Goal: Task Accomplishment & Management: Manage account settings

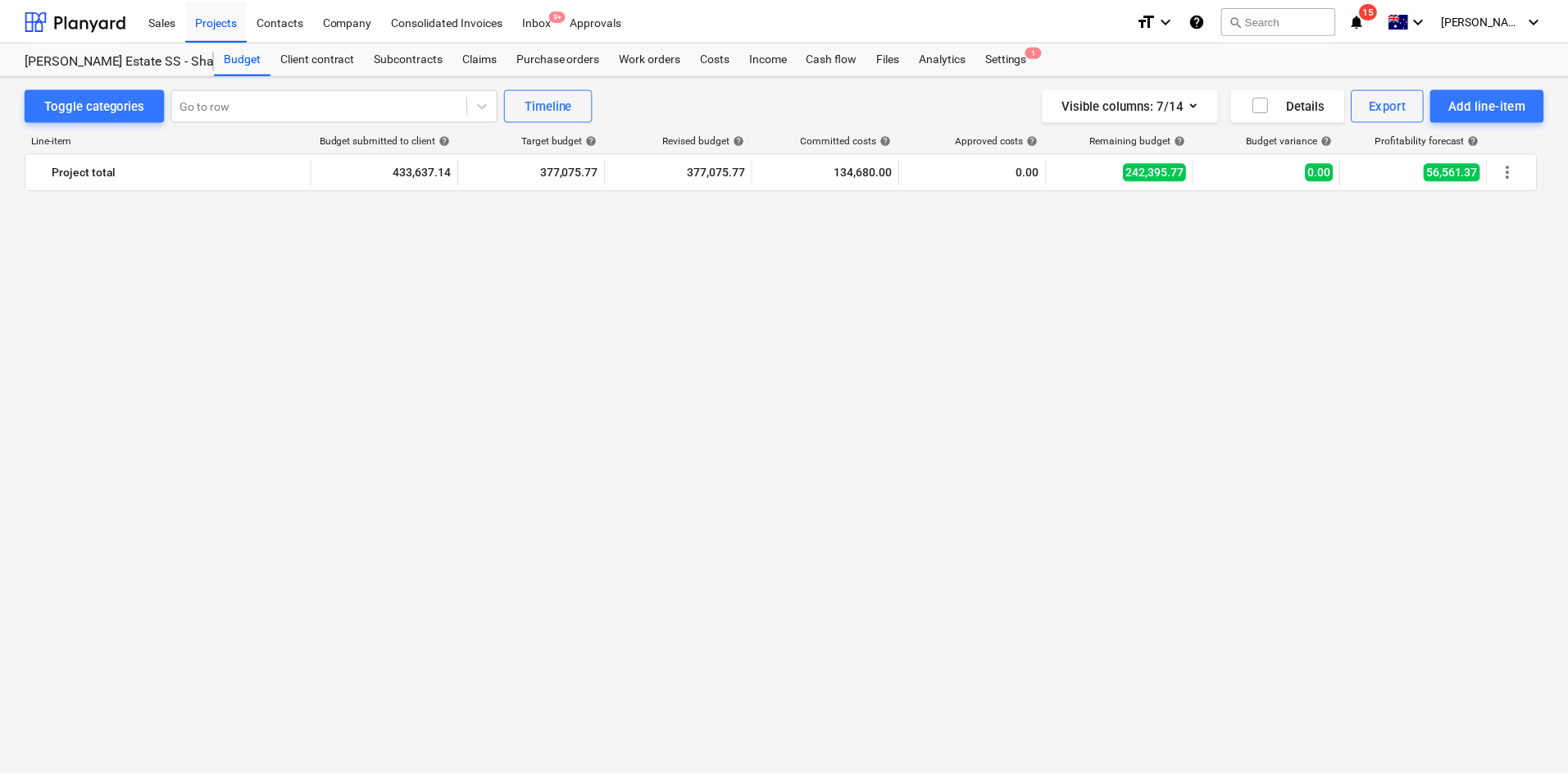
scroll to position [2976, 0]
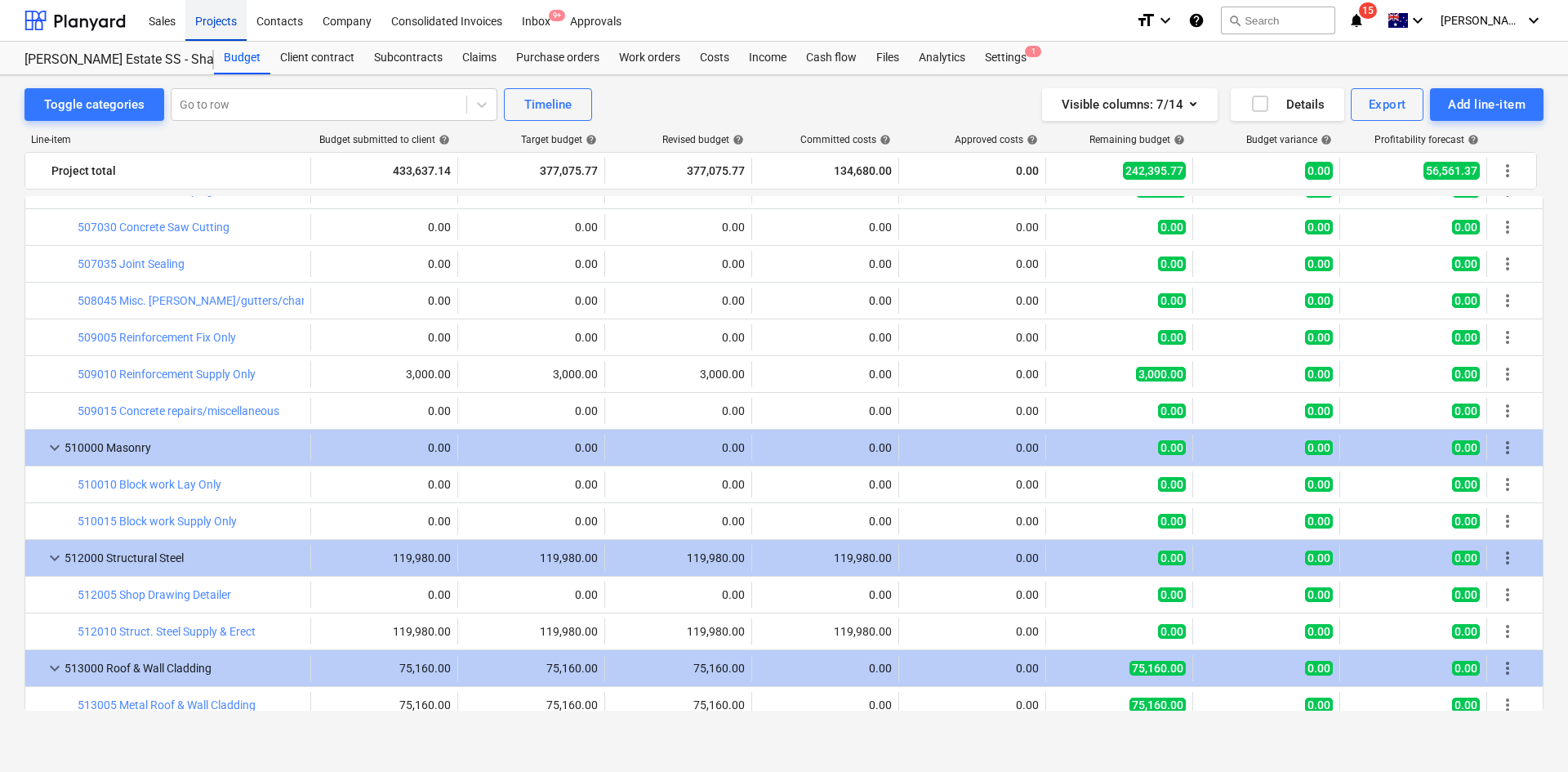
click at [223, 31] on div "Projects" at bounding box center [216, 20] width 61 height 42
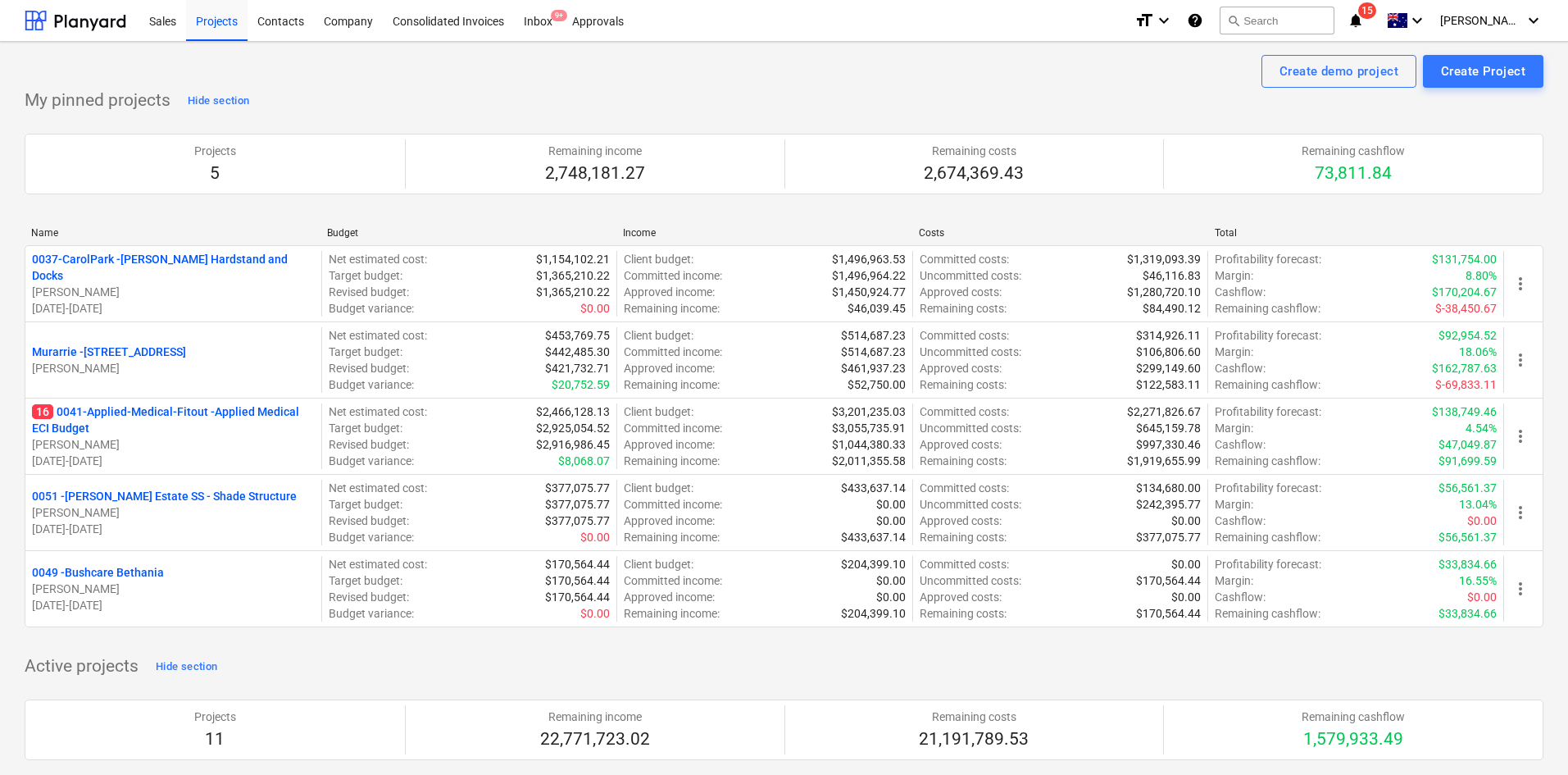
click at [649, 95] on div "My pinned projects Hide section Projects 5 Remaining income 2,748,181.27 Remain…" at bounding box center [784, 367] width 1519 height 559
click at [247, 414] on p "16 0041-Applied-Medical-Fitout - Applied Medical ECI Budget" at bounding box center [172, 420] width 282 height 32
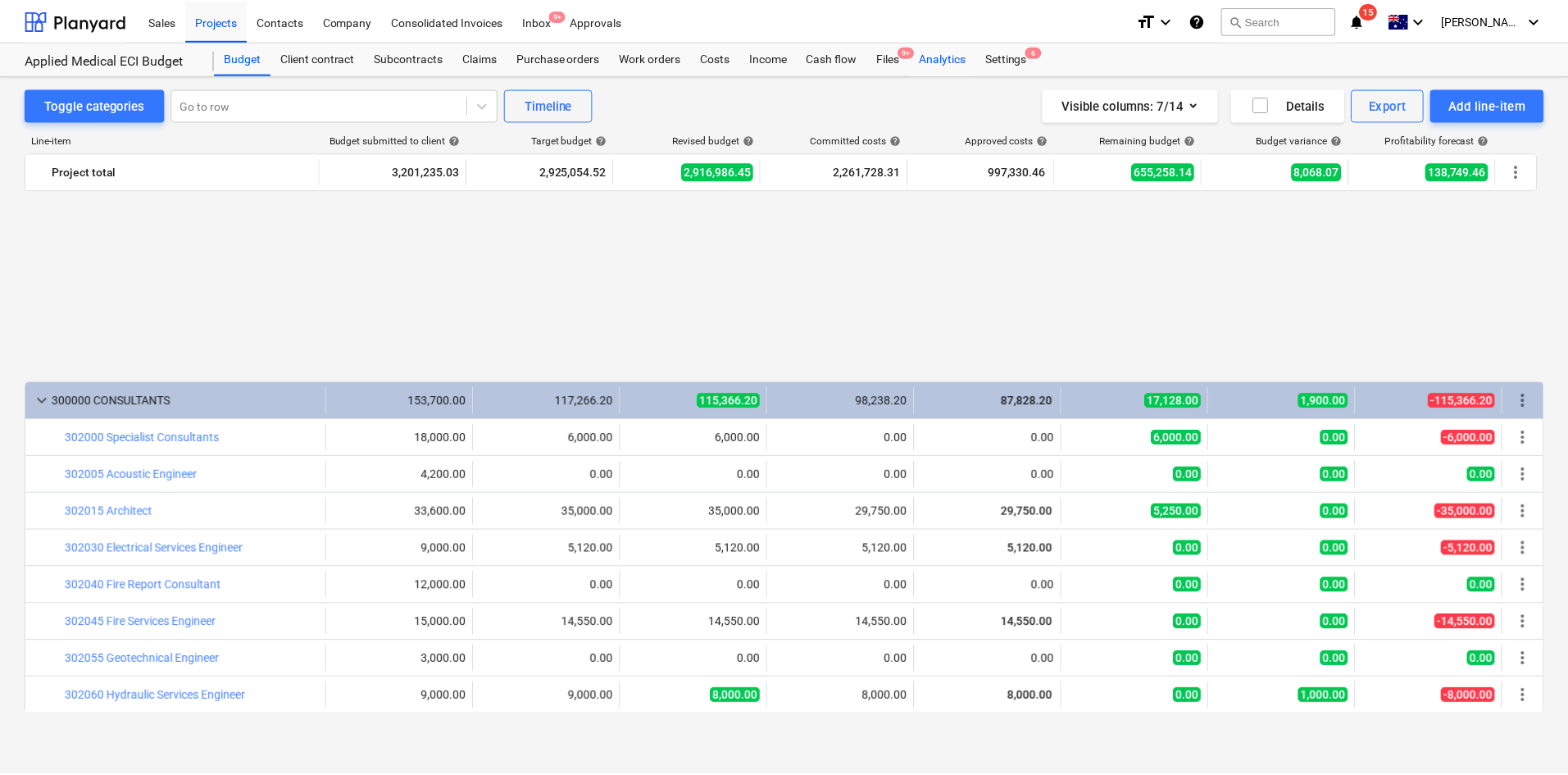
scroll to position [927, 0]
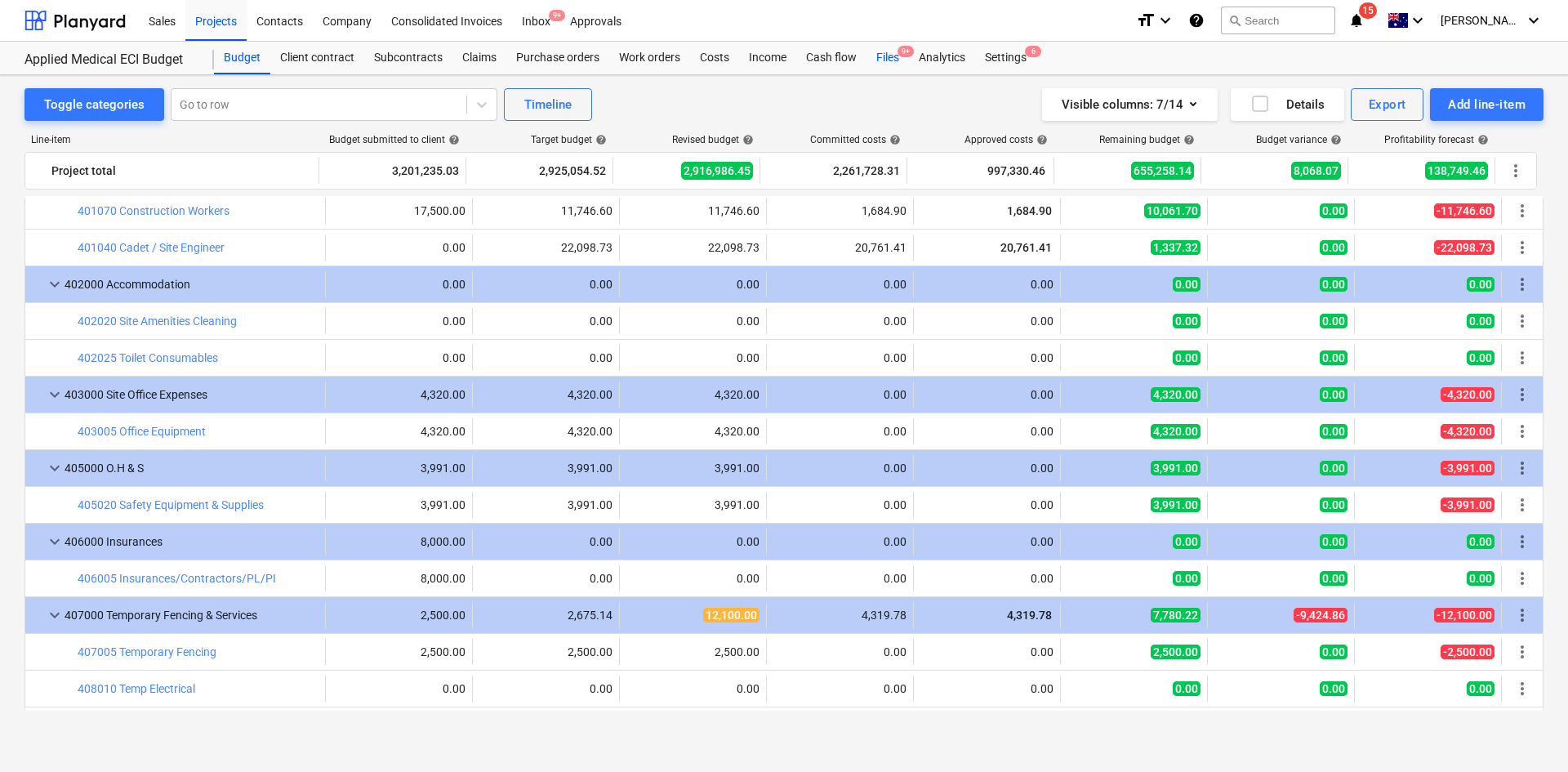
click at [902, 56] on span "9+" at bounding box center [906, 51] width 16 height 11
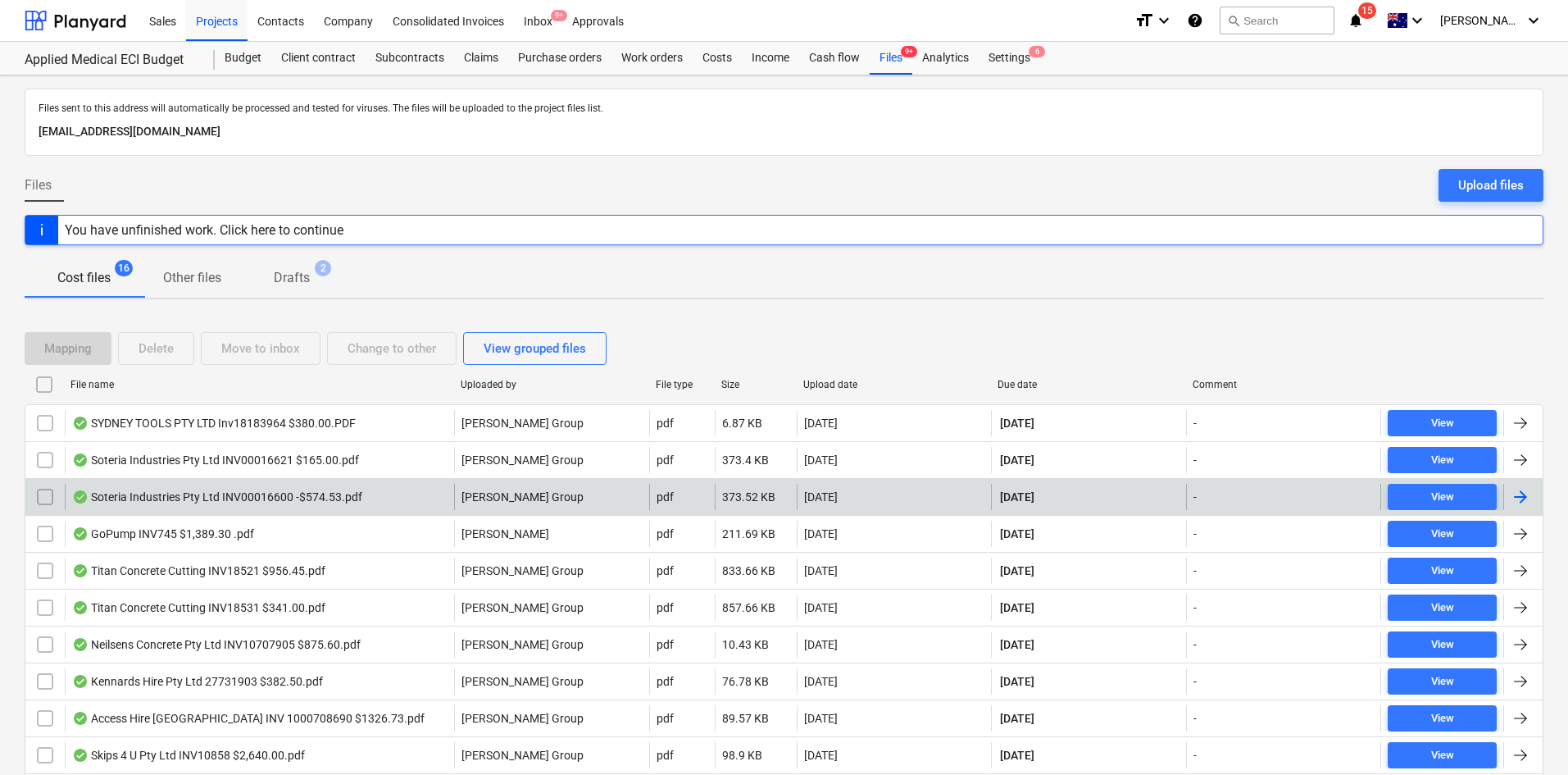
click at [277, 492] on div "Soteria Industries Pty Ltd INV00016600 -$574.53.pdf" at bounding box center [218, 496] width 290 height 13
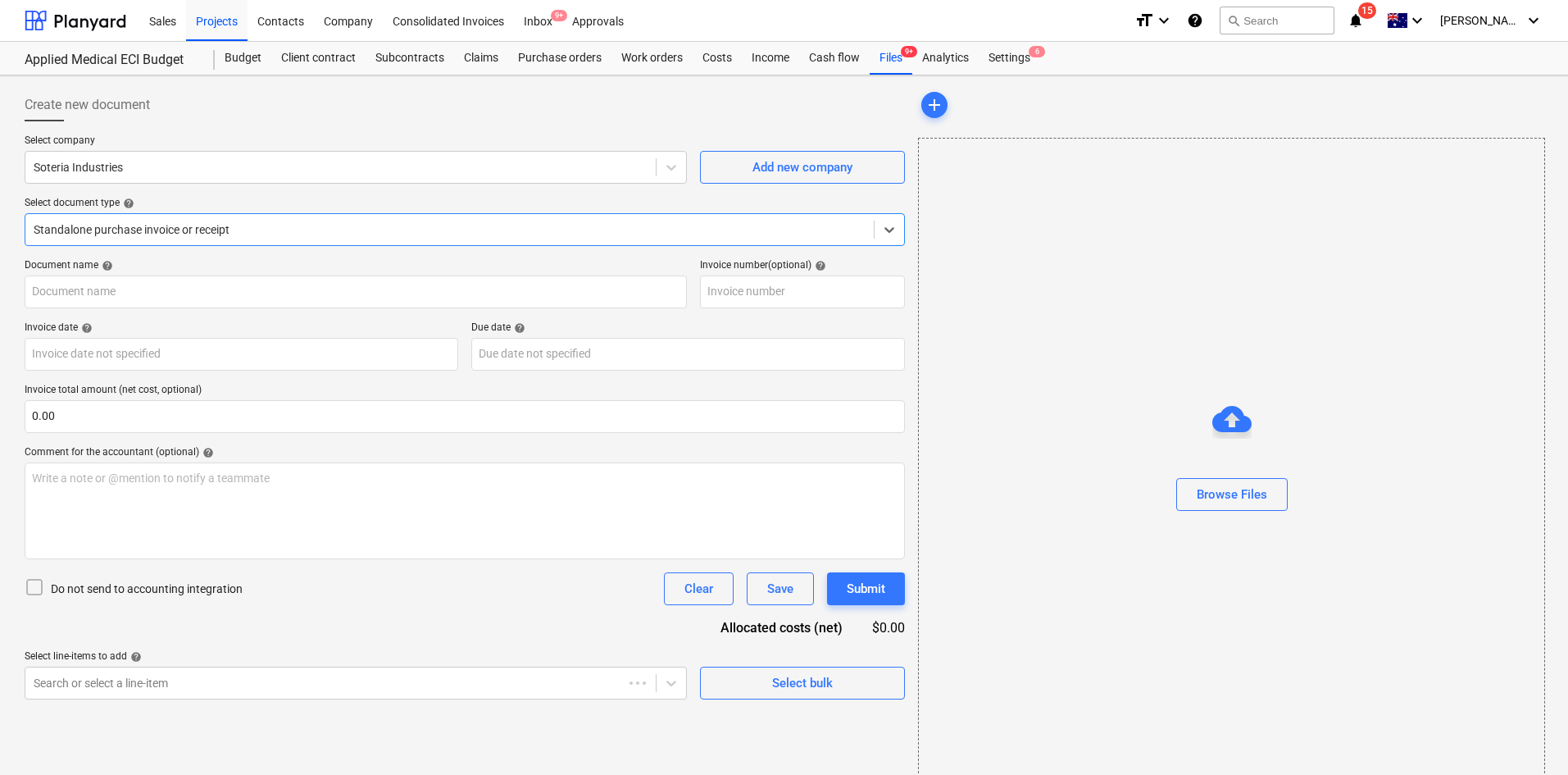
type input "00016600"
type input "[DATE]"
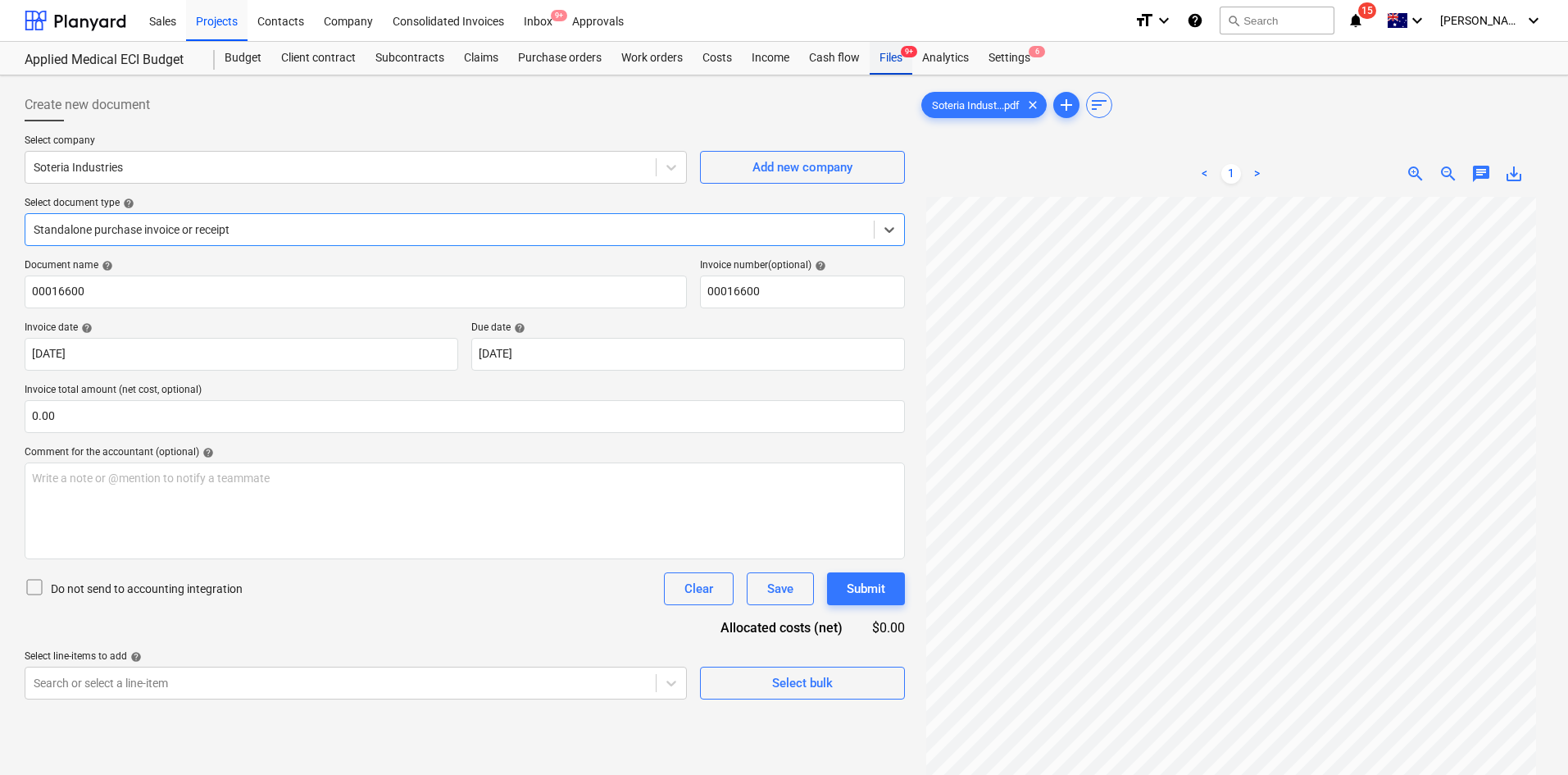
click at [889, 53] on div "Files 9+" at bounding box center [891, 58] width 43 height 32
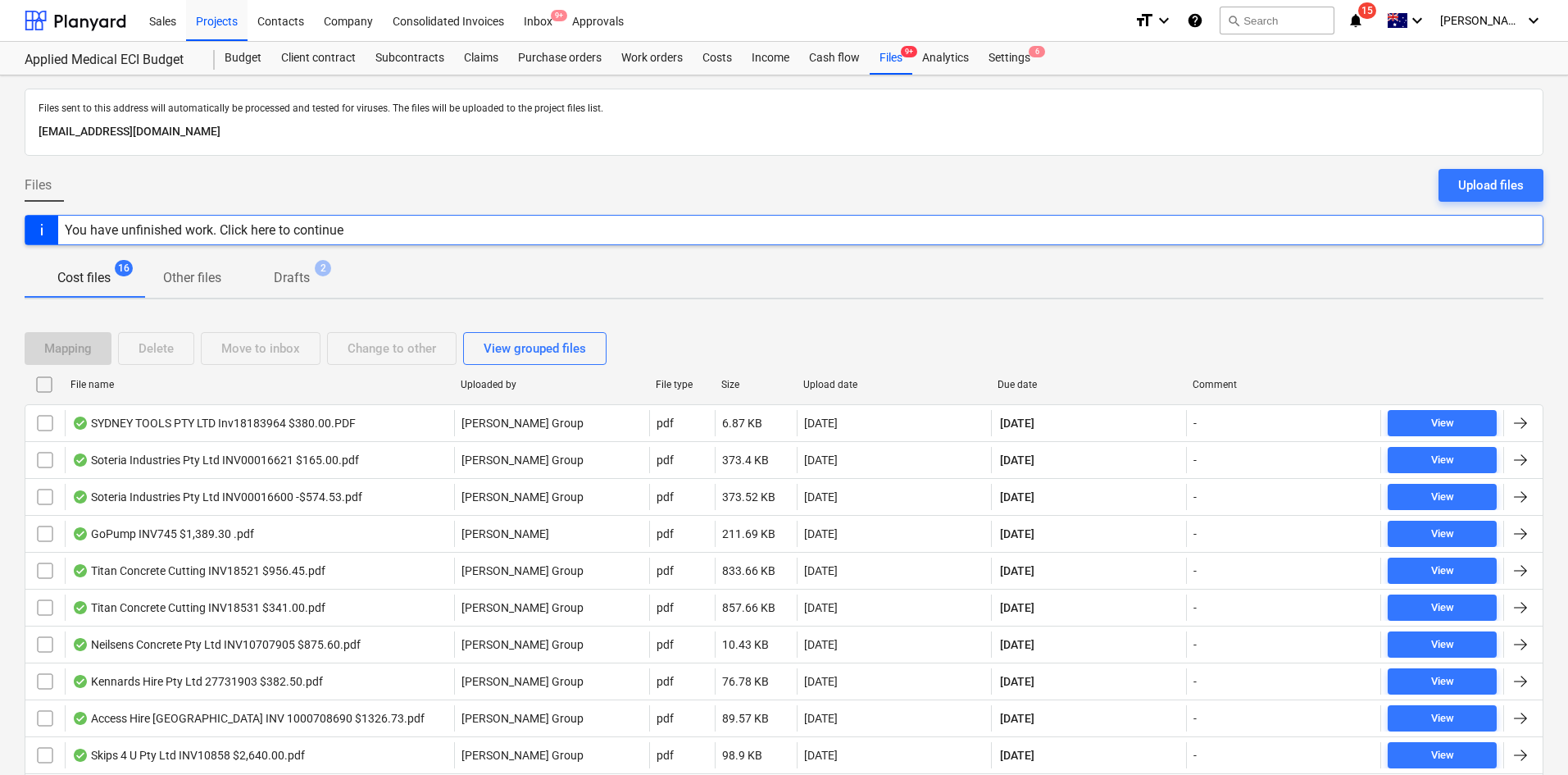
click at [1016, 390] on div "Due date" at bounding box center [1088, 384] width 195 height 26
checkbox input "false"
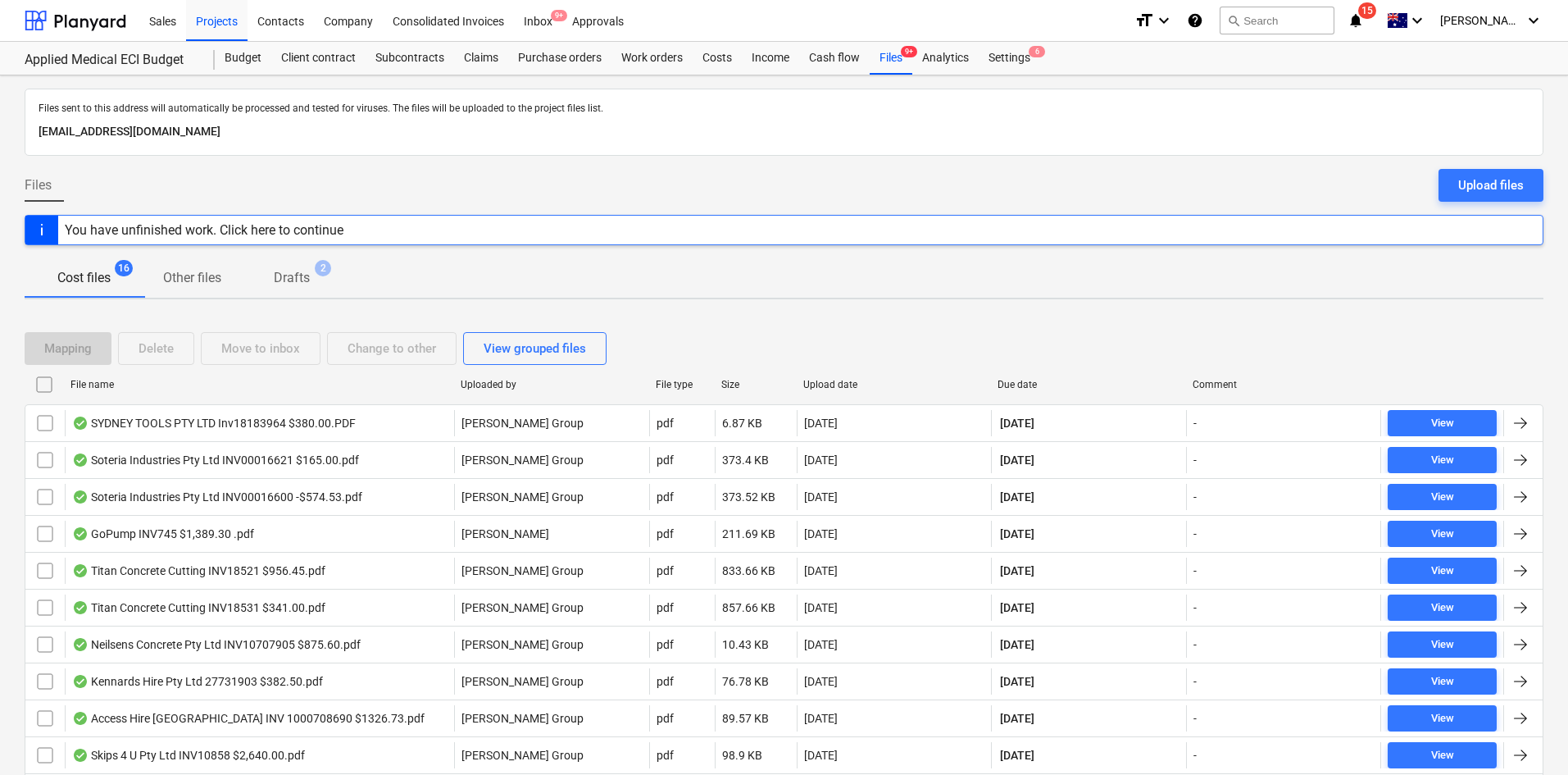
checkbox input "false"
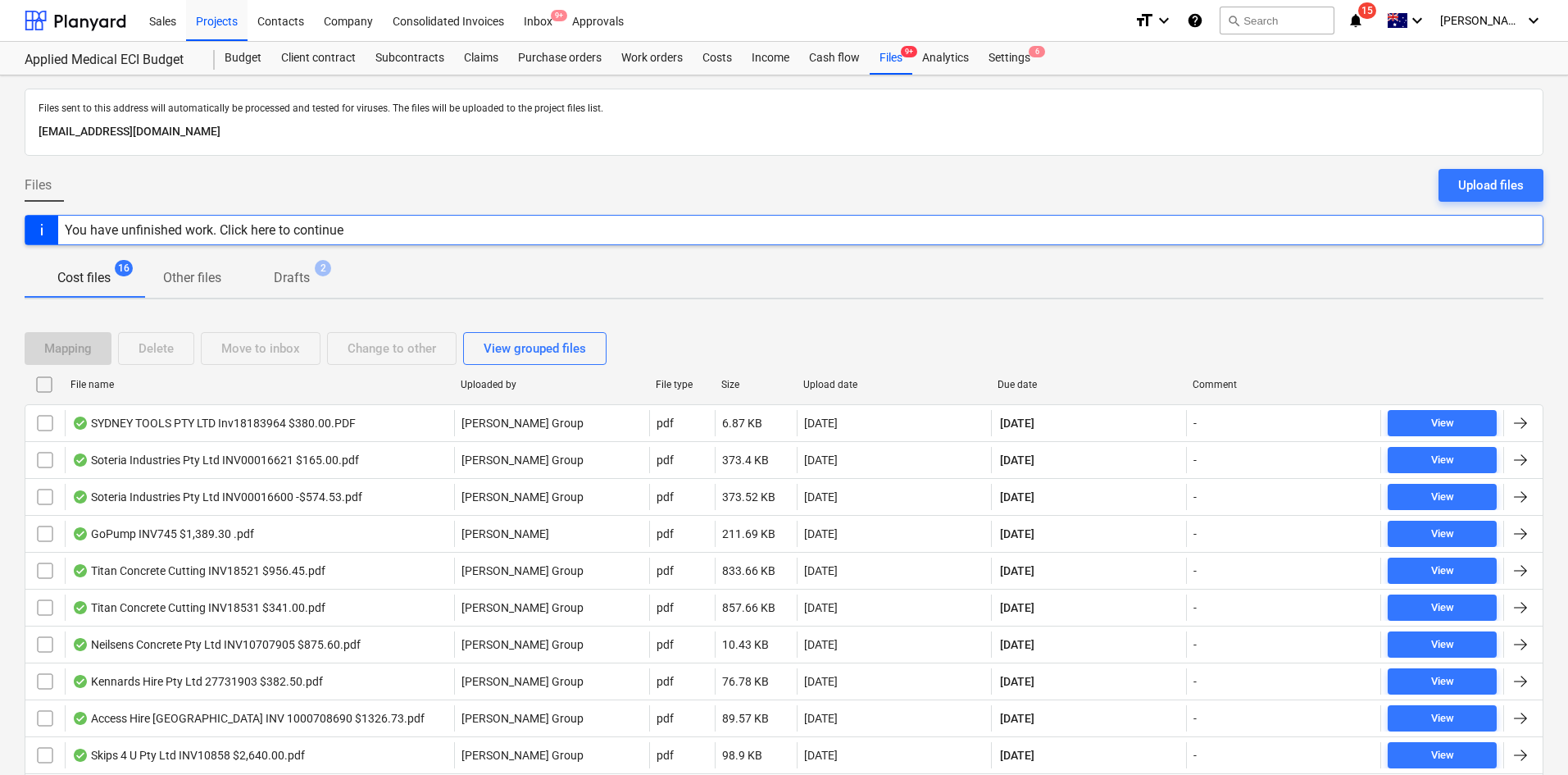
checkbox input "false"
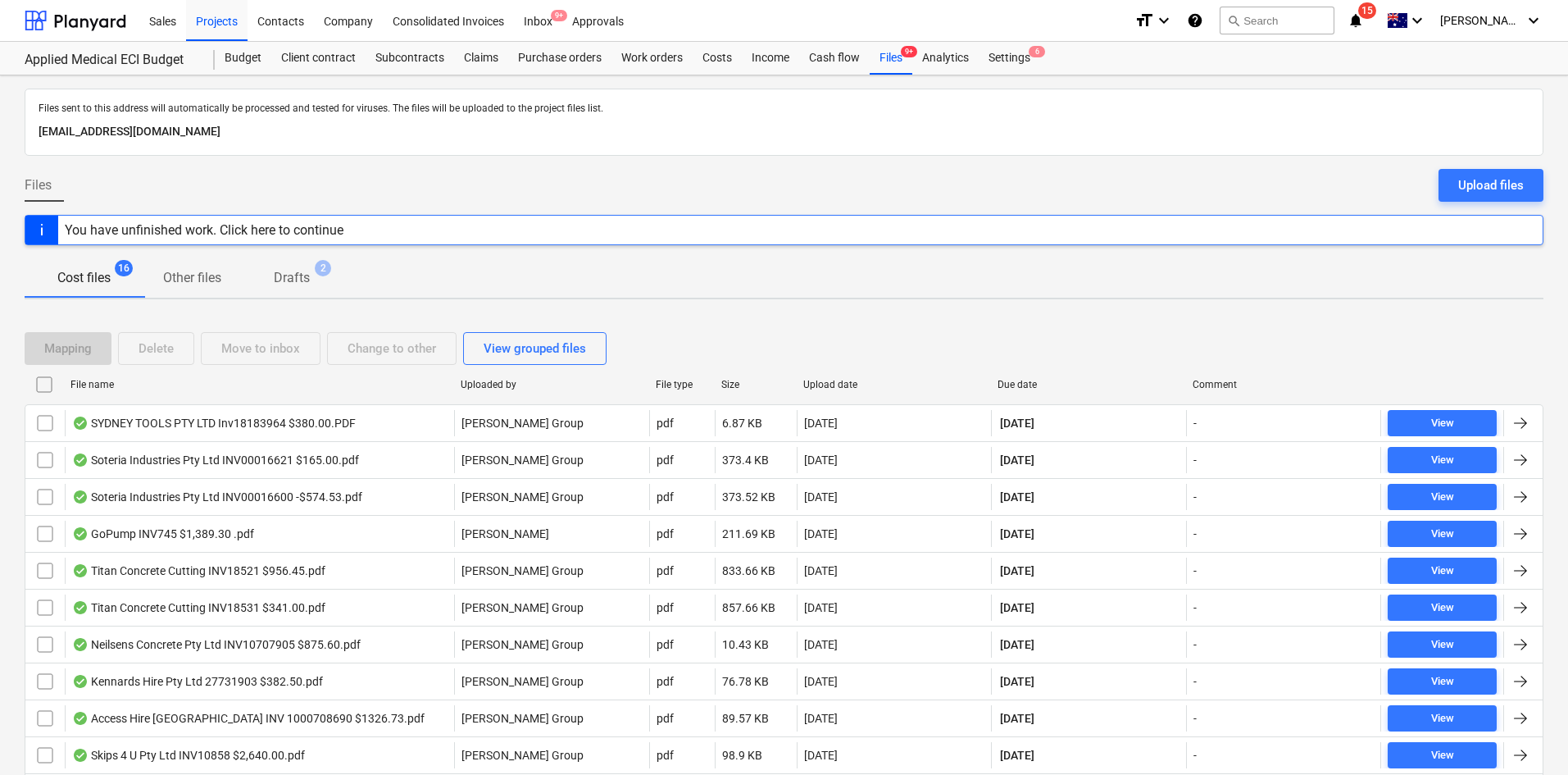
checkbox input "false"
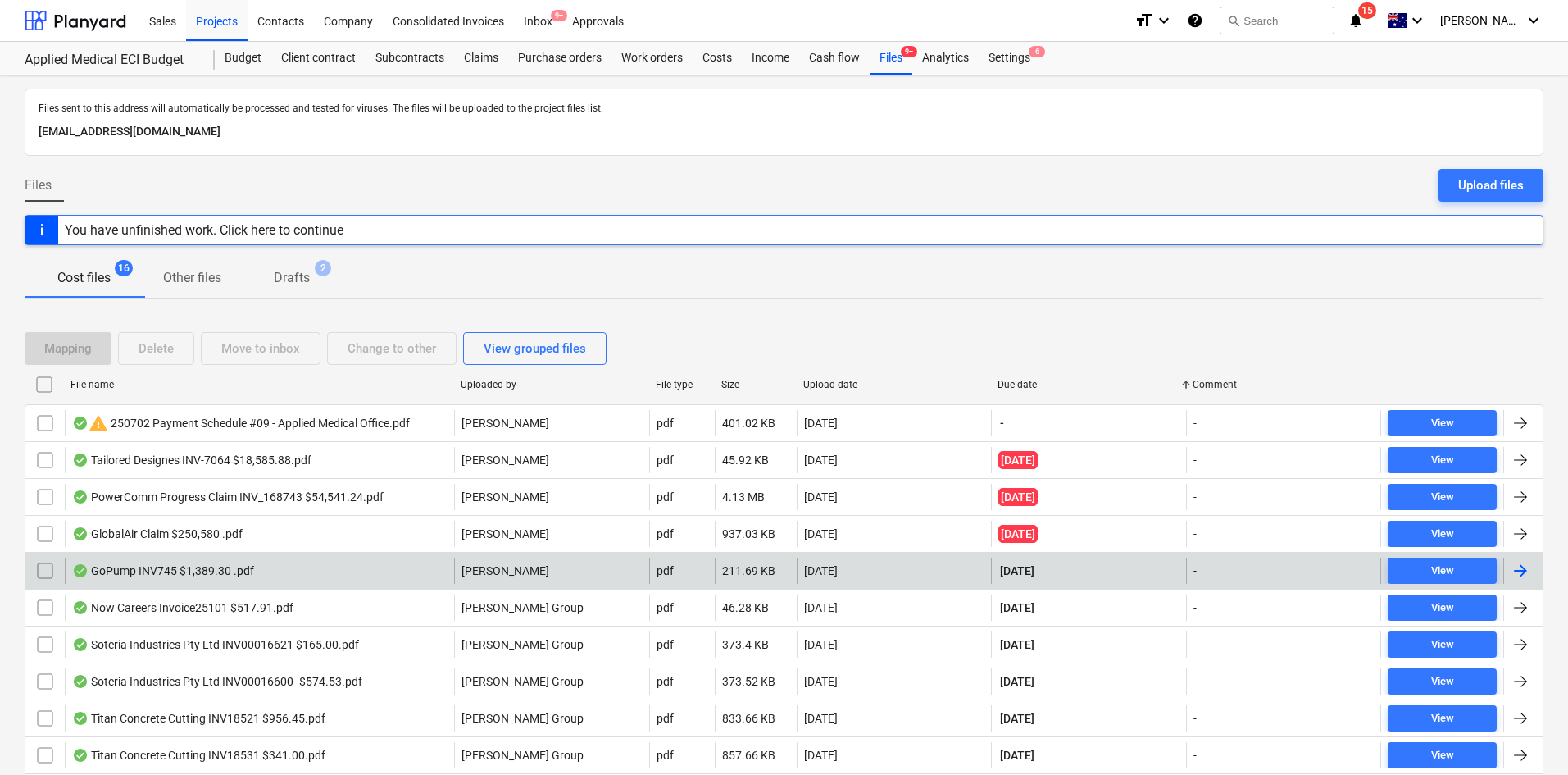
click at [333, 564] on div "GoPump INV745 $1,389.30 .pdf" at bounding box center [259, 570] width 389 height 26
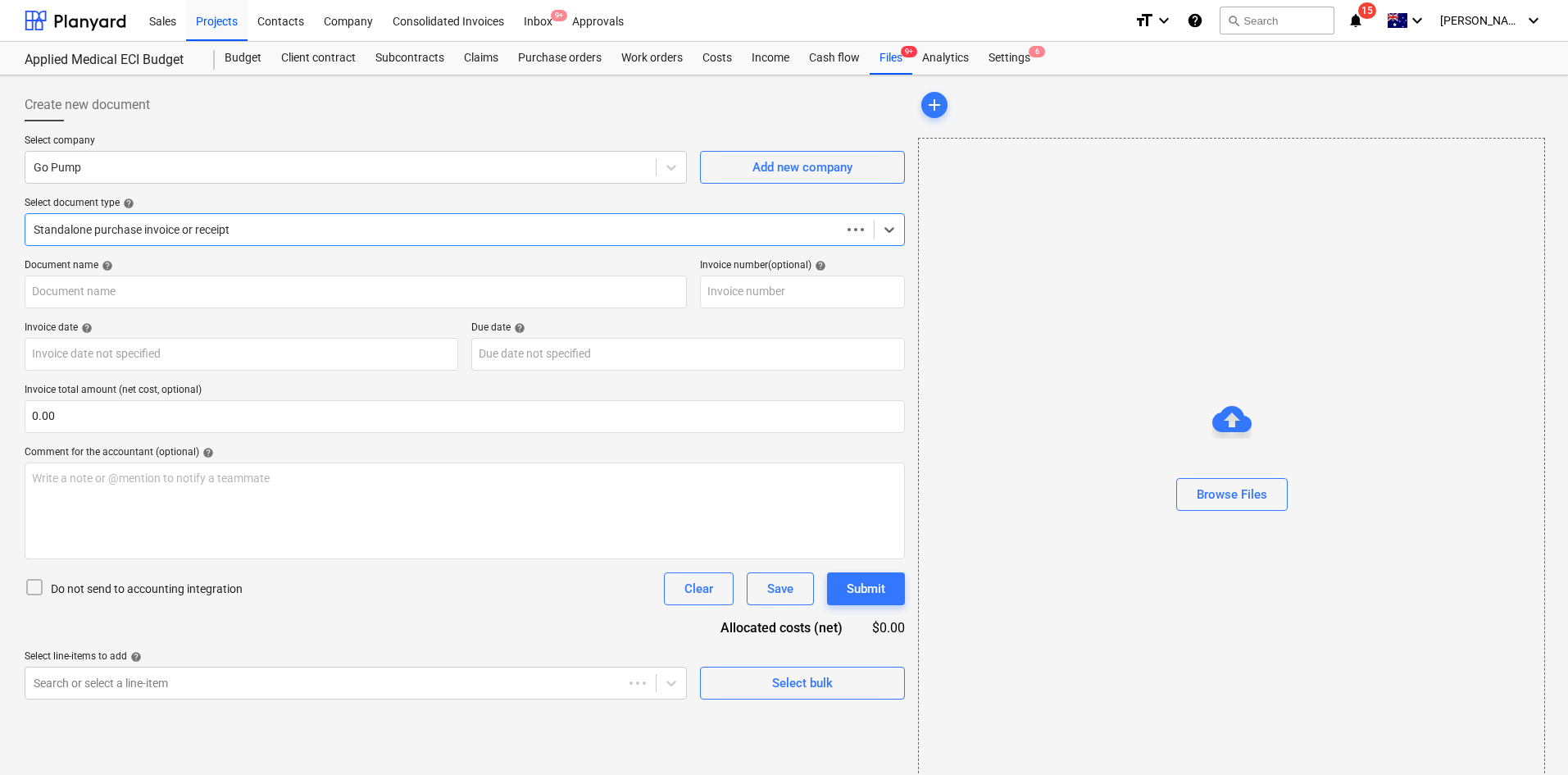
type input "745"
type input "[DATE]"
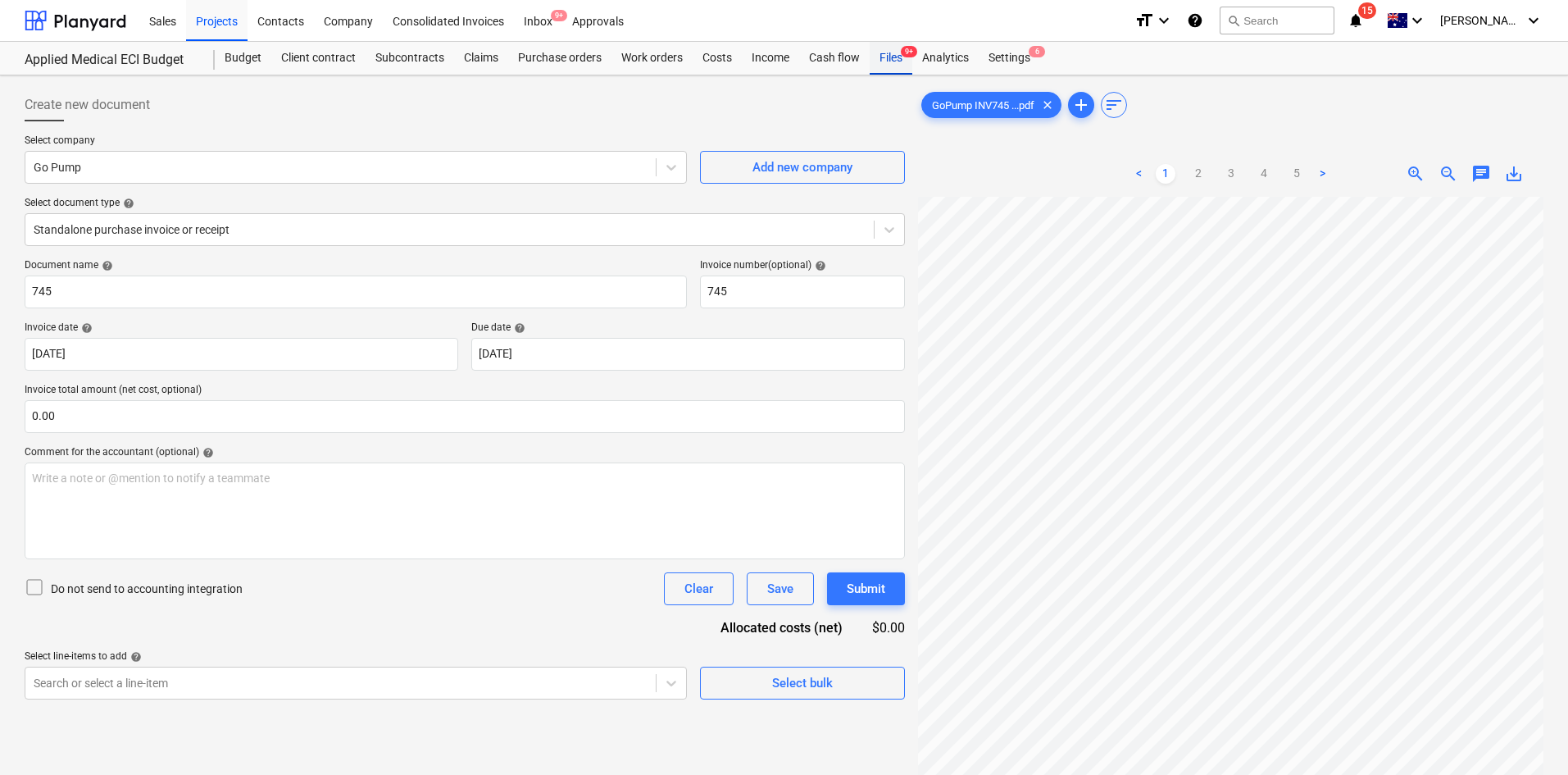
click at [890, 54] on div "Files 9+" at bounding box center [891, 58] width 43 height 32
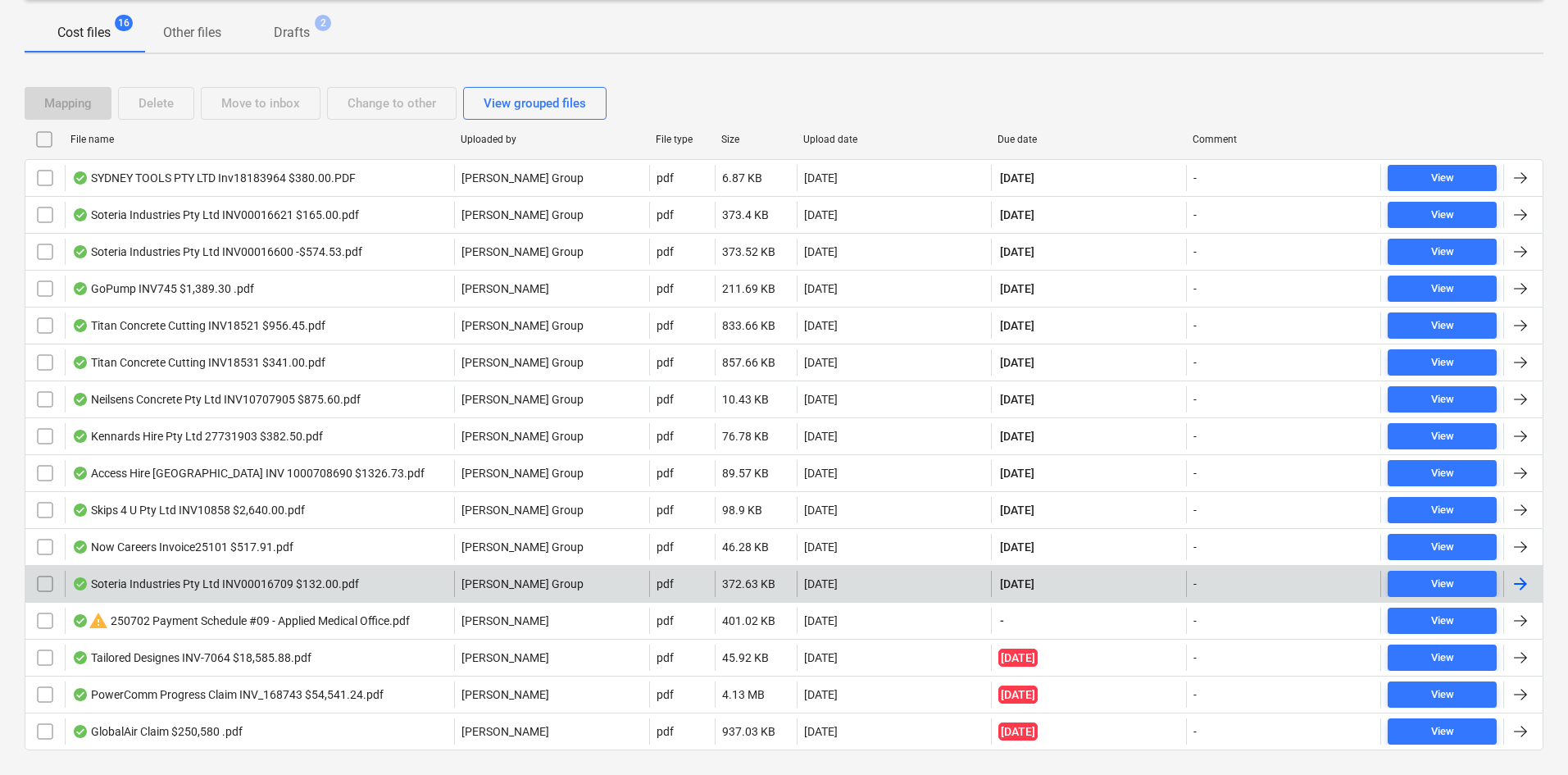
scroll to position [246, 0]
click at [336, 583] on div "Soteria Industries Pty Ltd INV00016709 $132.00.pdf" at bounding box center [216, 582] width 287 height 13
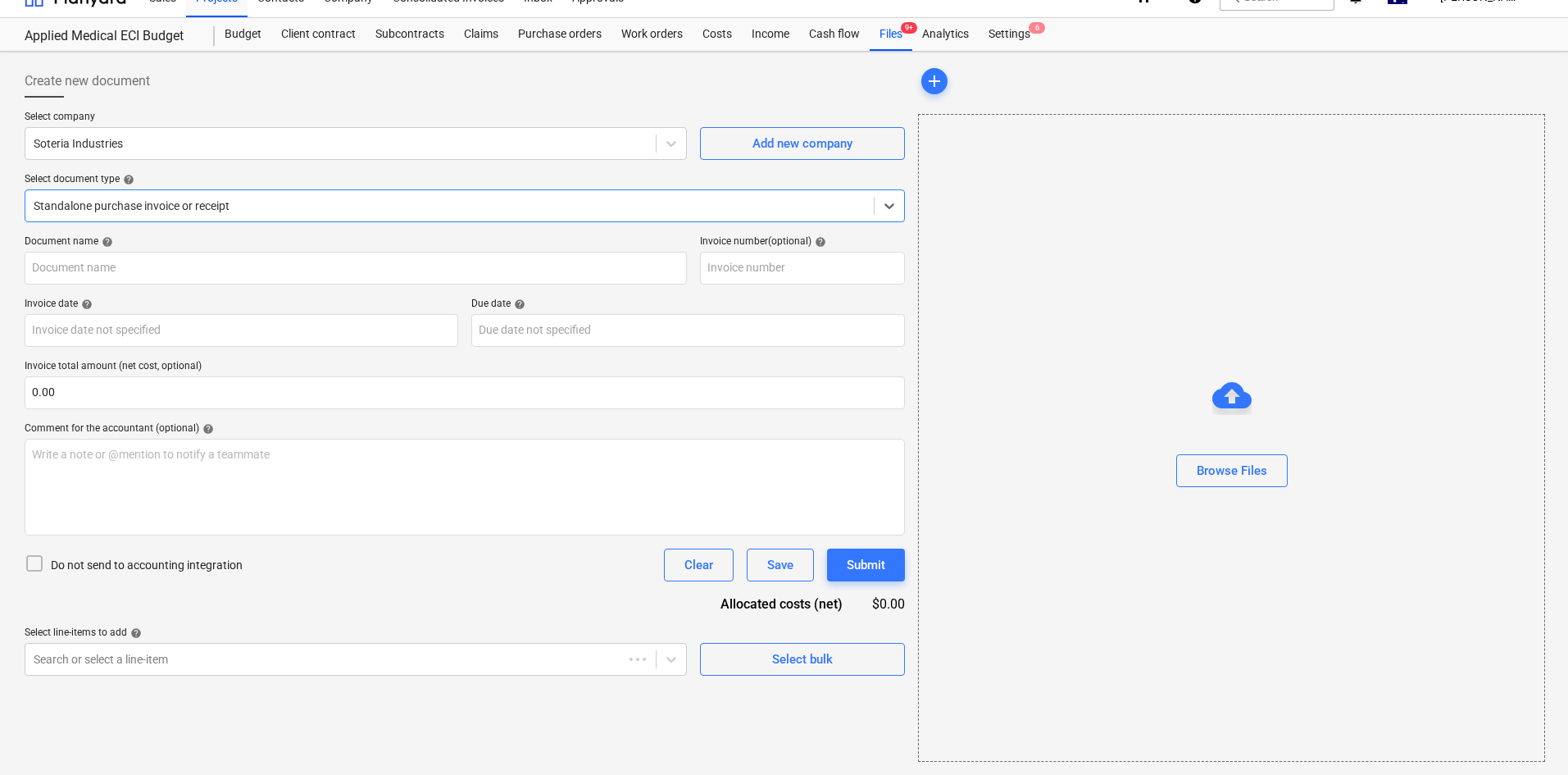
type input "00016709"
type input "[DATE]"
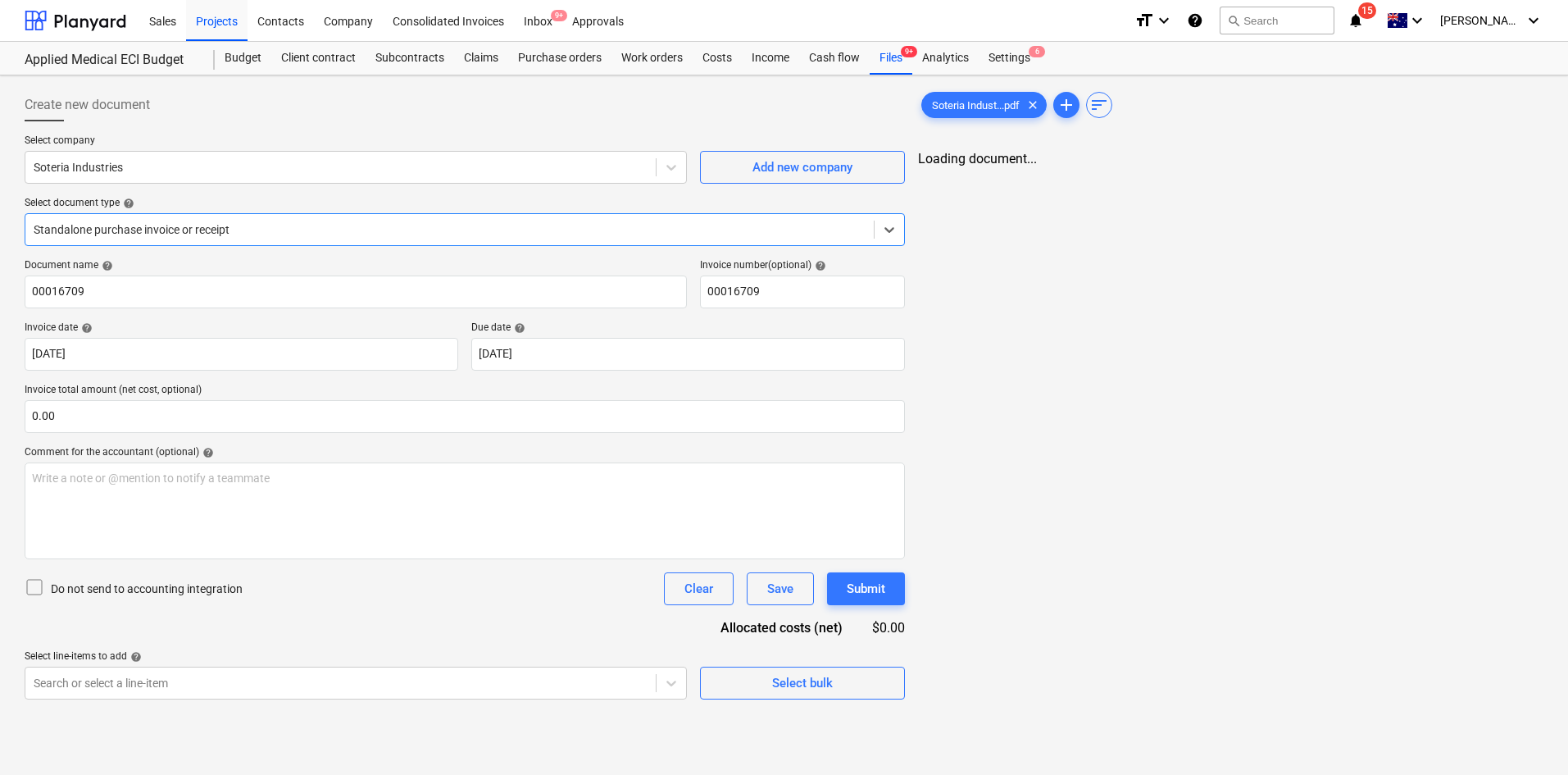
scroll to position [0, 0]
click at [886, 59] on div "Files 9+" at bounding box center [891, 58] width 43 height 32
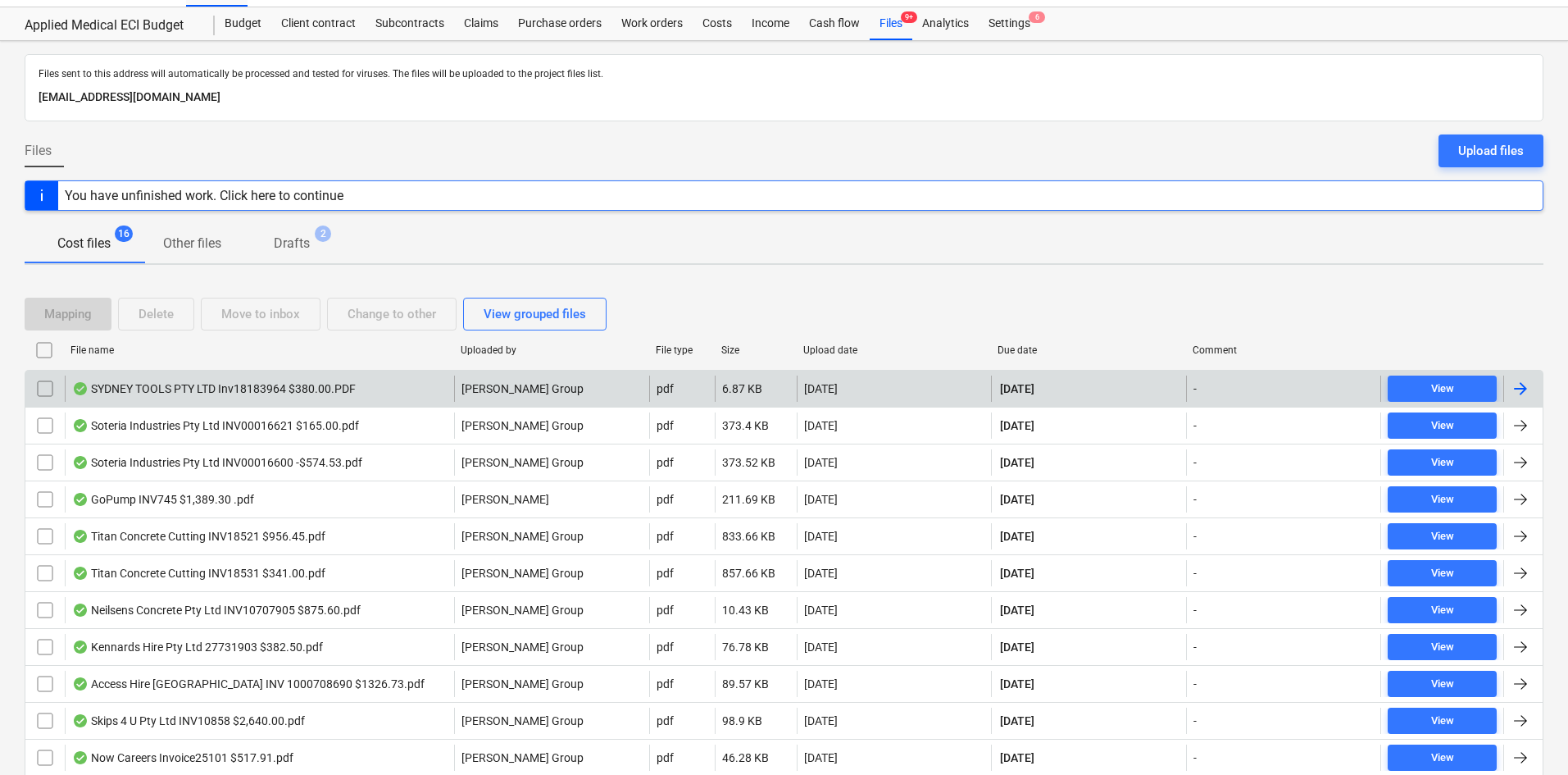
scroll to position [33, 0]
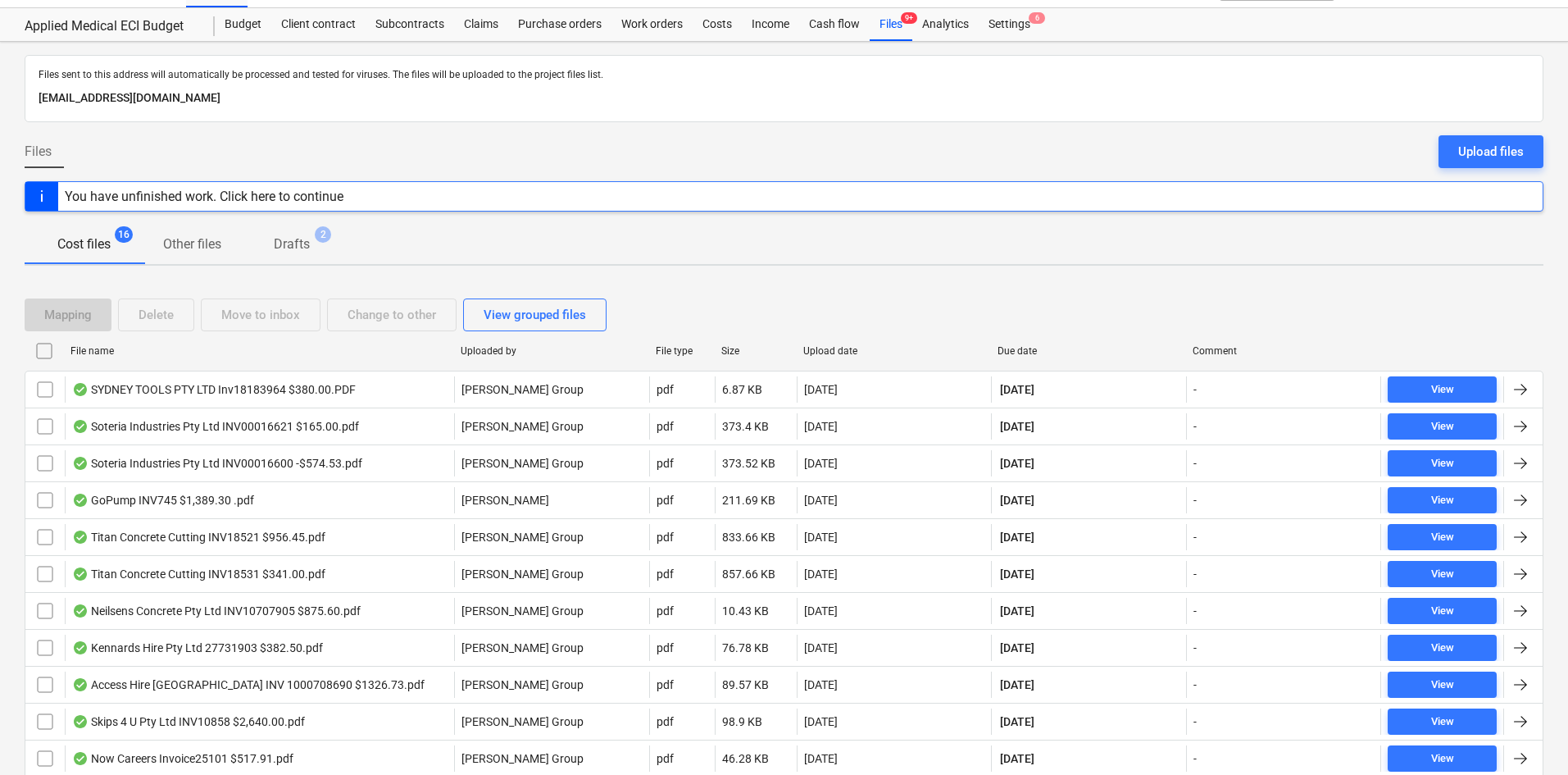
click at [1016, 356] on div "Due date" at bounding box center [1088, 350] width 182 height 11
checkbox input "false"
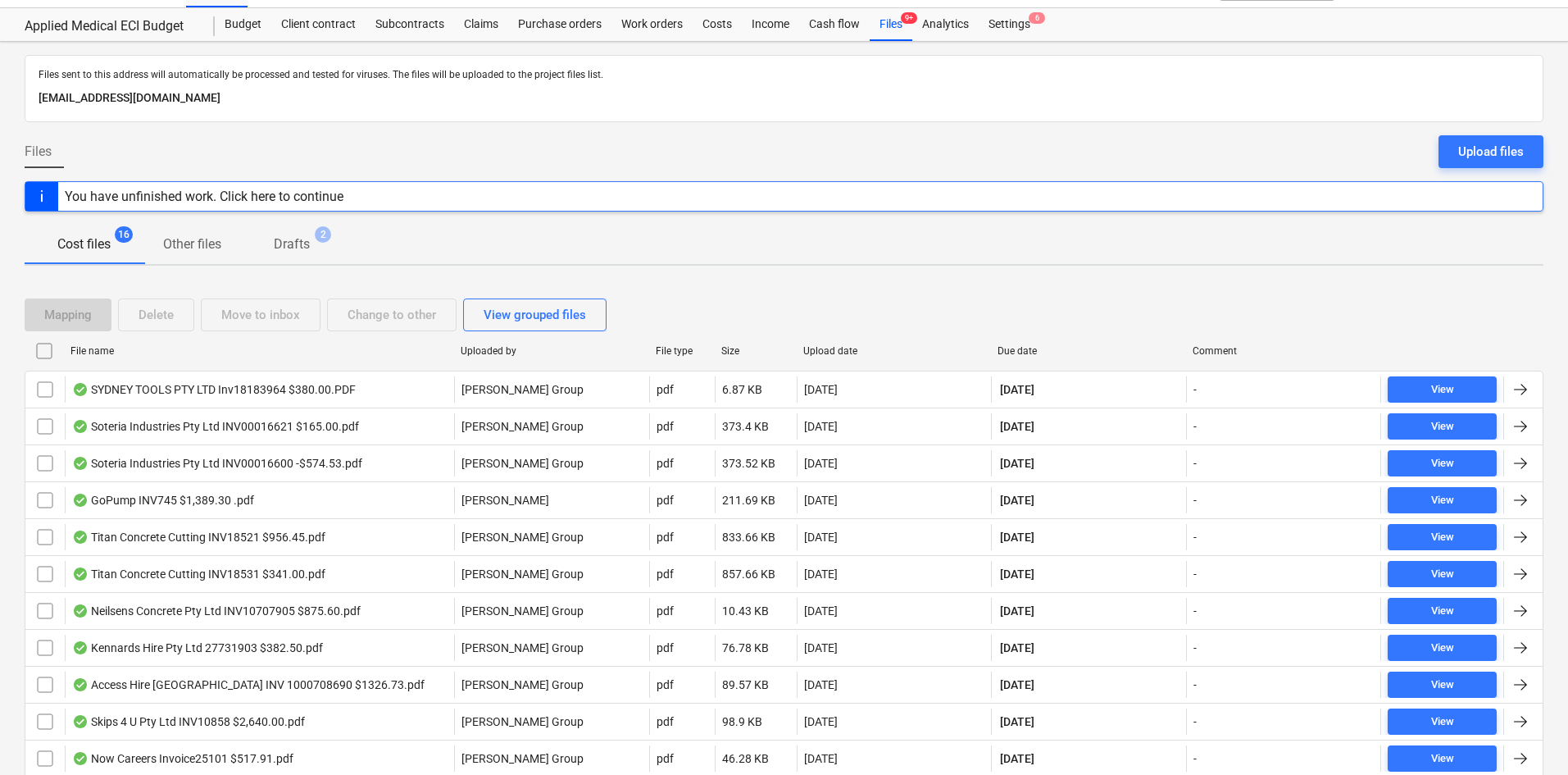
checkbox input "false"
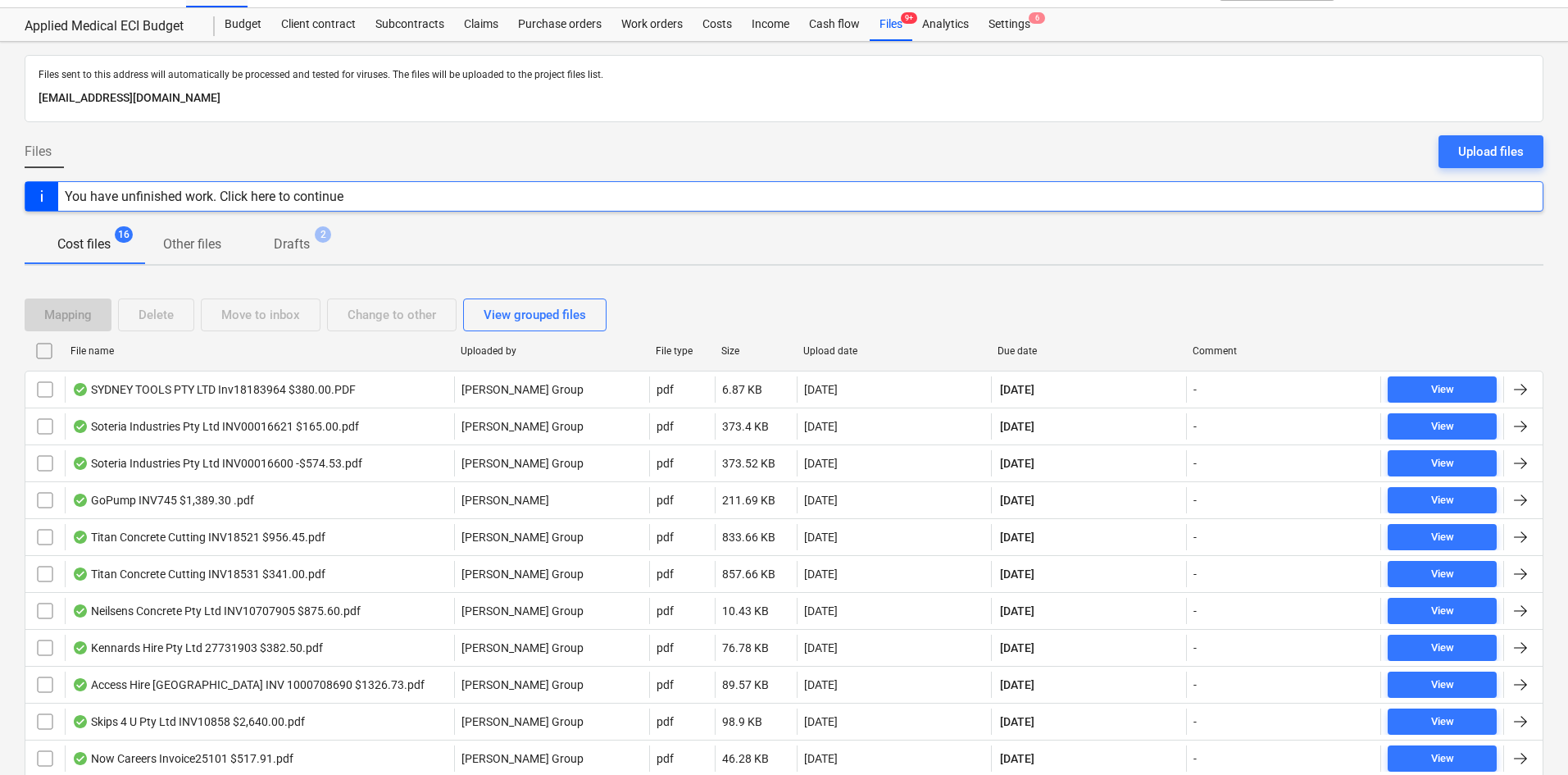
checkbox input "false"
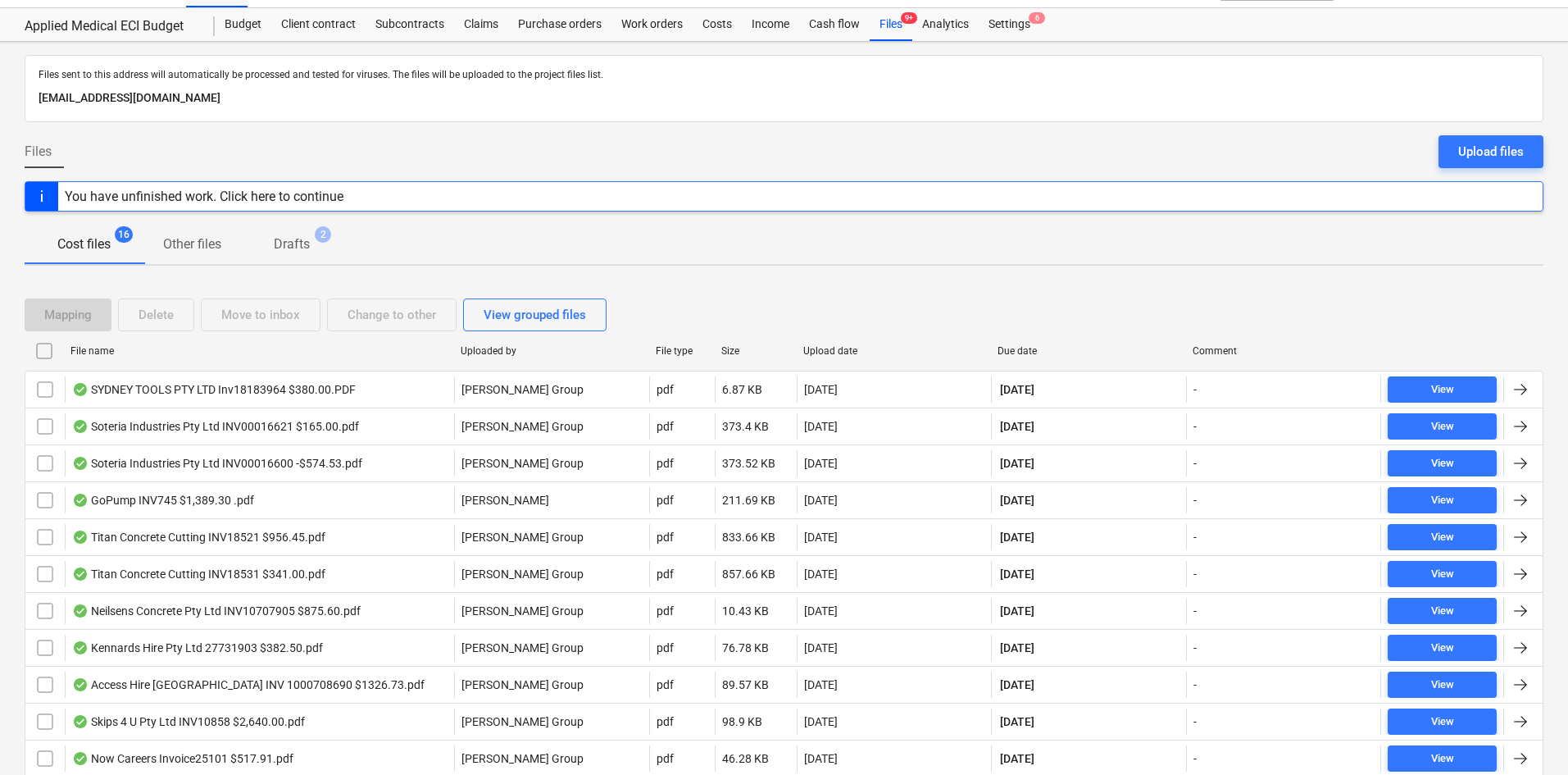
checkbox input "false"
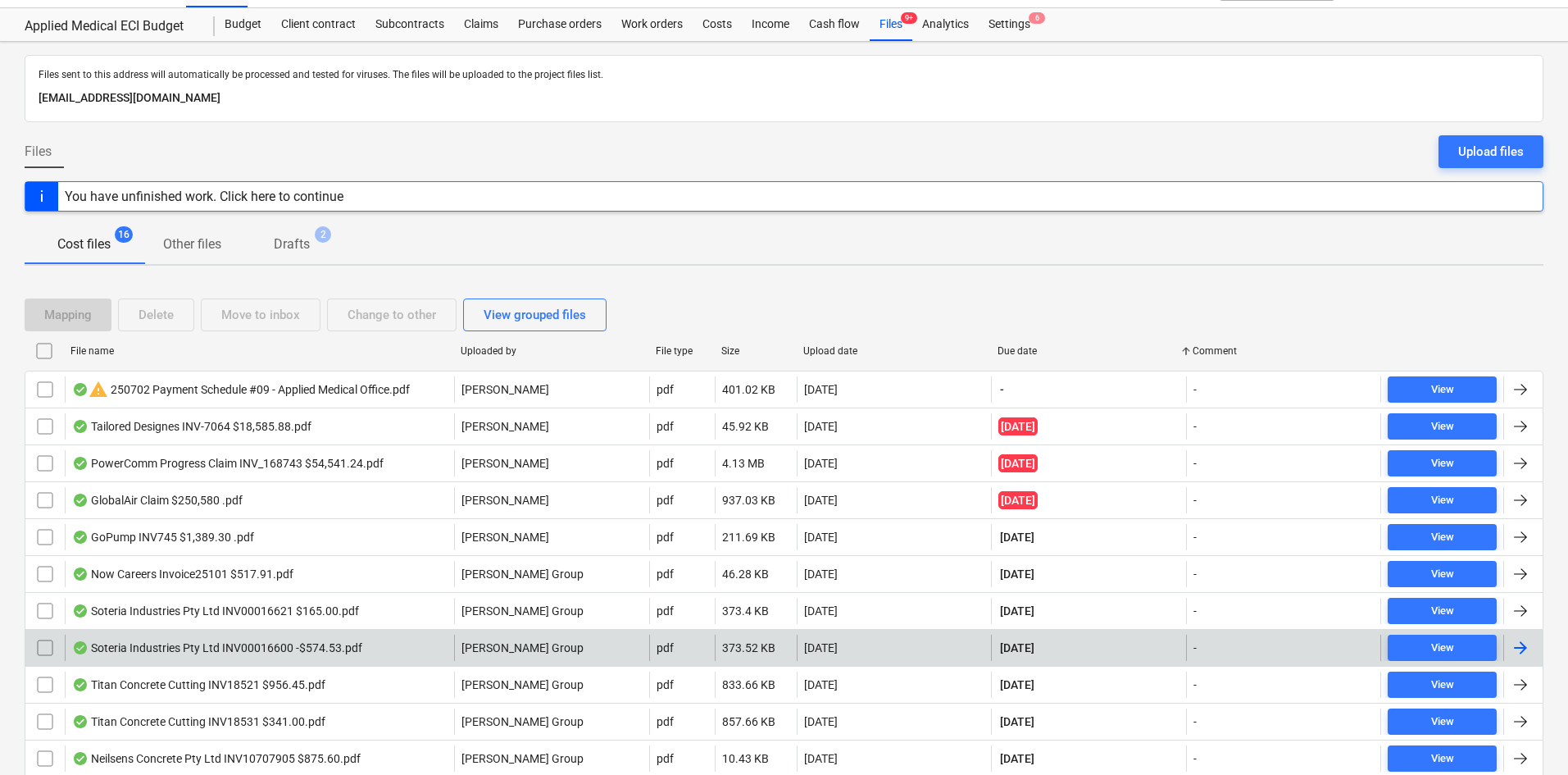
click at [357, 650] on div "Soteria Industries Pty Ltd INV00016600 -$574.53.pdf" at bounding box center [218, 647] width 290 height 13
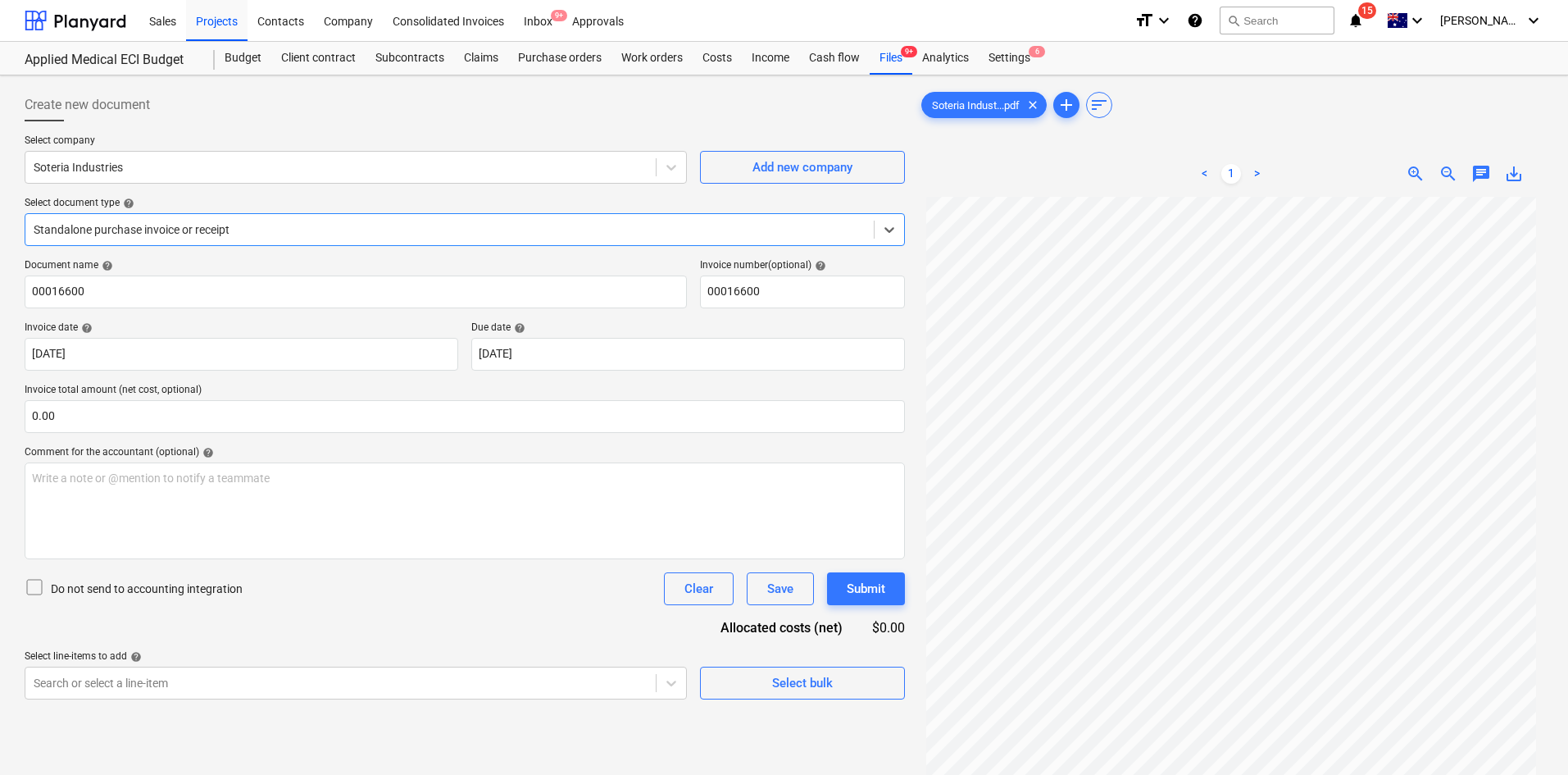
click at [1259, 171] on link ">" at bounding box center [1257, 173] width 20 height 20
click at [1321, 152] on div "< 1 >" at bounding box center [1231, 174] width 200 height 46
click at [1514, 179] on span "save_alt" at bounding box center [1513, 173] width 20 height 20
click at [895, 64] on div "Files 9+" at bounding box center [891, 58] width 43 height 32
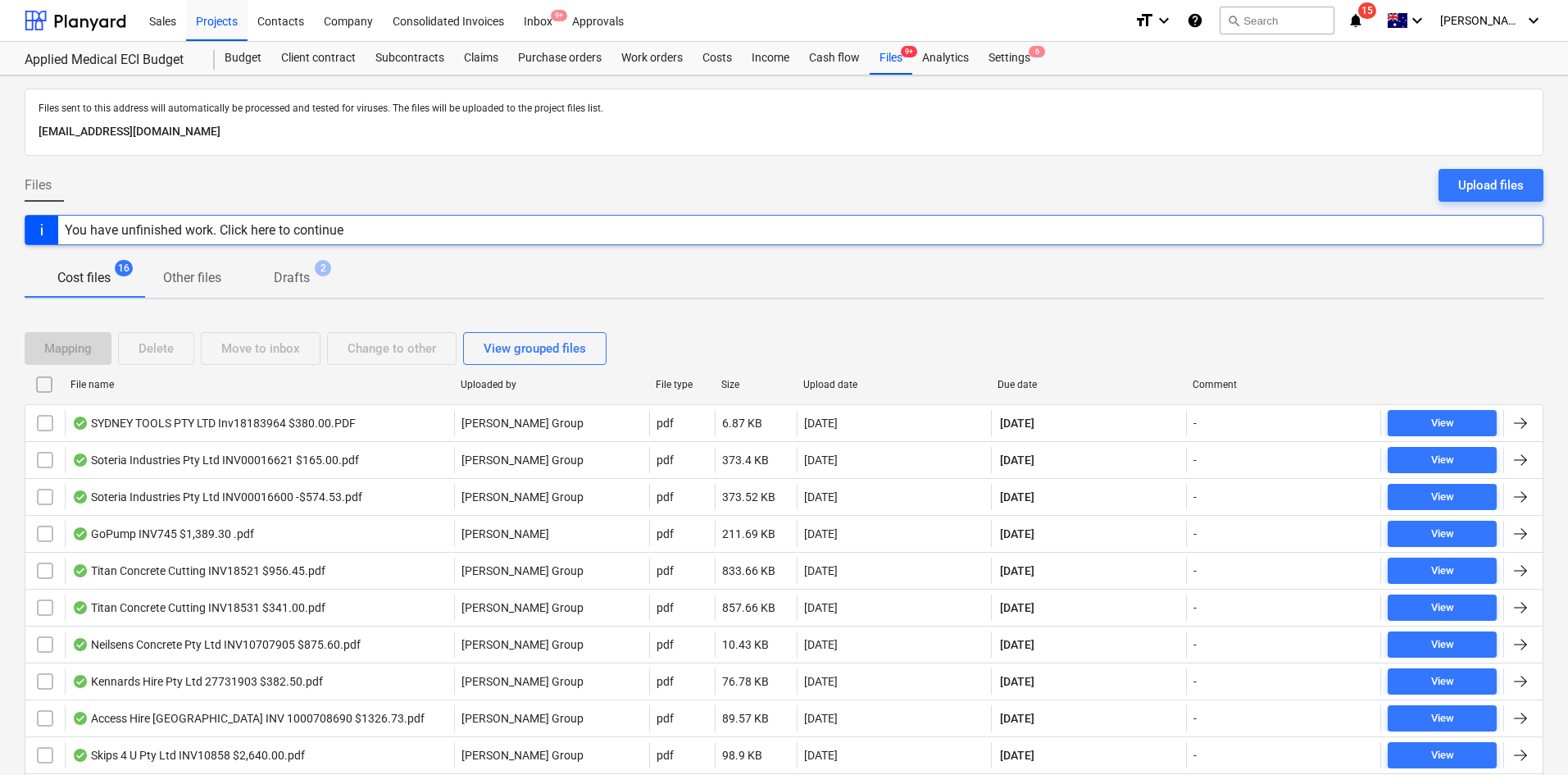
click at [1029, 377] on div "Due date" at bounding box center [1088, 384] width 195 height 26
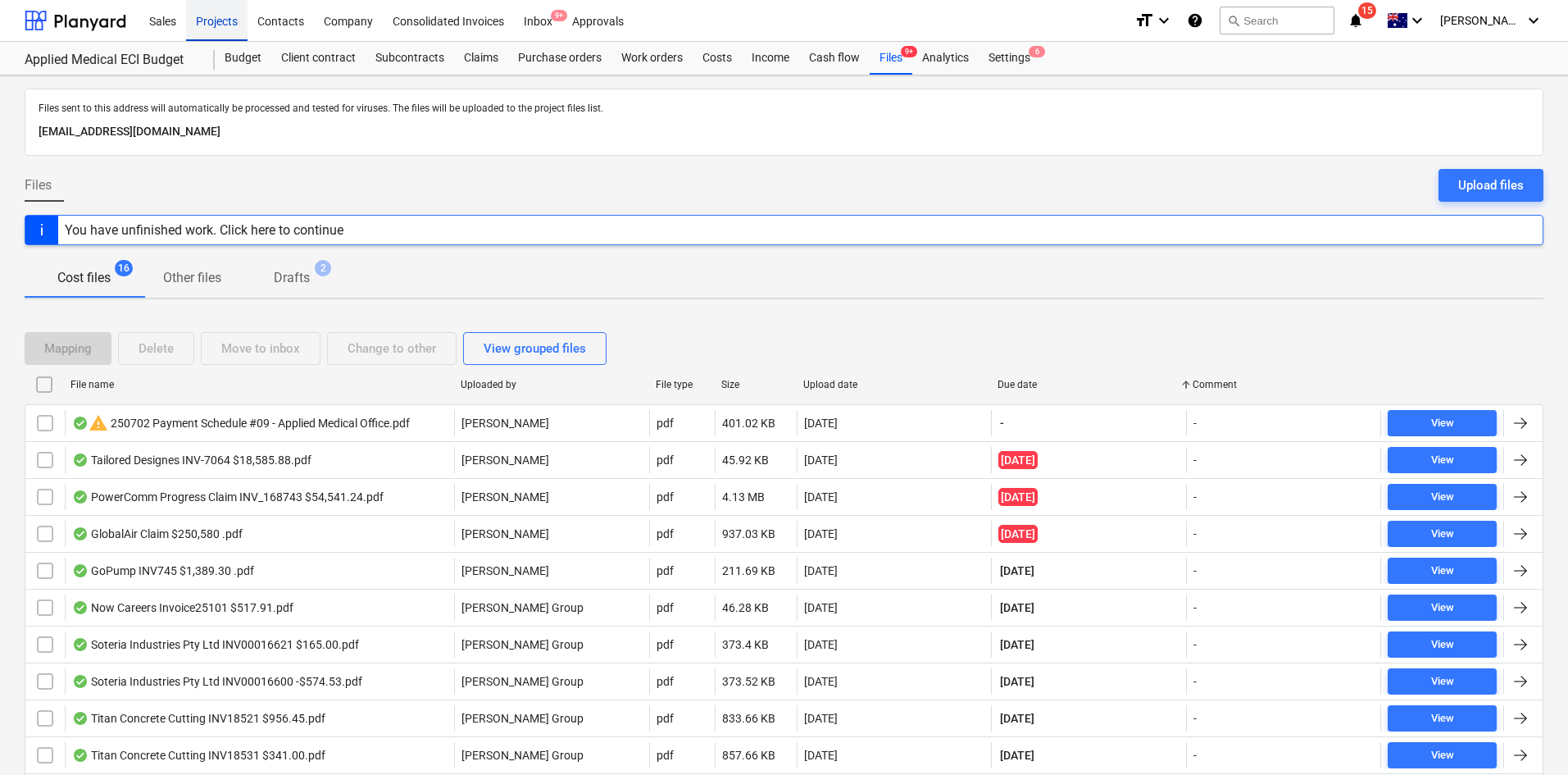
click at [232, 30] on div "Projects" at bounding box center [217, 20] width 61 height 42
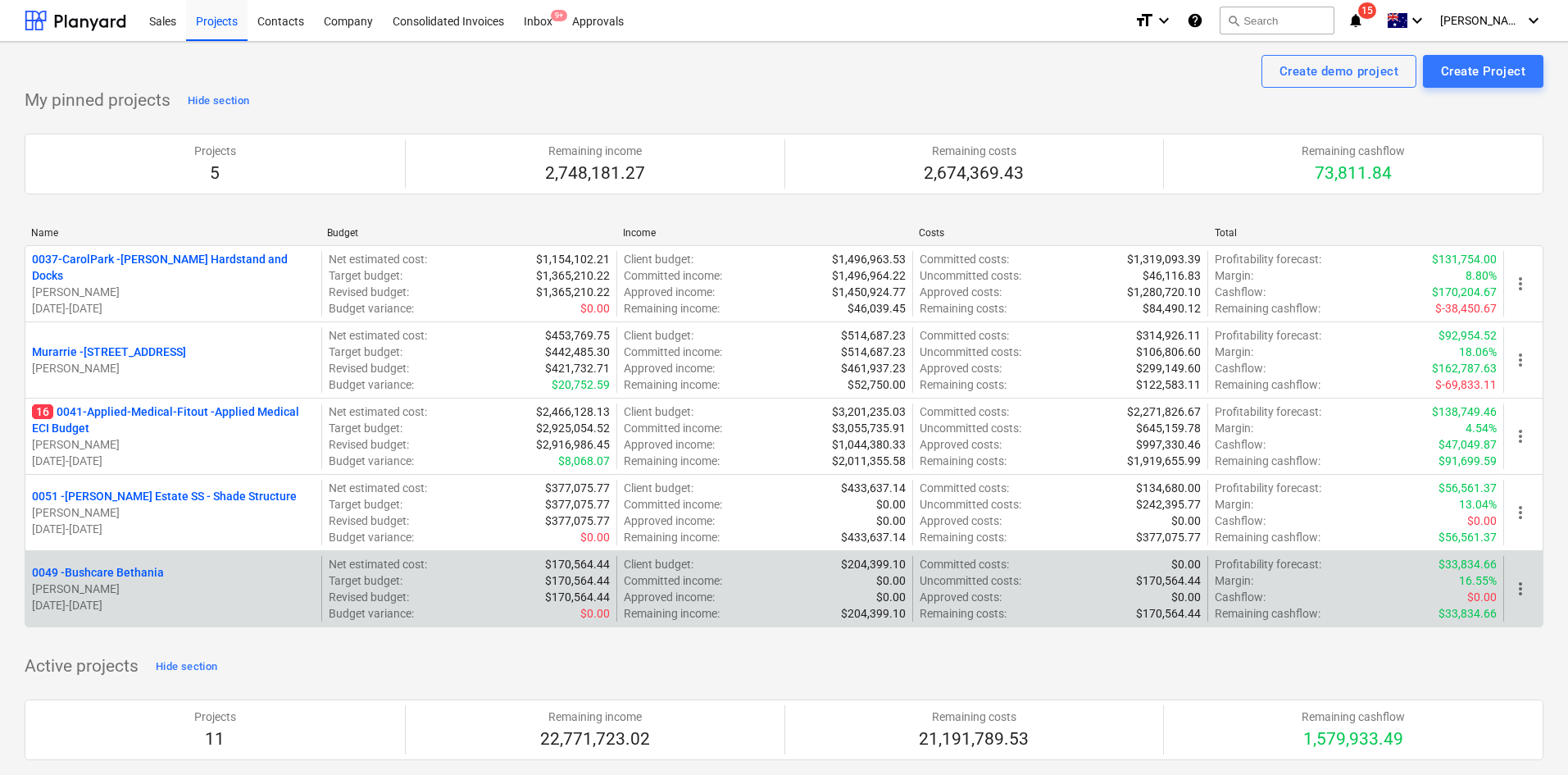
scroll to position [328, 0]
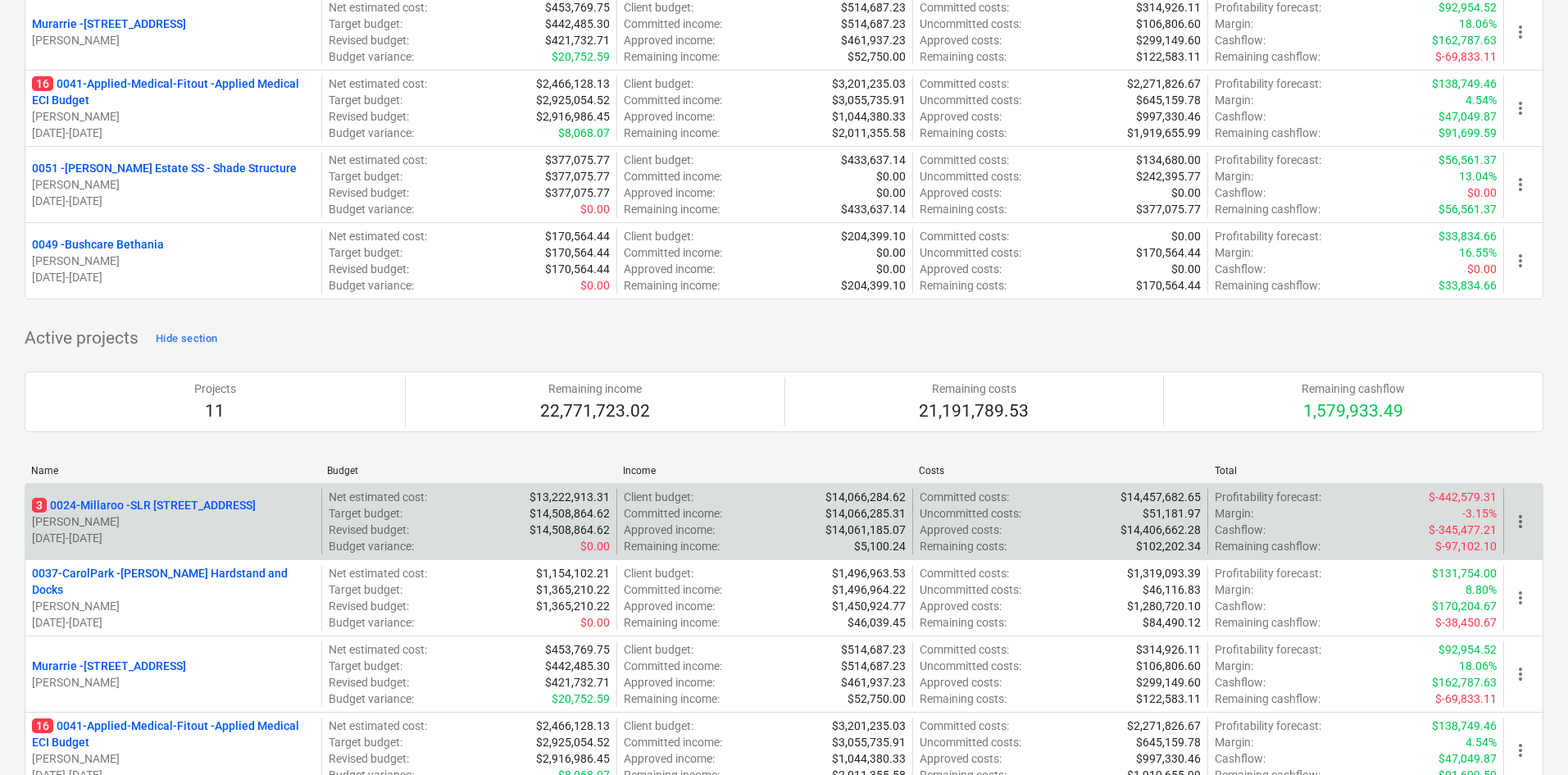
click at [217, 504] on p "3 0024-Millaroo - SLR [STREET_ADDRESS]" at bounding box center [143, 504] width 224 height 16
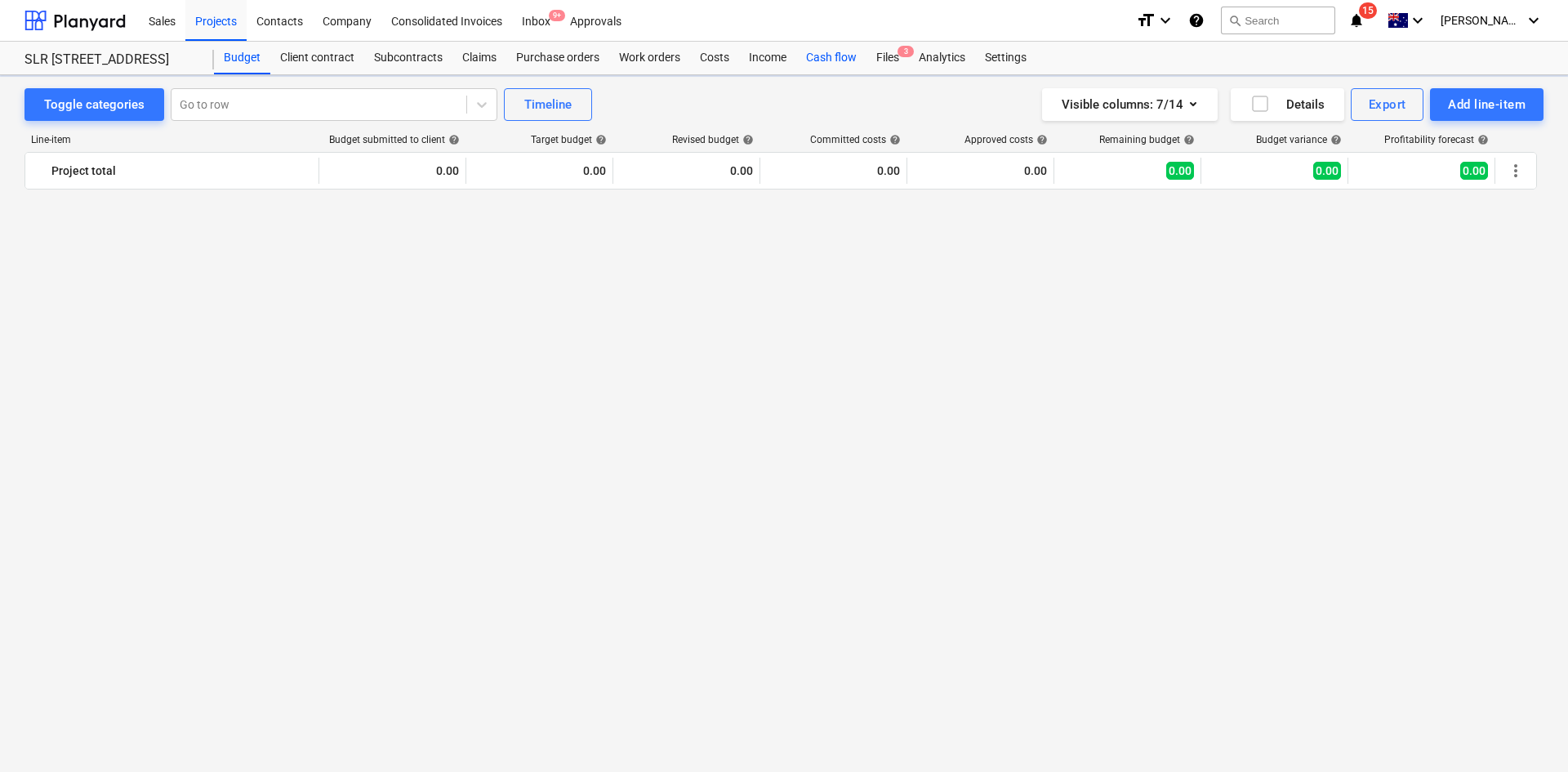
scroll to position [3292, 0]
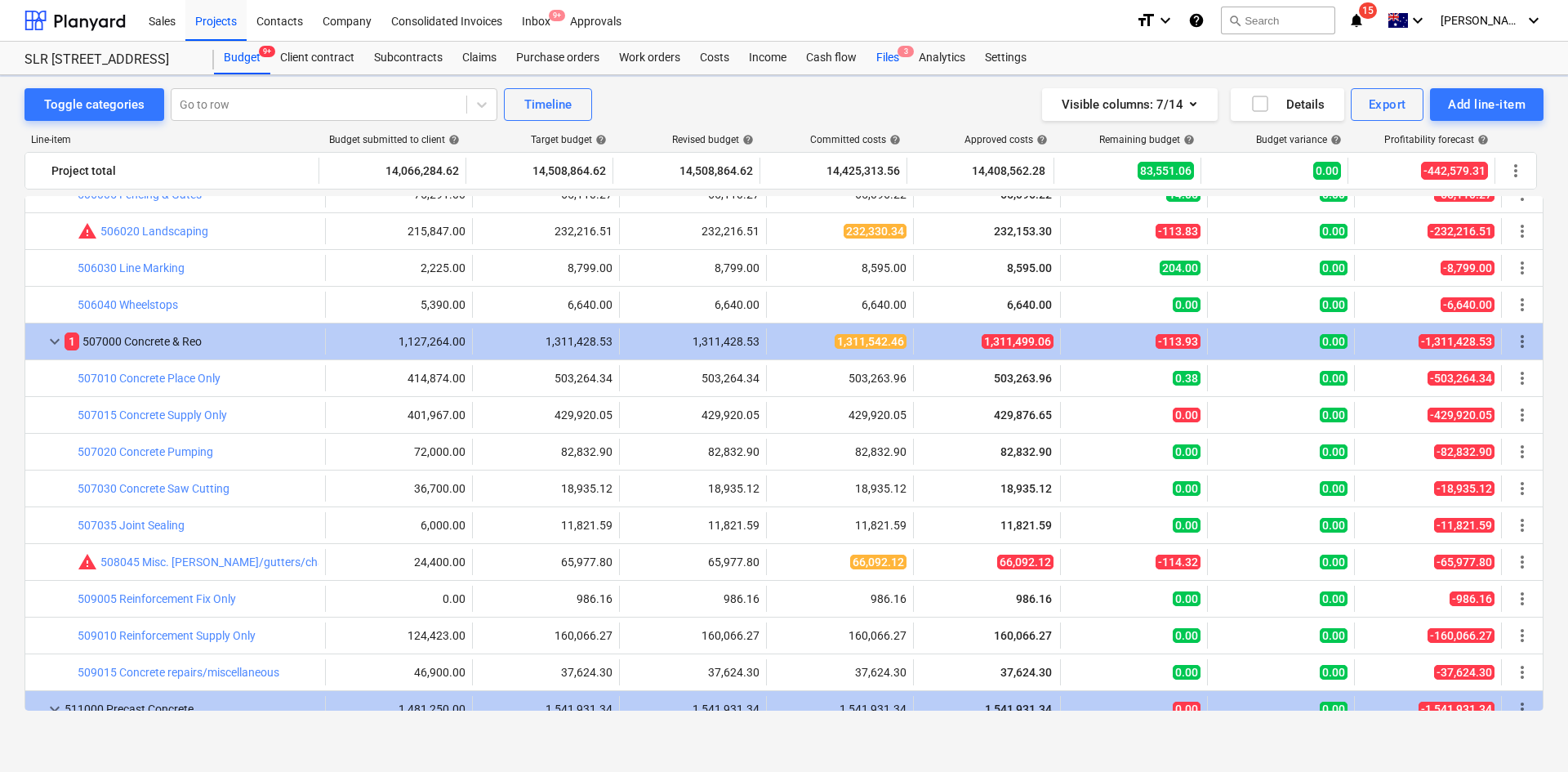
click at [890, 59] on div "Files 3" at bounding box center [888, 58] width 43 height 32
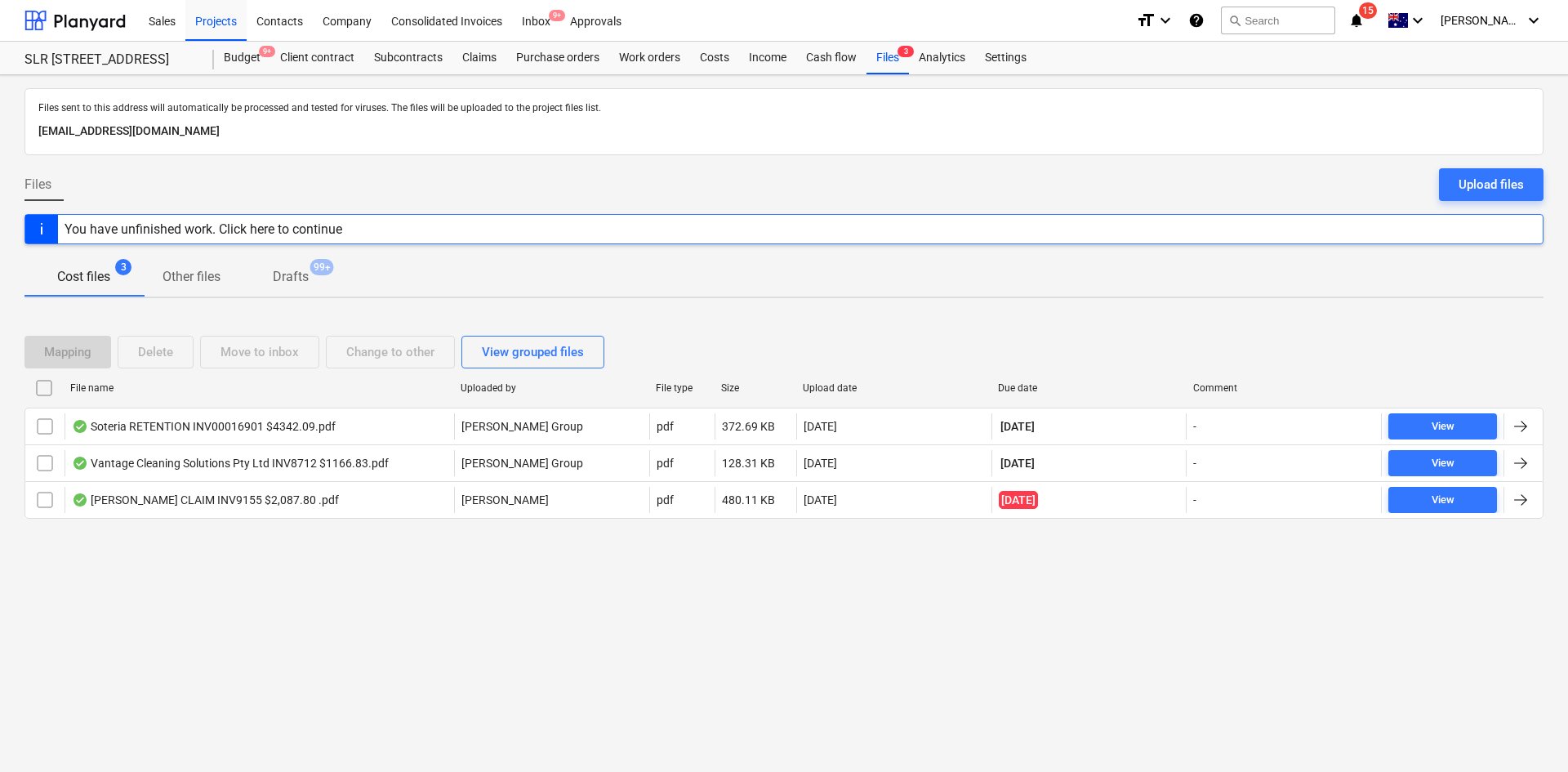
click at [1507, 190] on div "Upload files" at bounding box center [1491, 184] width 65 height 21
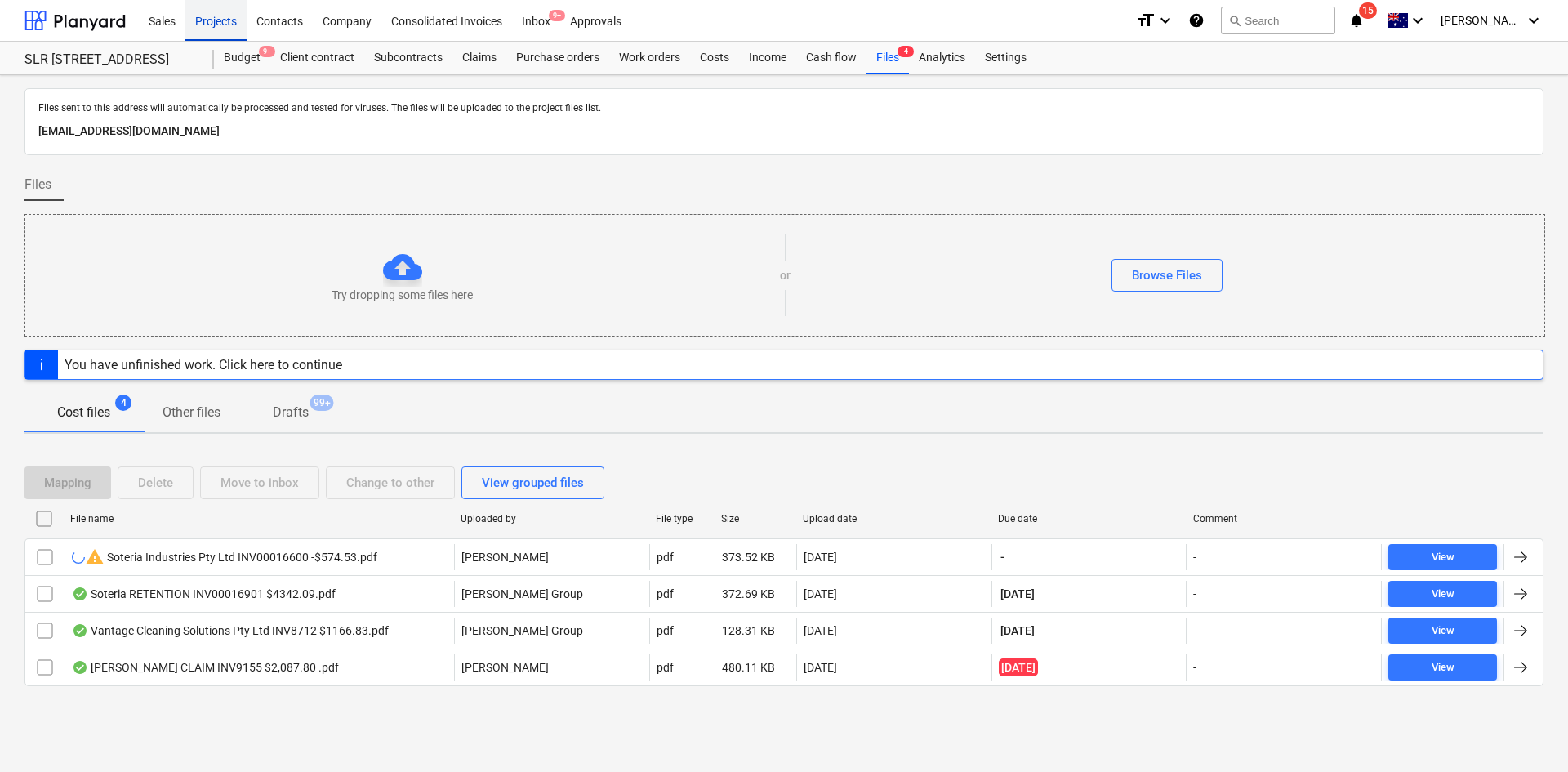
click at [227, 26] on div "Projects" at bounding box center [216, 20] width 61 height 42
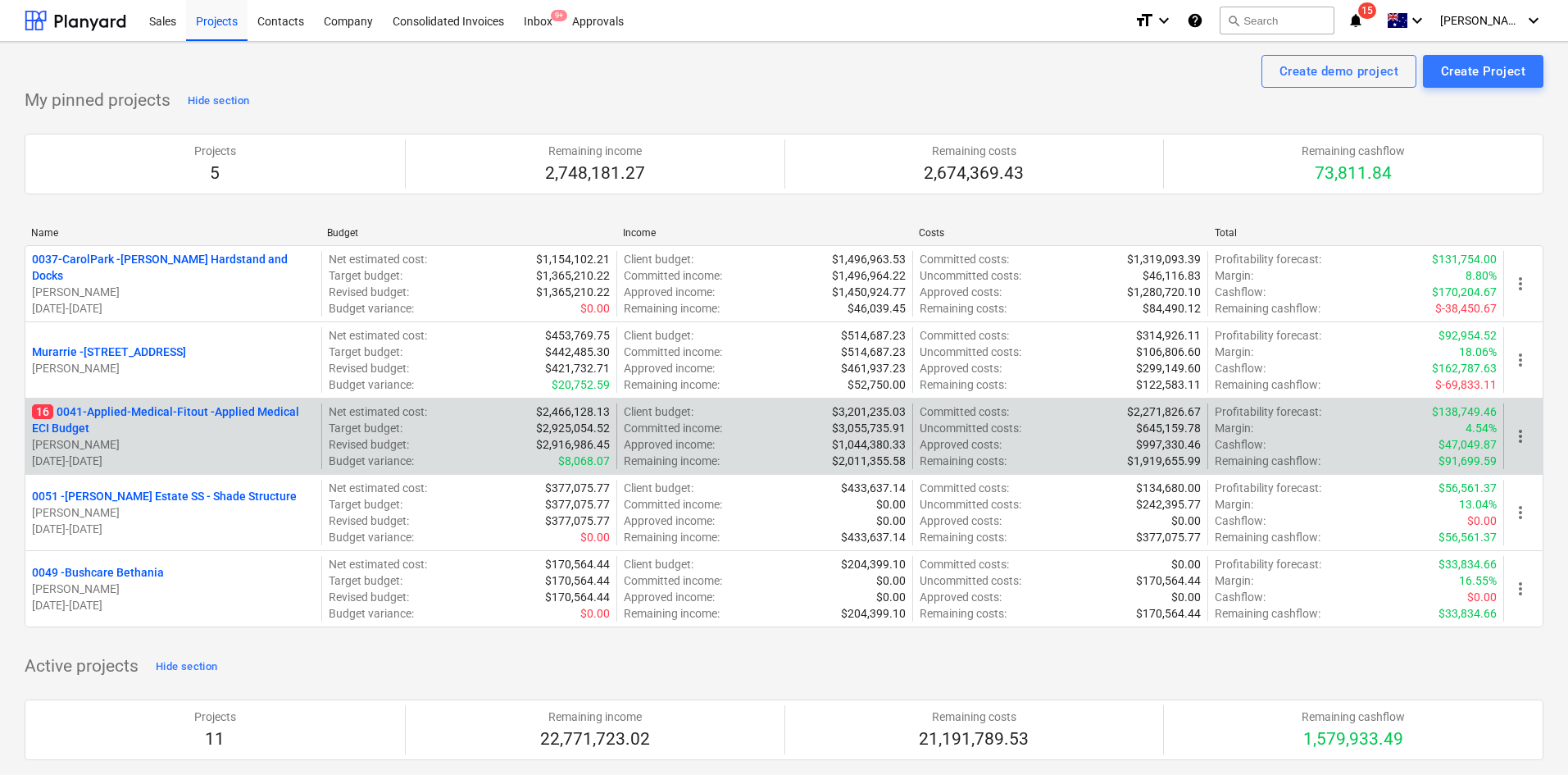
click at [128, 408] on p "16 0041-Applied-Medical-Fitout - Applied Medical ECI Budget" at bounding box center [172, 420] width 282 height 32
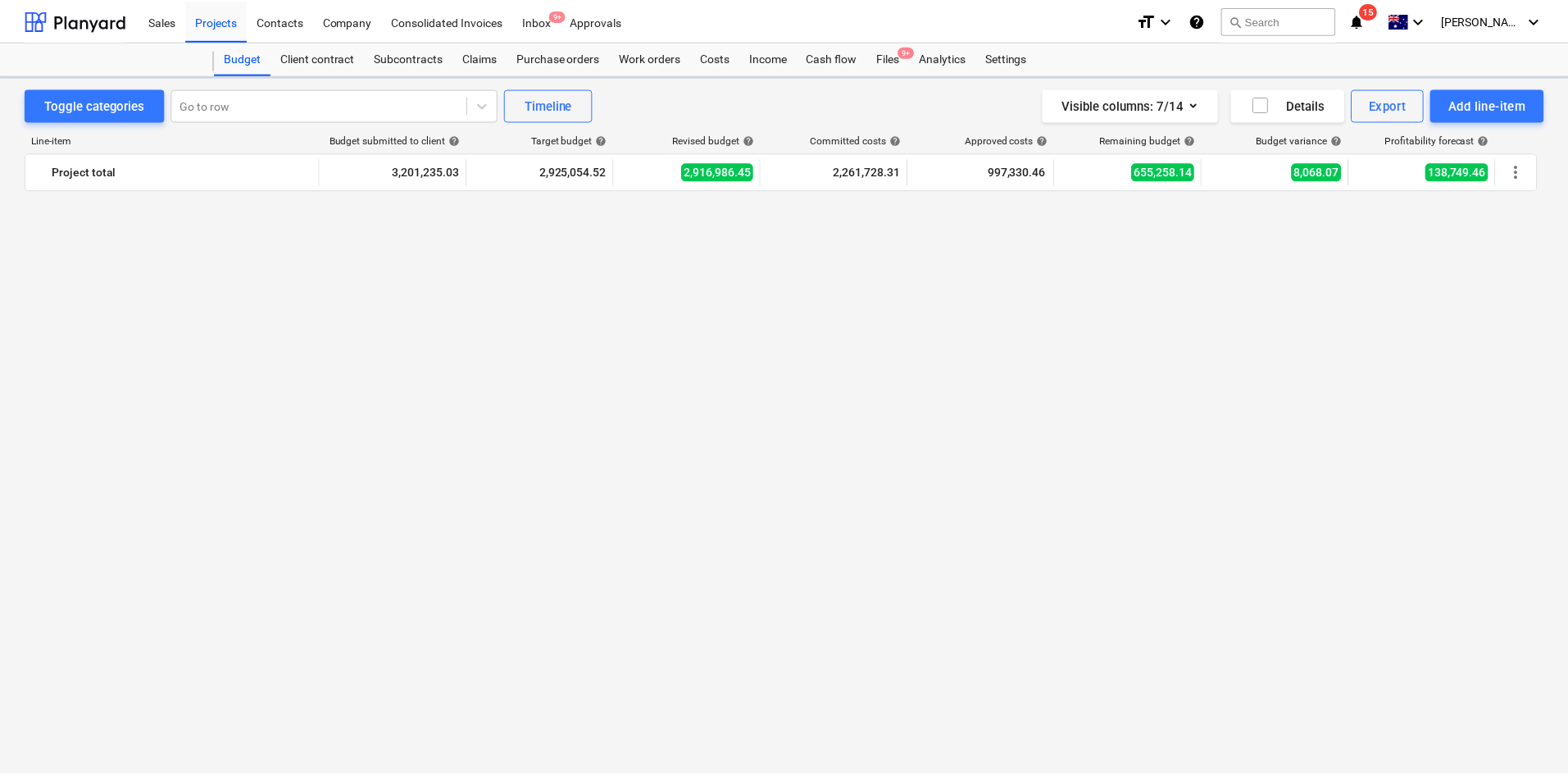
scroll to position [3305, 0]
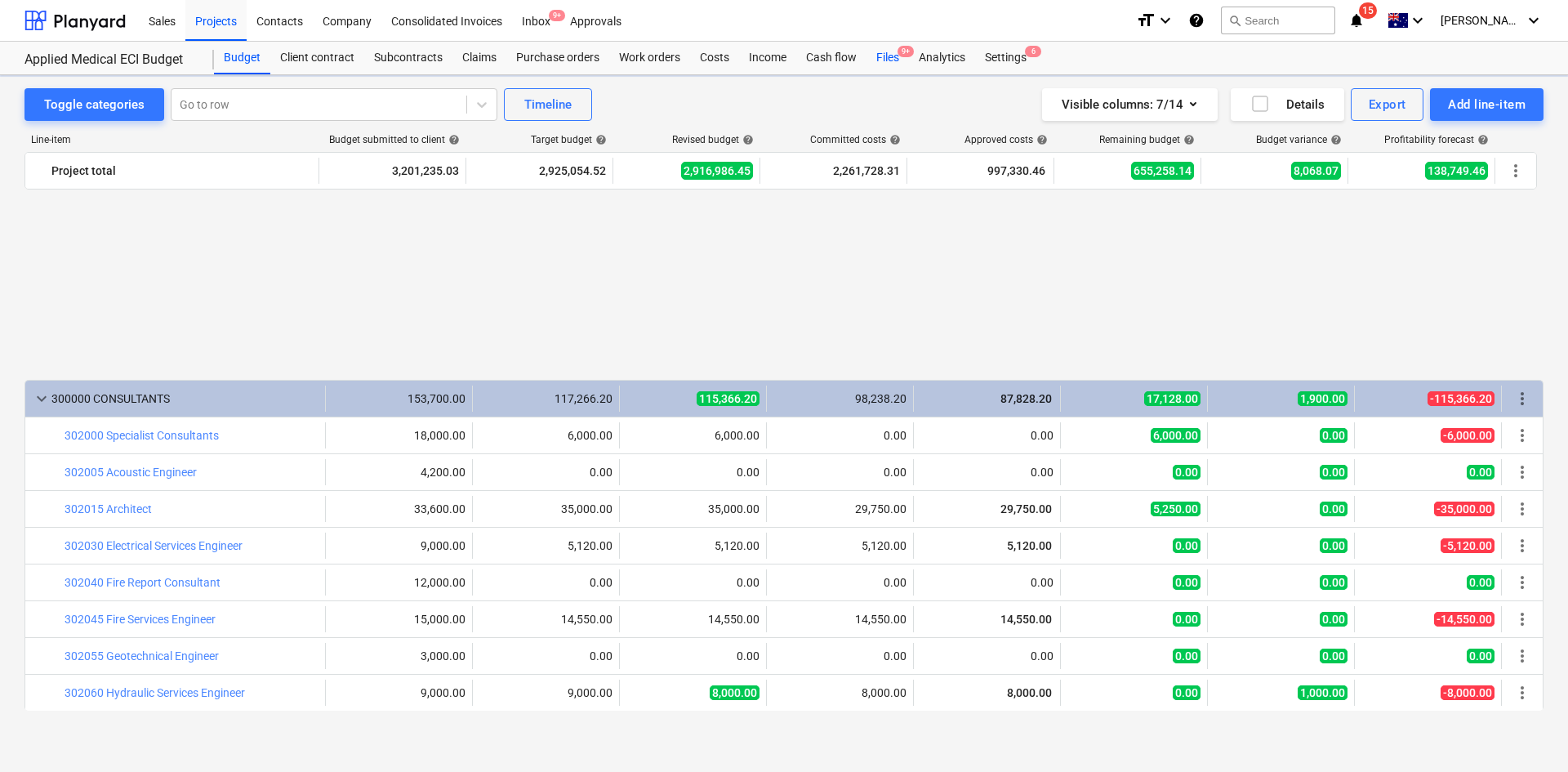
click at [901, 63] on div "Files 9+" at bounding box center [888, 58] width 43 height 32
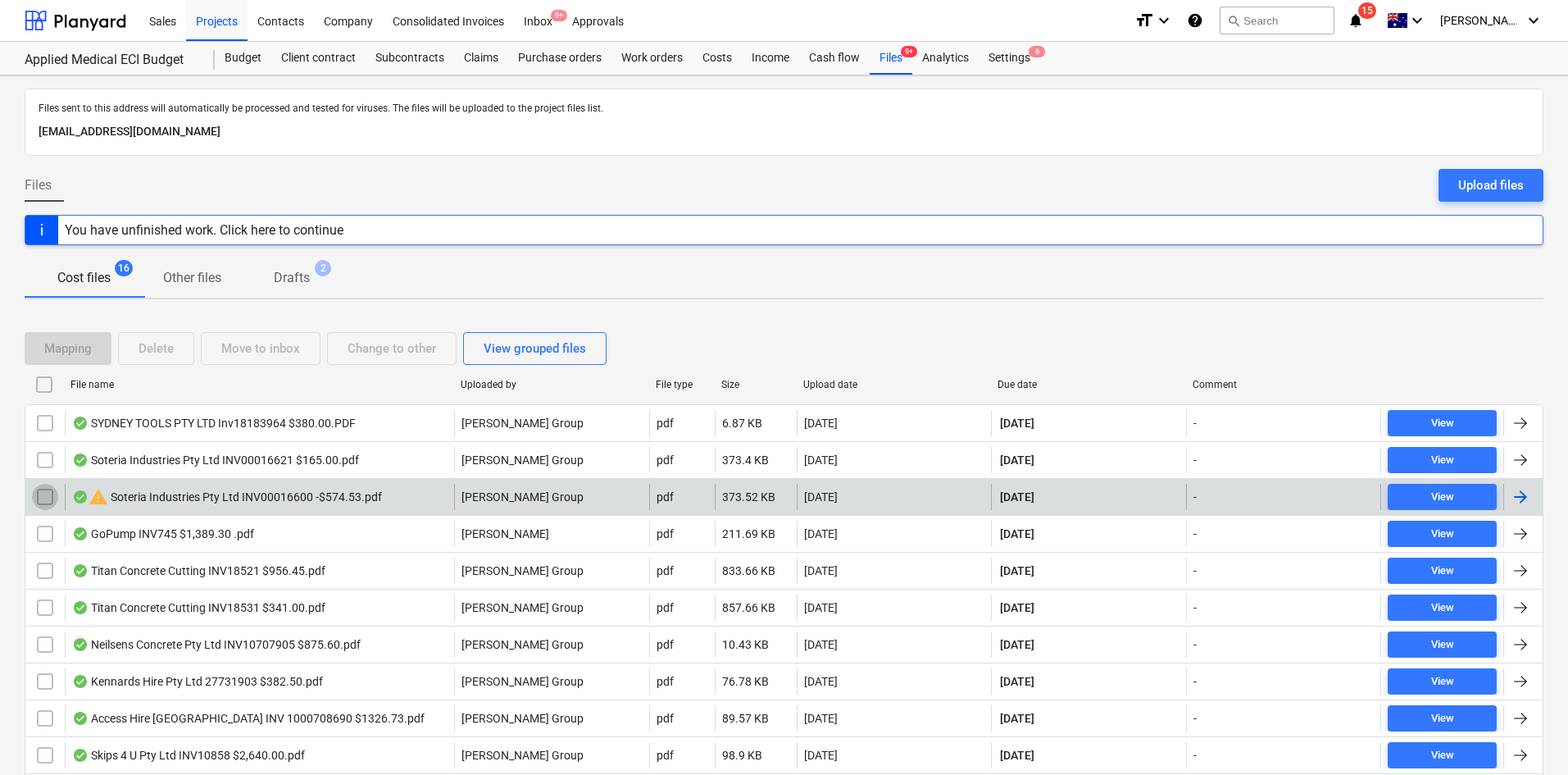
click at [51, 493] on input "checkbox" at bounding box center [44, 497] width 26 height 26
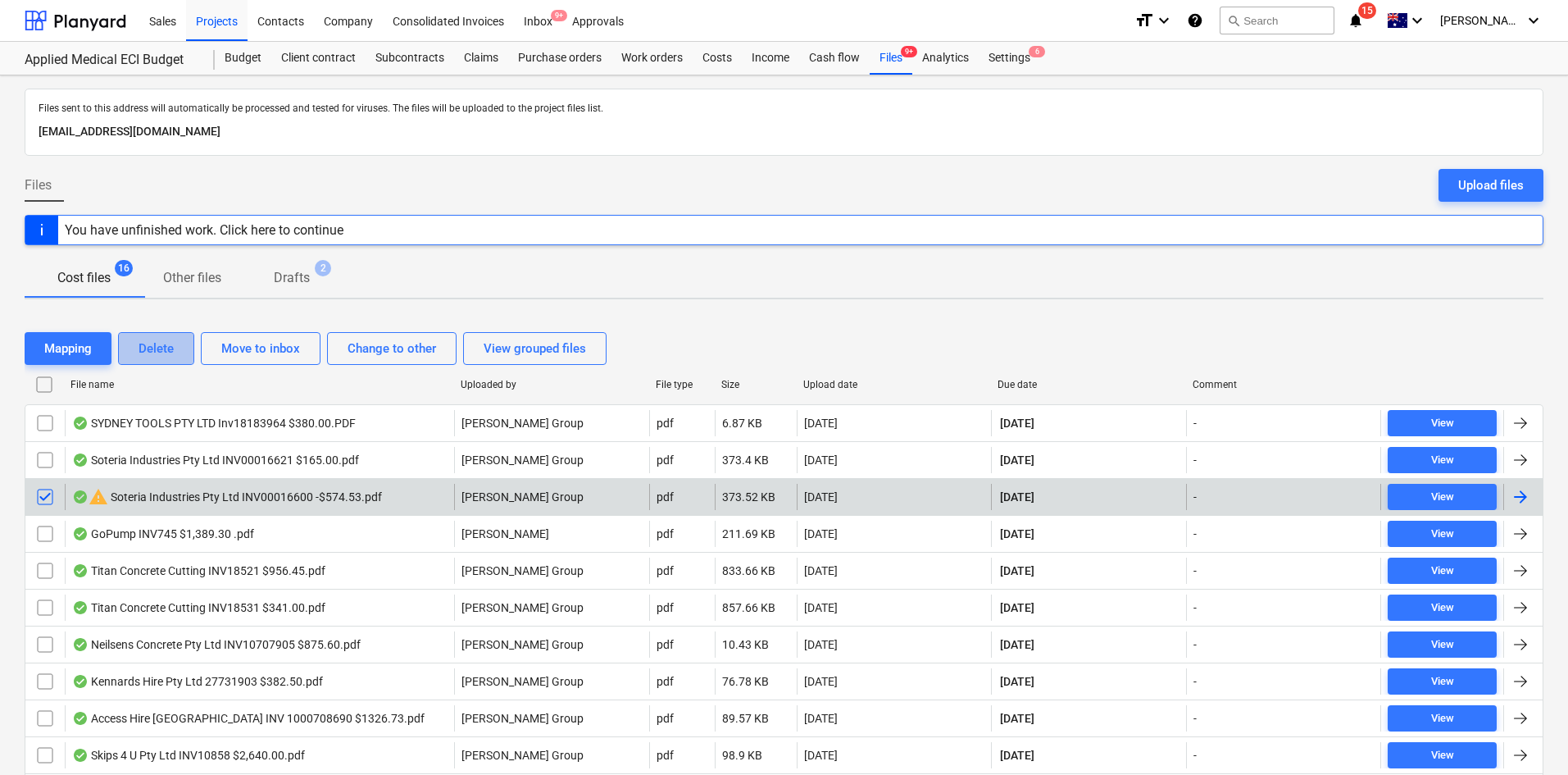
click at [157, 349] on div "Delete" at bounding box center [155, 348] width 35 height 21
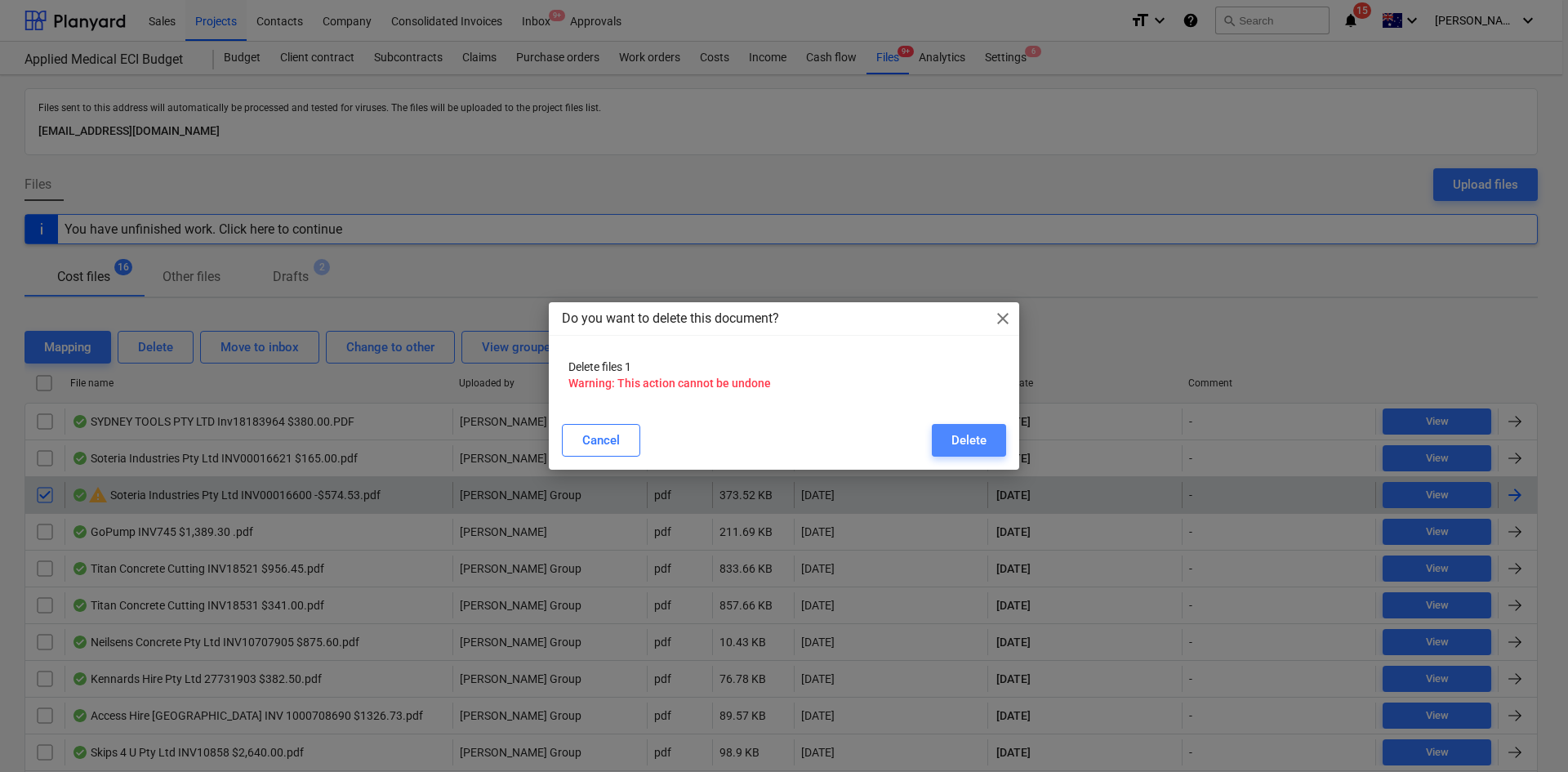
click at [971, 434] on div "Delete" at bounding box center [969, 440] width 35 height 21
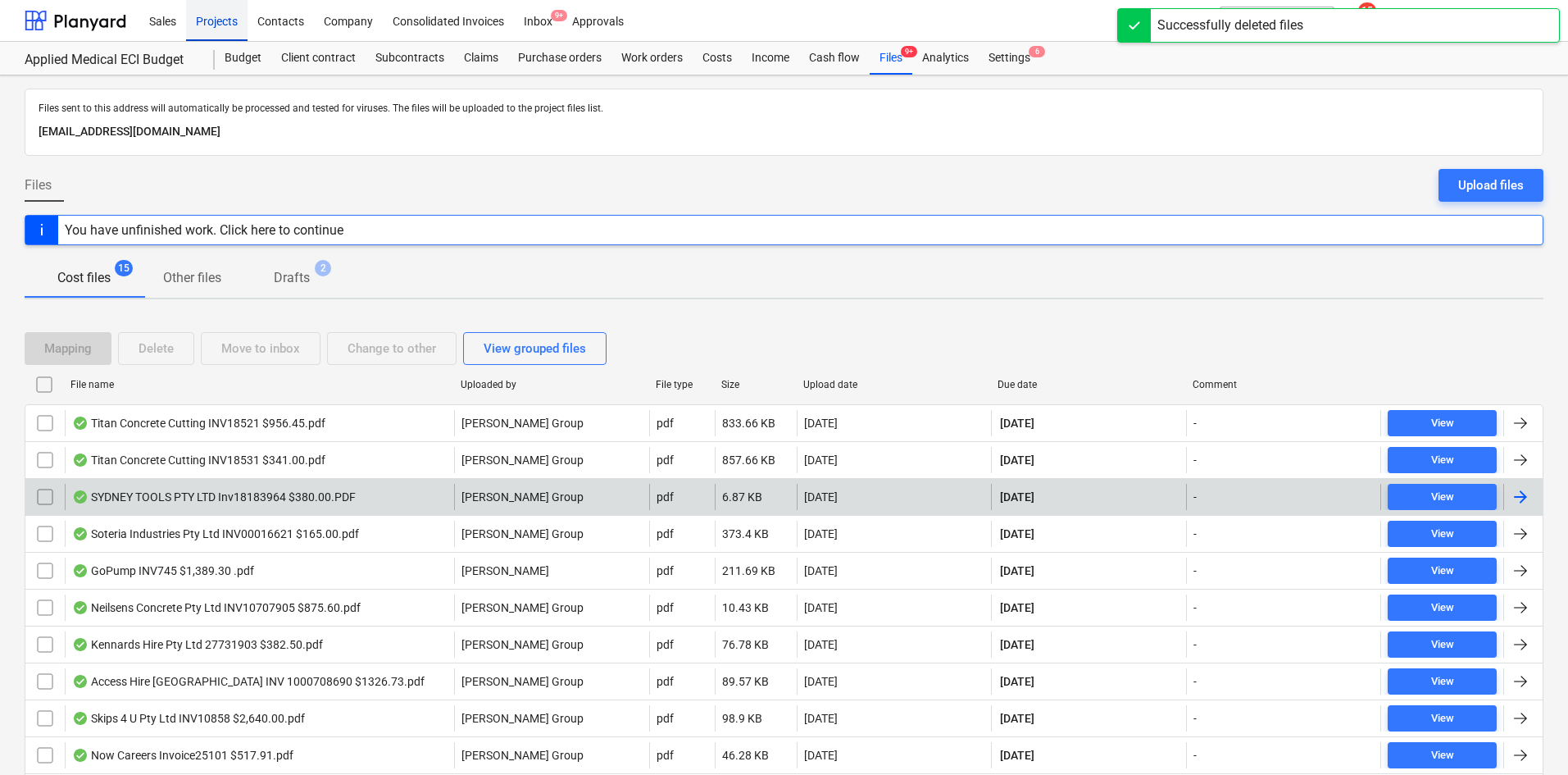
click at [214, 16] on div "Projects" at bounding box center [217, 20] width 61 height 42
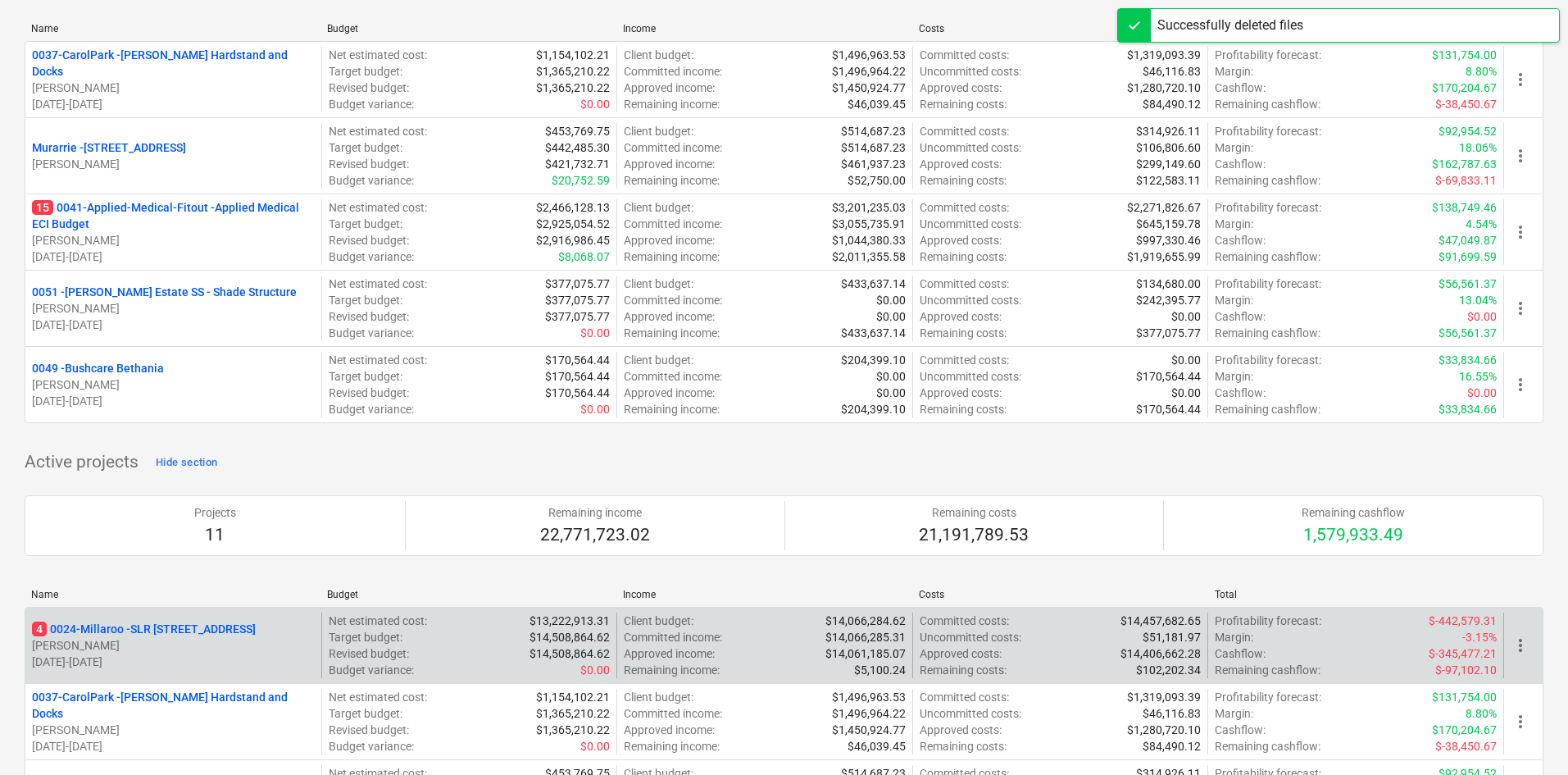
scroll to position [328, 0]
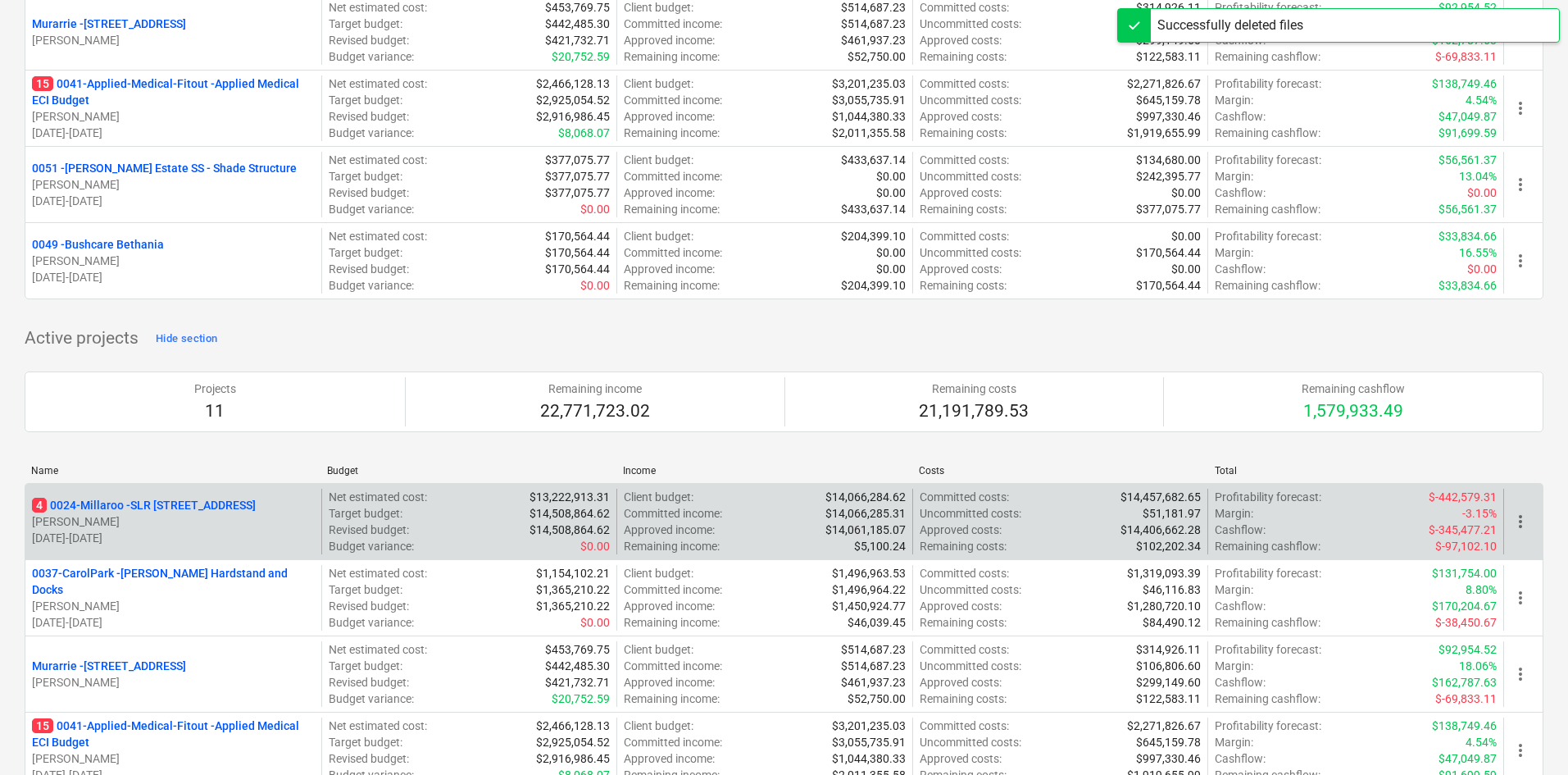
click at [177, 504] on p "4 0024-Millaroo - SLR [STREET_ADDRESS]" at bounding box center [143, 504] width 224 height 16
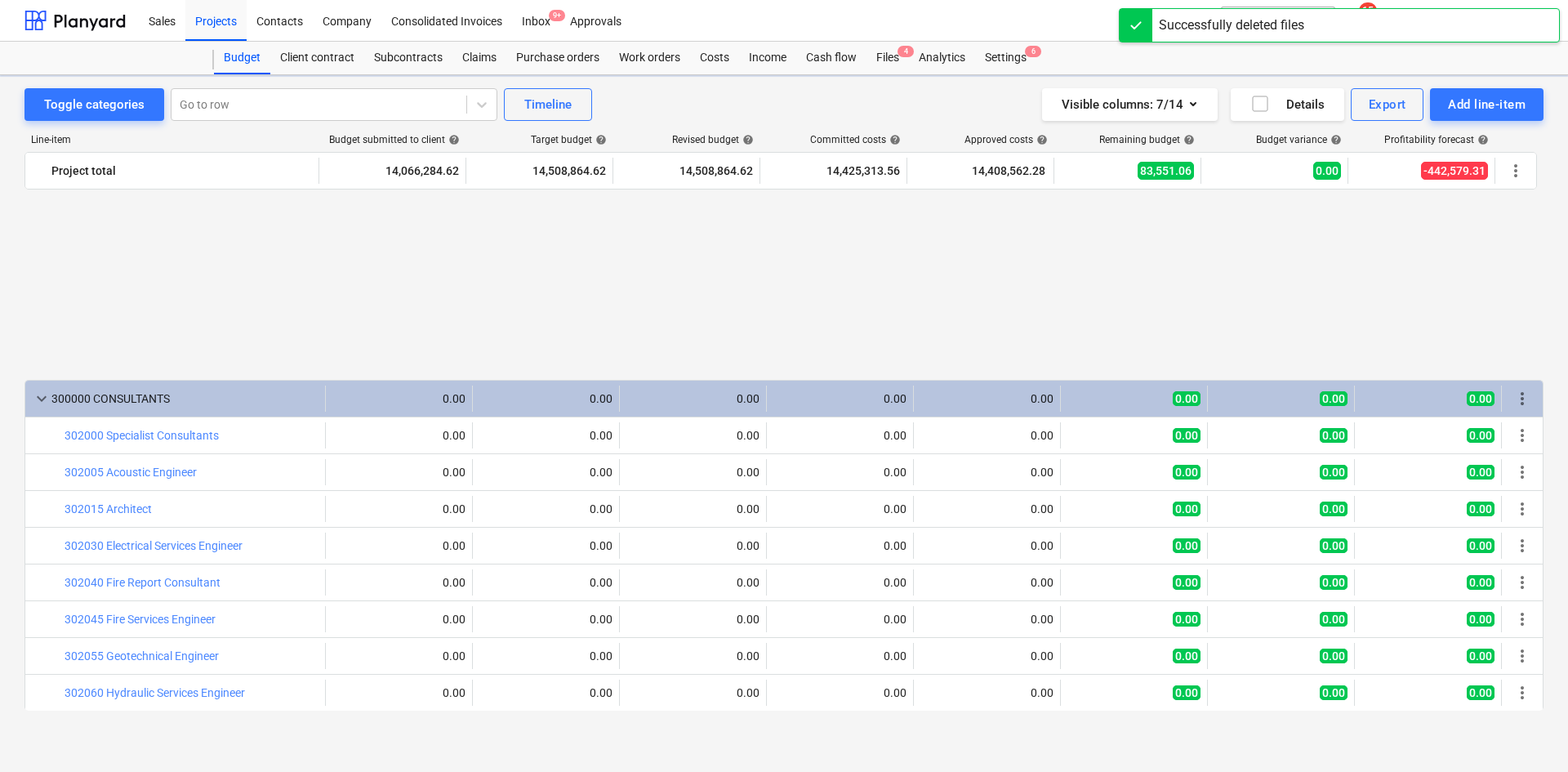
scroll to position [923, 0]
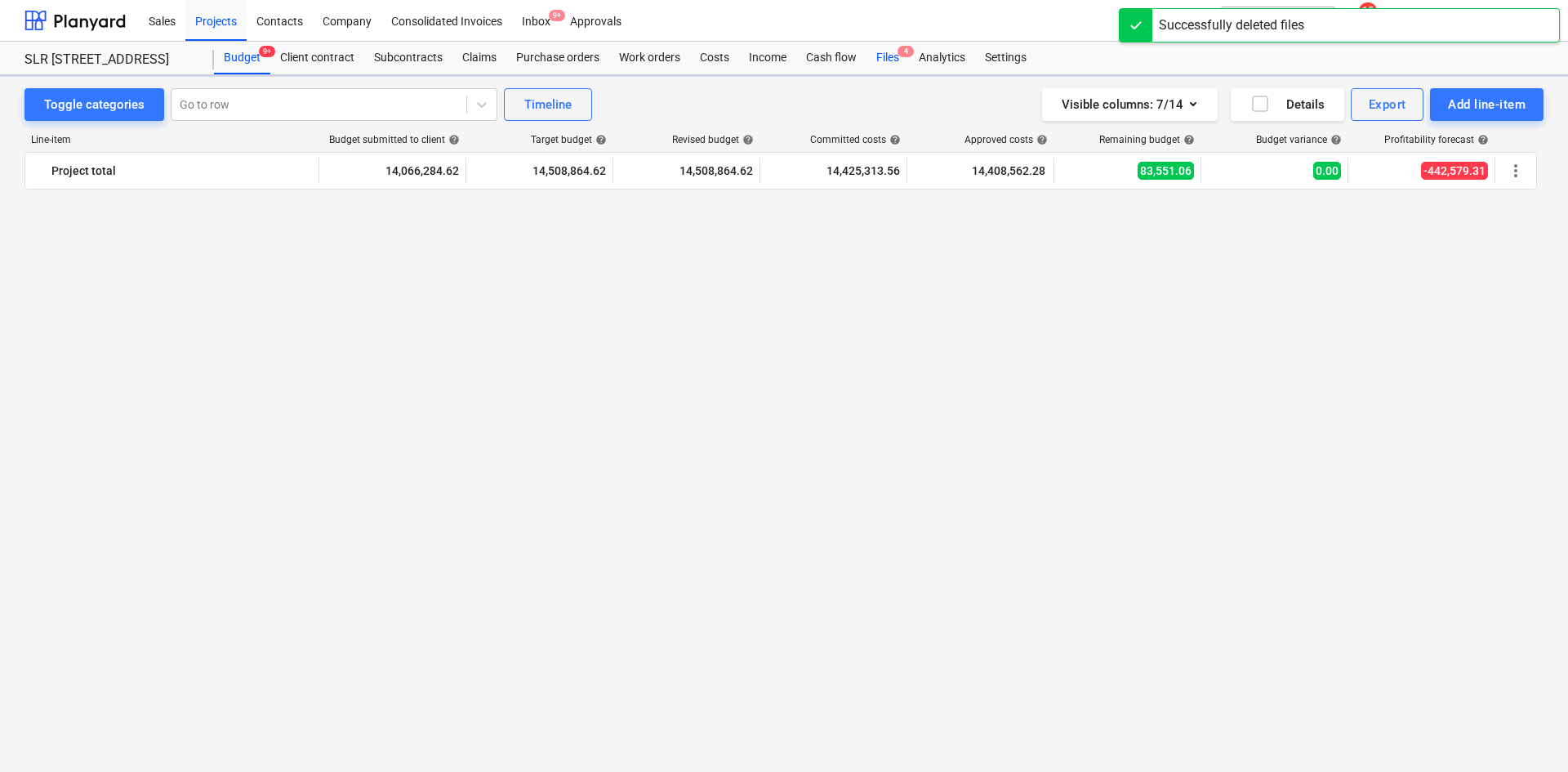
click at [902, 65] on div "Files 4" at bounding box center [888, 58] width 43 height 32
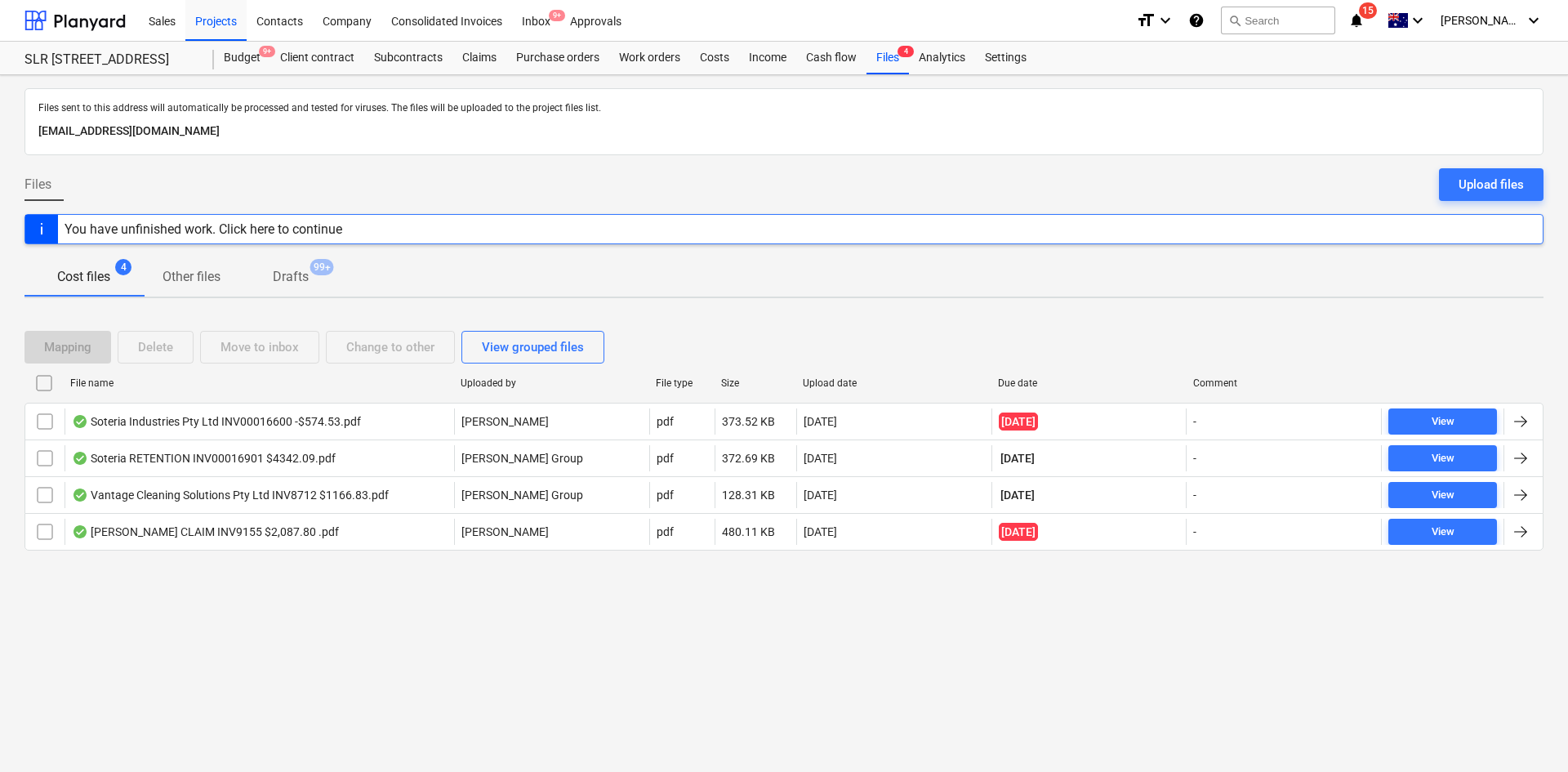
click at [952, 340] on div "Mapping Delete Move to inbox Change to other View grouped files" at bounding box center [784, 347] width 1520 height 32
click at [211, 23] on div "Projects" at bounding box center [216, 20] width 61 height 42
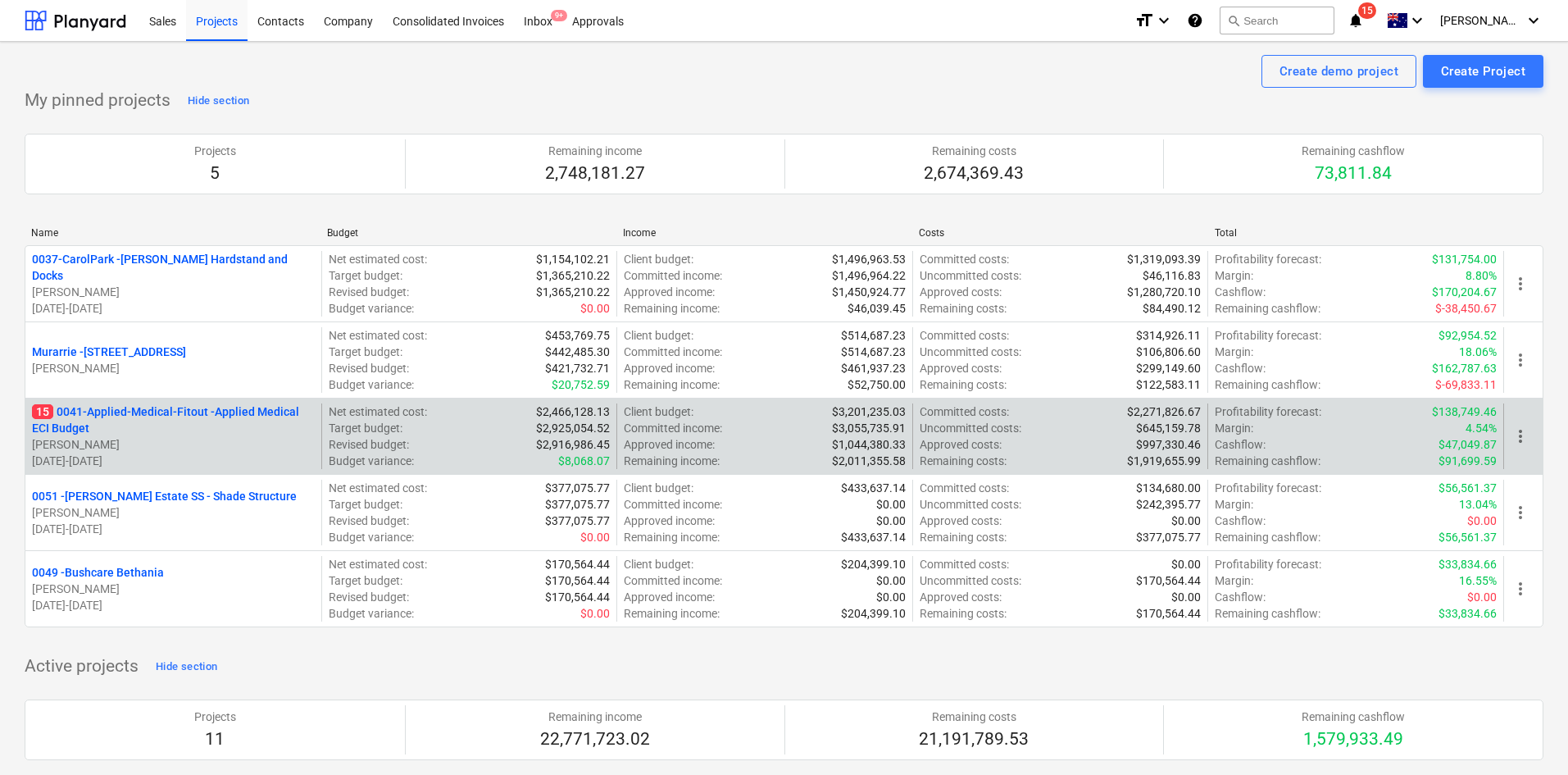
click at [202, 413] on p "15 0041-Applied-Medical-Fitout - Applied Medical ECI Budget" at bounding box center [172, 420] width 282 height 32
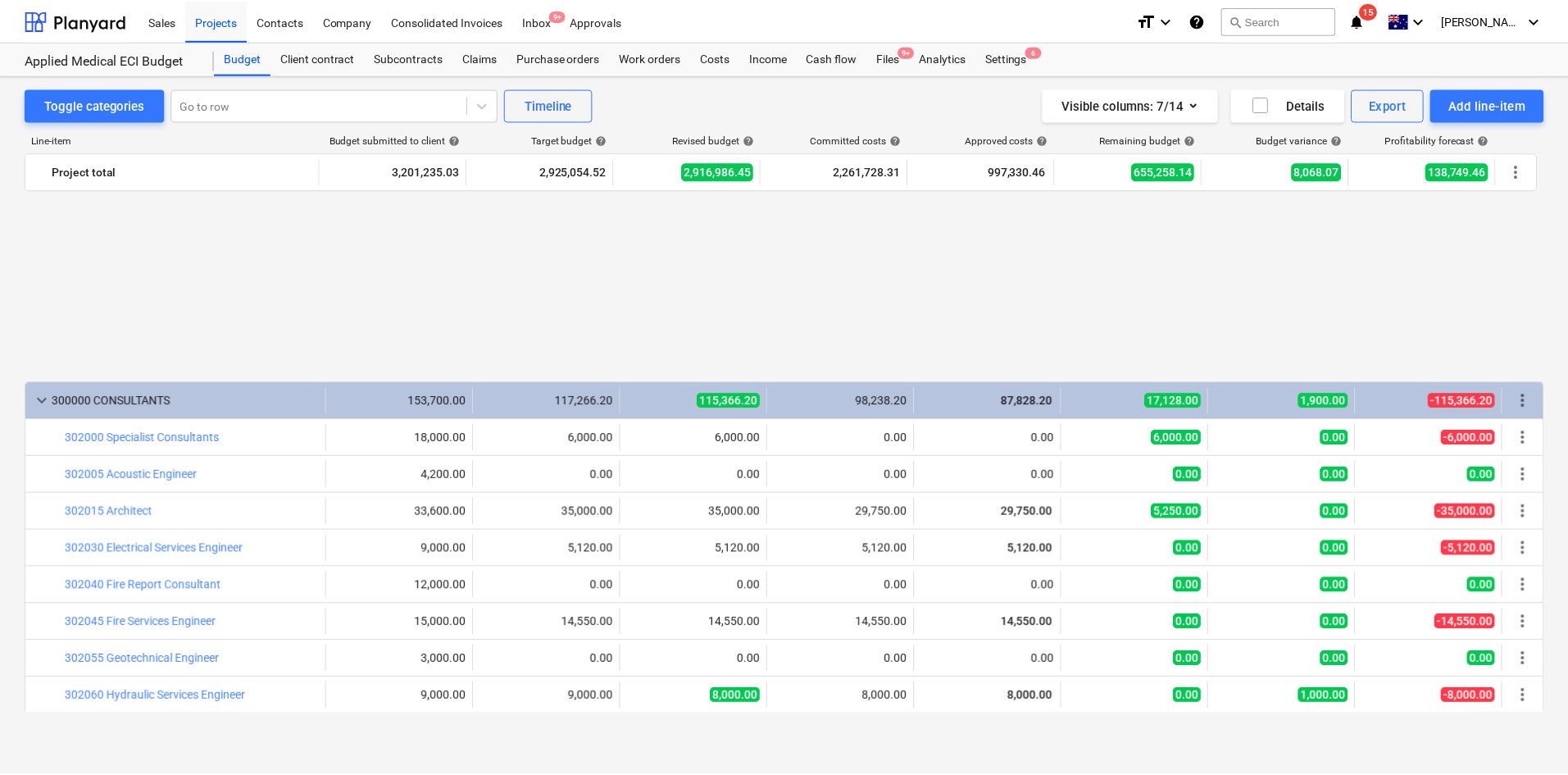
scroll to position [927, 0]
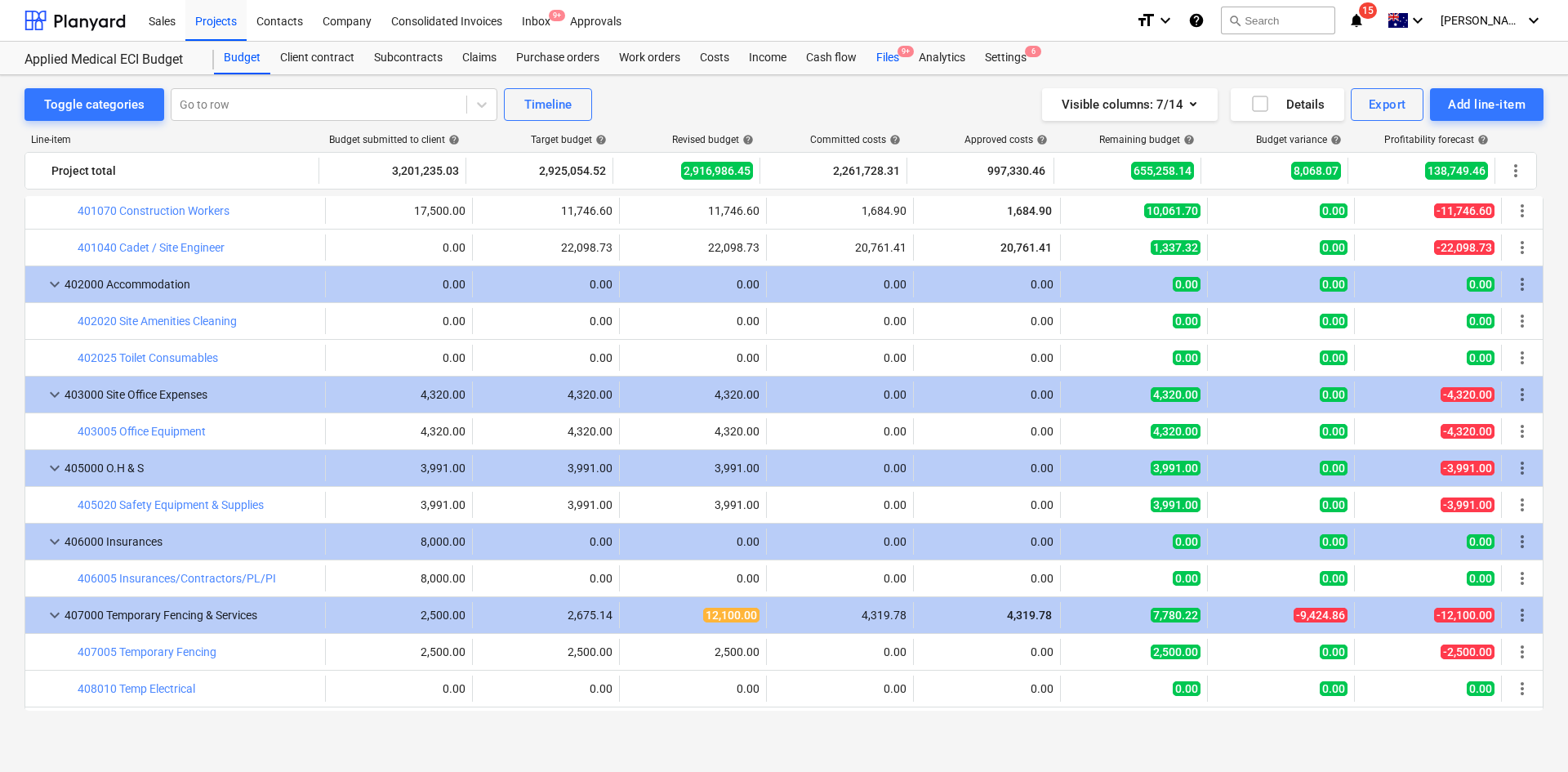
click at [889, 57] on div "Files 9+" at bounding box center [888, 58] width 43 height 32
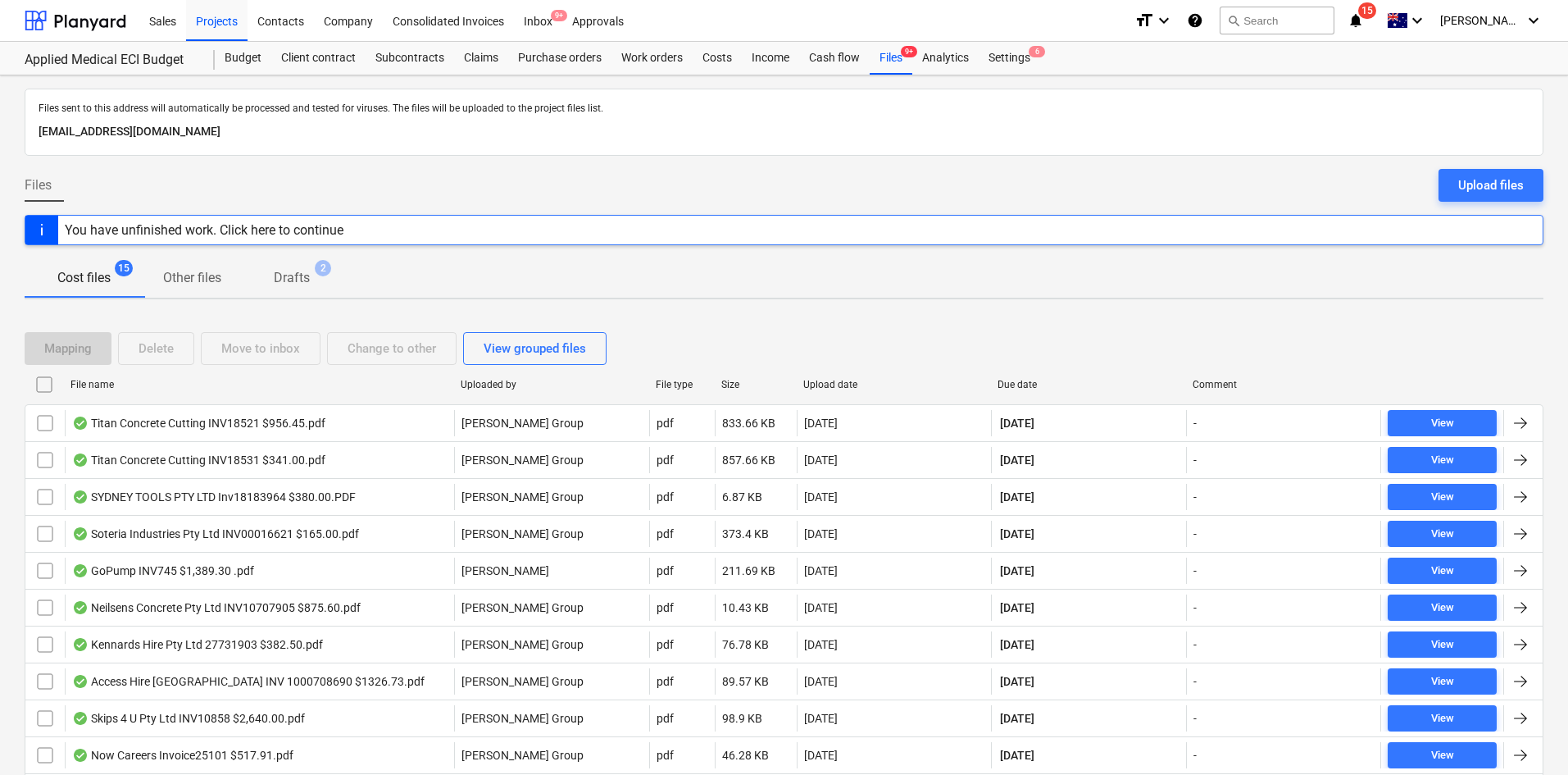
click at [1011, 387] on div "Due date" at bounding box center [1088, 384] width 182 height 11
checkbox input "false"
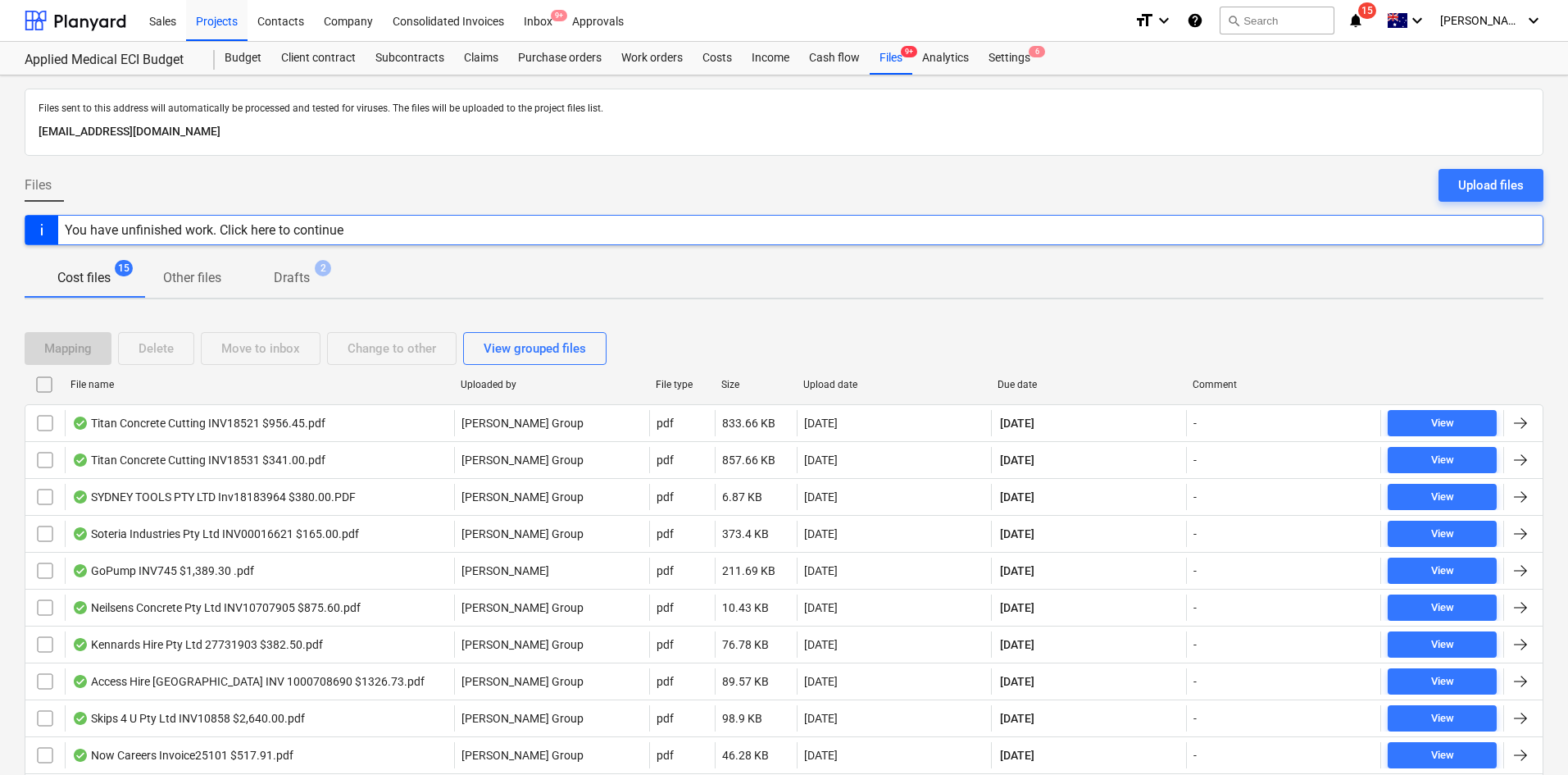
checkbox input "false"
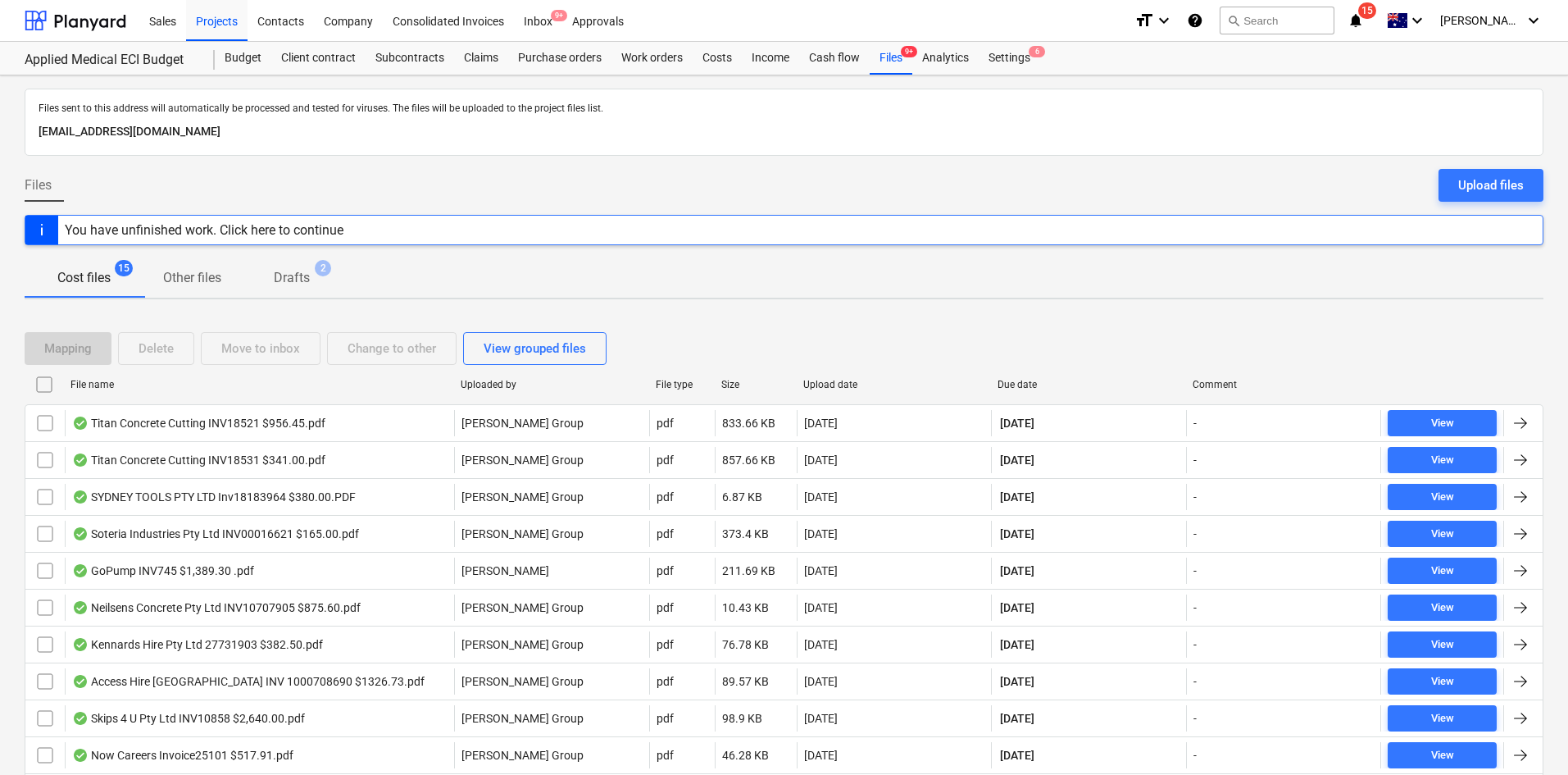
checkbox input "false"
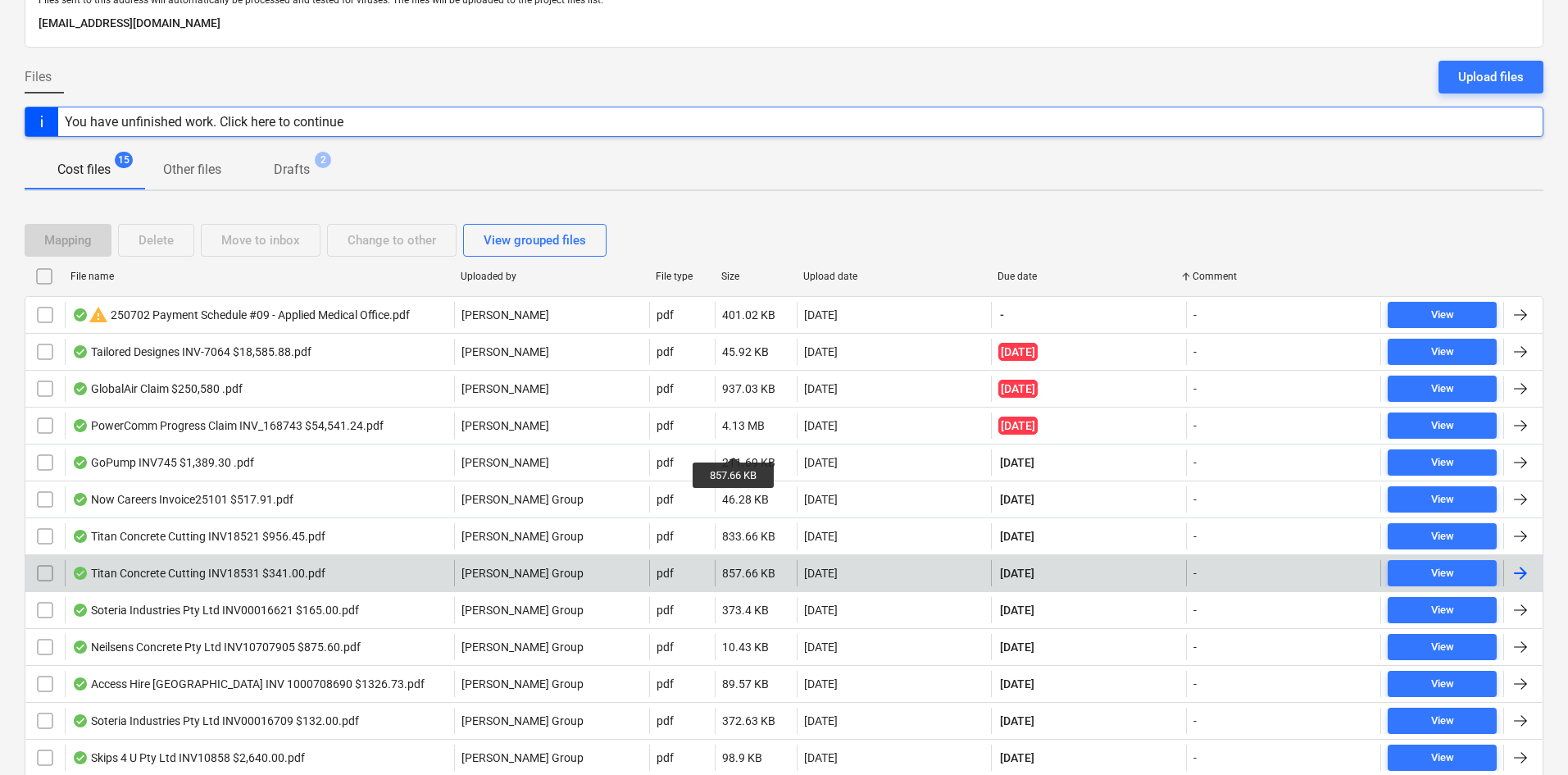
scroll to position [242, 0]
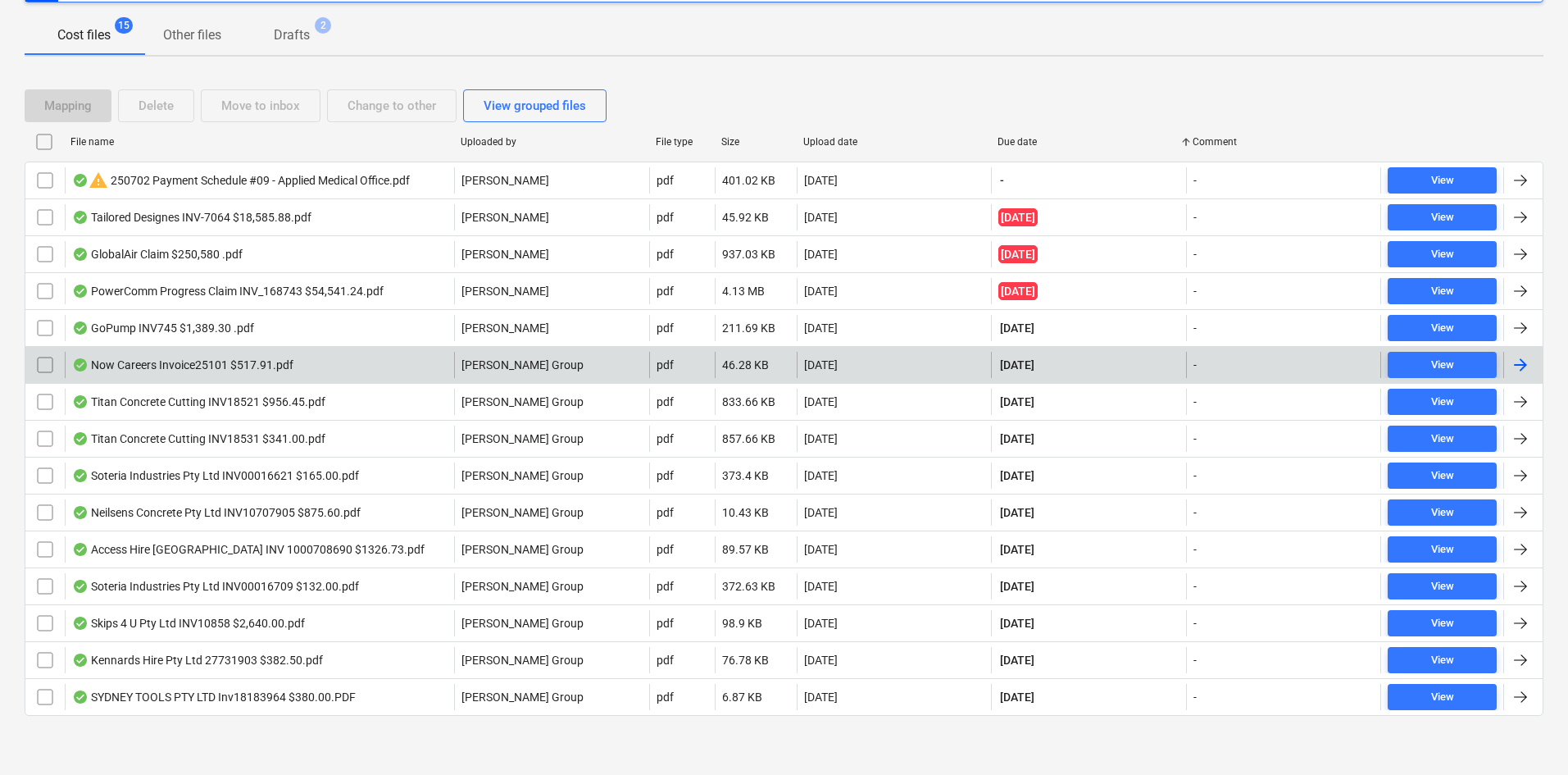
click at [310, 363] on div "Now Careers Invoice25101 $517.91.pdf" at bounding box center [259, 364] width 389 height 26
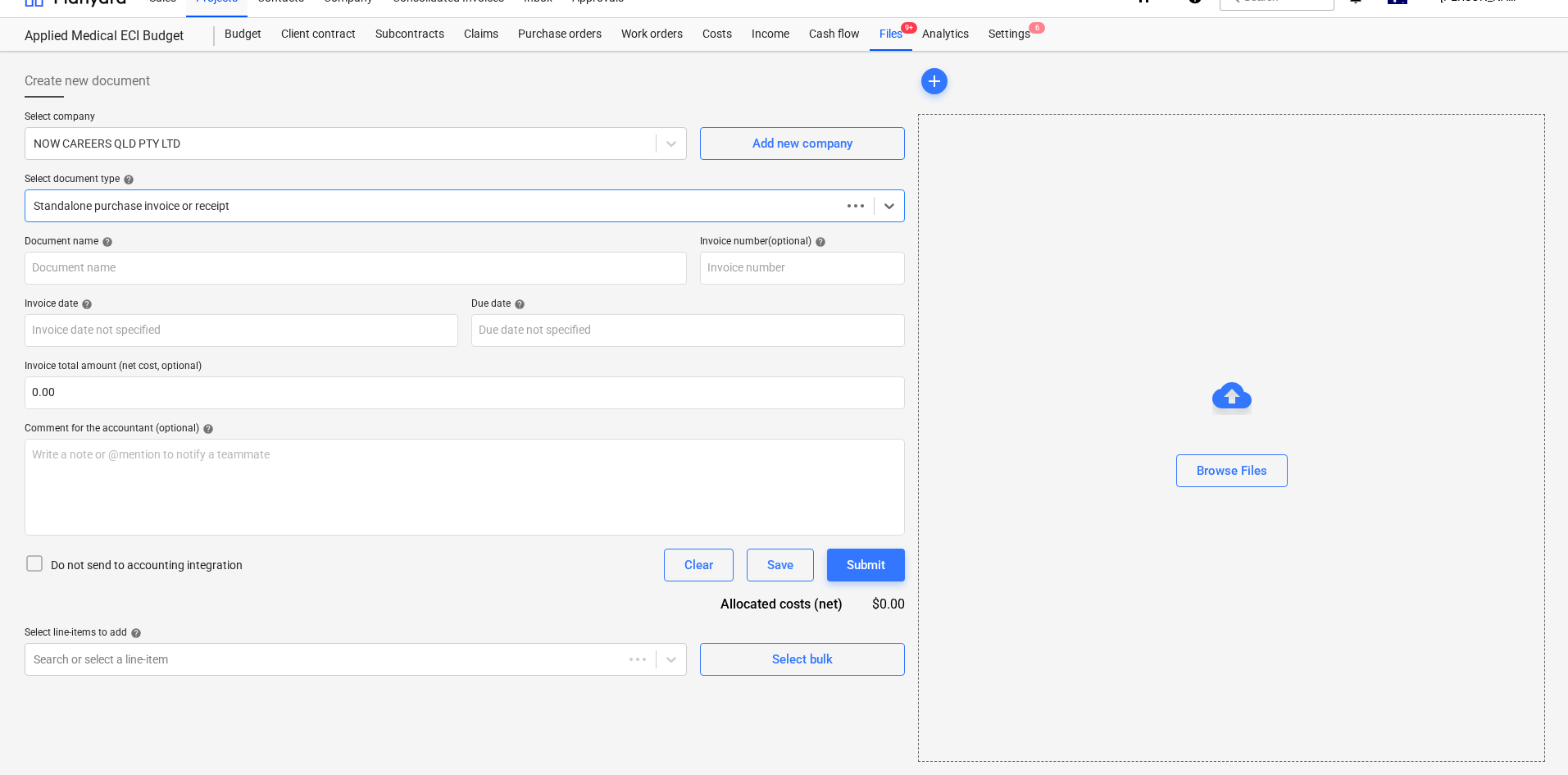
type input "25101"
type input "[DATE]"
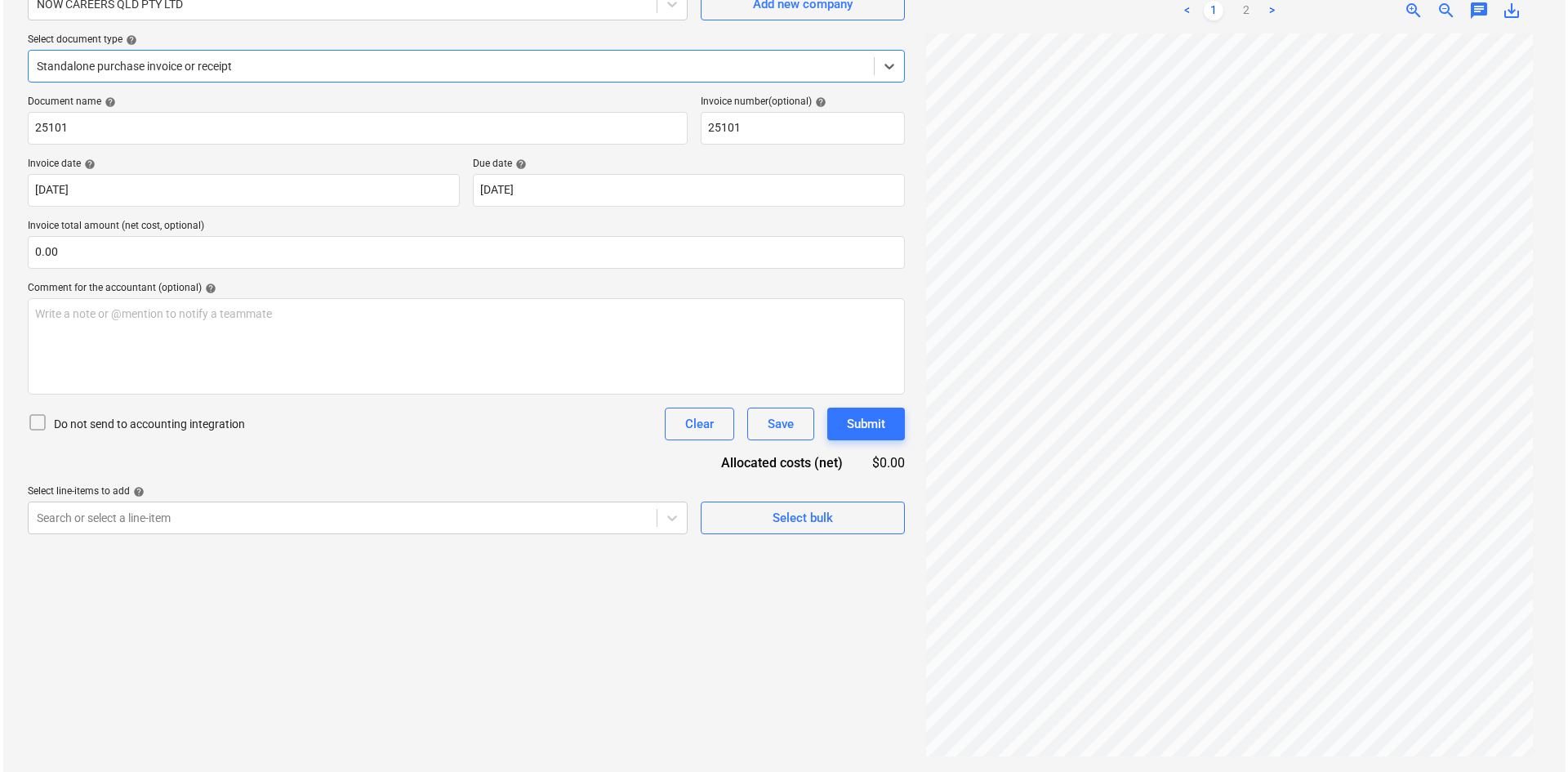
scroll to position [163, 0]
click at [1243, 17] on link "2" at bounding box center [1243, 9] width 20 height 20
click at [771, 535] on div "Create new document Select company NOW CAREERS QLD PTY LTD Add new company Sele…" at bounding box center [463, 342] width 890 height 847
click at [812, 517] on div "Select bulk" at bounding box center [799, 517] width 60 height 21
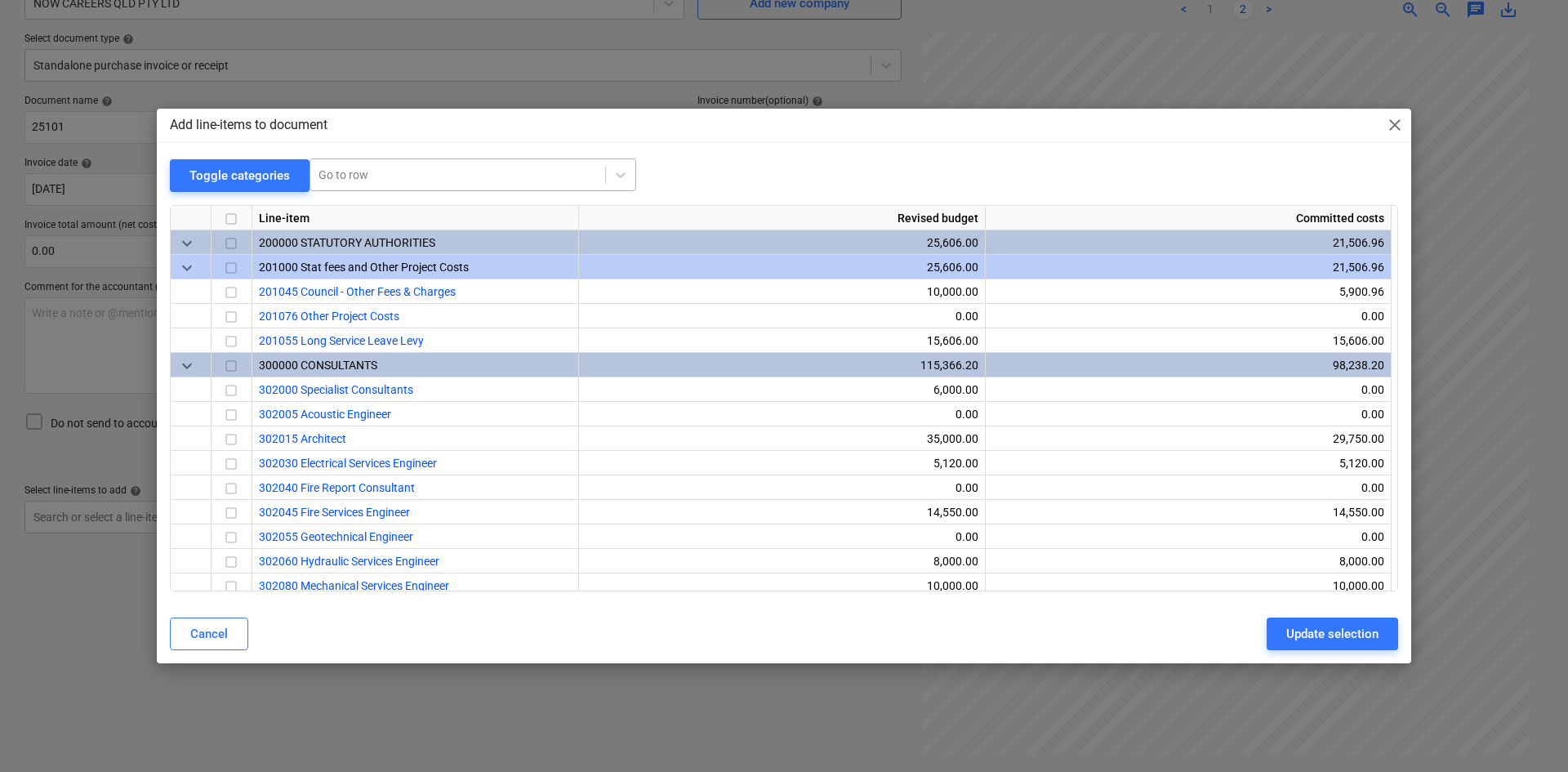
click at [364, 169] on div at bounding box center [458, 174] width 279 height 16
type input "civil"
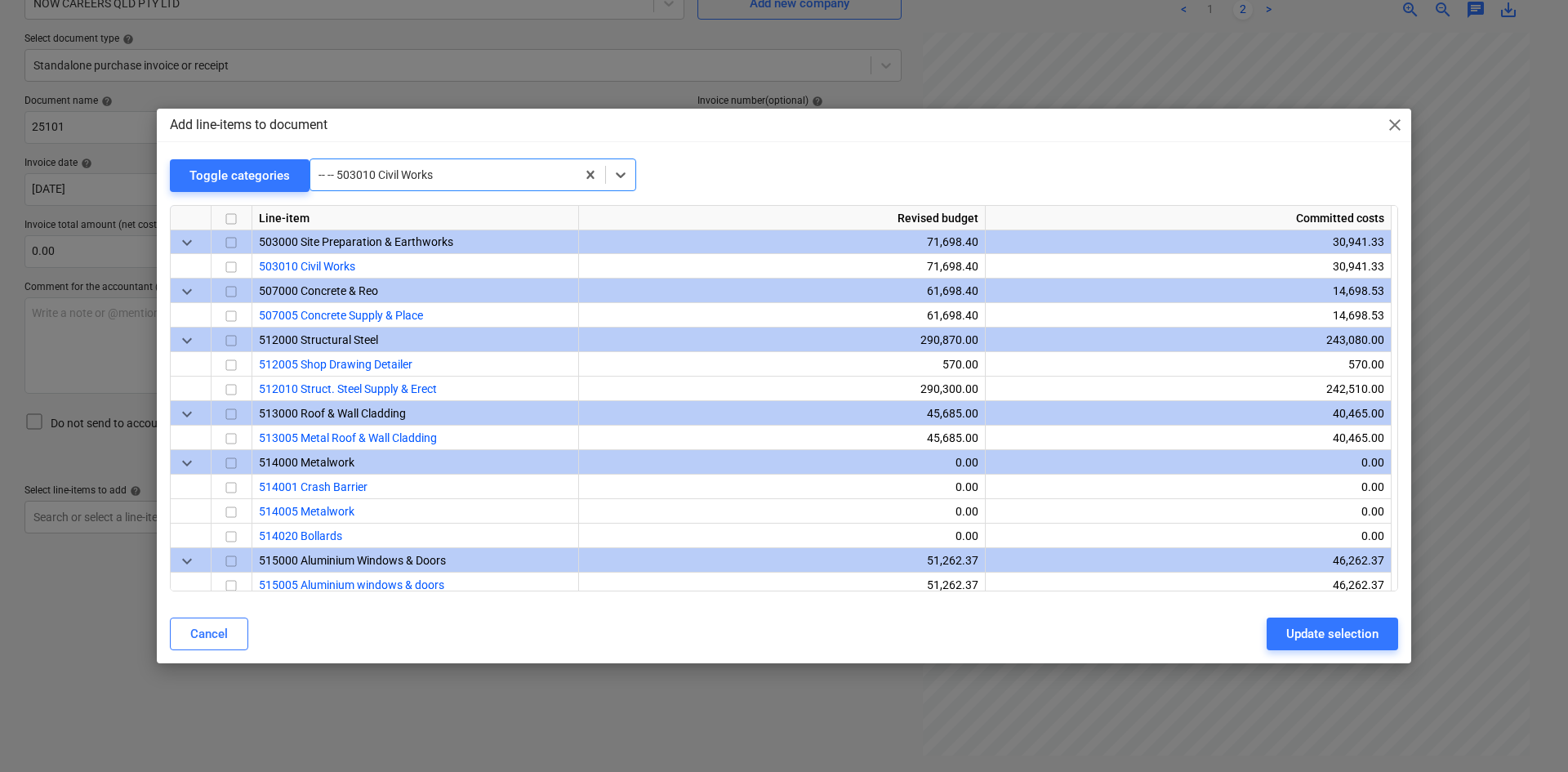
scroll to position [1152, 0]
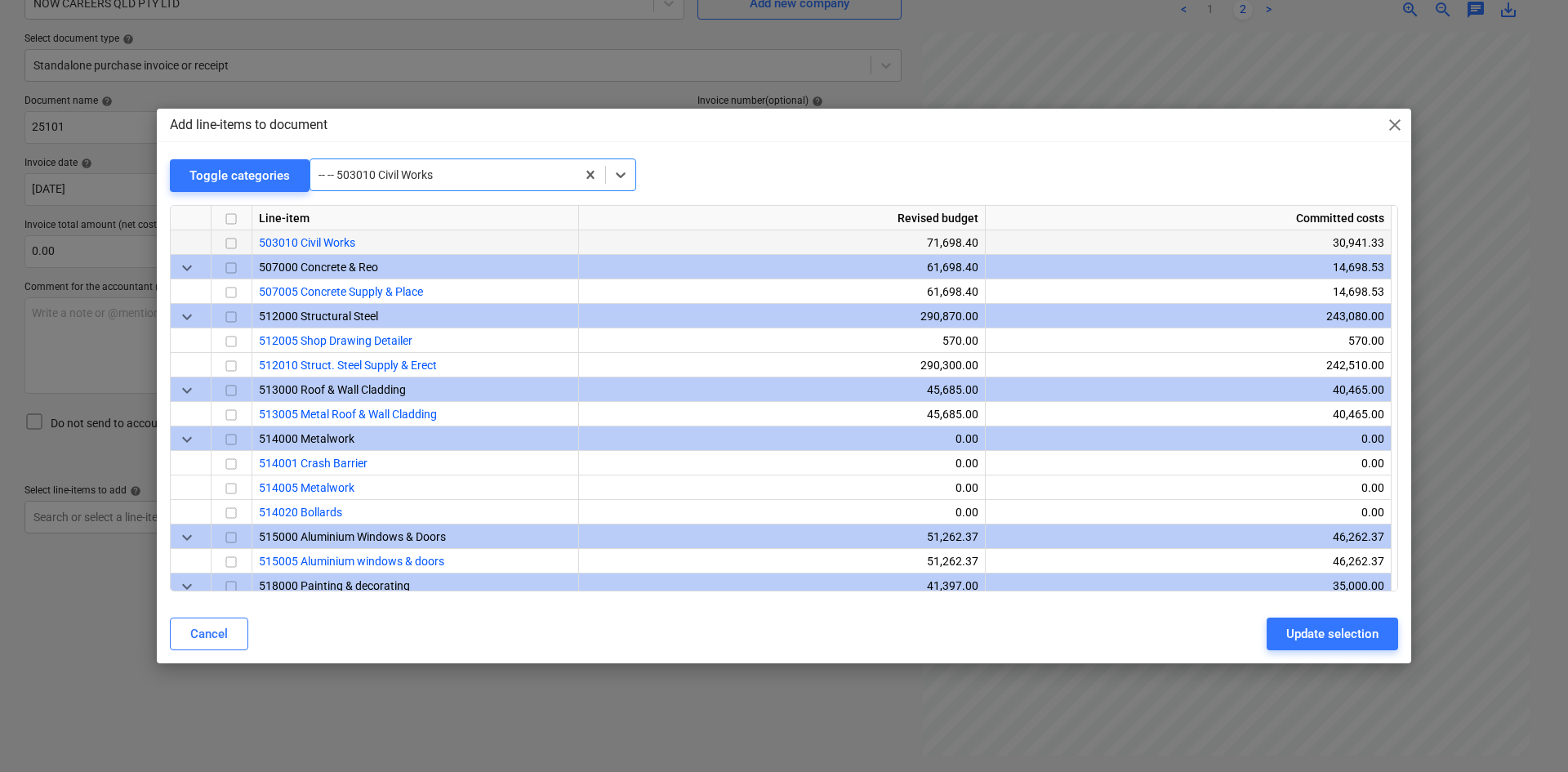
click at [233, 245] on input "checkbox" at bounding box center [230, 243] width 20 height 20
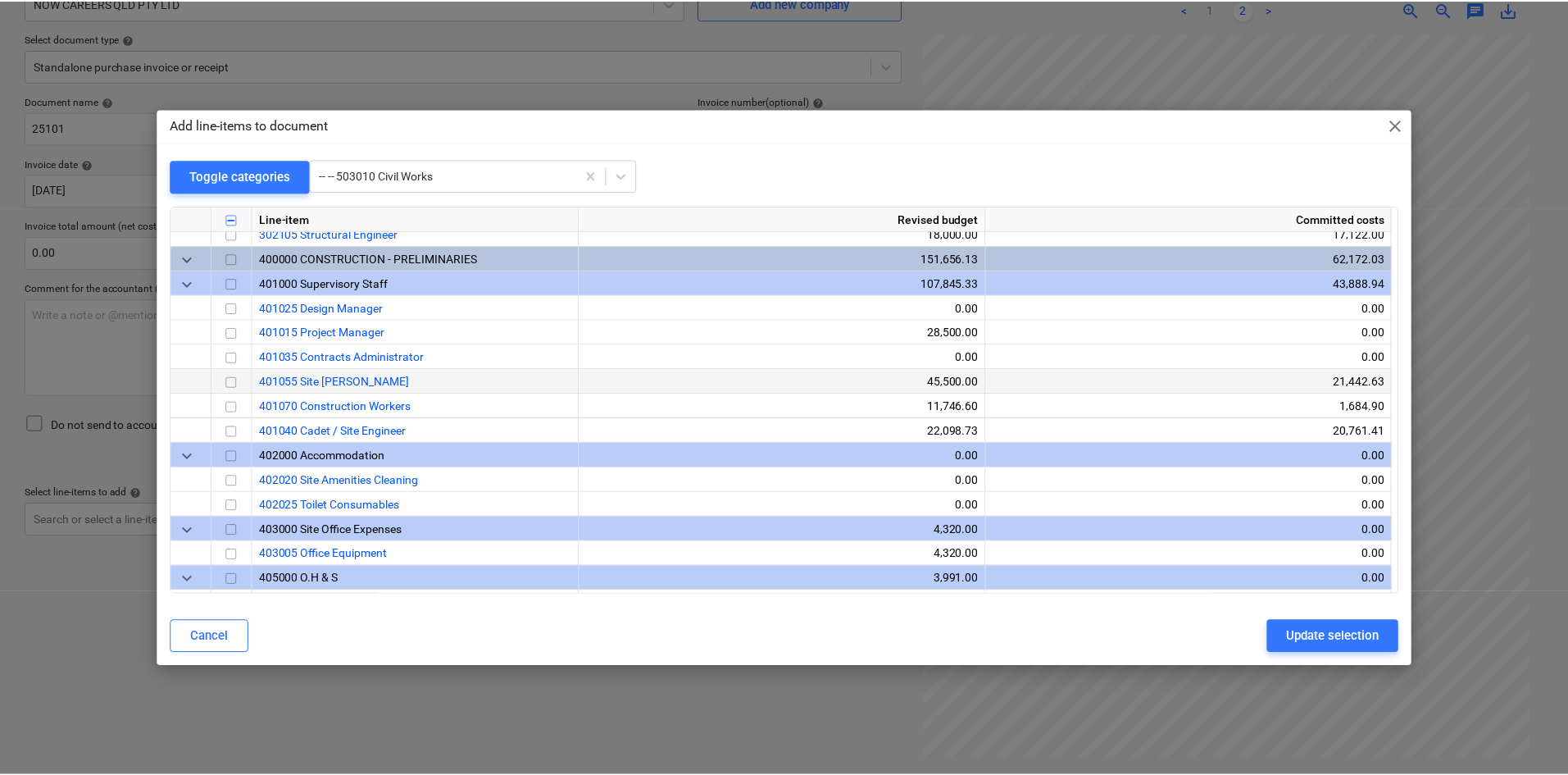
scroll to position [492, 0]
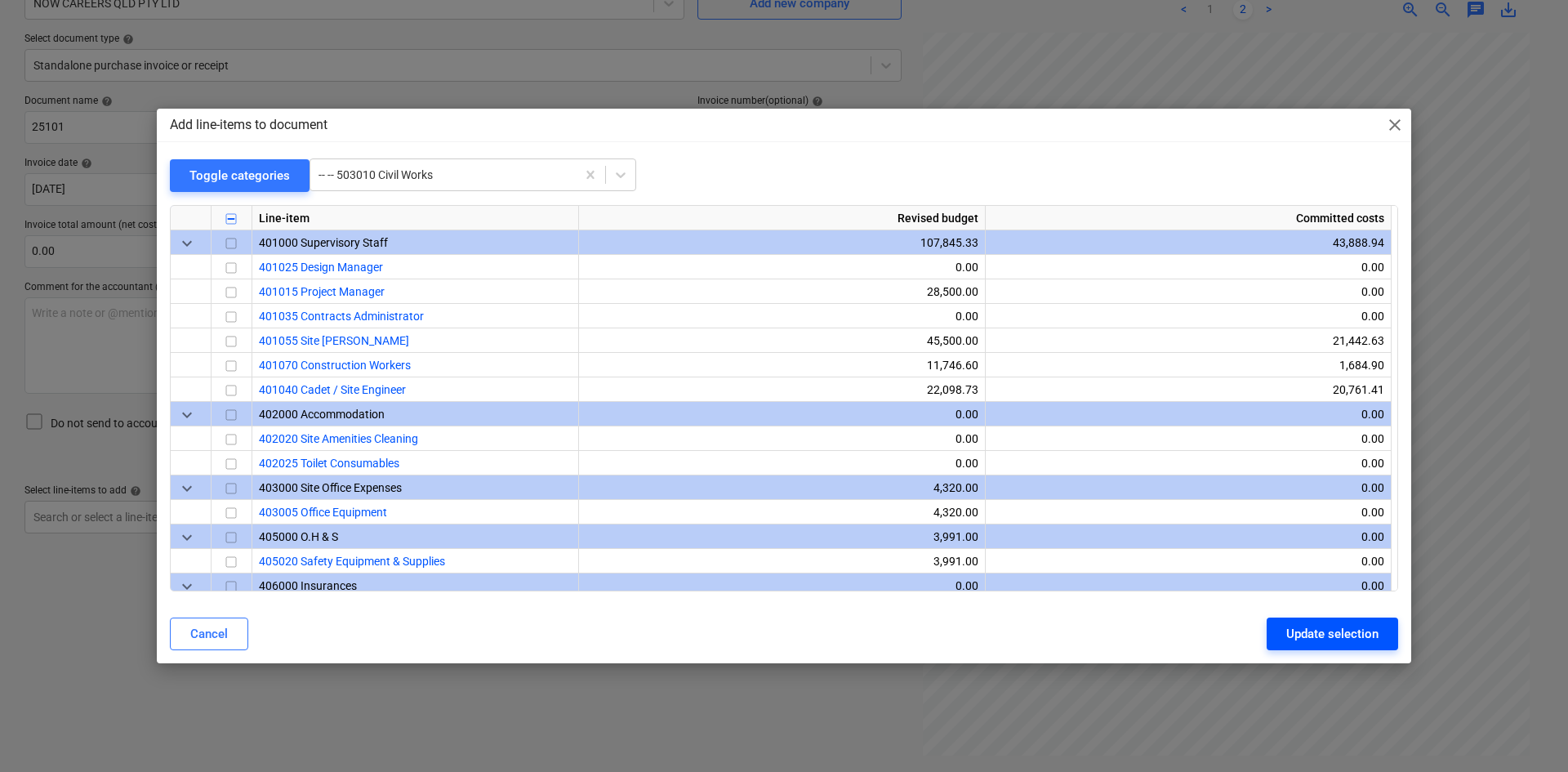
click at [1291, 630] on div "Update selection" at bounding box center [1332, 633] width 93 height 21
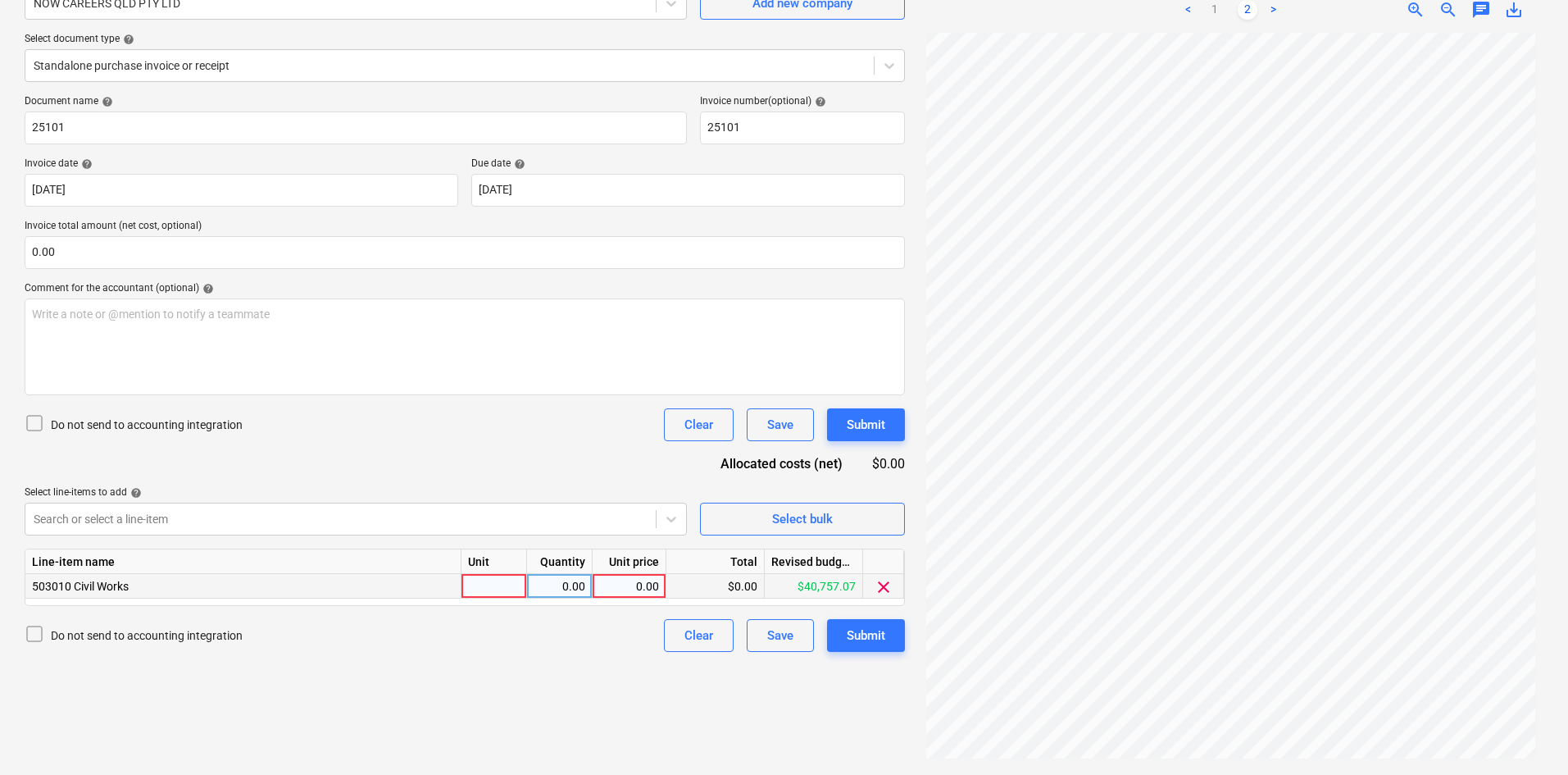
click at [504, 594] on div at bounding box center [494, 586] width 66 height 25
type input "item"
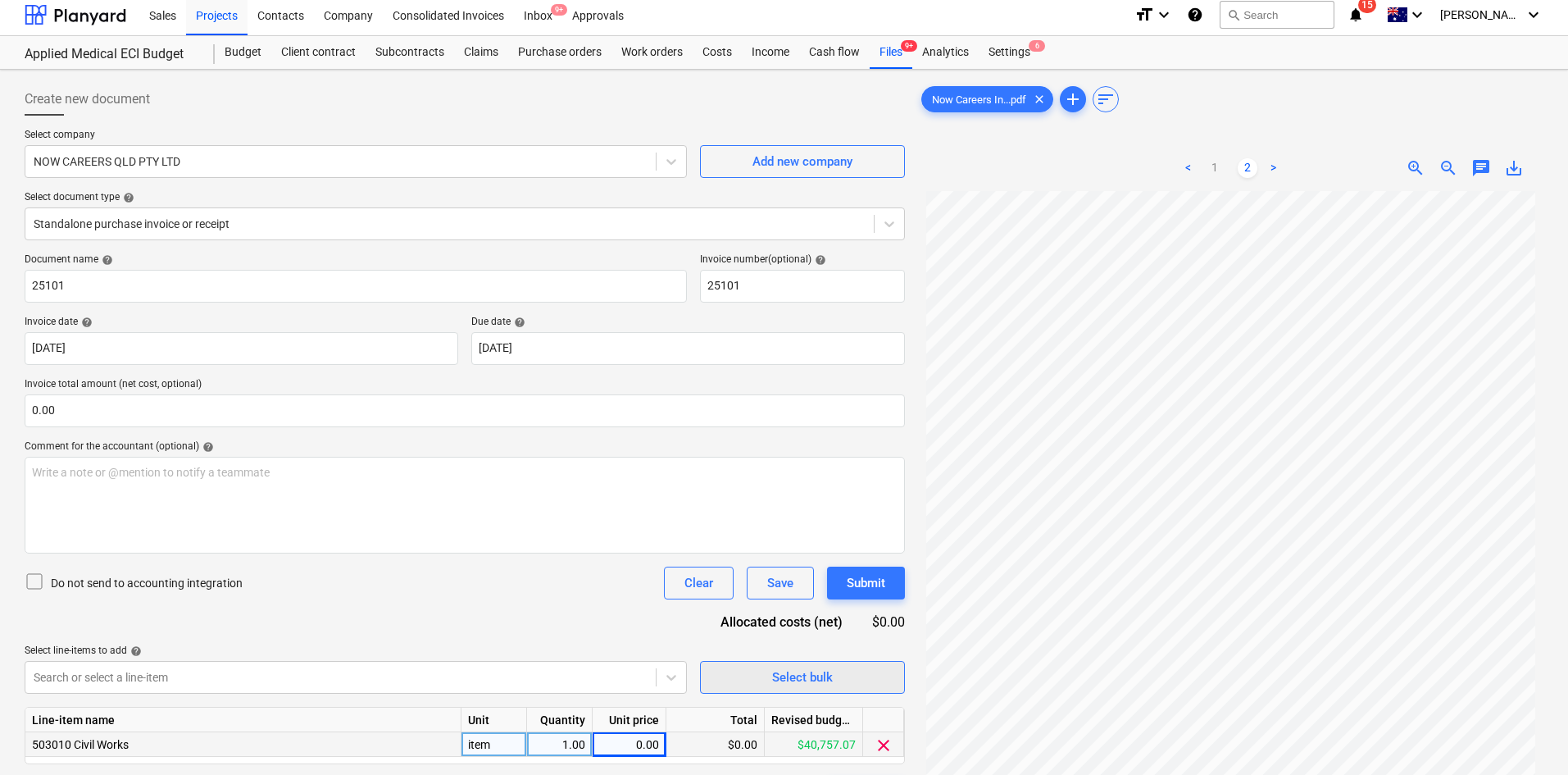
scroll to position [0, 0]
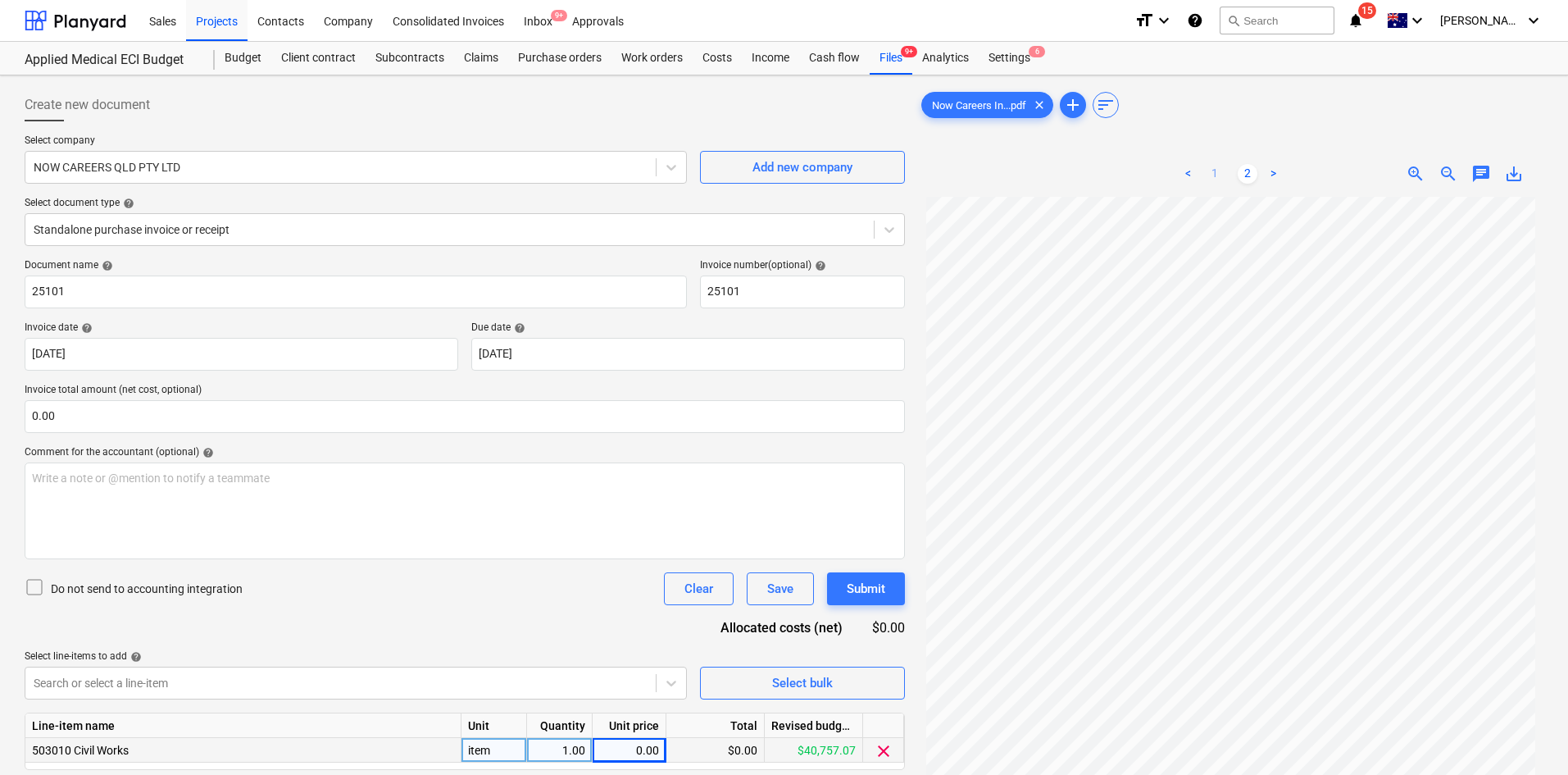
click at [1213, 177] on link "1" at bounding box center [1214, 173] width 20 height 20
click at [677, 750] on div "$0.00" at bounding box center [715, 750] width 98 height 25
click at [646, 751] on div "0.00" at bounding box center [629, 750] width 60 height 25
type input "470.83"
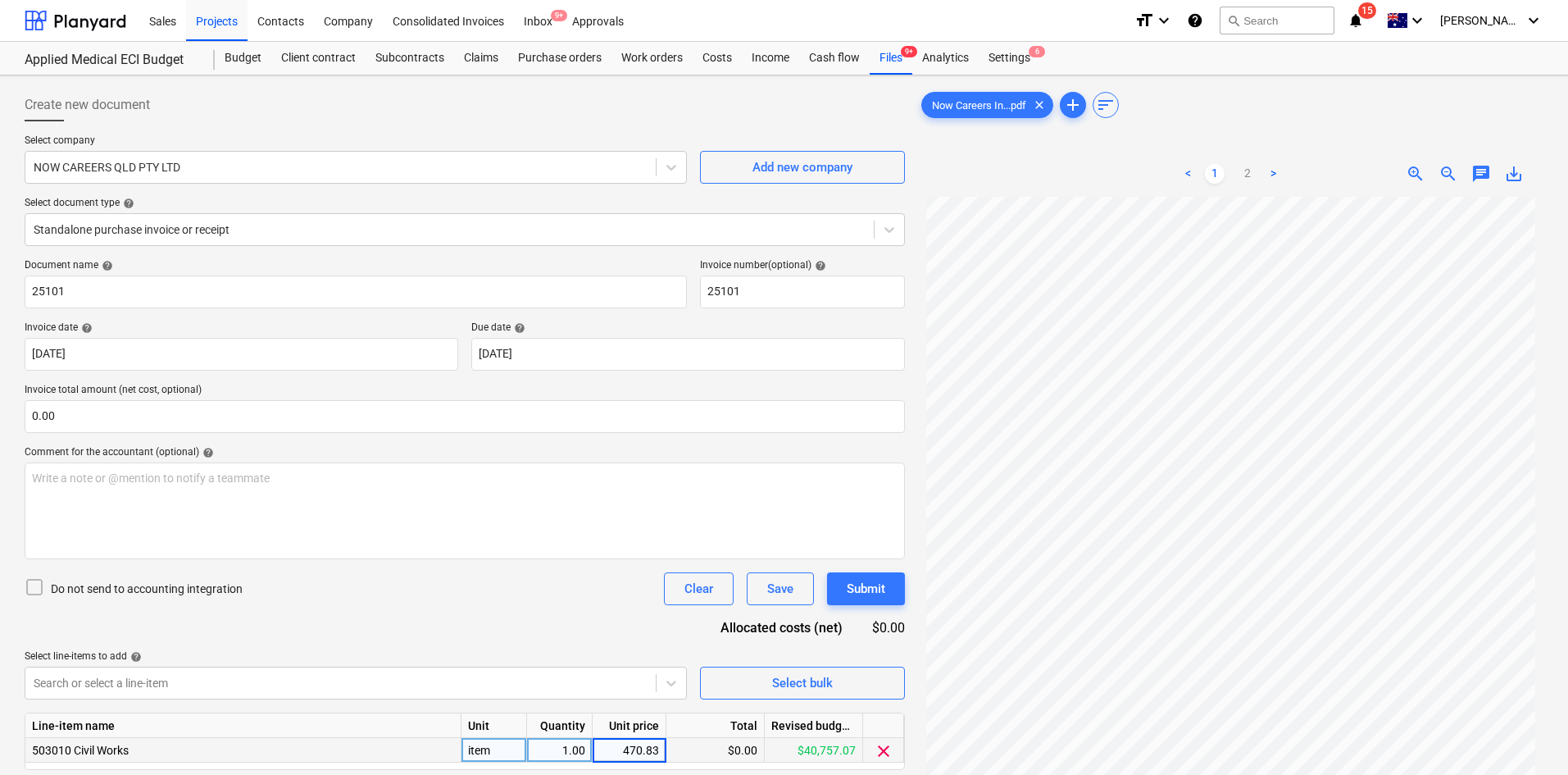
click at [506, 651] on div "Select line-items to add help" at bounding box center [356, 656] width 662 height 13
drag, startPoint x: 167, startPoint y: 412, endPoint x: 177, endPoint y: 411, distance: 10.0
click at [167, 411] on input "text" at bounding box center [465, 417] width 880 height 32
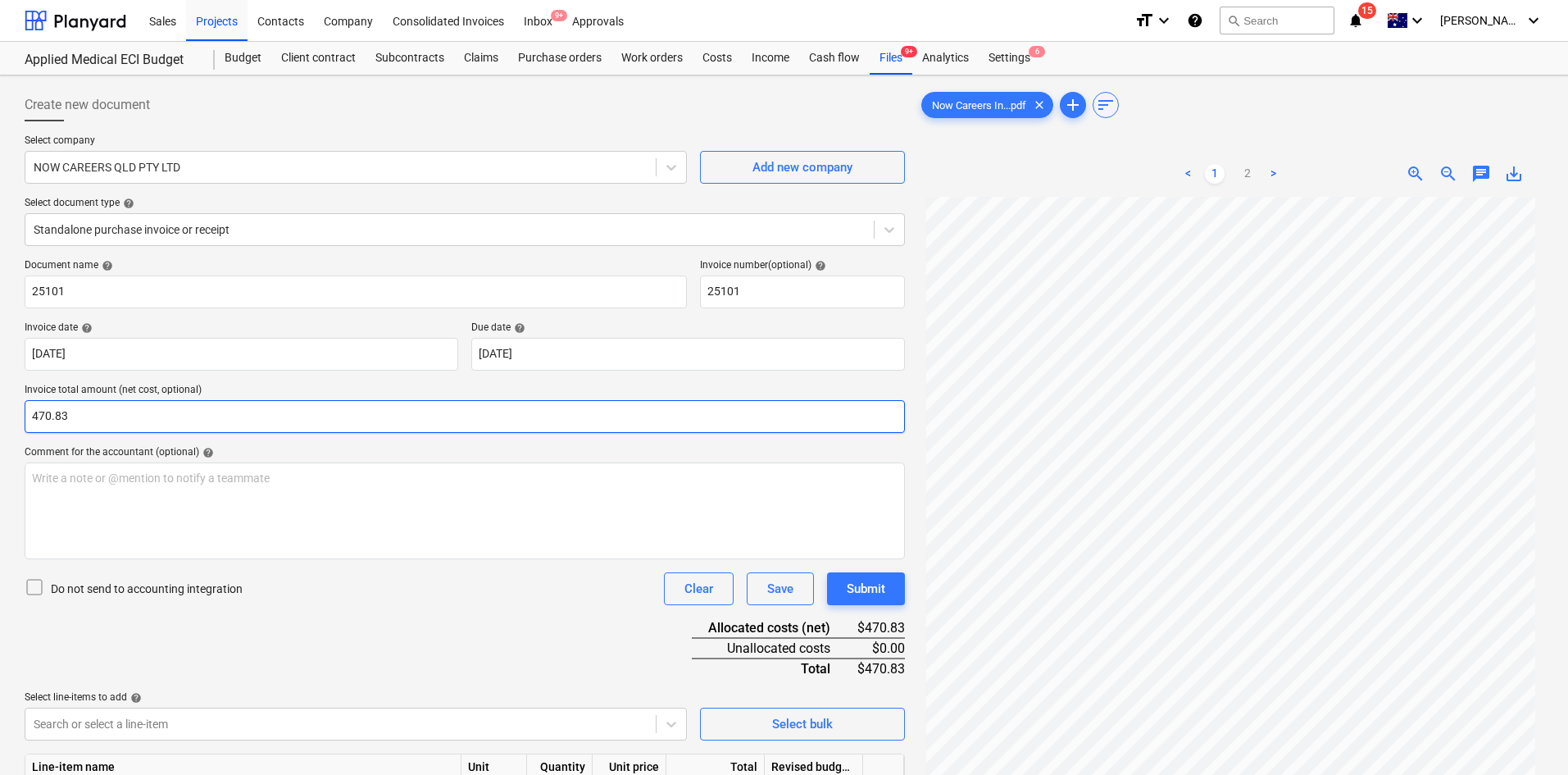
type input "470.83"
click at [520, 640] on div "Document name help 25101 Invoice number (optional) help 25101 Invoice date help…" at bounding box center [465, 558] width 880 height 597
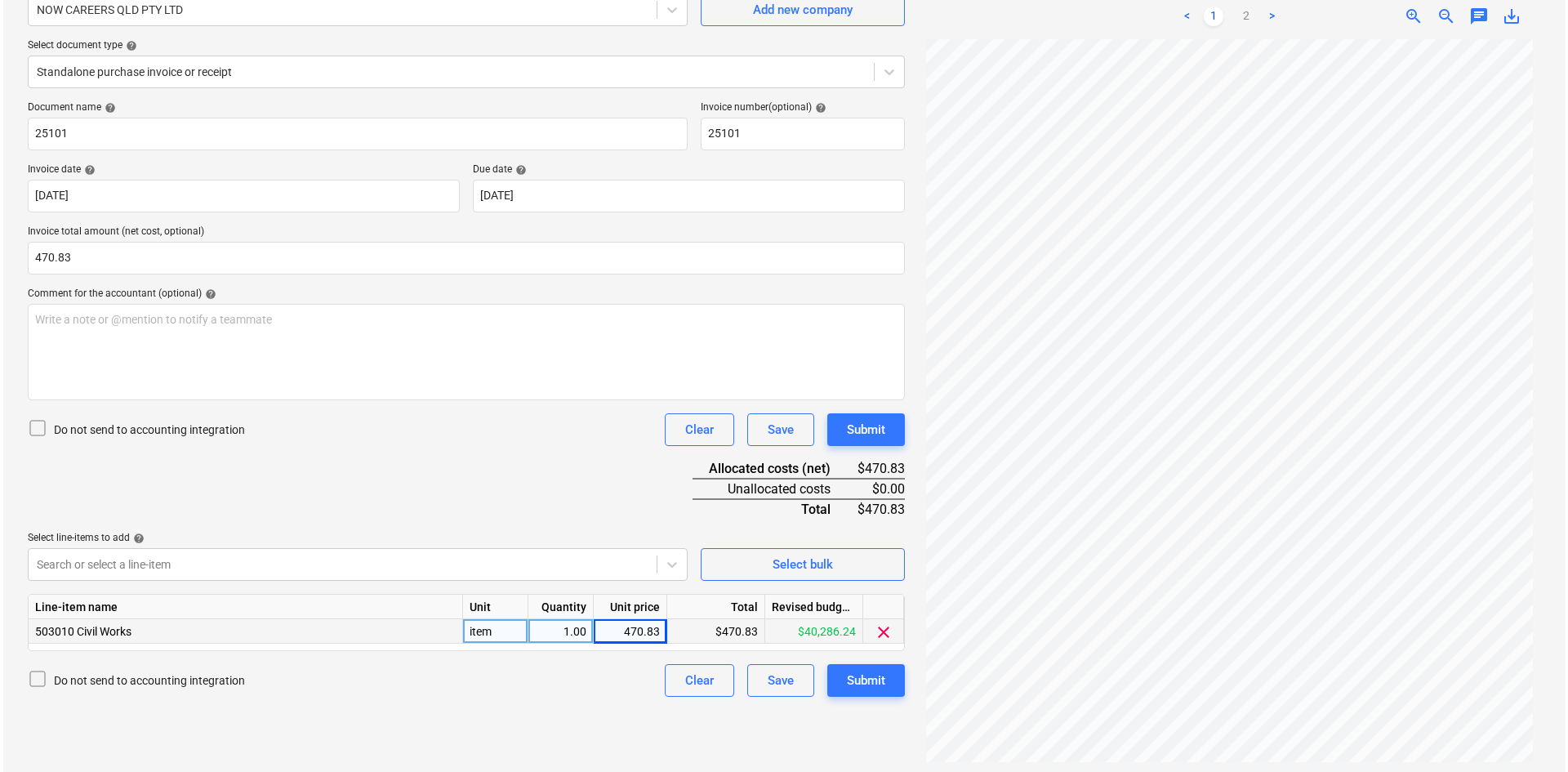
scroll to position [163, 0]
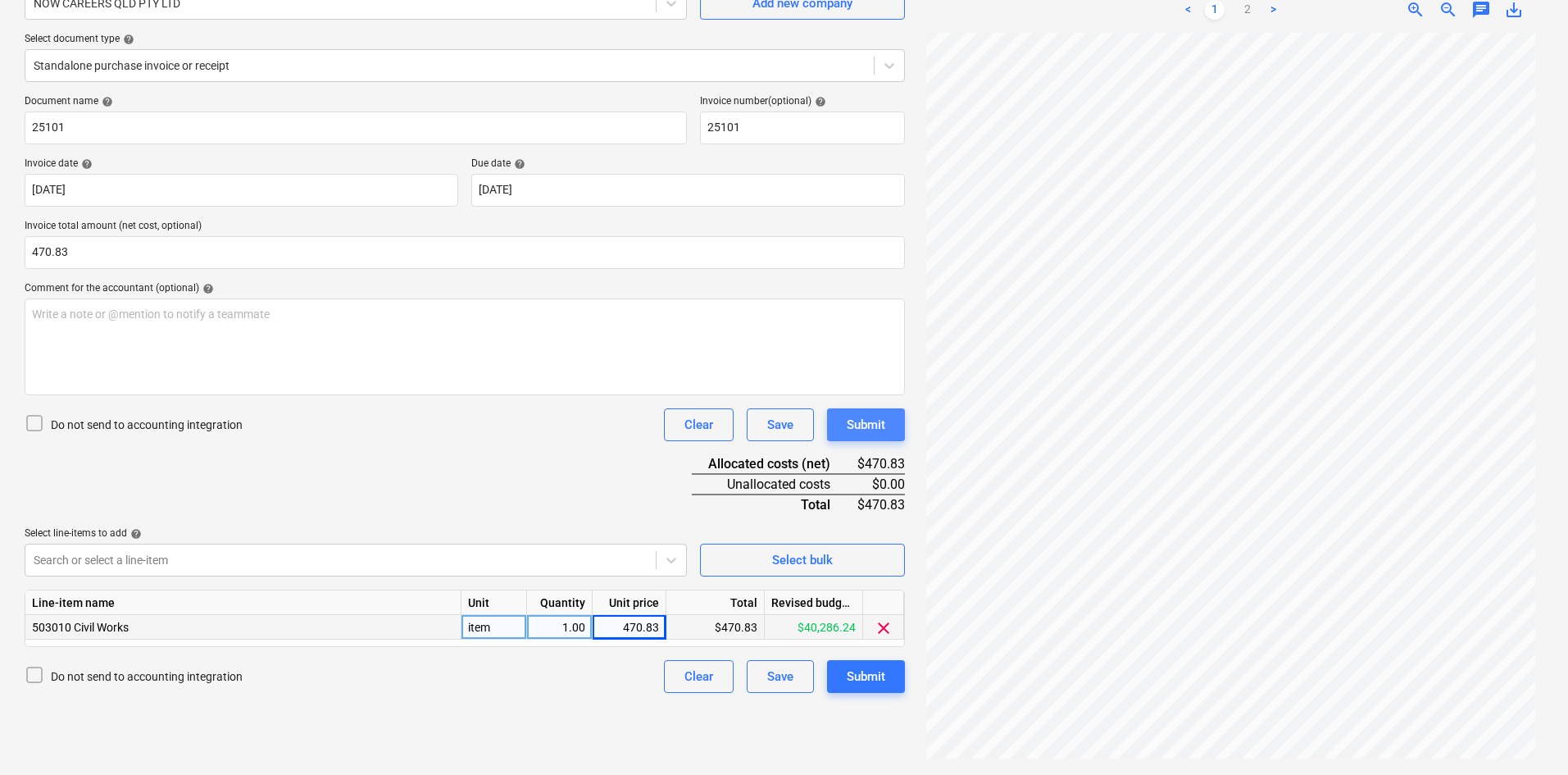
click at [882, 428] on div "Submit" at bounding box center [865, 424] width 38 height 21
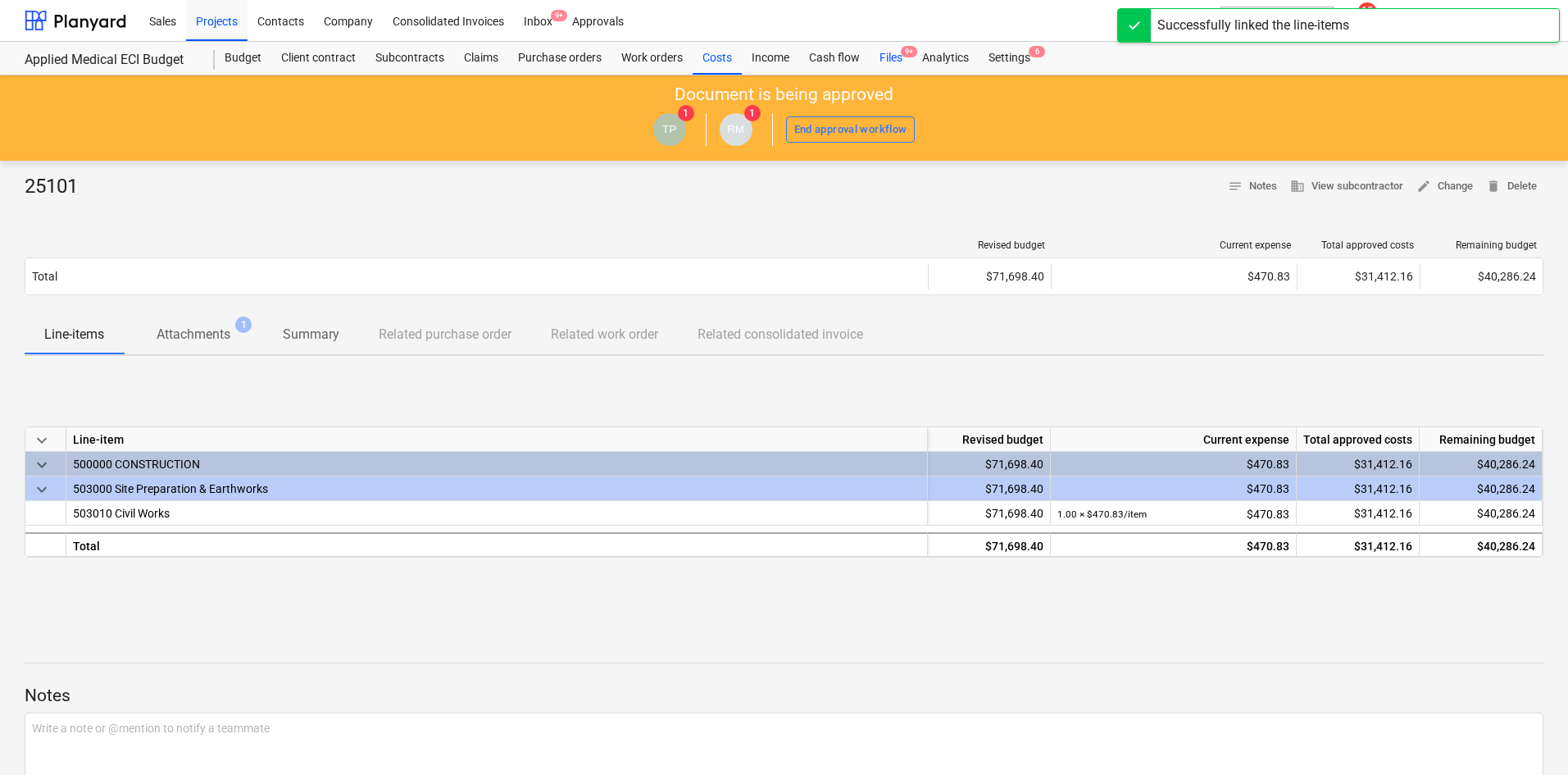
click at [898, 57] on div "Files 9+" at bounding box center [891, 58] width 43 height 32
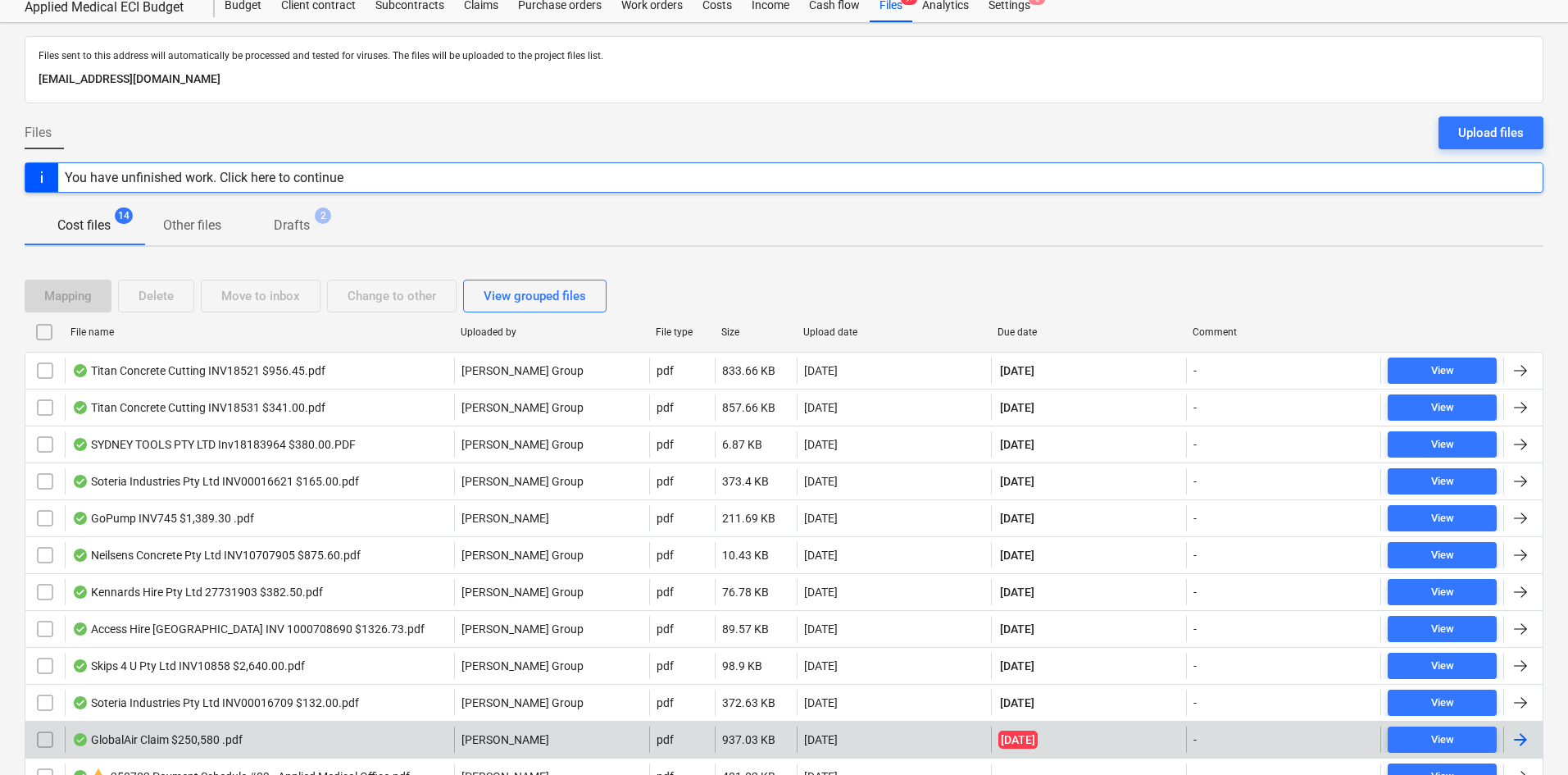
scroll to position [82, 0]
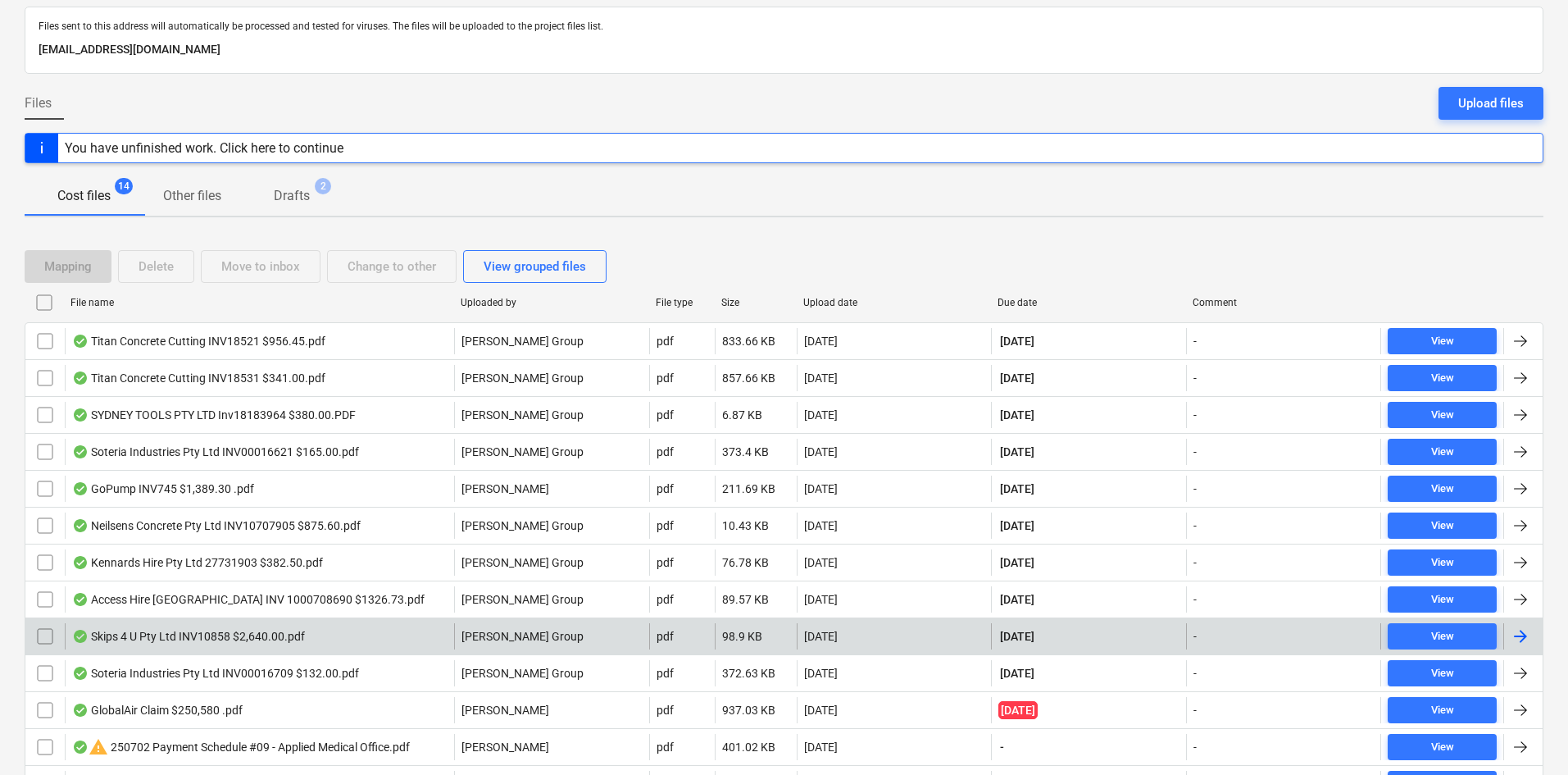
click at [321, 636] on div "Skips 4 U Pty Ltd INV10858 $2,640.00.pdf" at bounding box center [259, 636] width 389 height 26
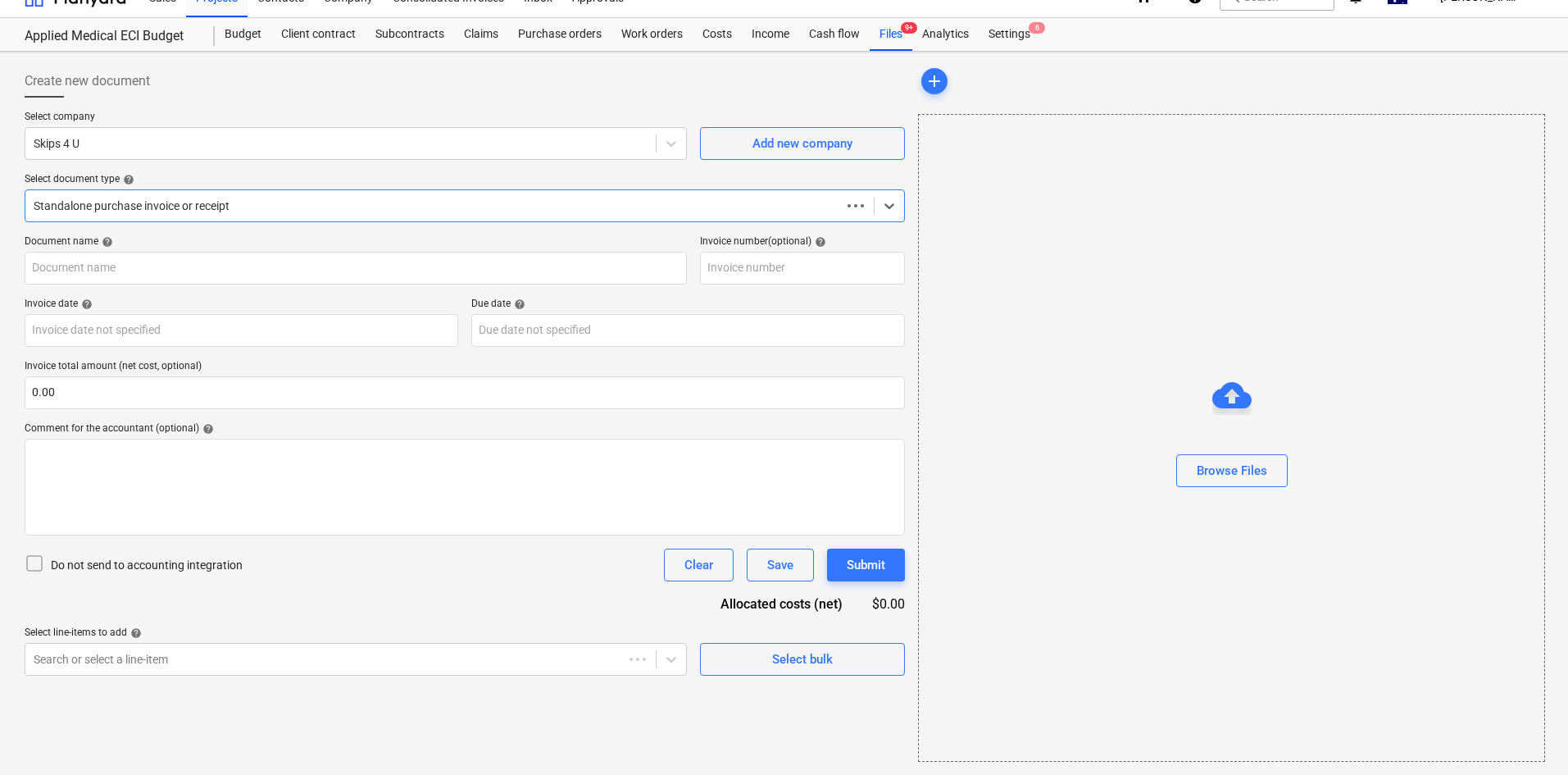
scroll to position [24, 0]
type input "10858"
type input "[DATE]"
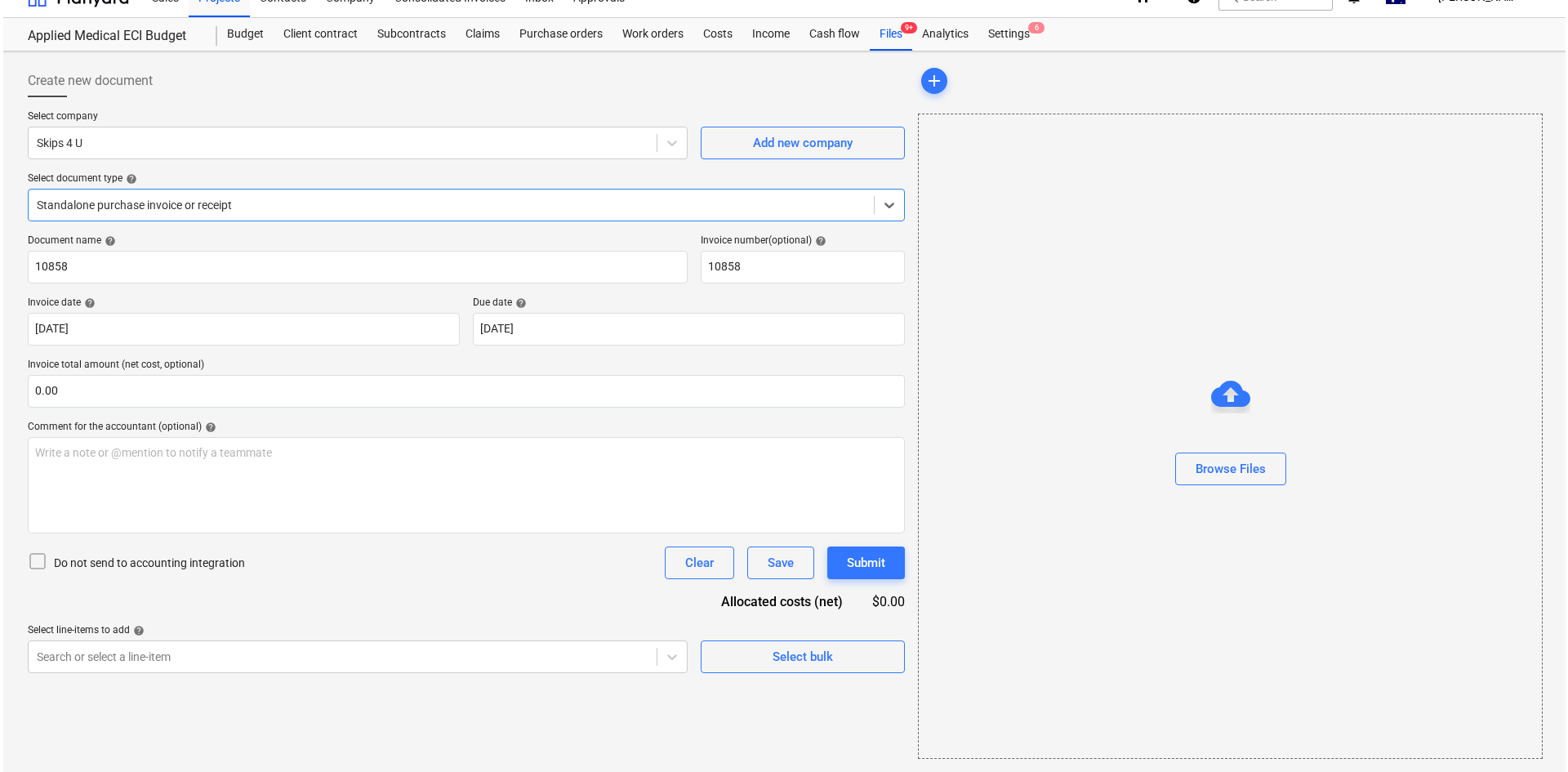
scroll to position [0, 0]
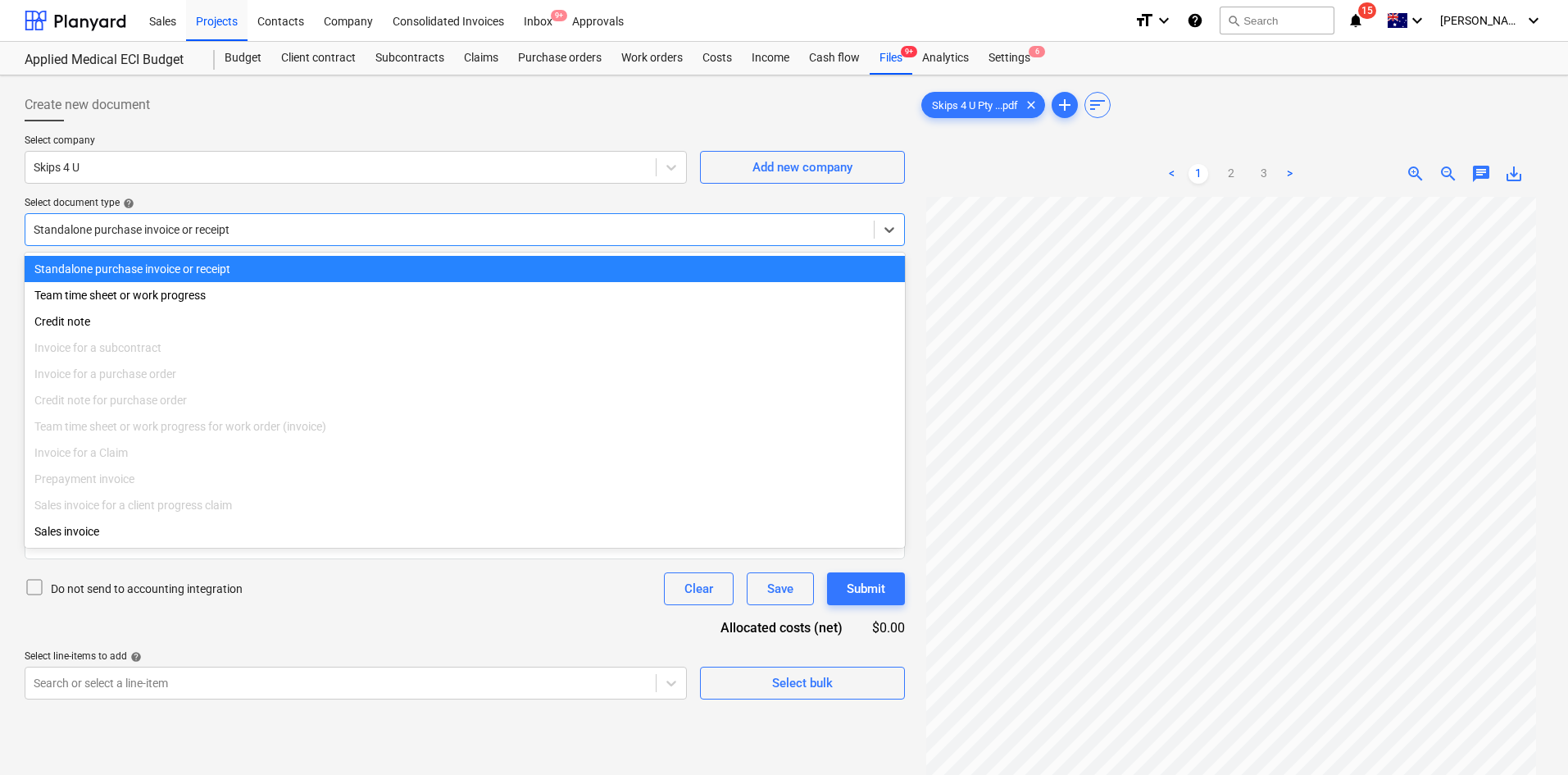
click at [267, 233] on div at bounding box center [449, 229] width 832 height 16
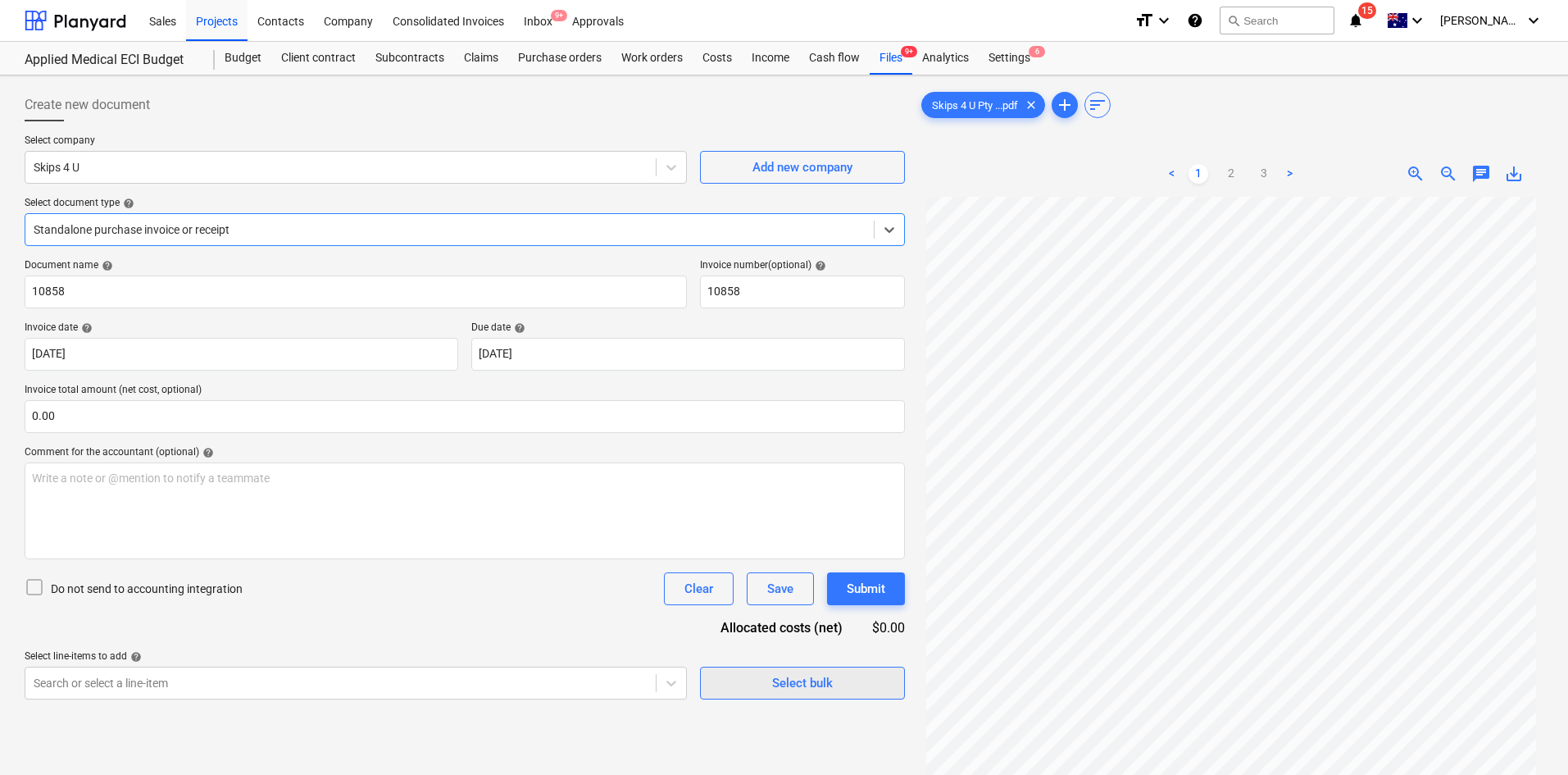
click at [746, 683] on span "Select bulk" at bounding box center [802, 683] width 164 height 21
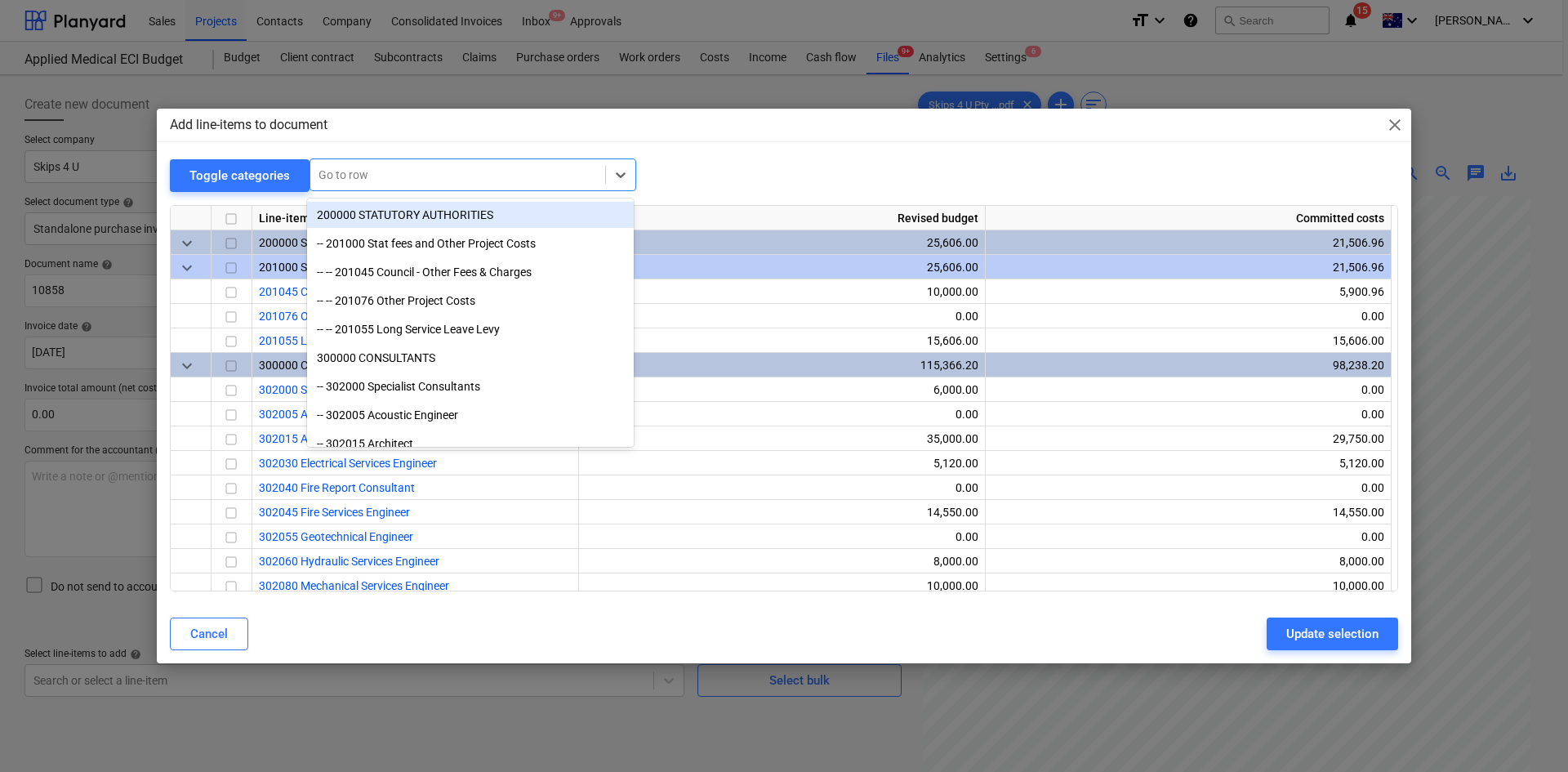
click at [379, 166] on div "Go to row" at bounding box center [457, 174] width 295 height 23
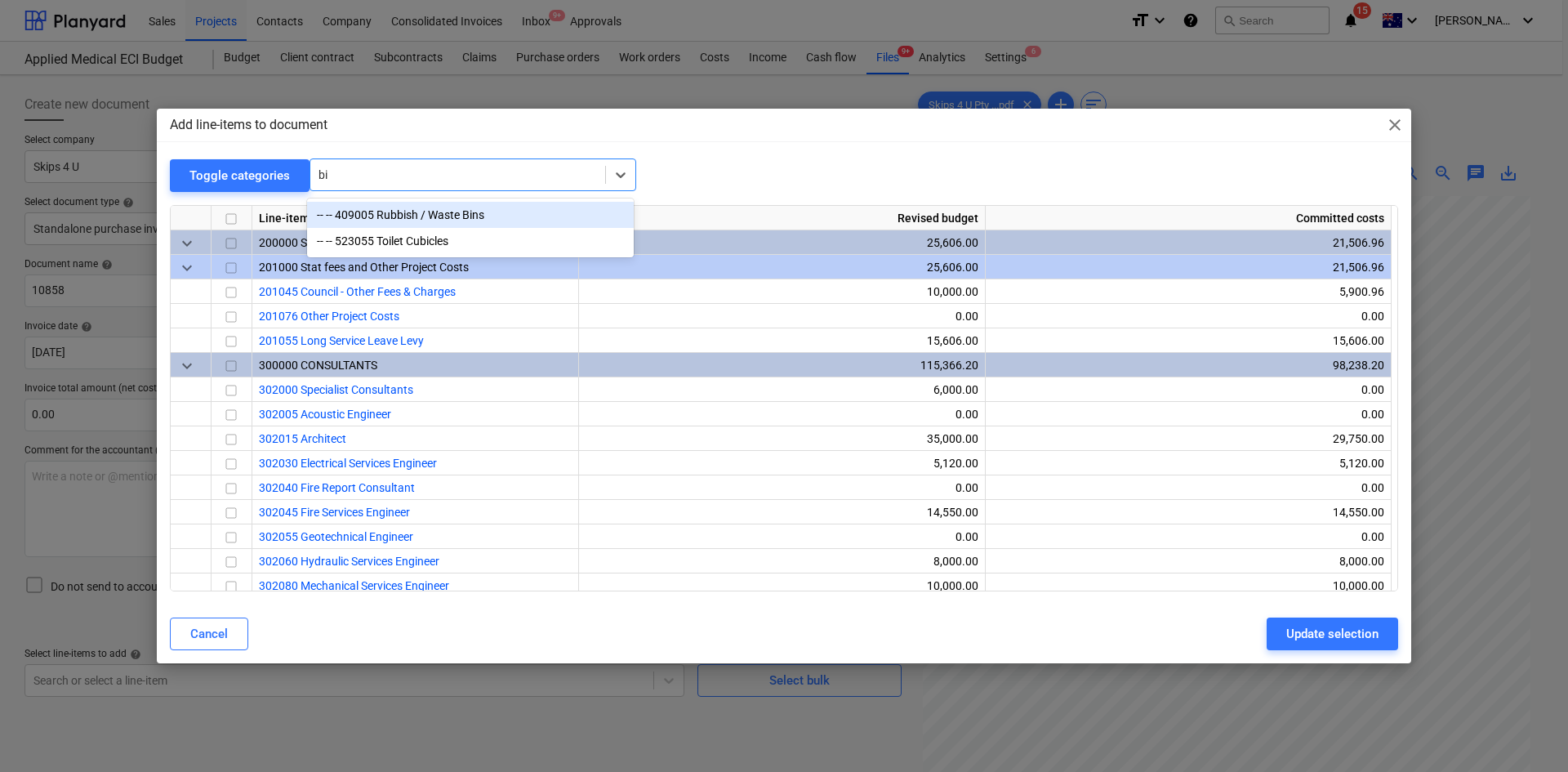
type input "bin"
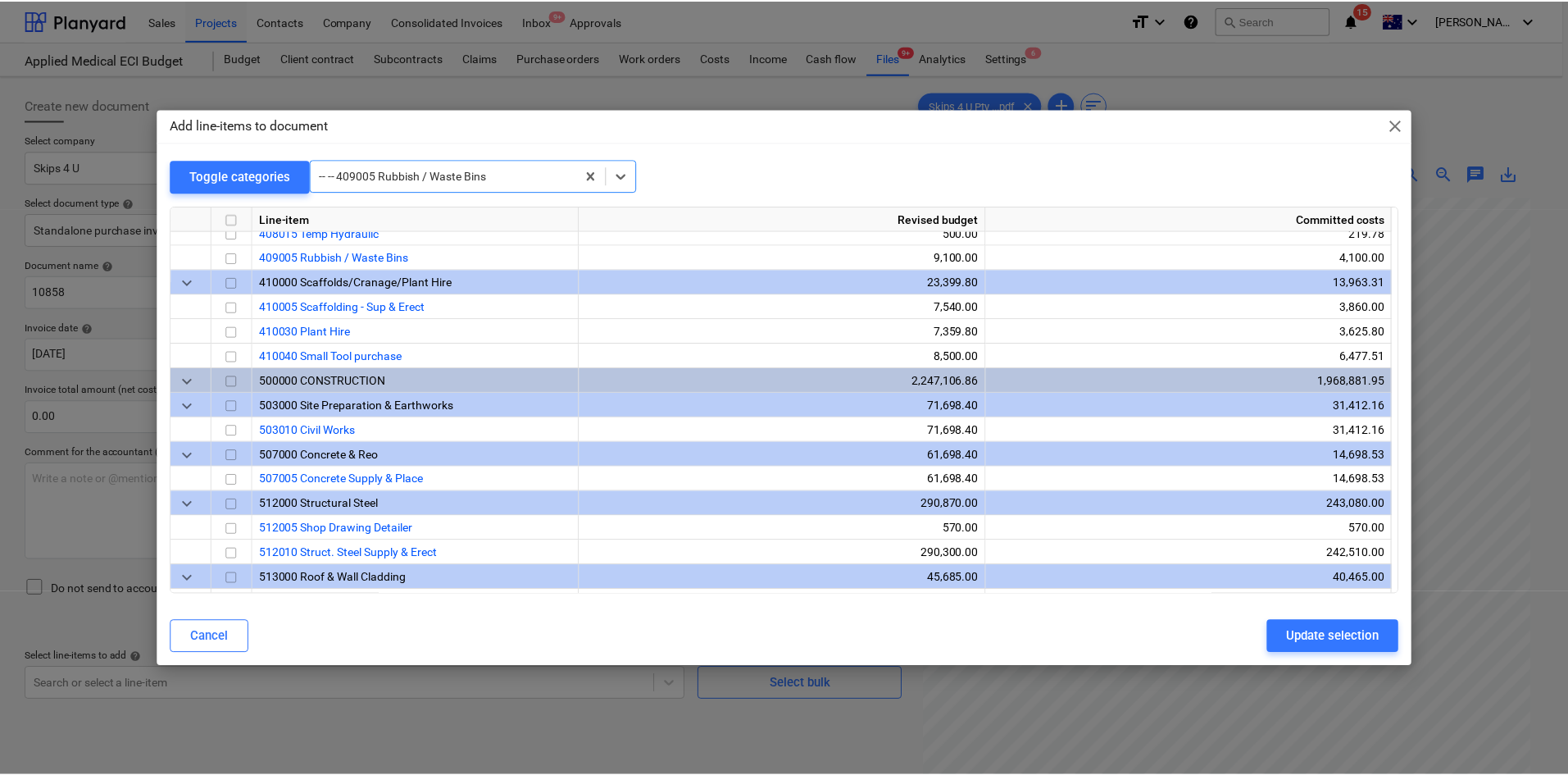
scroll to position [984, 0]
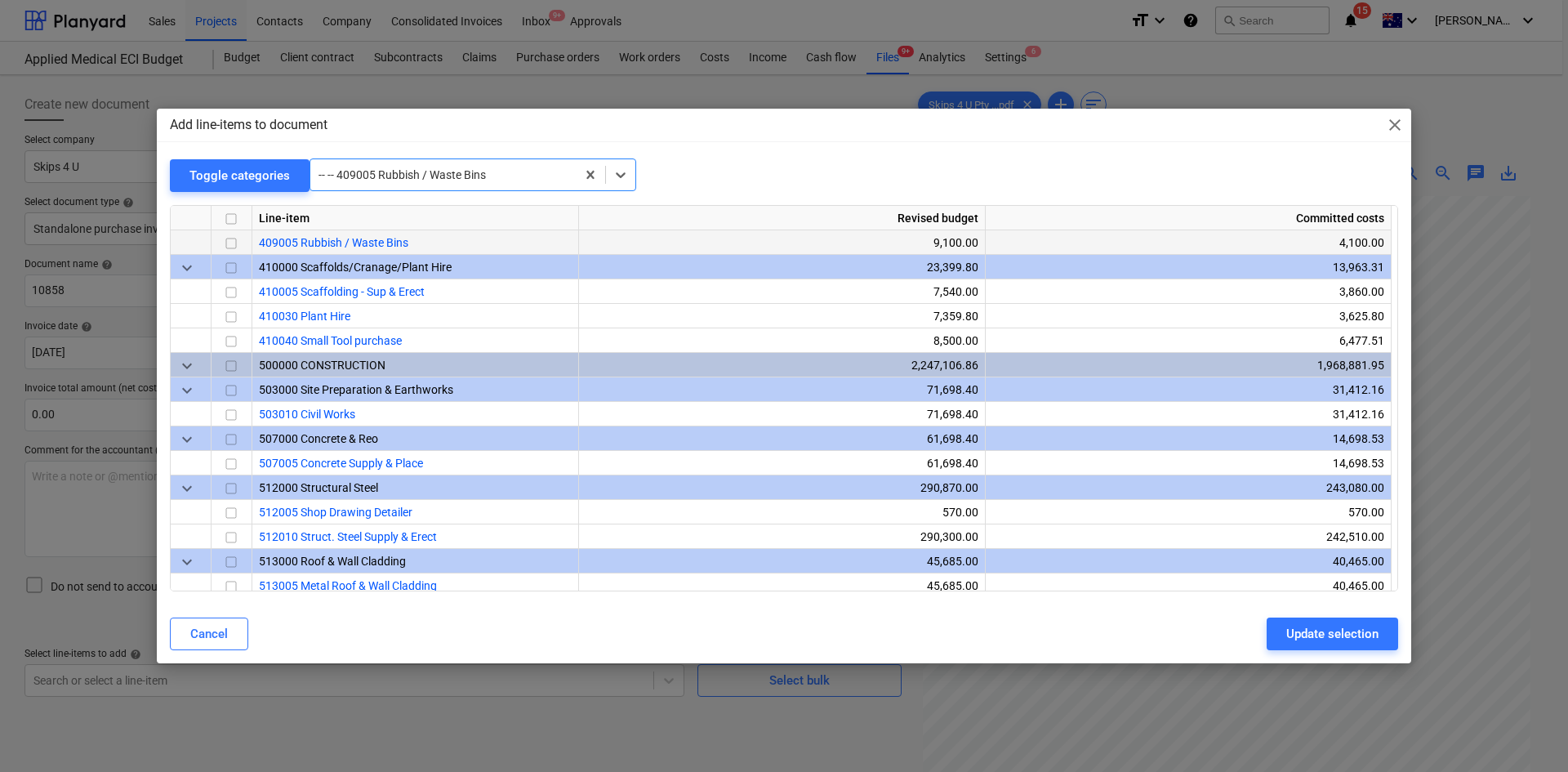
click at [232, 243] on input "checkbox" at bounding box center [230, 243] width 20 height 20
click at [1333, 621] on button "Update selection" at bounding box center [1332, 633] width 132 height 32
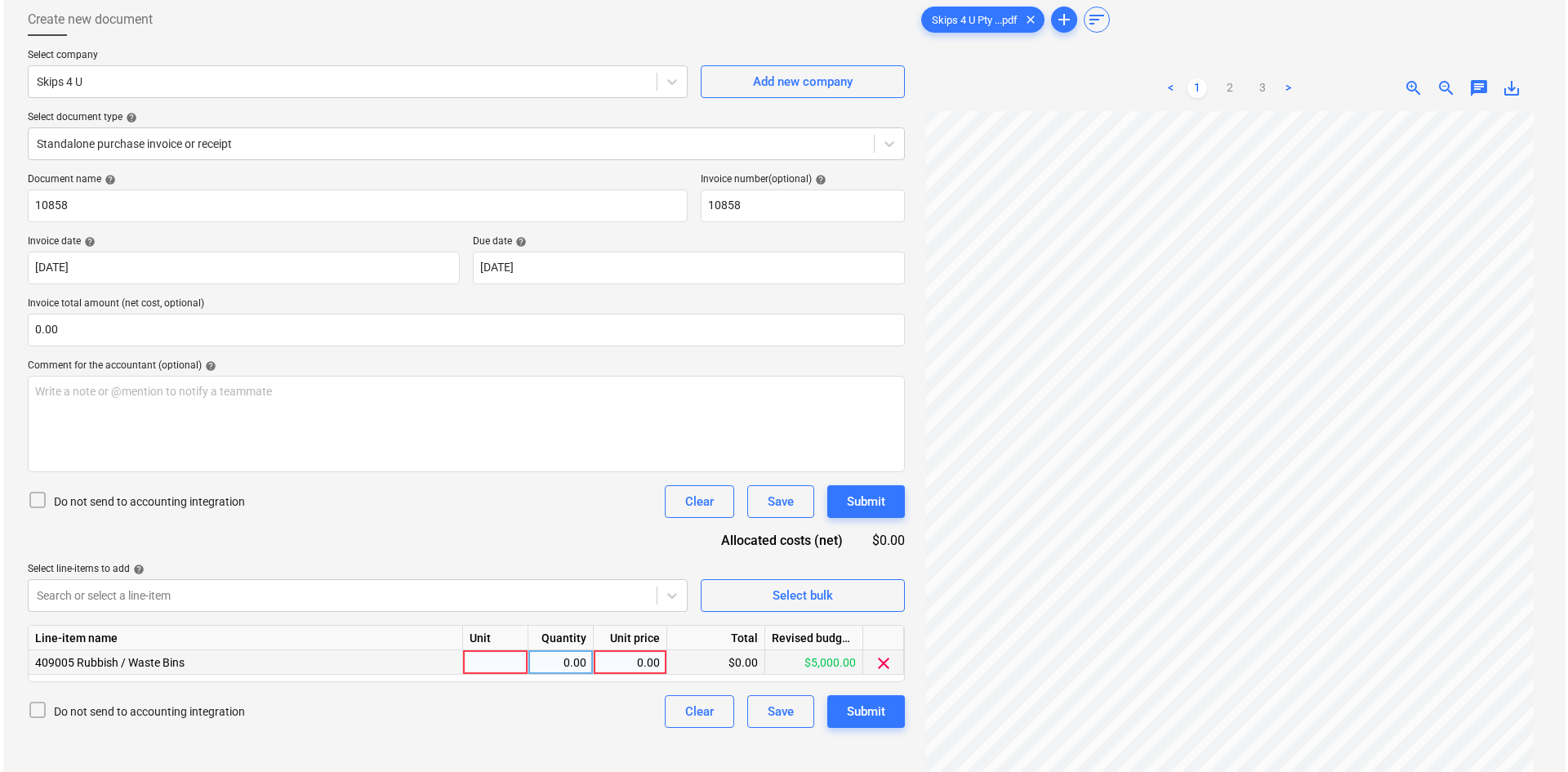
scroll to position [163, 0]
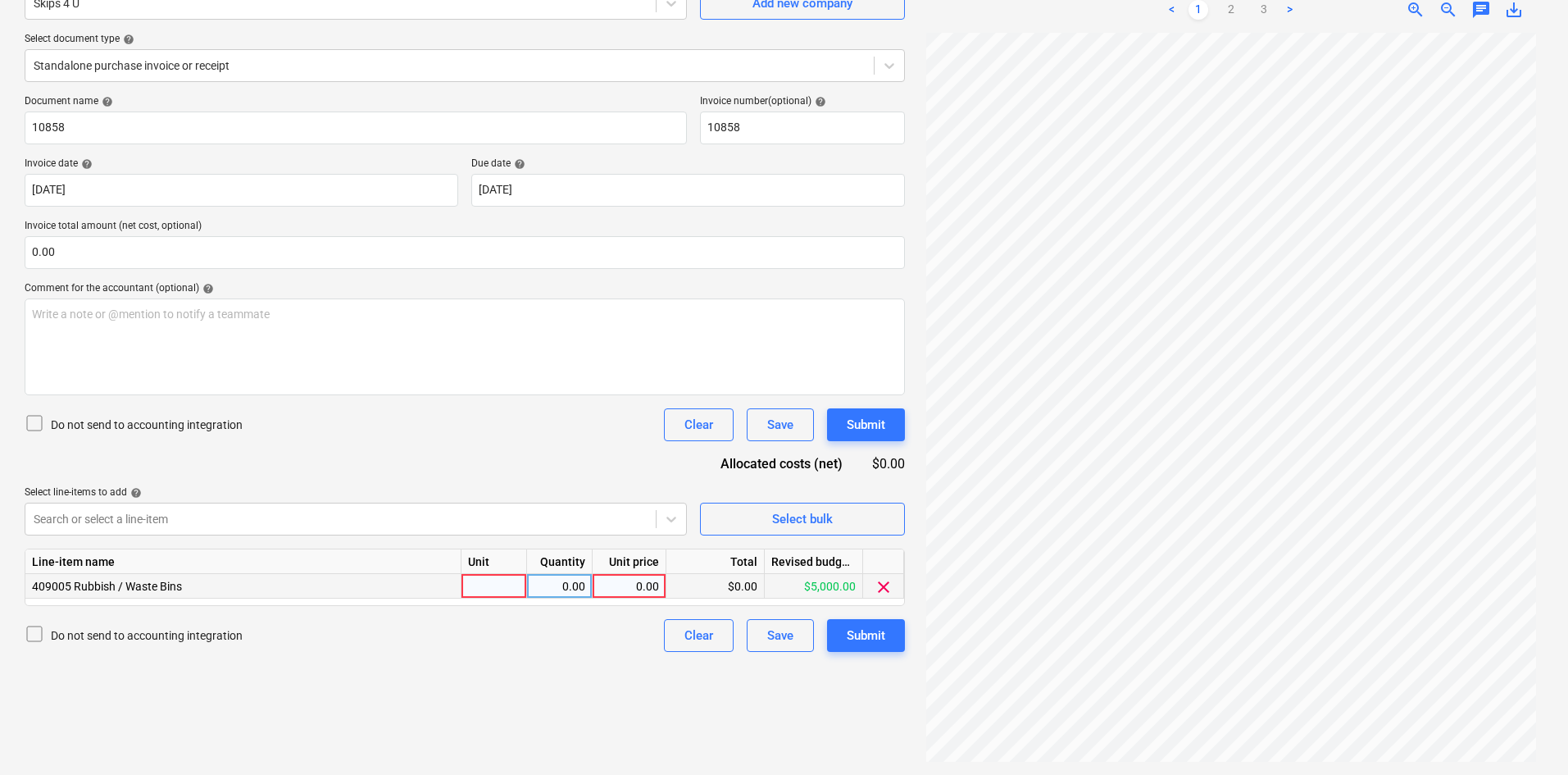
click at [500, 586] on div at bounding box center [494, 586] width 66 height 25
type input "item"
type input "2400"
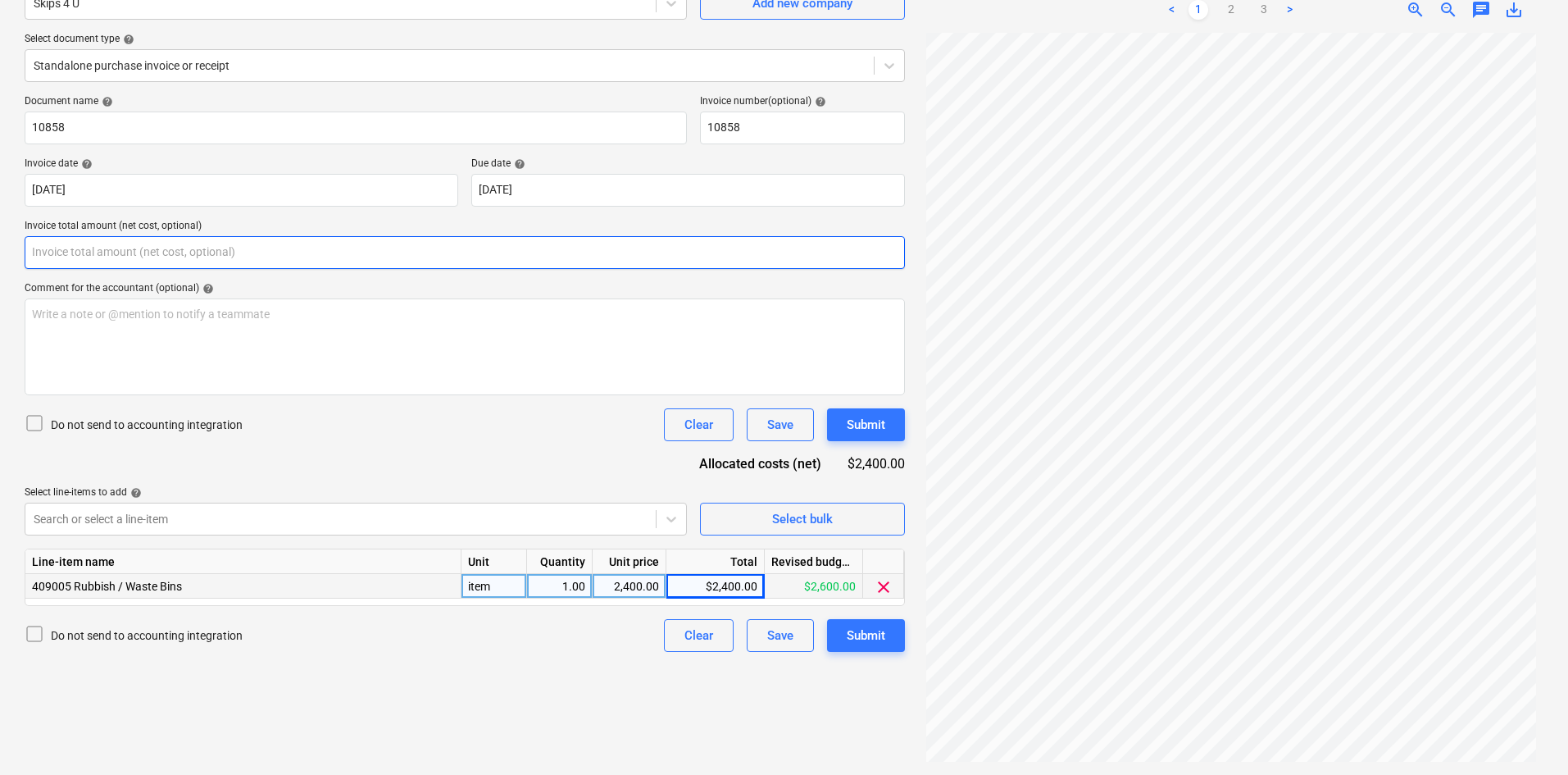
click at [225, 262] on input "text" at bounding box center [465, 253] width 880 height 32
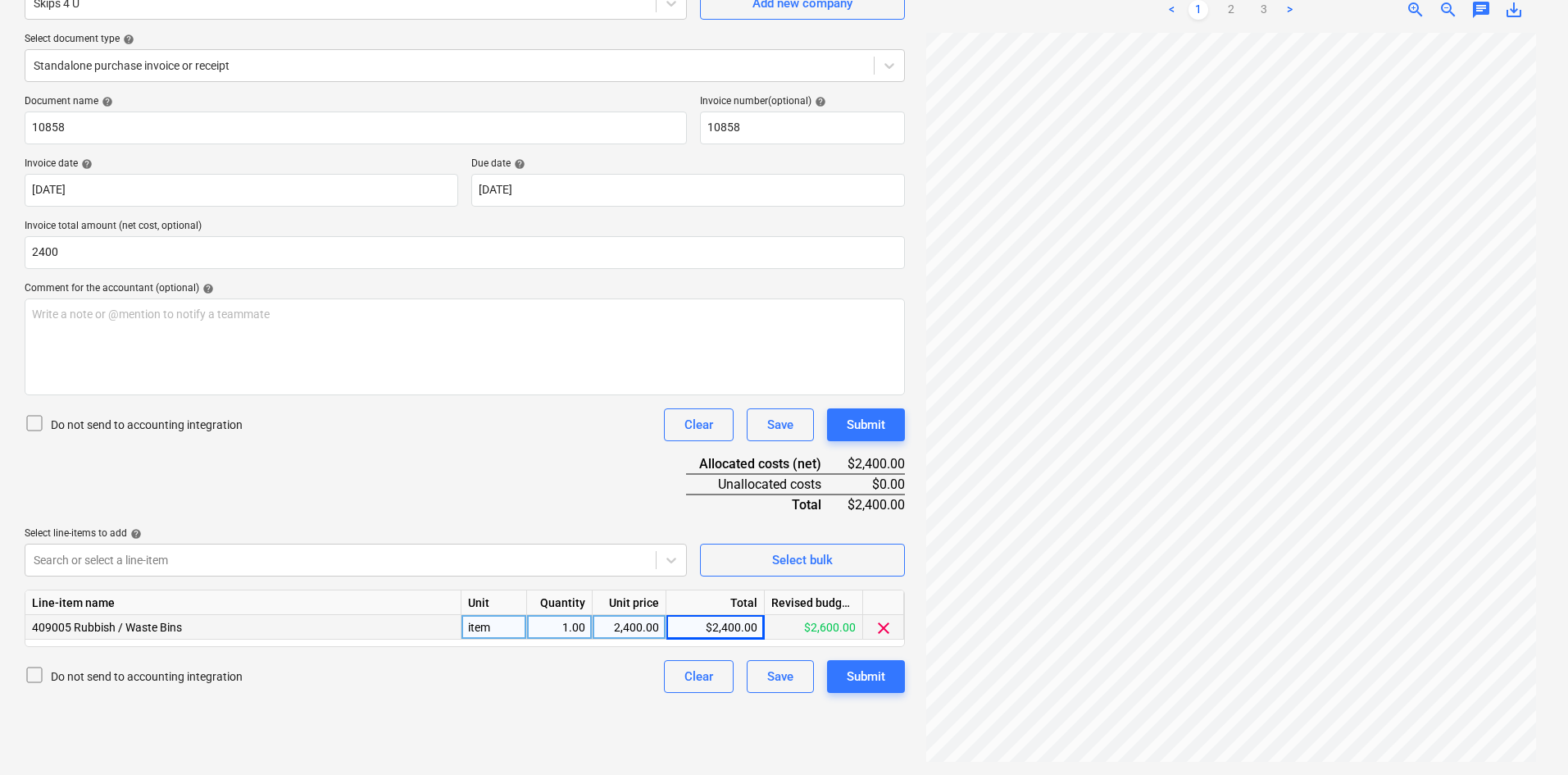
type input "2,400.00"
click at [357, 443] on div "Document name help 10858 Invoice number (optional) help 10858 Invoice date help…" at bounding box center [465, 393] width 880 height 597
click at [867, 680] on div "Submit" at bounding box center [865, 676] width 38 height 21
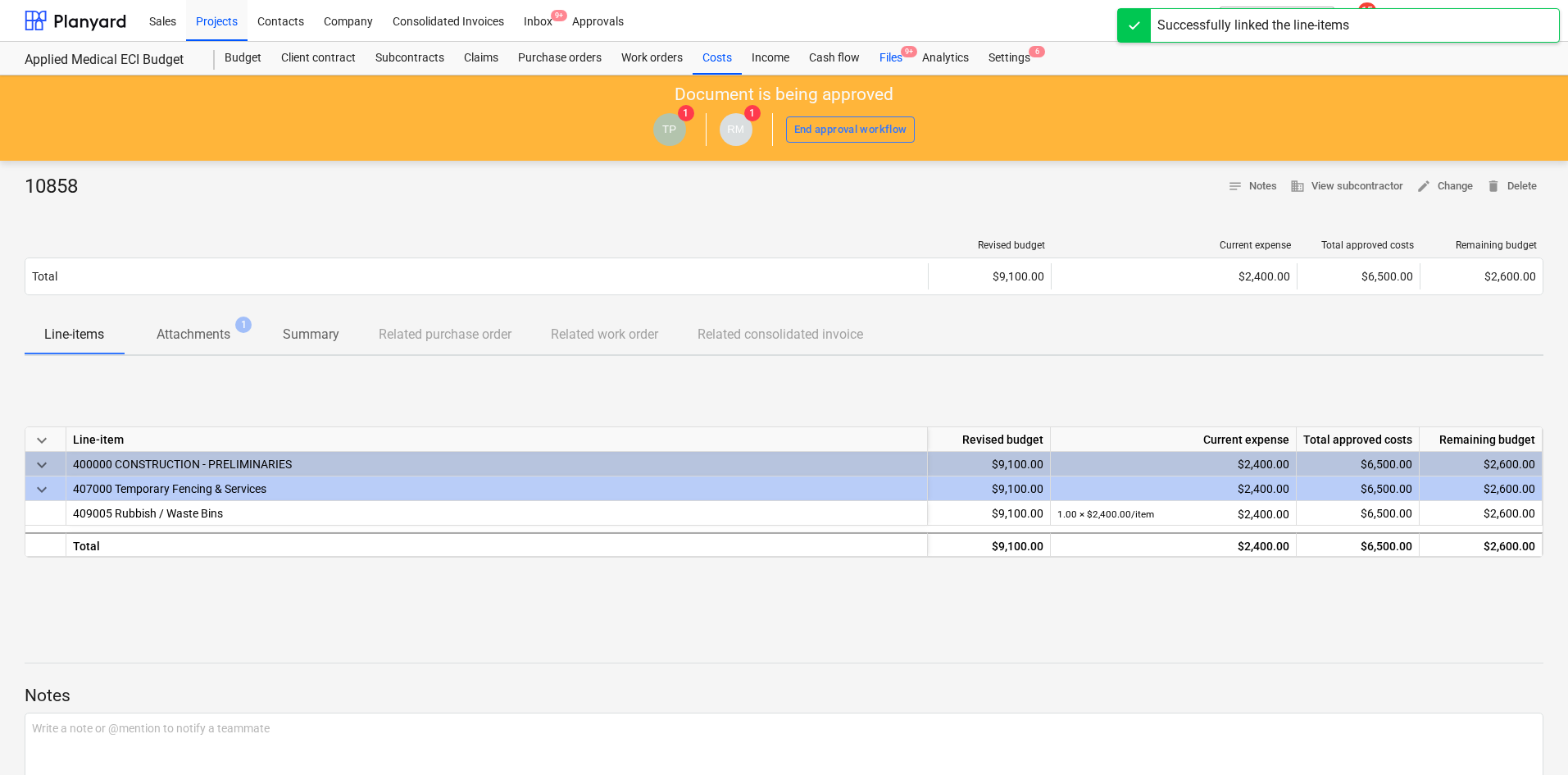
click at [907, 56] on span "9+" at bounding box center [909, 51] width 16 height 11
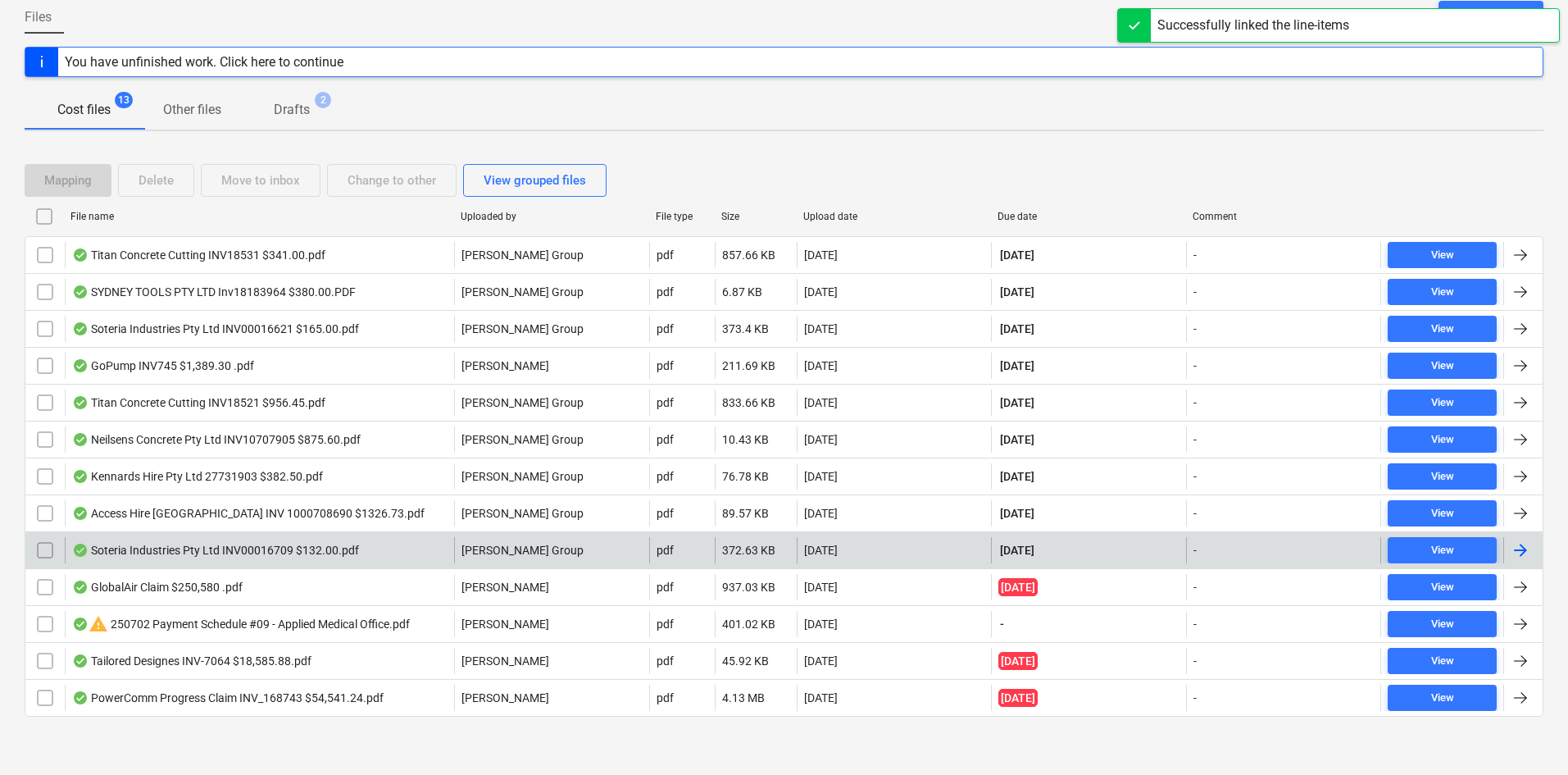
scroll to position [169, 0]
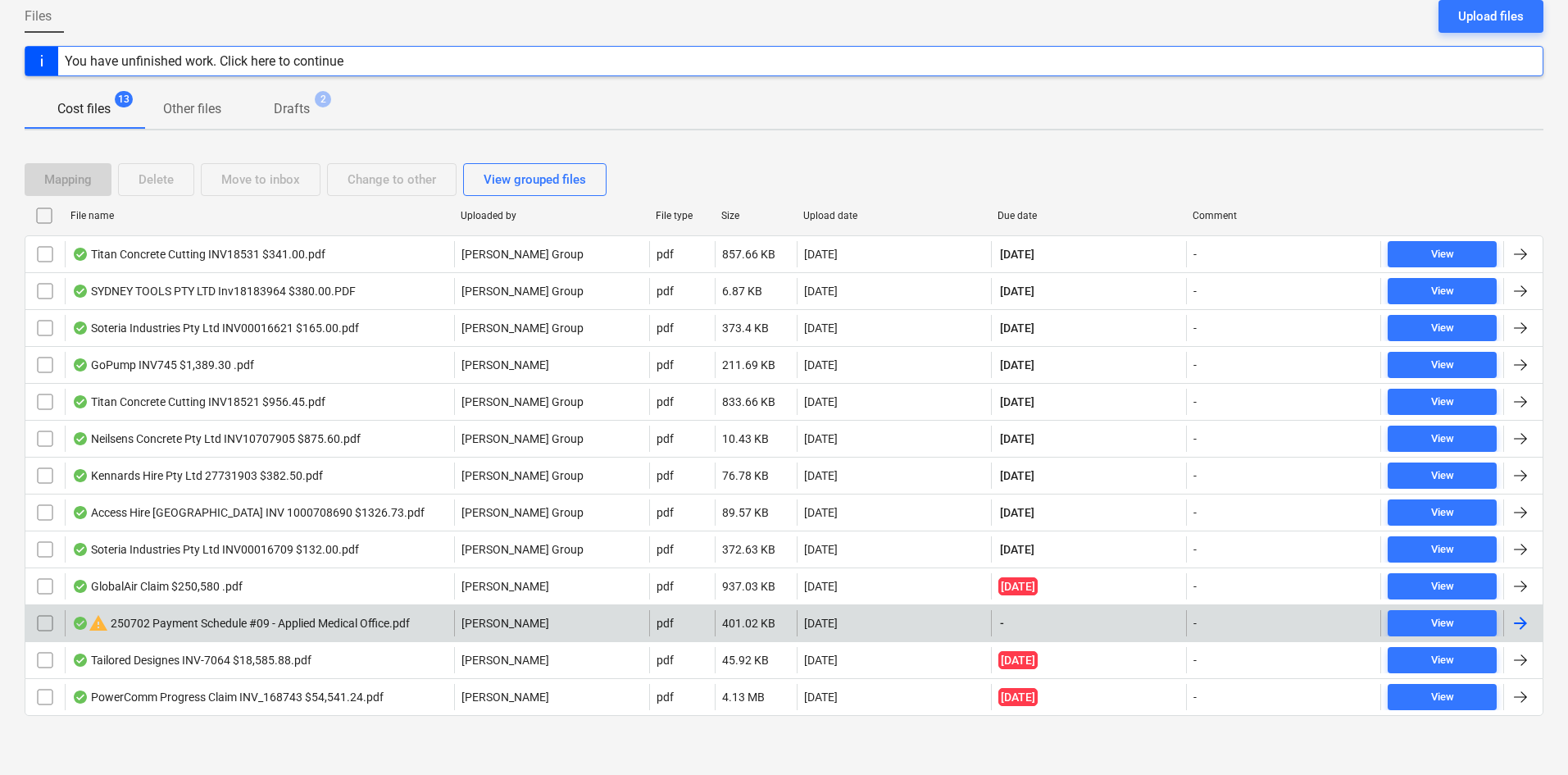
click at [45, 621] on input "checkbox" at bounding box center [44, 623] width 26 height 26
click at [409, 184] on div "Change to other" at bounding box center [392, 179] width 89 height 21
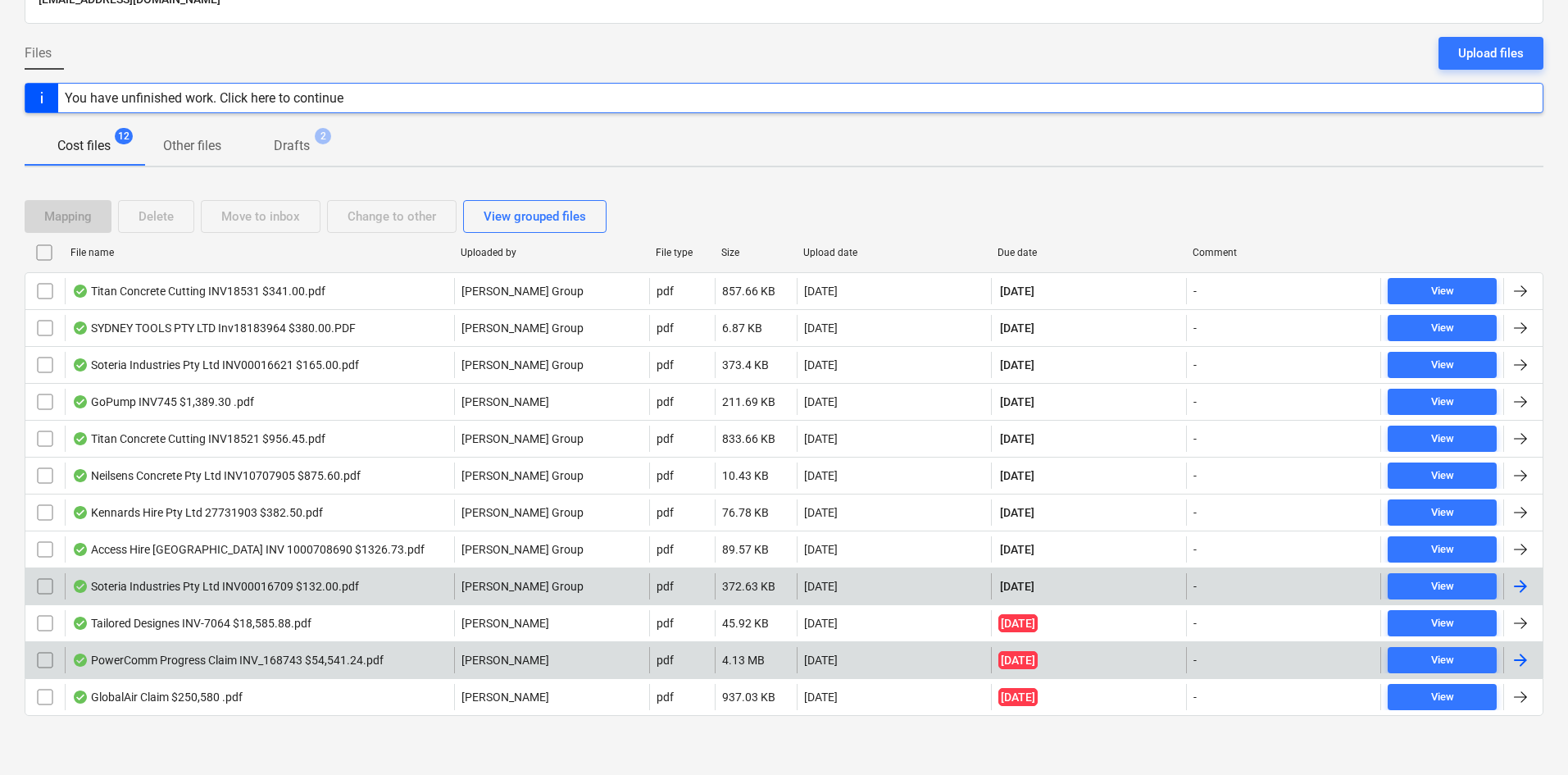
click at [229, 581] on div "Soteria Industries Pty Ltd INV00016709 $132.00.pdf" at bounding box center [216, 586] width 287 height 13
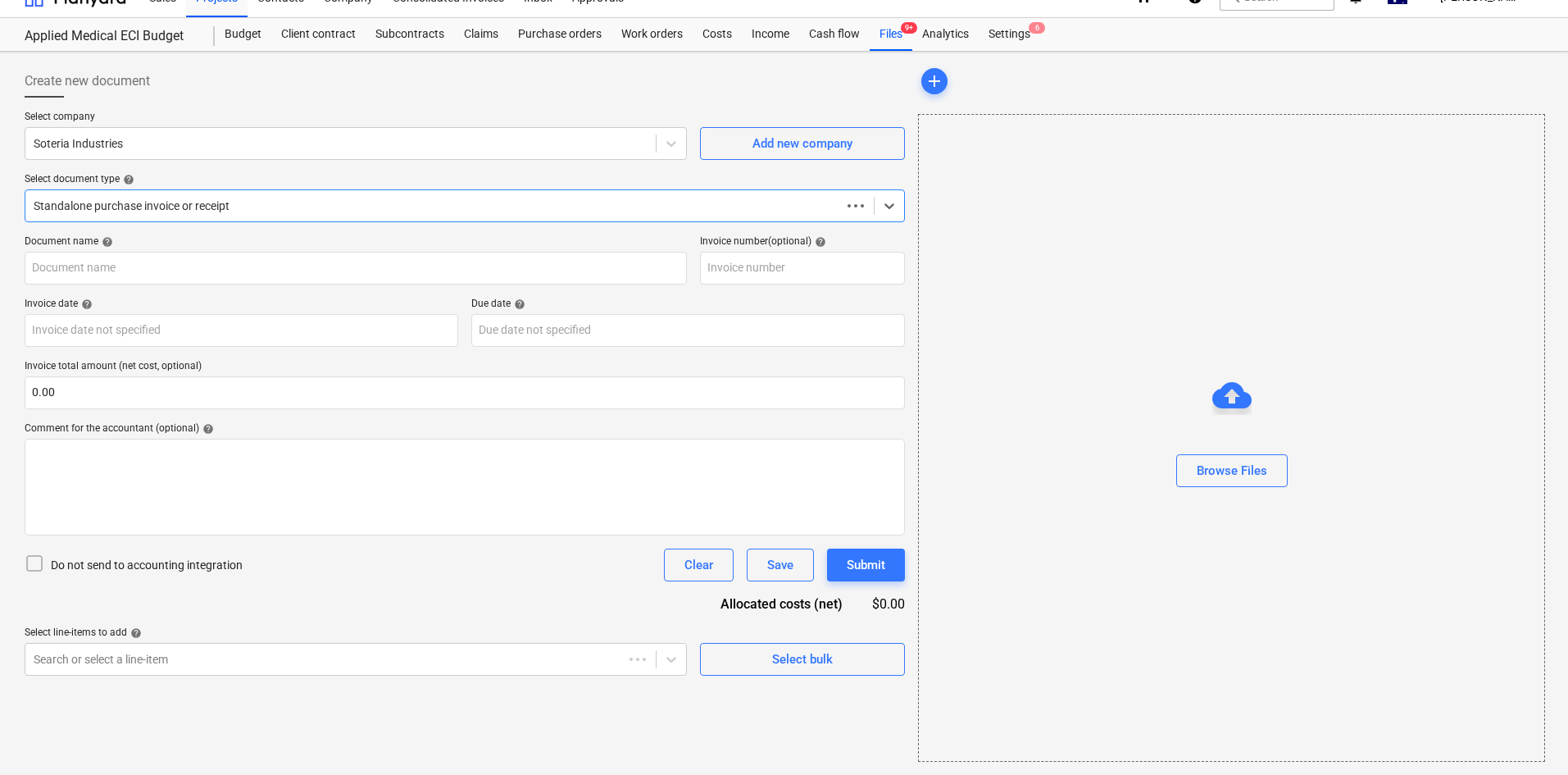
scroll to position [24, 0]
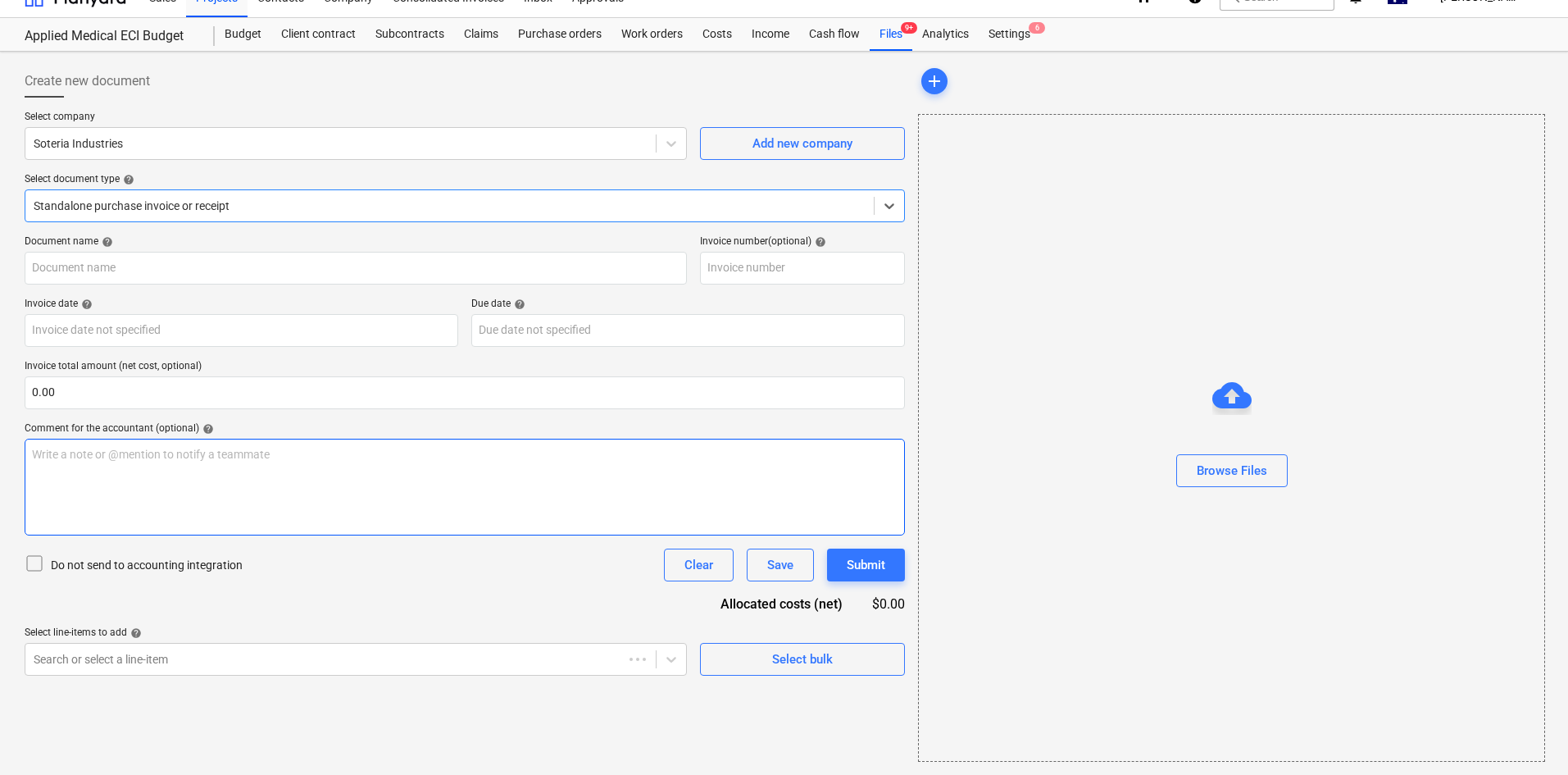
type input "00016709"
type input "[DATE]"
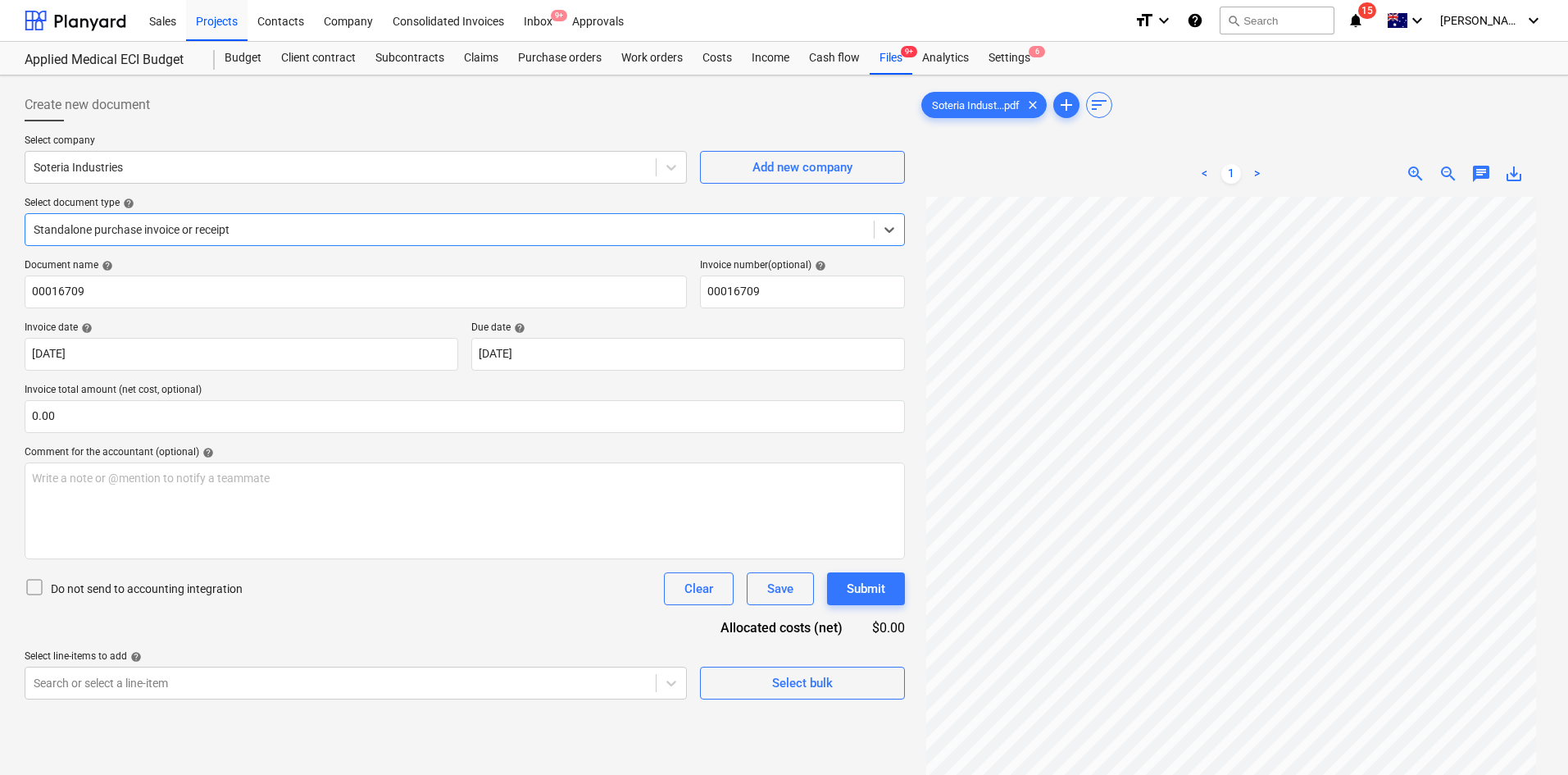
scroll to position [137, 0]
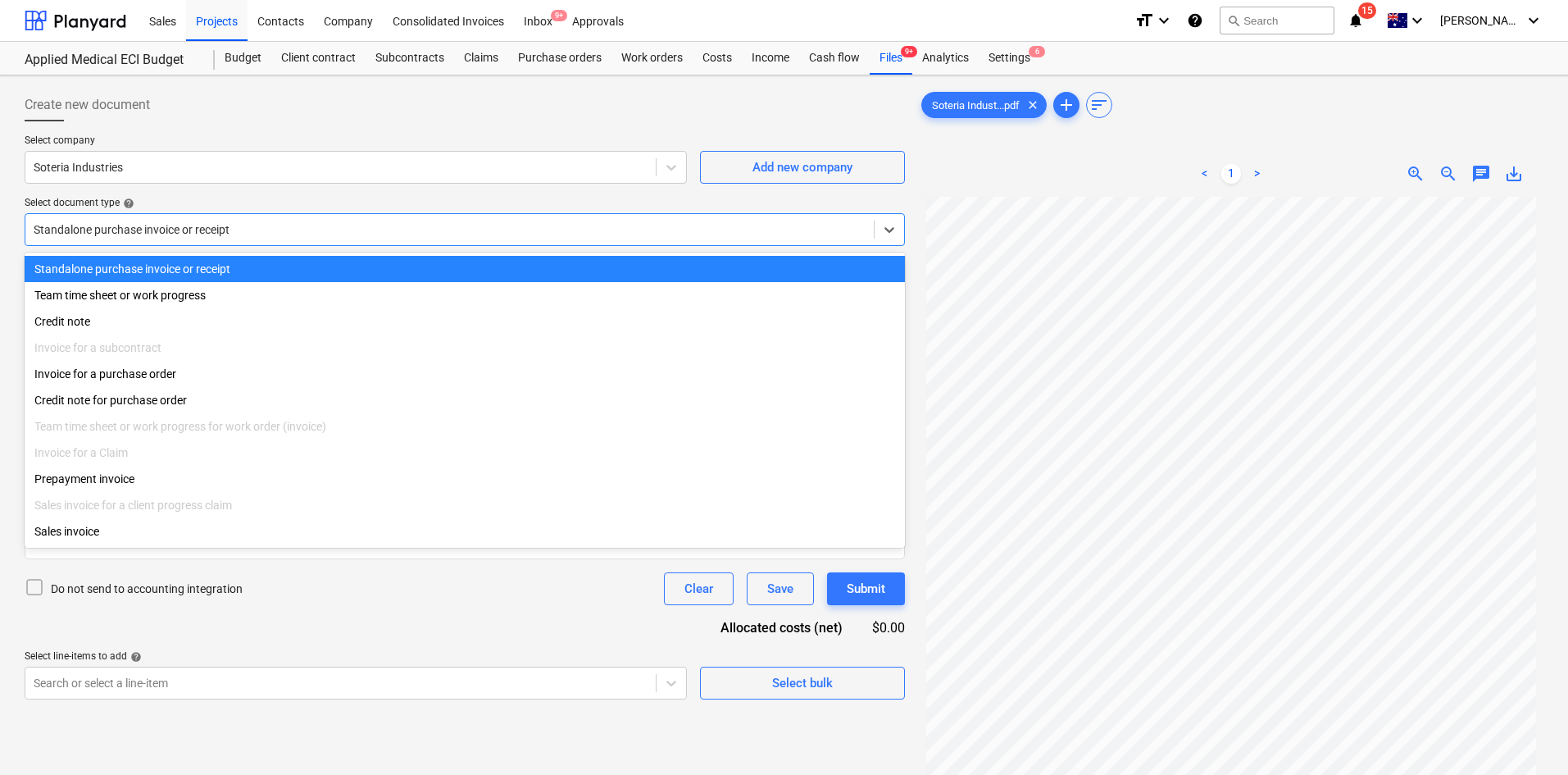
click at [367, 230] on div at bounding box center [449, 229] width 832 height 16
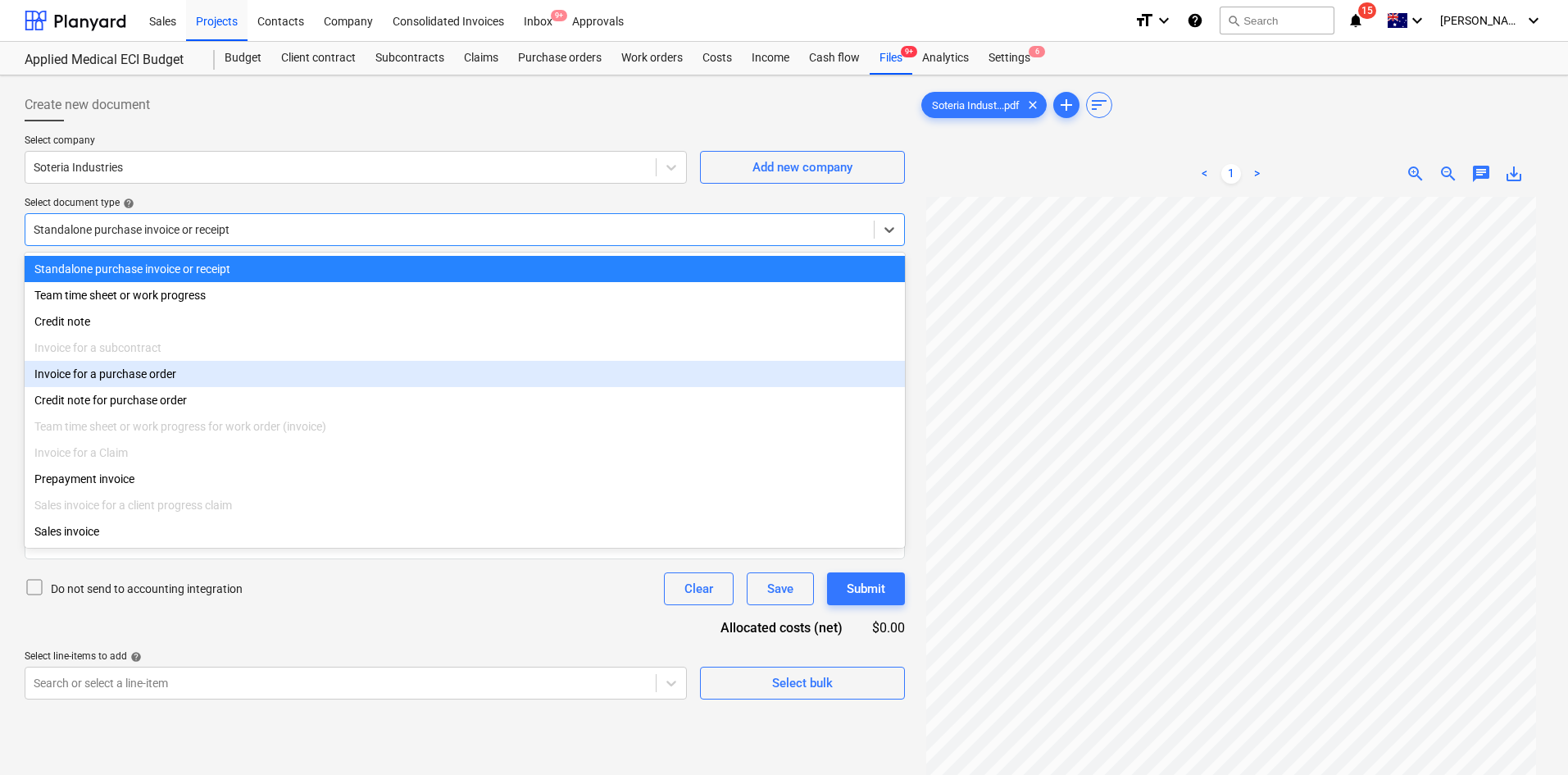
click at [154, 373] on div "Invoice for a purchase order" at bounding box center [465, 374] width 880 height 26
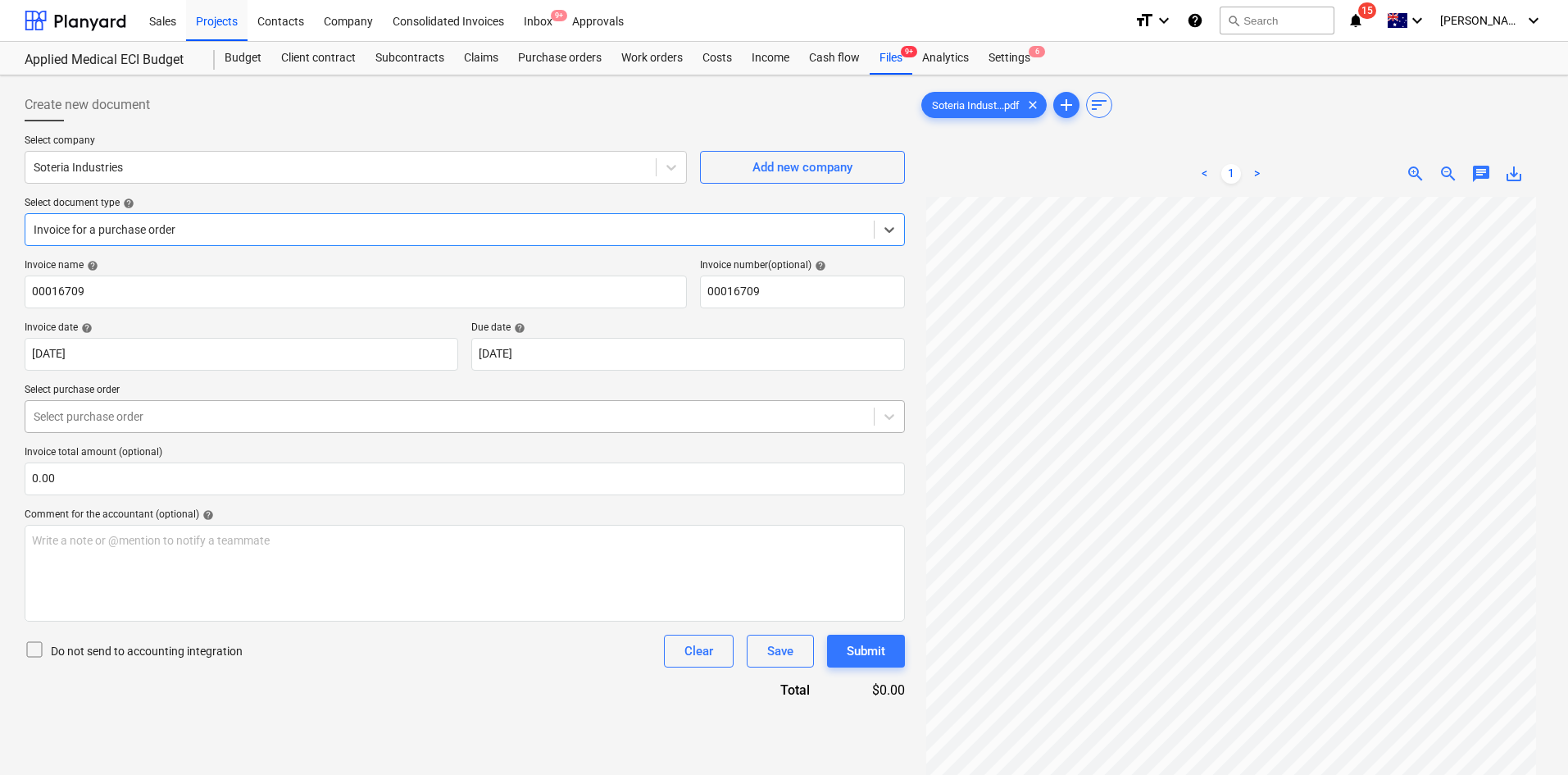
click at [154, 413] on div at bounding box center [449, 416] width 832 height 16
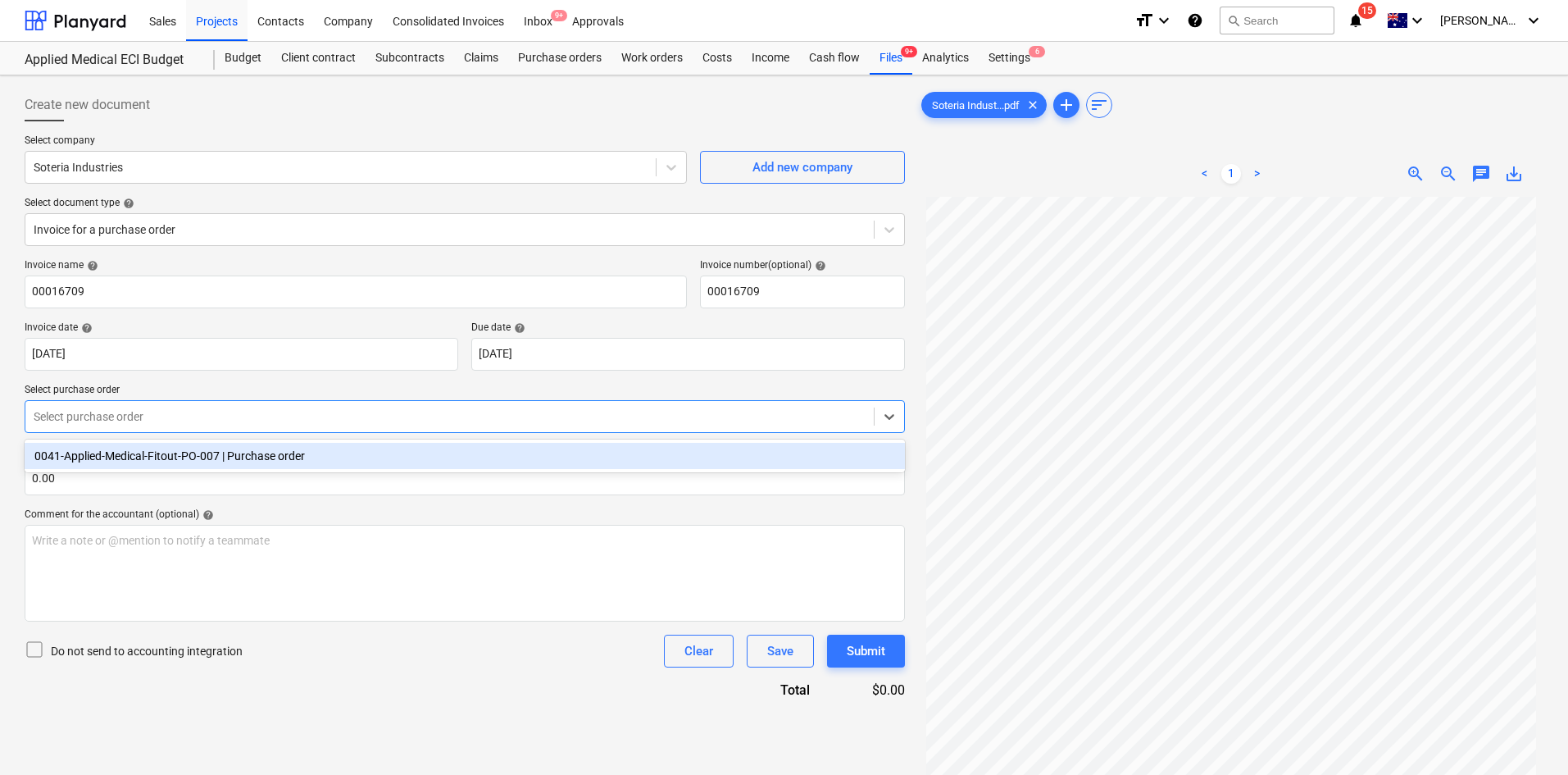
click at [144, 454] on div "0041-Applied-Medical-Fitout-PO-007 | Purchase order" at bounding box center [465, 456] width 880 height 26
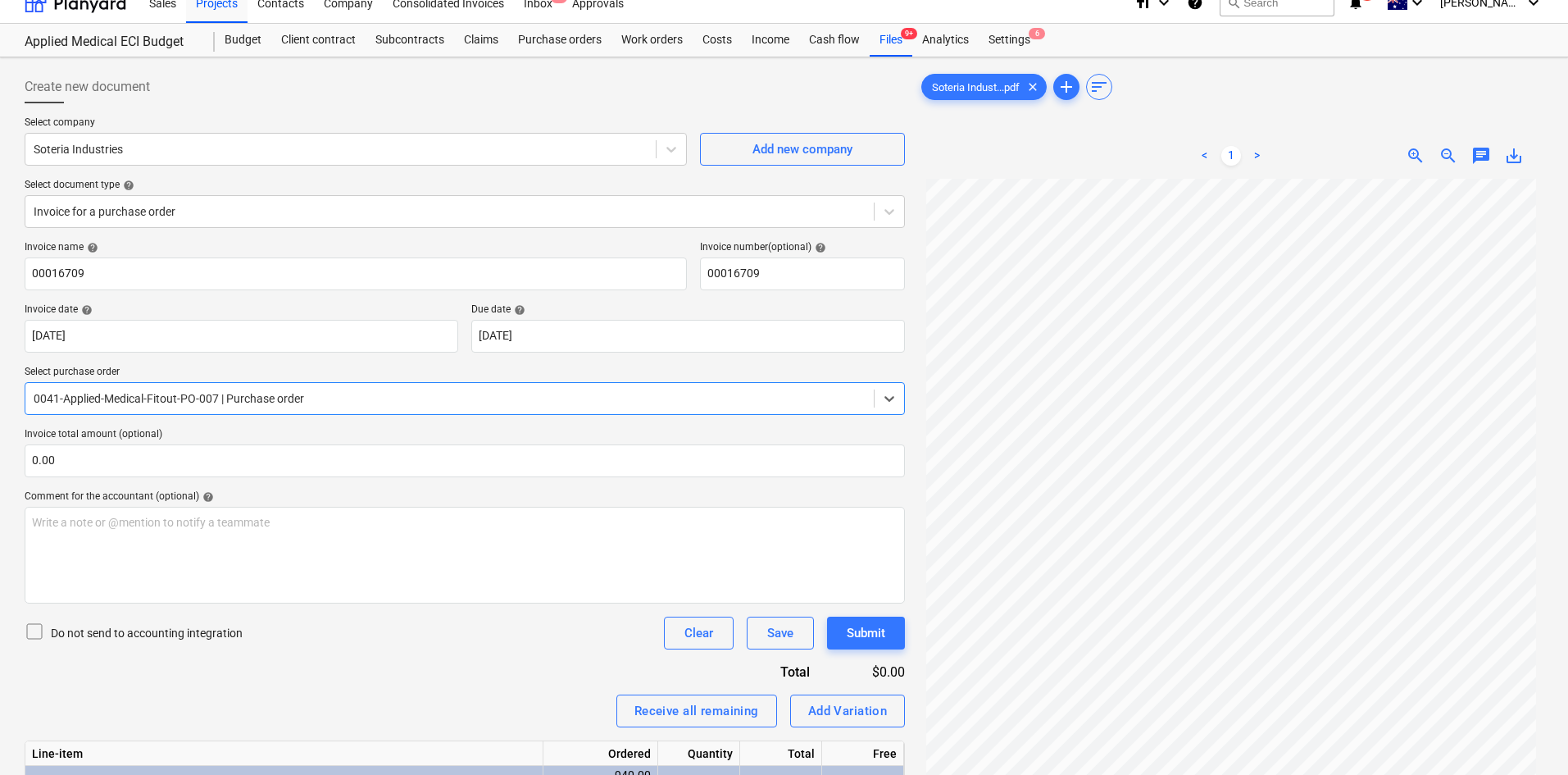
scroll to position [240, 0]
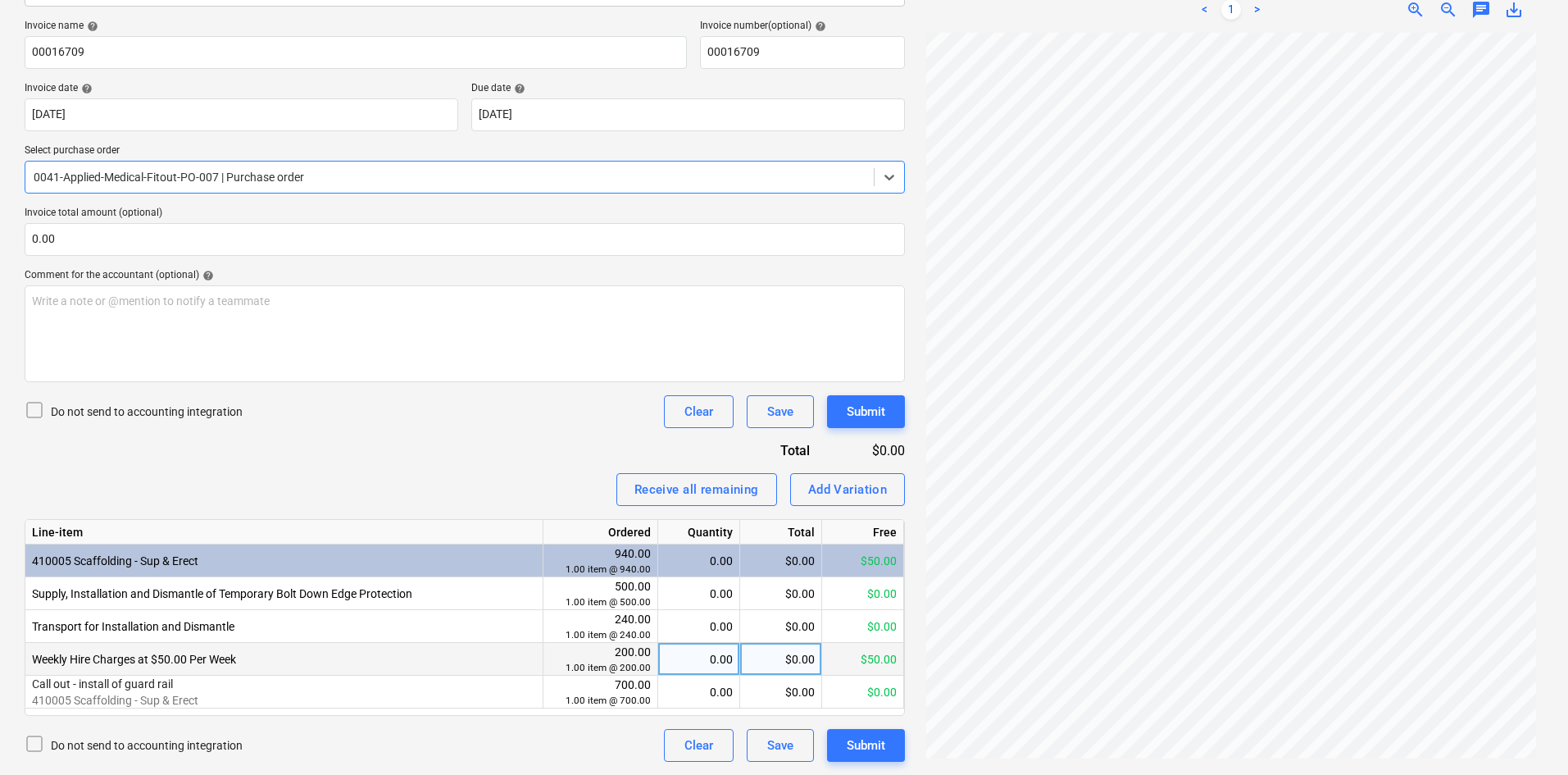
click at [698, 656] on div "0.00" at bounding box center [699, 659] width 68 height 32
type input "1"
click at [491, 481] on div "Receive all remaining Add Variation" at bounding box center [465, 489] width 880 height 32
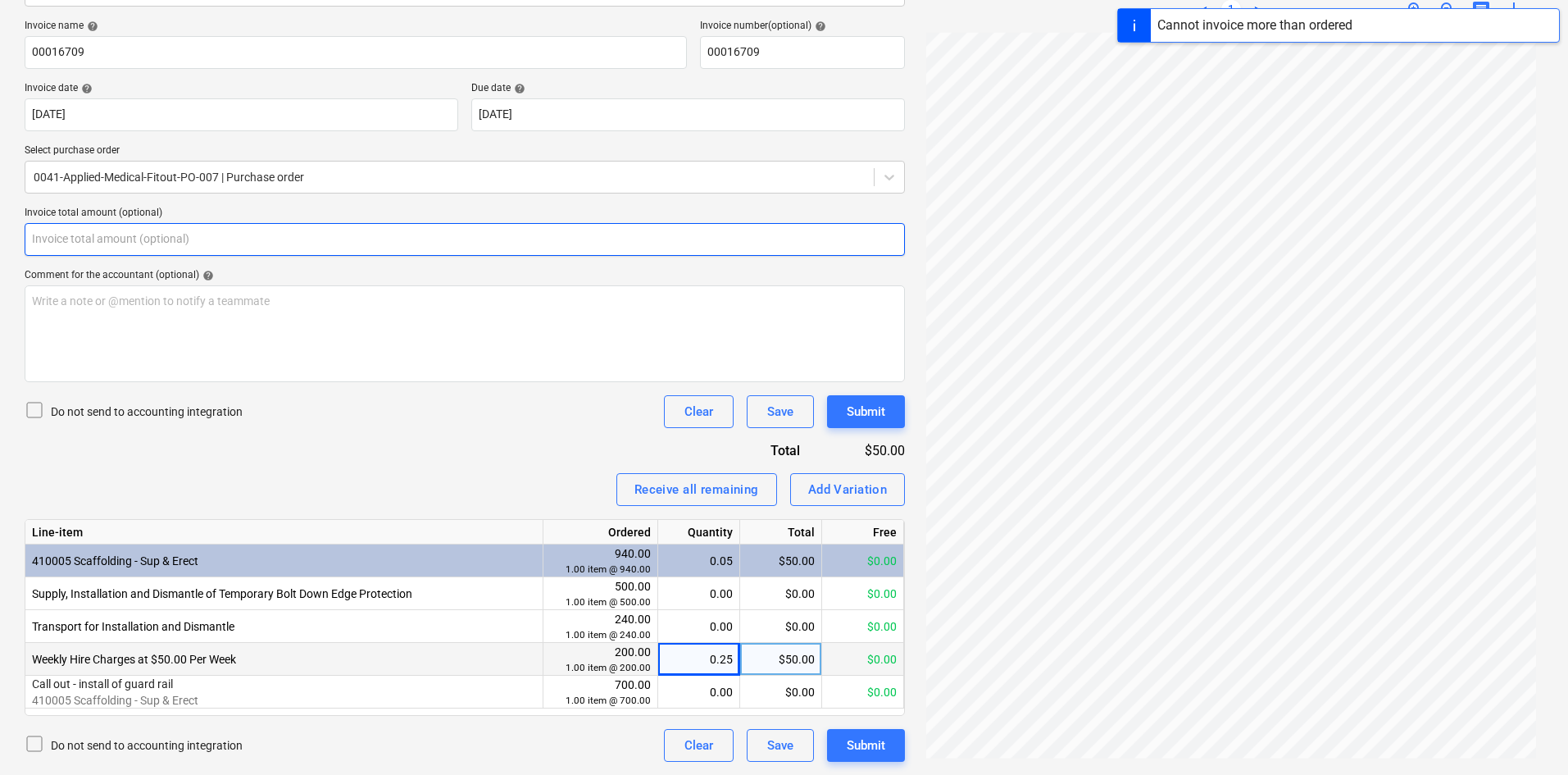
click at [262, 236] on input "text" at bounding box center [465, 239] width 880 height 32
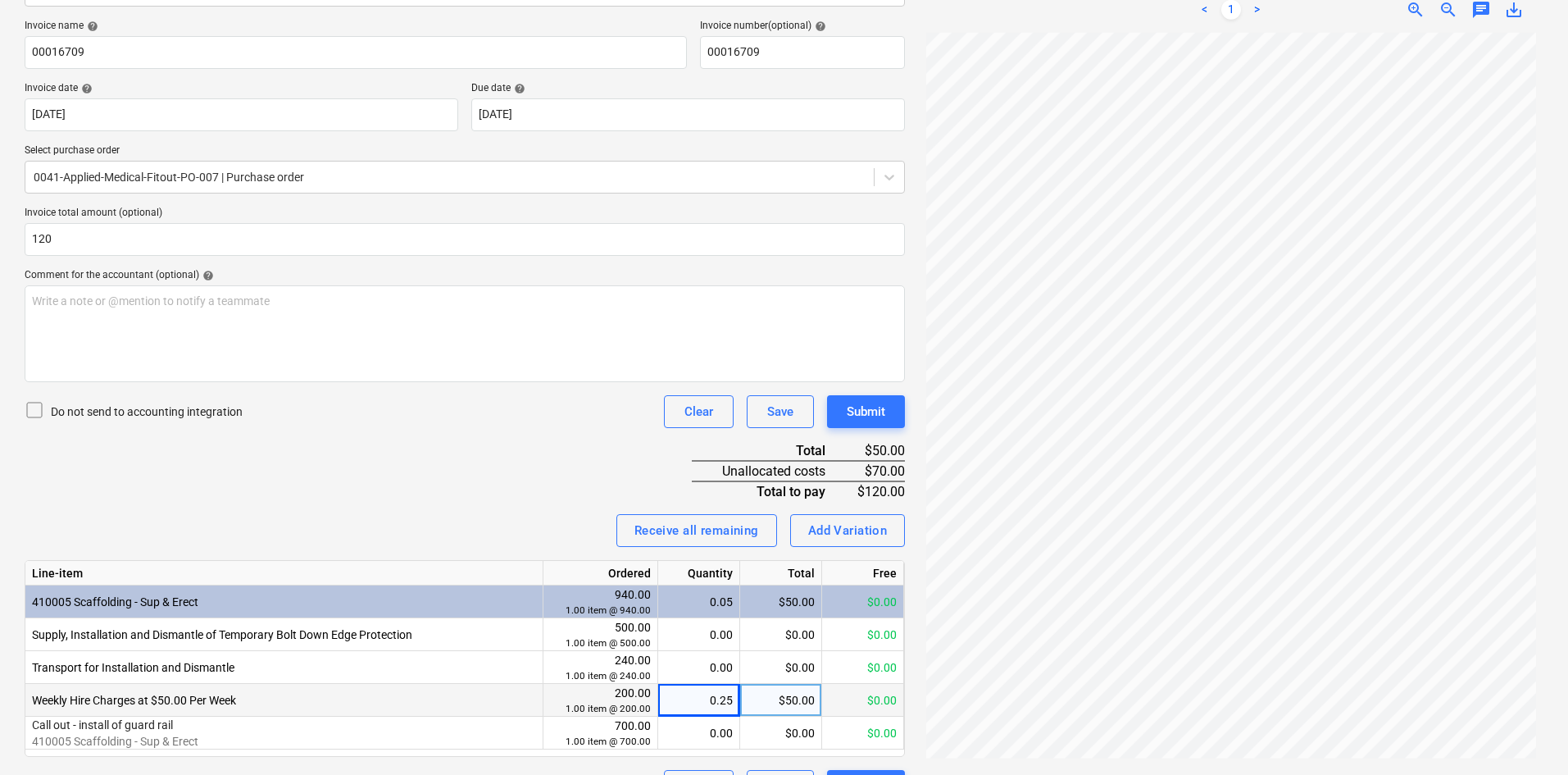
type input "120.00"
click at [350, 428] on div "Do not send to accounting integration Clear Save Submit" at bounding box center [465, 411] width 880 height 32
drag, startPoint x: 731, startPoint y: 696, endPoint x: 681, endPoint y: 695, distance: 50.0
click at [681, 695] on div "0.25" at bounding box center [699, 700] width 68 height 32
click at [504, 503] on div "Invoice name help 00016709 Invoice number (optional) help 00016709 Invoice date…" at bounding box center [465, 411] width 880 height 783
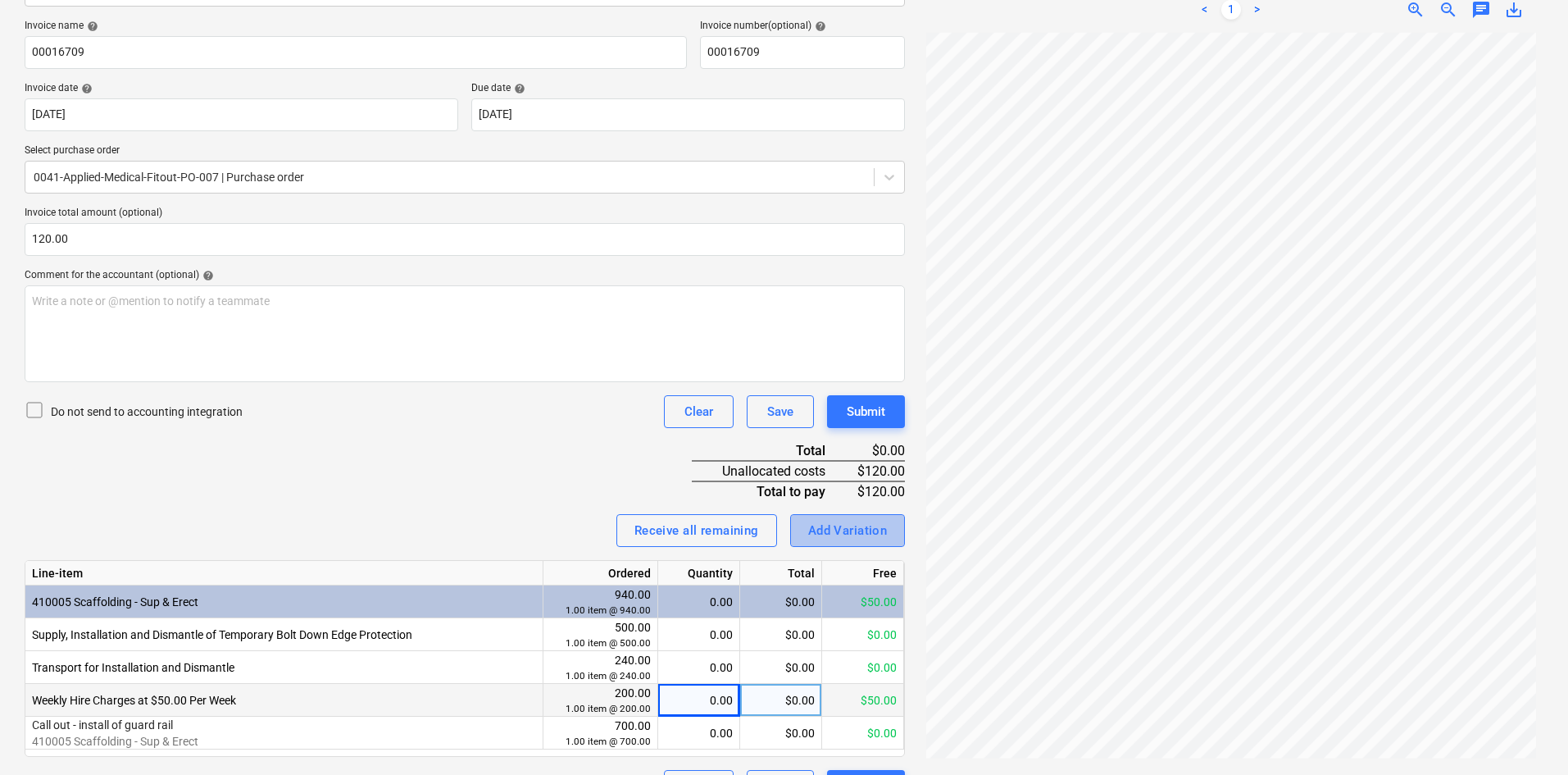
click at [863, 529] on div "Add Variation" at bounding box center [847, 530] width 79 height 21
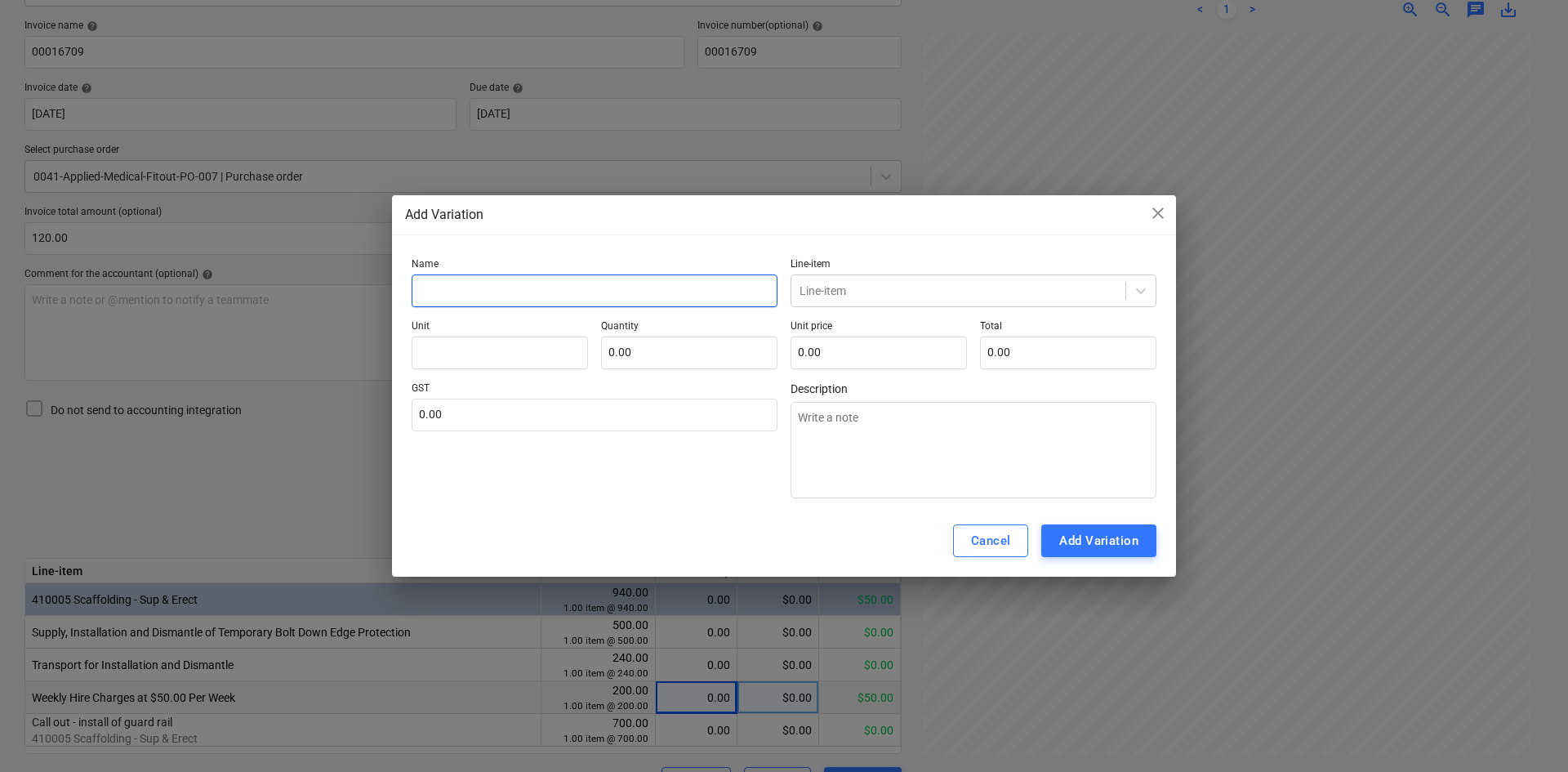
click at [527, 298] on input "text" at bounding box center [594, 291] width 366 height 32
type textarea "x"
type input "s"
type textarea "x"
type input "sc"
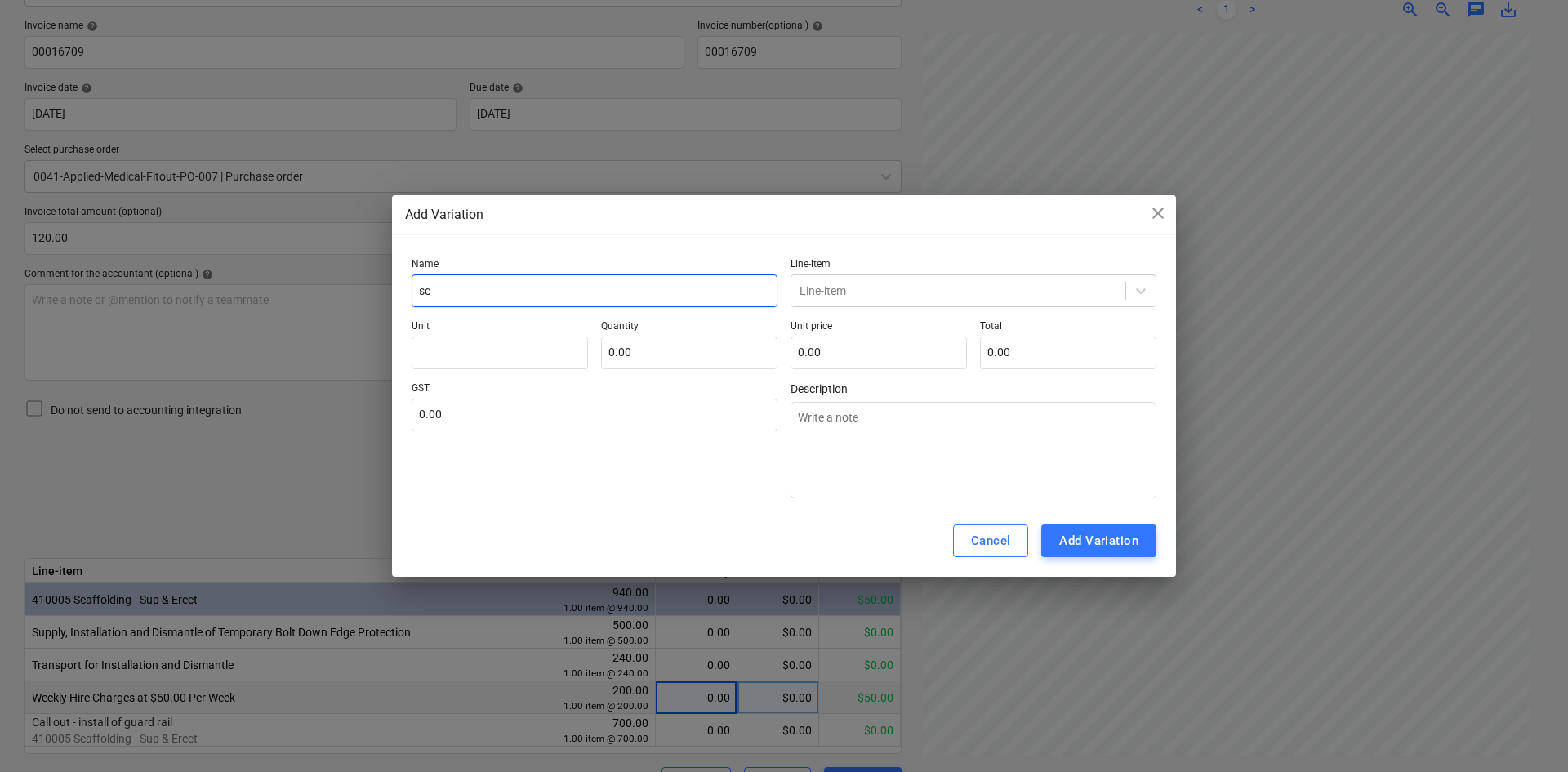
type textarea "x"
type input "sca"
type textarea "x"
type input "scaf"
type textarea "x"
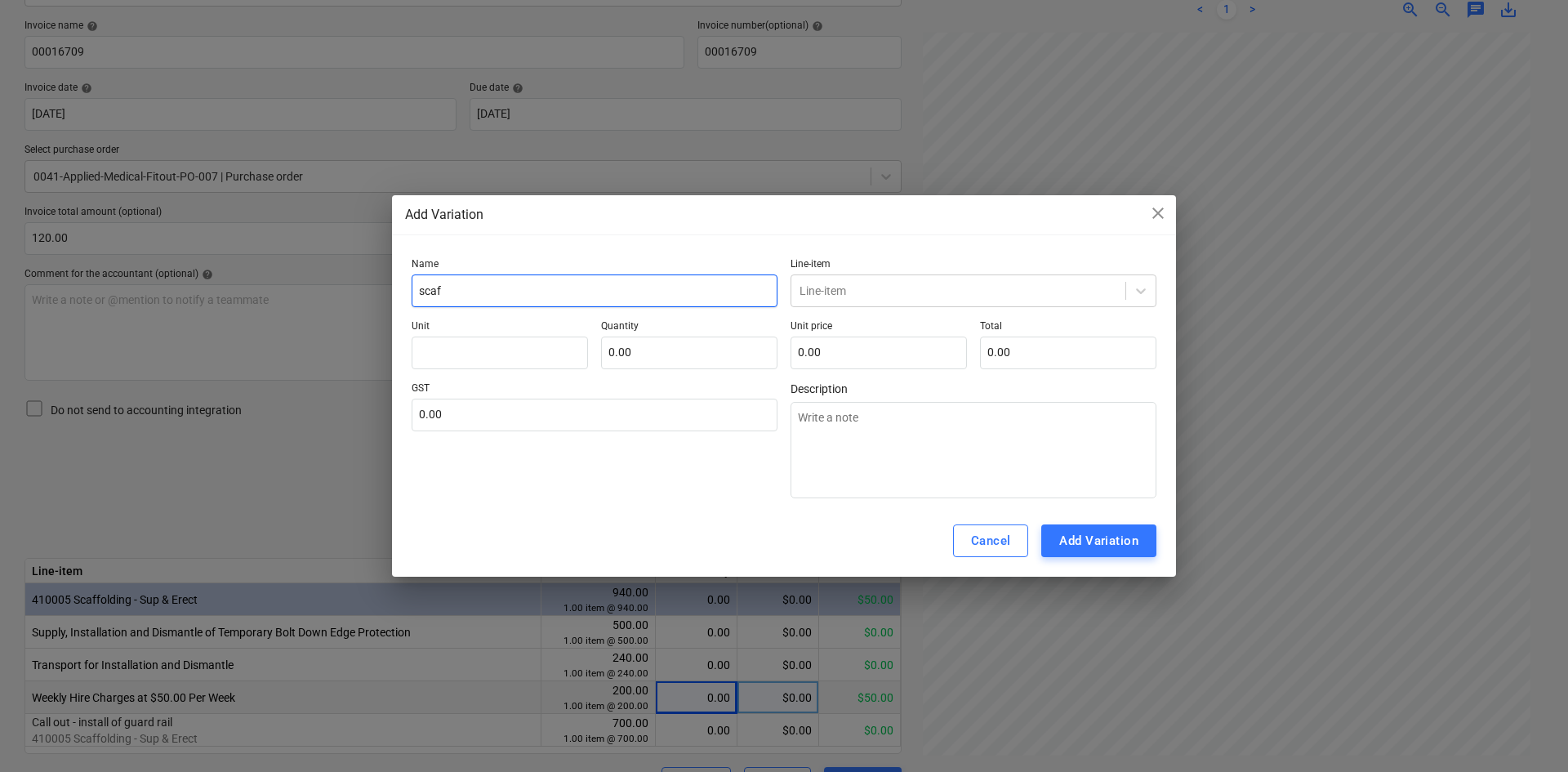
type input "[PERSON_NAME]"
type textarea "x"
type input "scaf"
type textarea "x"
type input "sca"
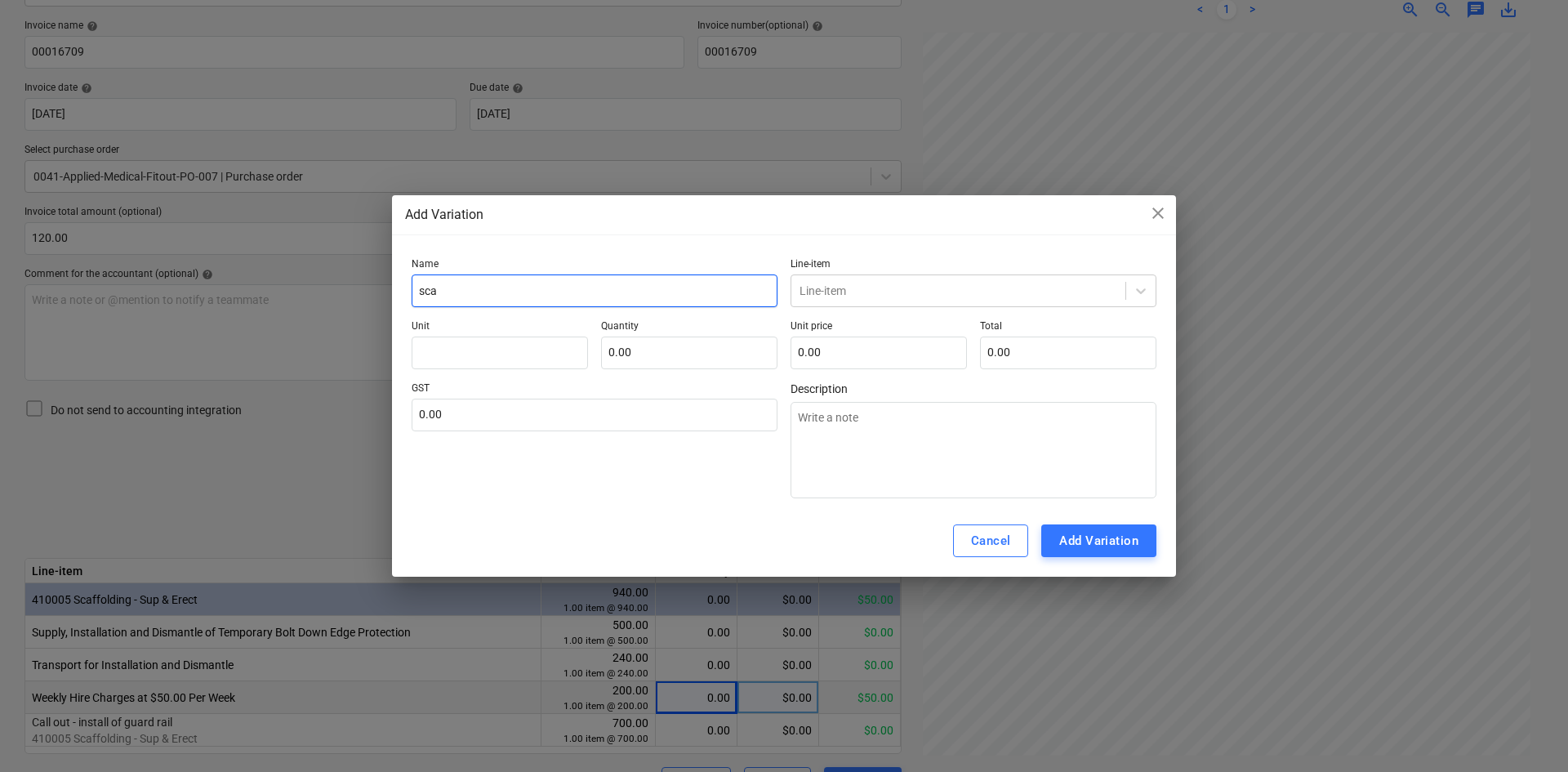
type textarea "x"
type input "sc"
type textarea "x"
type input "s"
type textarea "x"
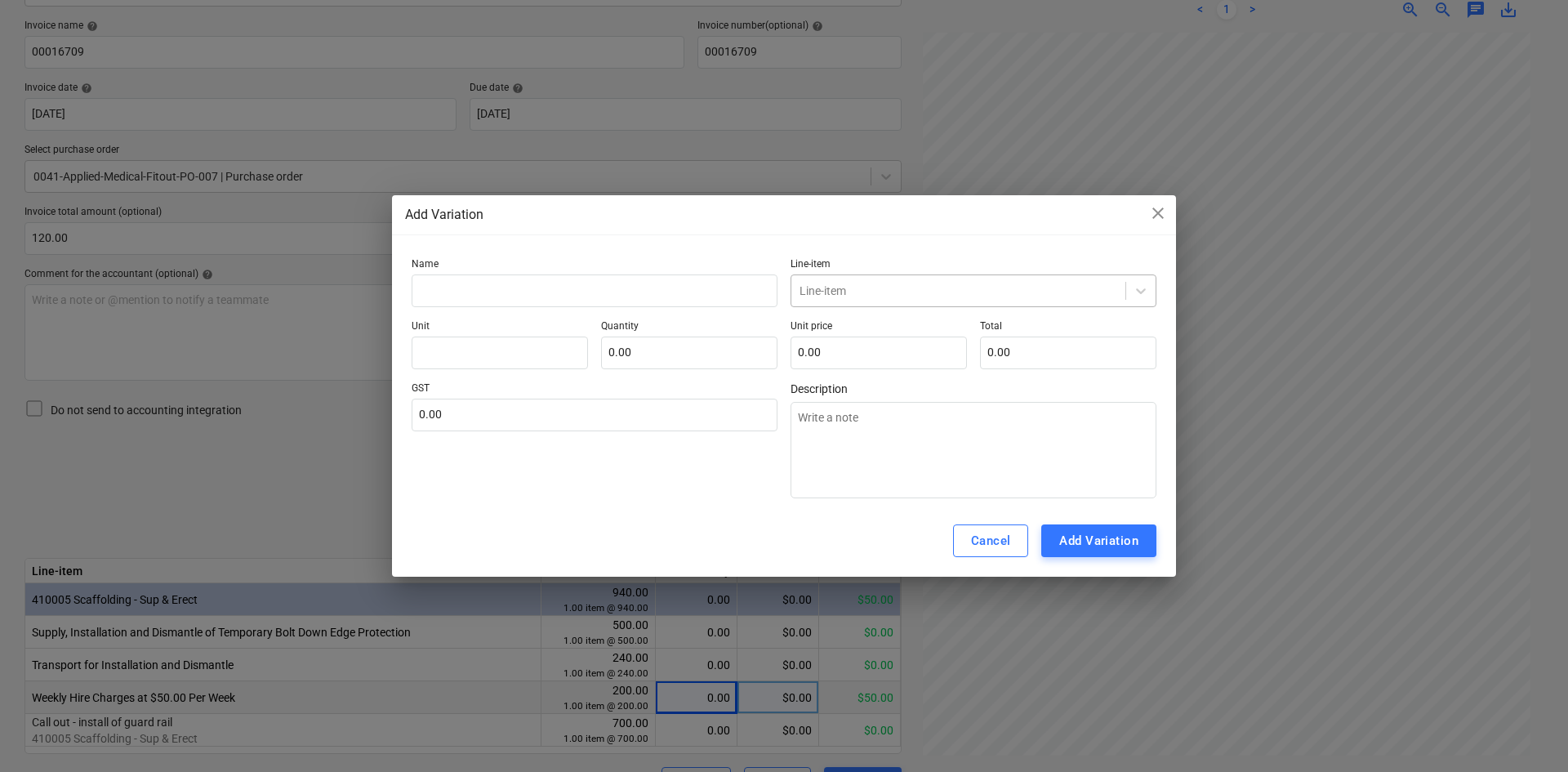
click at [824, 291] on div at bounding box center [958, 290] width 318 height 16
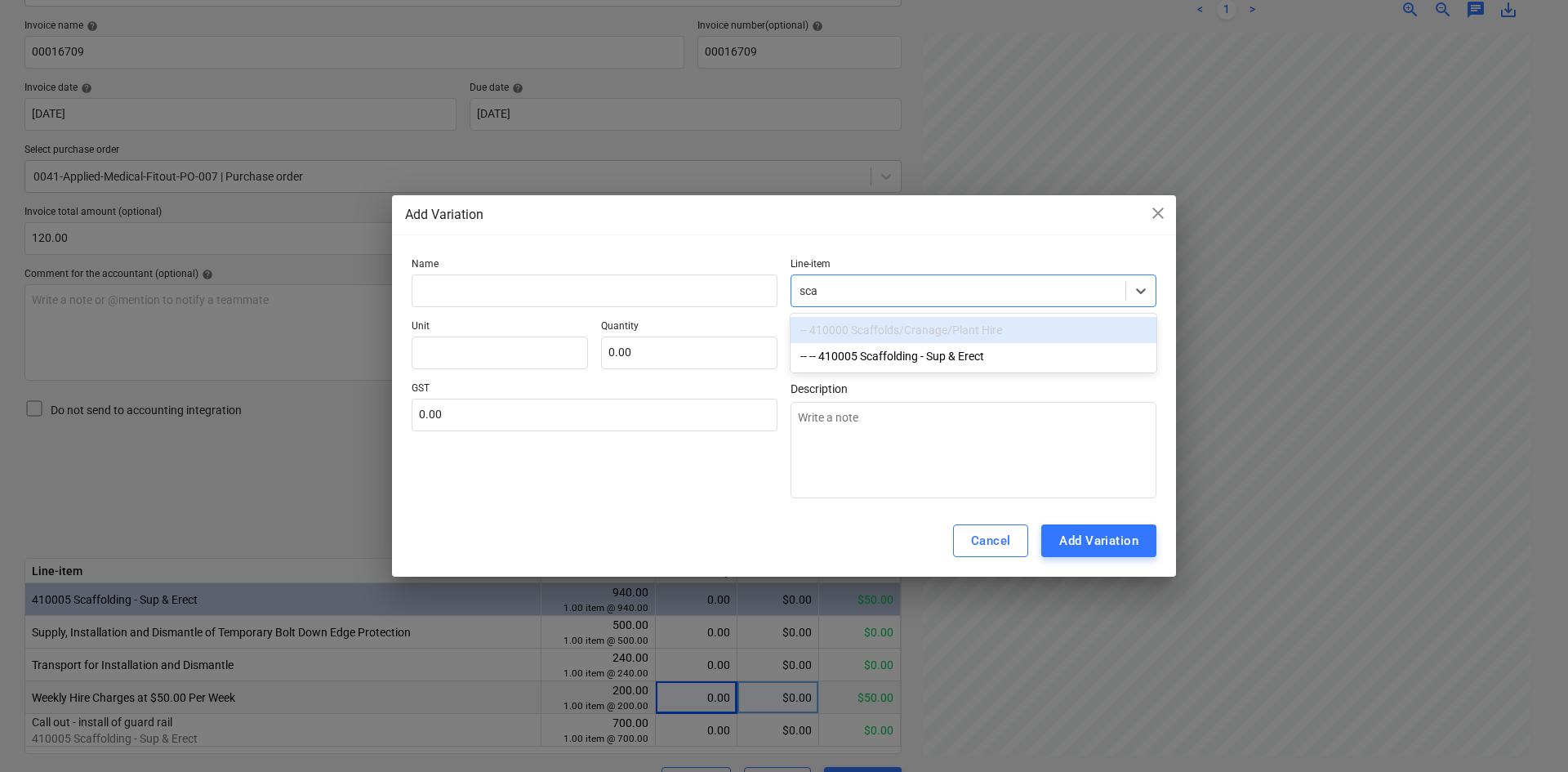
type input "scaf"
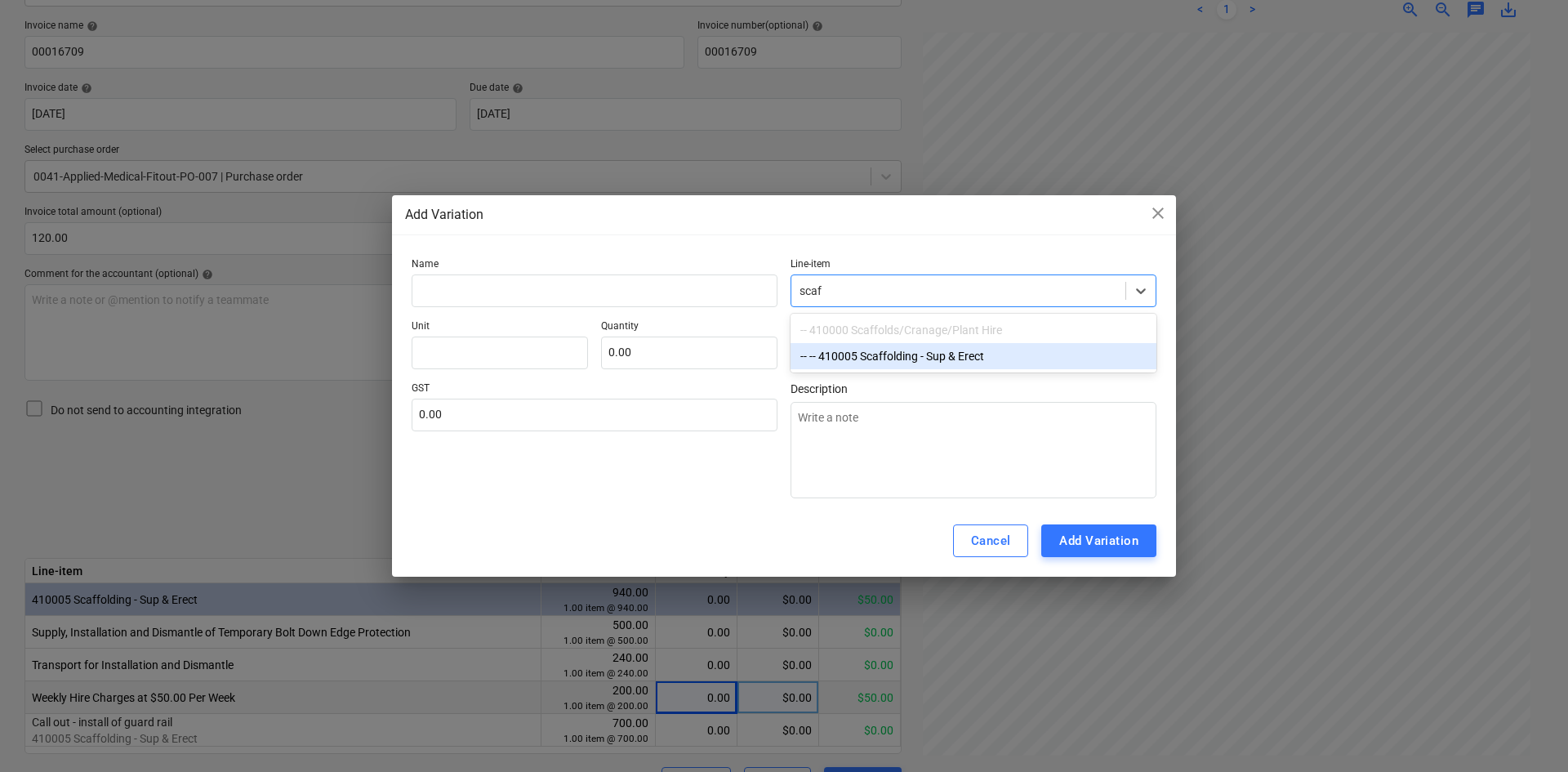
type textarea "x"
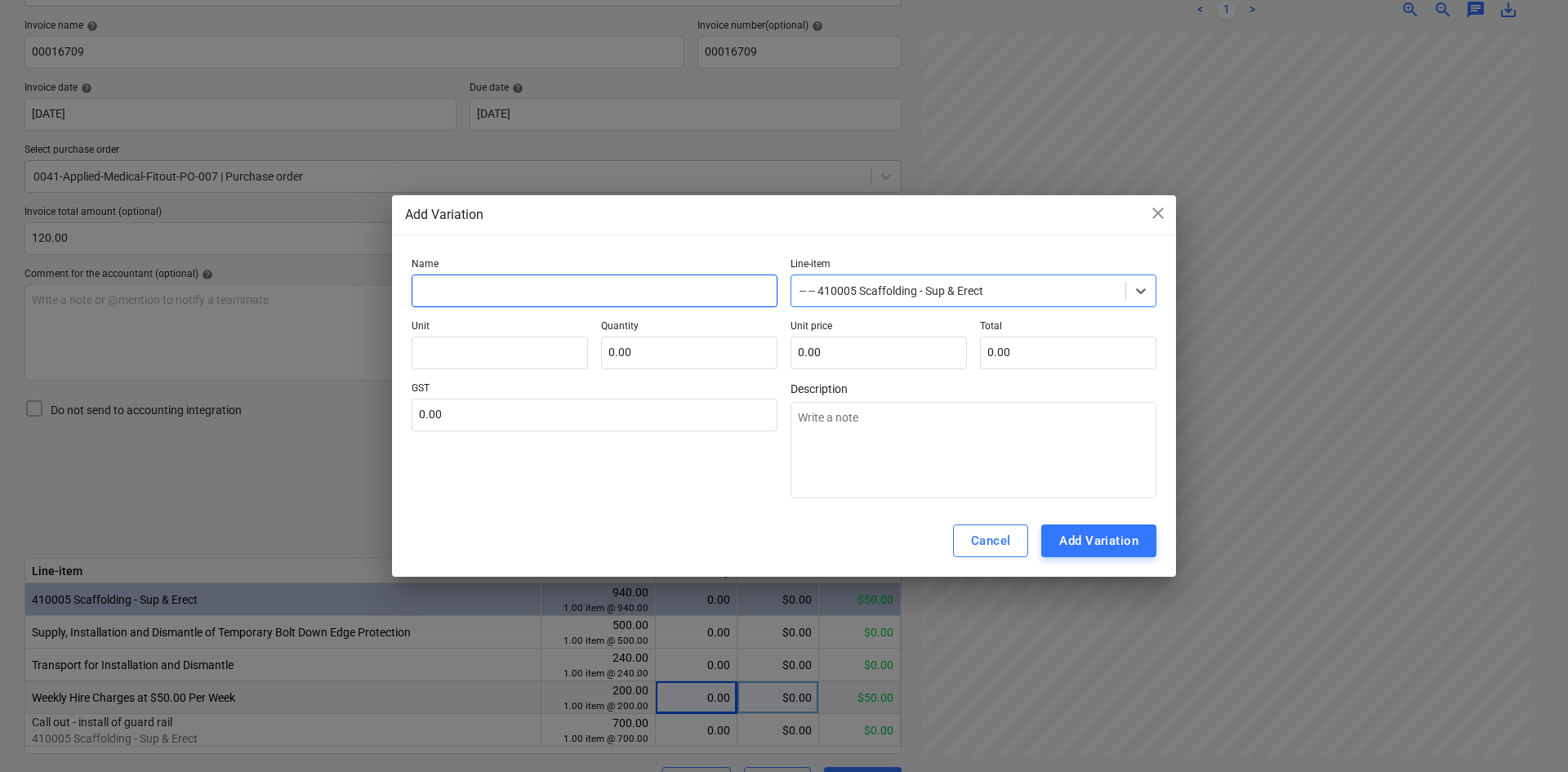
click at [513, 297] on input "text" at bounding box center [594, 291] width 366 height 32
type textarea "x"
type input "D"
type textarea "x"
type input "Di"
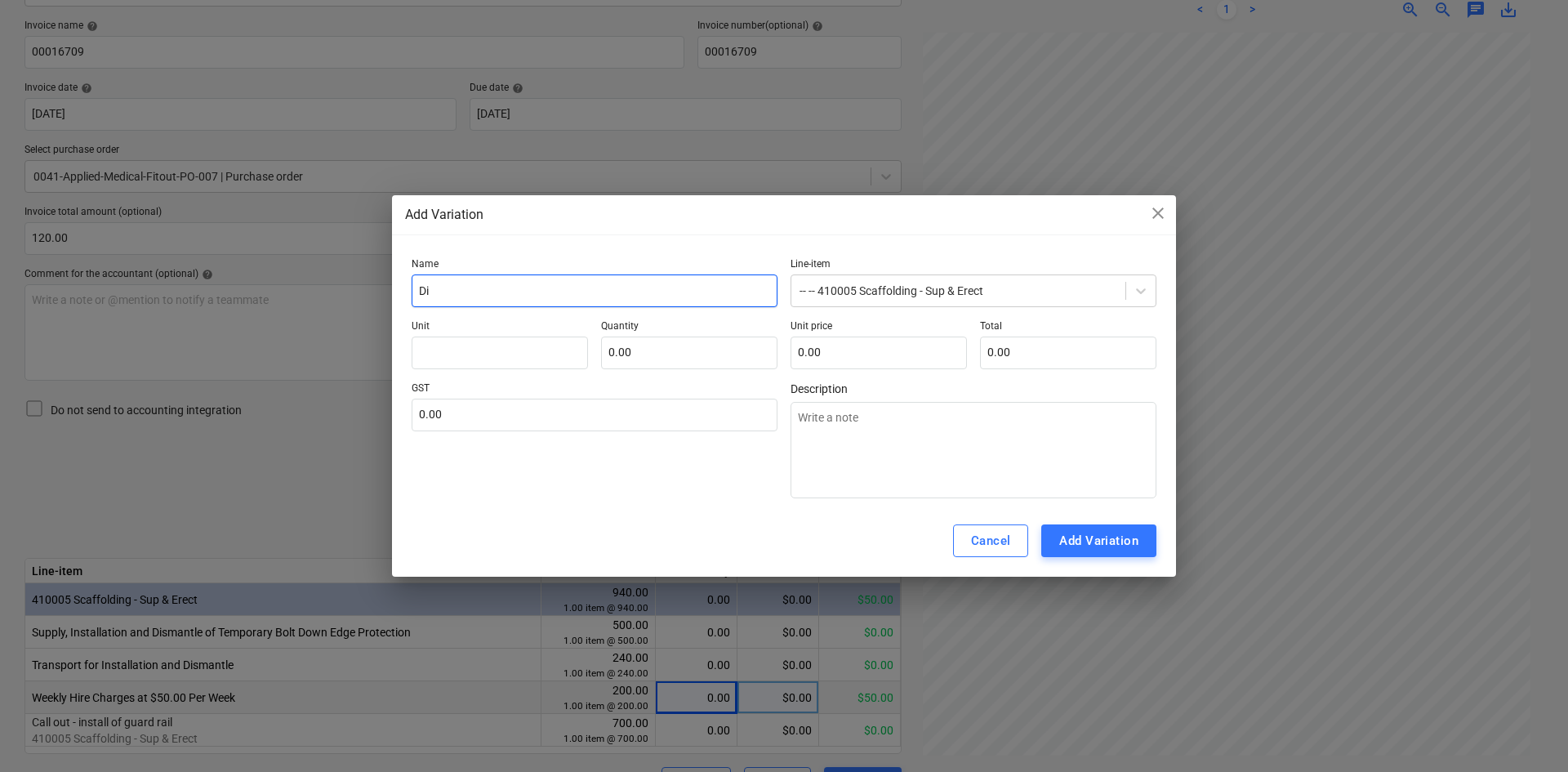
type textarea "x"
type input "Dis"
type textarea "x"
type input "Disp"
type textarea "x"
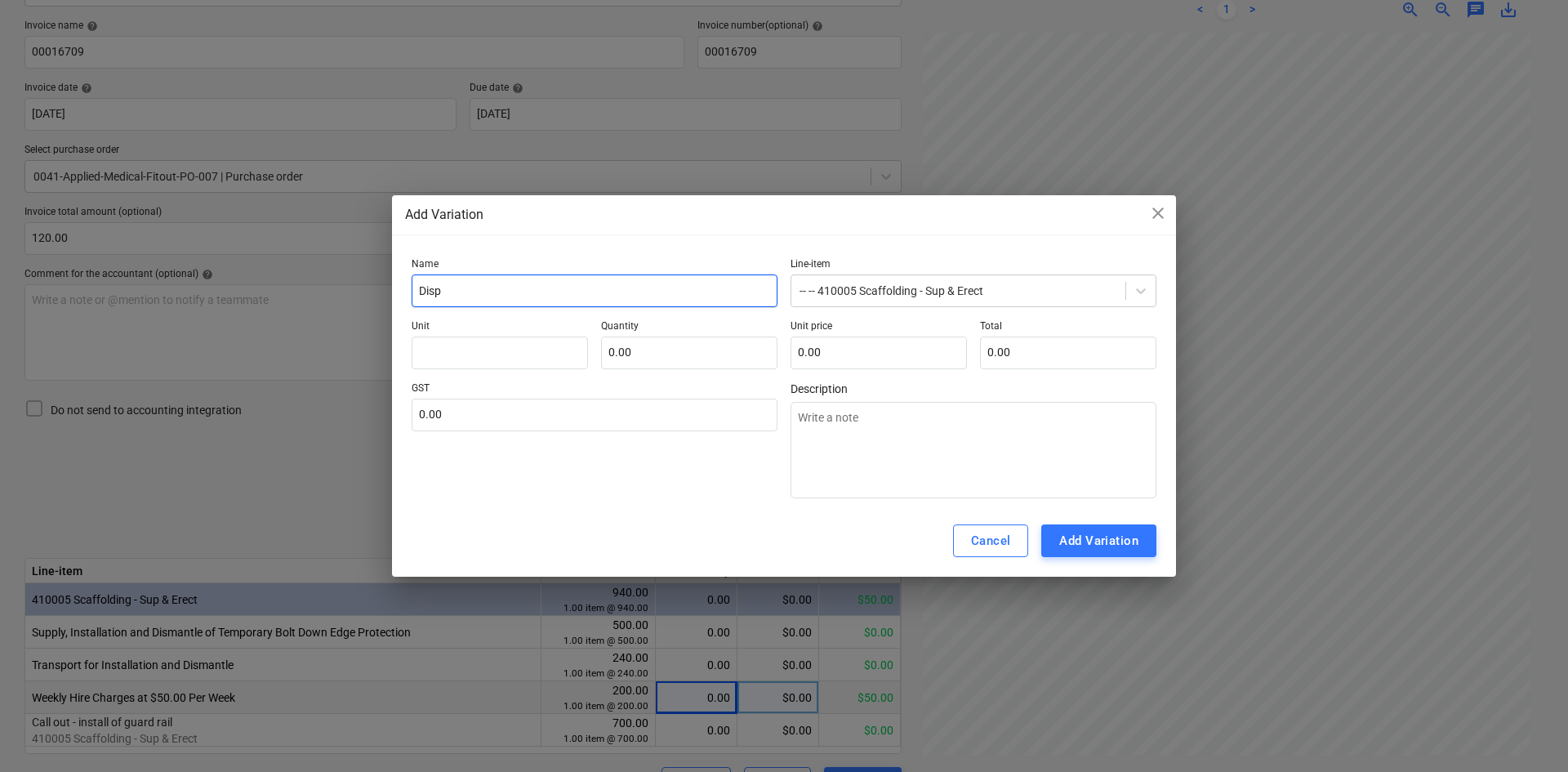
type input "Dis"
type textarea "x"
type input "Dism"
type textarea "x"
type input "Disma"
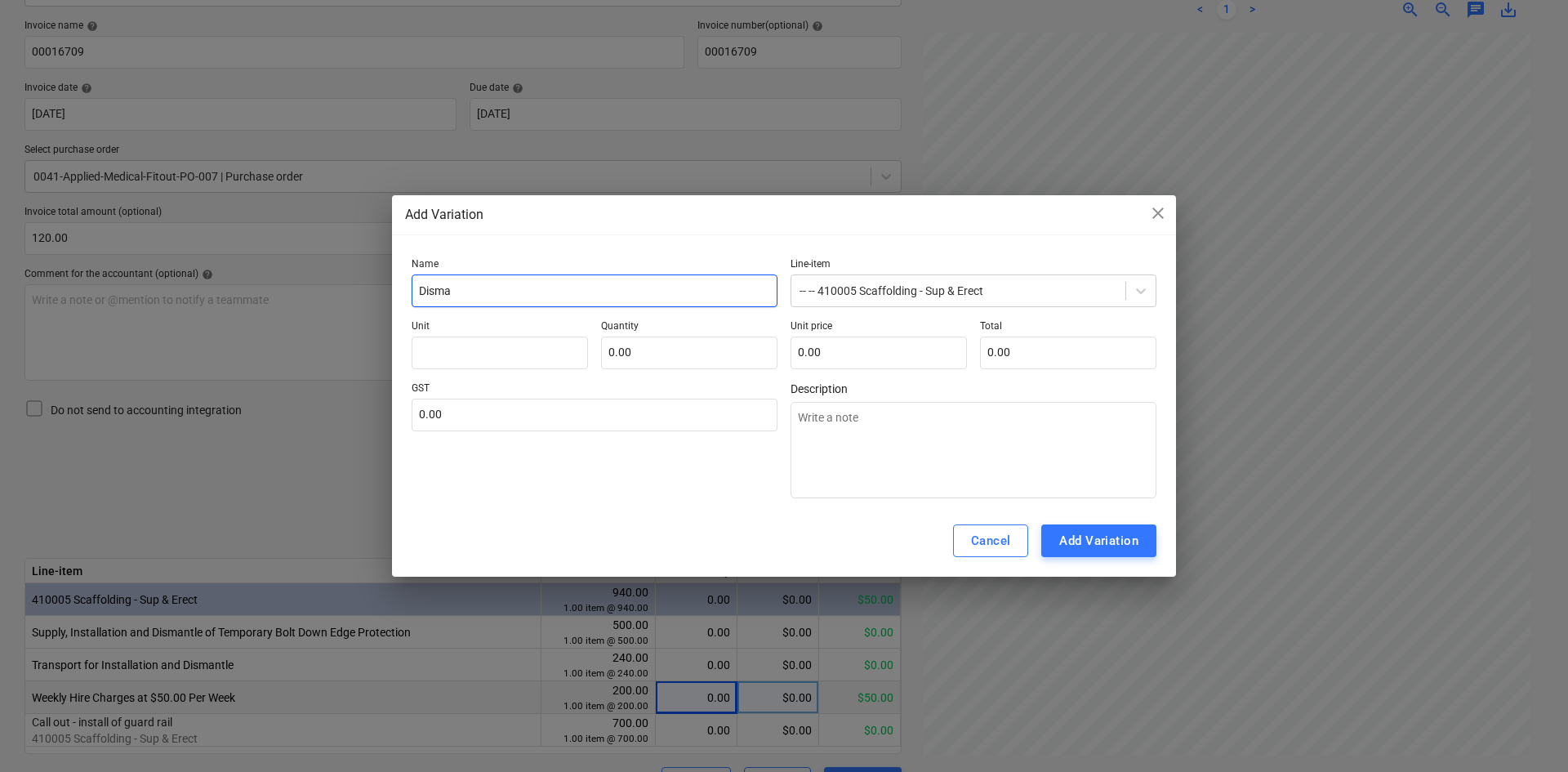
type textarea "x"
type input "[PERSON_NAME]"
type textarea "x"
type input "Dismant"
type textarea "x"
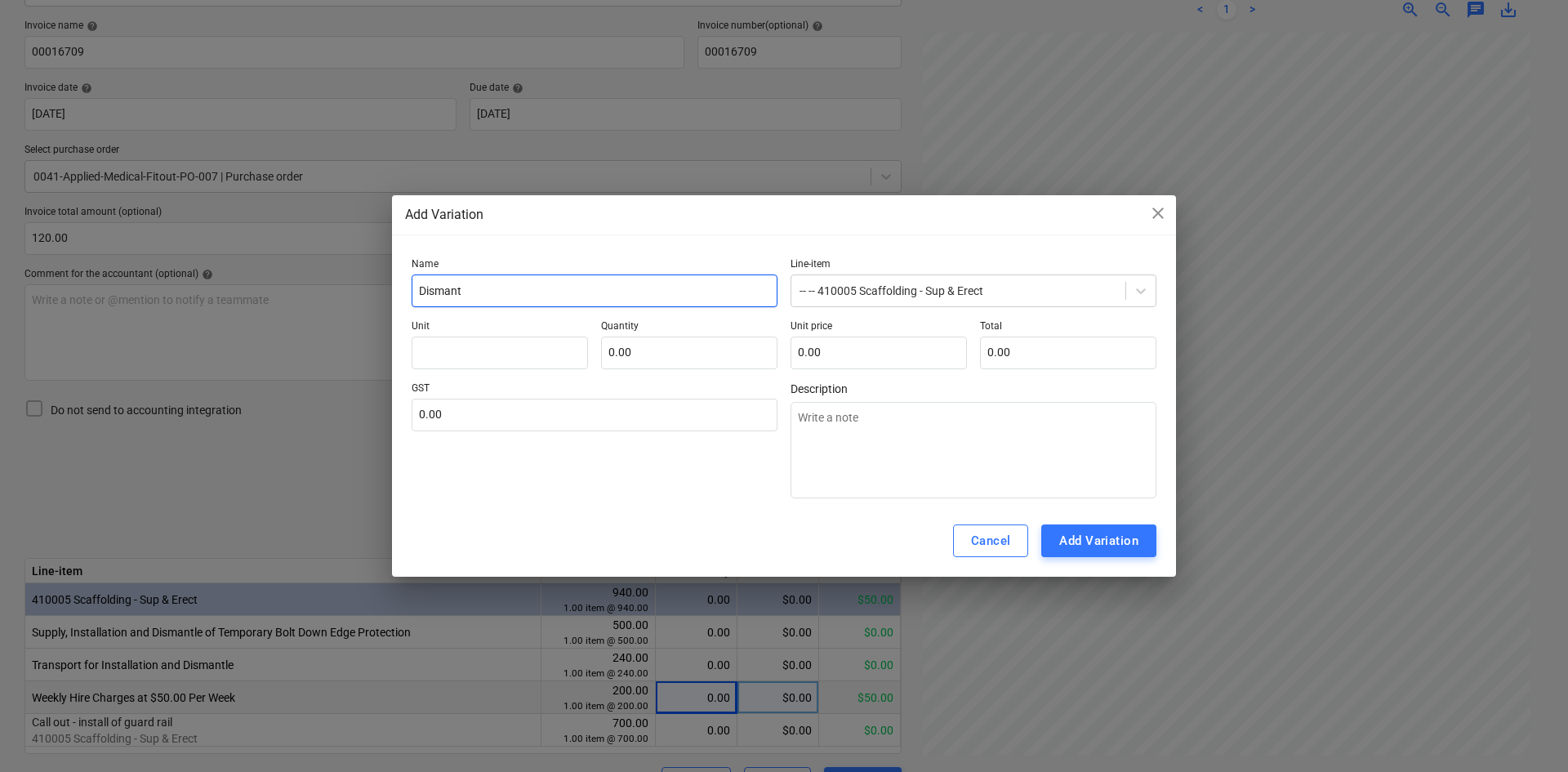
type input "Dismantl"
type textarea "x"
type input "Dismantle"
type textarea "x"
type input "Dismantle"
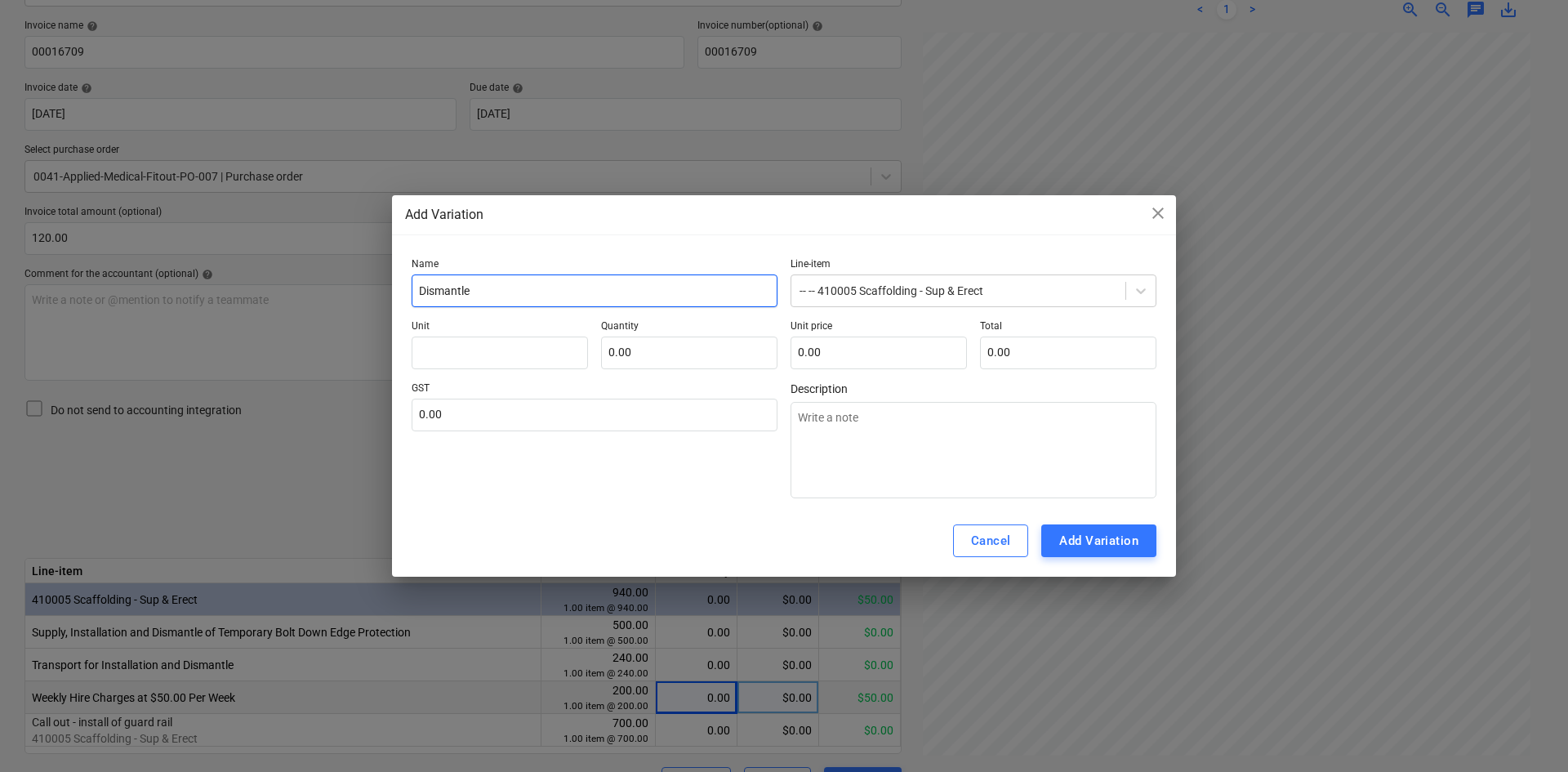
type textarea "x"
type input "Dismantle an"
type textarea "x"
type input "Dismantle and"
type textarea "x"
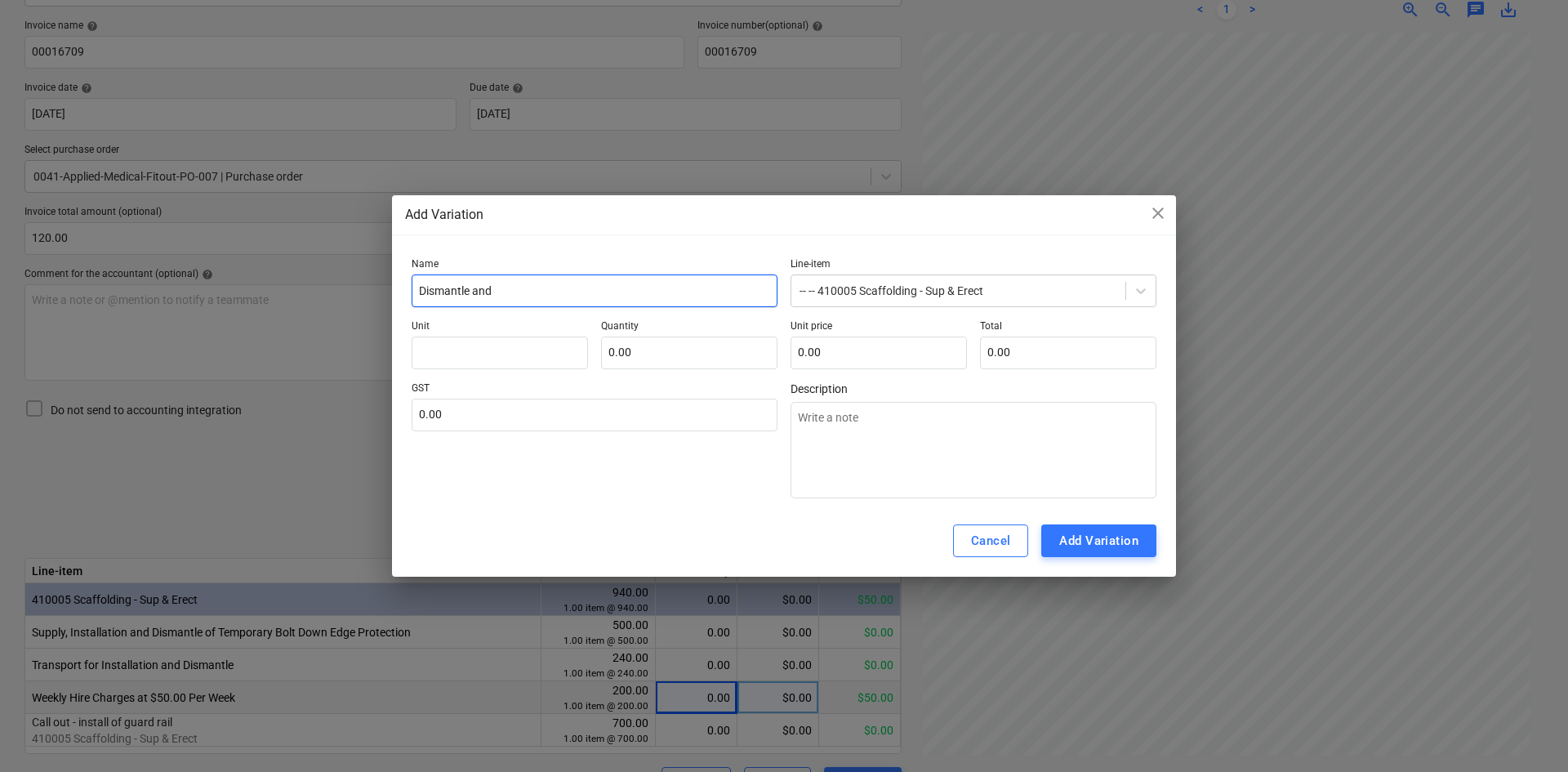
type input "Dismantle and"
type textarea "x"
type input "Dismantle and c"
type textarea "x"
type input "Dismantle and co"
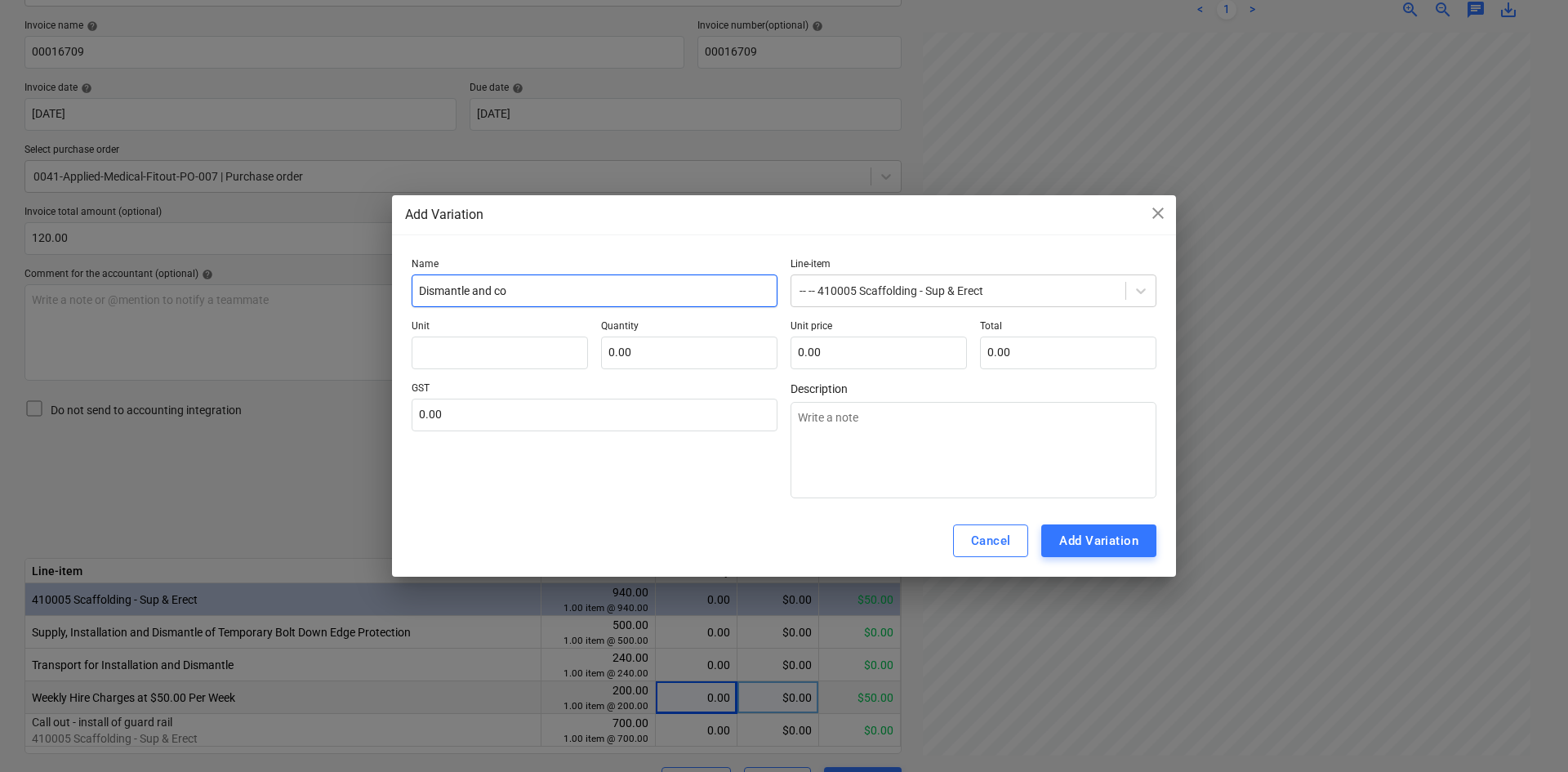
type textarea "x"
type input "Dismantle and col"
type textarea "x"
type input "Dismantle and coll"
type textarea "x"
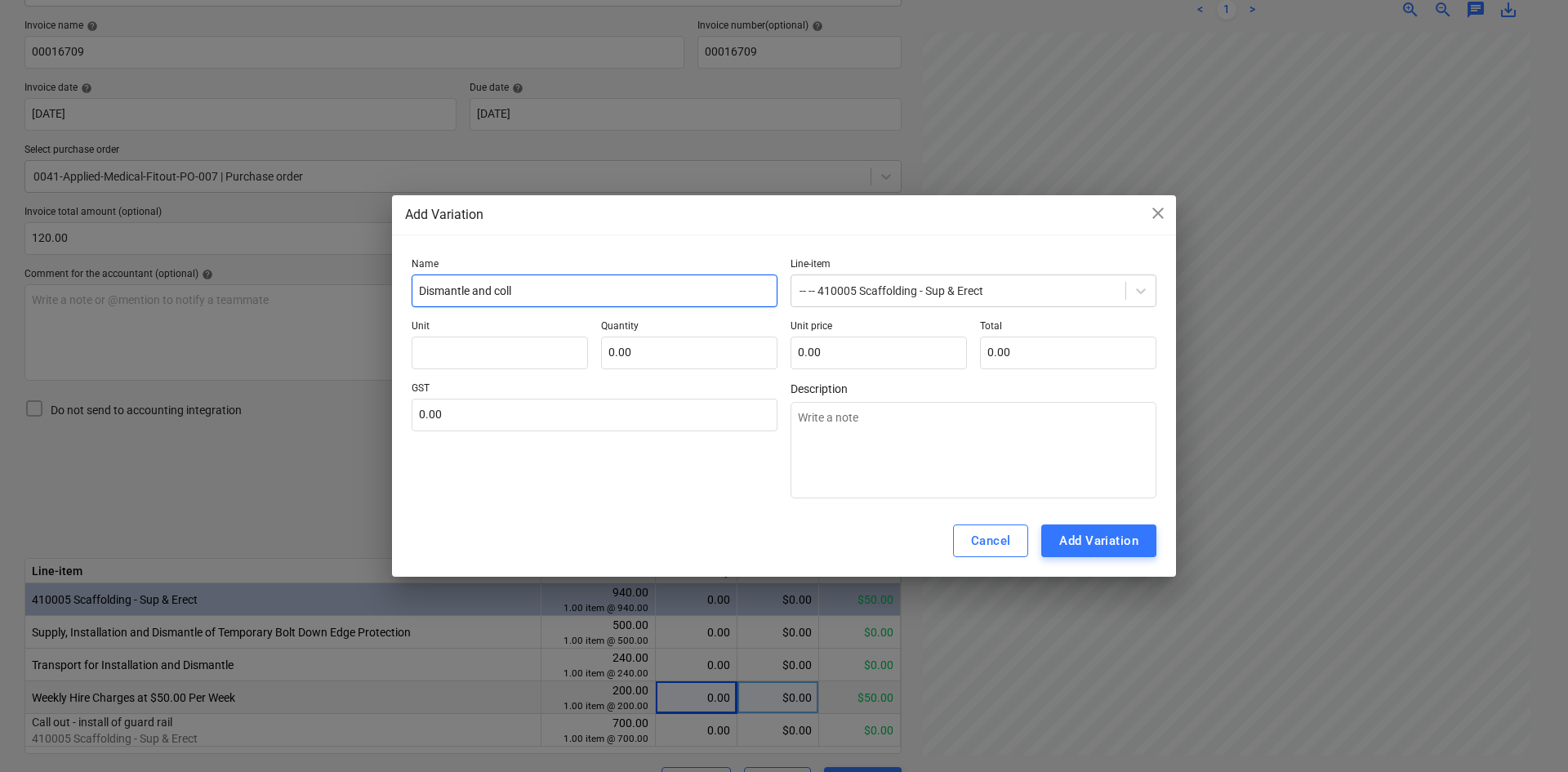
type input "Dismantle and colle"
type textarea "x"
type input "Dismantle and collec"
type textarea "x"
type input "Dismantle and collect"
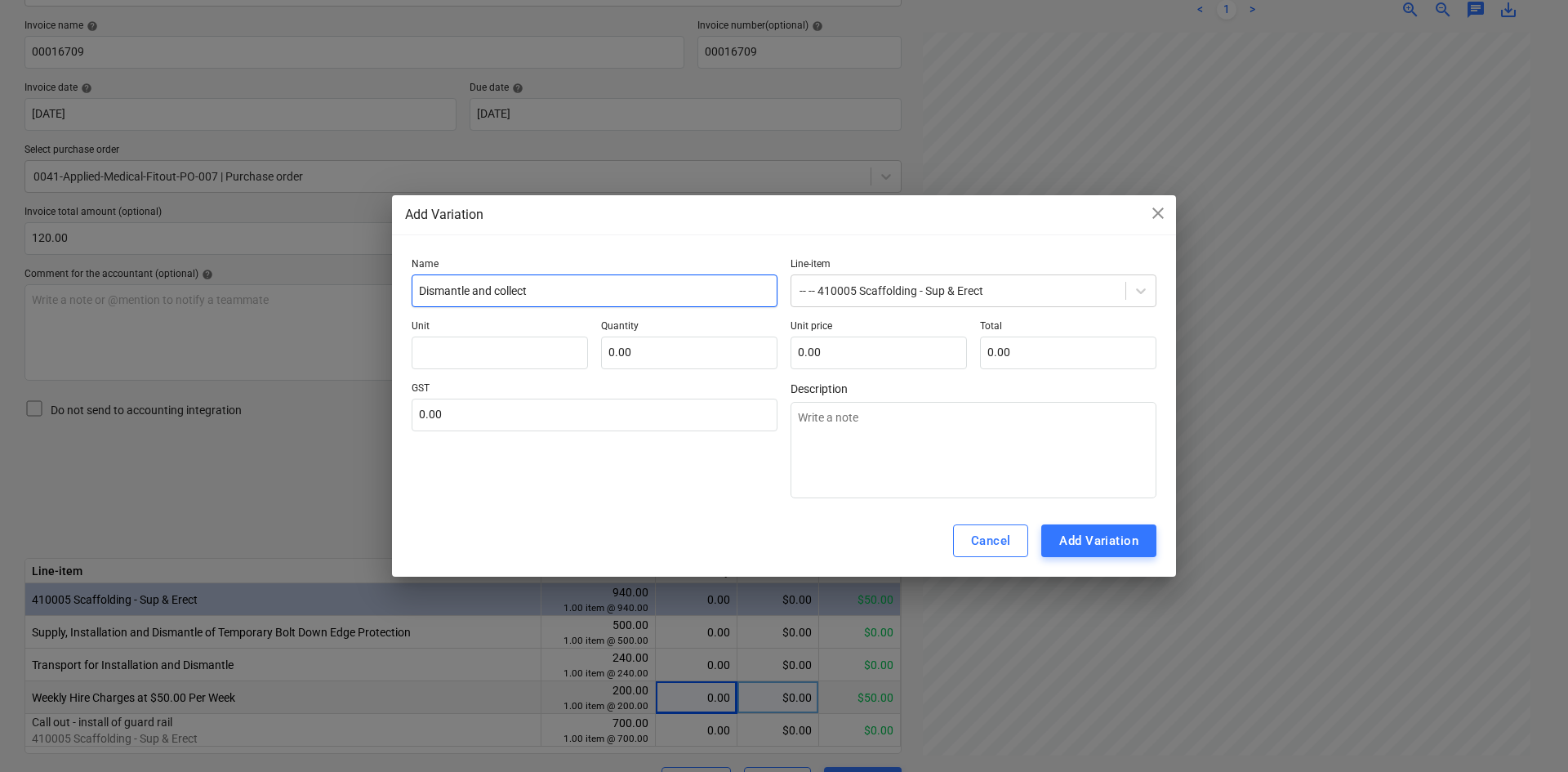
type textarea "x"
type input "Dismantle and collecti"
type textarea "x"
type input "Dismantle and collectio"
type textarea "x"
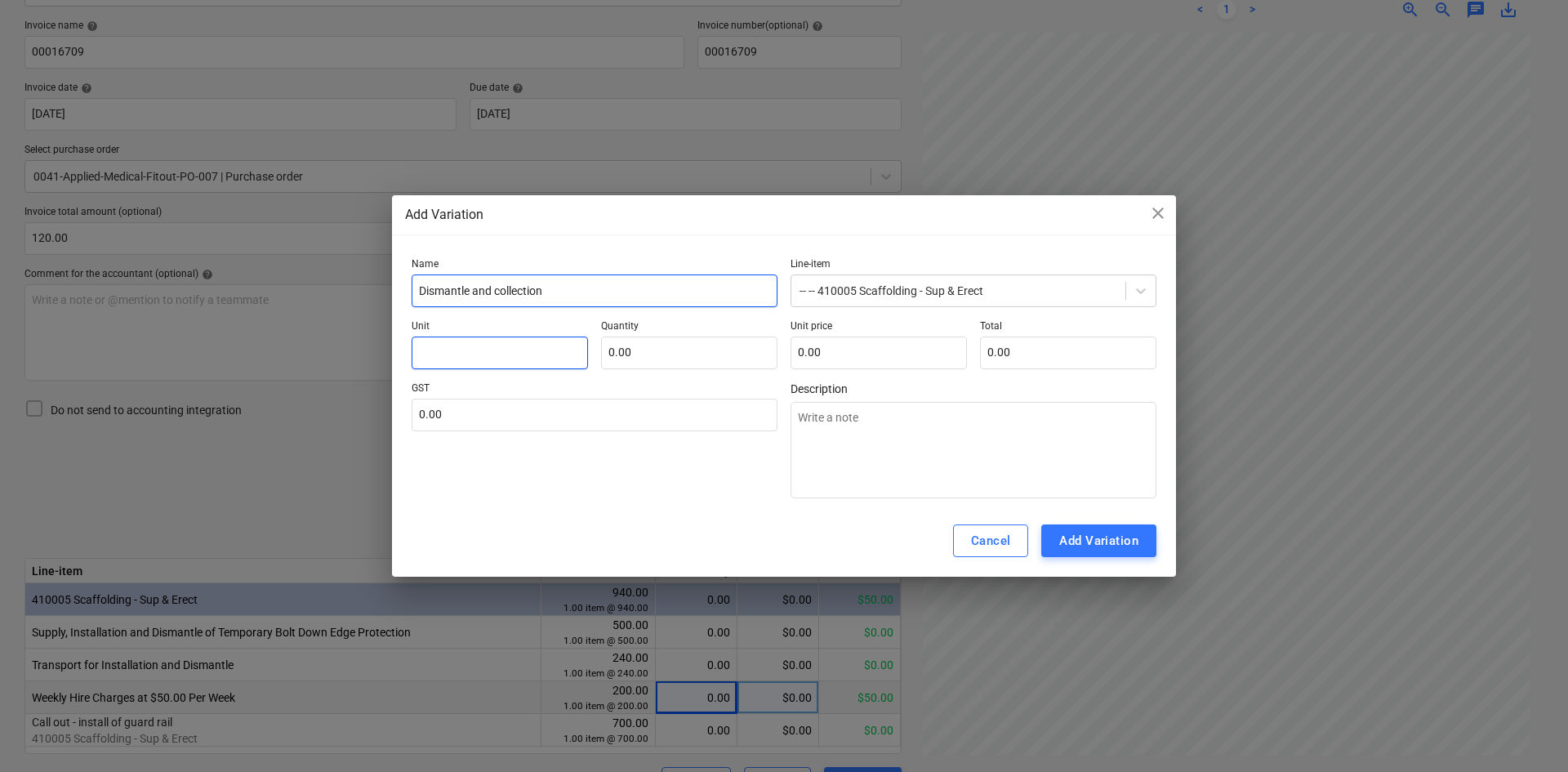
type input "Dismantle and collection"
click at [486, 344] on input "text" at bounding box center [500, 353] width 177 height 32
type textarea "x"
type input "i"
type textarea "x"
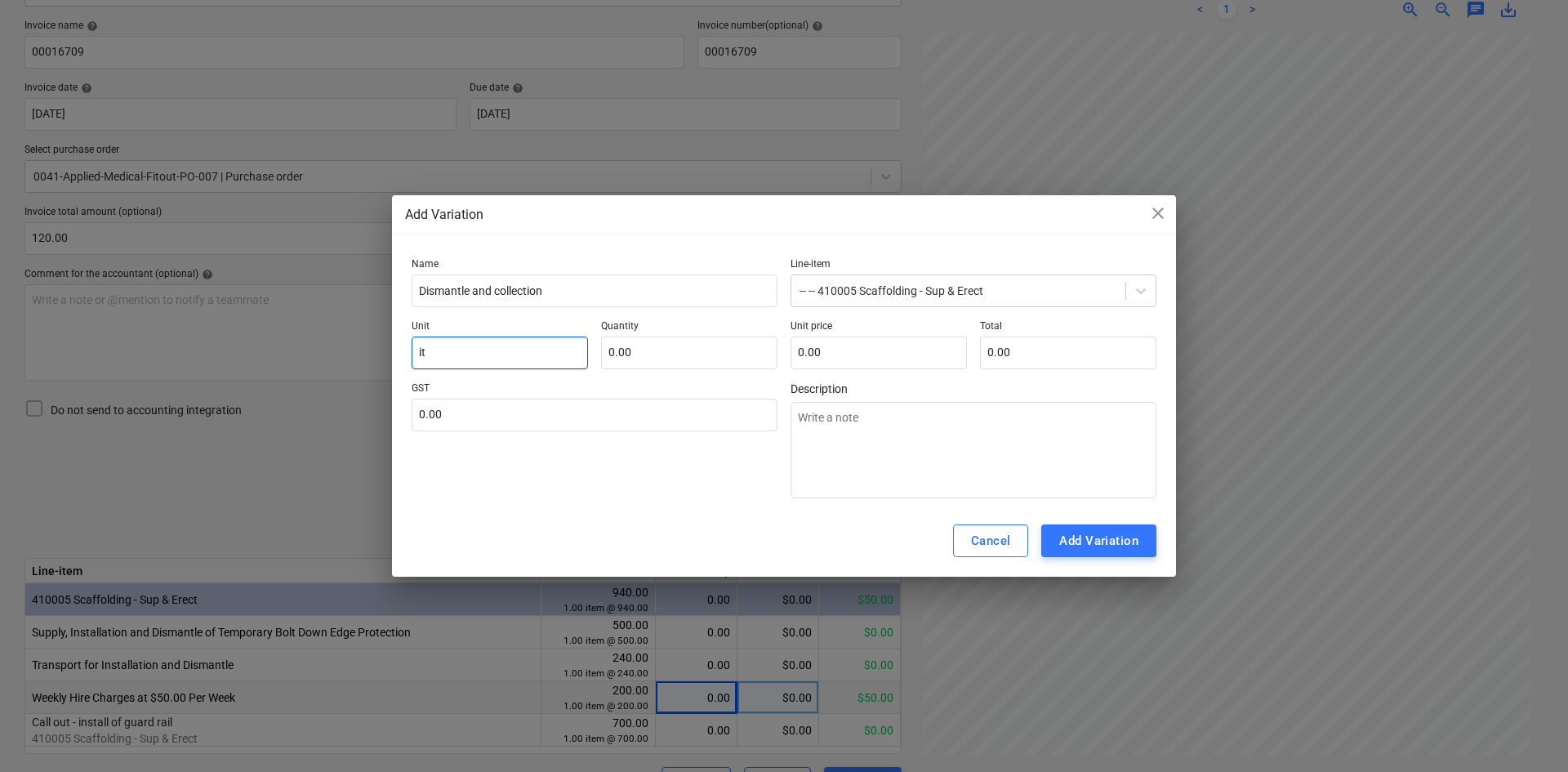
type input "ite"
type textarea "x"
type input "item"
click at [669, 343] on input "text" at bounding box center [690, 353] width 177 height 32
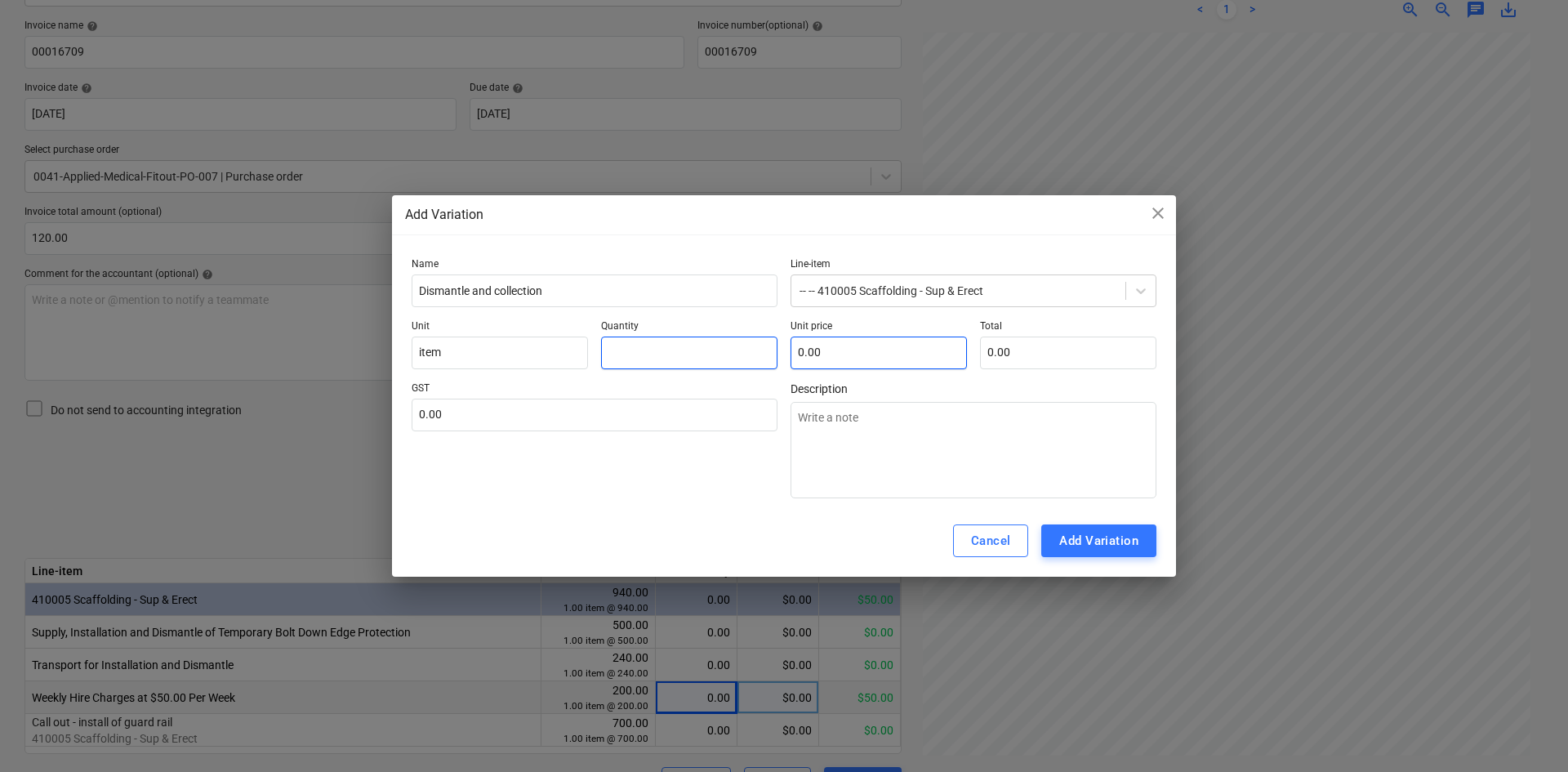
type textarea "x"
type input "1.00"
click at [906, 363] on input "text" at bounding box center [879, 353] width 177 height 32
type textarea "x"
type input "1"
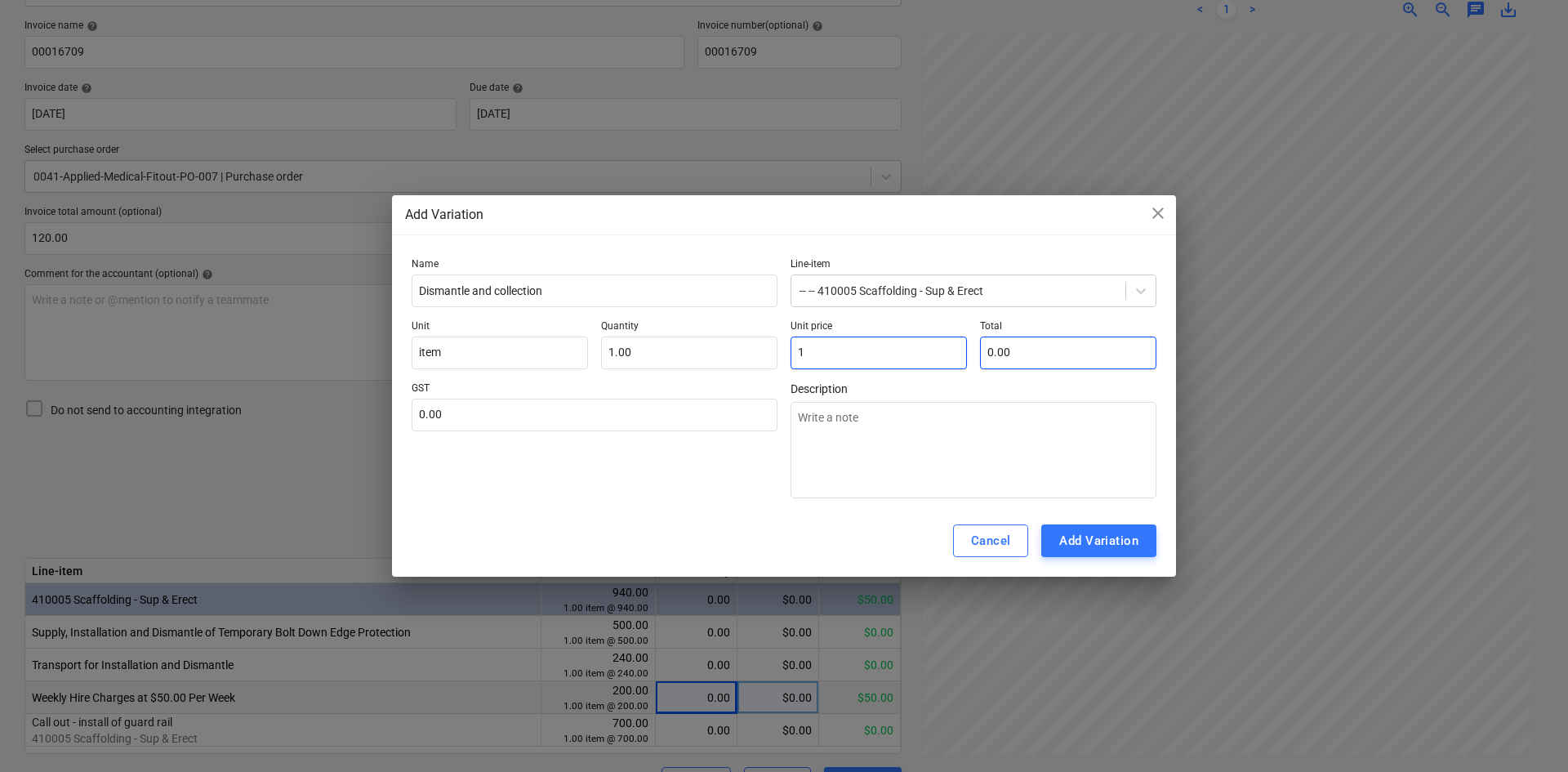
type input "1.00"
type textarea "x"
type input "12"
type input "12.00"
type textarea "x"
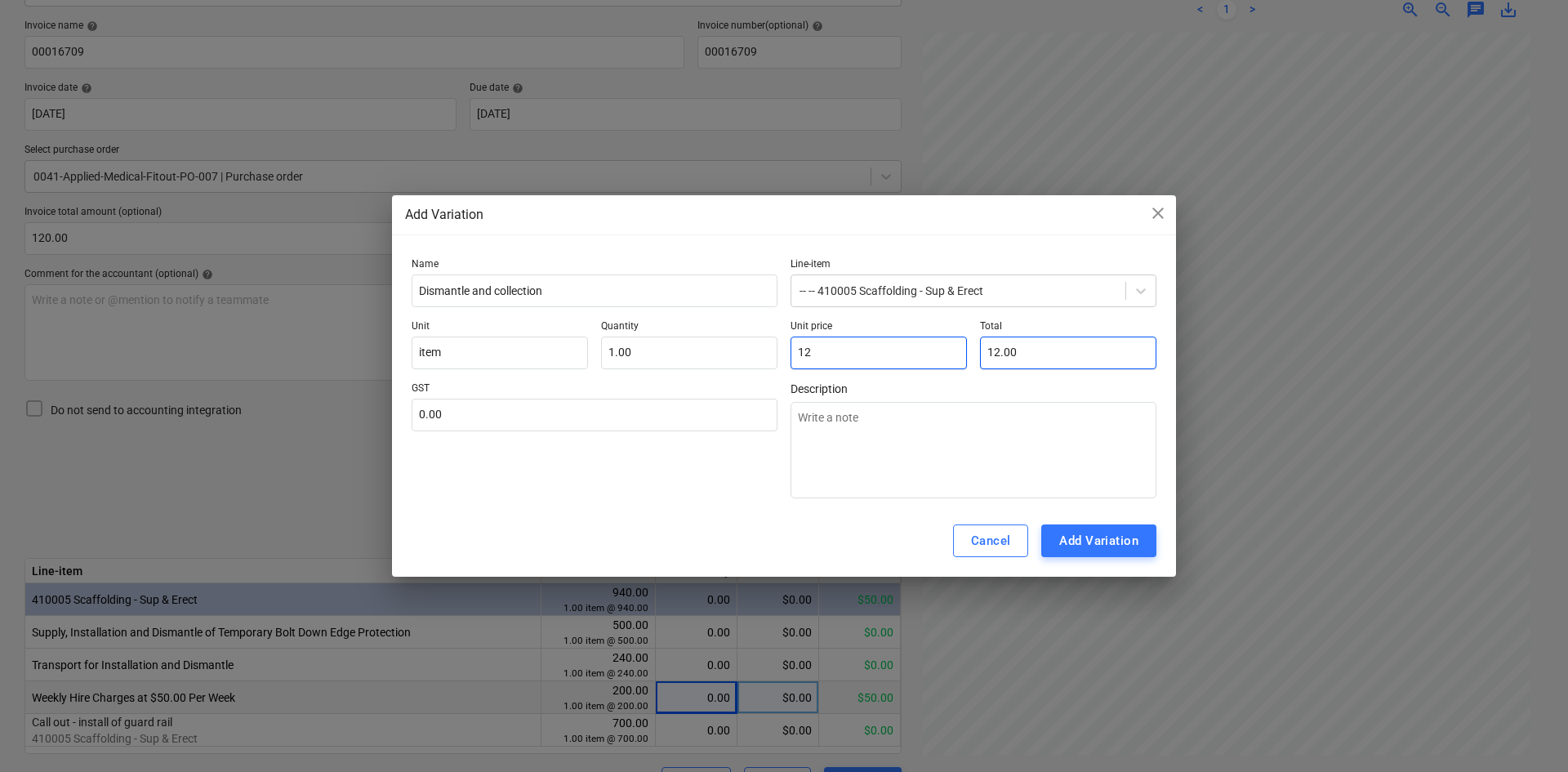
type input "120"
type input "120.00"
click at [630, 386] on p "GST" at bounding box center [594, 390] width 366 height 16
click at [619, 411] on input "text" at bounding box center [594, 415] width 366 height 32
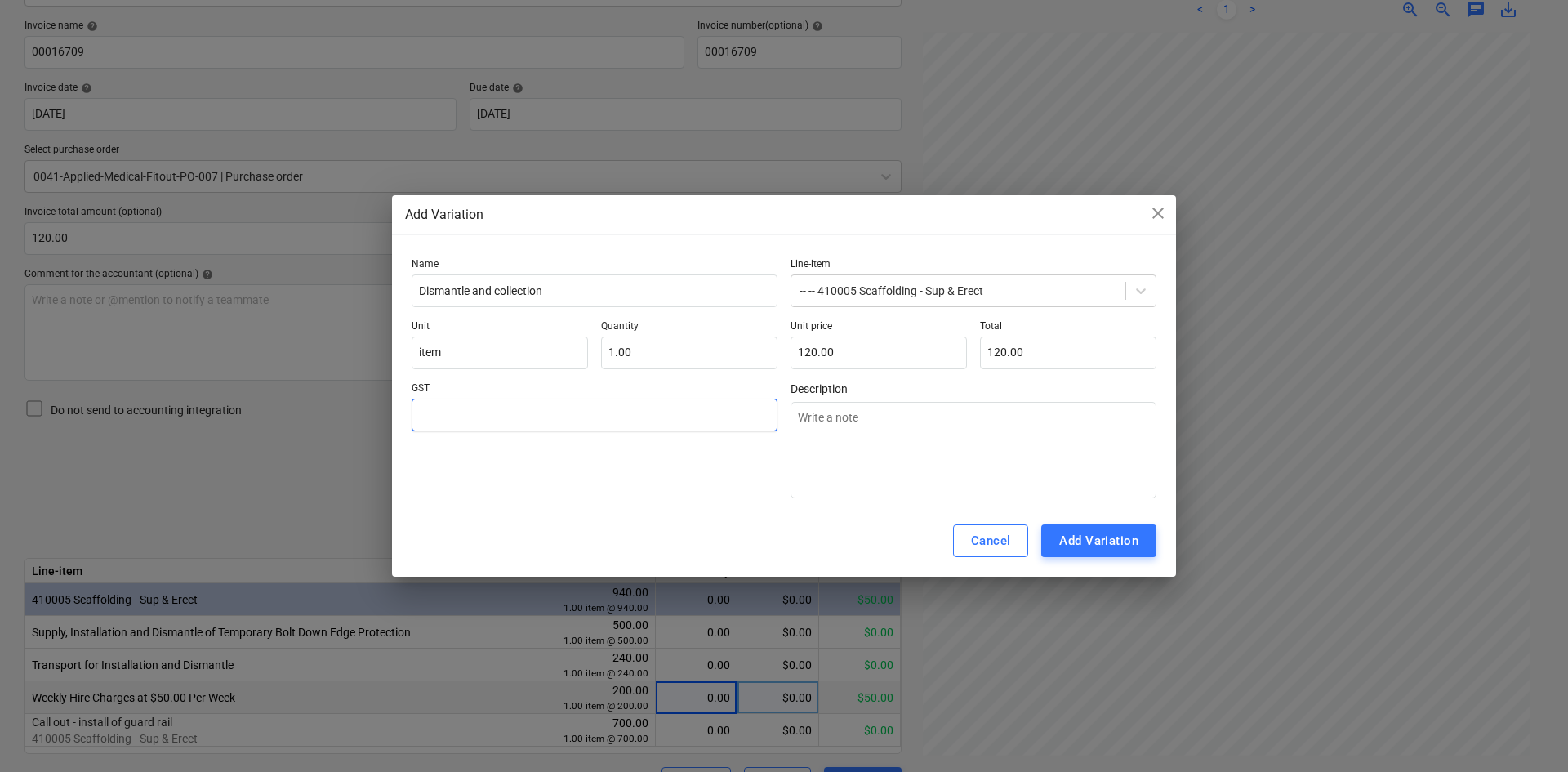
type textarea "x"
type input "1"
type textarea "x"
type input "10.00"
click at [689, 479] on div "GST 10.00" at bounding box center [594, 440] width 366 height 116
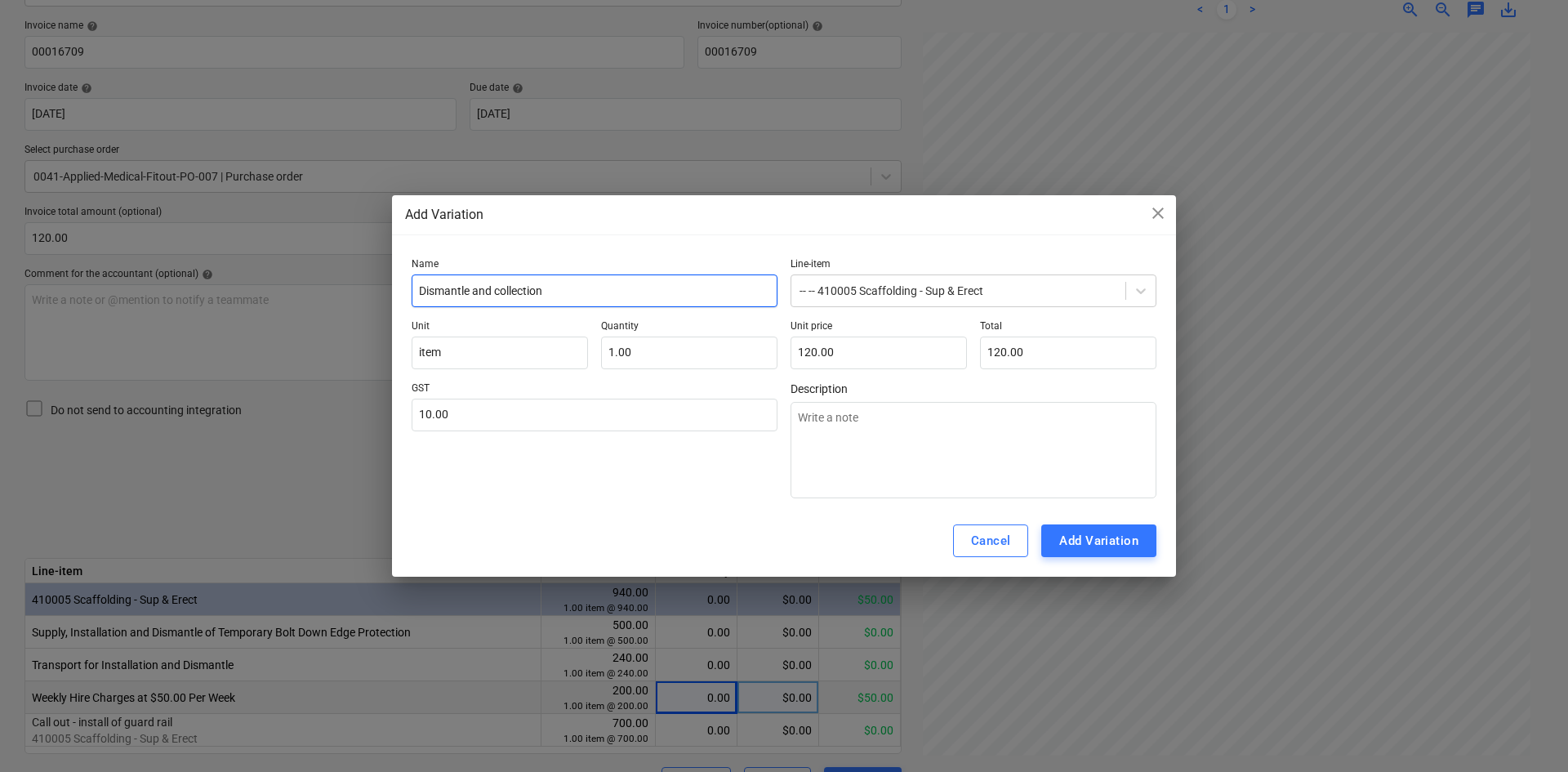
click at [573, 296] on input "Dismantle and collection" at bounding box center [594, 291] width 366 height 32
click at [1087, 534] on div "Add Variation" at bounding box center [1099, 540] width 79 height 21
type textarea "x"
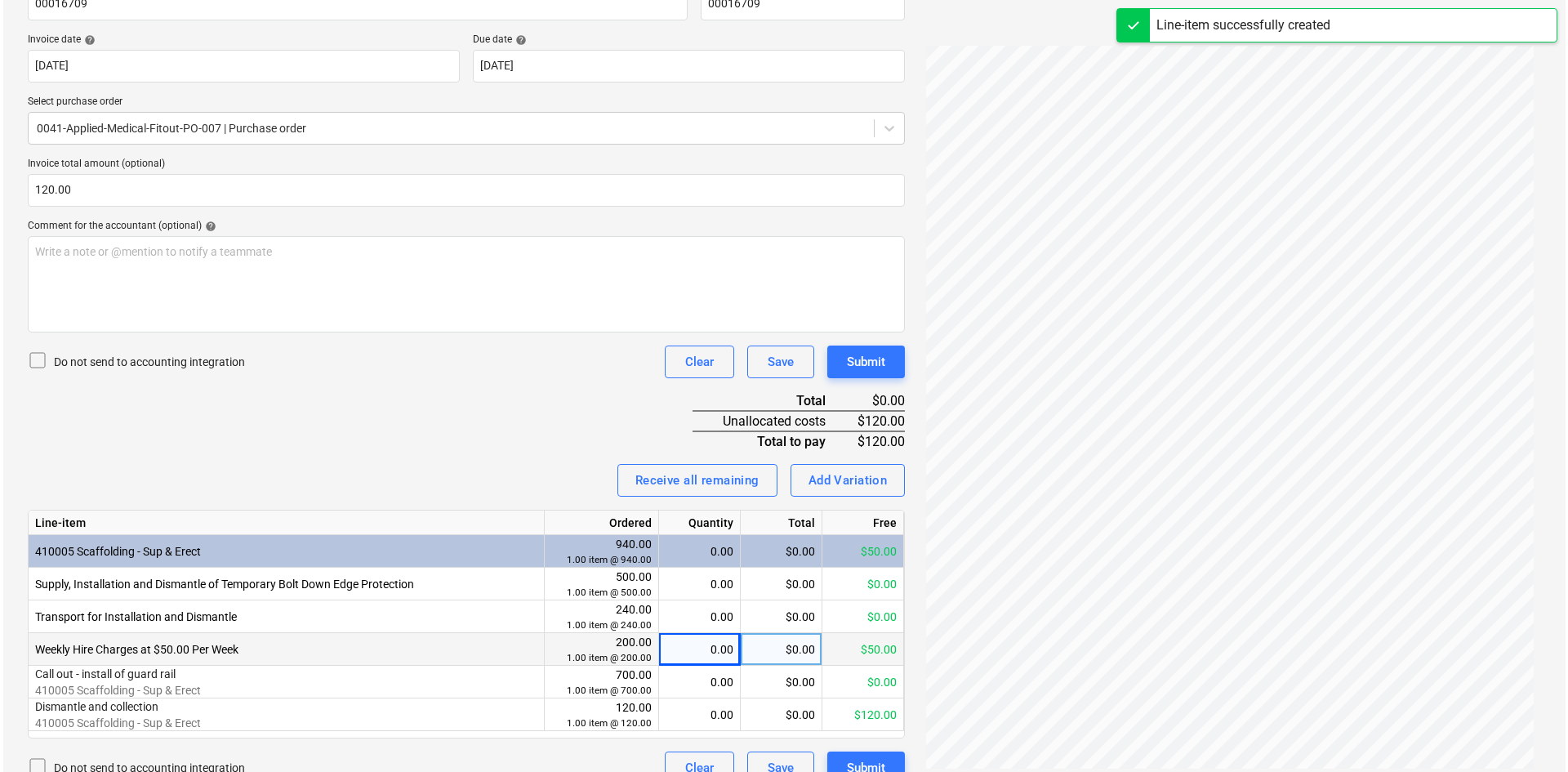
scroll to position [312, 0]
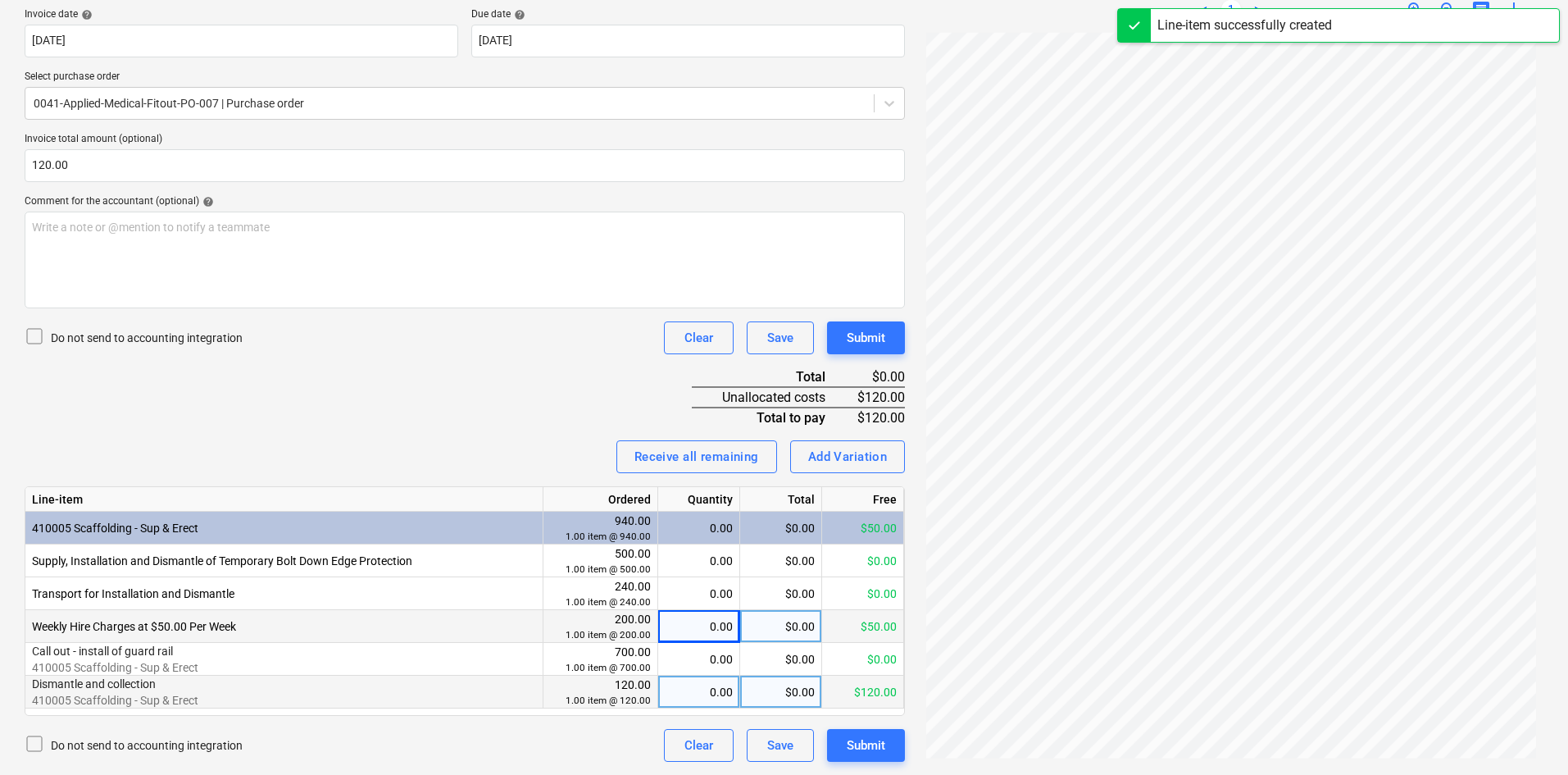
click at [719, 685] on div "0.00" at bounding box center [699, 692] width 68 height 32
type input "1"
click at [478, 467] on div "Receive all remaining Add Variation" at bounding box center [465, 457] width 880 height 32
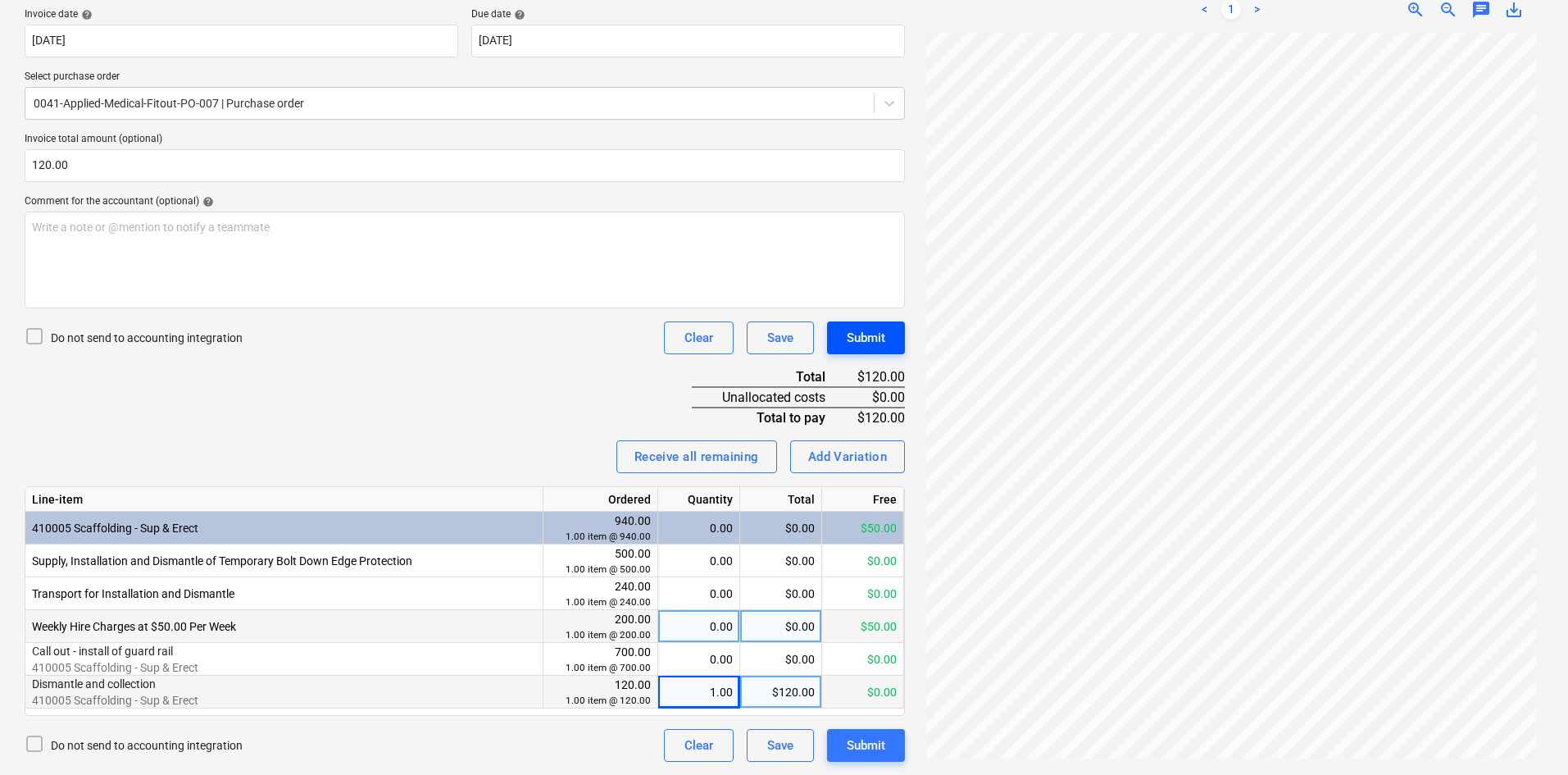
click at [873, 340] on div "Submit" at bounding box center [865, 337] width 38 height 21
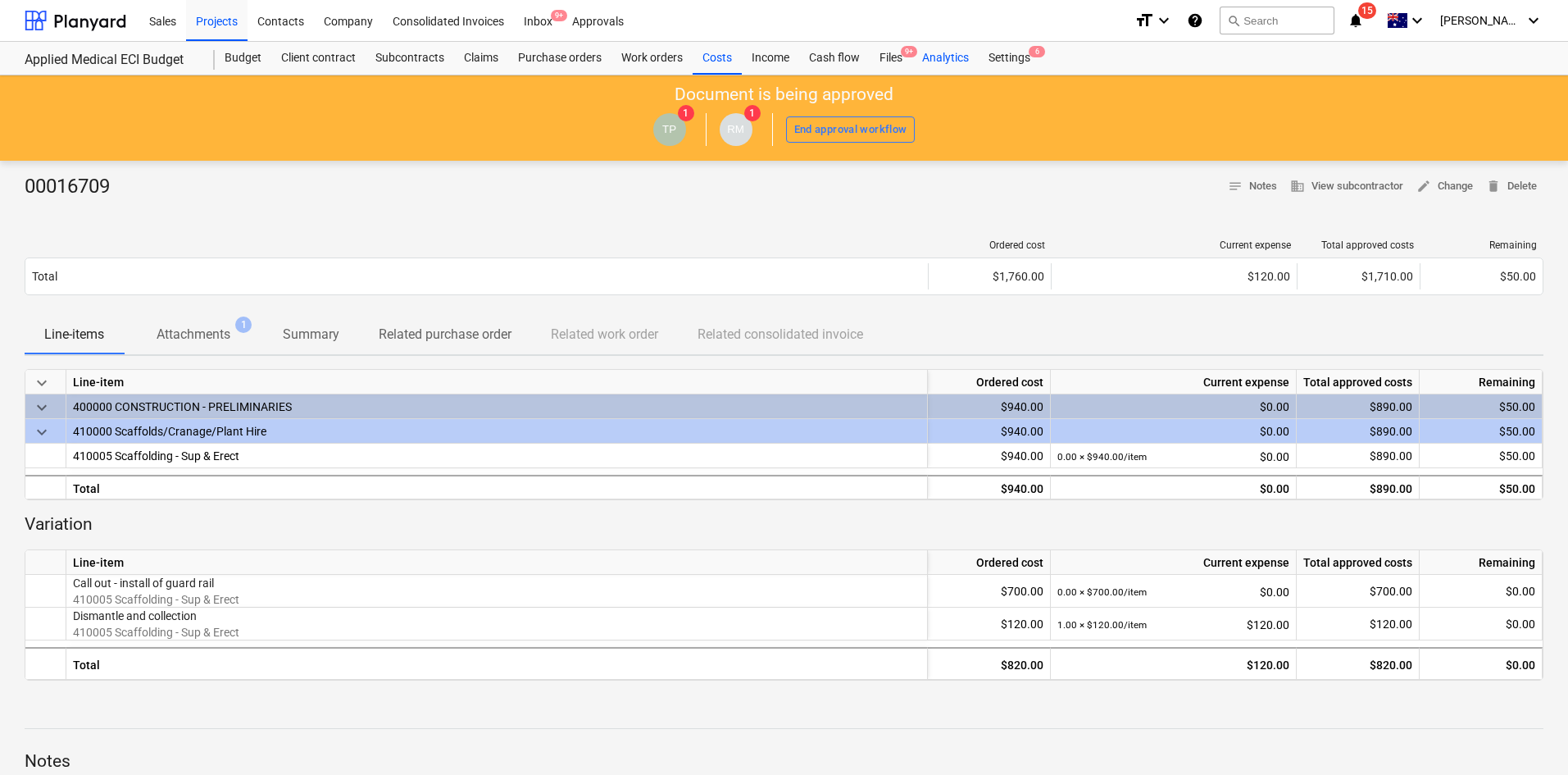
click at [914, 64] on div "Analytics" at bounding box center [945, 58] width 67 height 32
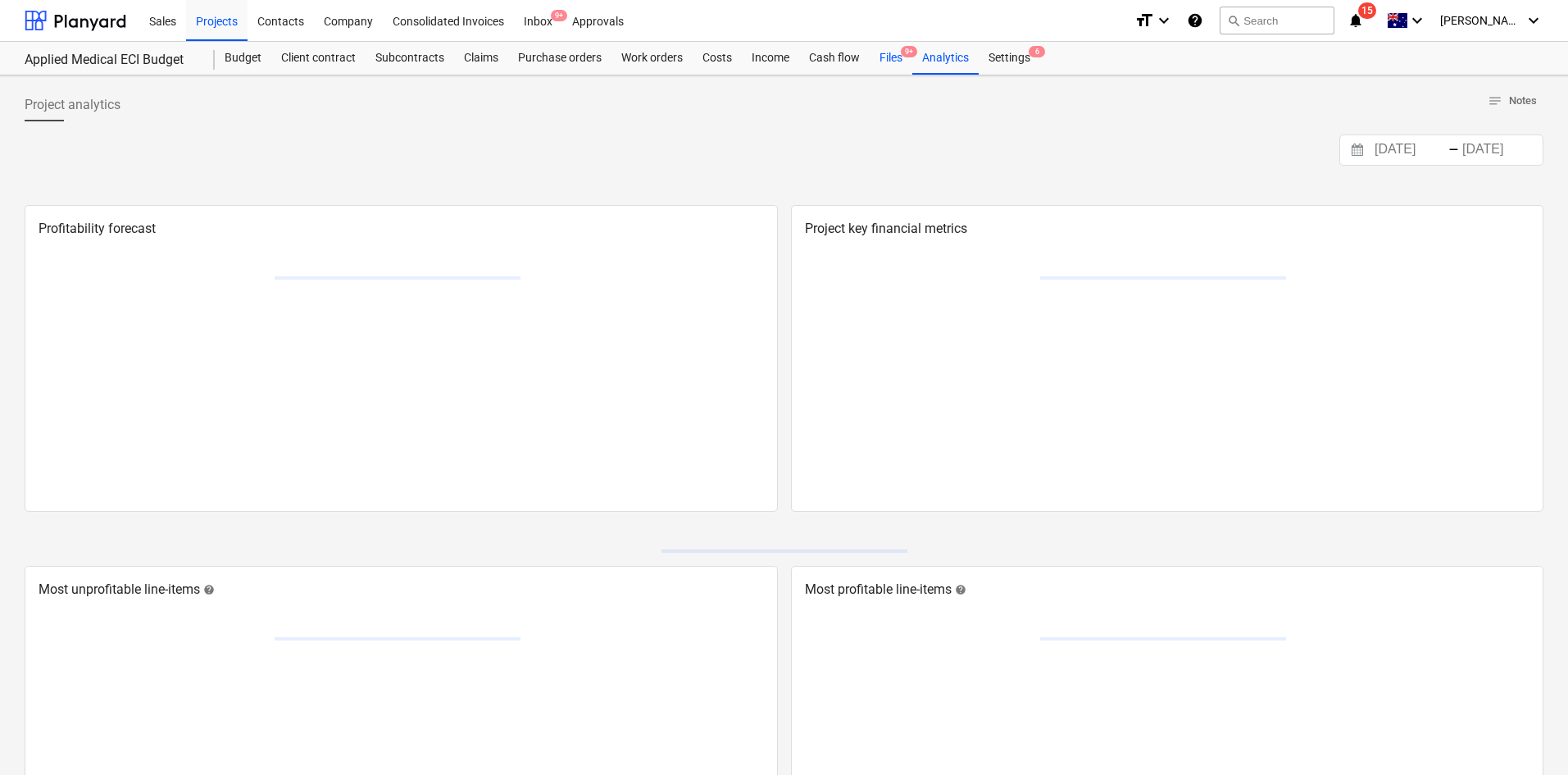
click at [897, 64] on div "Files 9+" at bounding box center [891, 58] width 43 height 32
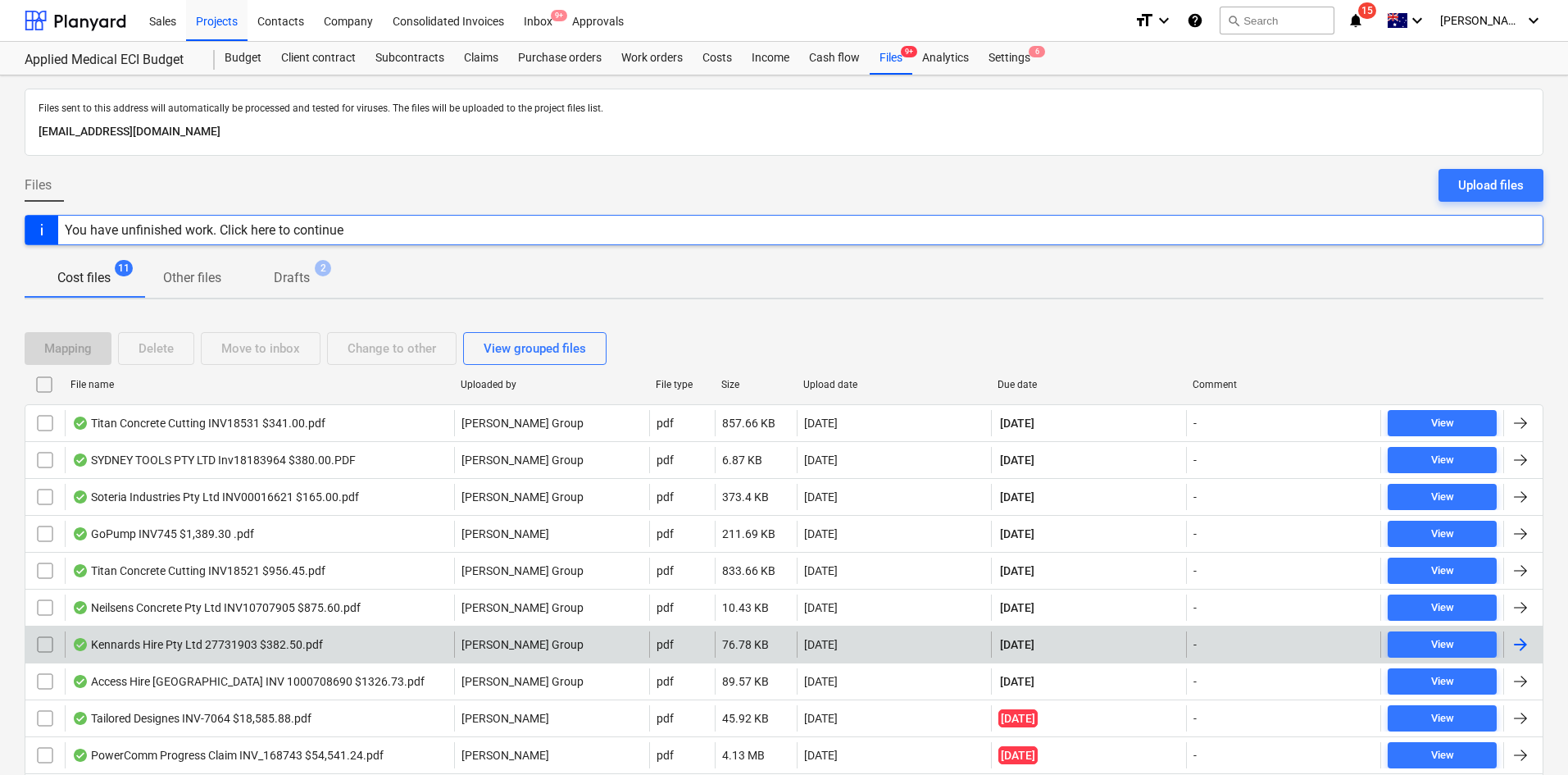
click at [393, 636] on div "Kennards Hire Pty Ltd 27731903 $382.50.pdf" at bounding box center [259, 644] width 389 height 26
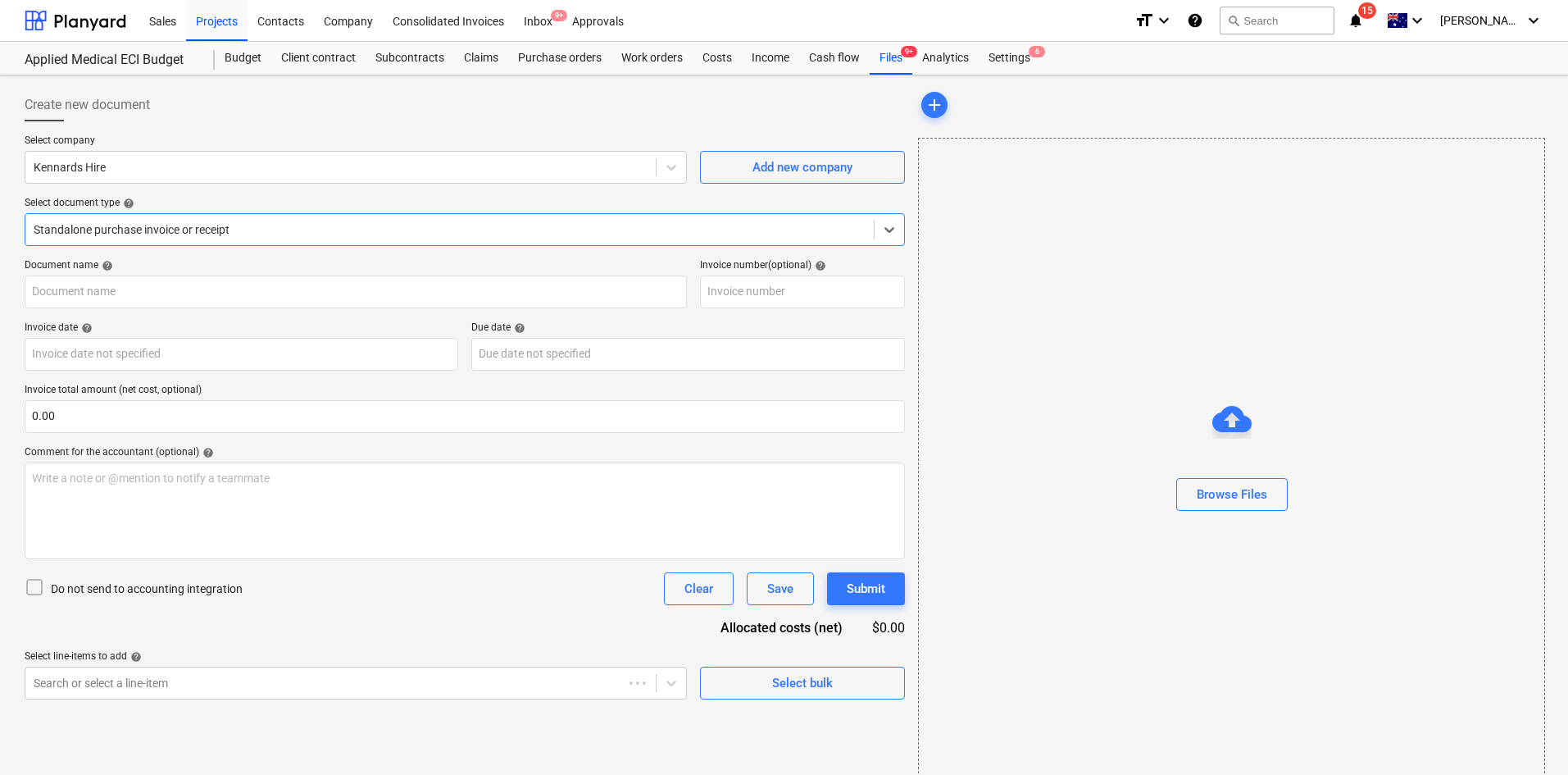
type input "27731903"
type input "[DATE]"
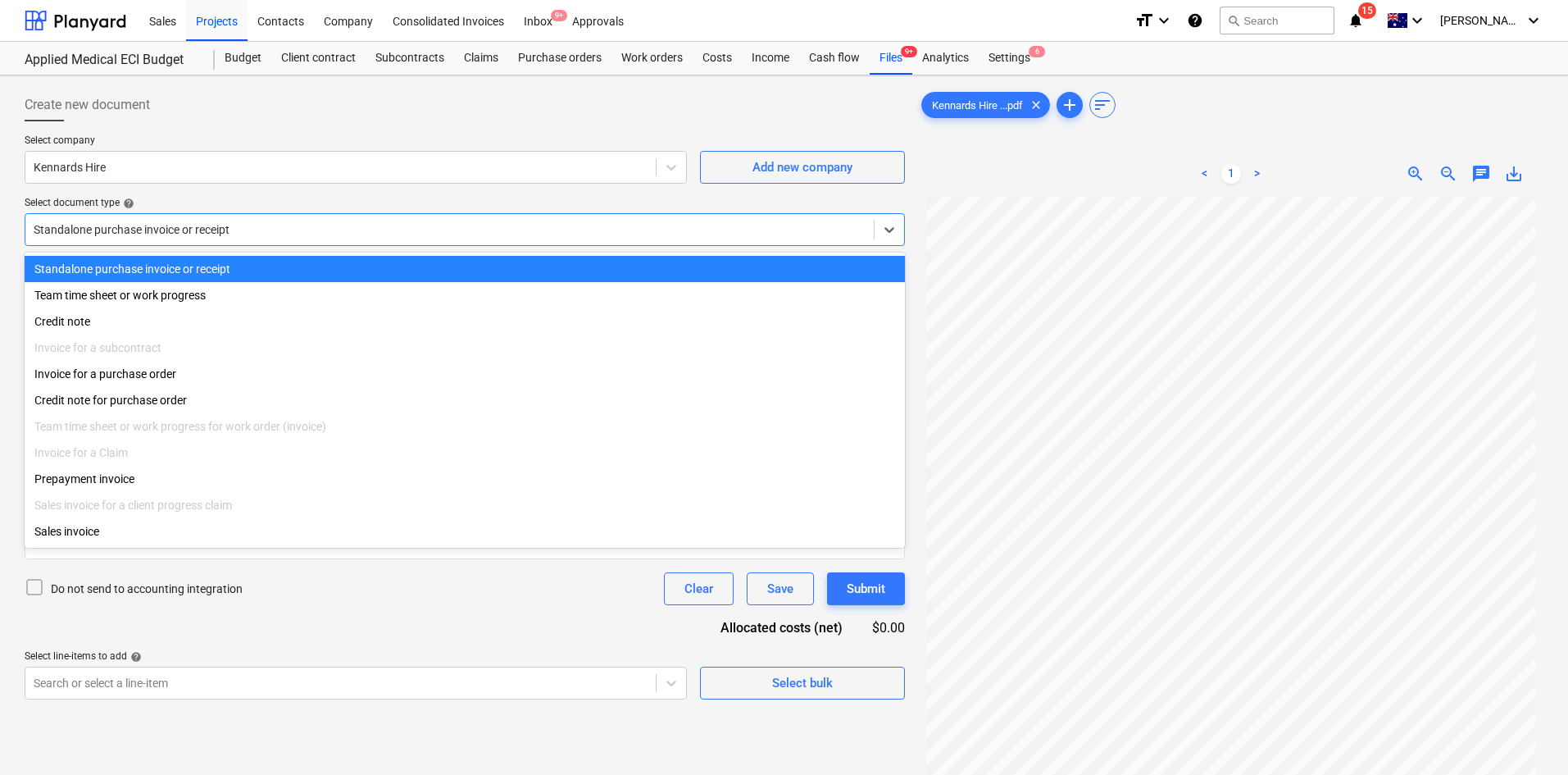
click at [154, 219] on div "Standalone purchase invoice or receipt" at bounding box center [450, 230] width 848 height 23
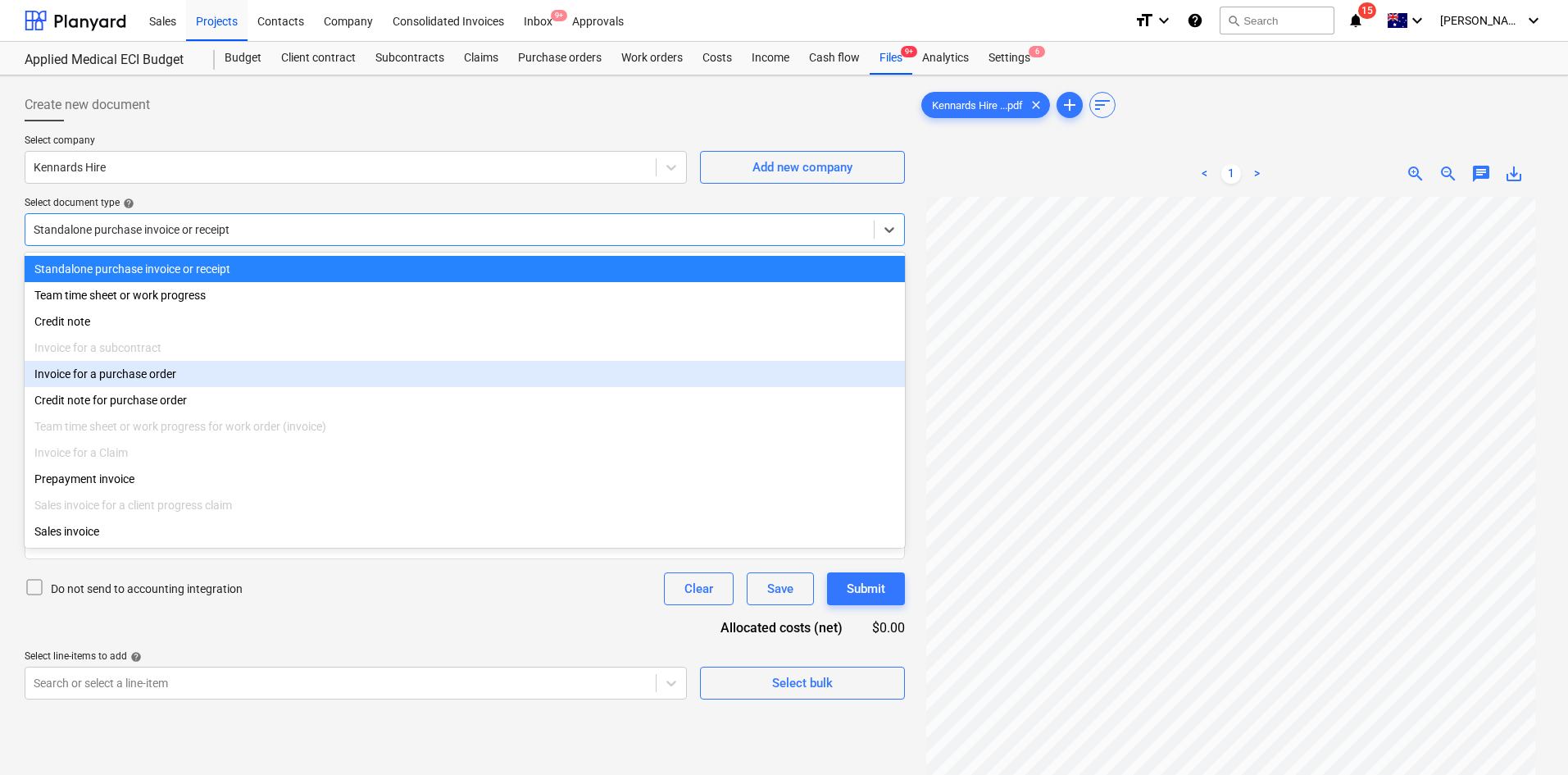
click at [124, 371] on div "Invoice for a purchase order" at bounding box center [465, 374] width 880 height 26
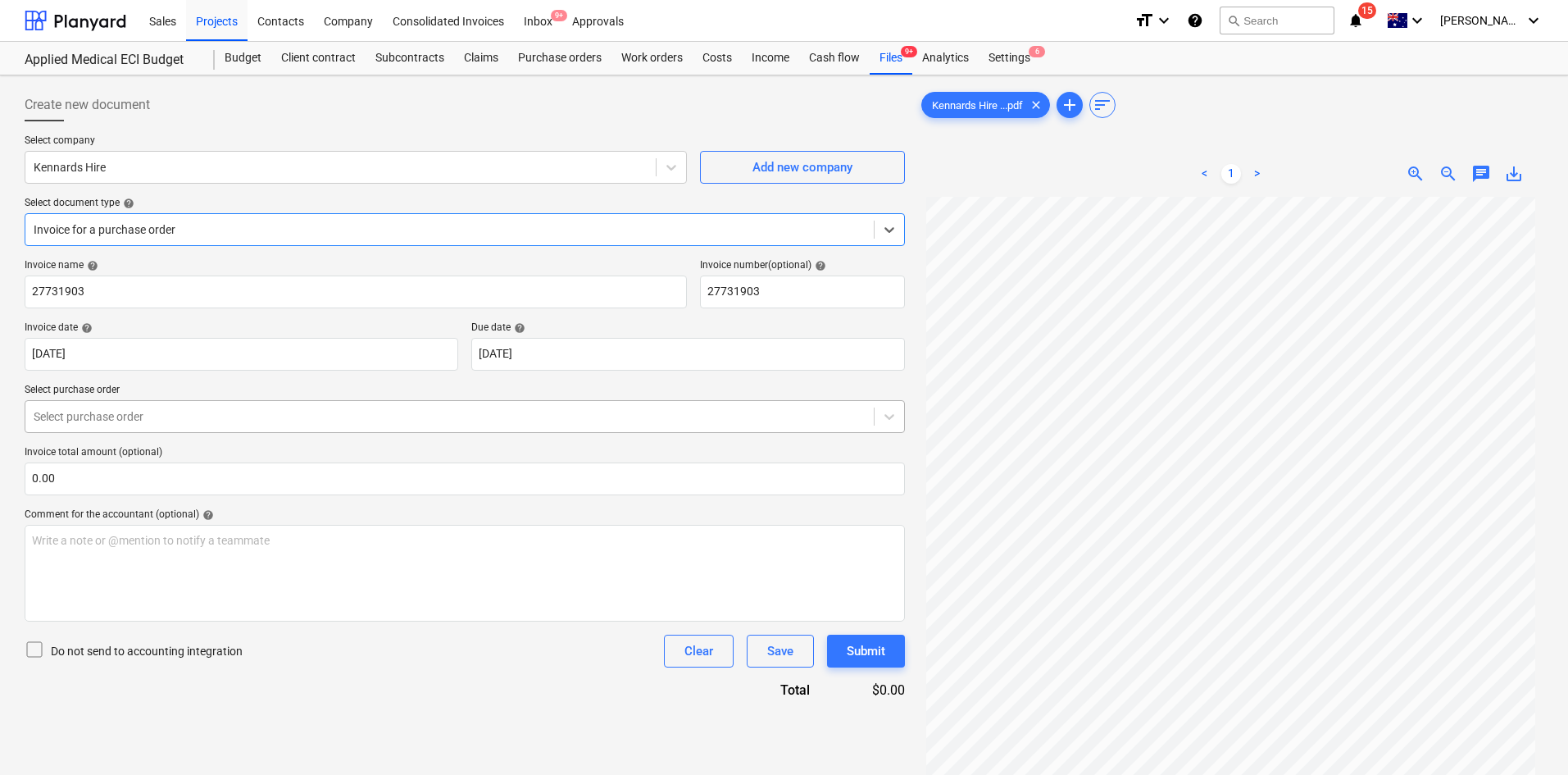
click at [142, 401] on div "Select purchase order" at bounding box center [465, 417] width 880 height 32
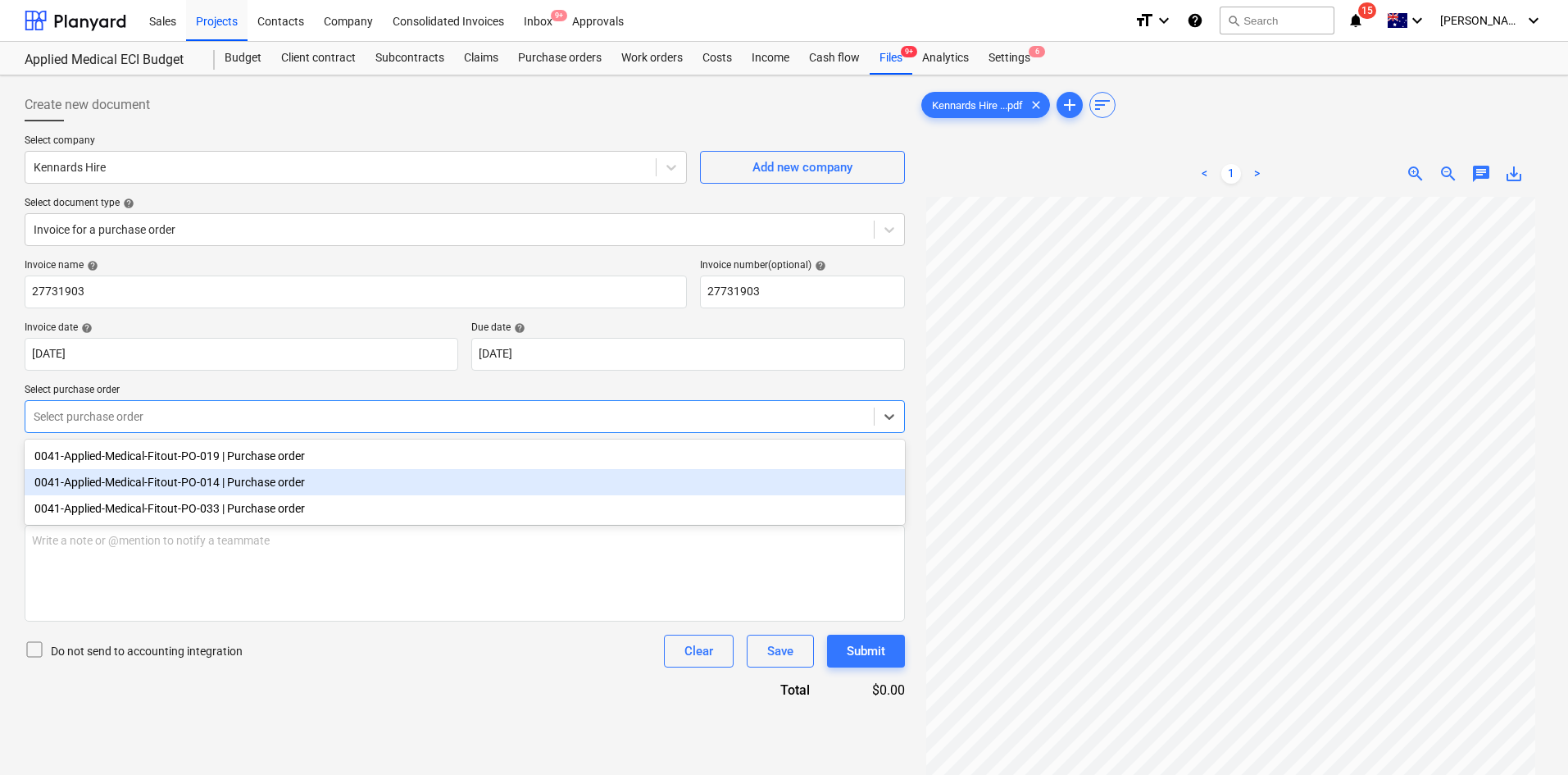
click at [212, 488] on div "0041-Applied-Medical-Fitout-PO-014 | Purchase order" at bounding box center [465, 482] width 880 height 26
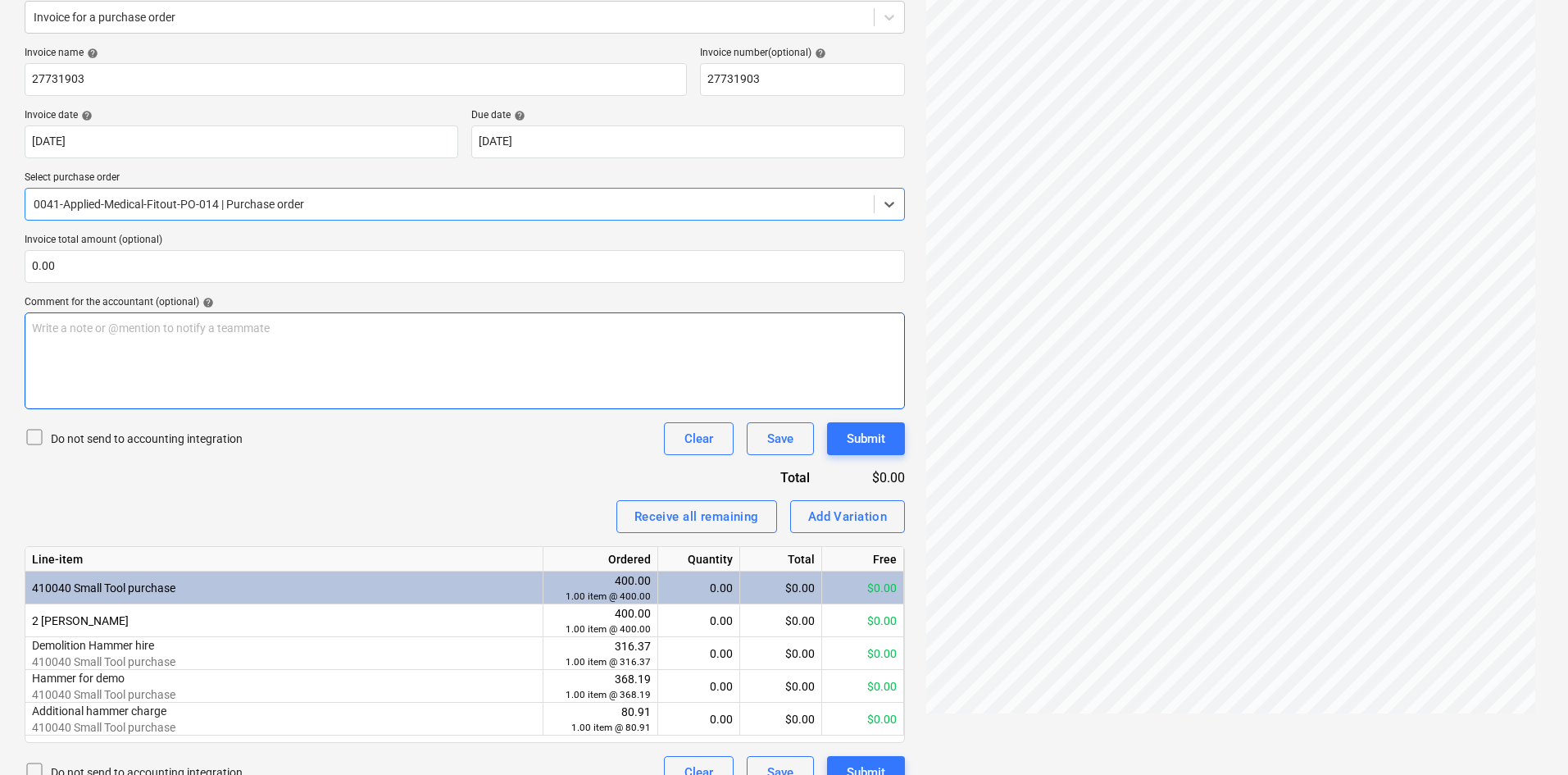
scroll to position [240, 0]
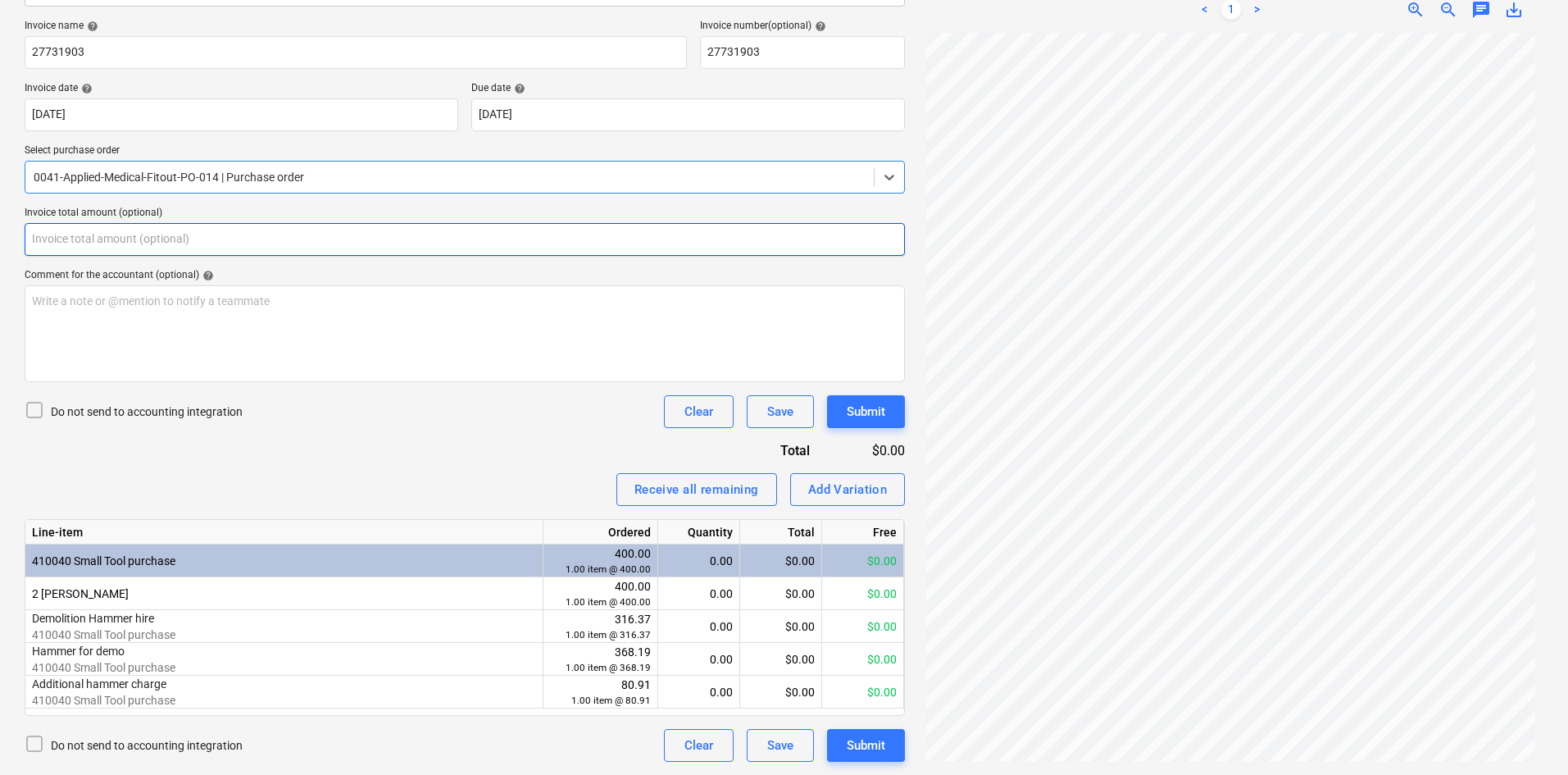
click at [374, 240] on input "text" at bounding box center [465, 239] width 880 height 32
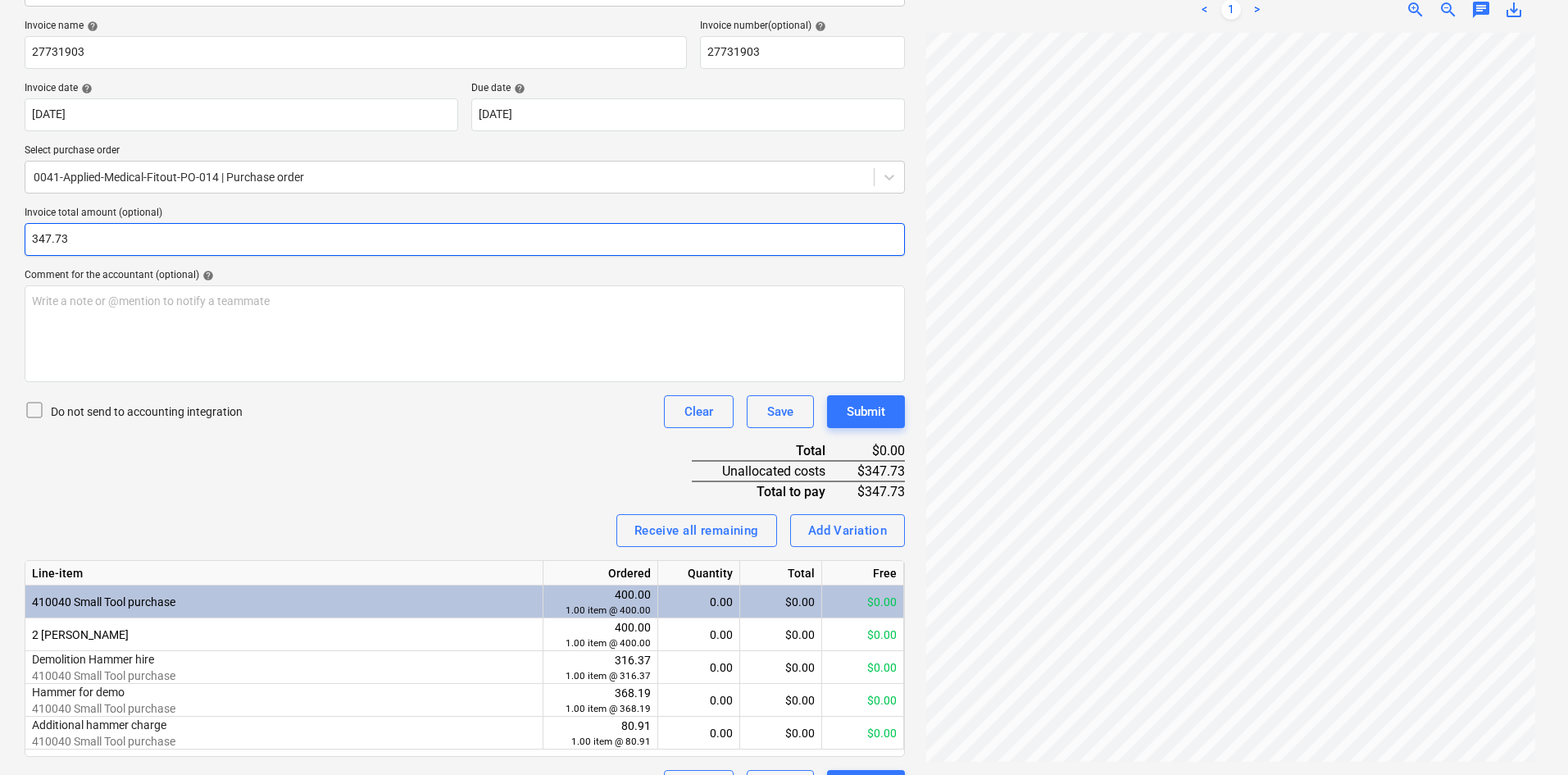
type input "347.73"
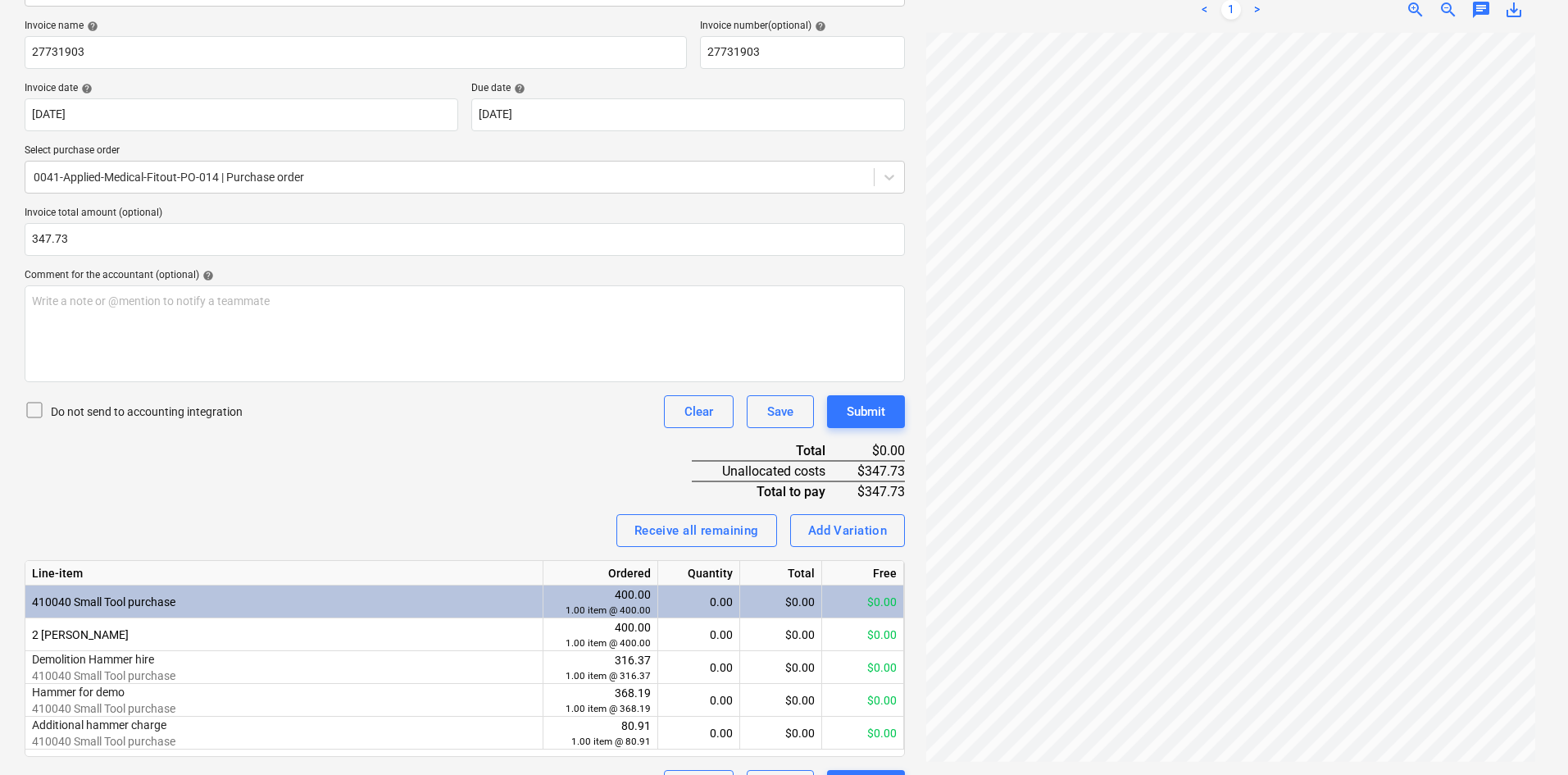
click at [458, 434] on div "Invoice name help 27731903 Invoice number (optional) help 27731903 Invoice date…" at bounding box center [465, 411] width 880 height 783
click at [857, 533] on div "Add Variation" at bounding box center [847, 530] width 79 height 21
type textarea "x"
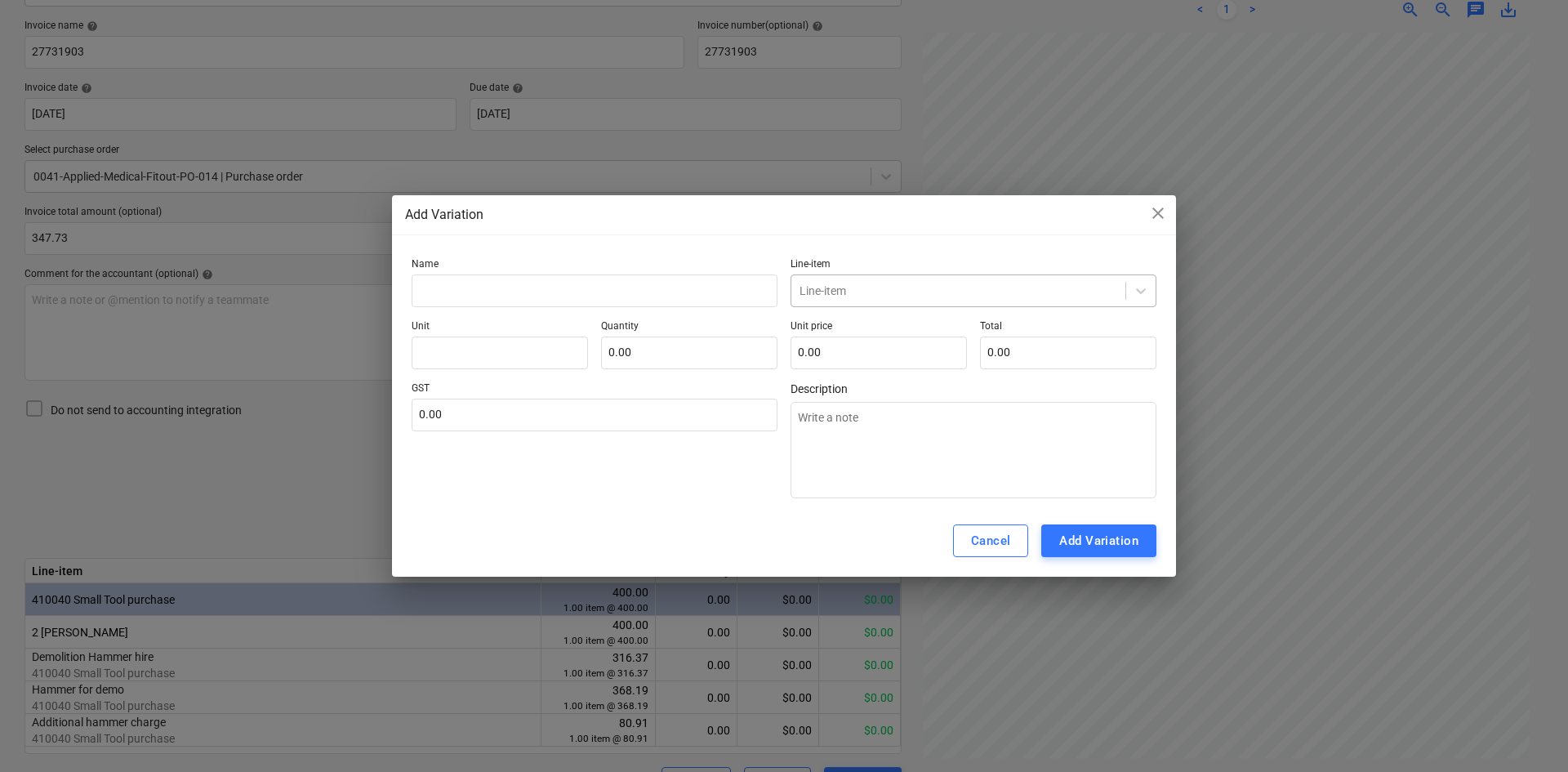
click at [860, 299] on div "Line-item" at bounding box center [958, 291] width 334 height 23
type input "small"
type textarea "x"
click at [540, 361] on input "text" at bounding box center [500, 353] width 177 height 32
click at [529, 292] on input "text" at bounding box center [594, 291] width 366 height 32
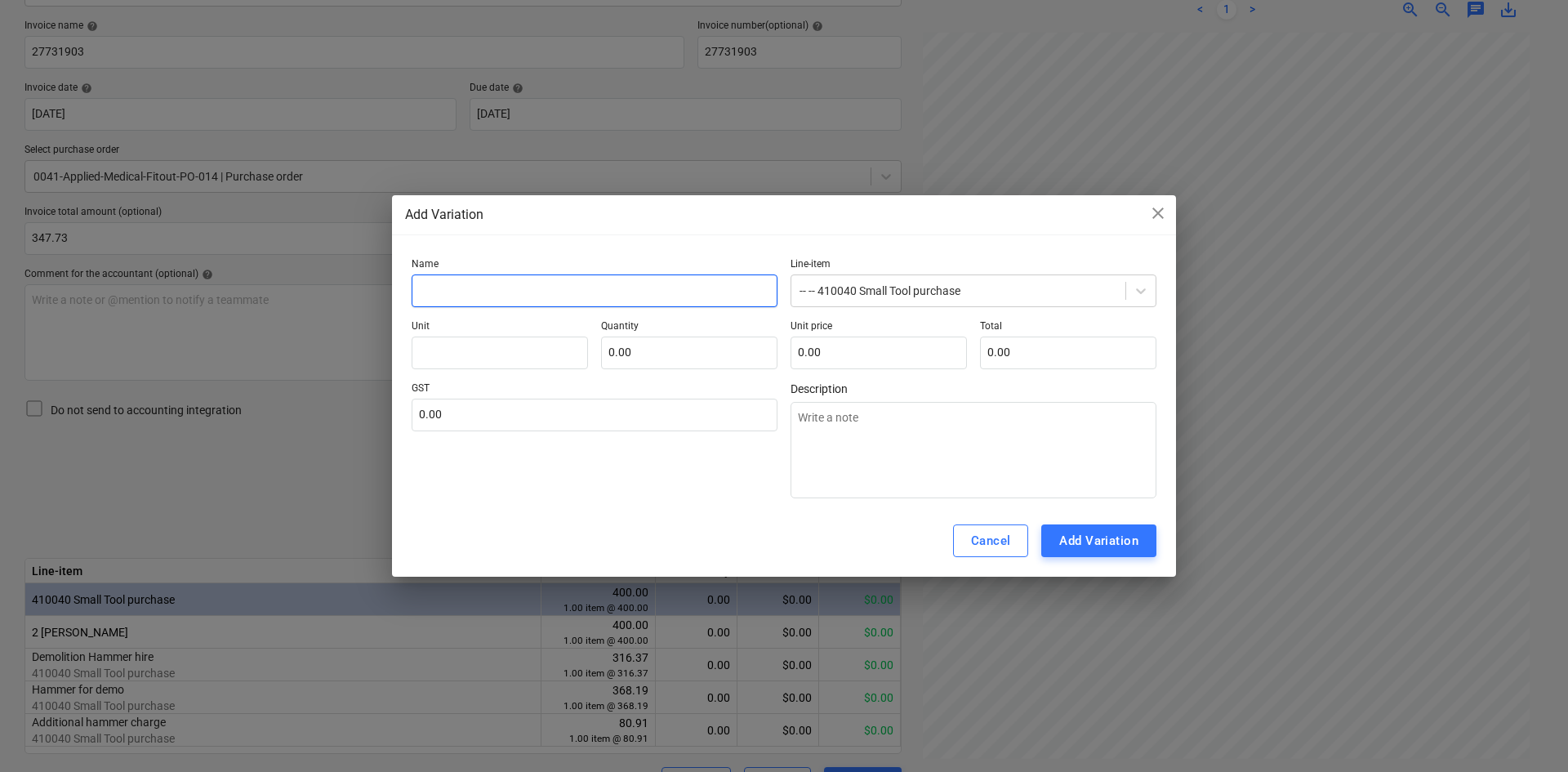
type textarea "x"
type input "G"
type textarea "x"
type input "Ge"
type textarea "x"
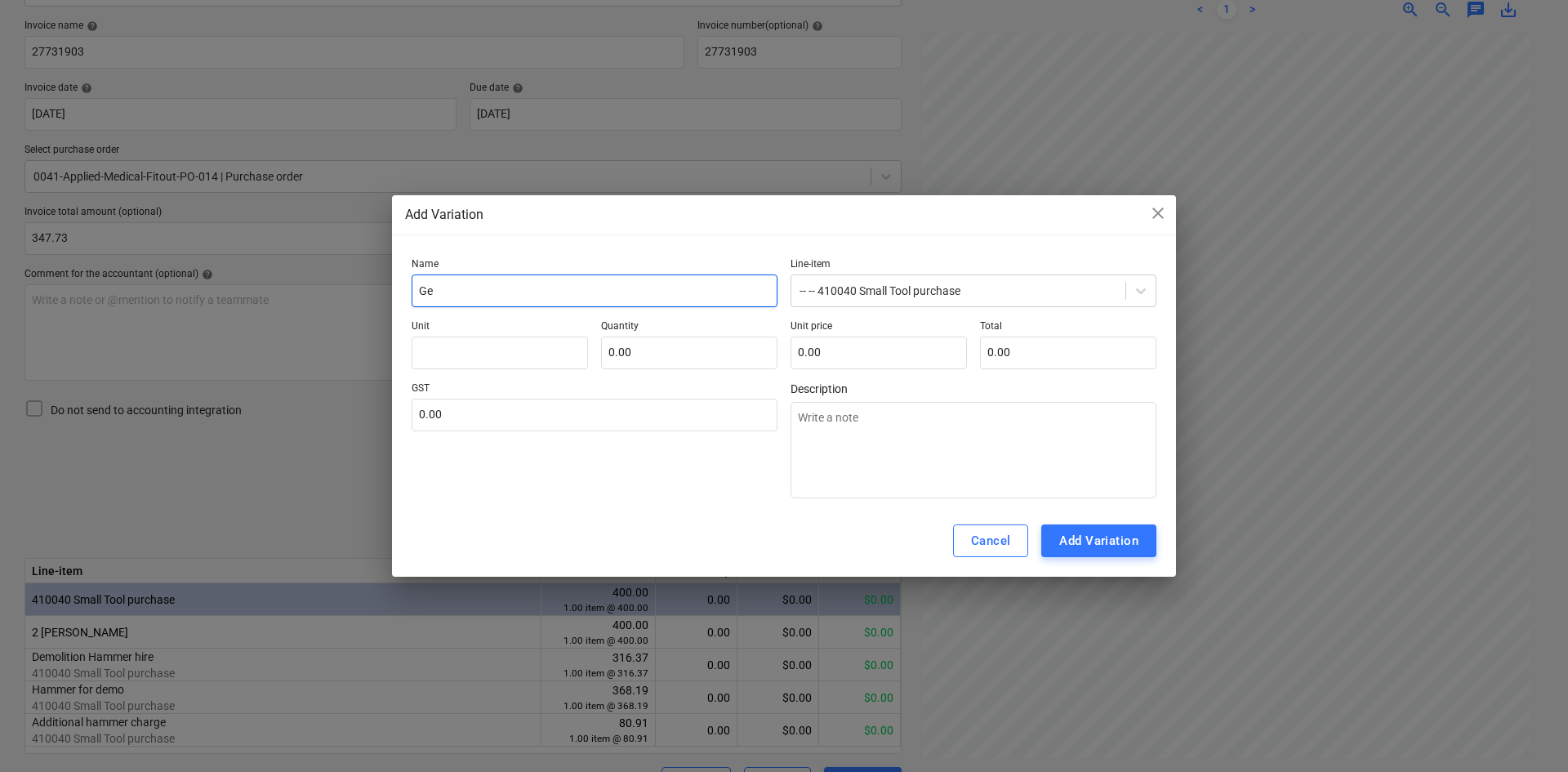
type input "Gen"
type textarea "x"
type input "Gene"
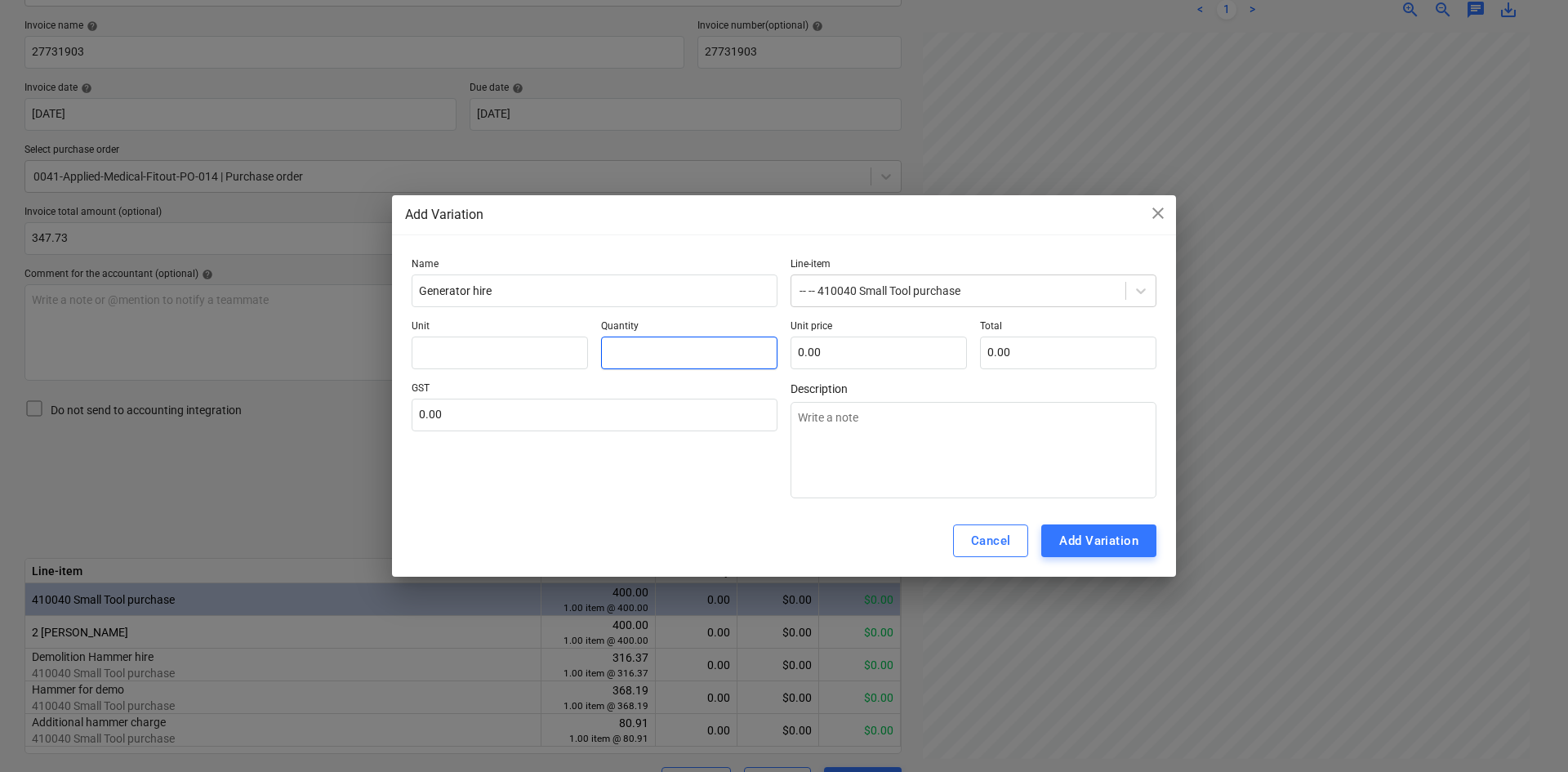
click at [718, 358] on input "text" at bounding box center [690, 353] width 177 height 32
click at [855, 352] on input "text" at bounding box center [879, 353] width 177 height 32
click at [573, 407] on input "text" at bounding box center [594, 415] width 366 height 32
click at [618, 470] on div "GST 10.00" at bounding box center [594, 440] width 366 height 116
click at [1009, 448] on textarea at bounding box center [974, 450] width 366 height 96
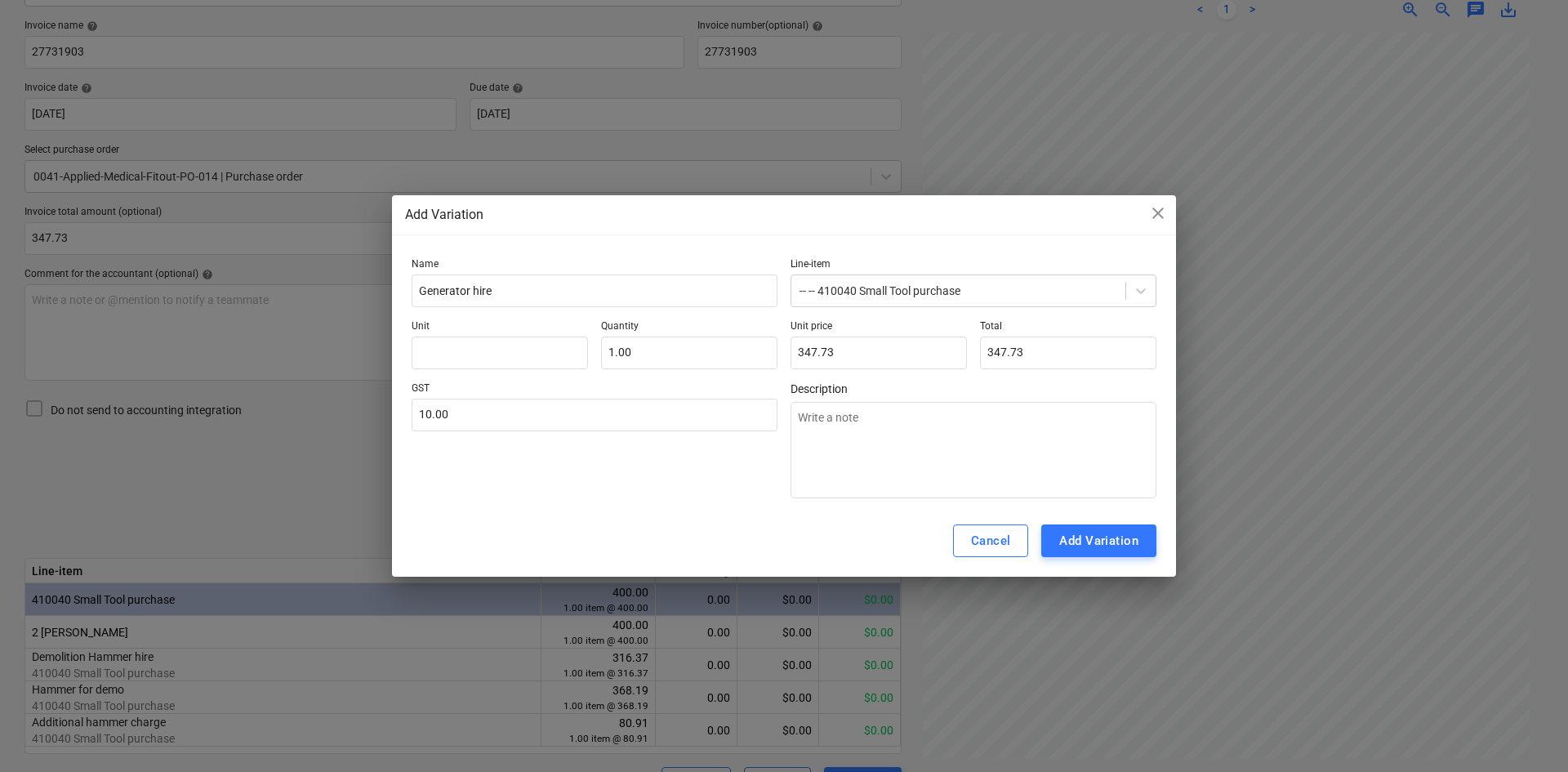
click at [660, 467] on div "GST 10.00" at bounding box center [594, 440] width 366 height 116
click at [1103, 538] on div "Add Variation" at bounding box center [1099, 540] width 79 height 21
click at [439, 344] on input "text" at bounding box center [500, 353] width 177 height 32
click at [1080, 527] on button "Add Variation" at bounding box center [1099, 541] width 115 height 32
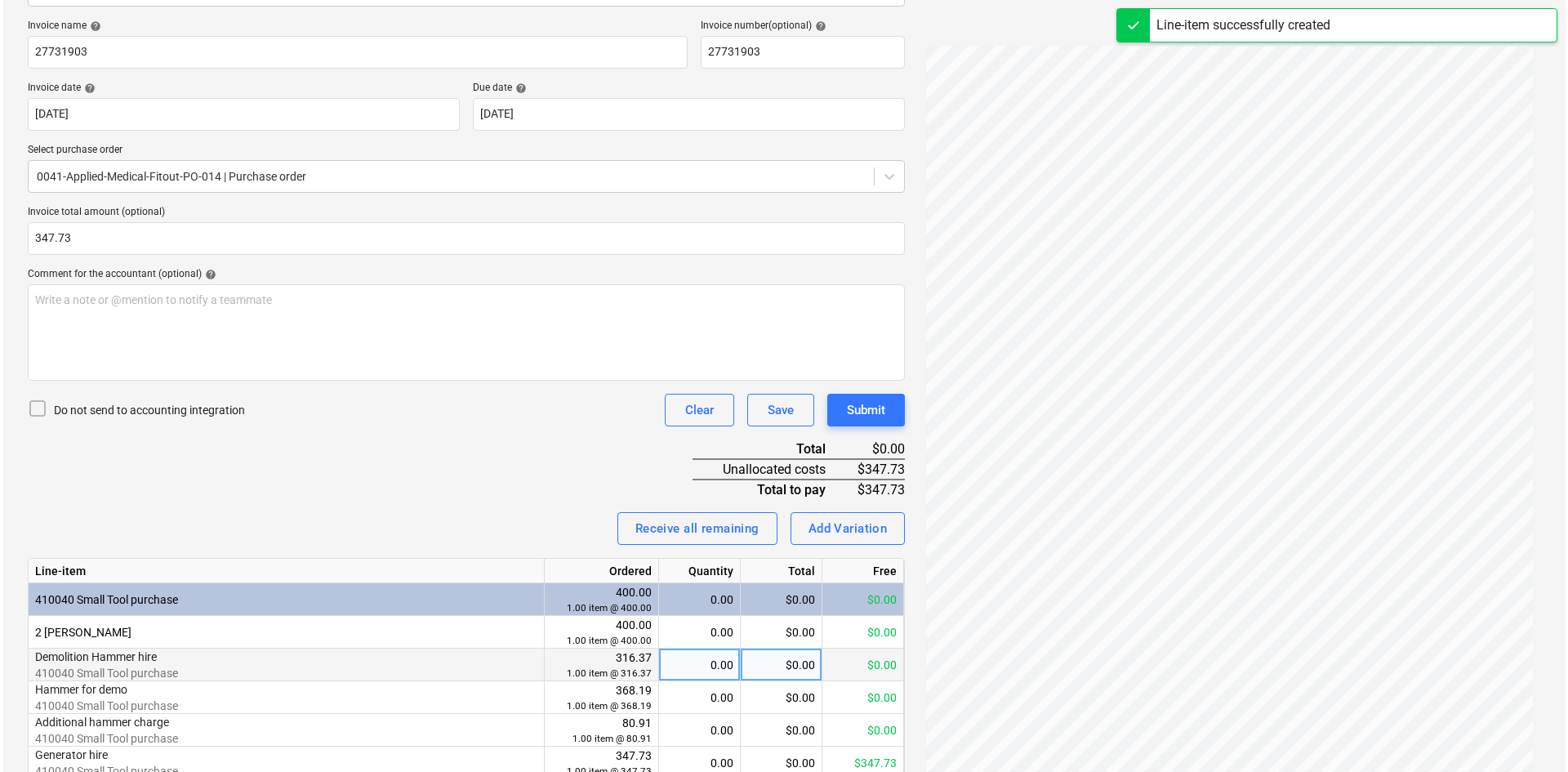
scroll to position [312, 0]
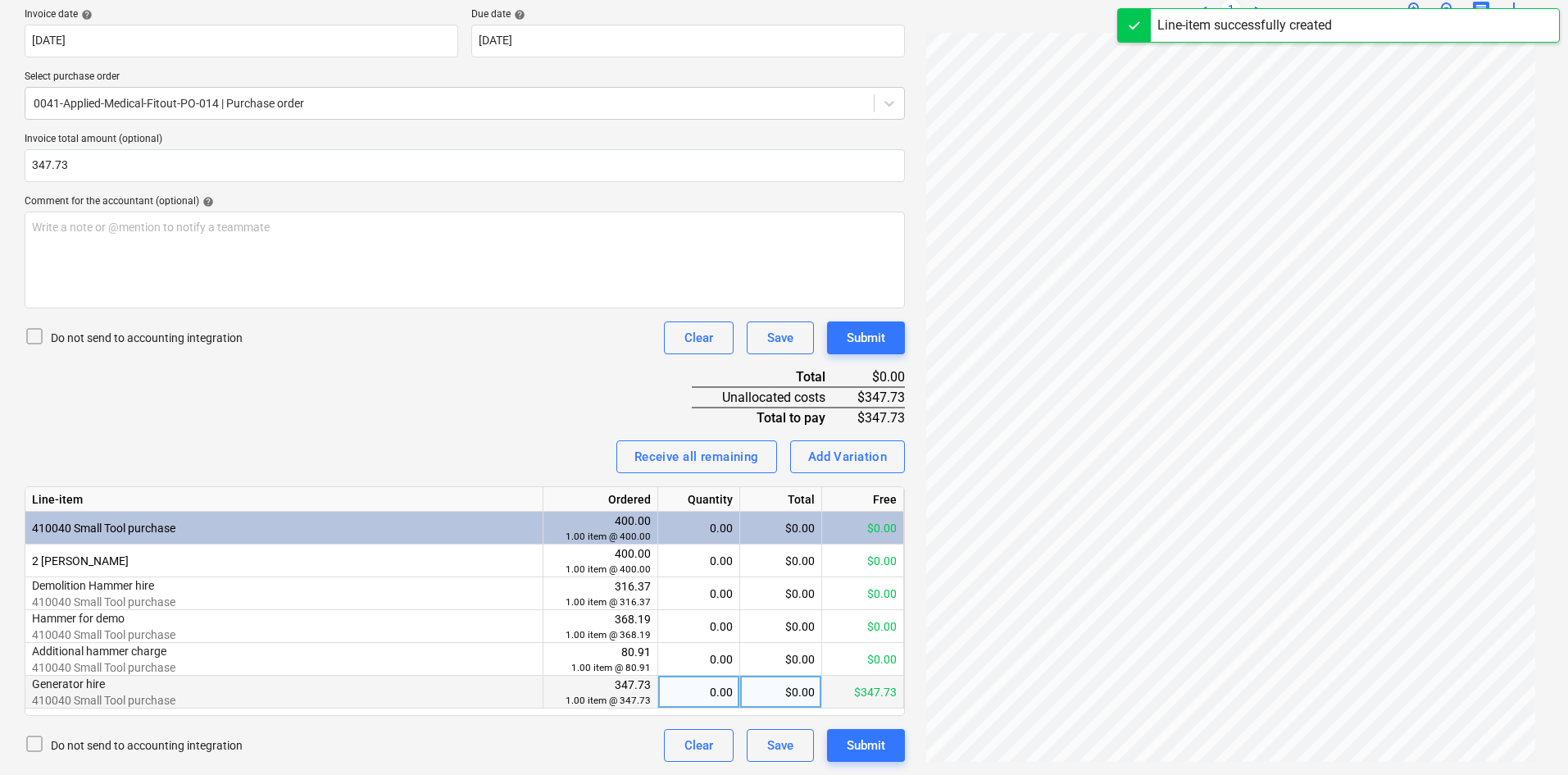
click at [686, 689] on div "0.00" at bounding box center [699, 692] width 68 height 32
click at [497, 422] on div "Invoice name help 27731903 Invoice number (optional) help 27731903 Invoice date…" at bounding box center [465, 354] width 880 height 816
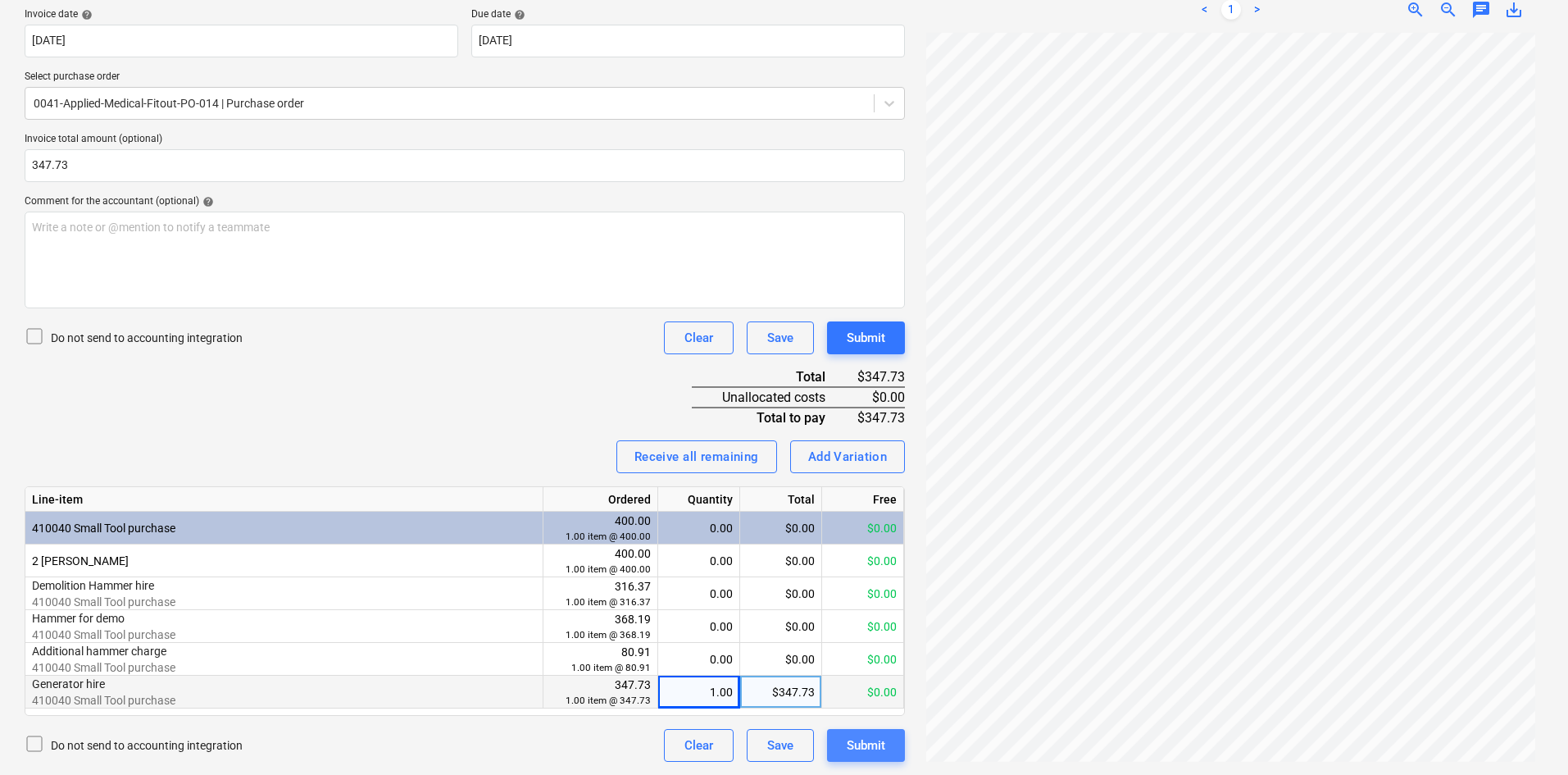
click at [879, 745] on div "Submit" at bounding box center [865, 745] width 38 height 21
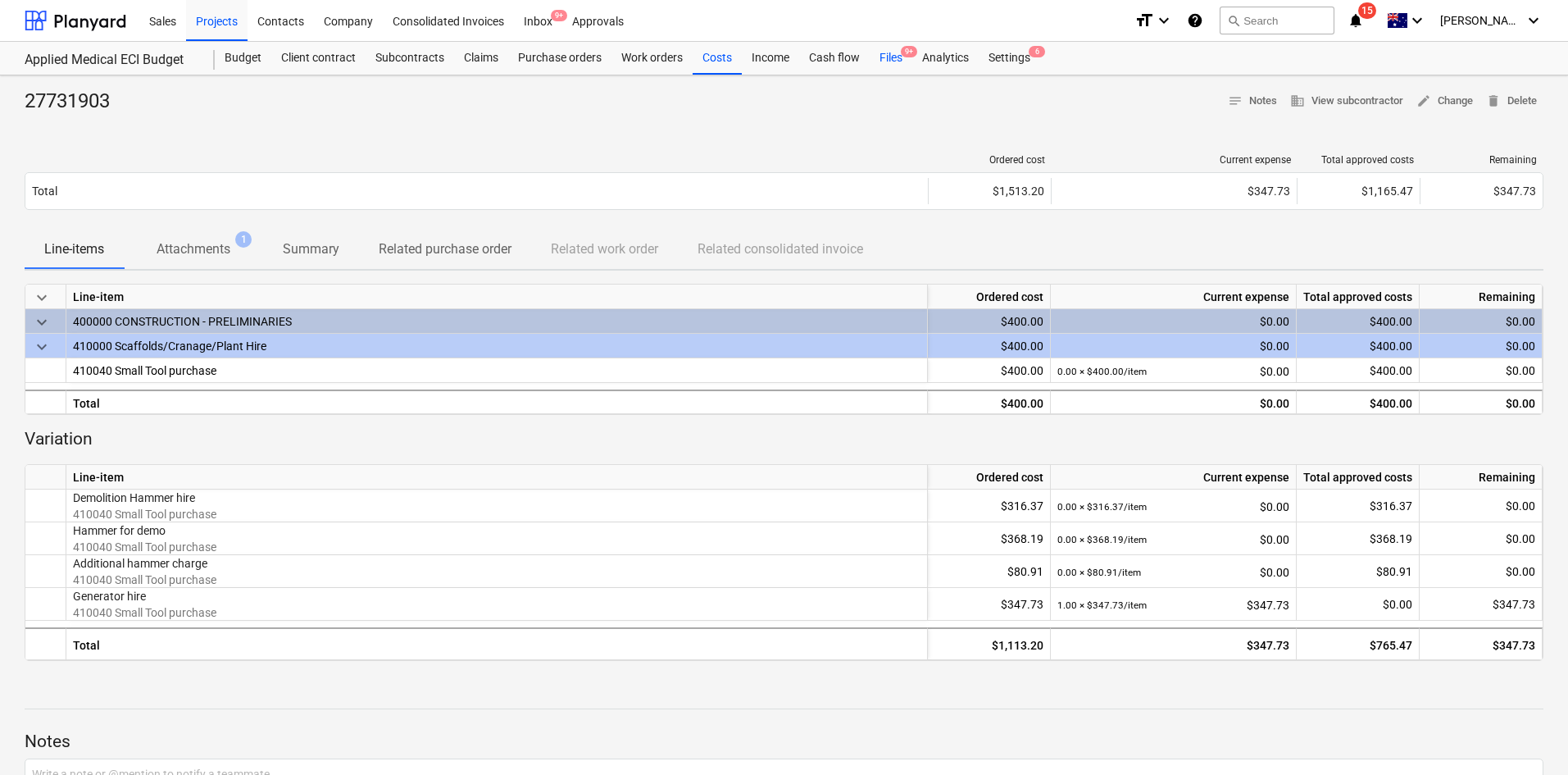
click at [894, 58] on div "Files 9+" at bounding box center [891, 58] width 43 height 32
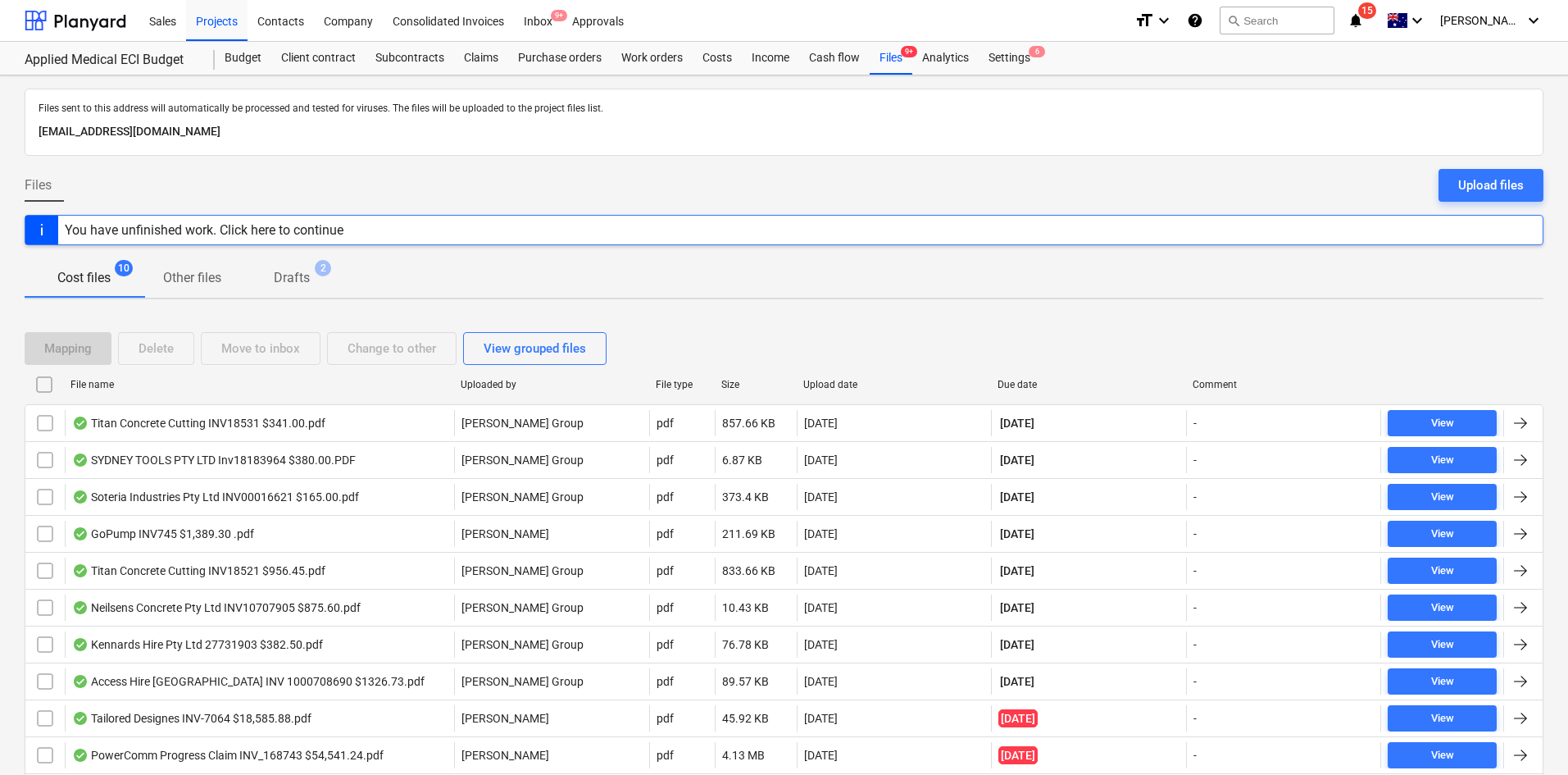
scroll to position [58, 0]
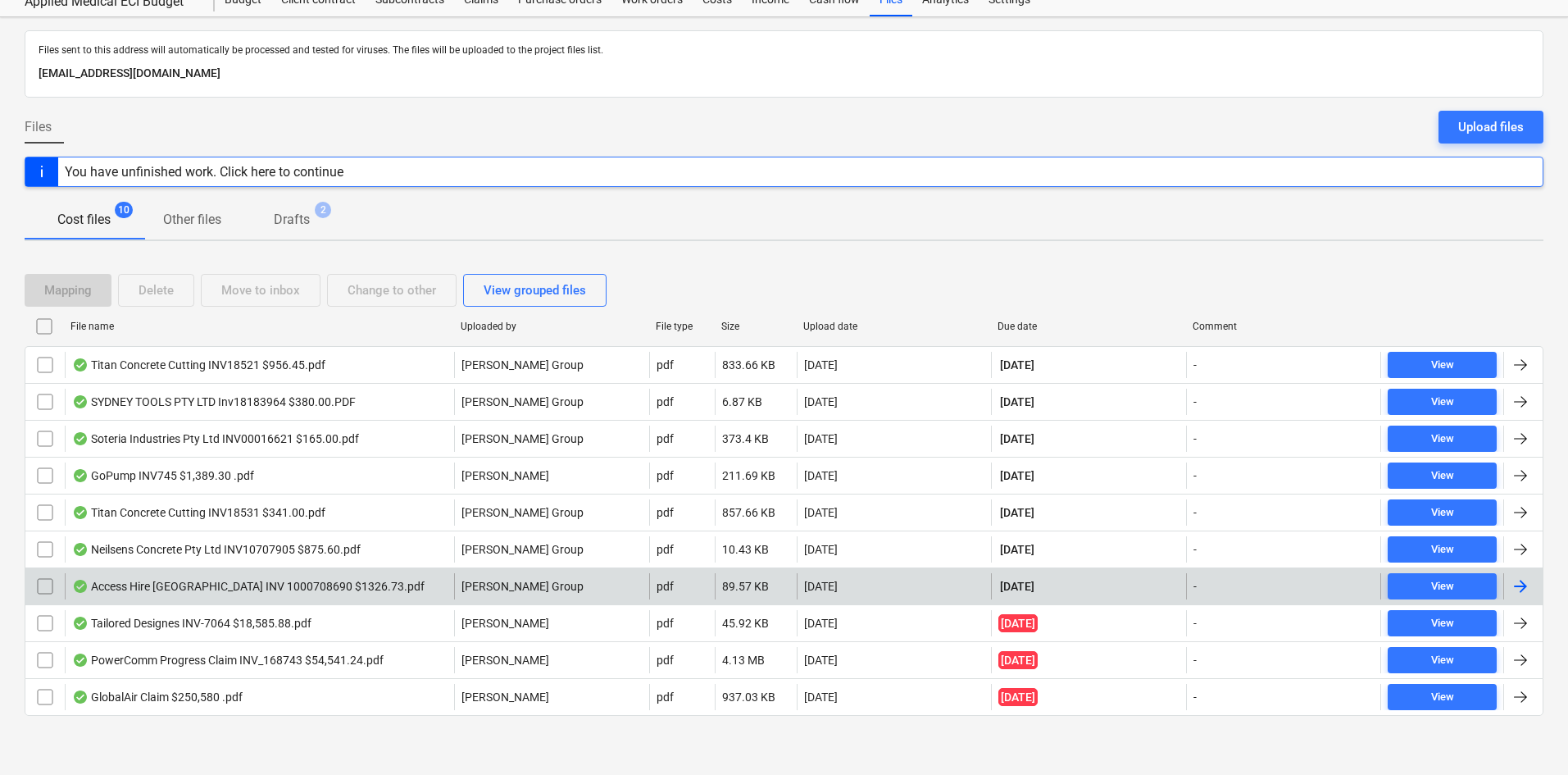
click at [340, 590] on div "Access Hire [GEOGRAPHIC_DATA] INV 1000708690 $1326.73.pdf" at bounding box center [248, 586] width 352 height 13
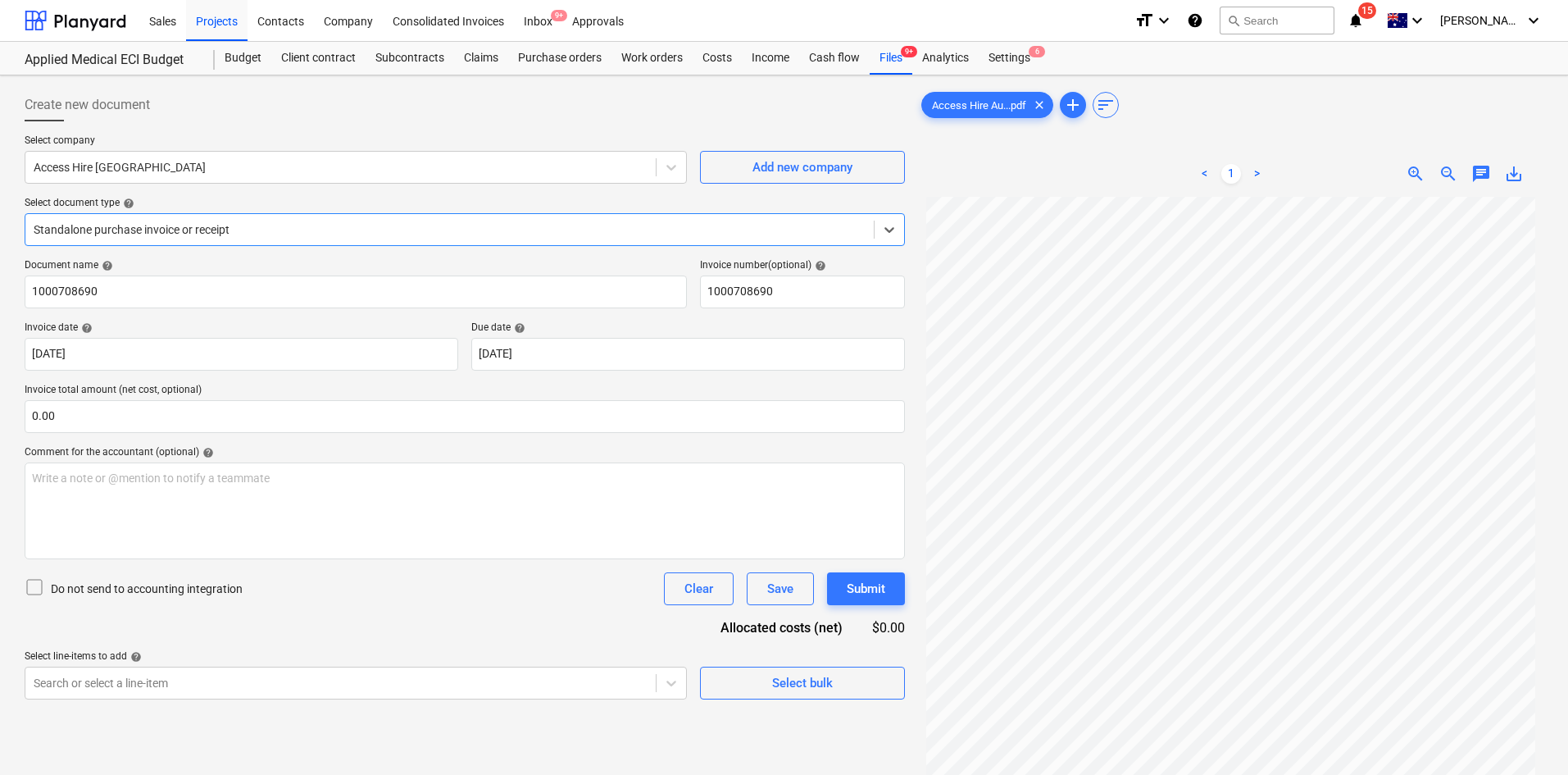
click at [245, 217] on div "Standalone purchase invoice or receipt" at bounding box center [465, 230] width 880 height 32
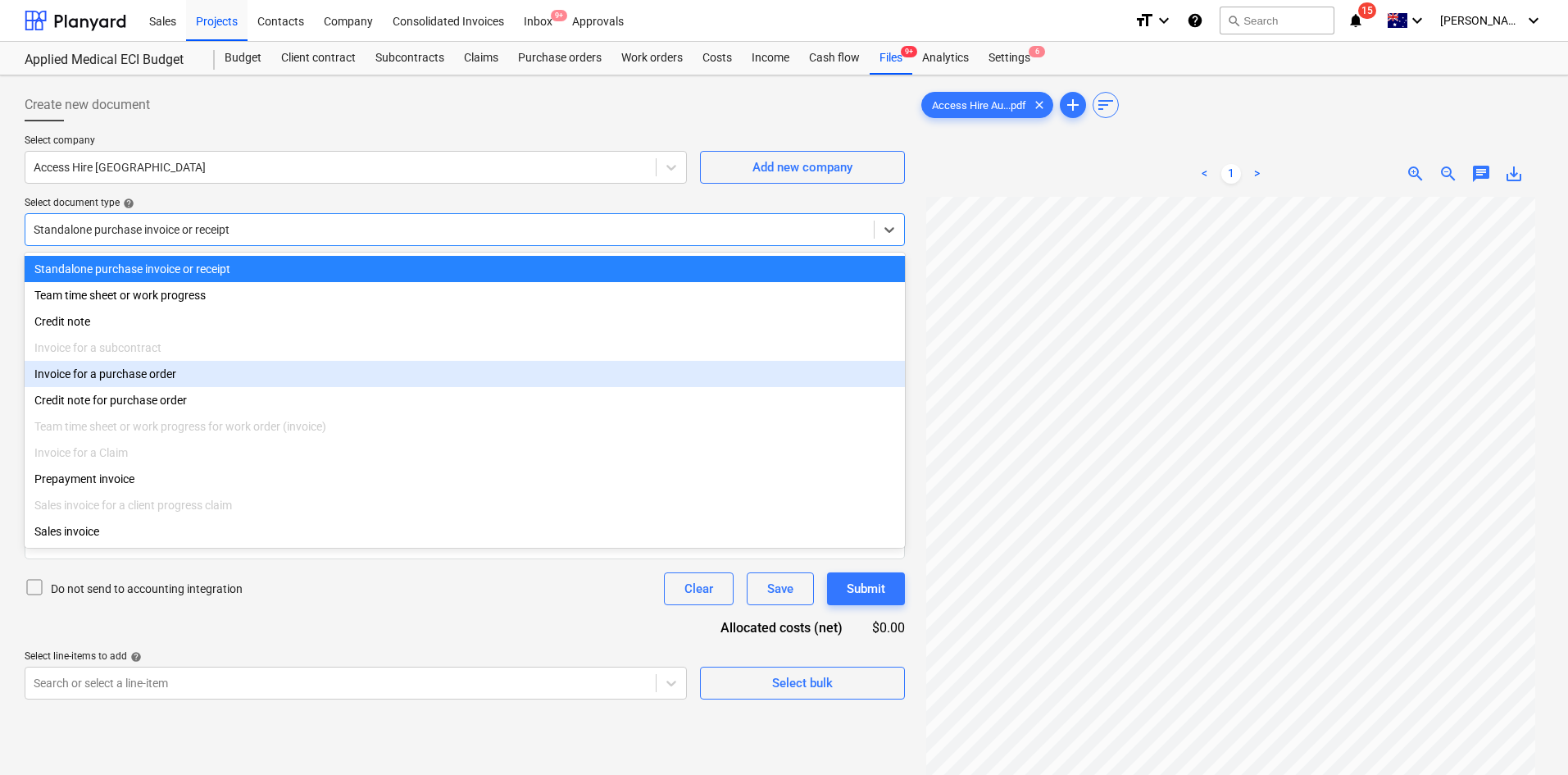
click at [129, 375] on div "Invoice for a purchase order" at bounding box center [465, 374] width 880 height 26
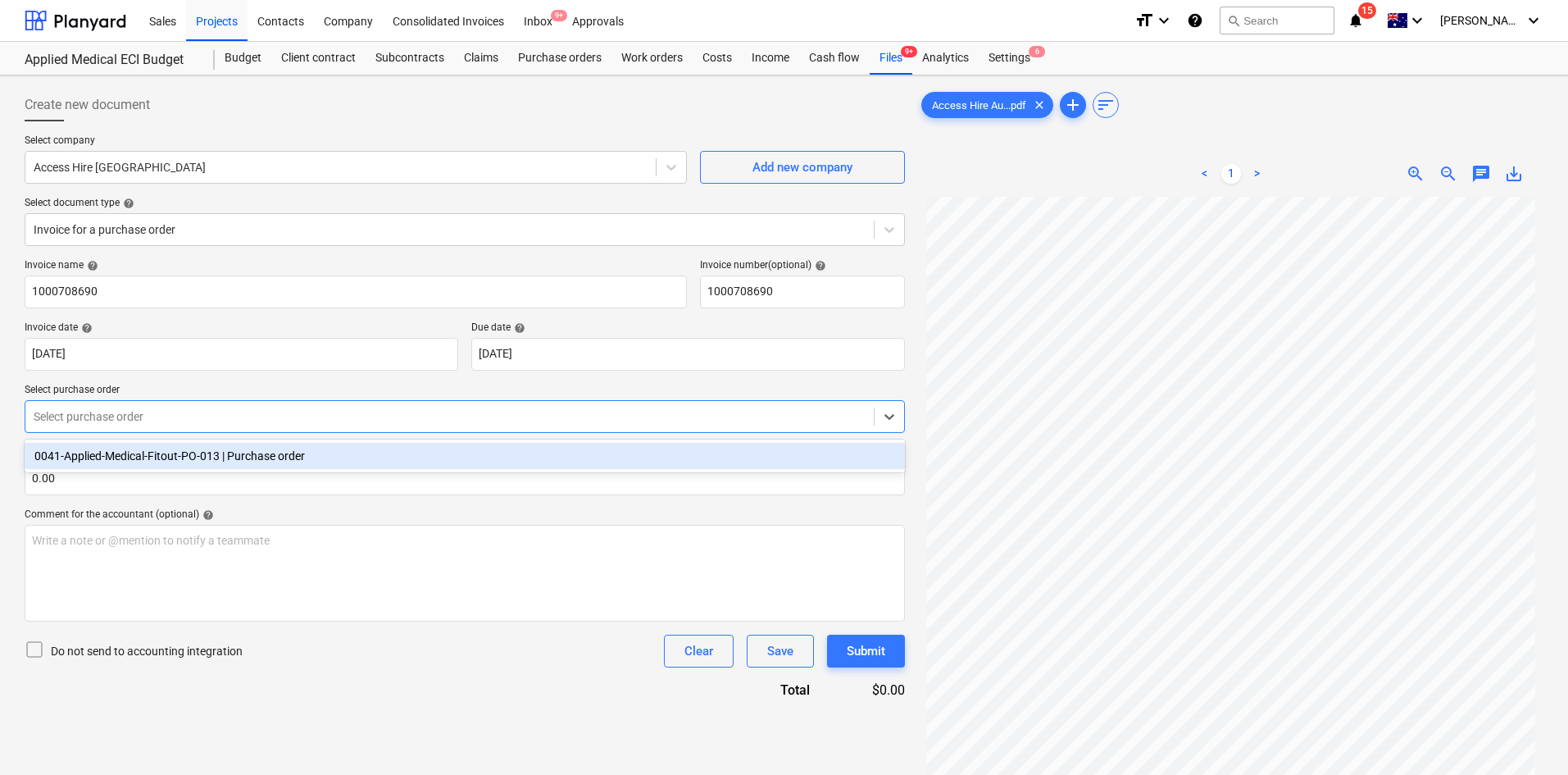
click at [172, 406] on div "Select purchase order" at bounding box center [450, 417] width 848 height 23
drag, startPoint x: 175, startPoint y: 450, endPoint x: 212, endPoint y: 452, distance: 37.1
click at [175, 451] on div "0041-Applied-Medical-Fitout-PO-013 | Purchase order" at bounding box center [465, 456] width 880 height 26
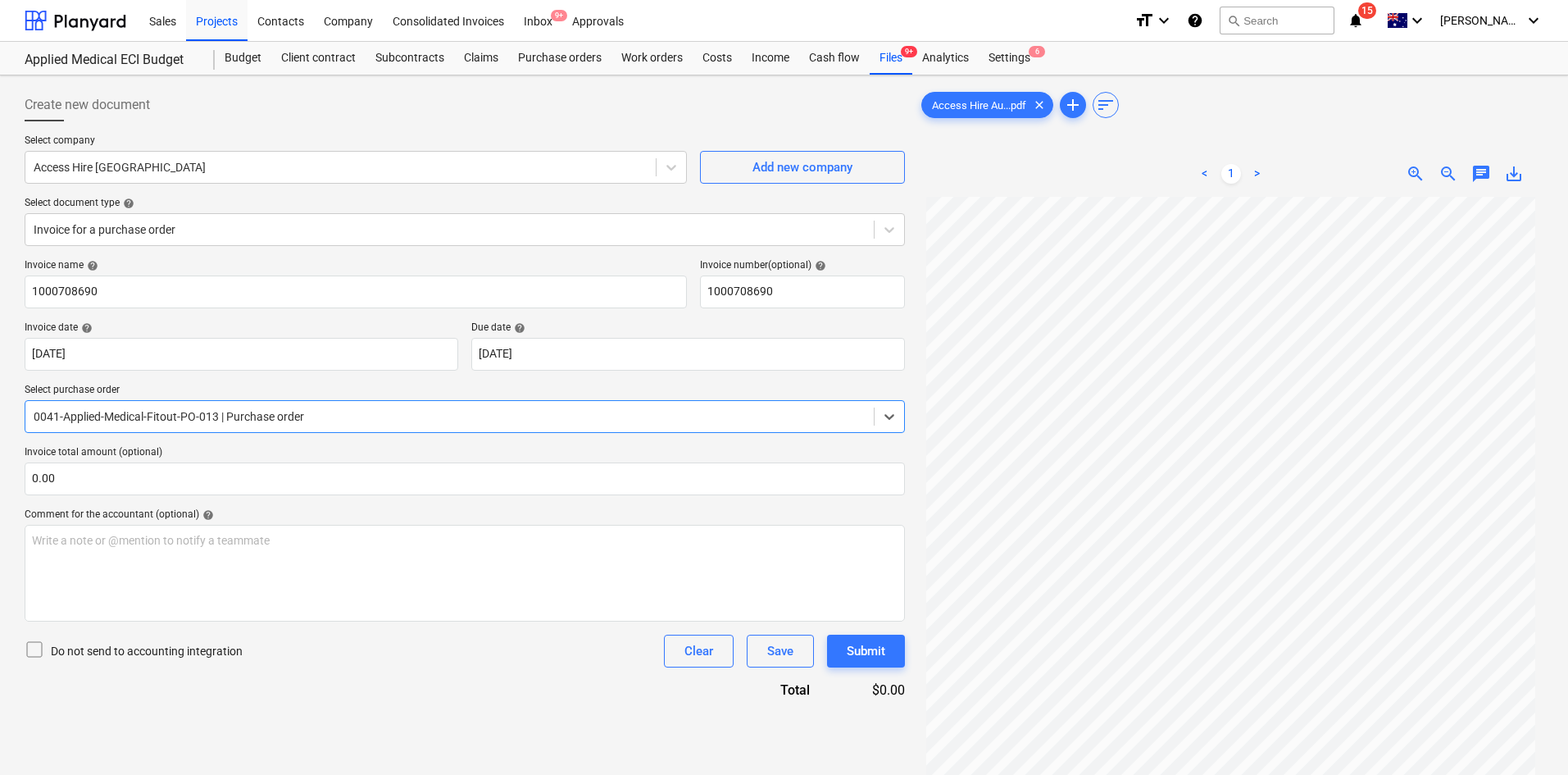
scroll to position [164, 0]
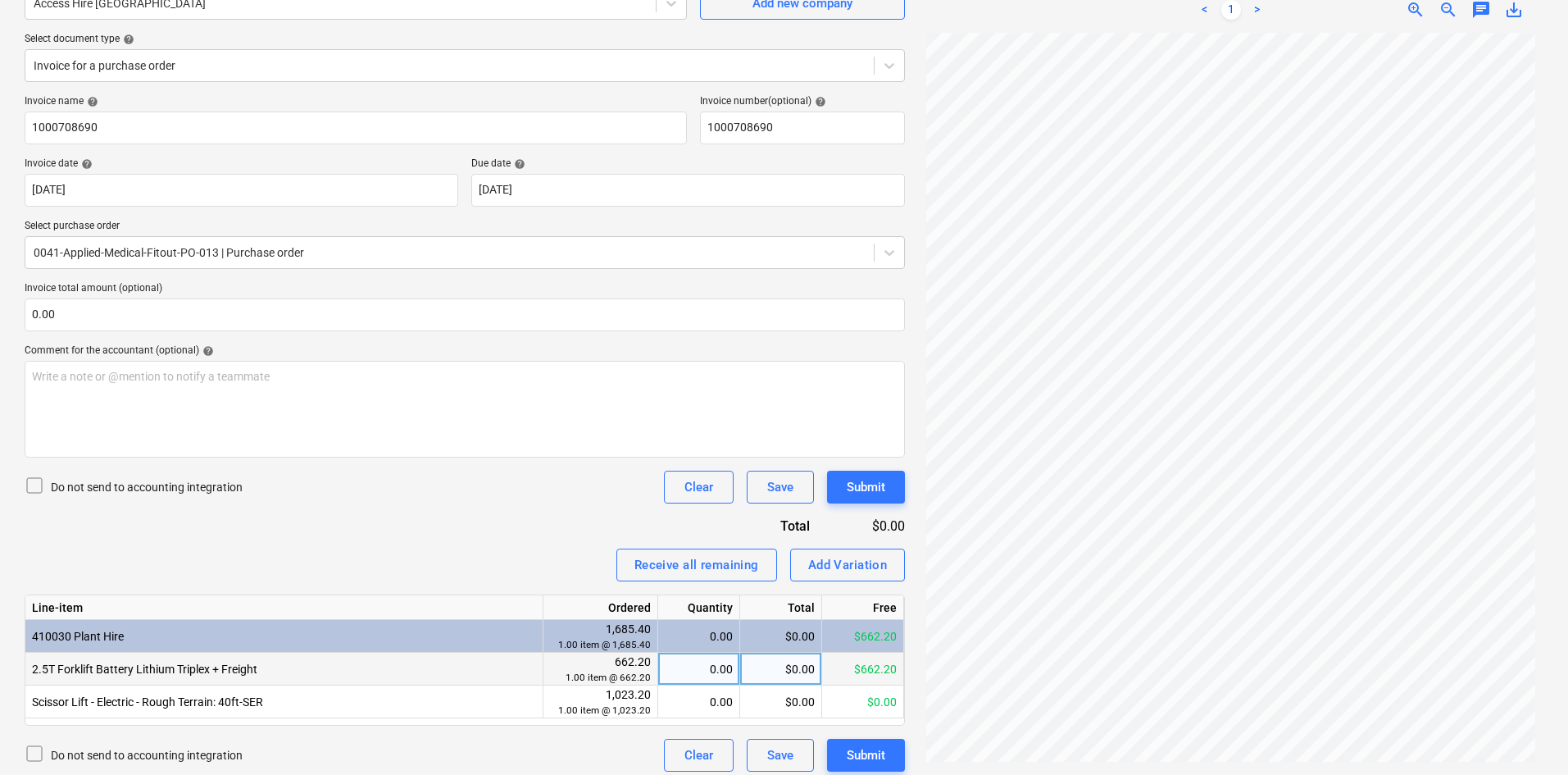
click at [717, 659] on div "0.00" at bounding box center [699, 669] width 68 height 32
click at [473, 507] on div "Invoice name help 1000708690 Invoice number (optional) help 1000708690 Invoice …" at bounding box center [465, 433] width 880 height 677
click at [862, 572] on div "Add Variation" at bounding box center [847, 564] width 79 height 21
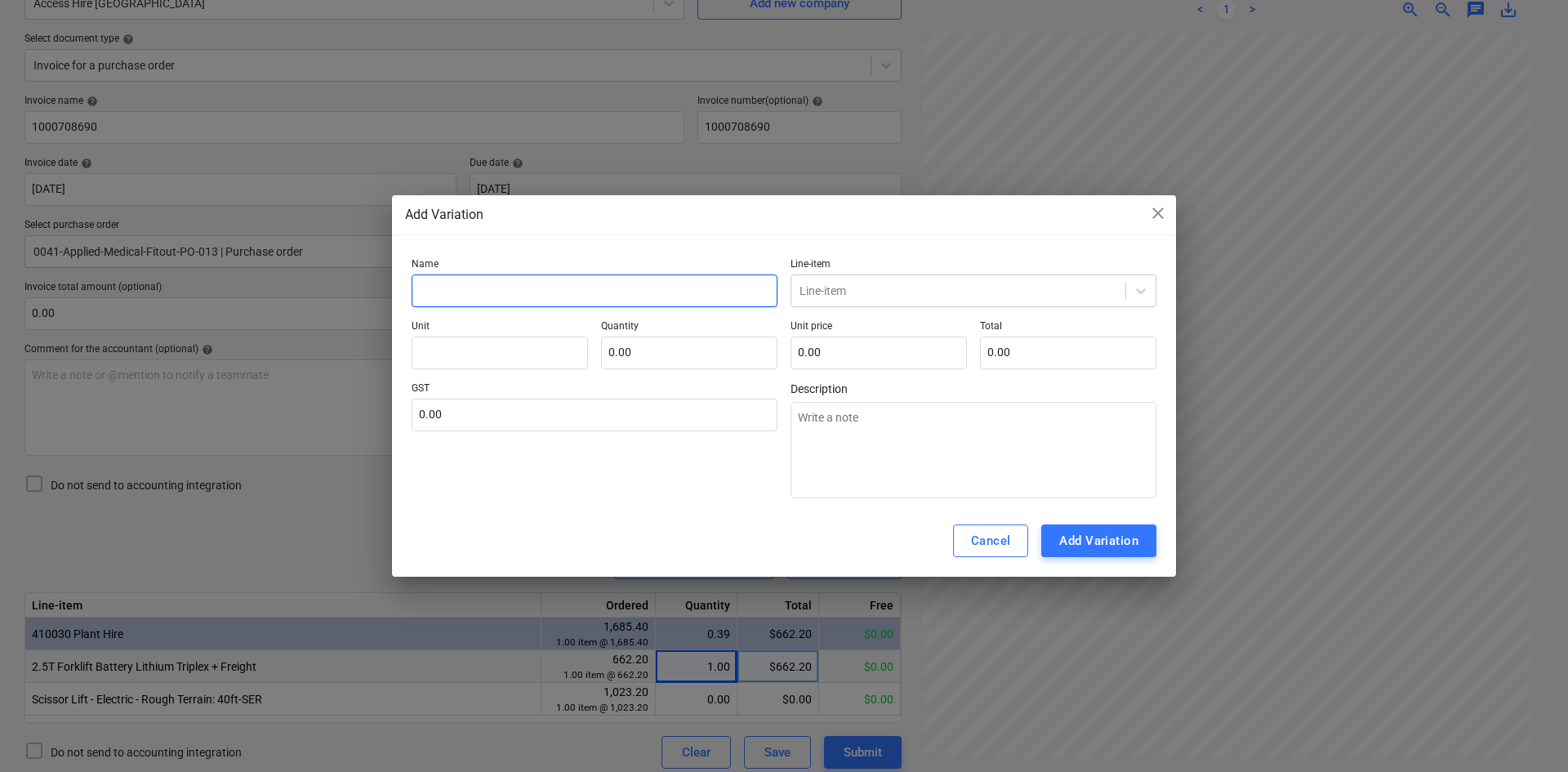
click at [583, 297] on input "text" at bounding box center [594, 291] width 366 height 32
click at [844, 289] on div at bounding box center [958, 290] width 318 height 16
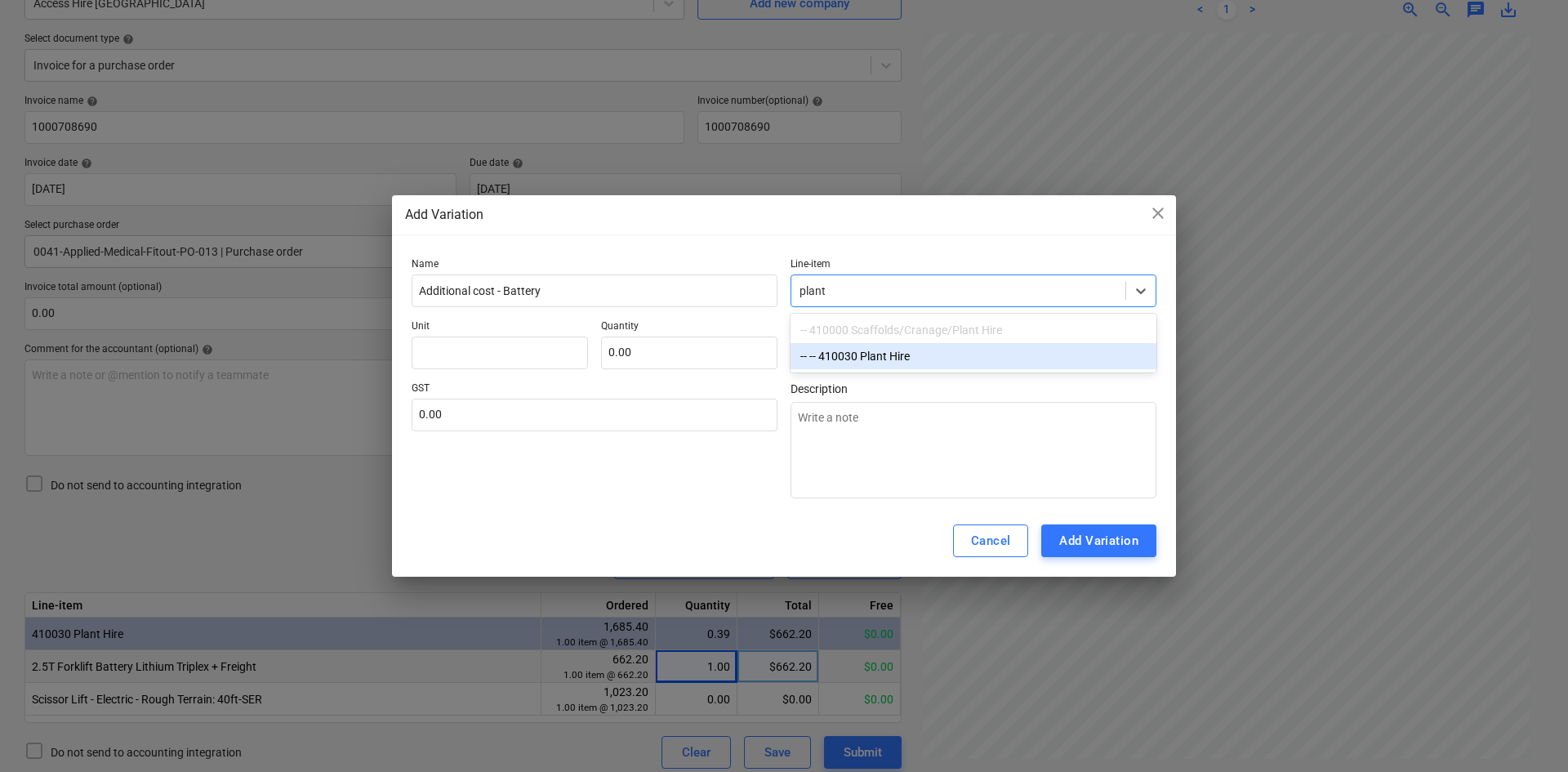
click at [876, 364] on div "-- -- 410030 Plant Hire" at bounding box center [974, 355] width 366 height 26
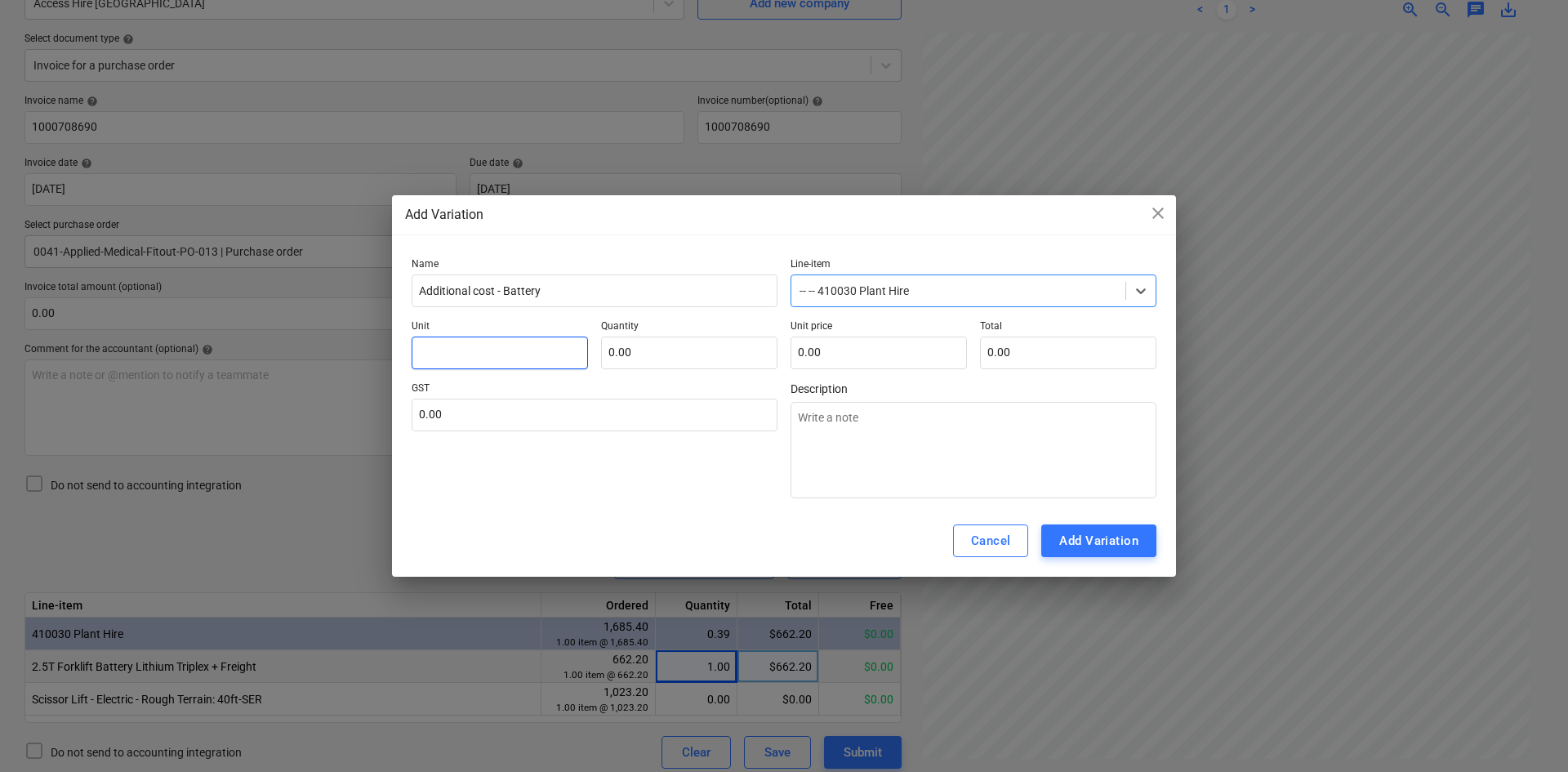
click at [502, 353] on input "text" at bounding box center [500, 353] width 177 height 32
click at [723, 354] on input "text" at bounding box center [690, 353] width 177 height 32
click at [876, 352] on input "text" at bounding box center [879, 353] width 177 height 32
click at [580, 417] on input "text" at bounding box center [594, 415] width 366 height 32
click at [957, 536] on button "Cancel" at bounding box center [991, 541] width 76 height 32
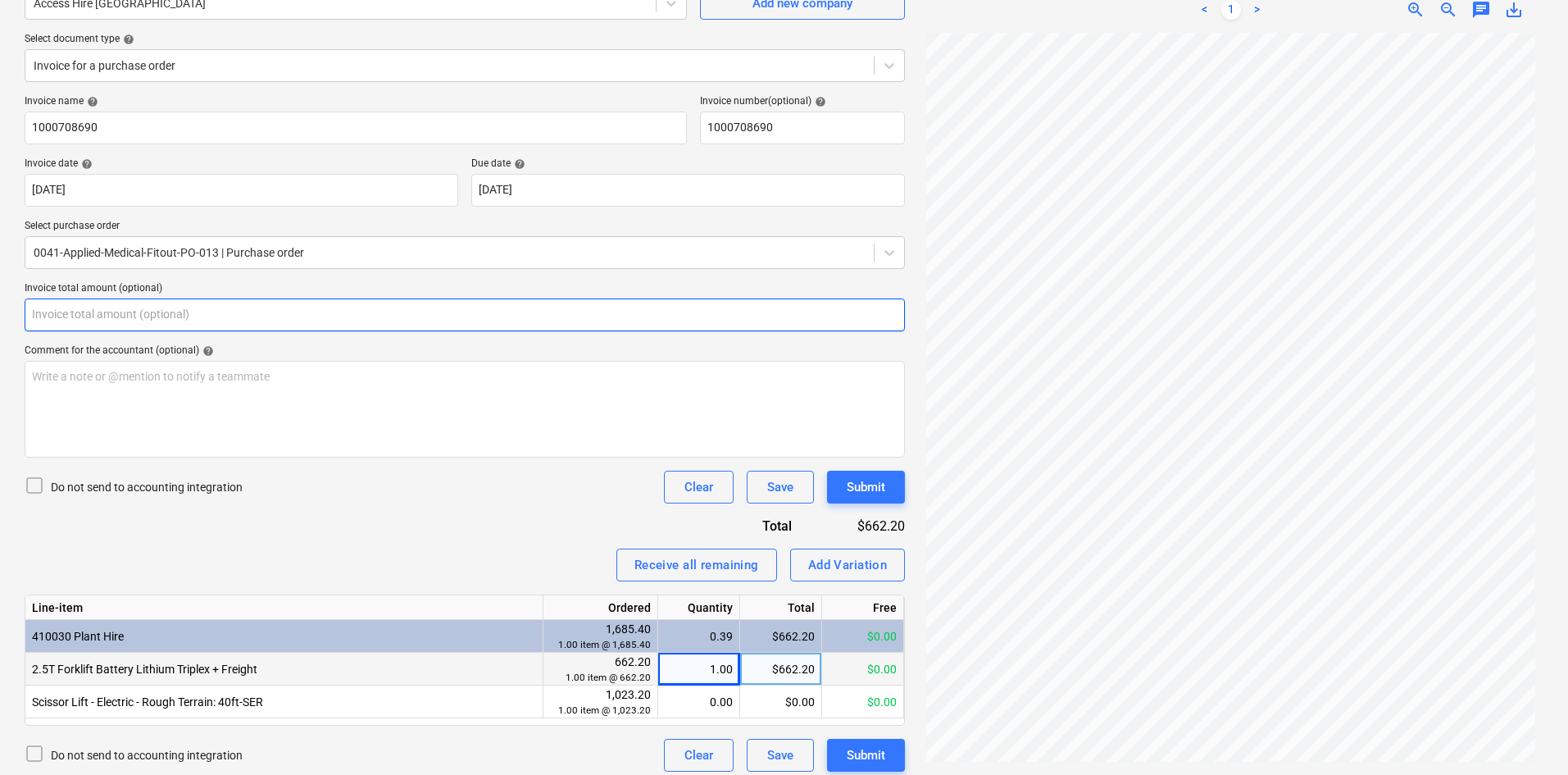
click at [393, 317] on input "text" at bounding box center [465, 315] width 880 height 32
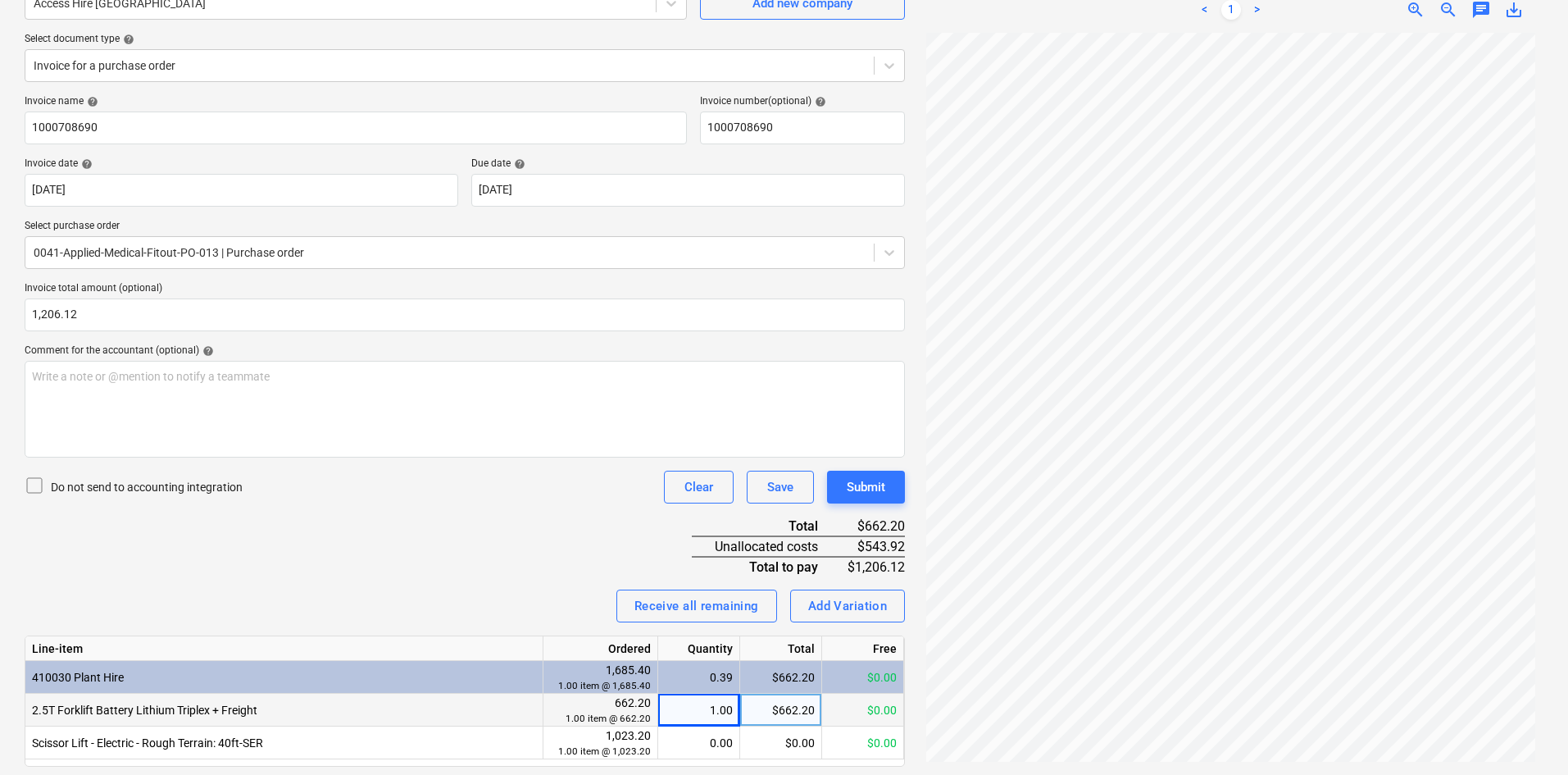
click at [378, 542] on div "Invoice name help 1000708690 Invoice number (optional) help 1000708690 Invoice …" at bounding box center [465, 453] width 880 height 718
drag, startPoint x: 865, startPoint y: 546, endPoint x: 904, endPoint y: 545, distance: 39.0
click at [904, 545] on div "$543.92" at bounding box center [874, 546] width 61 height 20
copy div "543.92"
click at [853, 607] on div "Add Variation" at bounding box center [847, 605] width 79 height 21
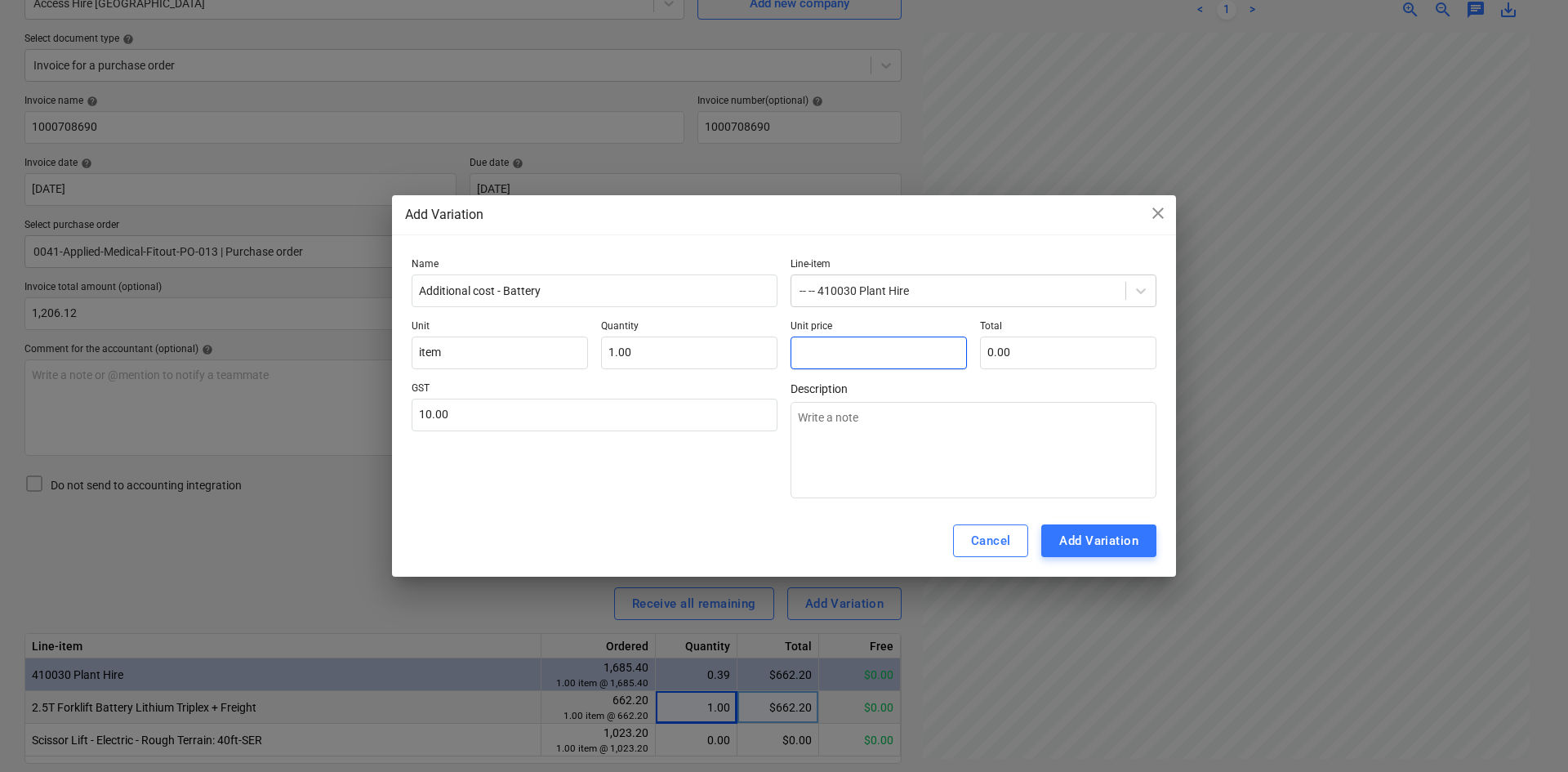
click at [843, 347] on input "text" at bounding box center [879, 353] width 177 height 32
paste input "543.92"
click at [641, 510] on div "Cancel Add Variation" at bounding box center [784, 541] width 784 height 72
click at [1094, 542] on div "Add Variation" at bounding box center [1099, 540] width 79 height 21
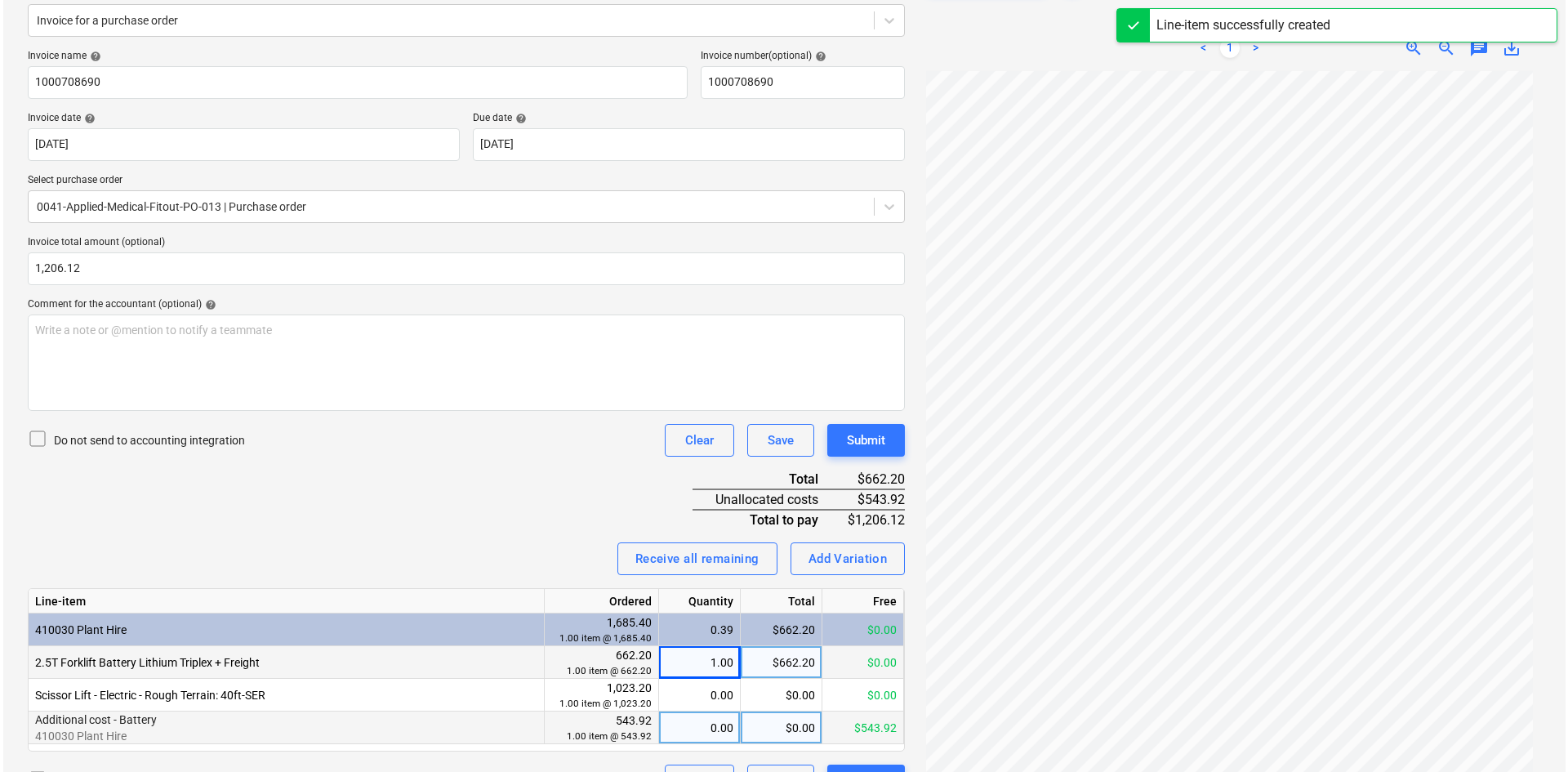
scroll to position [247, 0]
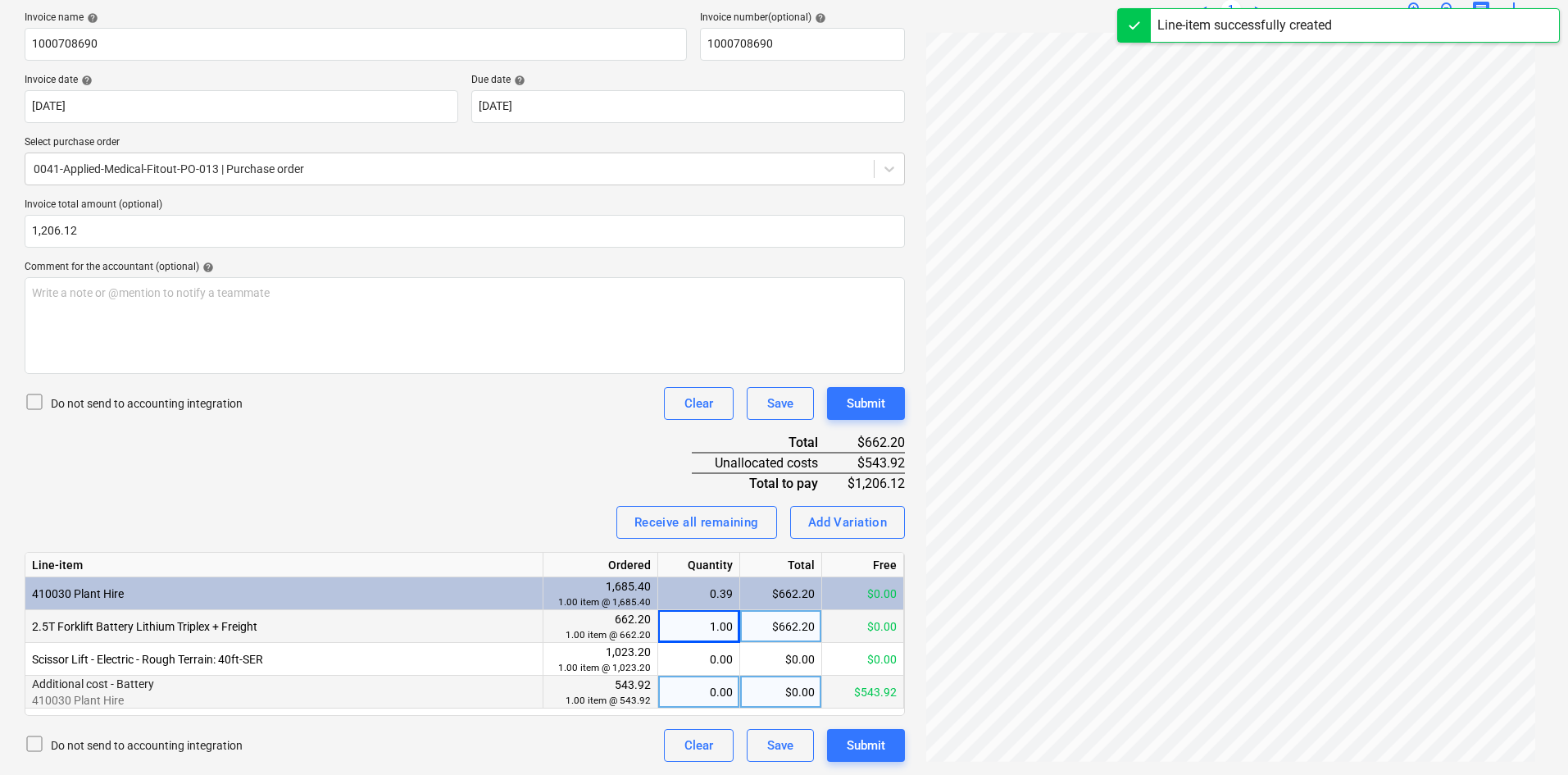
click at [703, 698] on div "0.00" at bounding box center [699, 692] width 68 height 32
click at [514, 490] on div "Invoice name help 1000708690 Invoice number (optional) help 1000708690 Invoice …" at bounding box center [465, 386] width 880 height 750
click at [880, 737] on div "Submit" at bounding box center [865, 745] width 38 height 21
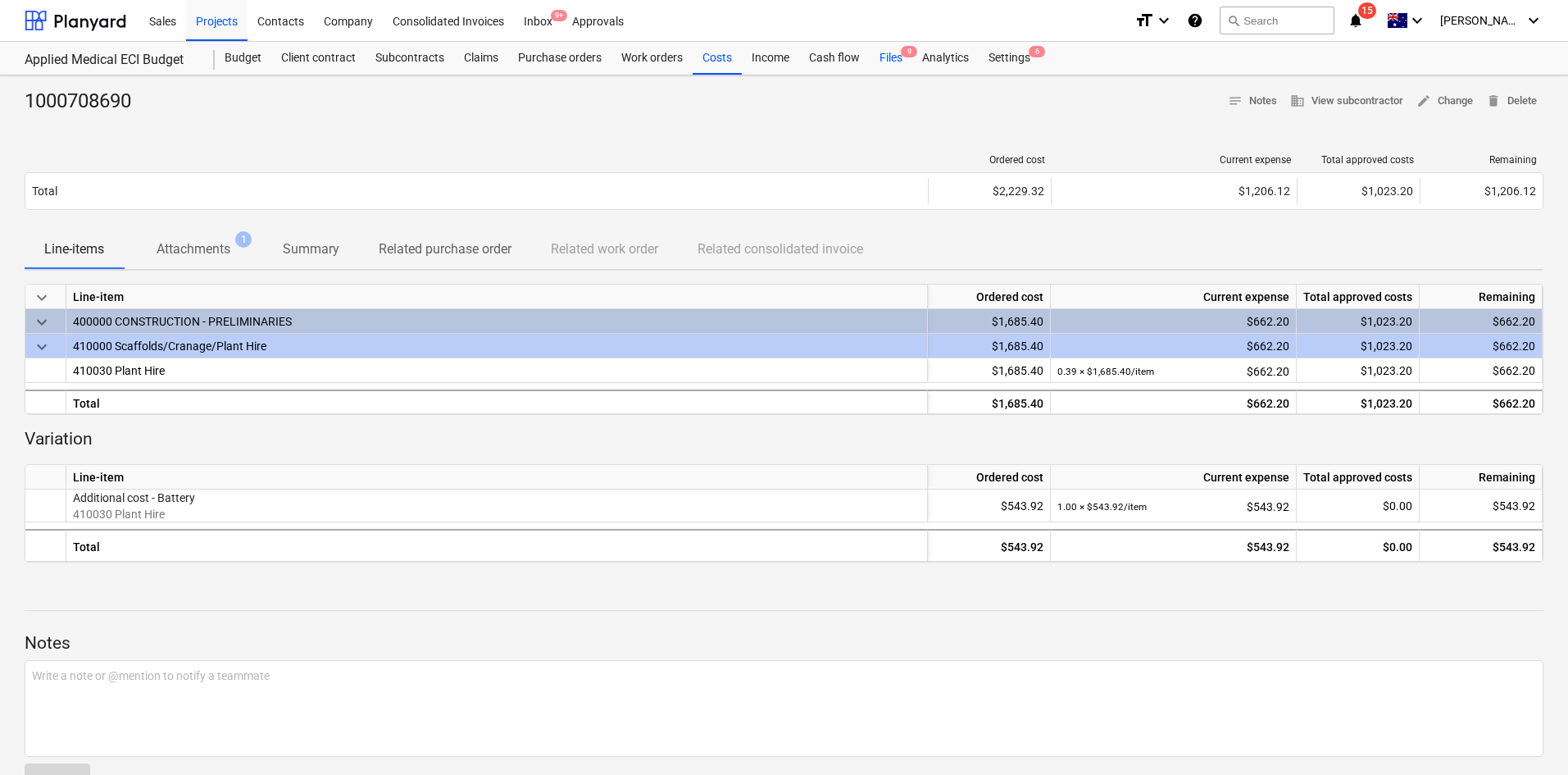
click at [893, 55] on div "Files 9" at bounding box center [891, 58] width 43 height 32
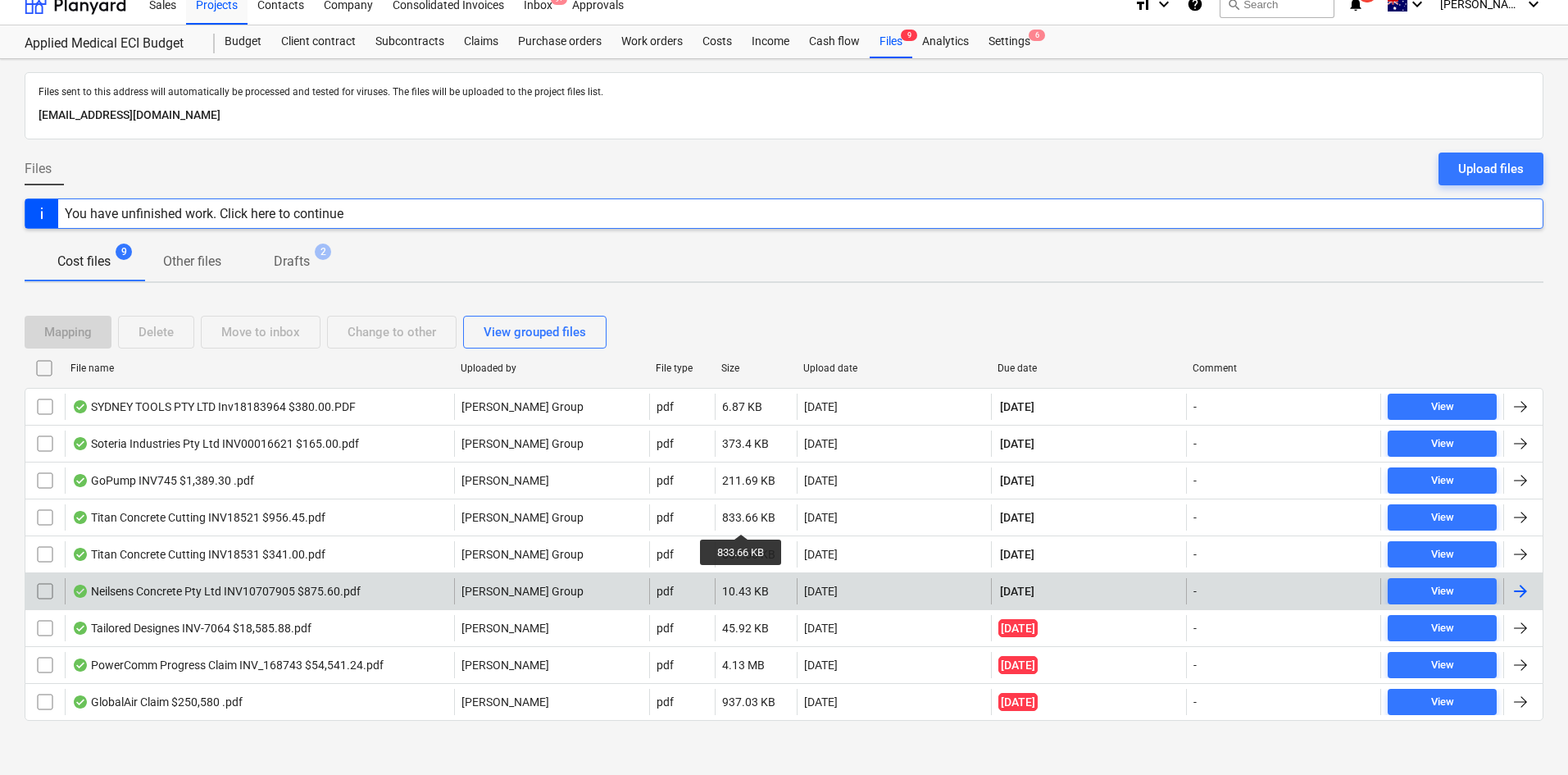
scroll to position [21, 0]
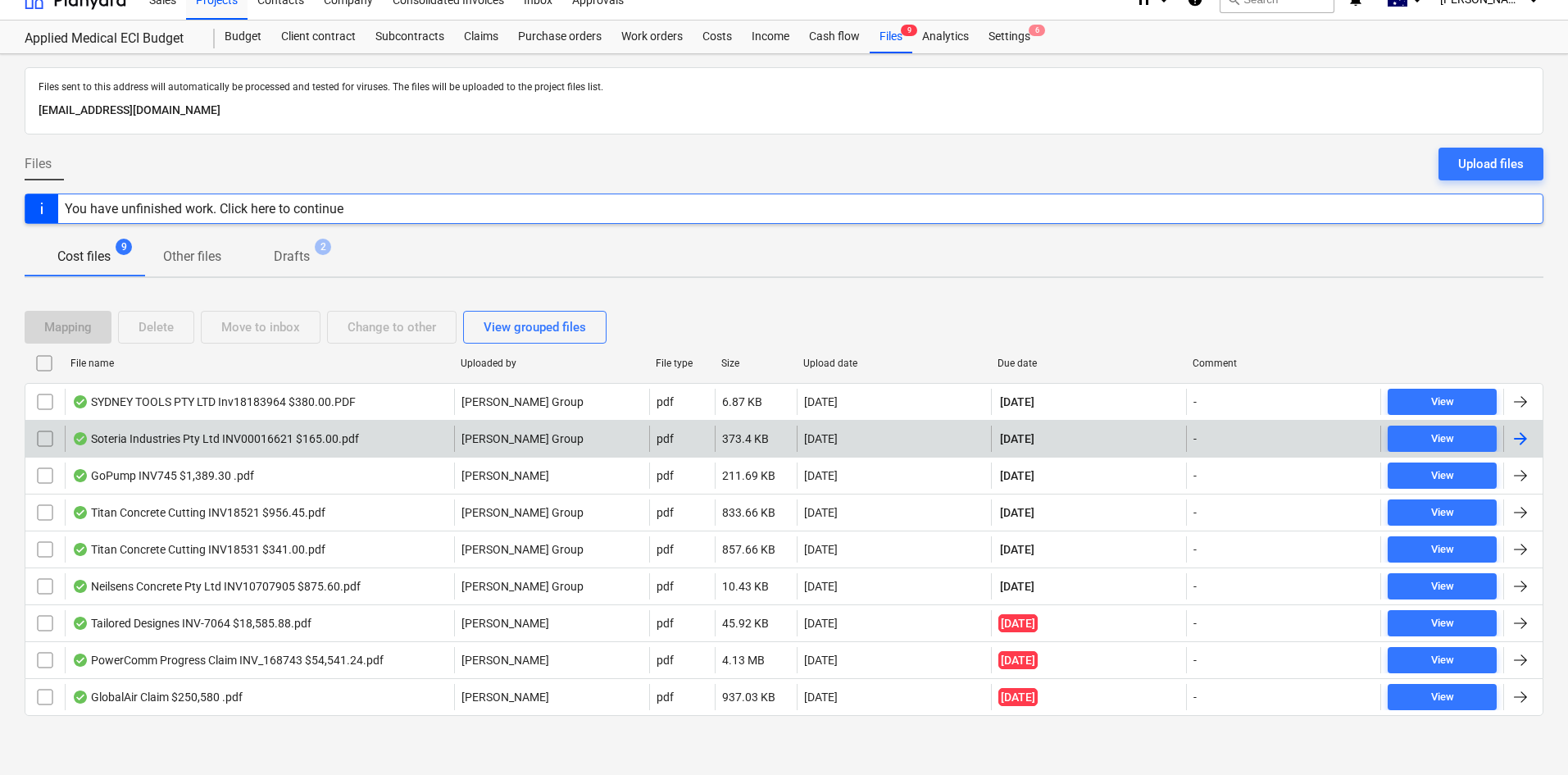
click at [426, 436] on div "Soteria Industries Pty Ltd INV00016621 $165.00.pdf" at bounding box center [259, 439] width 389 height 26
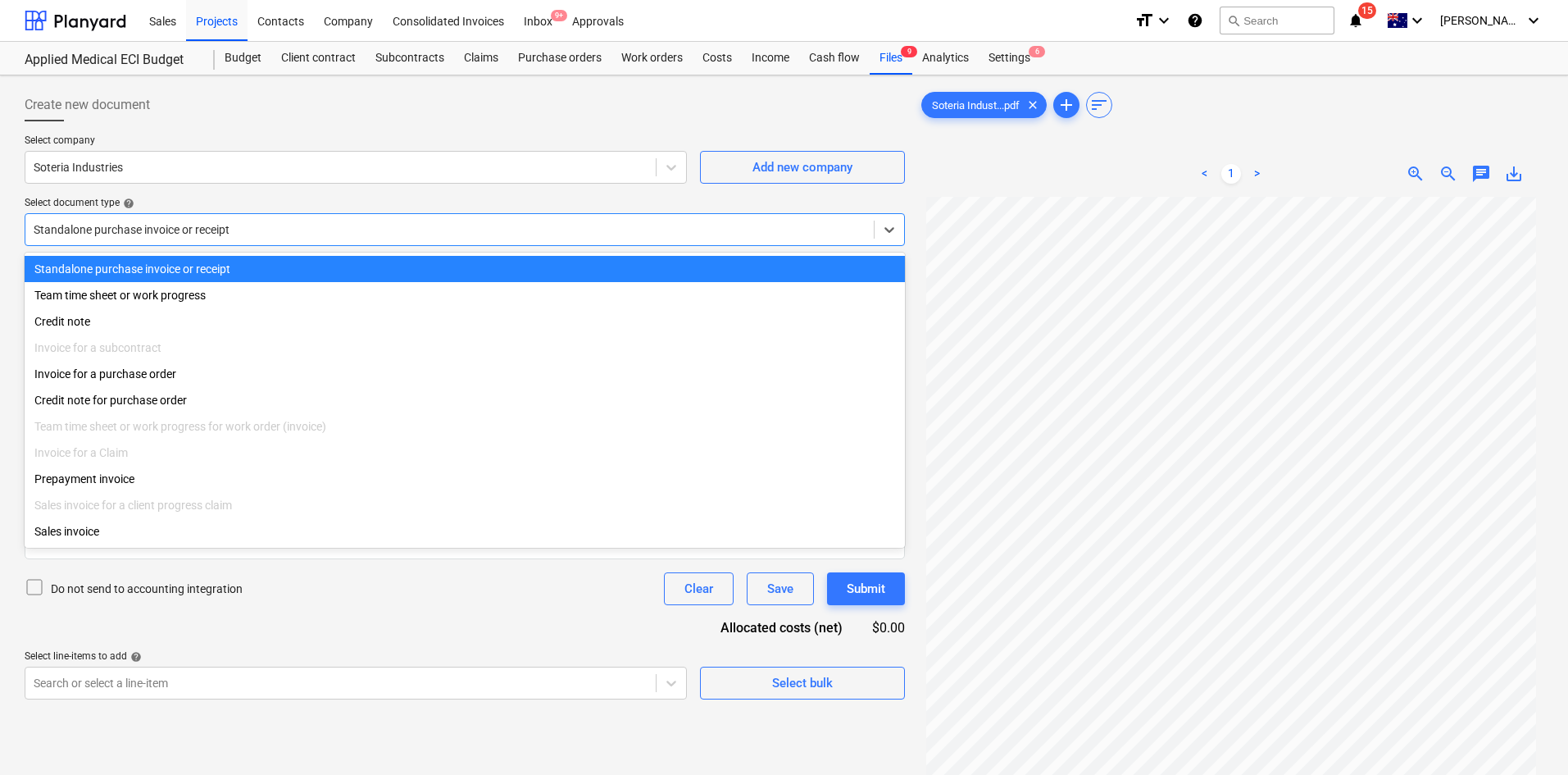
click at [391, 235] on div at bounding box center [449, 229] width 832 height 16
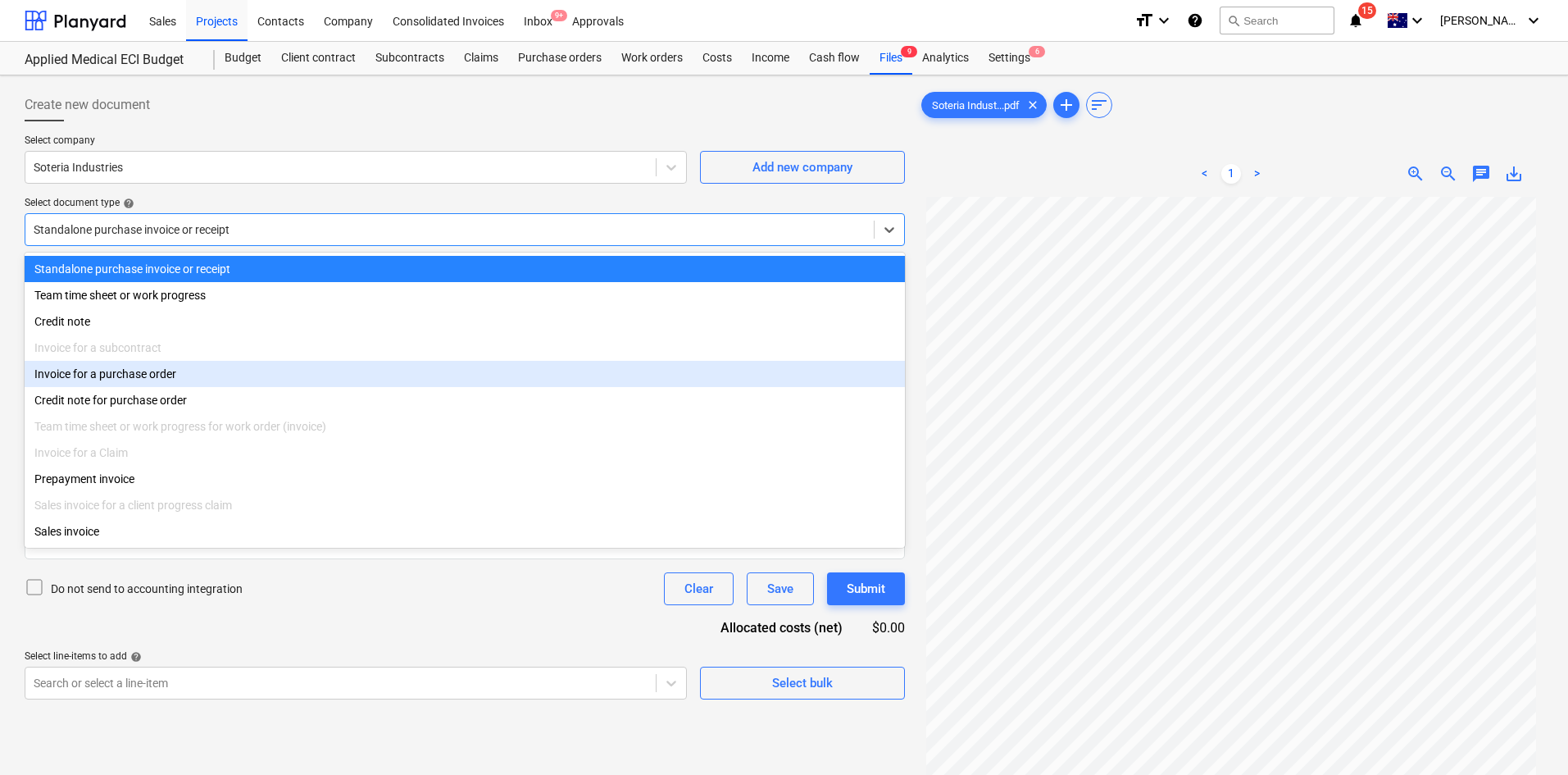
click at [208, 386] on div "Invoice for a purchase order" at bounding box center [465, 374] width 880 height 26
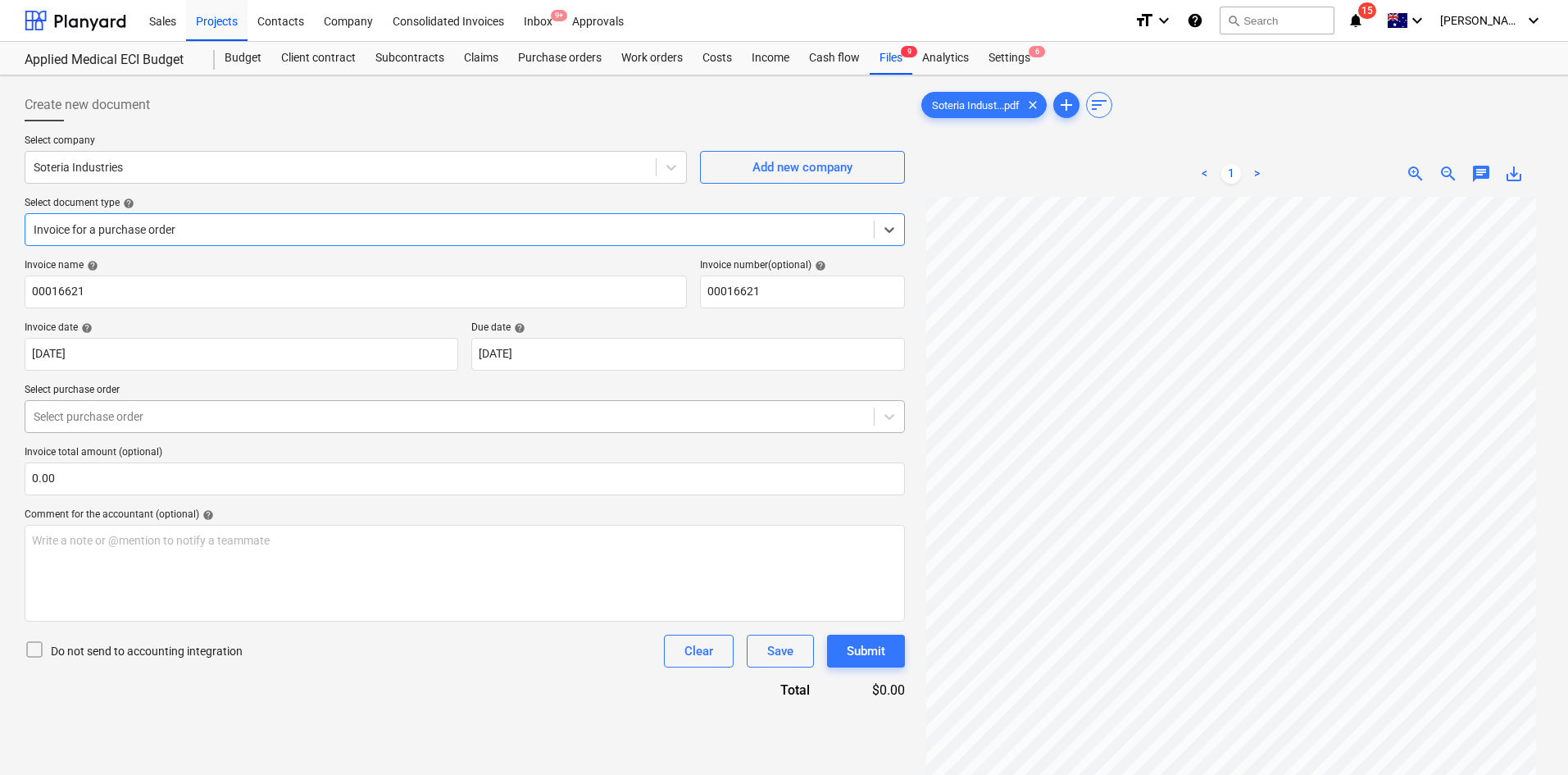
click at [267, 415] on div at bounding box center [449, 416] width 832 height 16
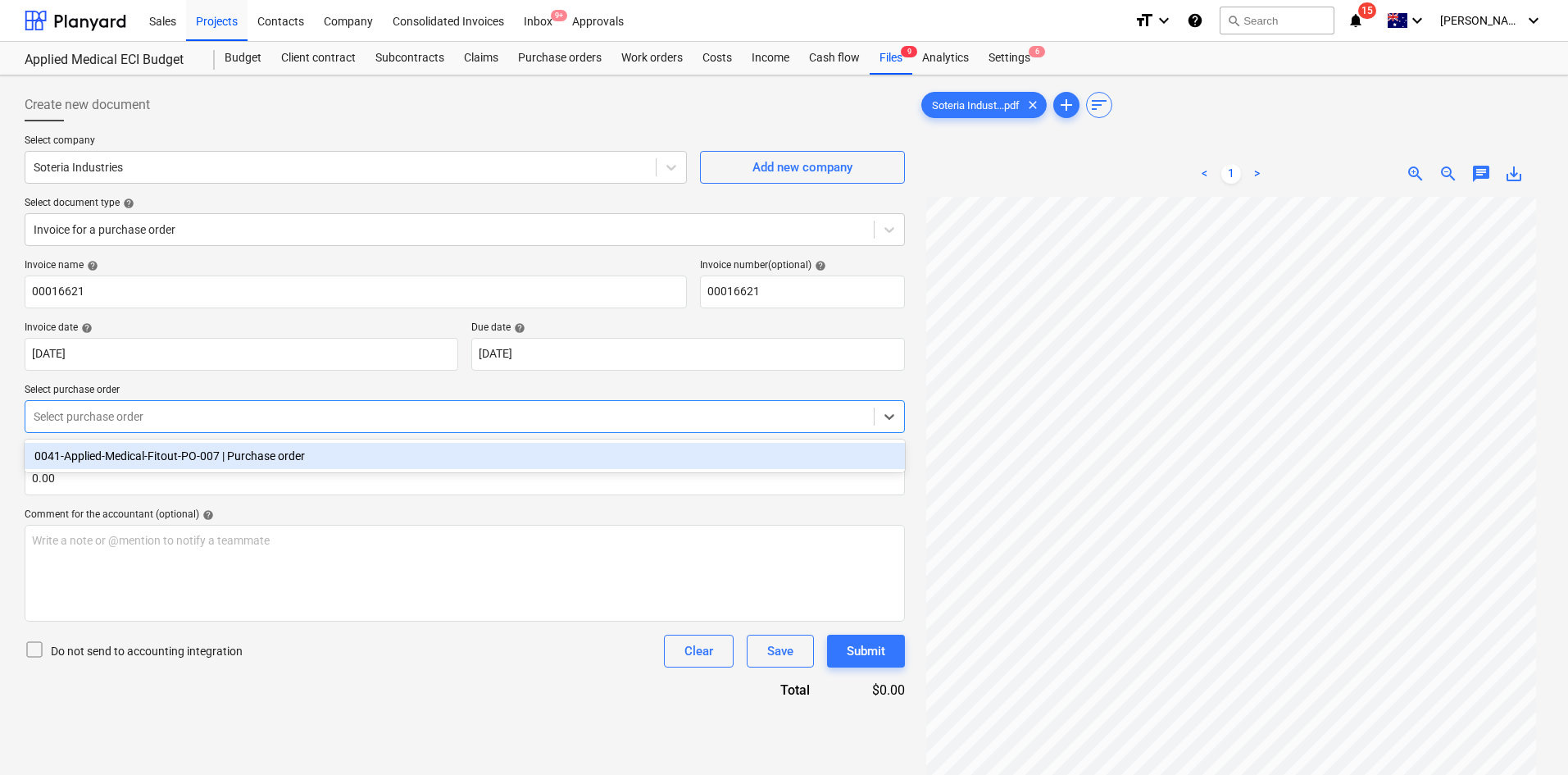
click at [260, 448] on div "0041-Applied-Medical-Fitout-PO-007 | Purchase order" at bounding box center [465, 456] width 880 height 26
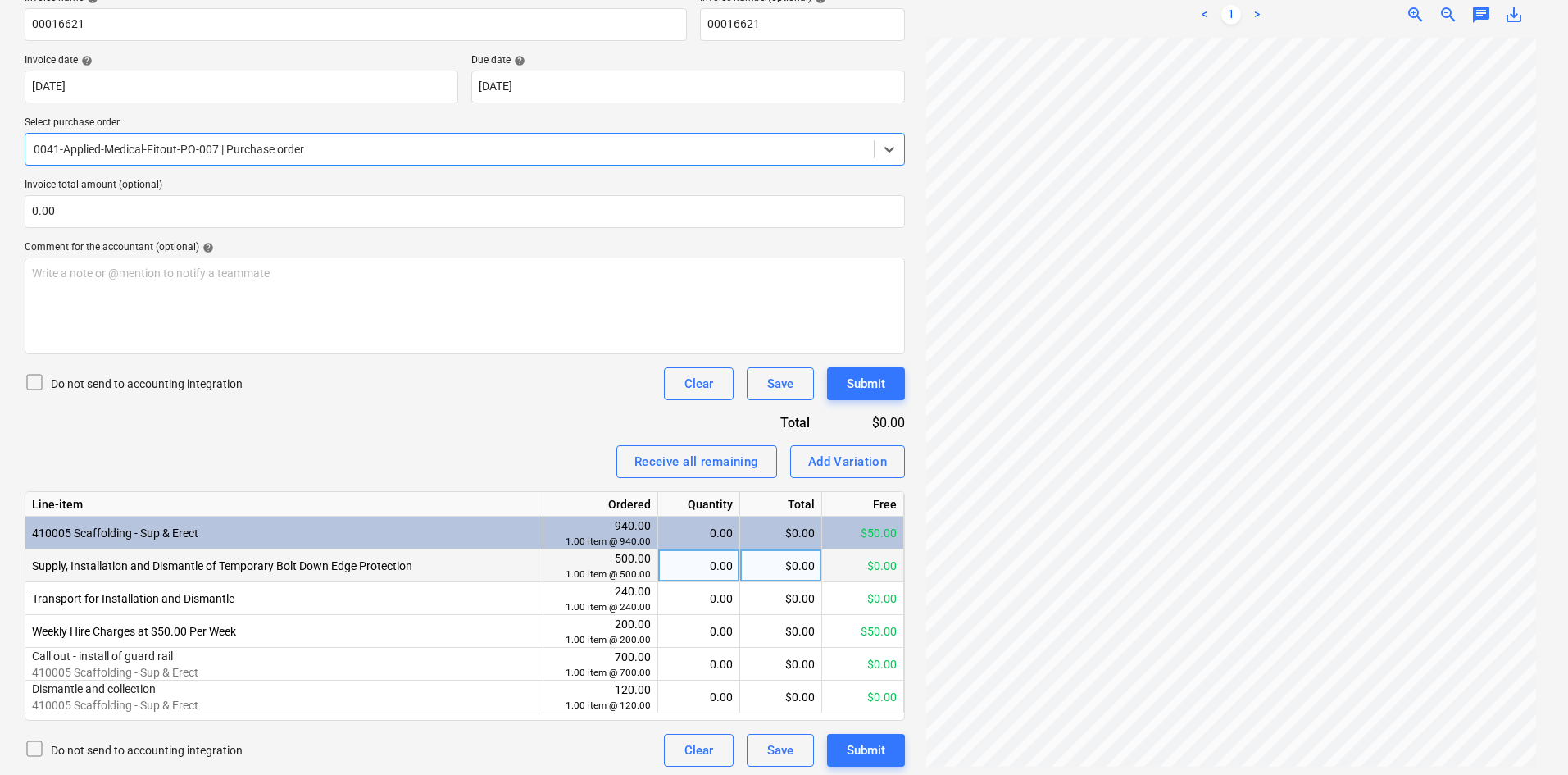
scroll to position [272, 0]
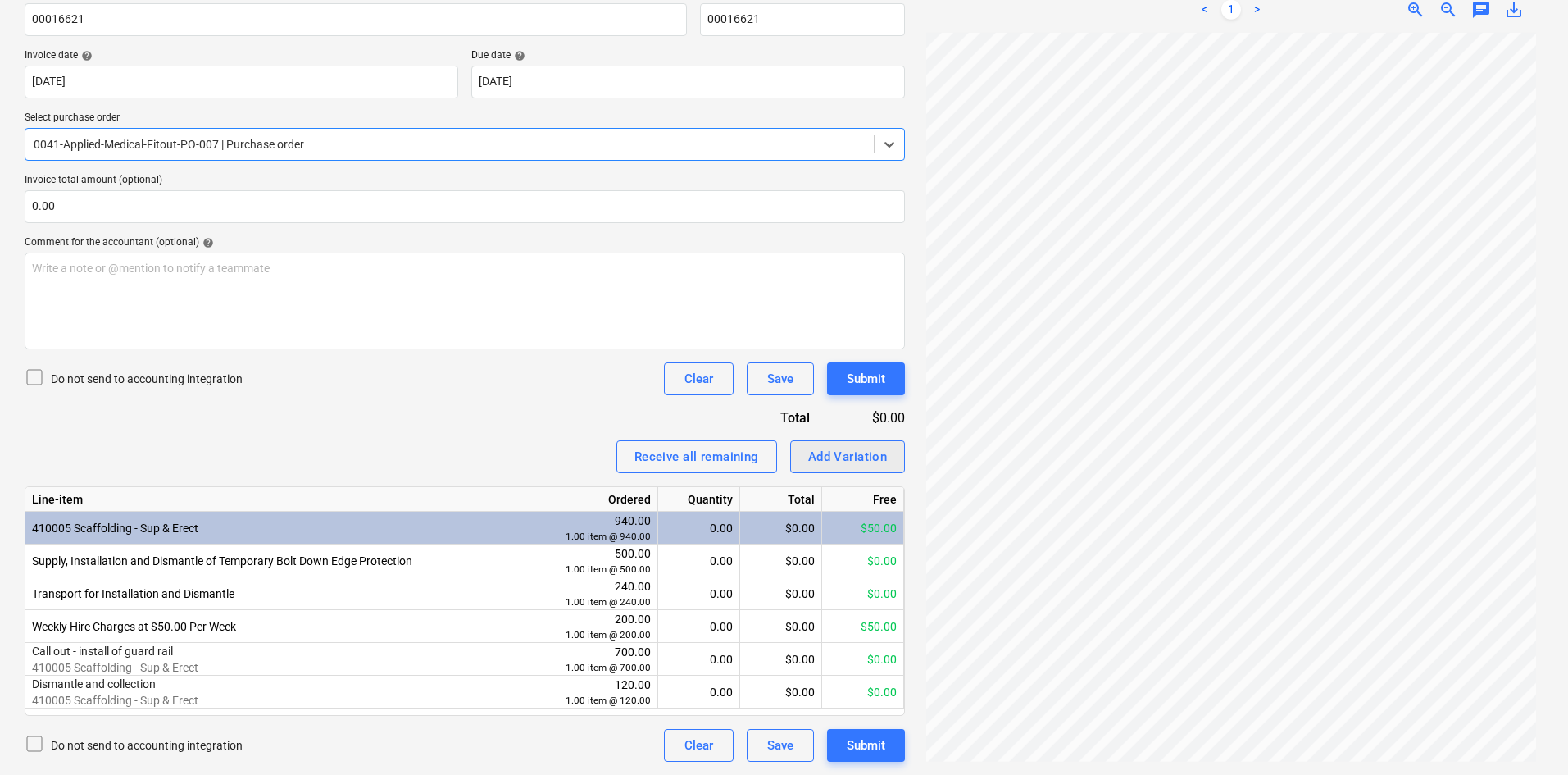
click at [863, 461] on div "Add Variation" at bounding box center [847, 457] width 79 height 21
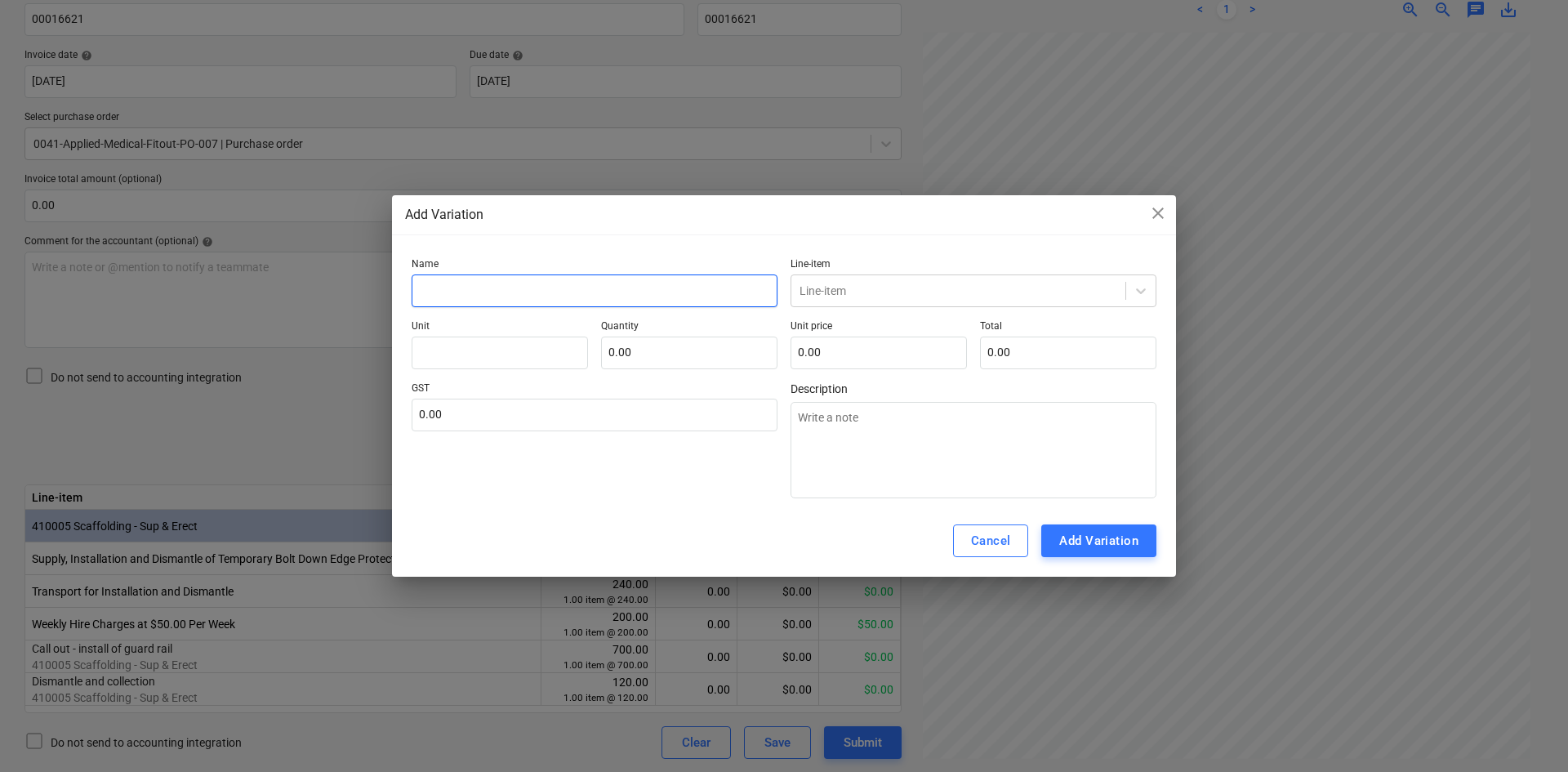
click at [524, 291] on input "text" at bounding box center [594, 291] width 366 height 32
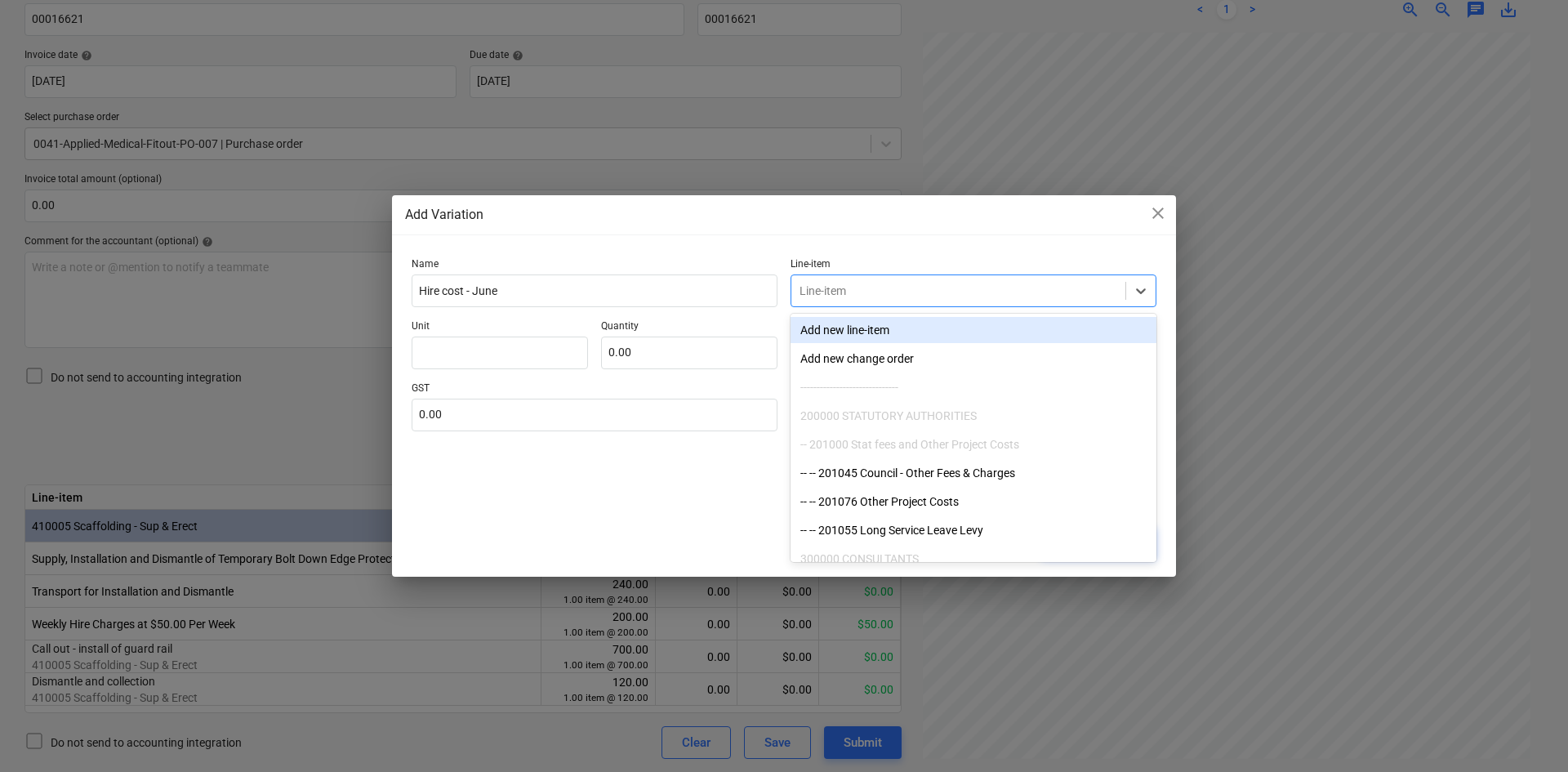
click at [853, 291] on div at bounding box center [958, 290] width 318 height 16
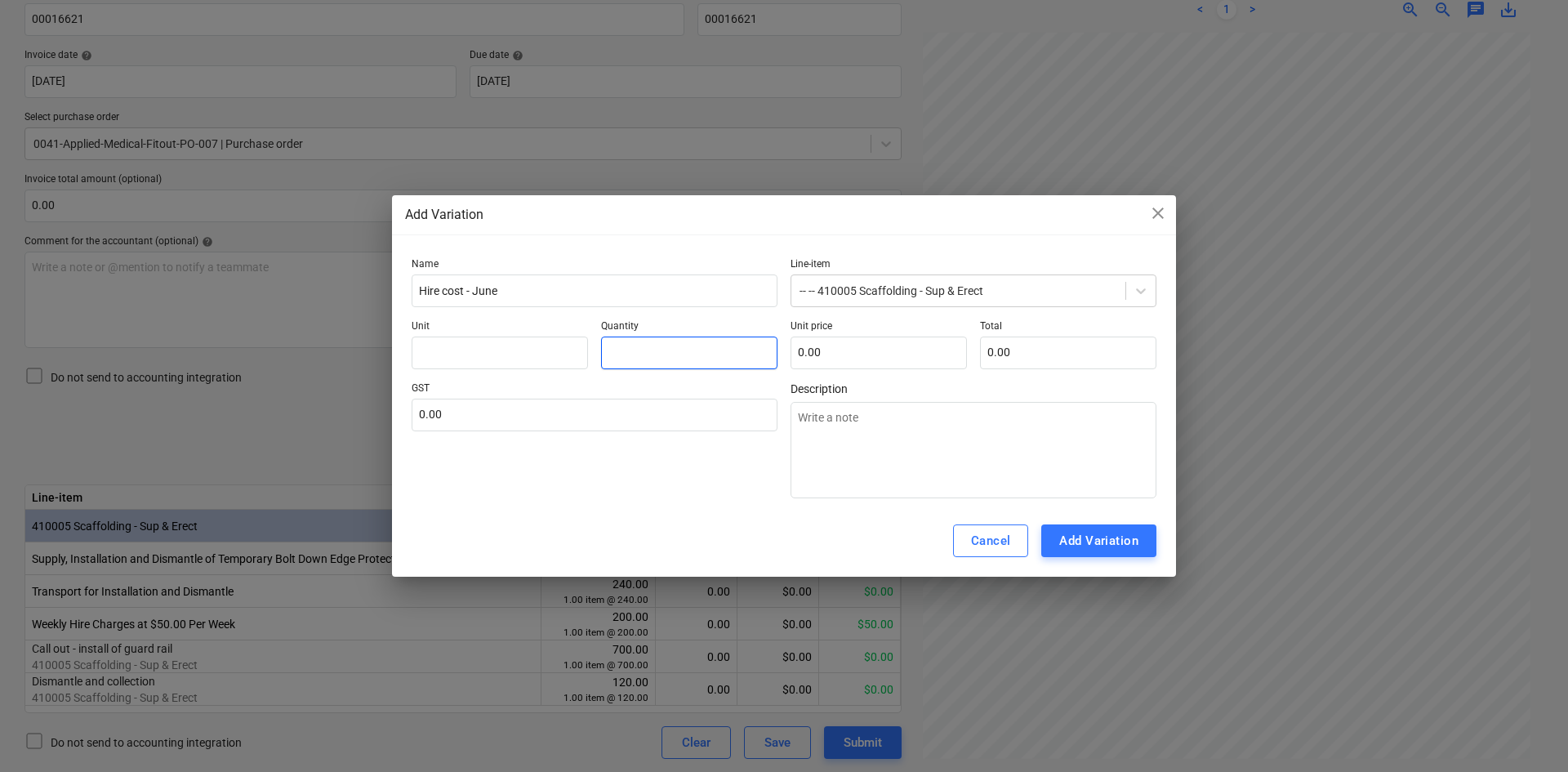
click at [702, 352] on input "text" at bounding box center [690, 353] width 177 height 32
click at [595, 414] on input "text" at bounding box center [594, 415] width 366 height 32
click at [1015, 540] on button "Cancel" at bounding box center [991, 541] width 76 height 32
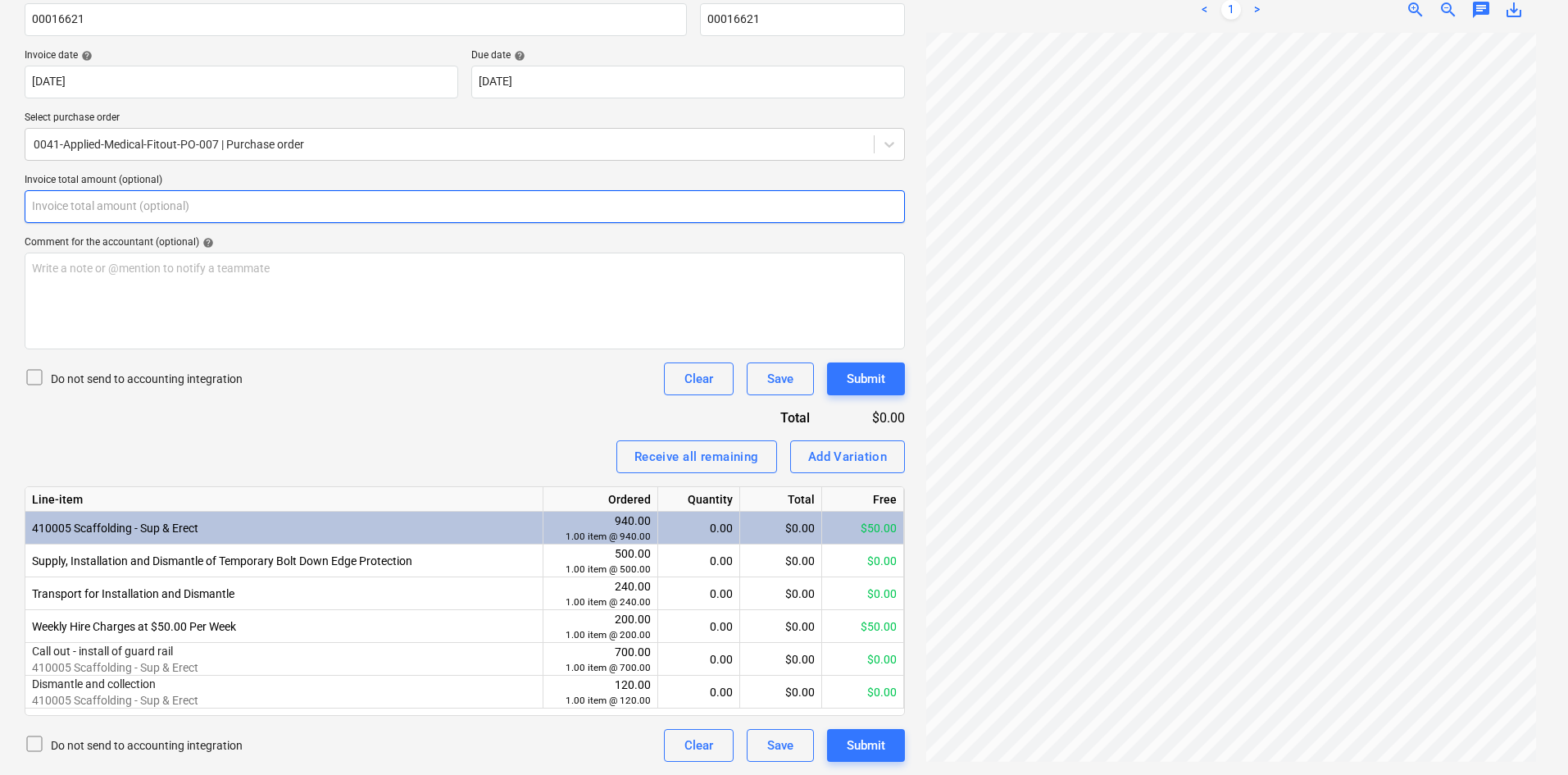
click at [240, 205] on input "text" at bounding box center [465, 207] width 880 height 32
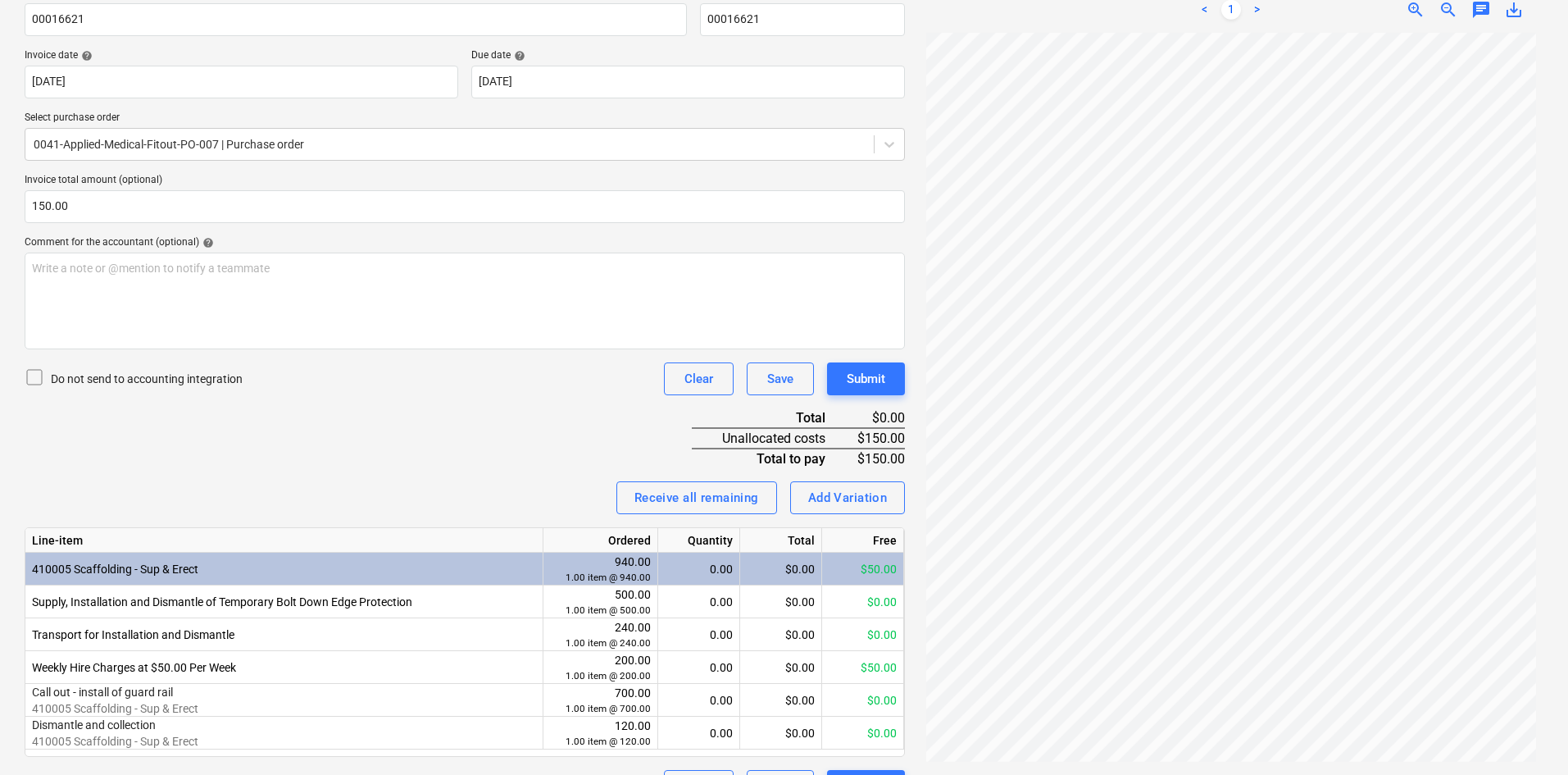
click at [361, 481] on div "Receive all remaining Add Variation" at bounding box center [465, 498] width 880 height 32
click at [824, 495] on div "Add Variation" at bounding box center [847, 498] width 79 height 21
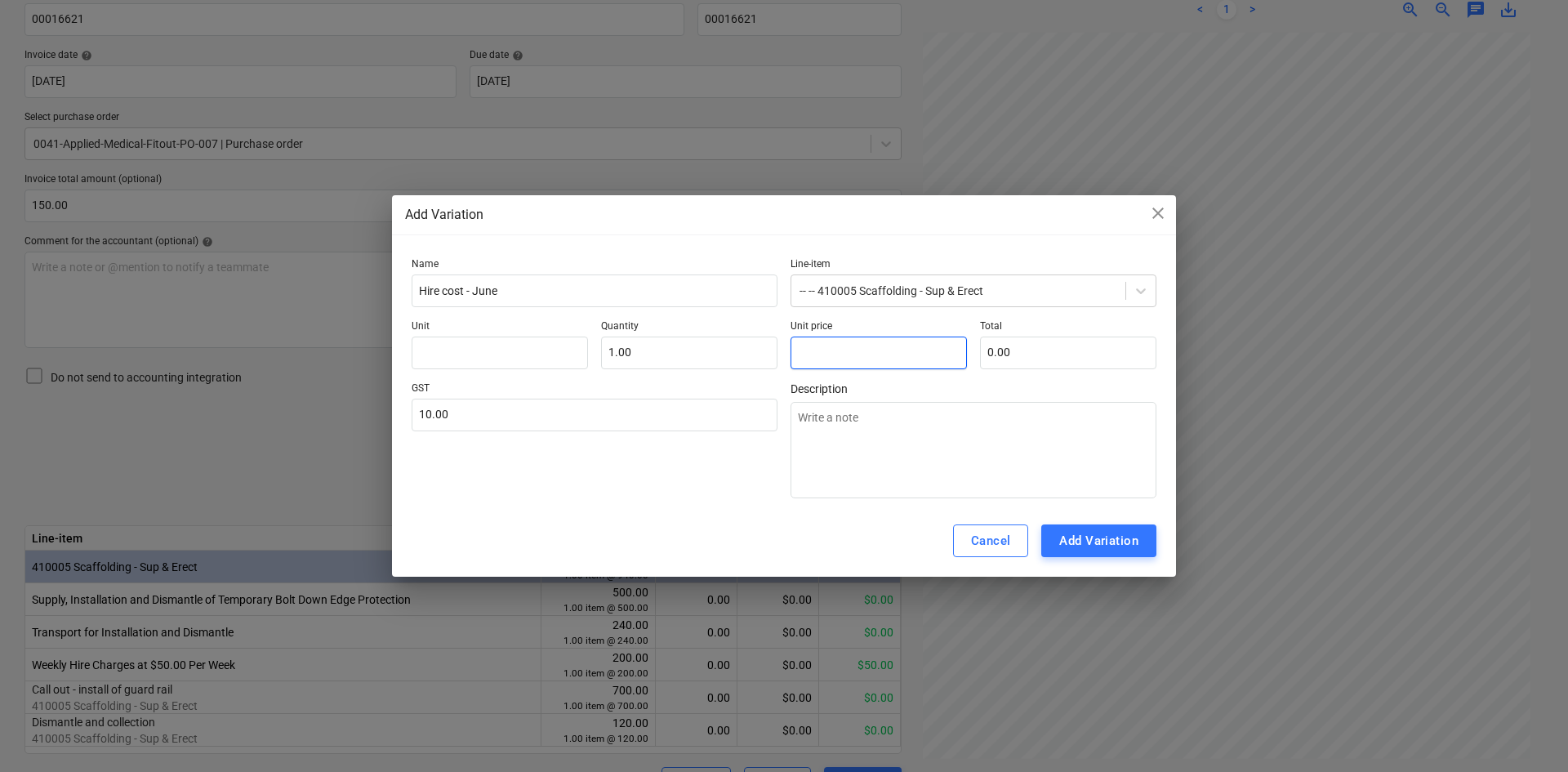
click at [820, 354] on input "text" at bounding box center [879, 353] width 177 height 32
click at [704, 469] on div "GST 10.00" at bounding box center [594, 440] width 366 height 116
click at [1077, 539] on div "Add Variation" at bounding box center [1099, 540] width 79 height 21
click at [488, 347] on input "text" at bounding box center [500, 353] width 177 height 32
click at [1122, 539] on div "Add Variation" at bounding box center [1099, 540] width 79 height 21
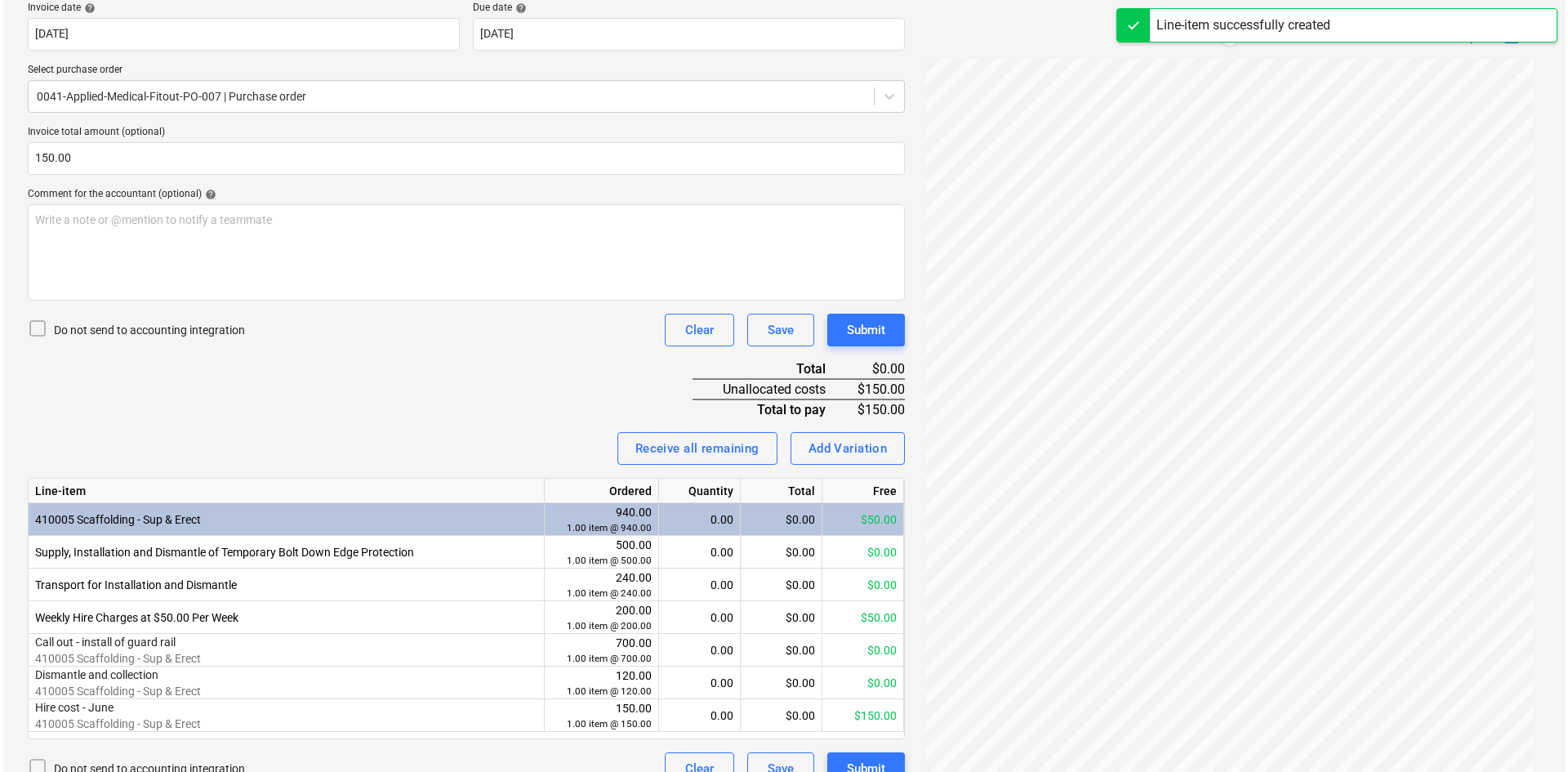
scroll to position [344, 0]
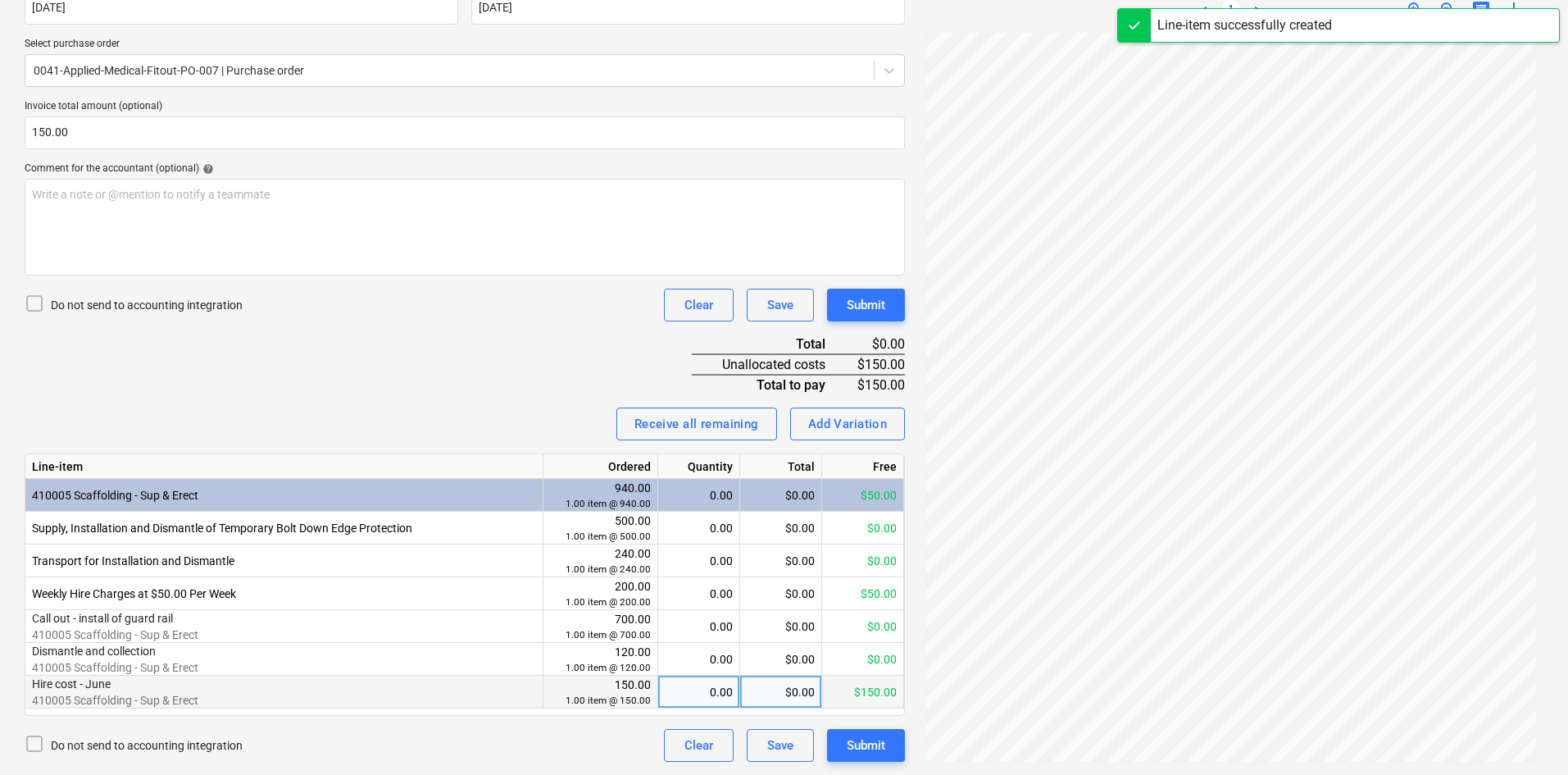
click at [719, 697] on div "0.00" at bounding box center [699, 692] width 68 height 32
click at [463, 392] on div "Invoice name help 00016621 Invoice number (optional) help 00016621 Invoice date…" at bounding box center [465, 337] width 880 height 848
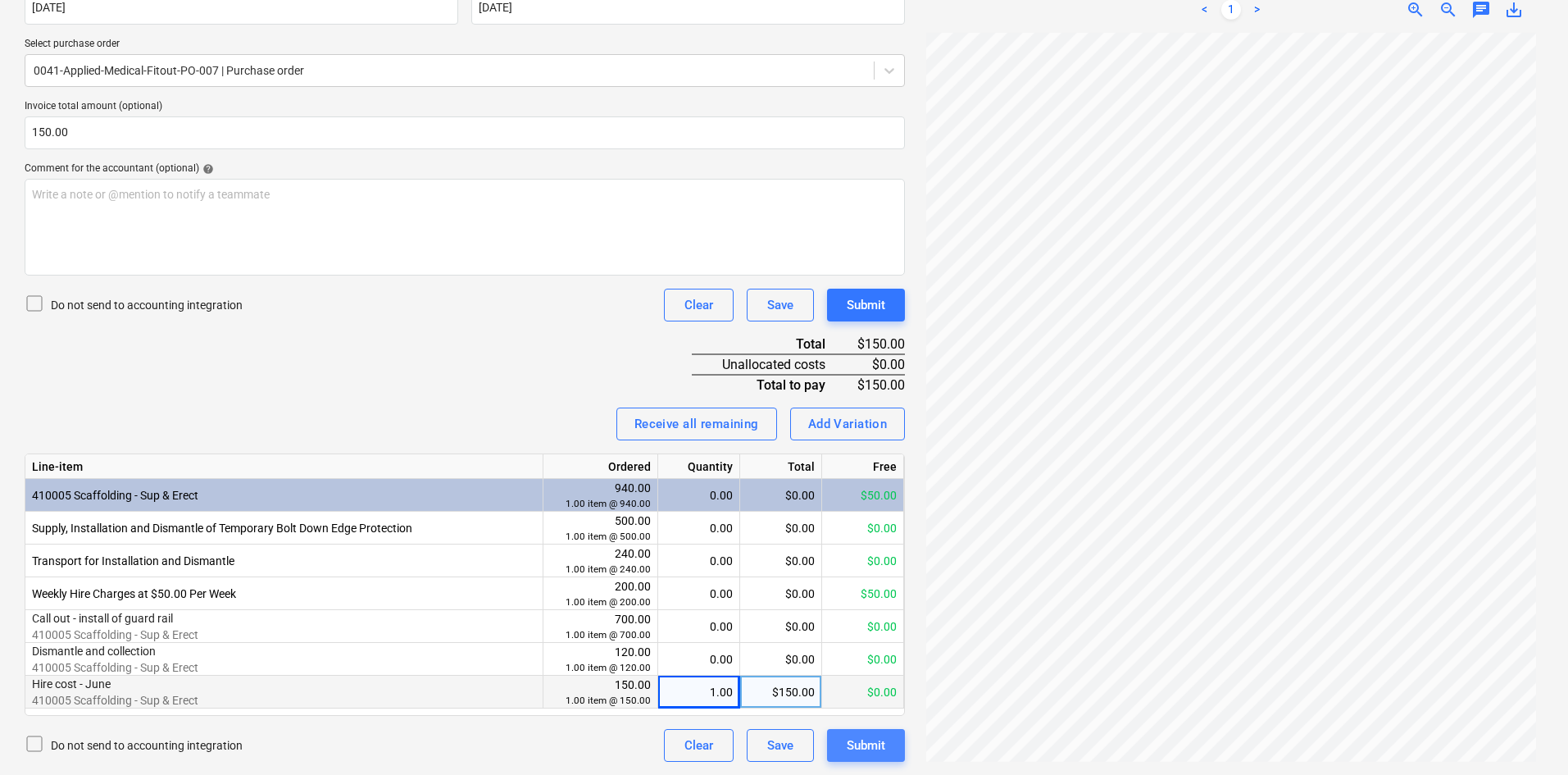
click at [874, 748] on div "Submit" at bounding box center [865, 745] width 38 height 21
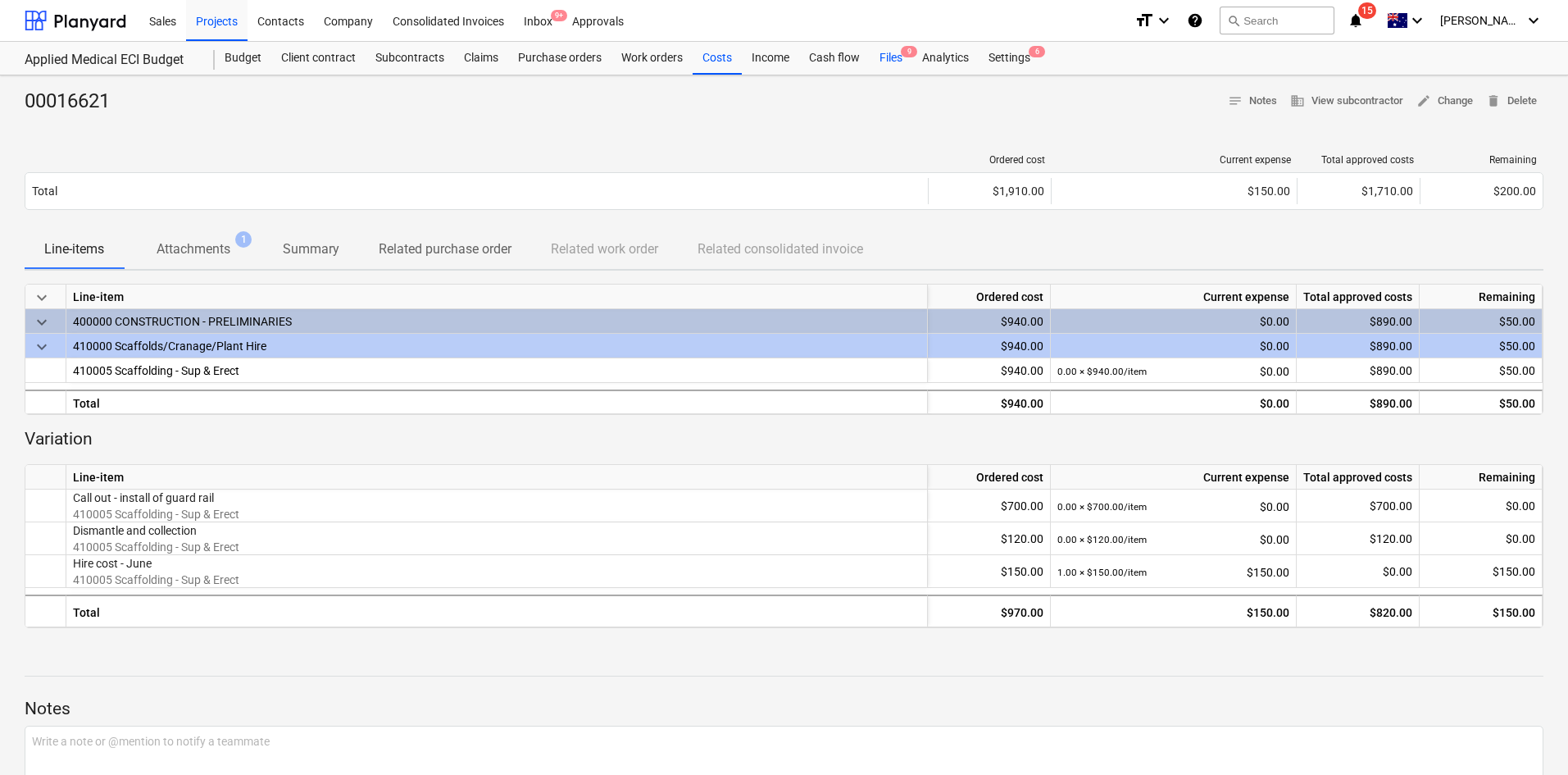
click at [898, 56] on div "Files 9" at bounding box center [891, 58] width 43 height 32
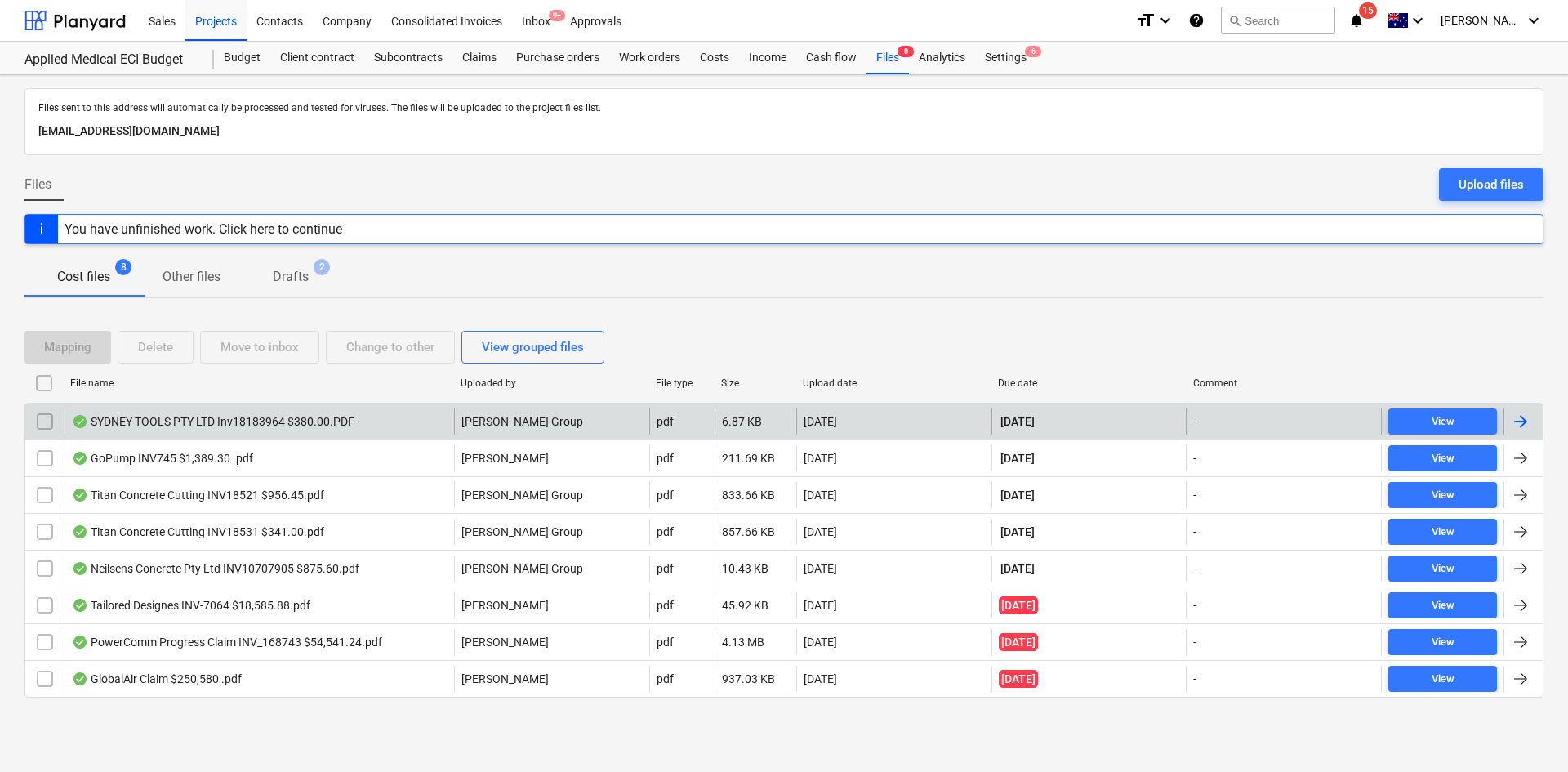
click at [363, 416] on div "SYDNEY TOOLS PTY LTD Inv18183964 $380.00.PDF" at bounding box center [259, 421] width 389 height 26
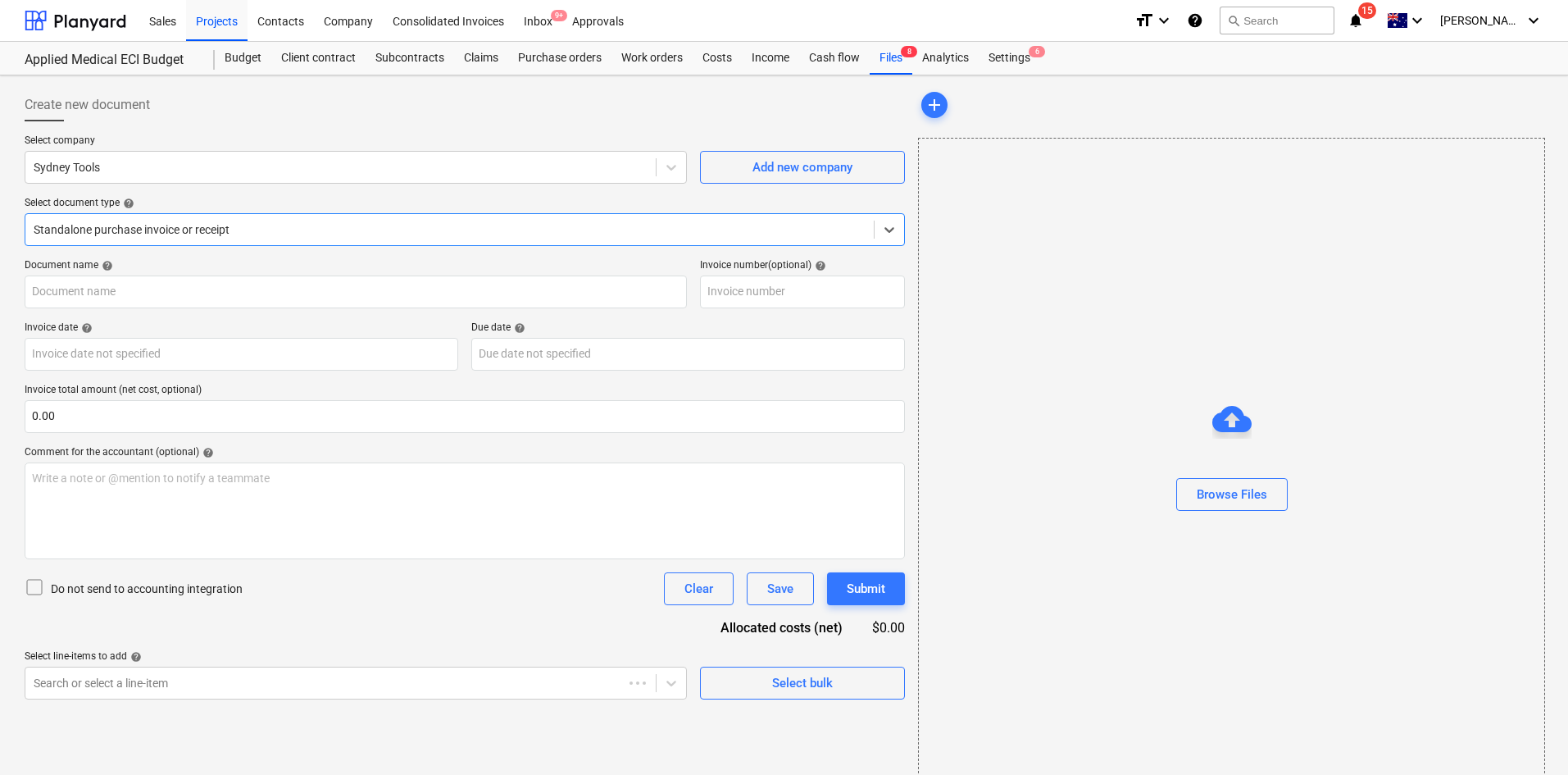
click at [282, 235] on div at bounding box center [449, 229] width 832 height 16
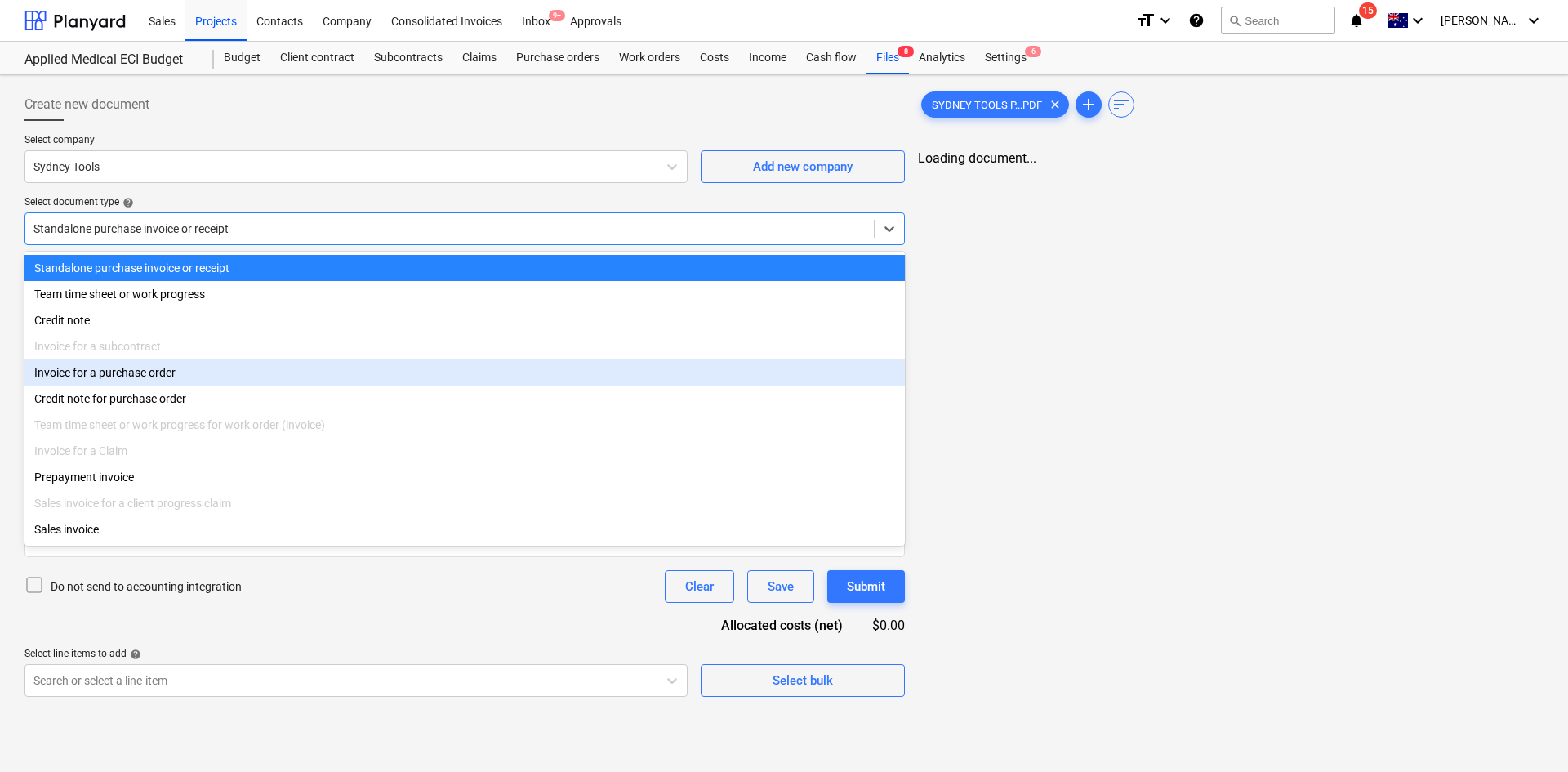
click at [152, 374] on div "Invoice for a purchase order" at bounding box center [465, 372] width 881 height 26
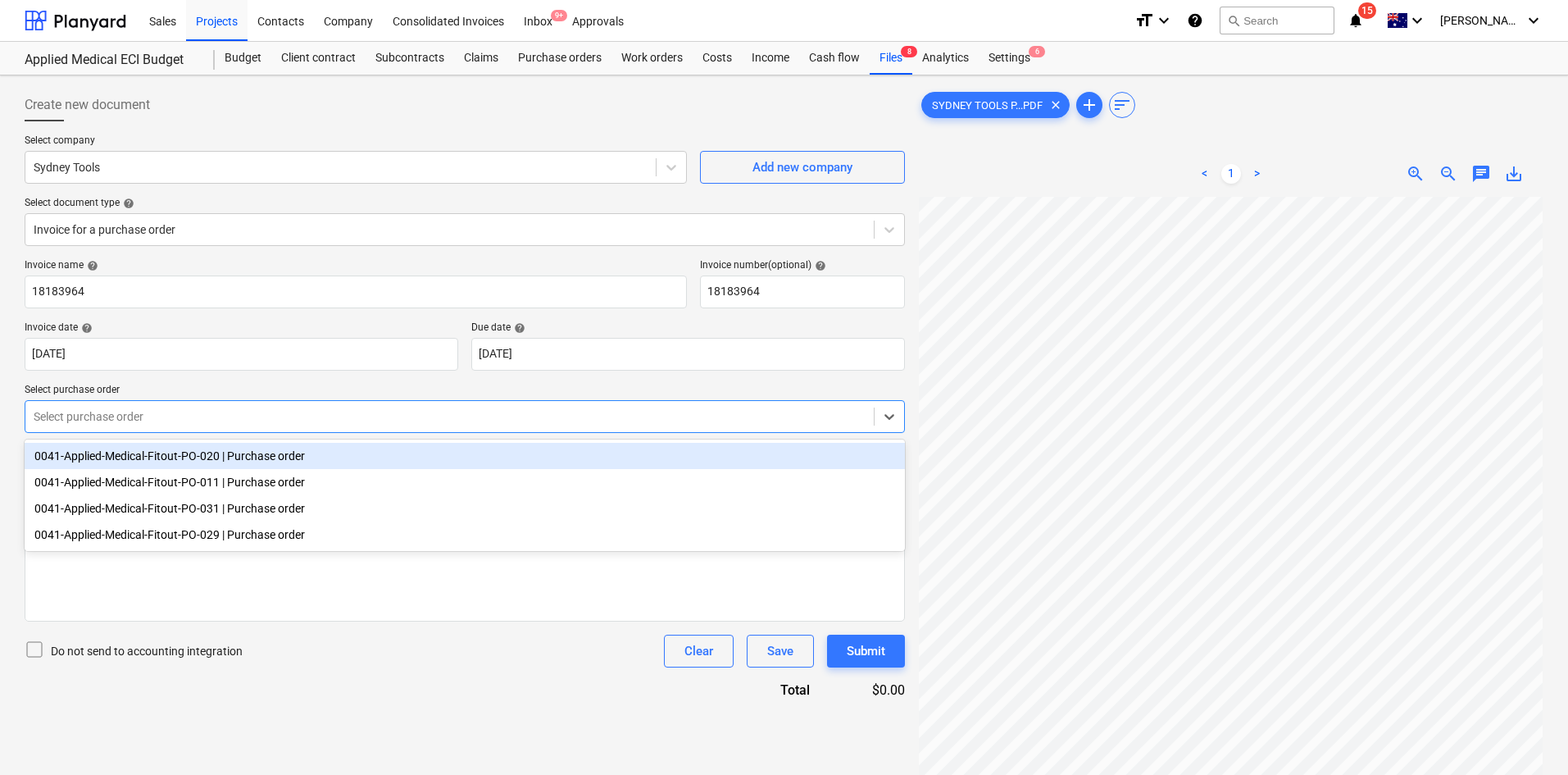
click at [181, 411] on div at bounding box center [449, 416] width 832 height 16
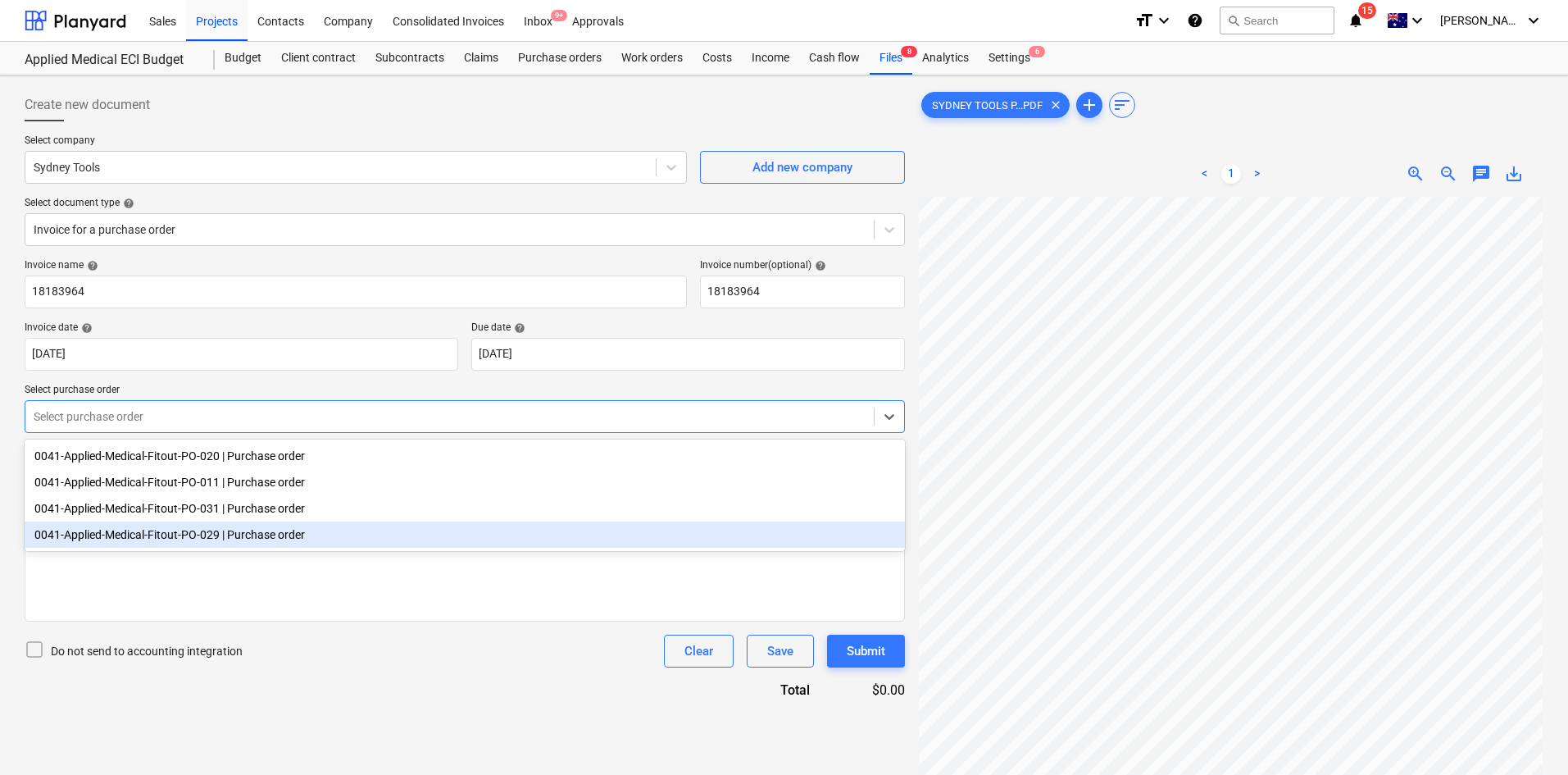
click at [214, 543] on div "0041-Applied-Medical-Fitout-PO-029 | Purchase order" at bounding box center [465, 534] width 880 height 26
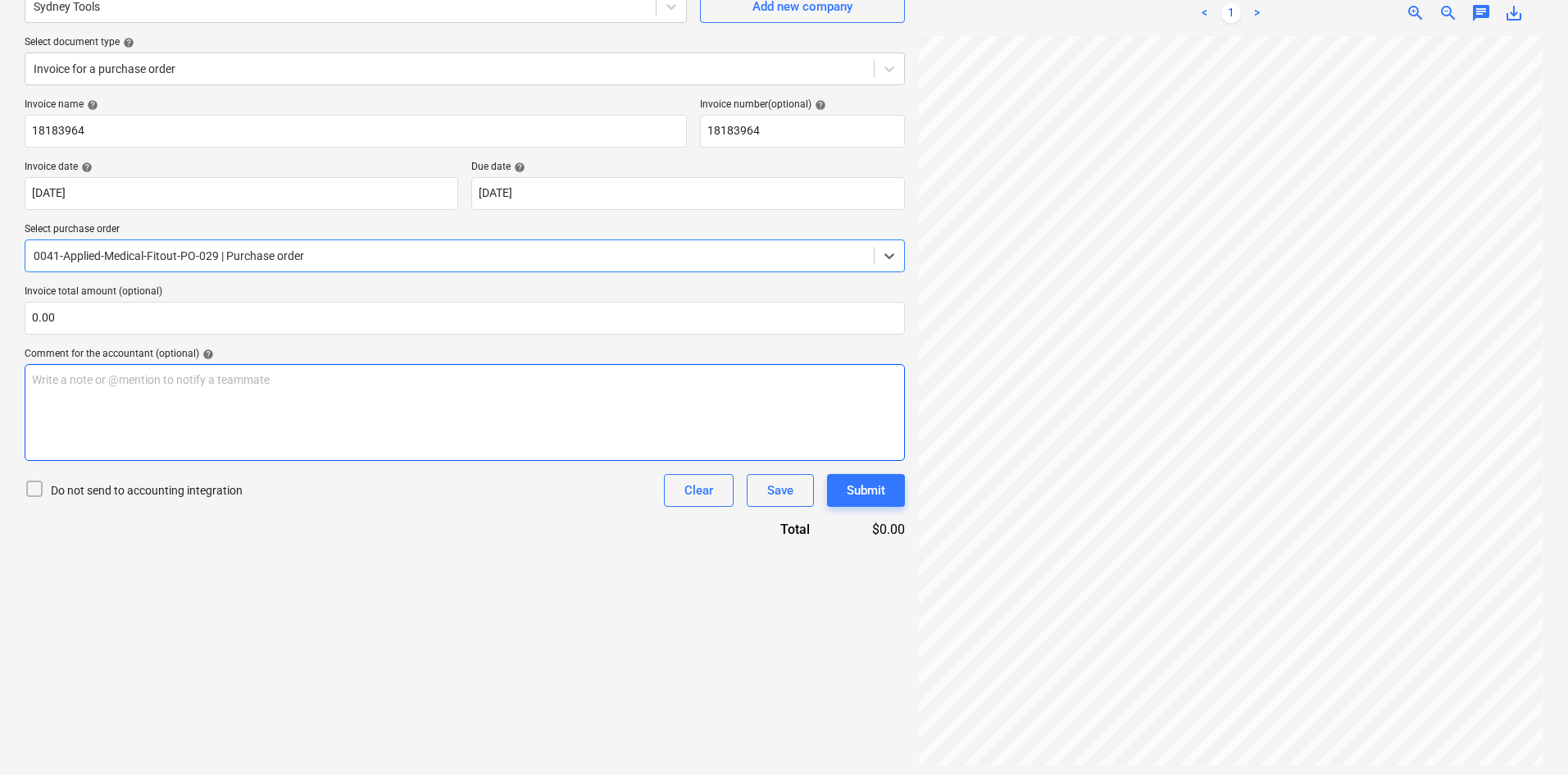
scroll to position [164, 0]
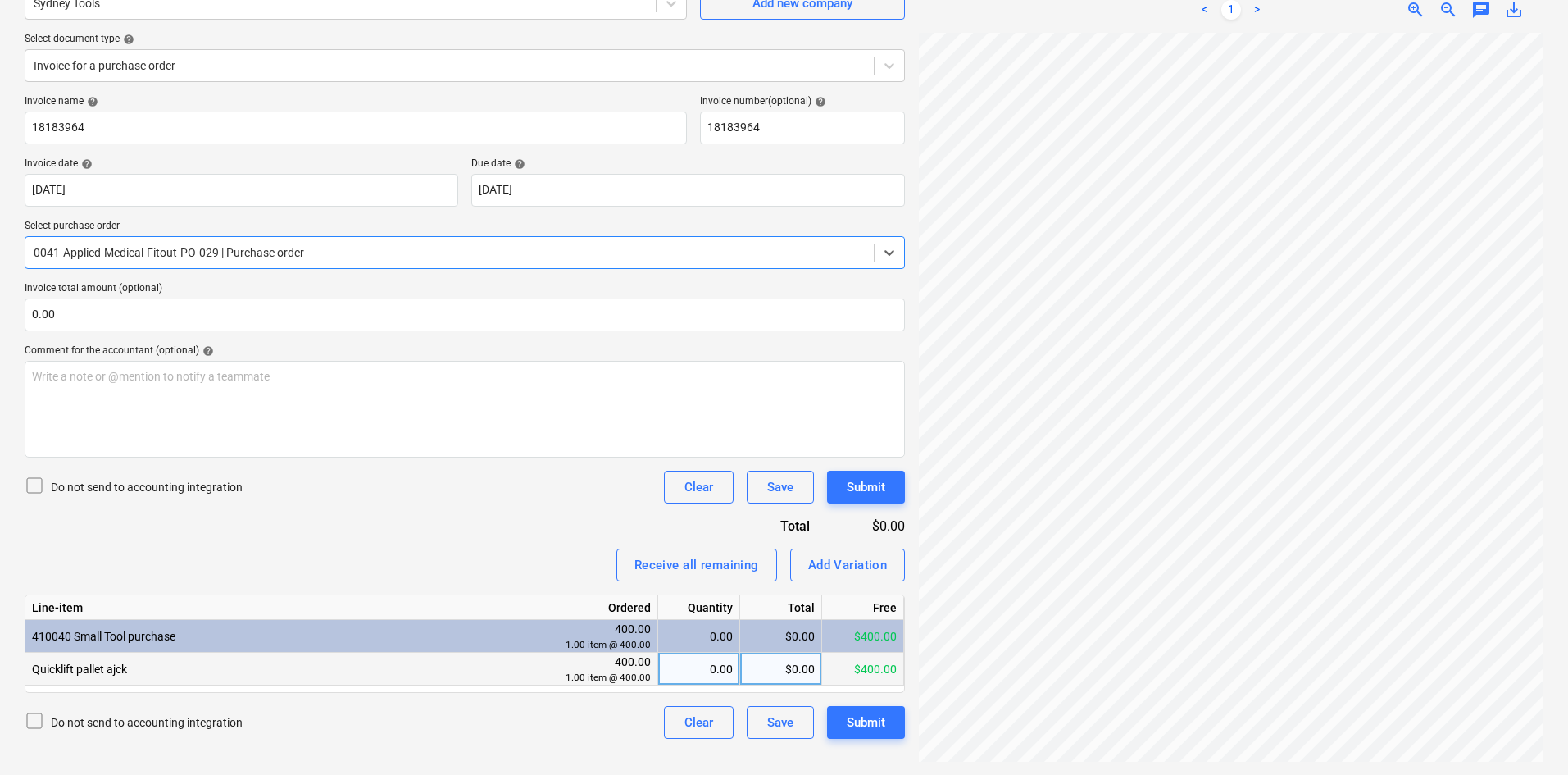
click at [710, 669] on div "0.00" at bounding box center [699, 669] width 68 height 32
click at [755, 667] on div "$0.00" at bounding box center [781, 669] width 82 height 32
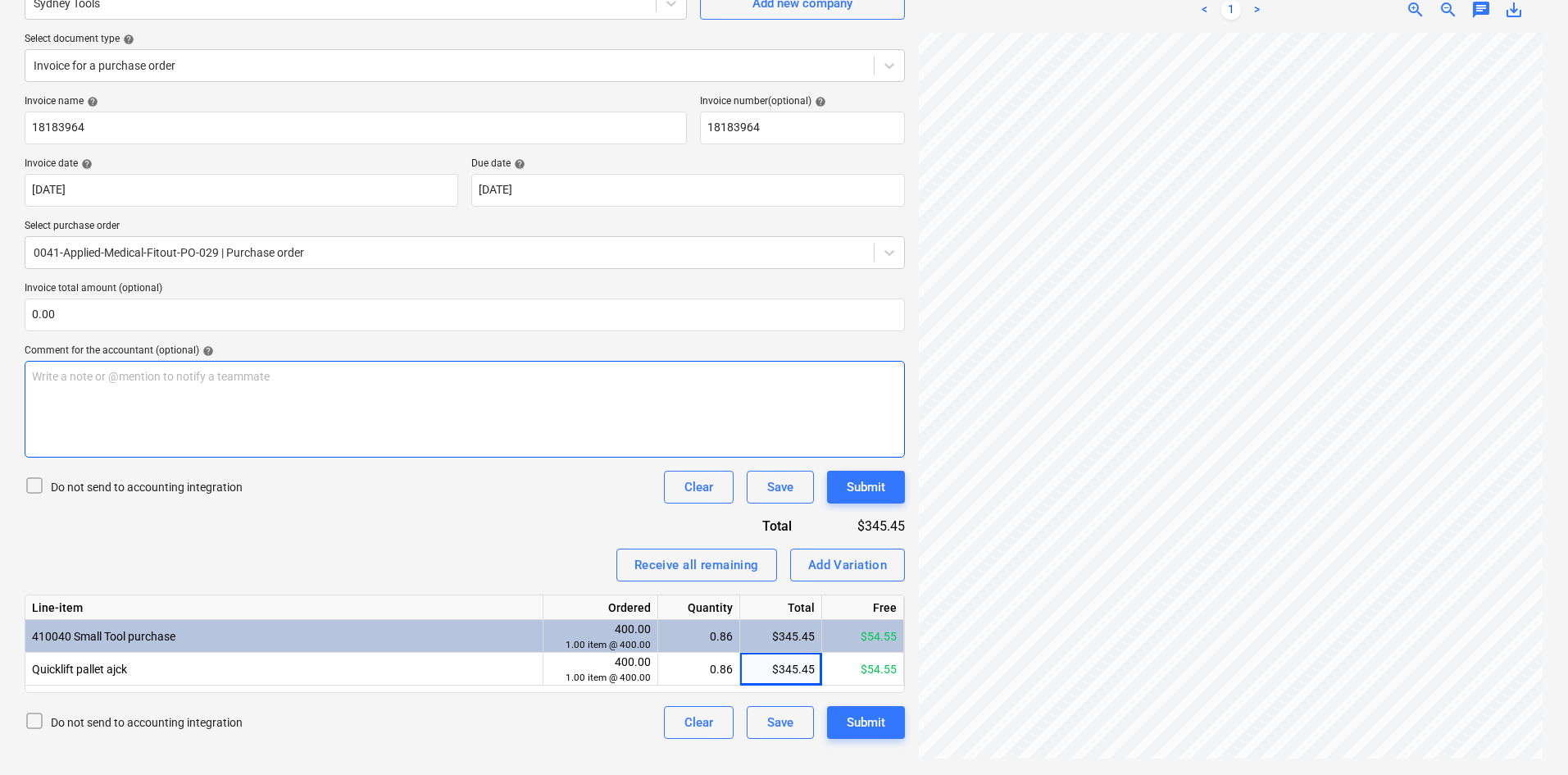
drag, startPoint x: 411, startPoint y: 496, endPoint x: 376, endPoint y: 409, distance: 93.8
click at [410, 496] on div "Do not send to accounting integration Clear Save Submit" at bounding box center [465, 487] width 880 height 32
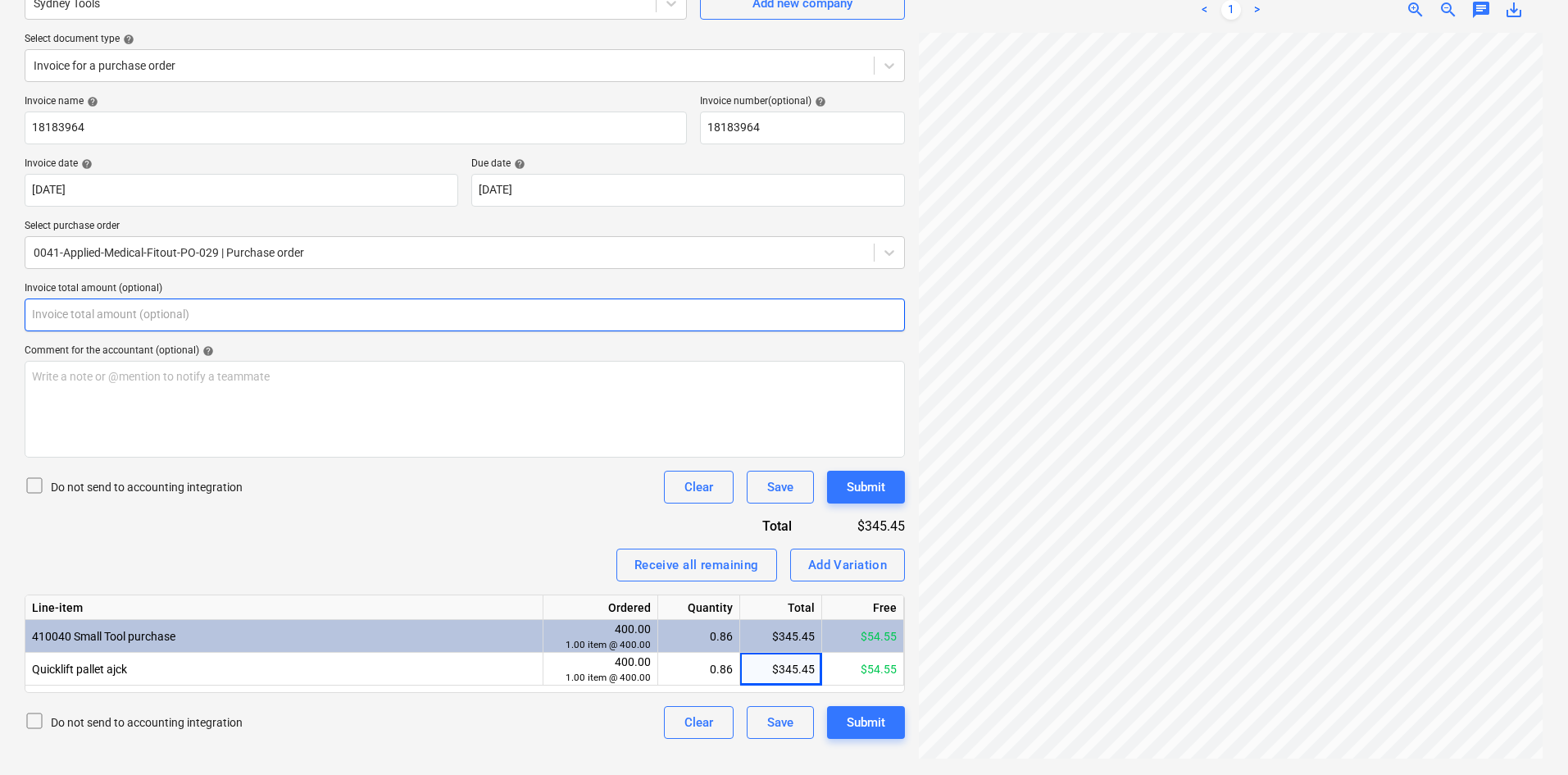
click at [282, 312] on input "text" at bounding box center [465, 315] width 880 height 32
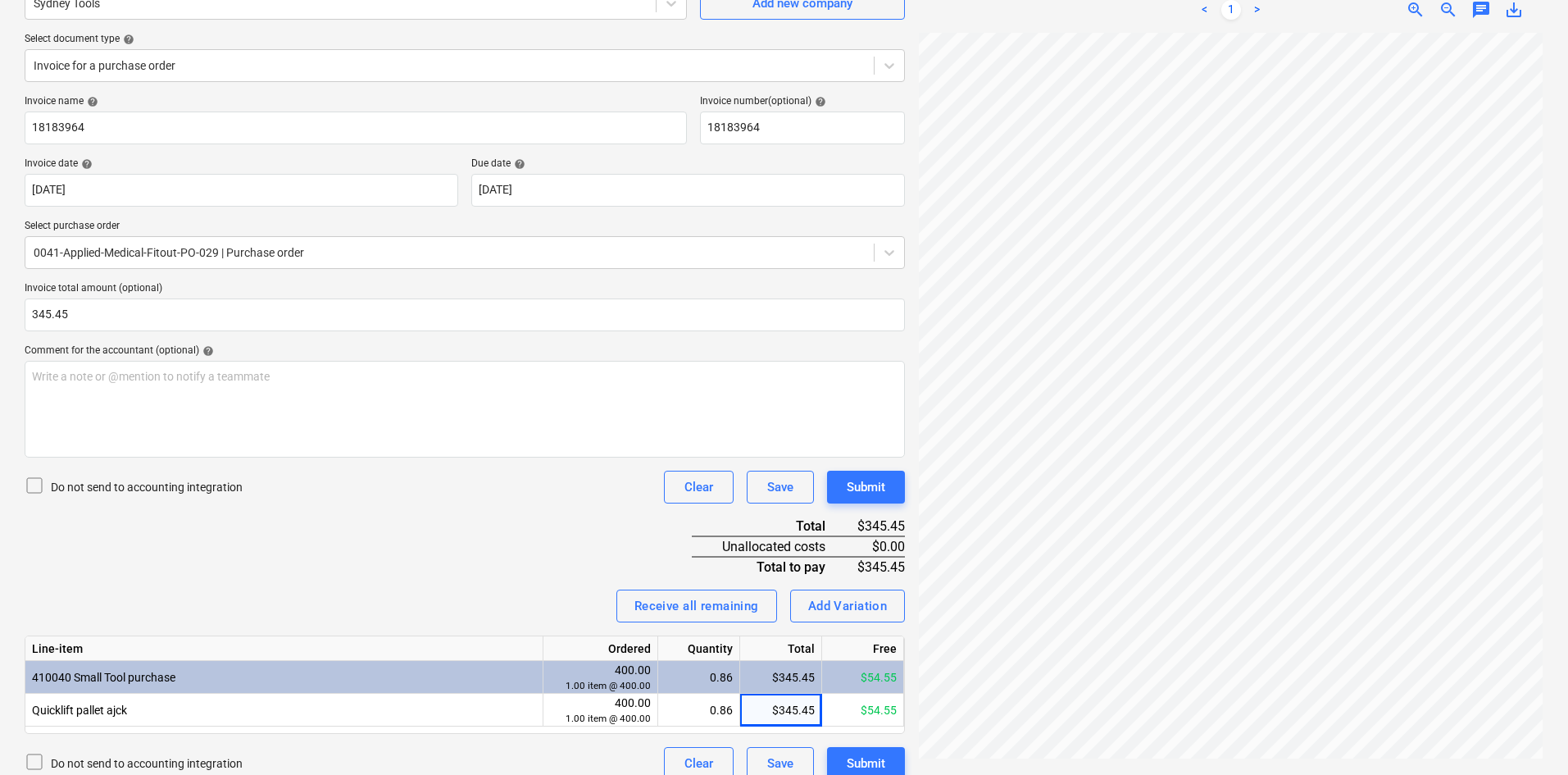
click at [406, 563] on div "Invoice name help 18183964 Invoice number (optional) help 18183964 Invoice date…" at bounding box center [465, 437] width 880 height 685
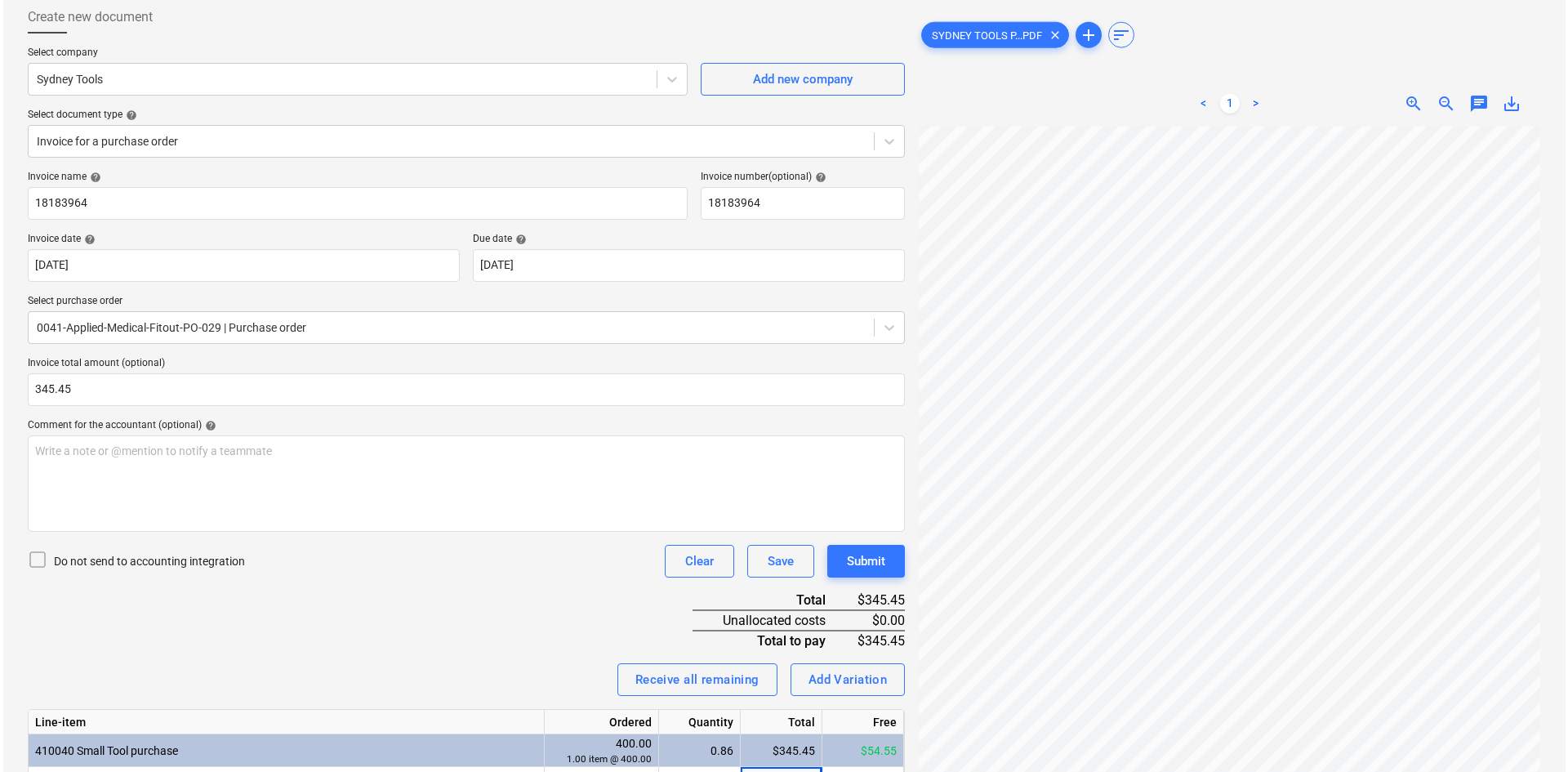
scroll to position [181, 0]
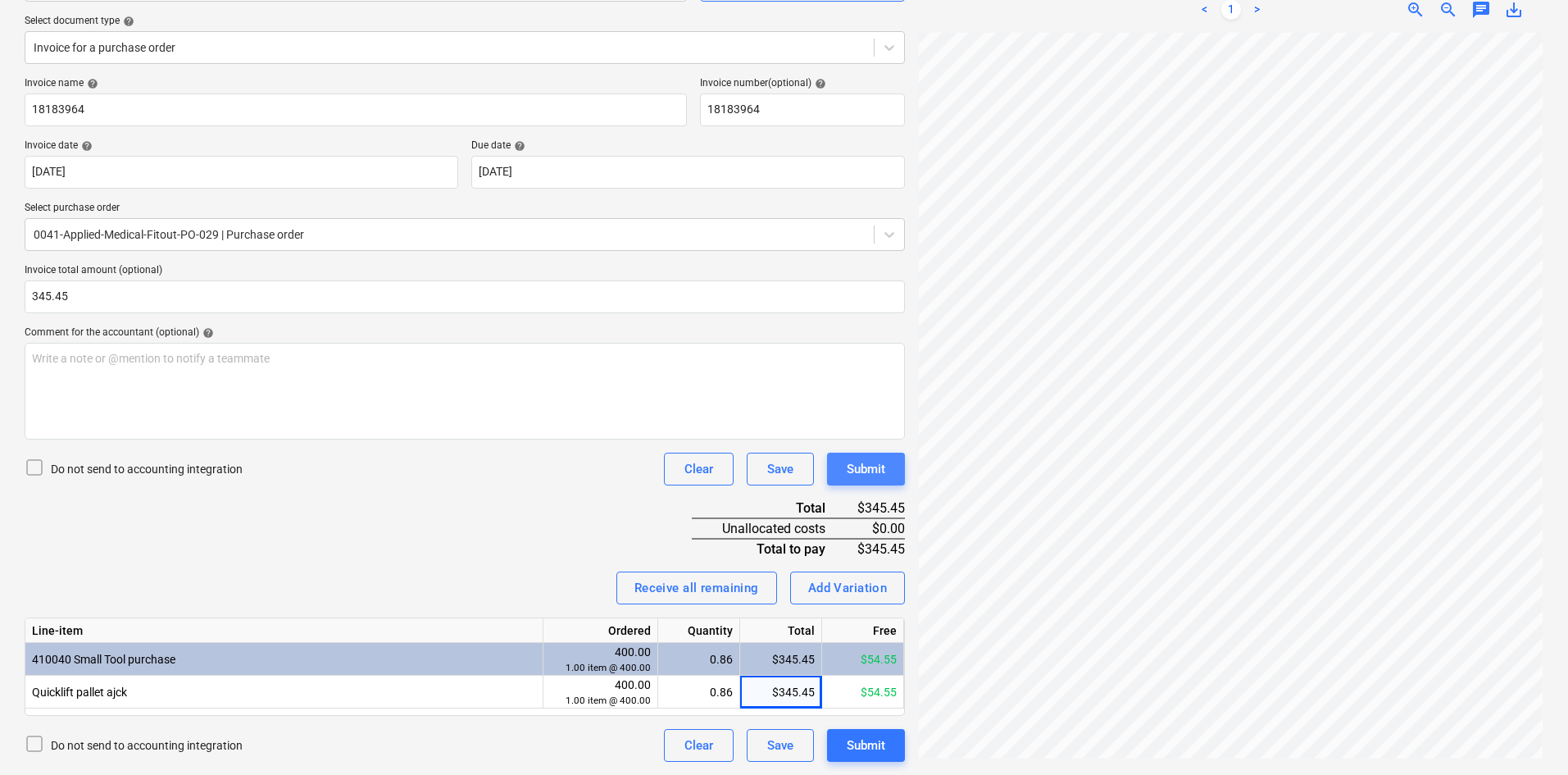
click at [886, 469] on div "Submit" at bounding box center [865, 469] width 38 height 21
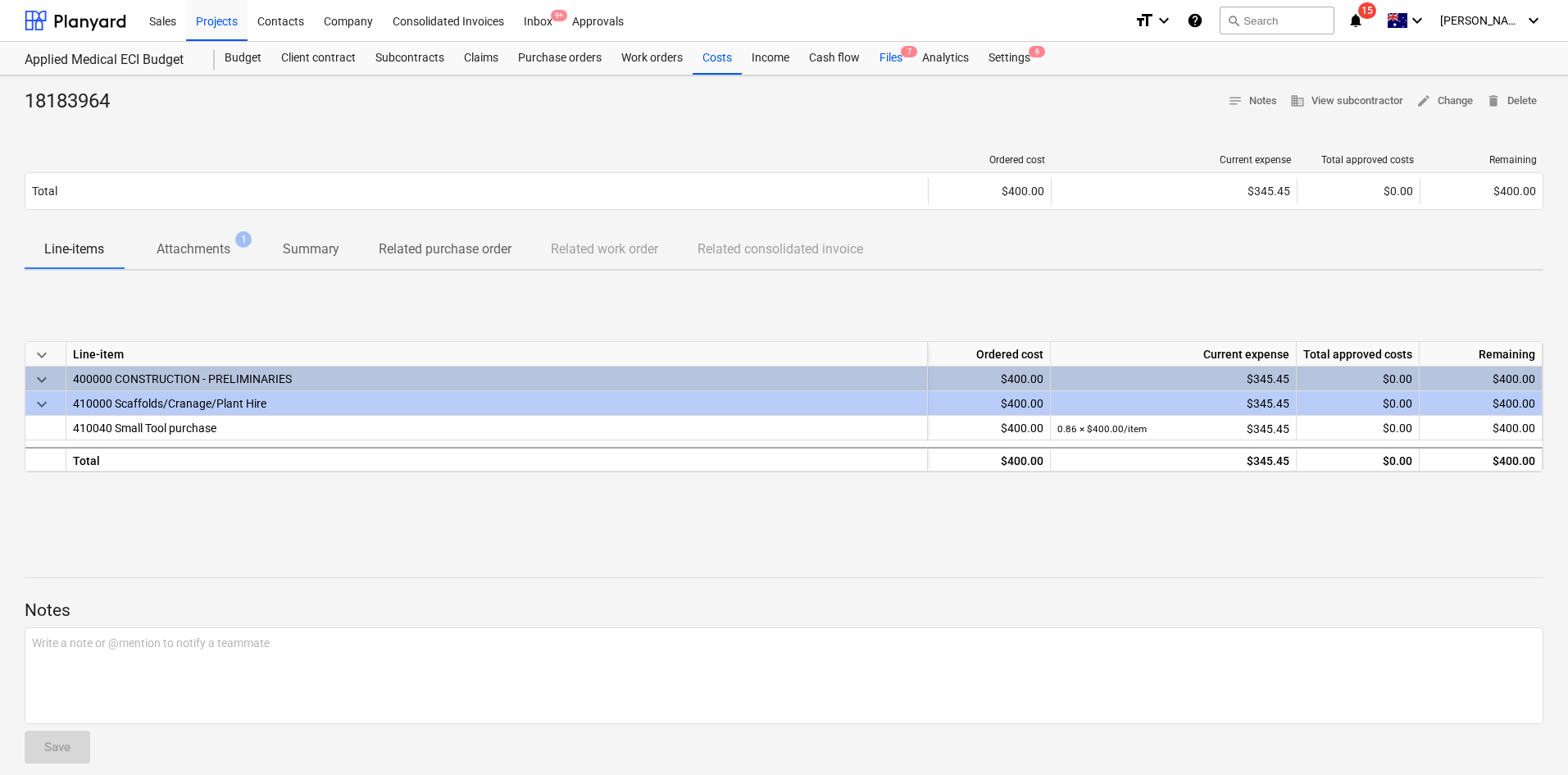
click at [889, 55] on div "Files 7" at bounding box center [891, 58] width 43 height 32
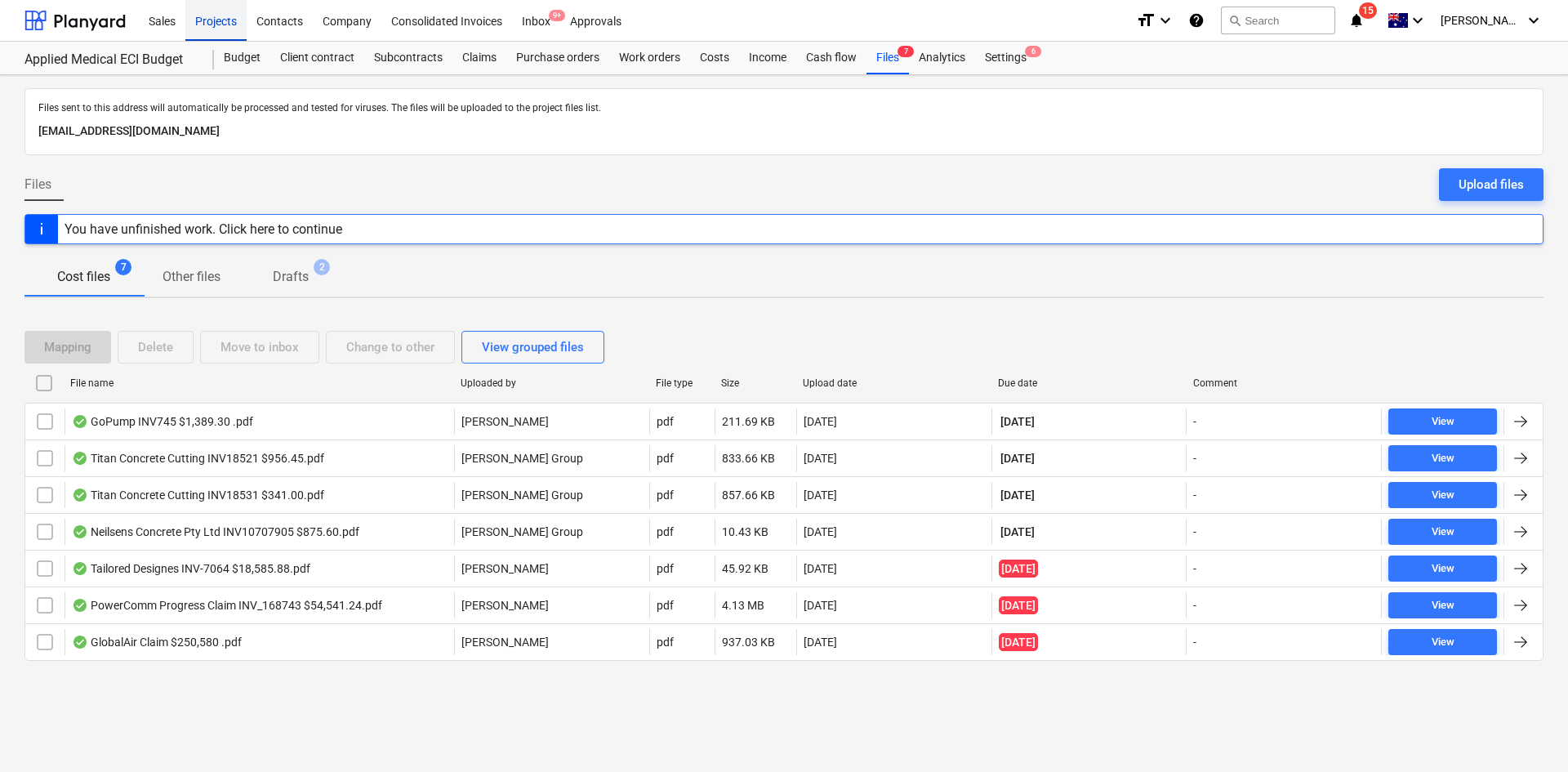
click at [188, 20] on div "Projects" at bounding box center [216, 20] width 61 height 42
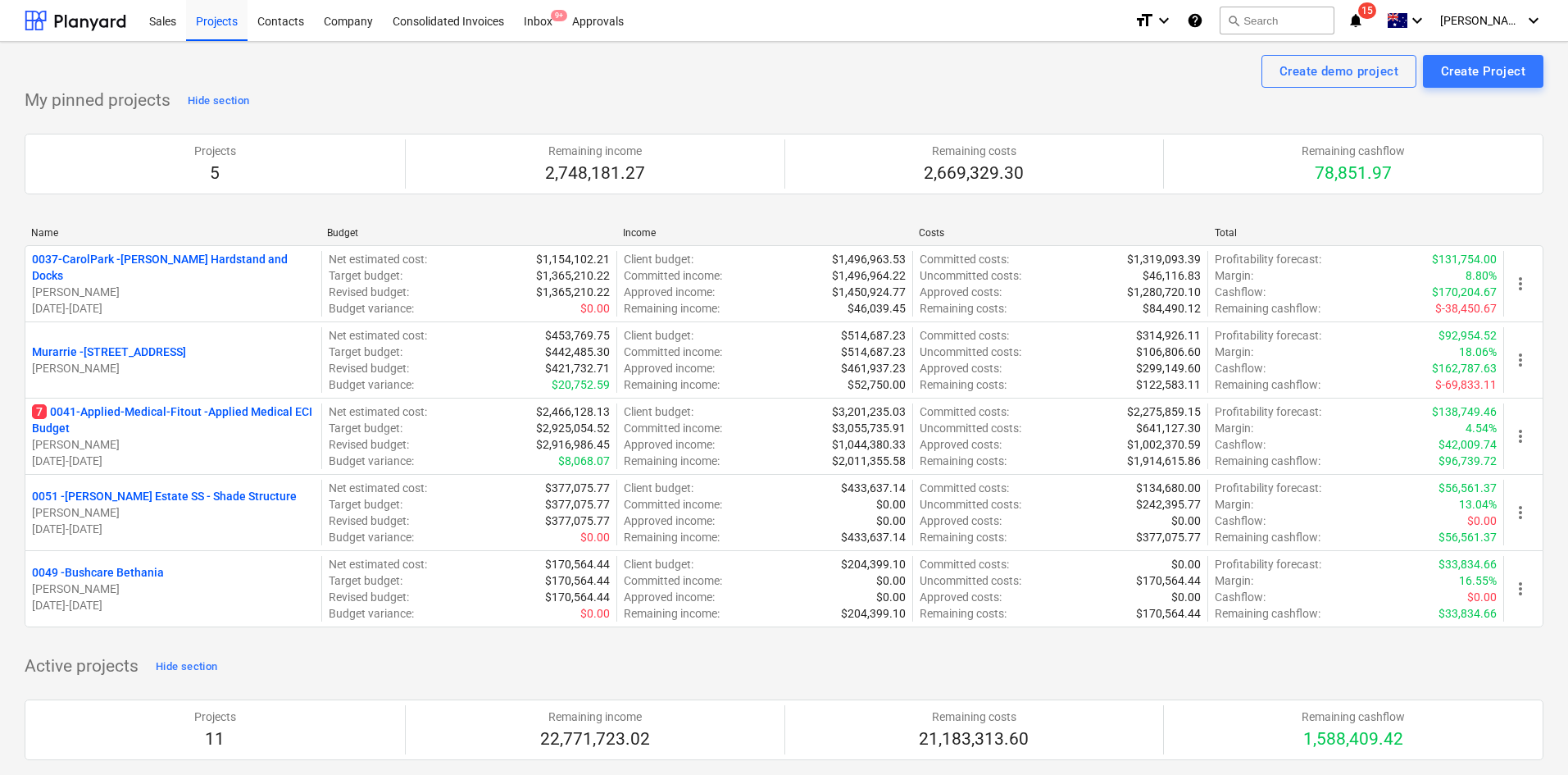
click at [705, 41] on div "Sales Projects Contacts Company Consolidated Invoices Inbox 9+ Approvals format…" at bounding box center [784, 20] width 1568 height 42
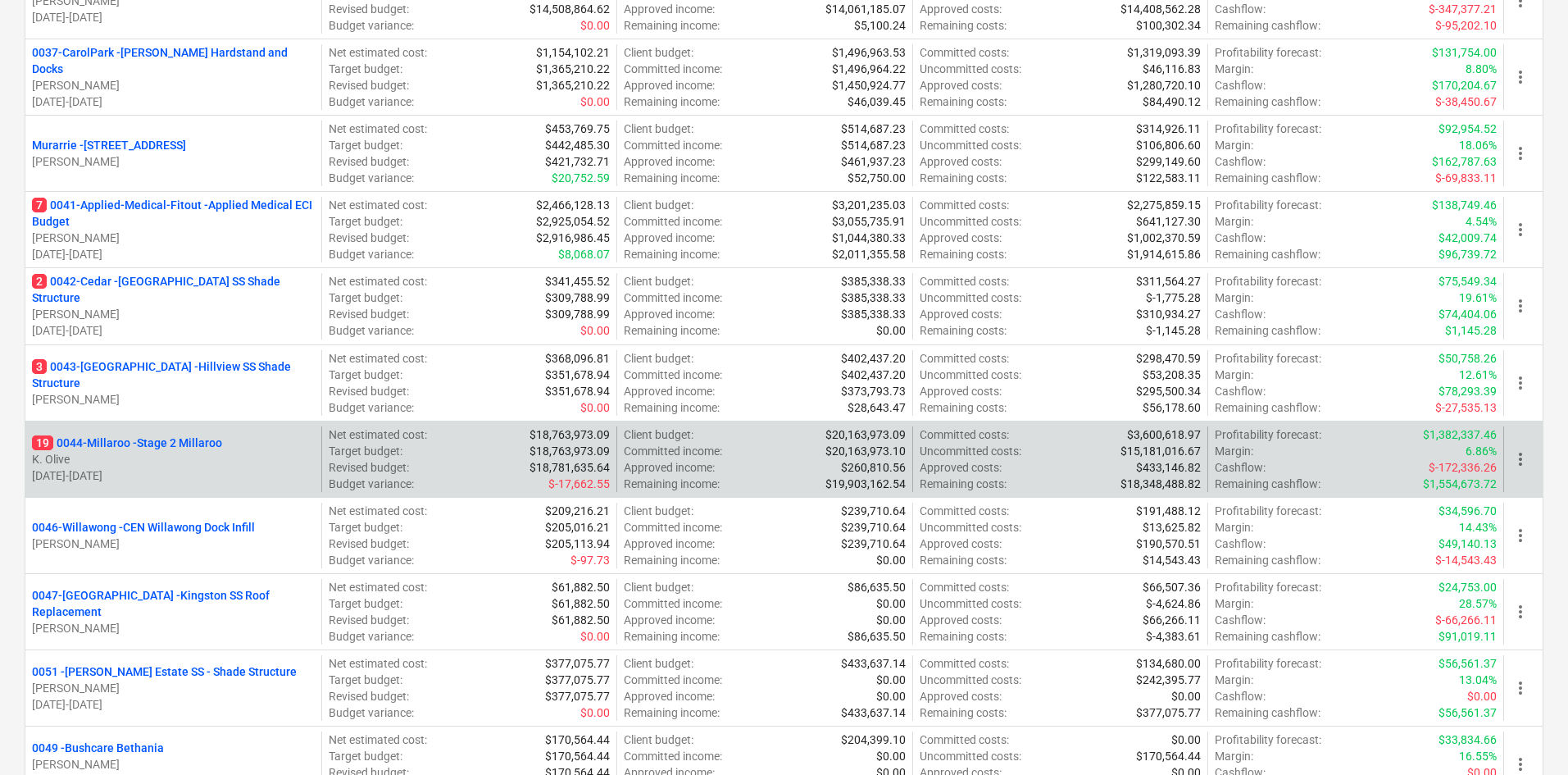
scroll to position [820, 0]
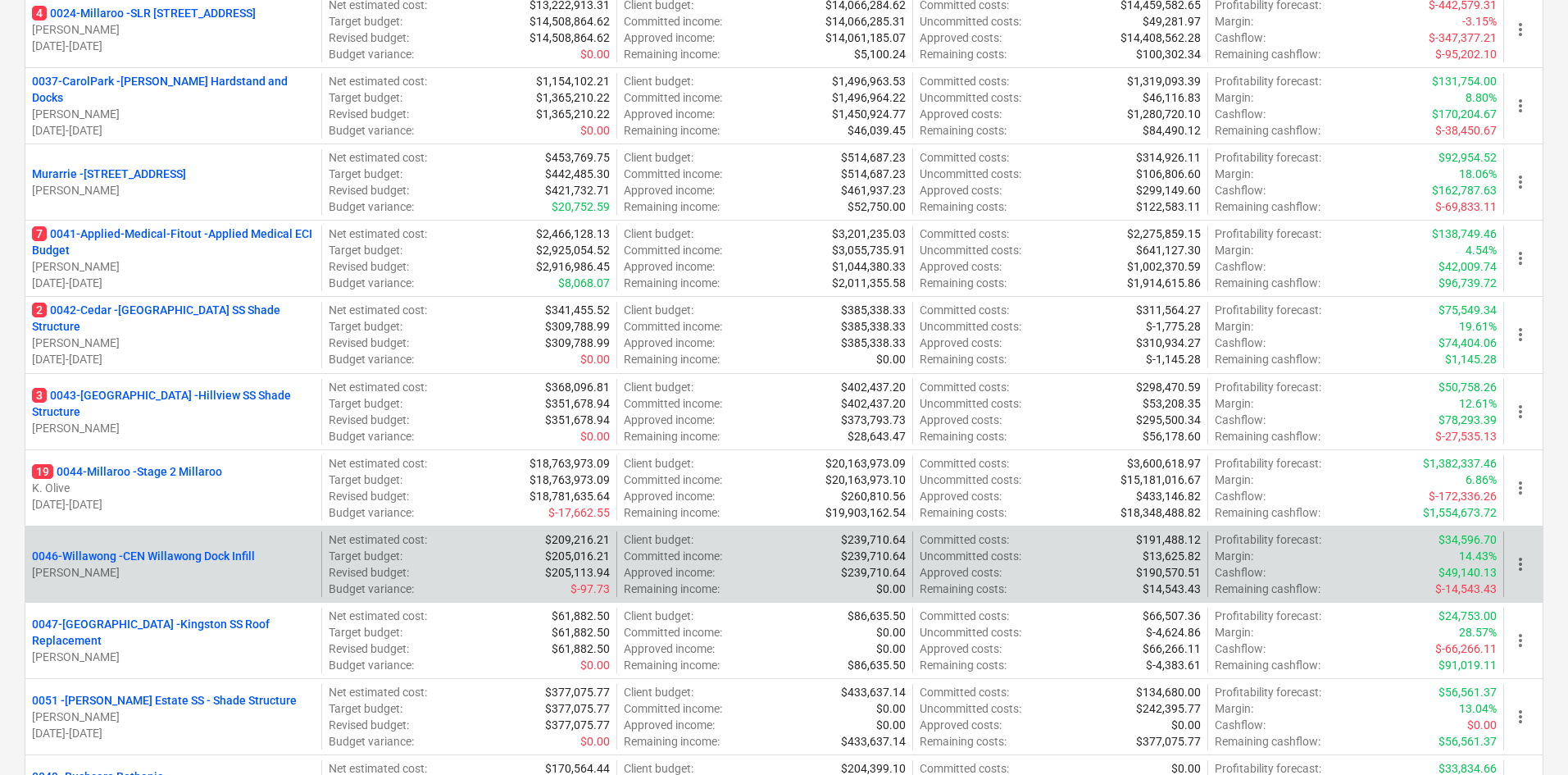
click at [134, 556] on p "0046-Willawong - CEN Willawong Dock Infill" at bounding box center [142, 556] width 223 height 16
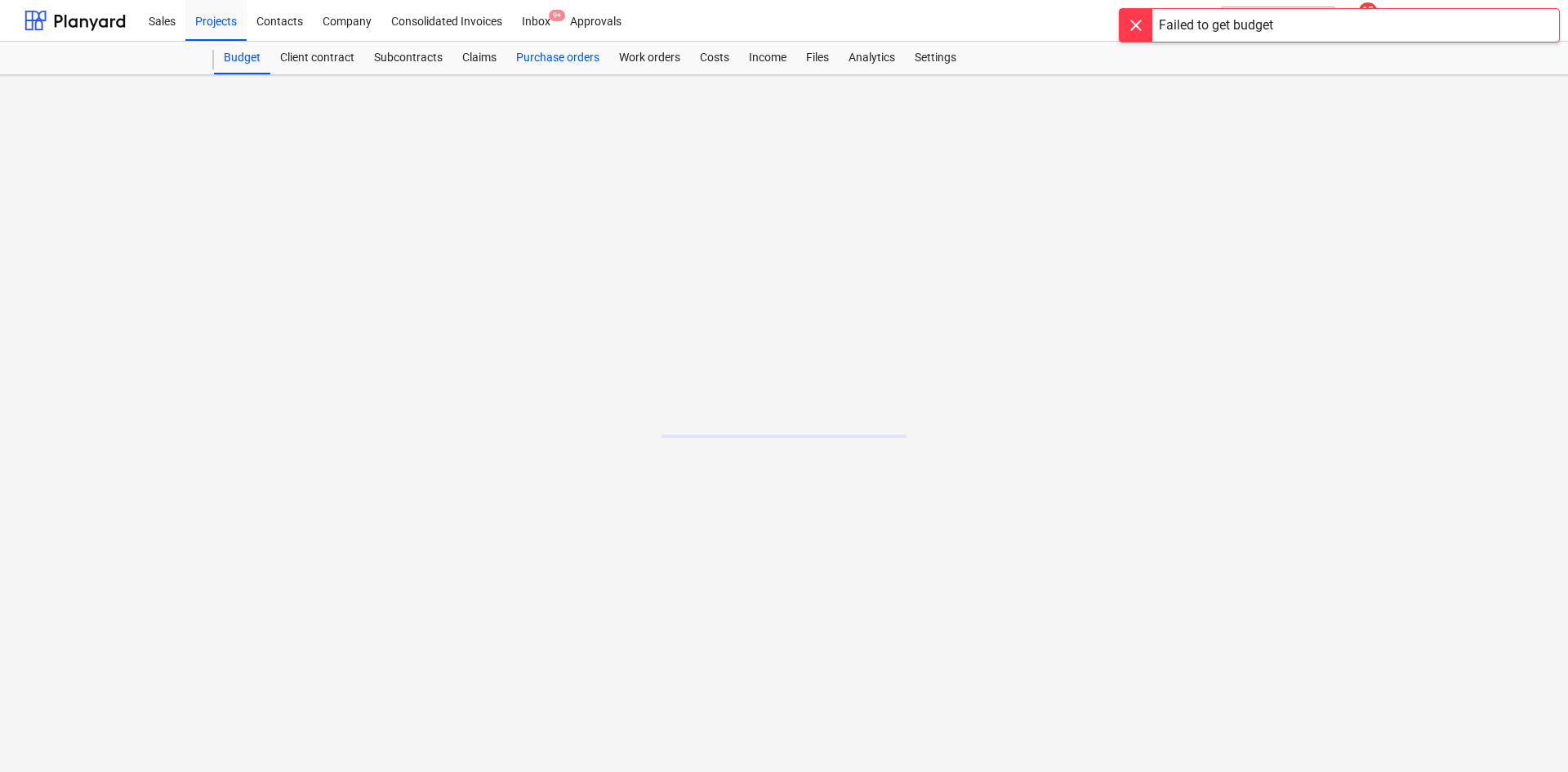
click at [567, 53] on div "Purchase orders" at bounding box center [558, 58] width 103 height 32
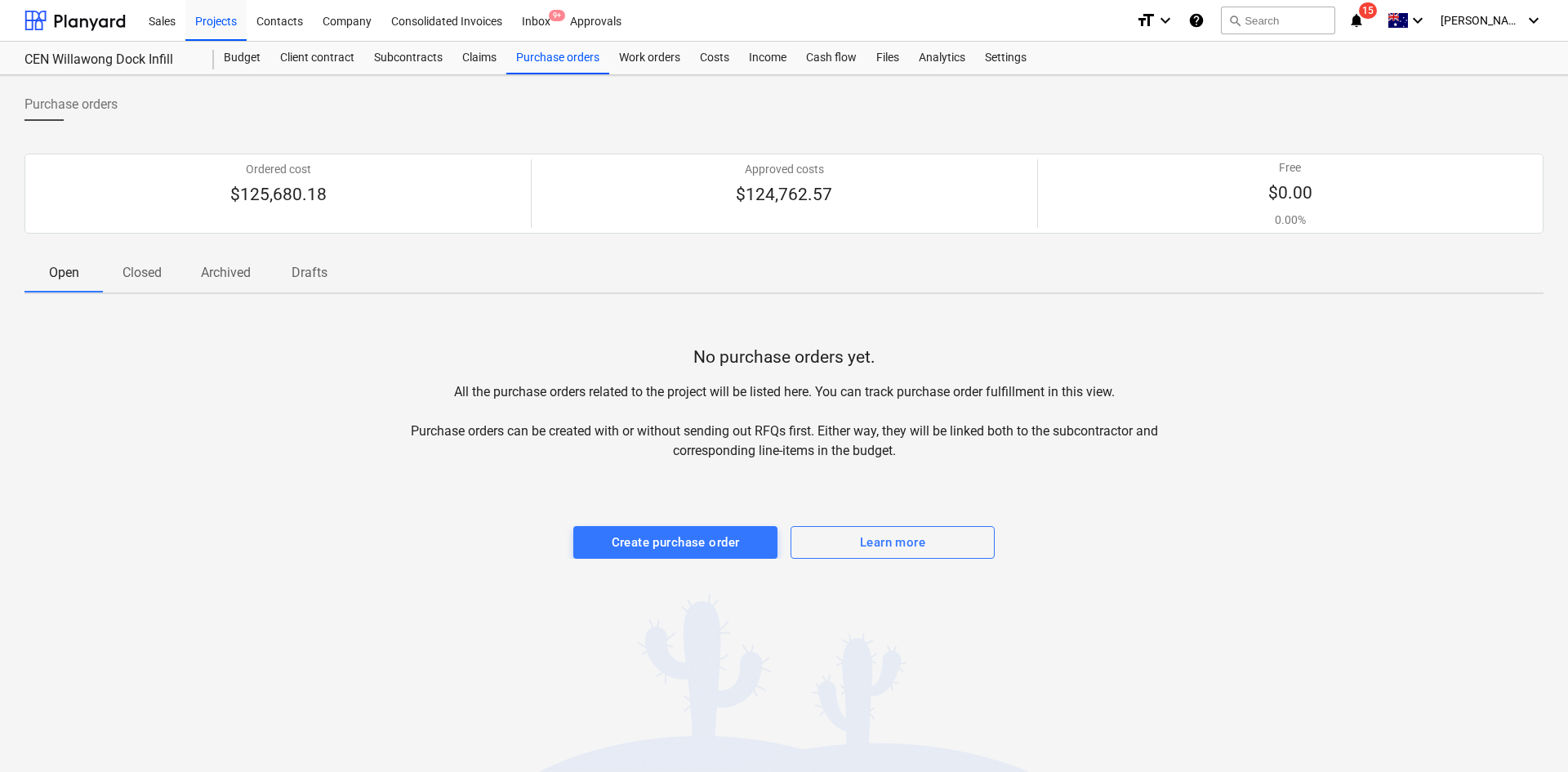
click at [235, 271] on p "Archived" at bounding box center [225, 272] width 50 height 20
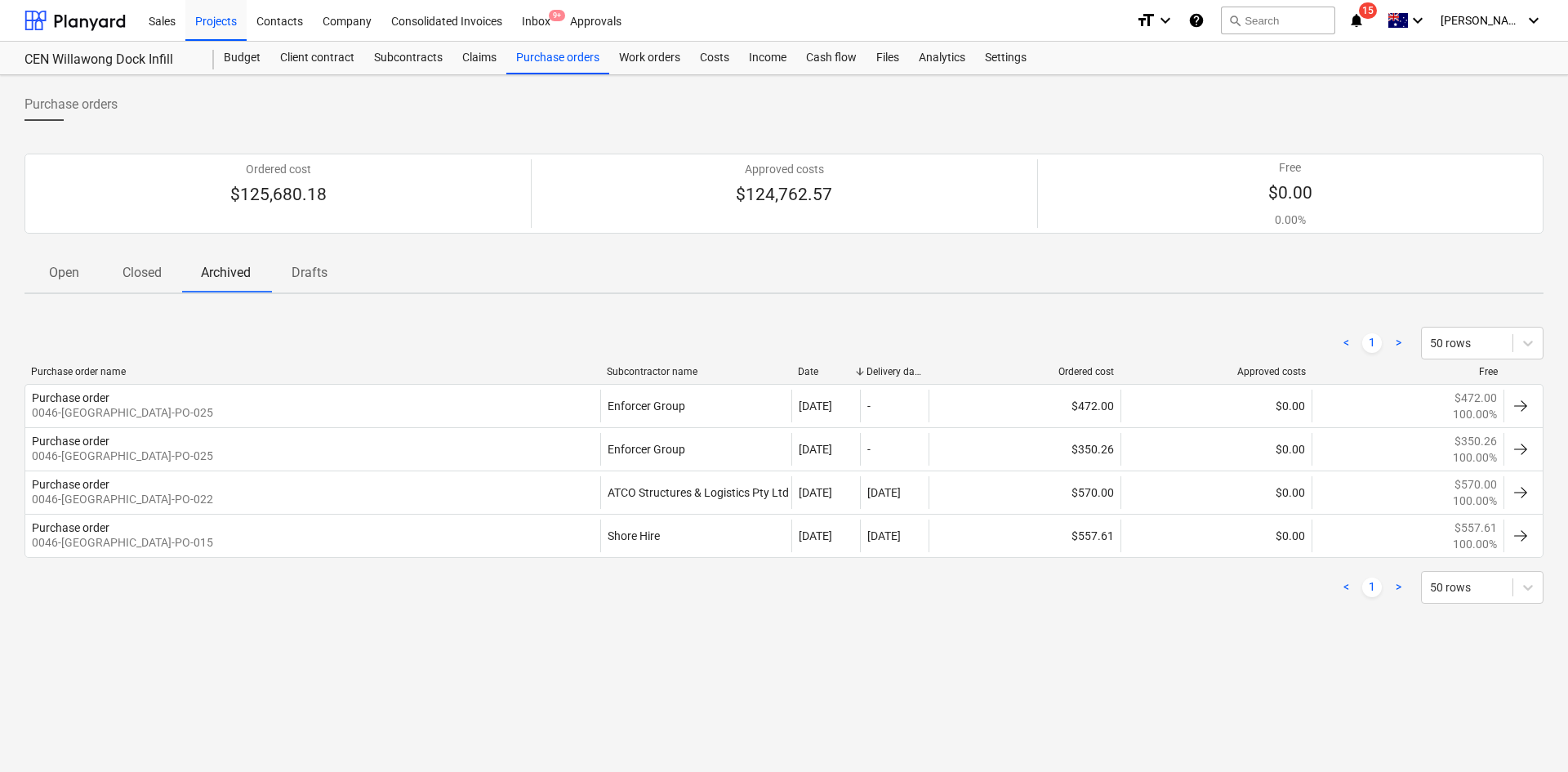
click at [162, 275] on p "Closed" at bounding box center [142, 272] width 39 height 20
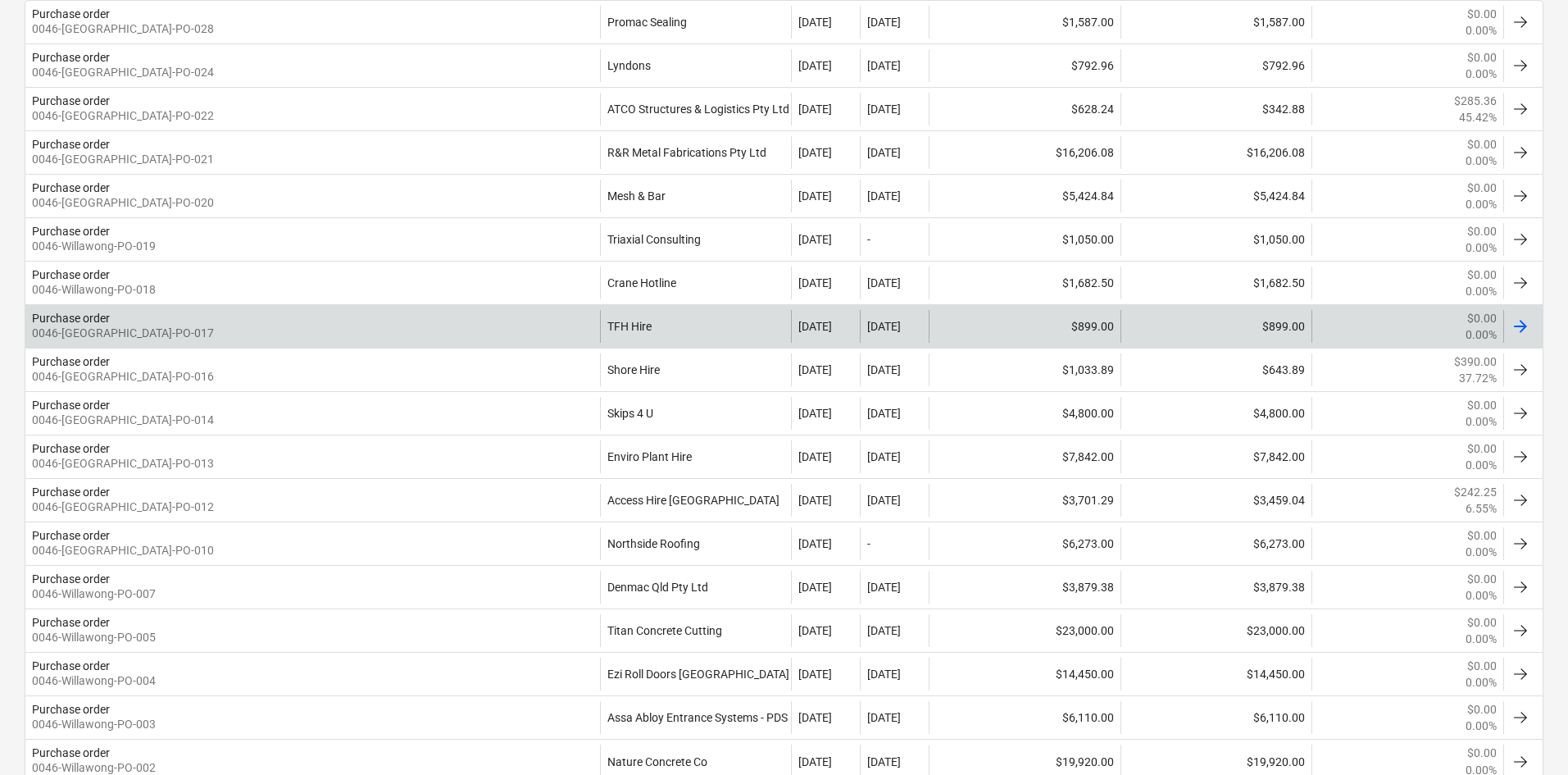
scroll to position [492, 0]
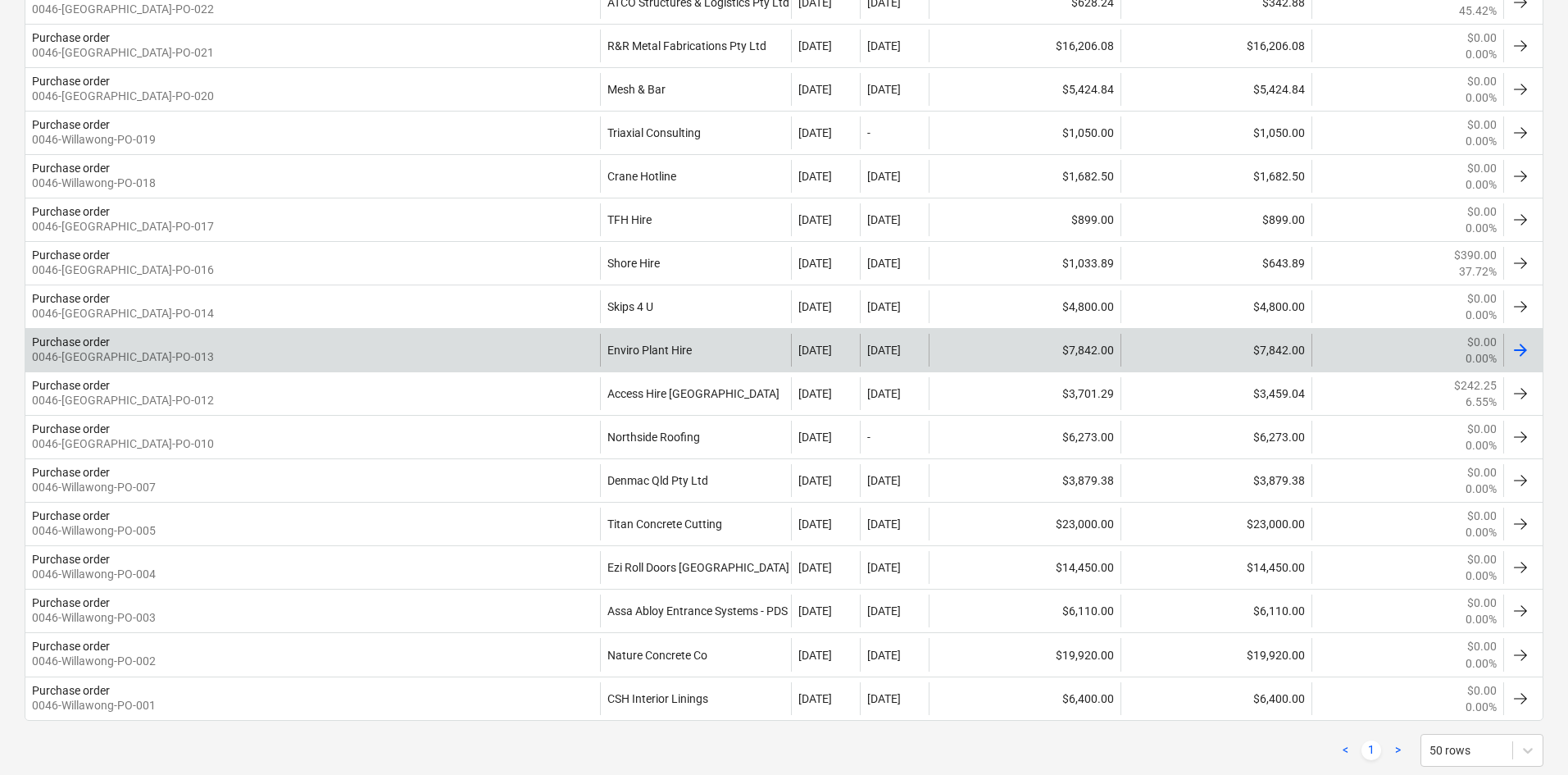
click at [581, 353] on div "Purchase order 0046-[GEOGRAPHIC_DATA]-PO-013" at bounding box center [312, 350] width 574 height 32
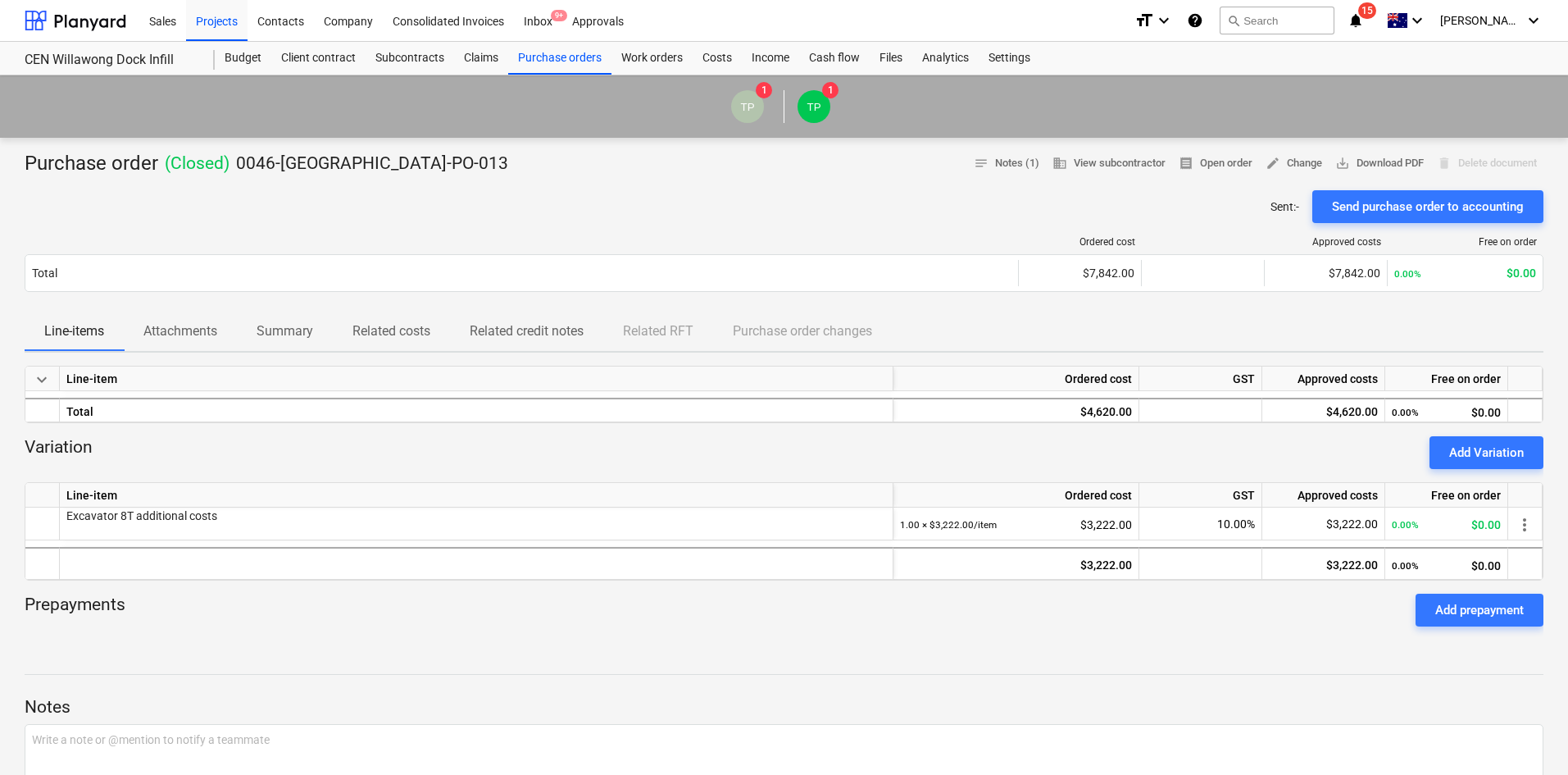
click at [171, 335] on p "Attachments" at bounding box center [180, 331] width 73 height 20
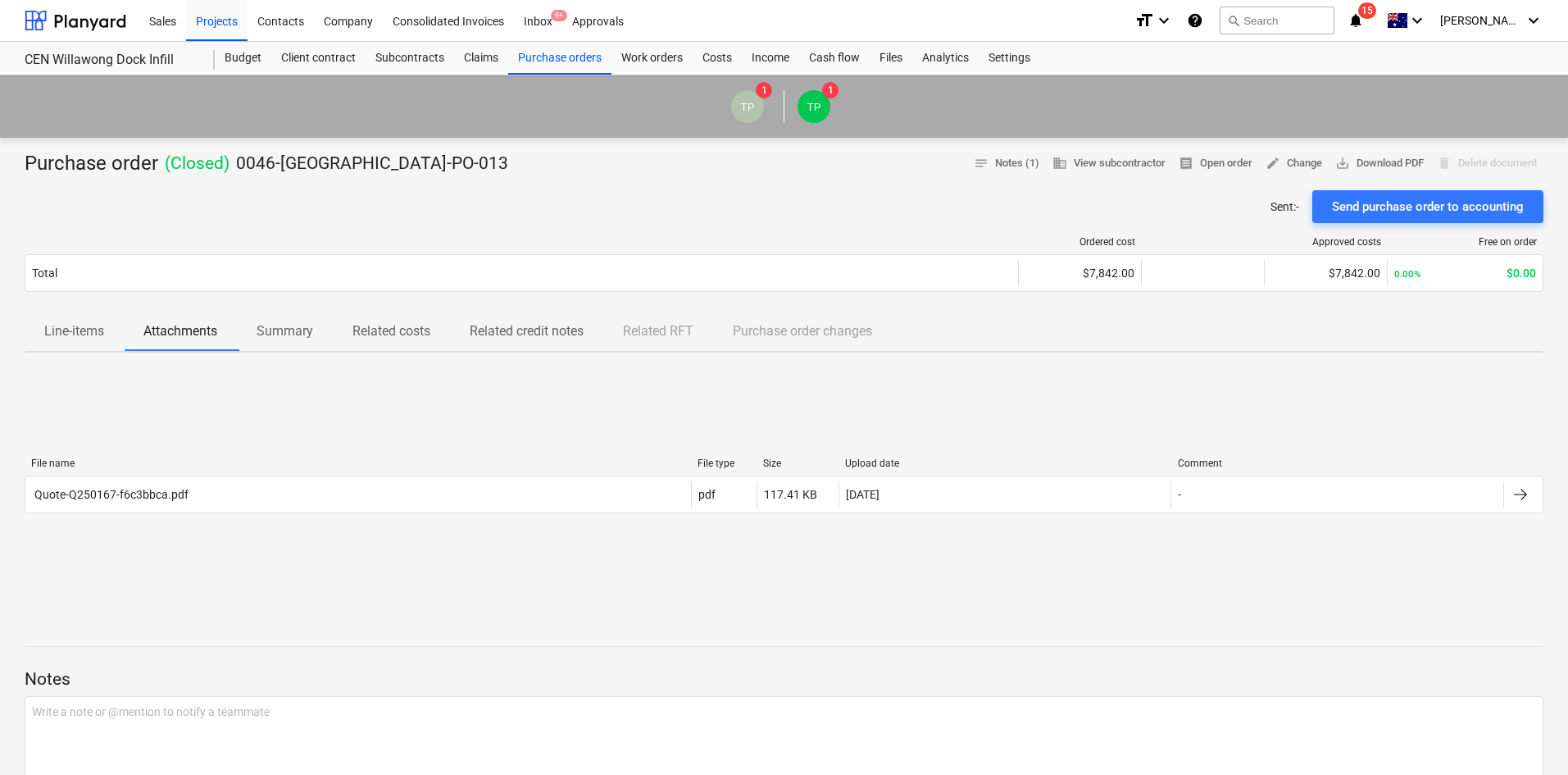
click at [157, 474] on div "File name File type Size Upload date Comment" at bounding box center [784, 466] width 1519 height 18
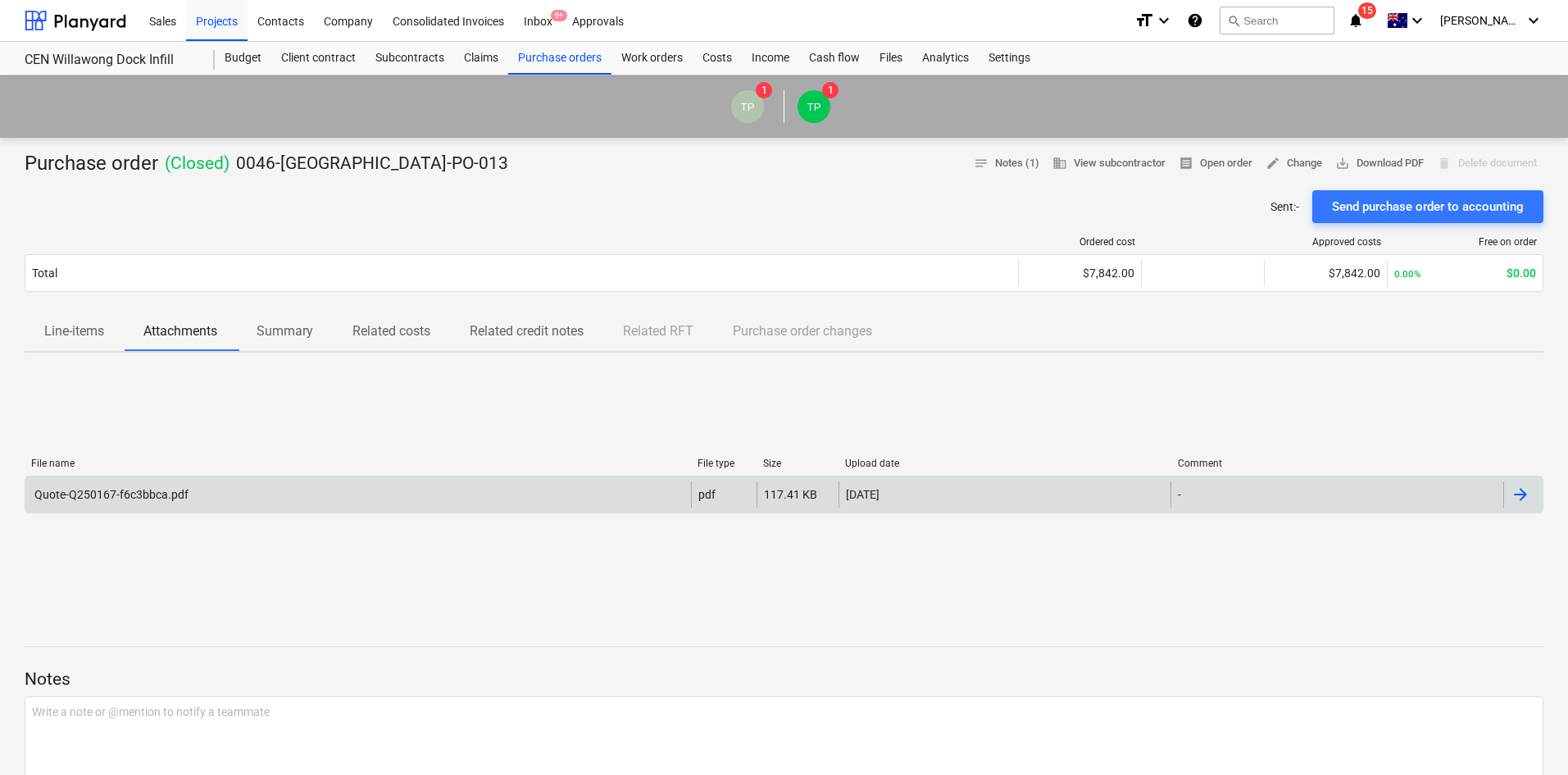
click at [151, 490] on div "Quote-Q250167-f6c3bbca.pdf" at bounding box center [109, 494] width 156 height 13
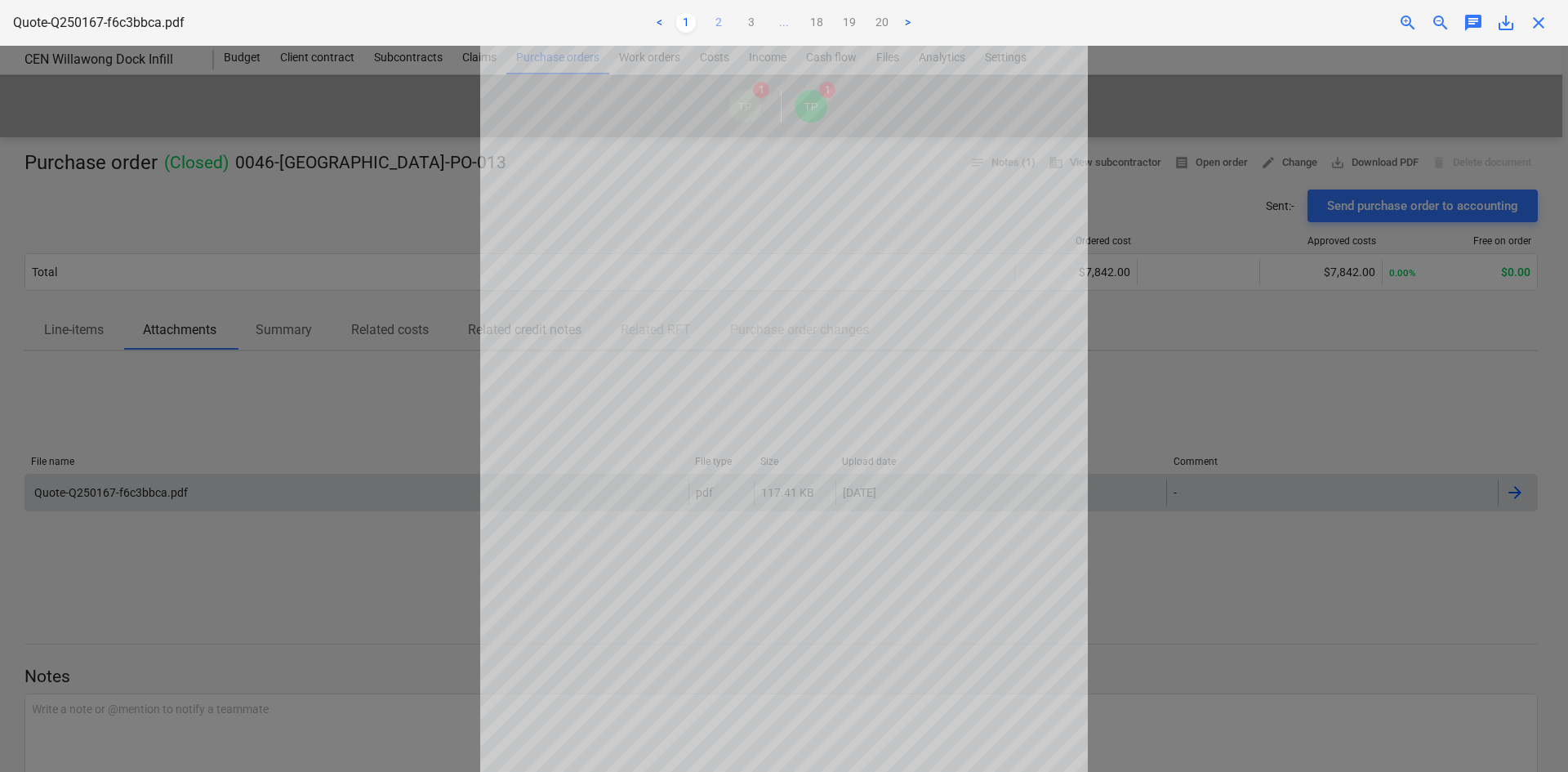
click at [719, 21] on link "2" at bounding box center [719, 22] width 20 height 20
click at [1541, 26] on span "close" at bounding box center [1538, 22] width 20 height 20
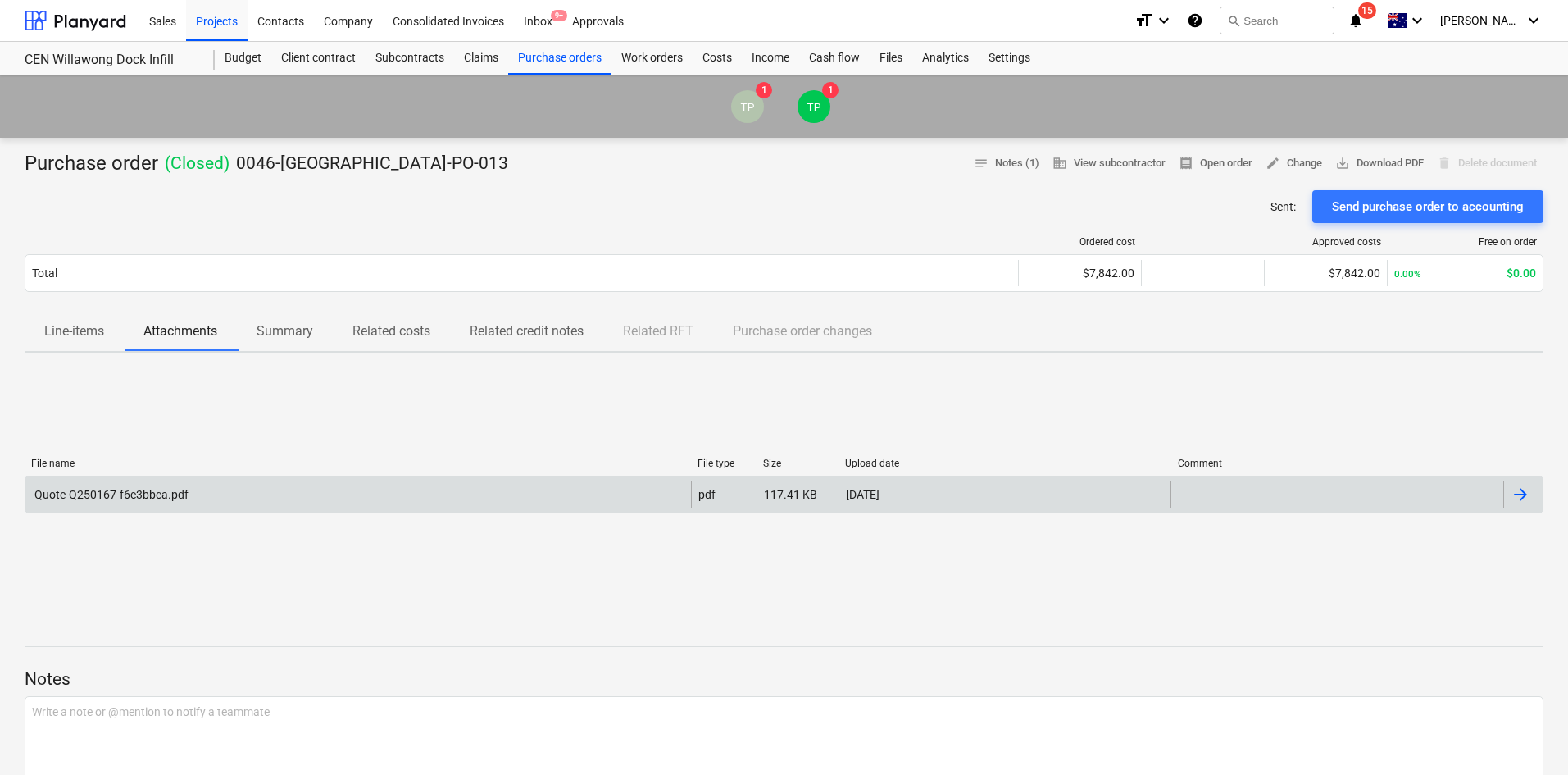
click at [546, 161] on div "Purchase order ( Closed ) 0046-Willawong-PO-013 notes Notes (1) business View s…" at bounding box center [784, 164] width 1519 height 26
click at [706, 55] on div "Costs" at bounding box center [717, 58] width 49 height 32
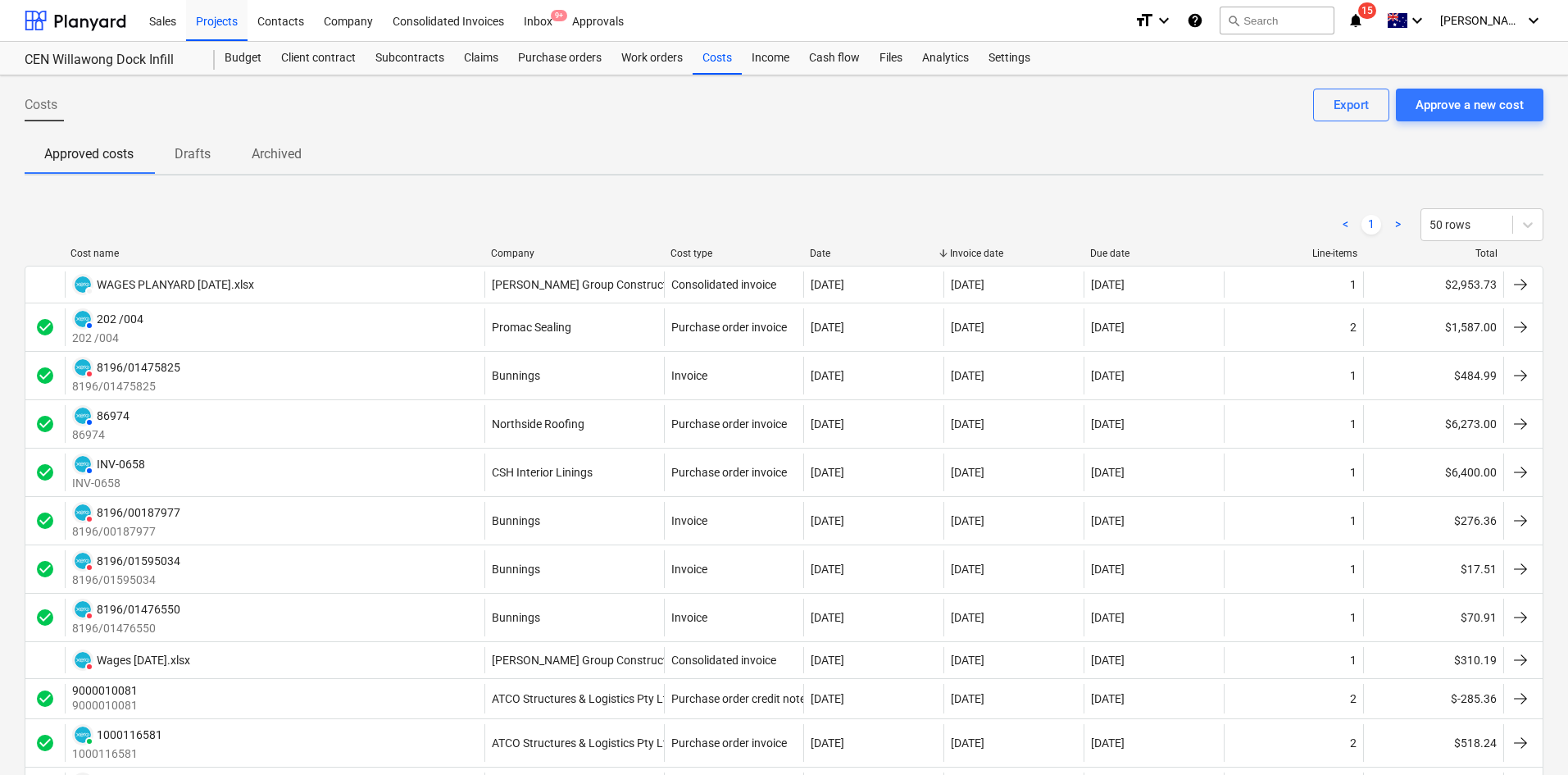
click at [531, 251] on div "Company" at bounding box center [573, 253] width 166 height 11
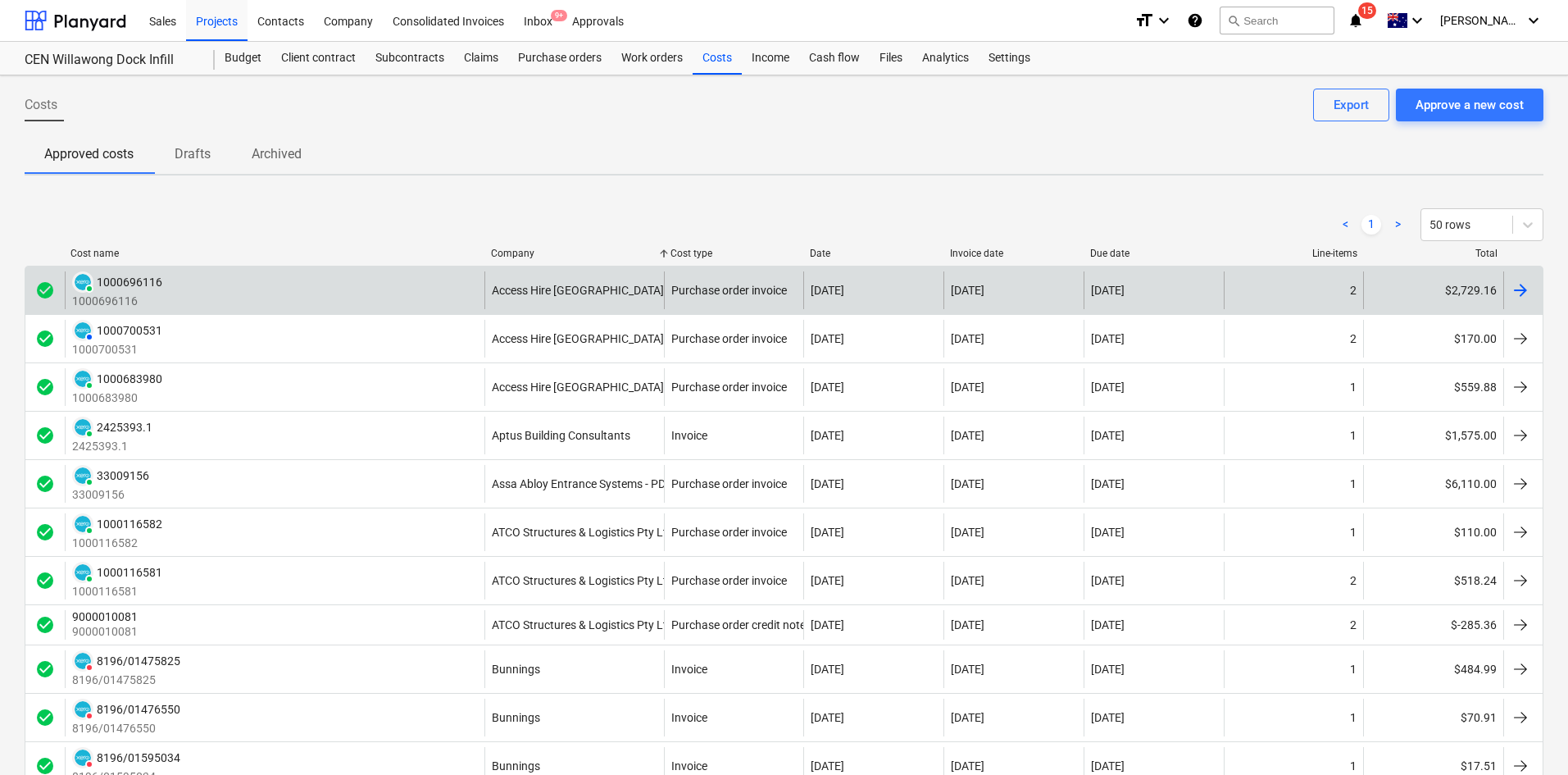
click at [365, 274] on div "PAID 1000696116 1000696116" at bounding box center [275, 290] width 420 height 38
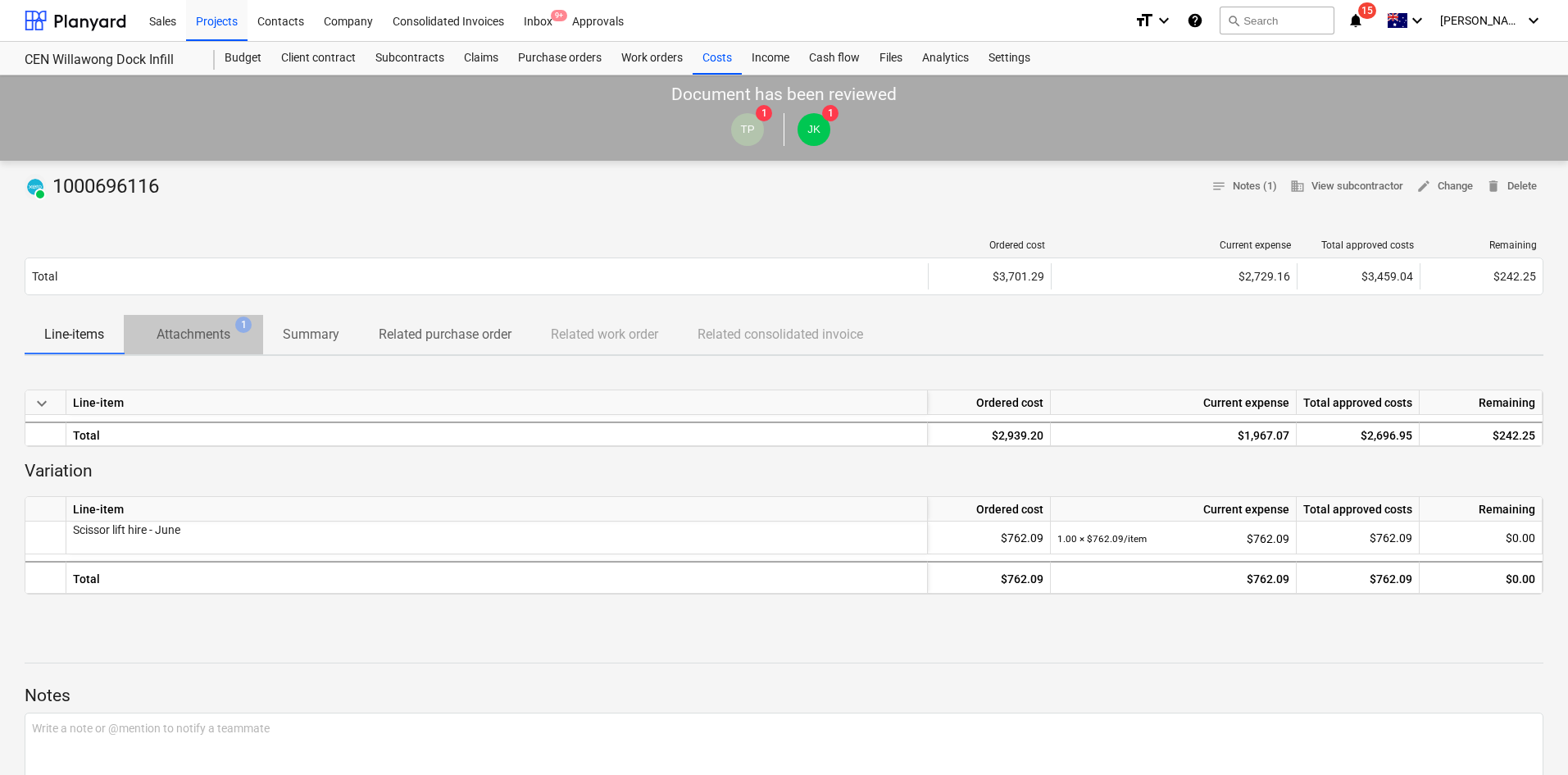
click at [194, 333] on p "Attachments" at bounding box center [193, 334] width 73 height 20
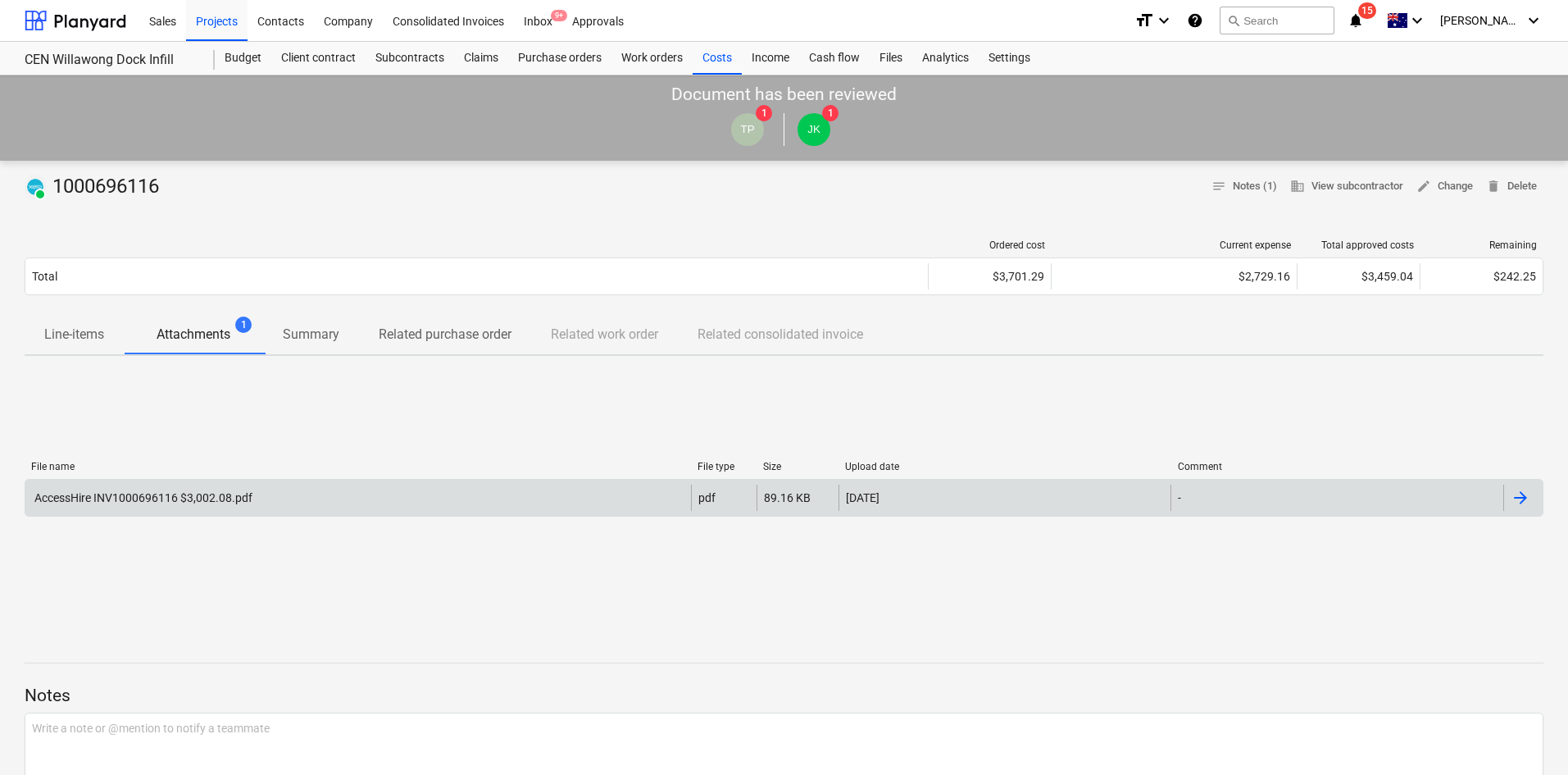
click at [210, 487] on div "AccessHire INV1000696116 $3,002.08.pdf" at bounding box center [358, 498] width 665 height 26
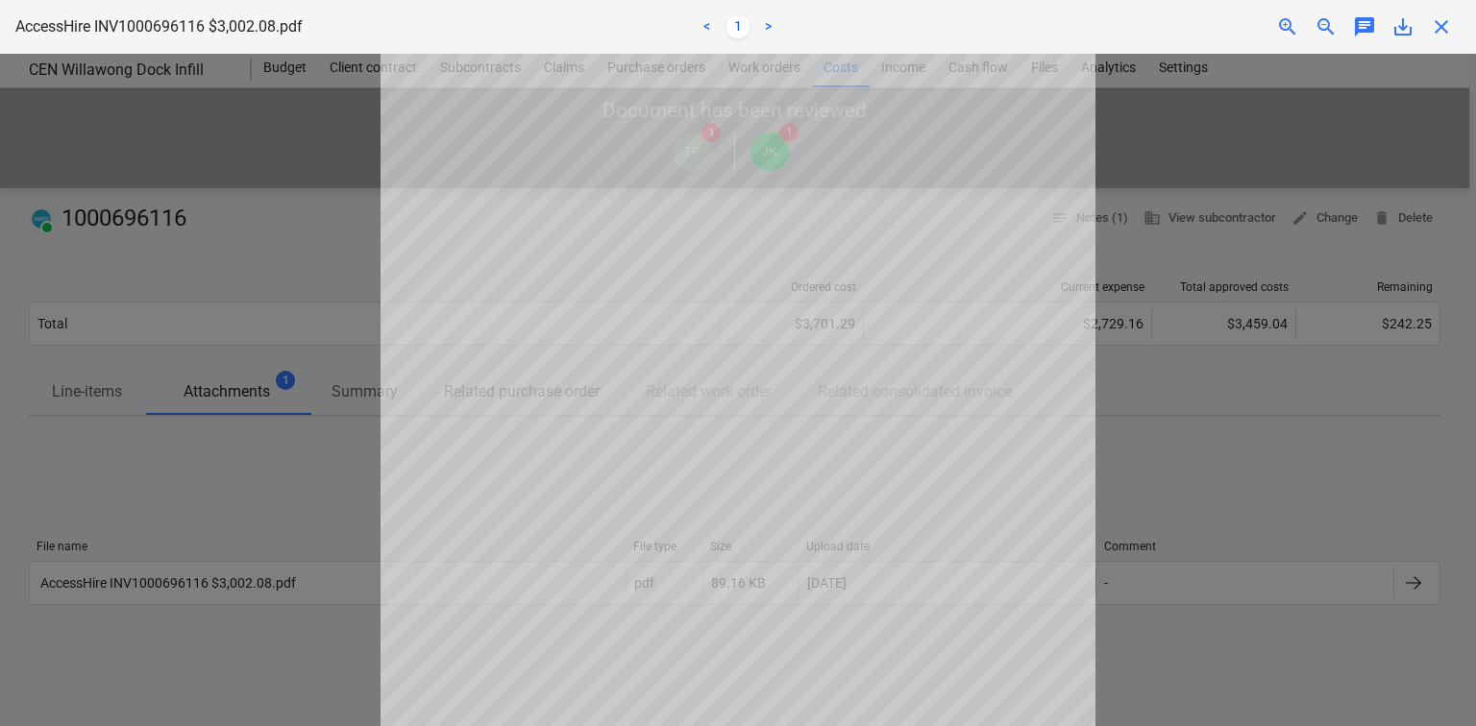
click at [1445, 31] on span "close" at bounding box center [1440, 26] width 23 height 23
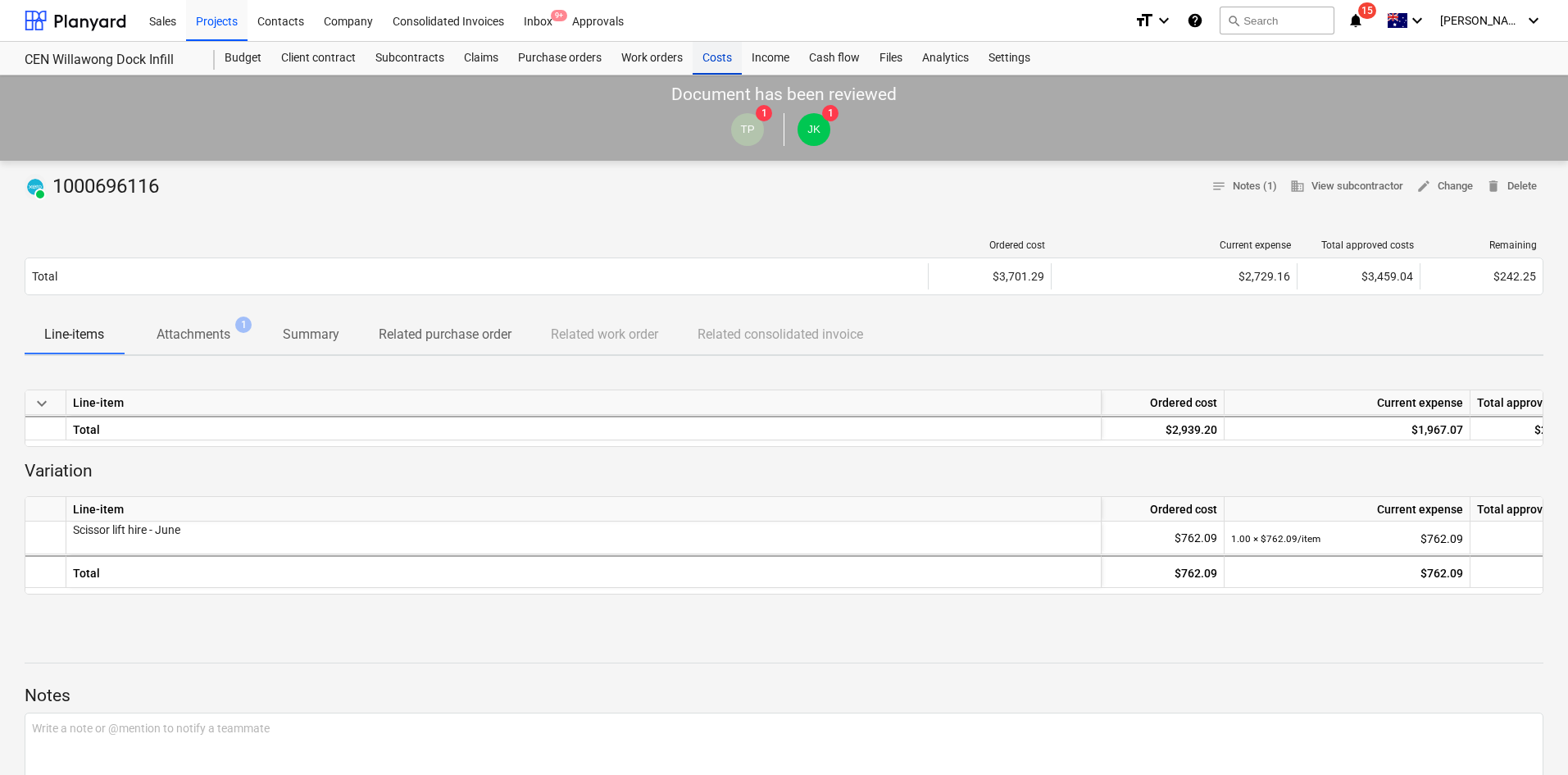
click at [719, 59] on div "Costs" at bounding box center [717, 58] width 49 height 32
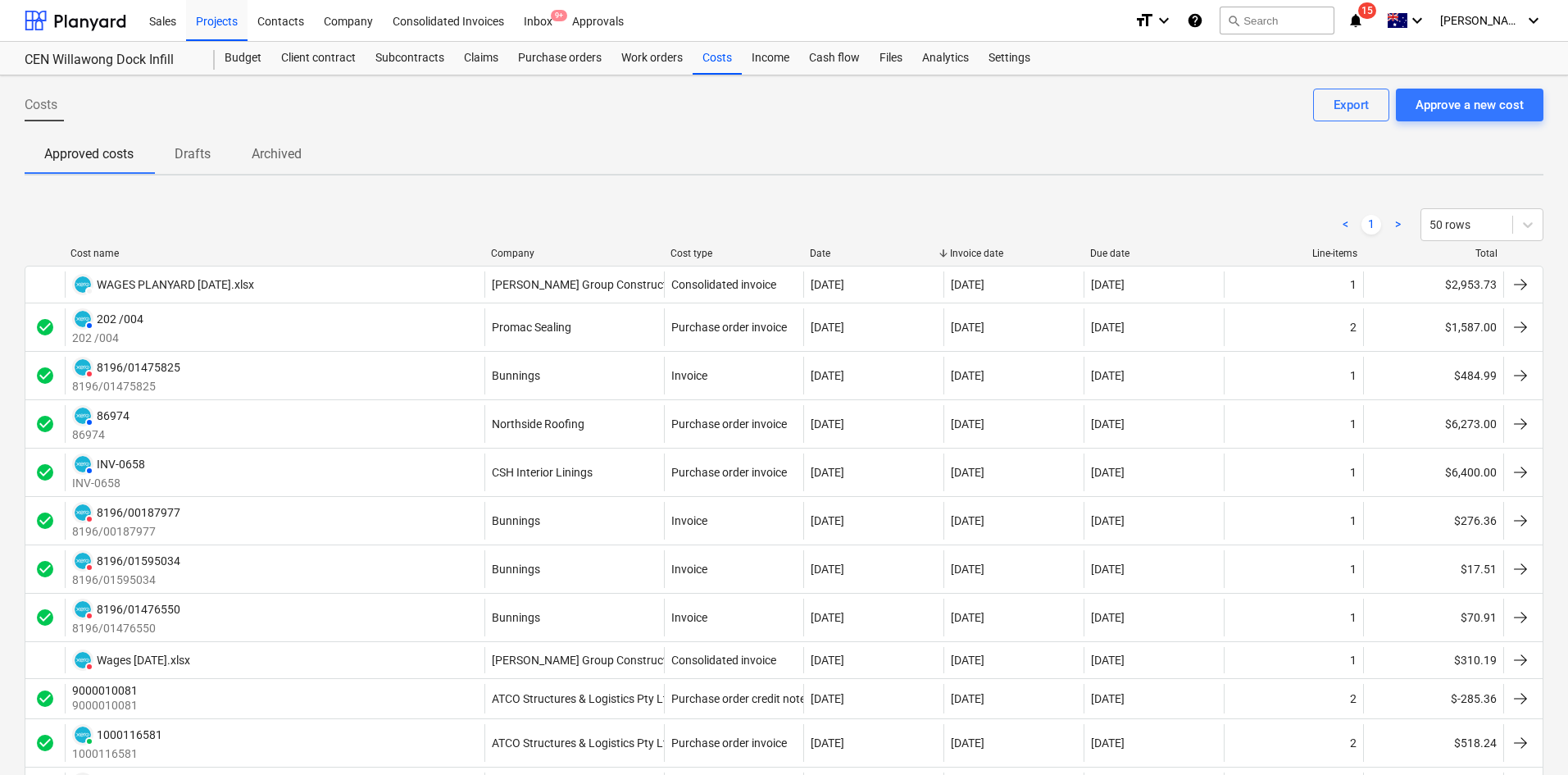
click at [520, 248] on div "Company" at bounding box center [573, 253] width 166 height 11
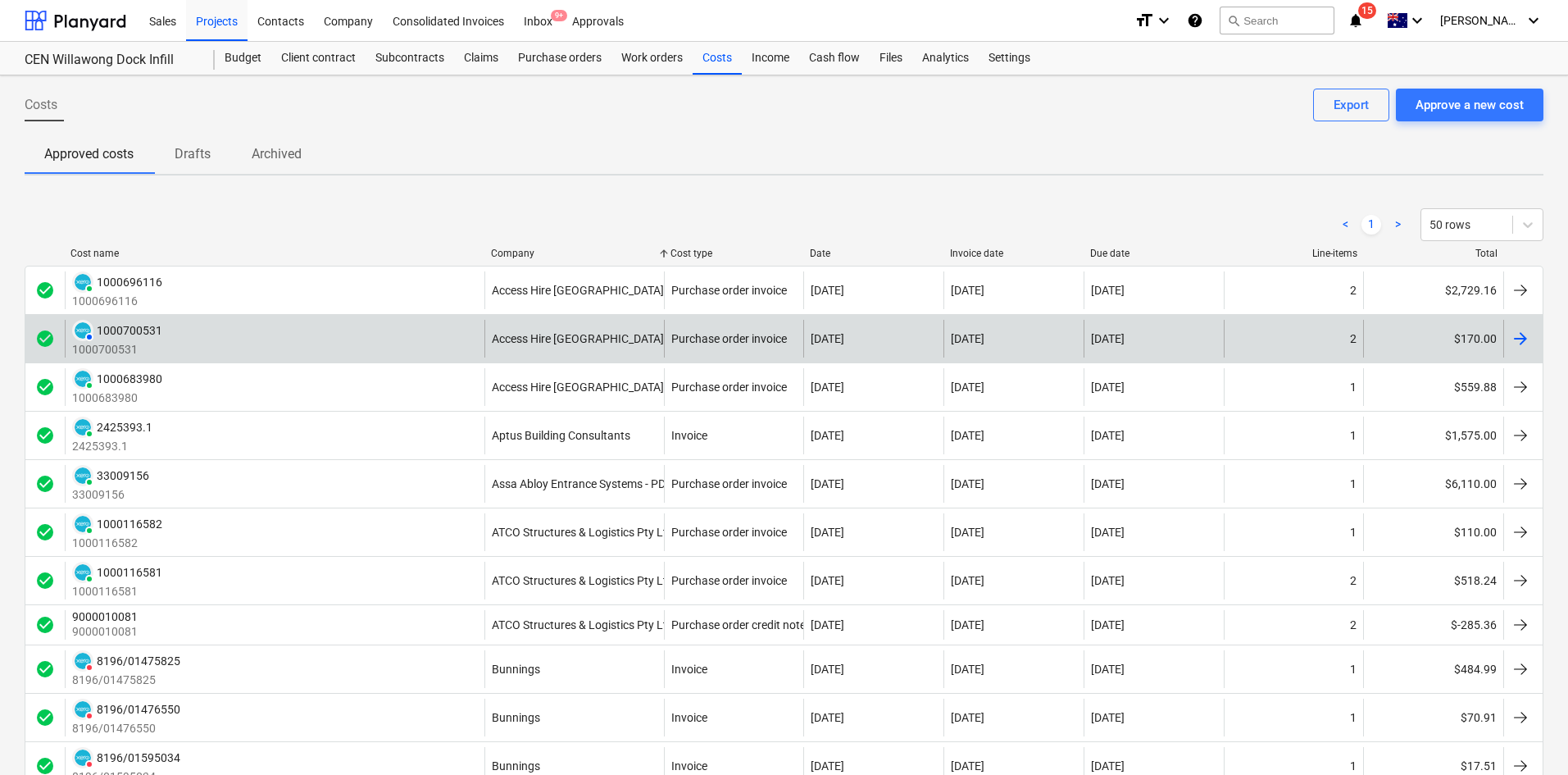
click at [427, 335] on div "AUTHORISED 1000700531 1000700531" at bounding box center [275, 339] width 420 height 38
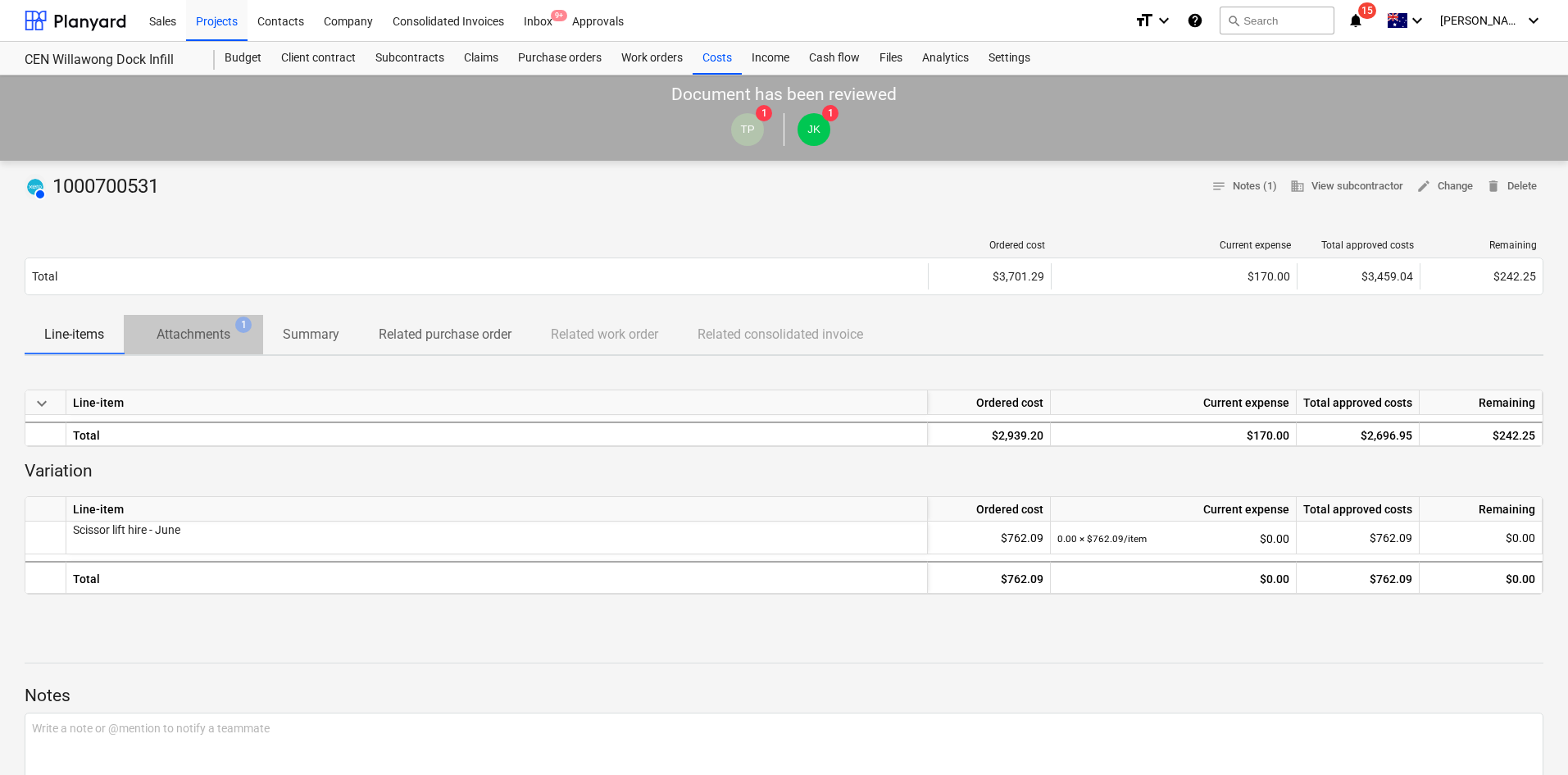
click at [215, 340] on p "Attachments" at bounding box center [193, 334] width 73 height 20
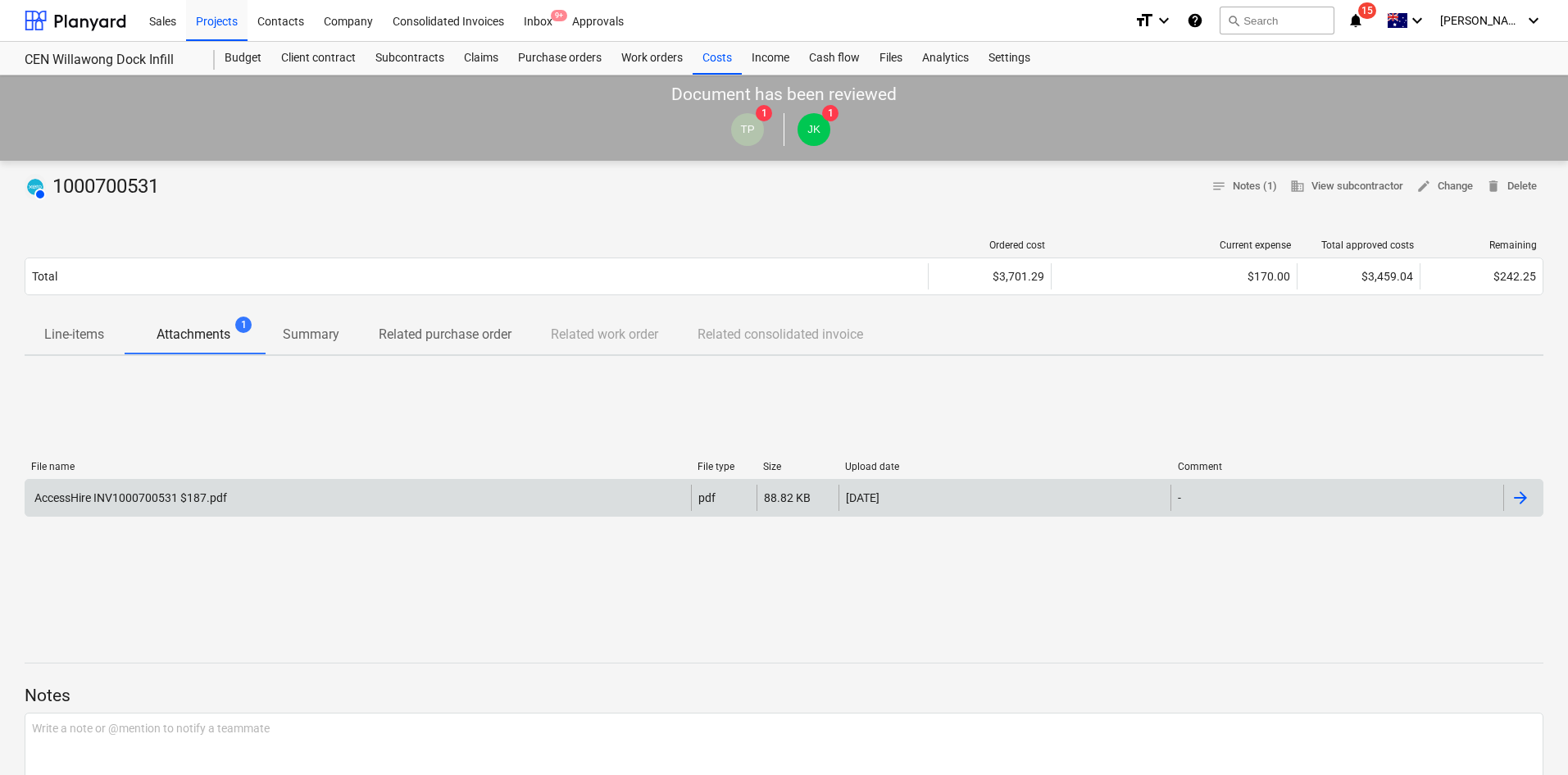
click at [198, 480] on div "AccessHire INV1000700531 $187.pdf pdf 88.82 KB [DATE] -" at bounding box center [784, 498] width 1519 height 38
click at [246, 500] on div "AccessHire INV1000700531 $187.pdf" at bounding box center [358, 498] width 665 height 26
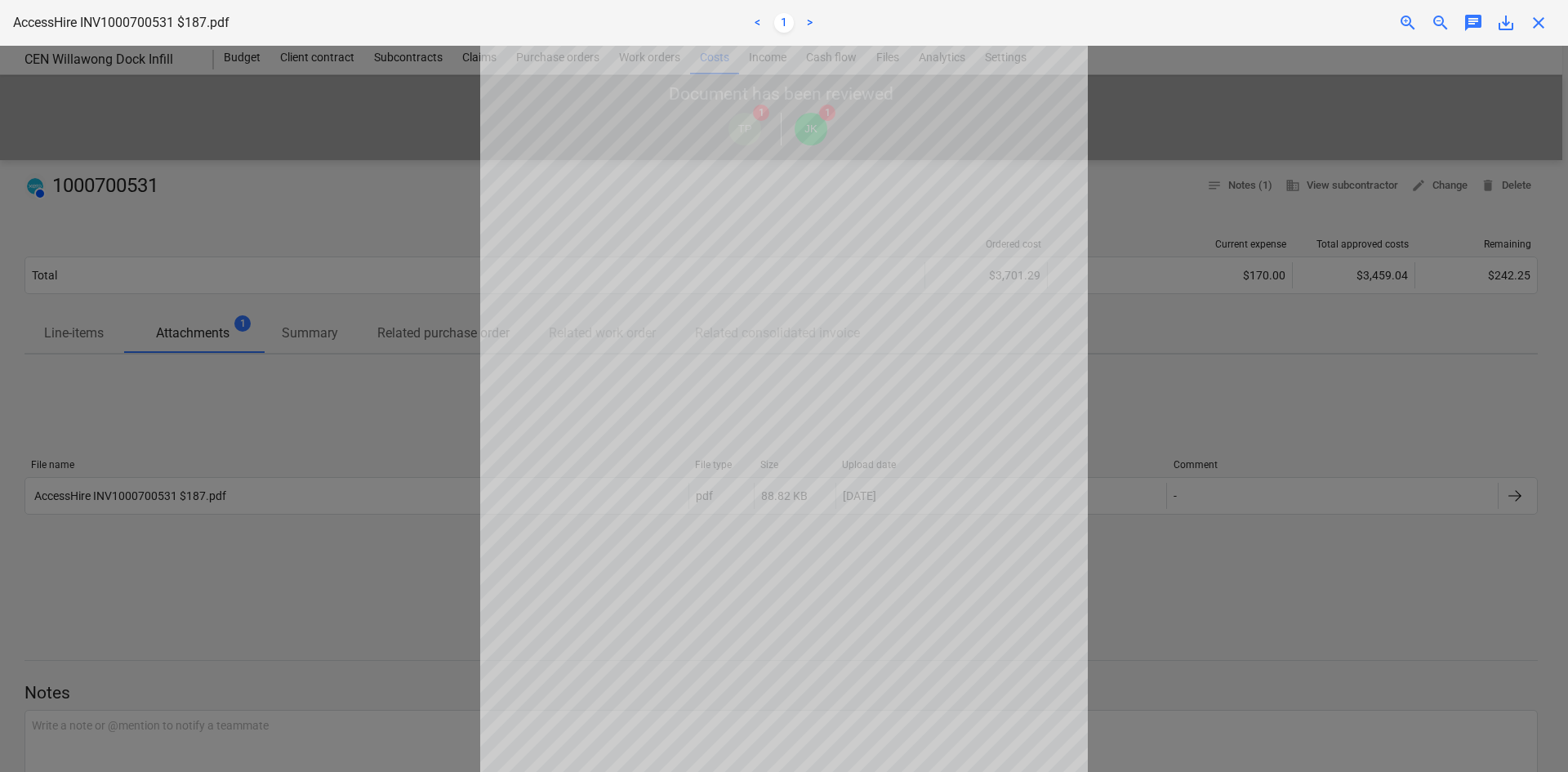
click at [1546, 34] on div "AccessHire INV1000700531 $187.pdf < 1 > zoom_in zoom_out chat 0 save_alt close" at bounding box center [784, 23] width 1568 height 46
click at [1545, 23] on span "close" at bounding box center [1538, 22] width 20 height 20
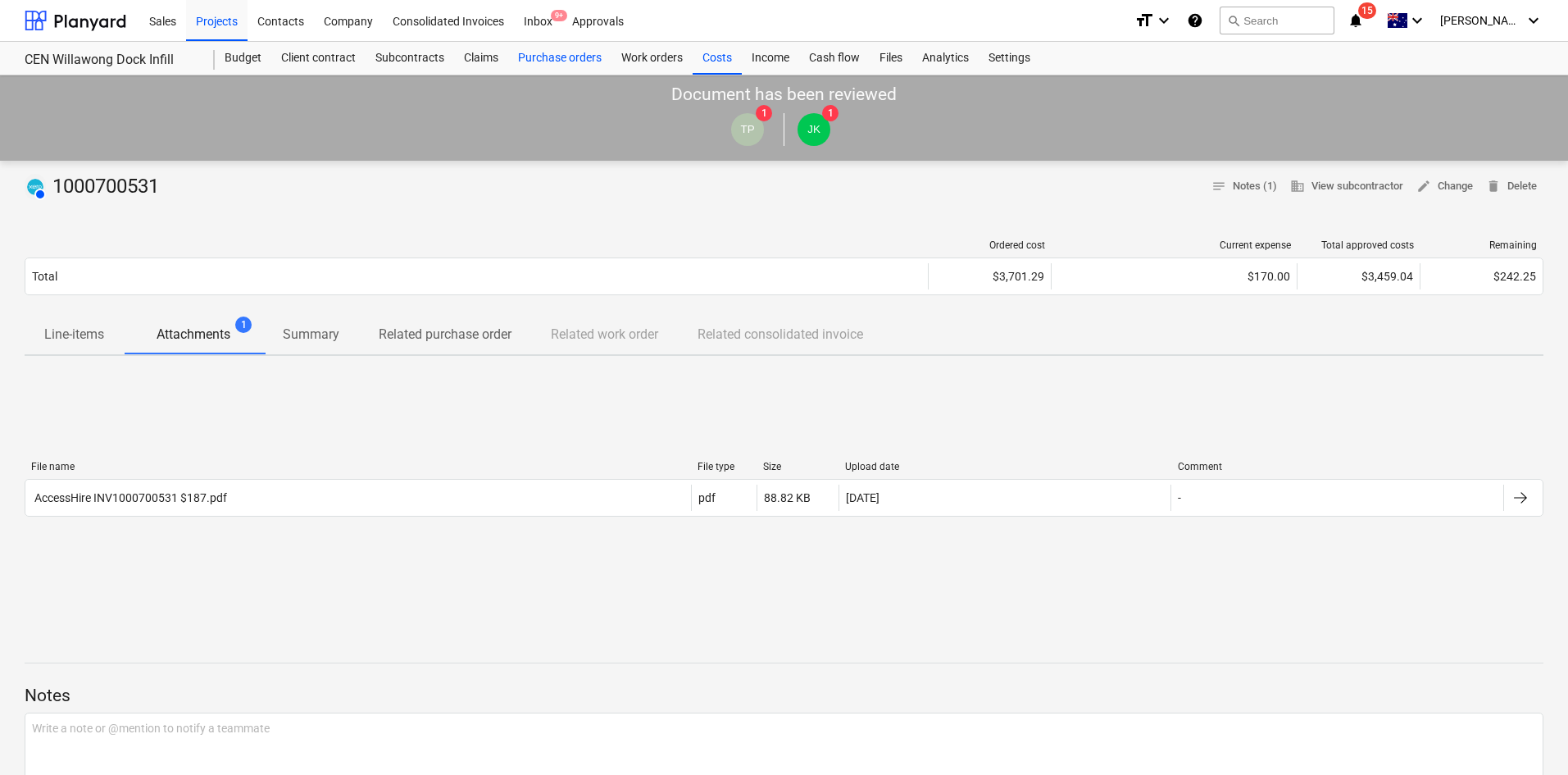
click at [546, 56] on div "Purchase orders" at bounding box center [560, 58] width 103 height 32
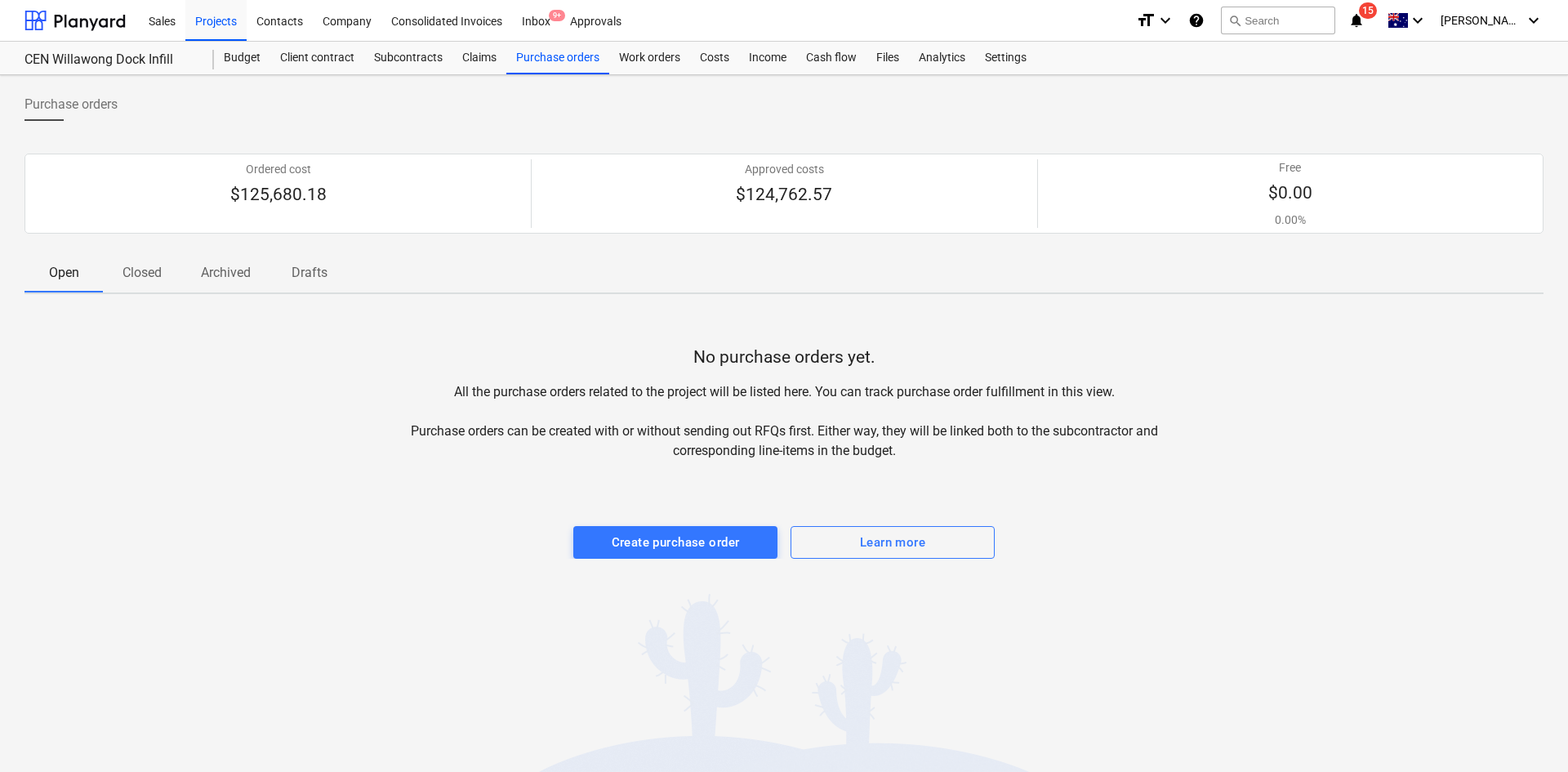
click at [152, 270] on p "Closed" at bounding box center [142, 272] width 39 height 20
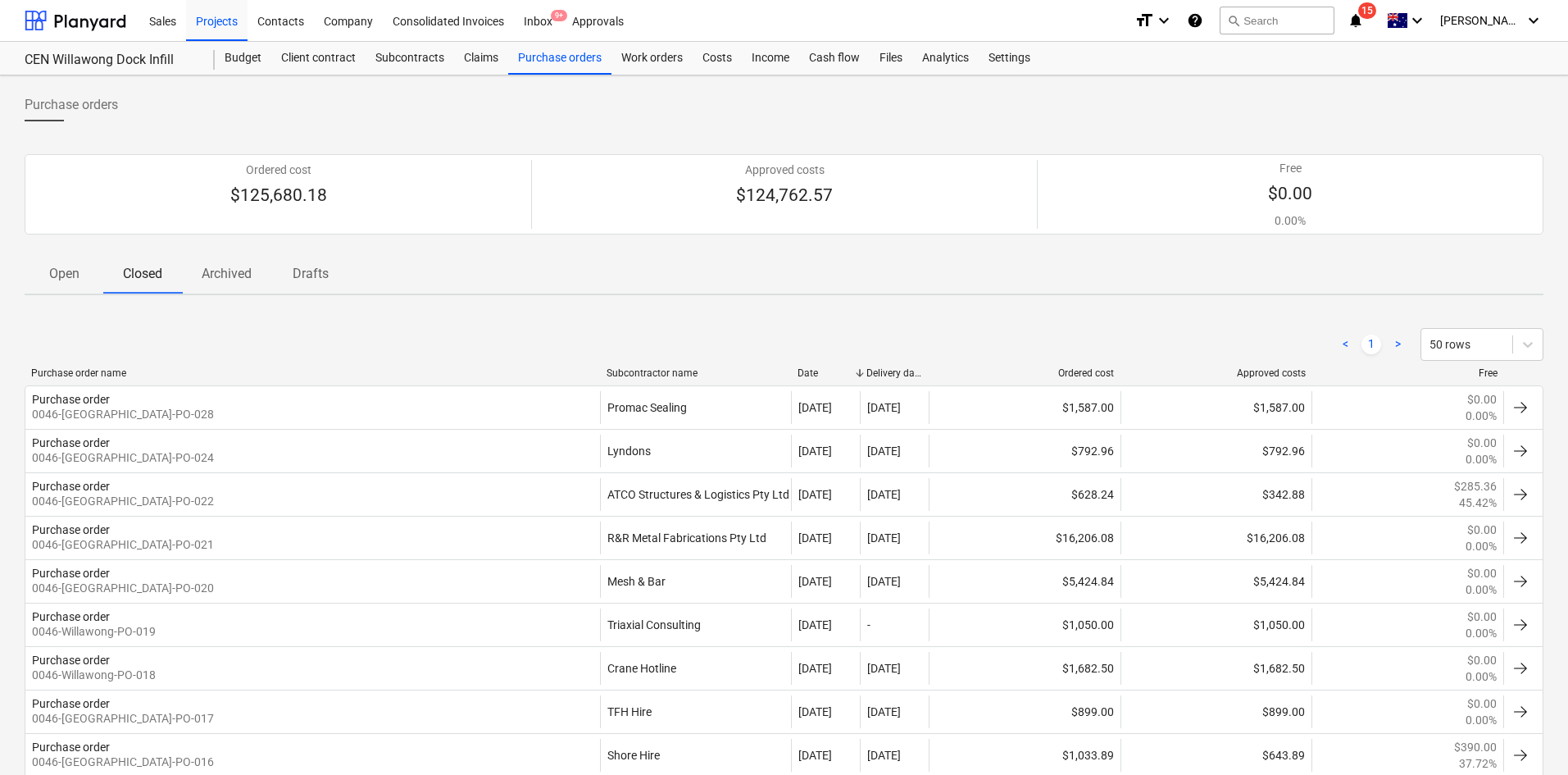
click at [675, 367] on div "Subcontractor name" at bounding box center [695, 372] width 178 height 11
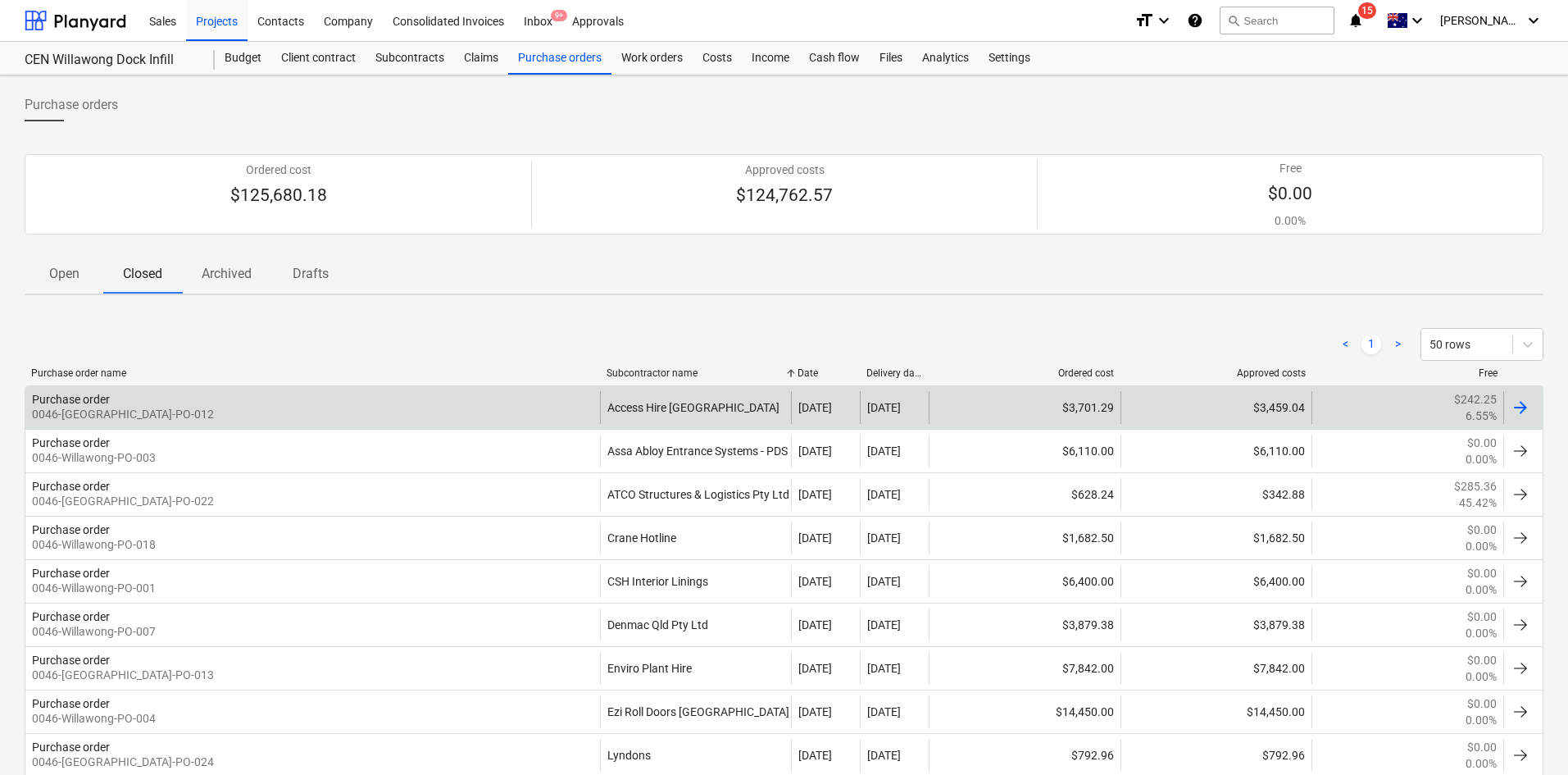
click at [386, 405] on div "Purchase order 0046-Willawong-PO-012" at bounding box center [312, 407] width 574 height 32
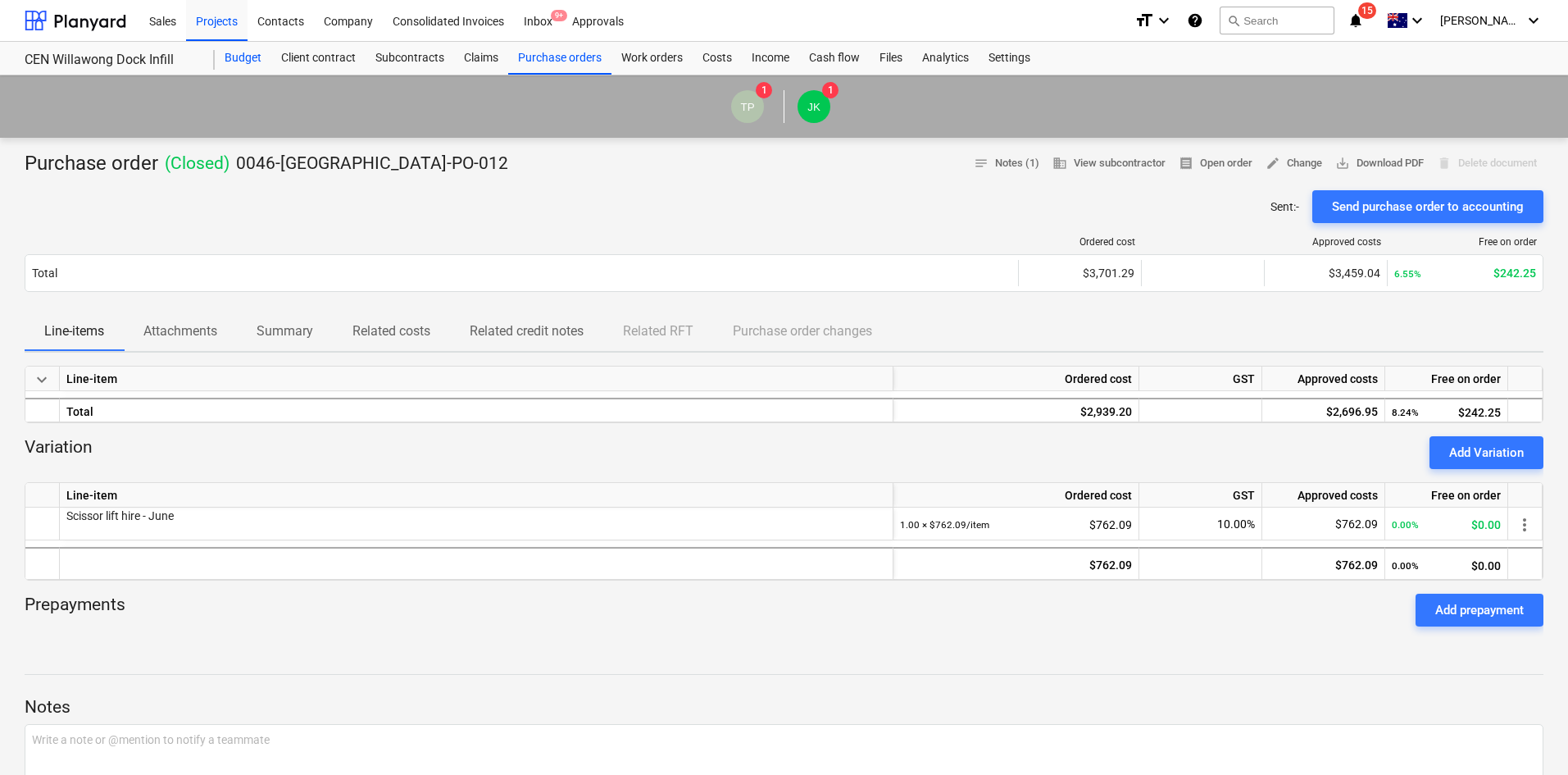
click at [233, 62] on div "Budget" at bounding box center [243, 58] width 56 height 32
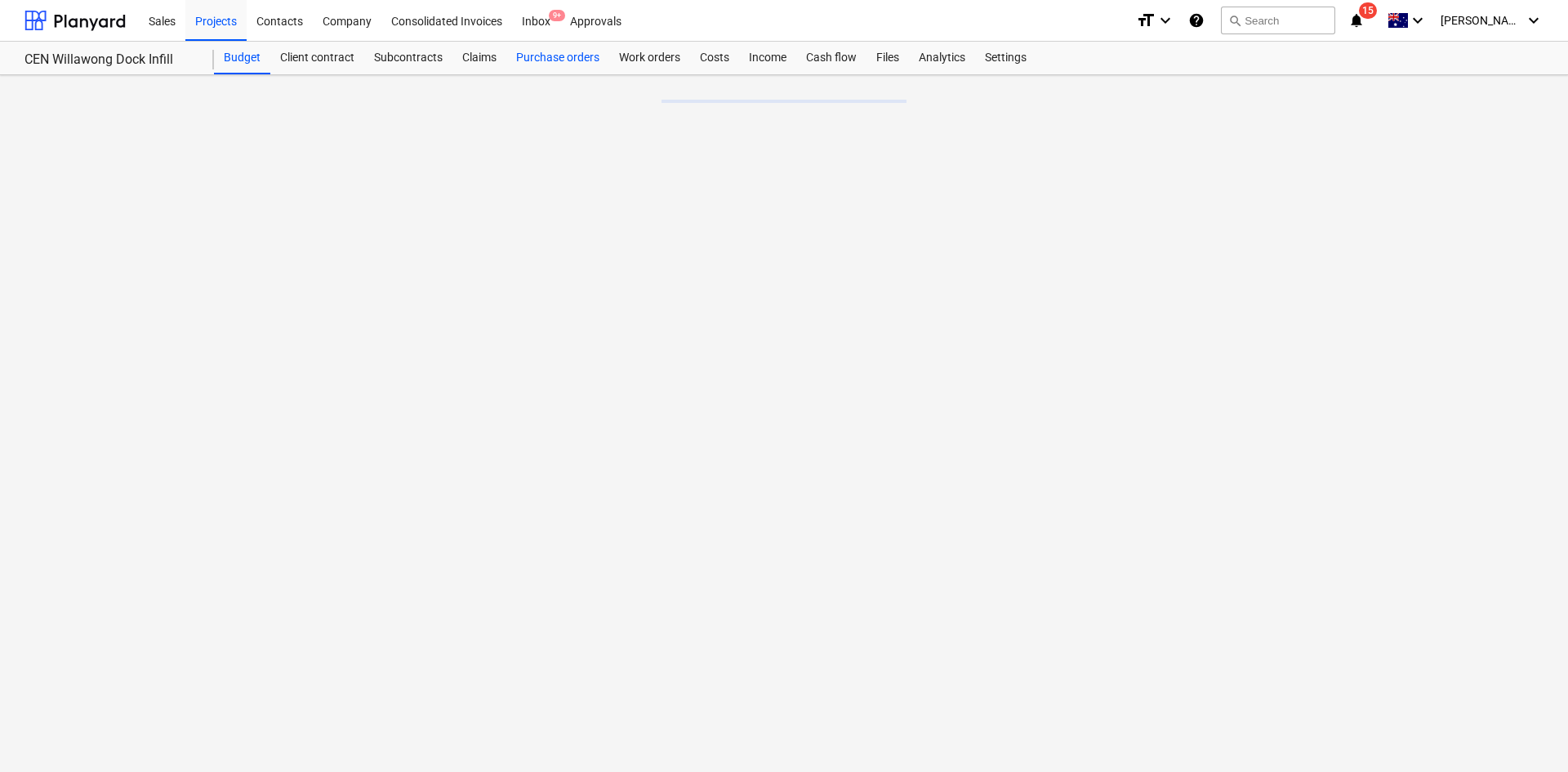
click at [584, 59] on div "Purchase orders" at bounding box center [558, 58] width 103 height 32
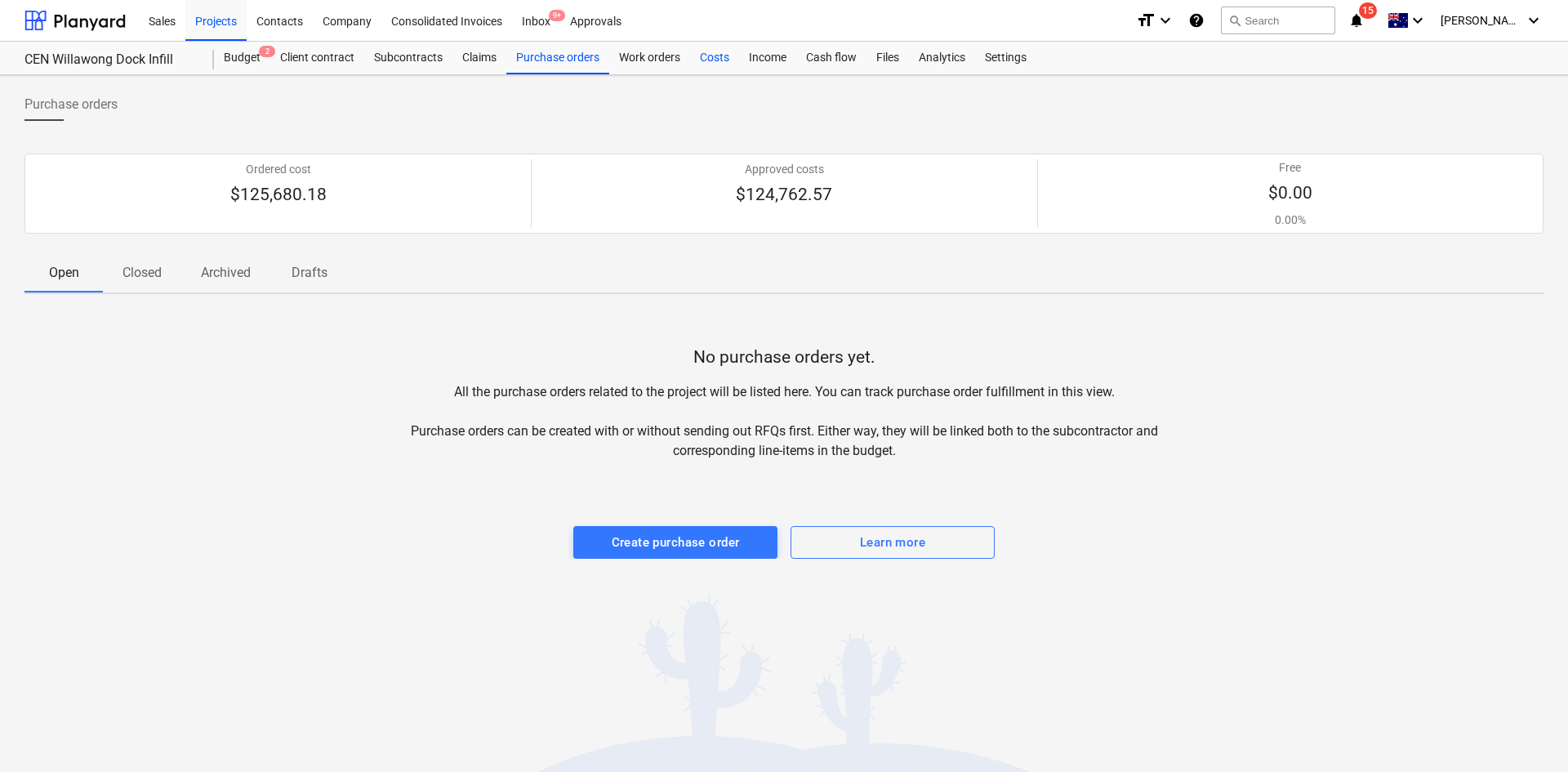
click at [708, 57] on div "Costs" at bounding box center [715, 58] width 49 height 32
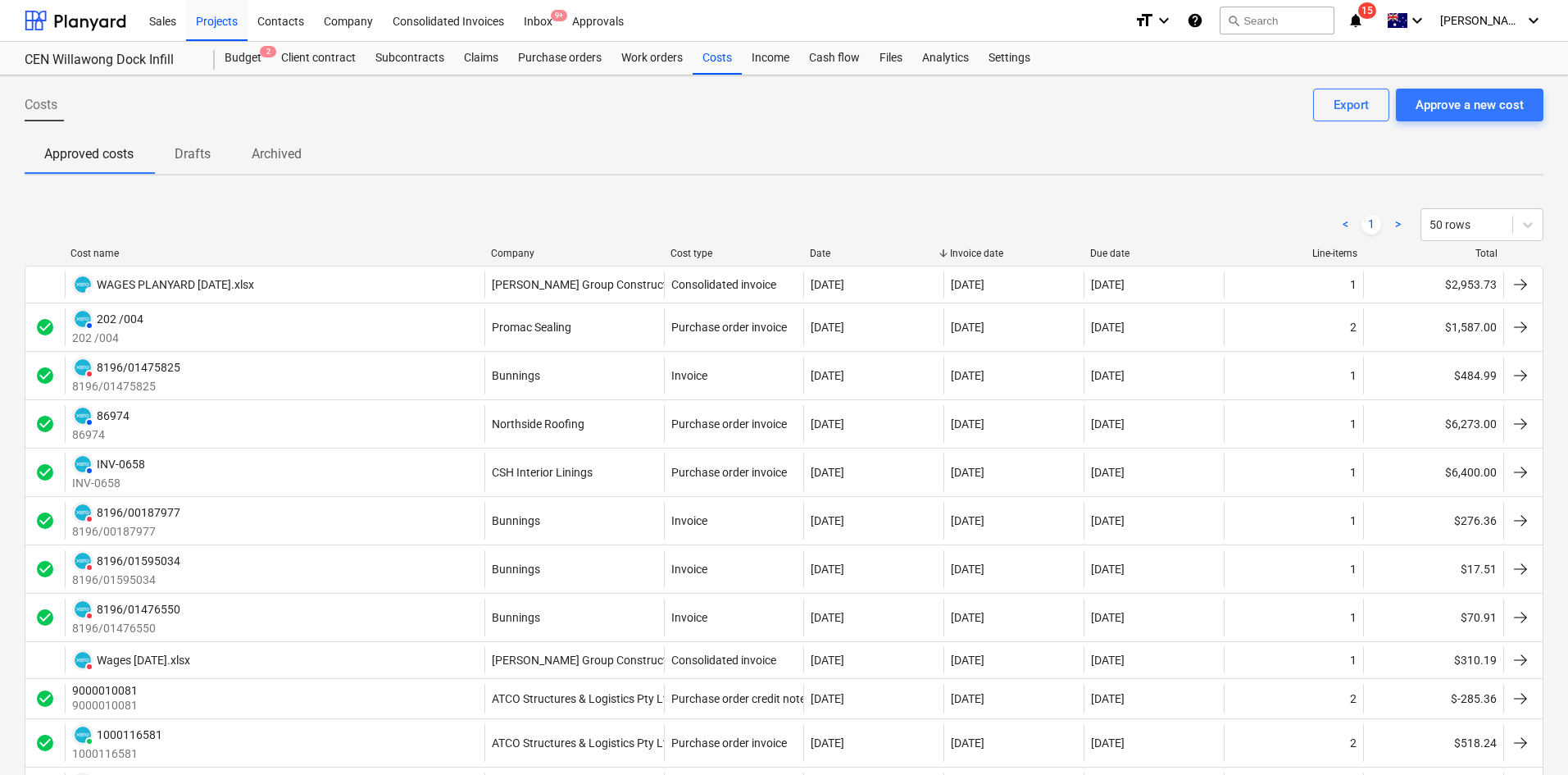
click at [520, 254] on div "Company" at bounding box center [573, 253] width 166 height 11
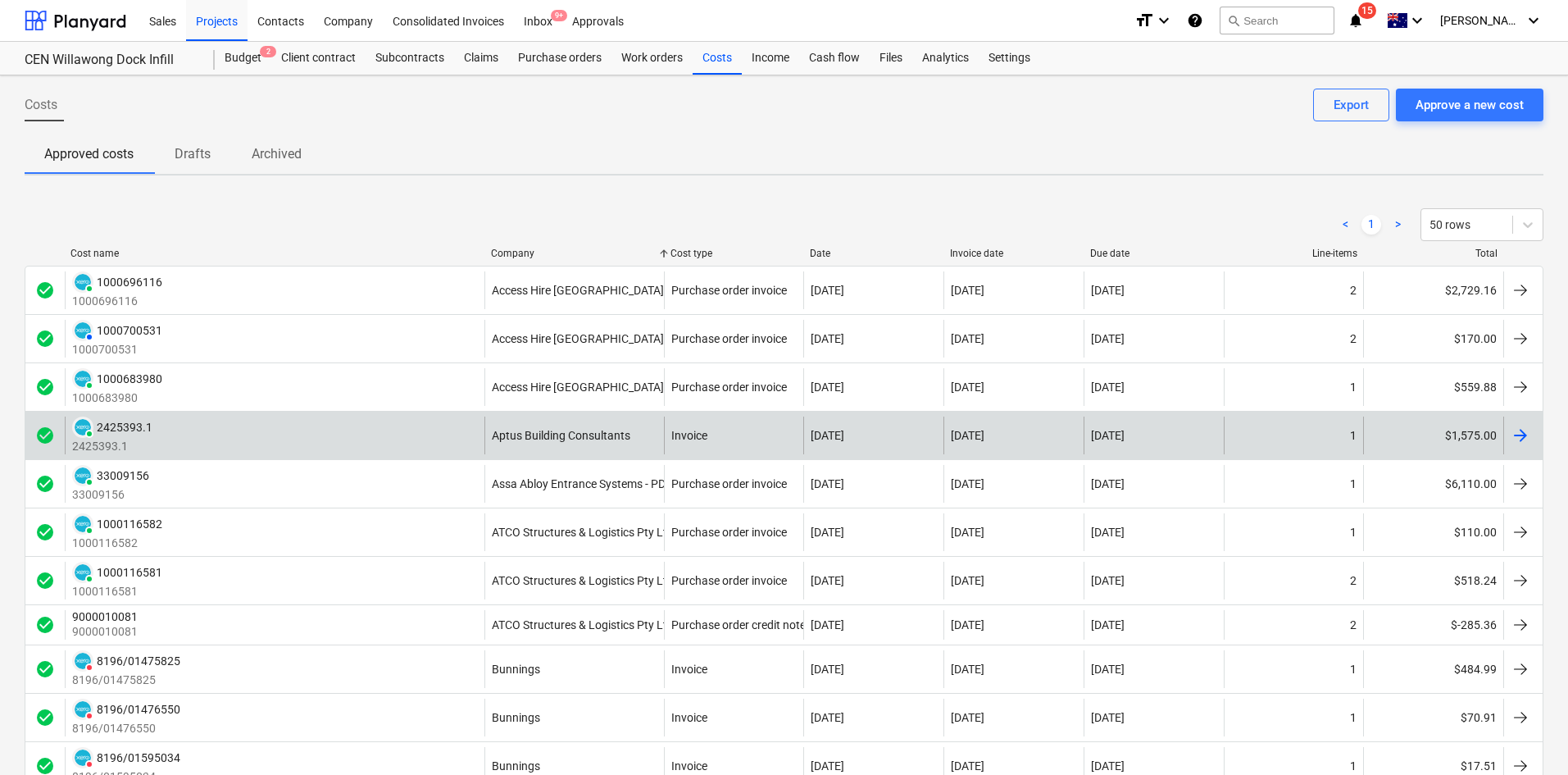
click at [353, 433] on div "PAID 2425393.1 2425393.1" at bounding box center [275, 435] width 420 height 38
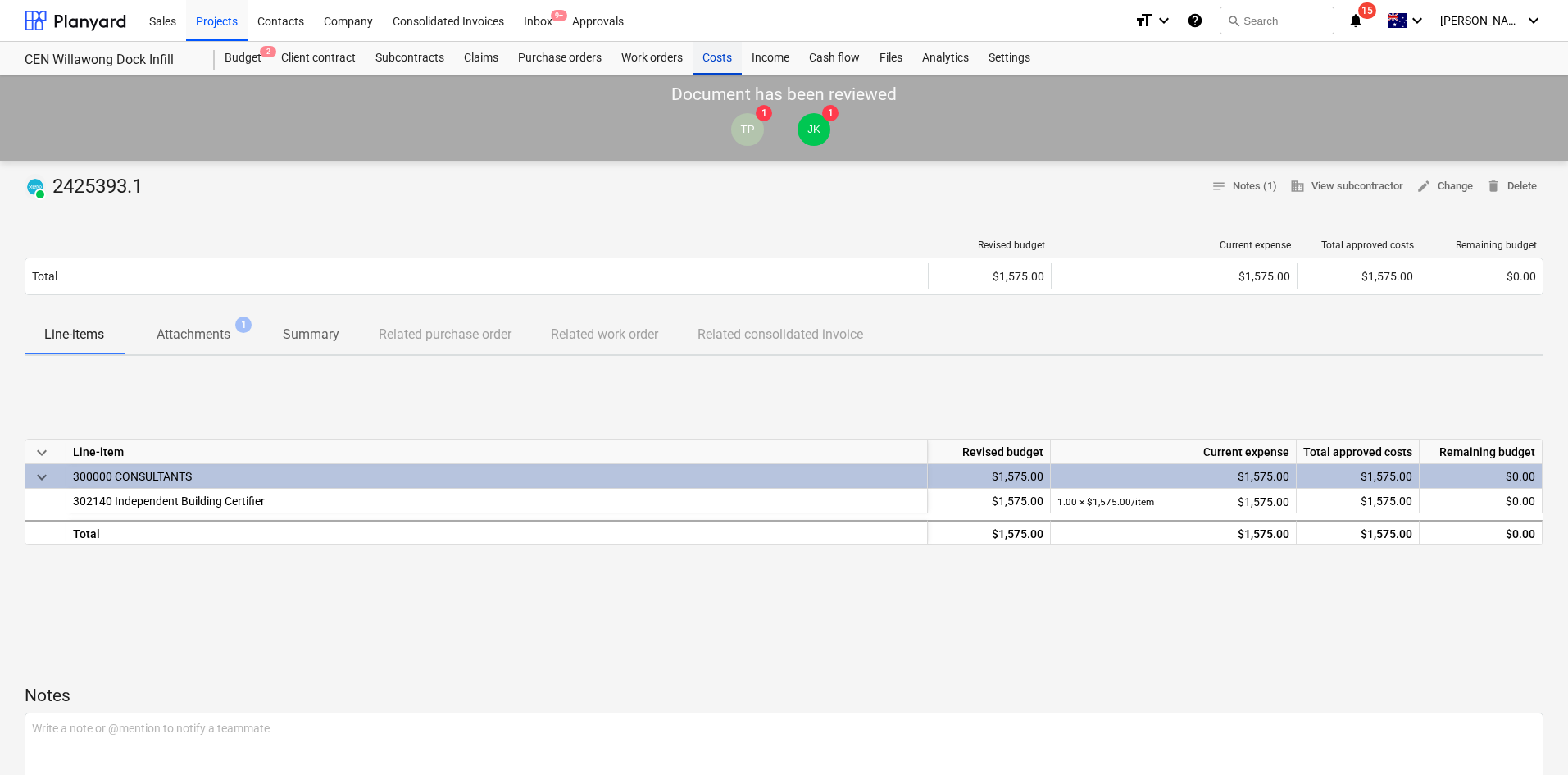
click at [730, 61] on div "Costs" at bounding box center [717, 58] width 49 height 32
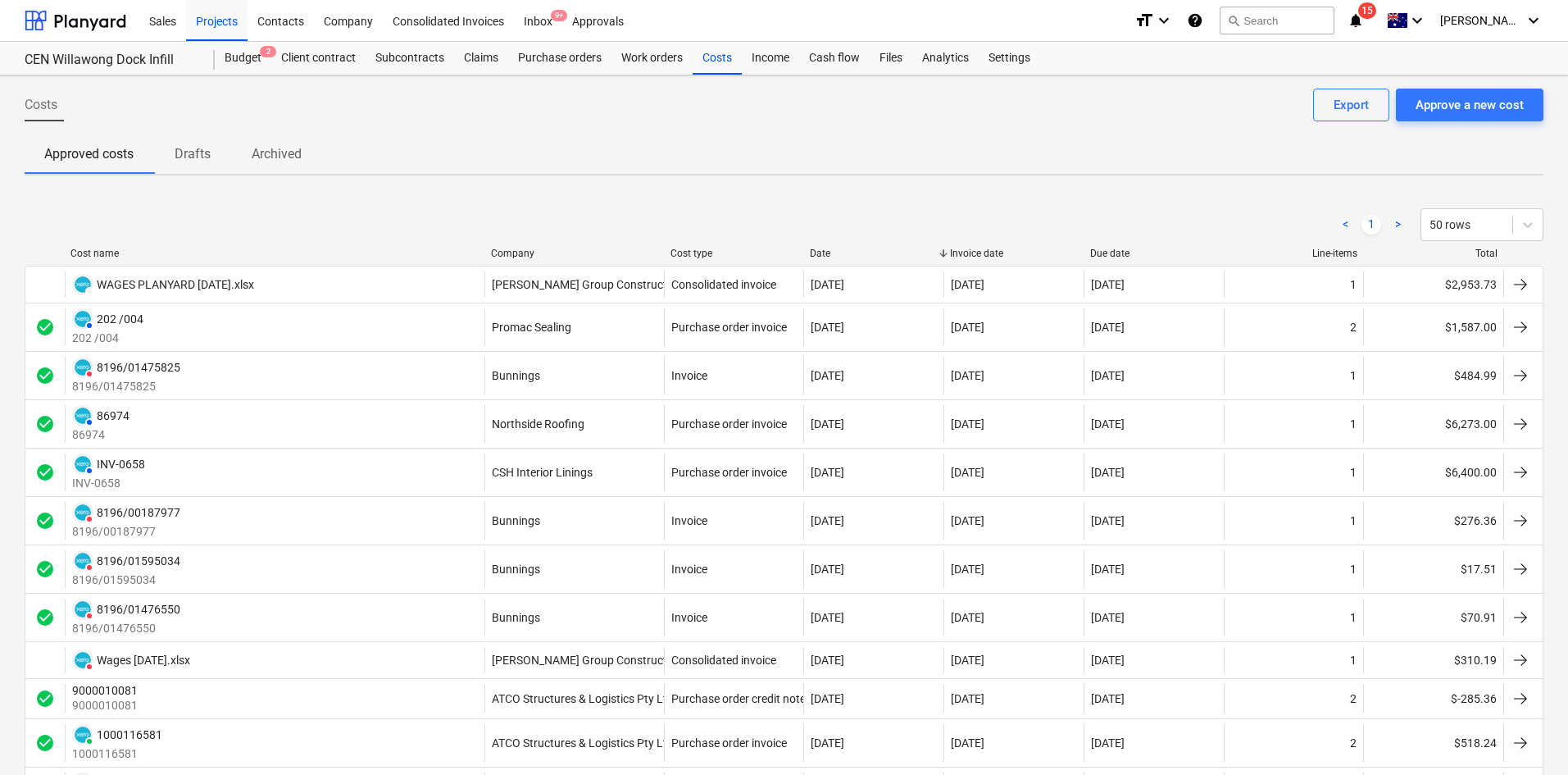
click at [526, 254] on div "Company" at bounding box center [573, 253] width 166 height 11
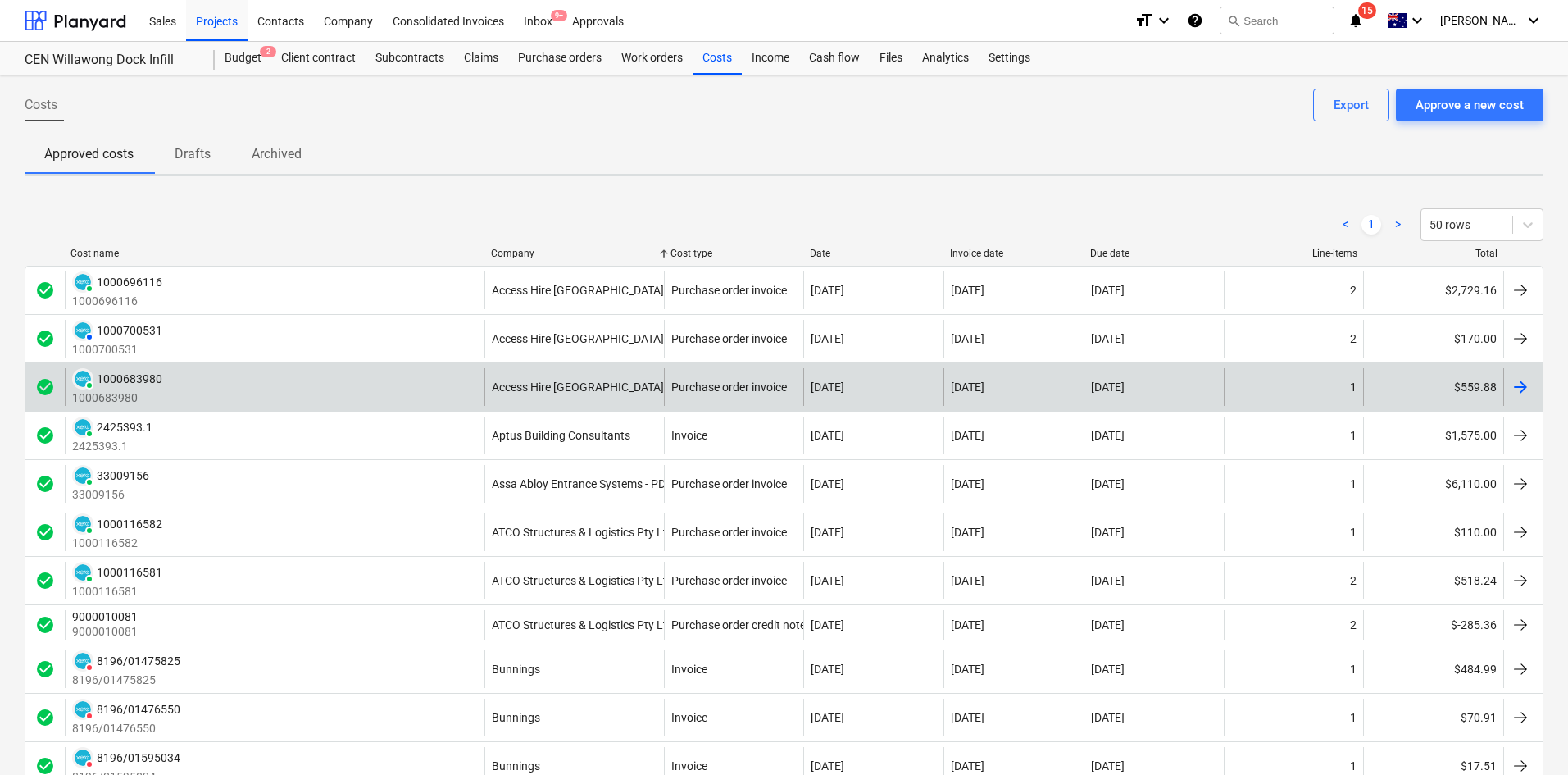
click at [429, 380] on div "PAID 1000683980 1000683980" at bounding box center [275, 387] width 420 height 38
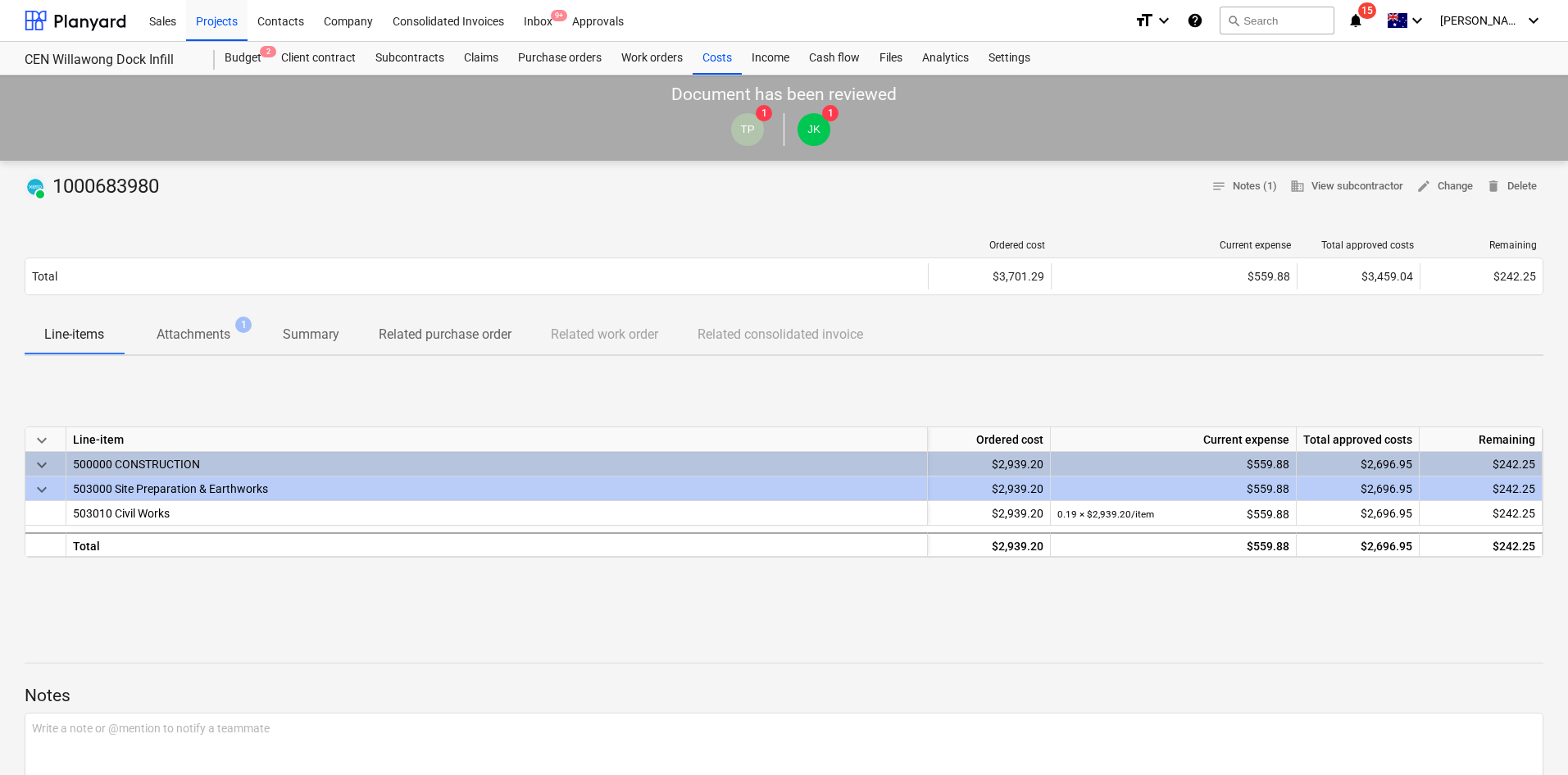
click at [205, 250] on div at bounding box center [477, 245] width 904 height 11
click at [221, 364] on div "PAID 1000683980 notes Notes (1) business View subcontractor edit Change delete …" at bounding box center [784, 618] width 1568 height 916
click at [225, 352] on button "Attachments 1" at bounding box center [193, 335] width 139 height 39
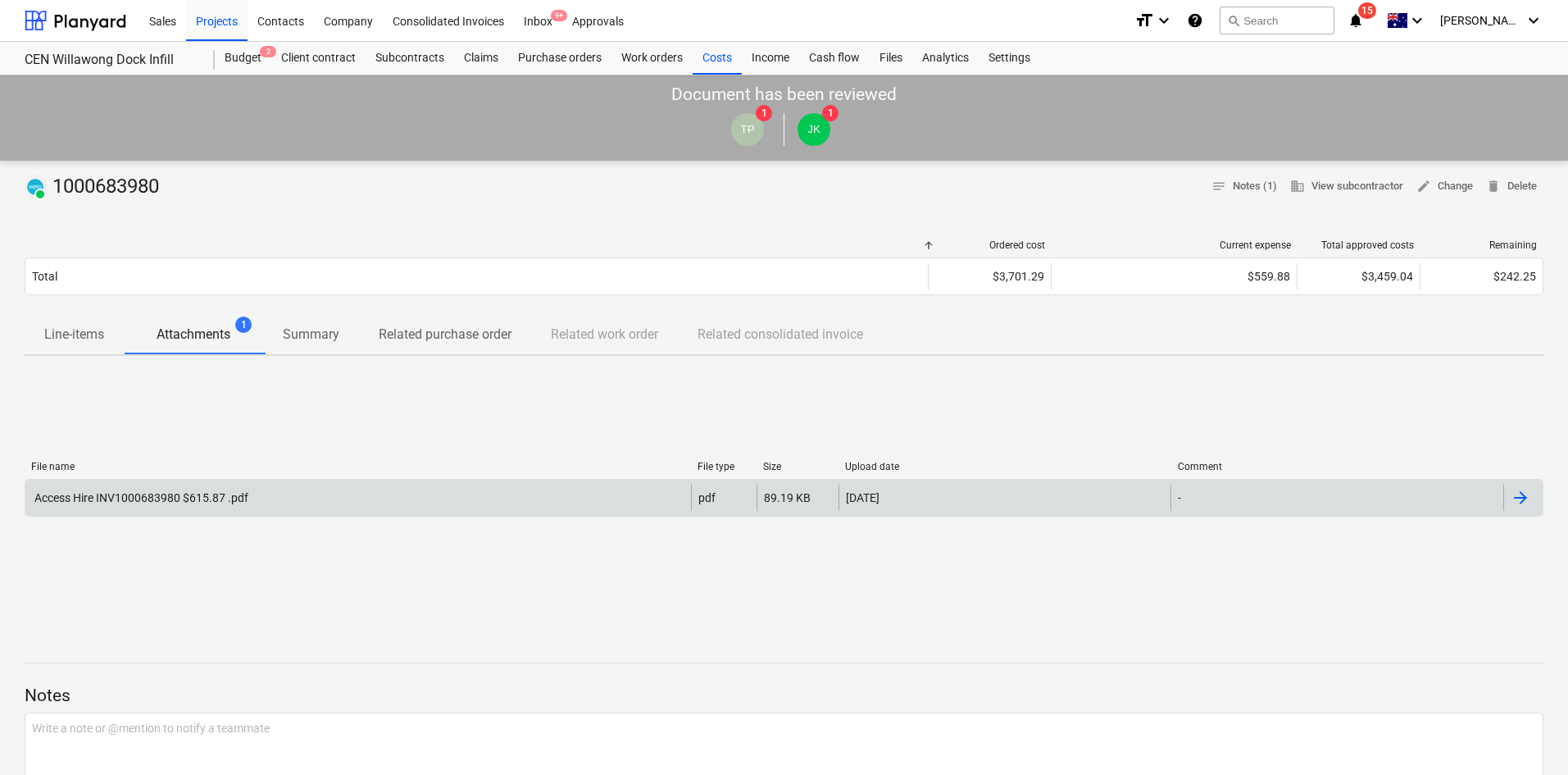
click at [215, 504] on div "Access Hire INV1000683980 $615.87 .pdf" at bounding box center [140, 497] width 217 height 13
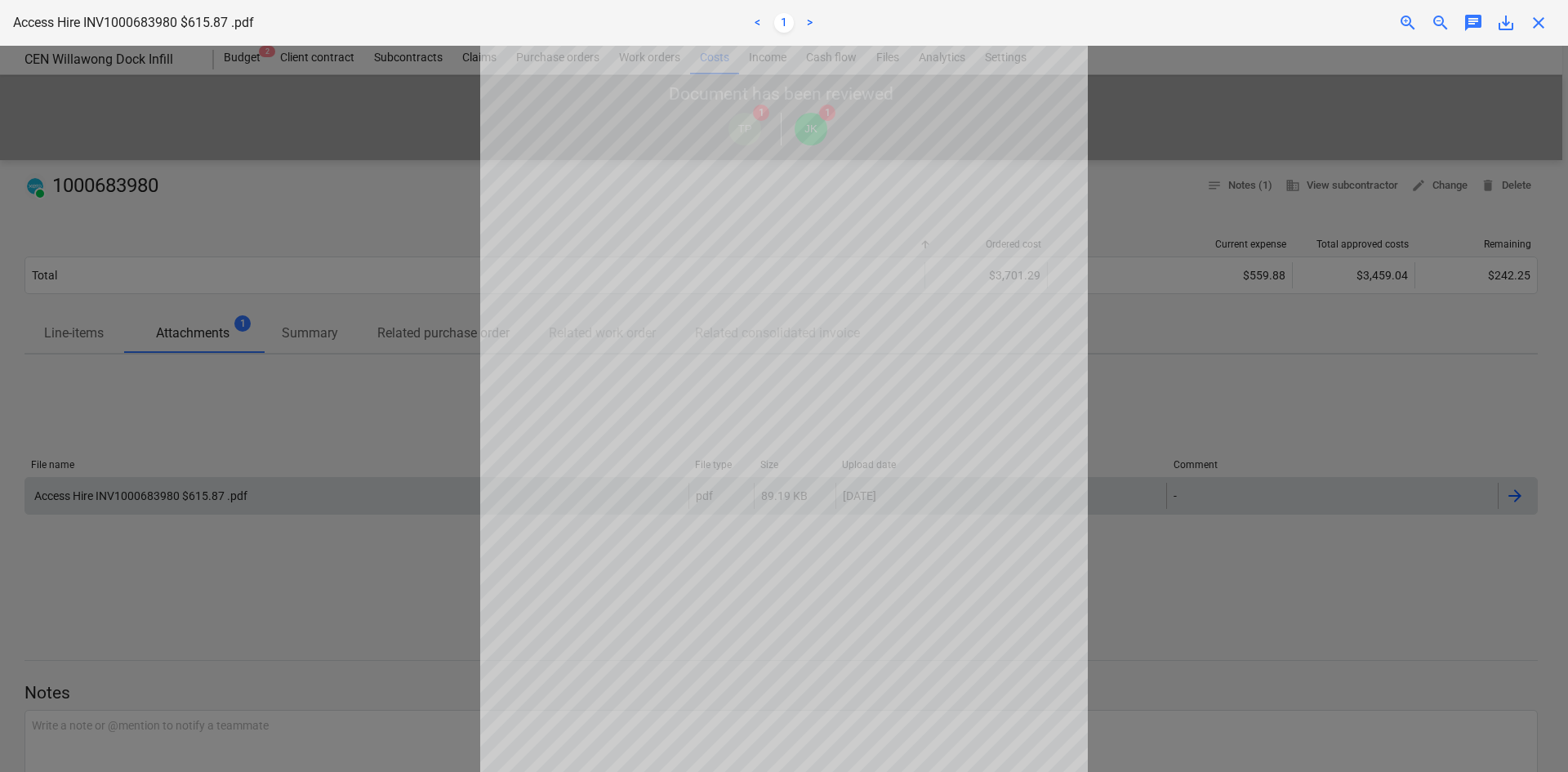
click at [1547, 30] on span "close" at bounding box center [1538, 22] width 20 height 20
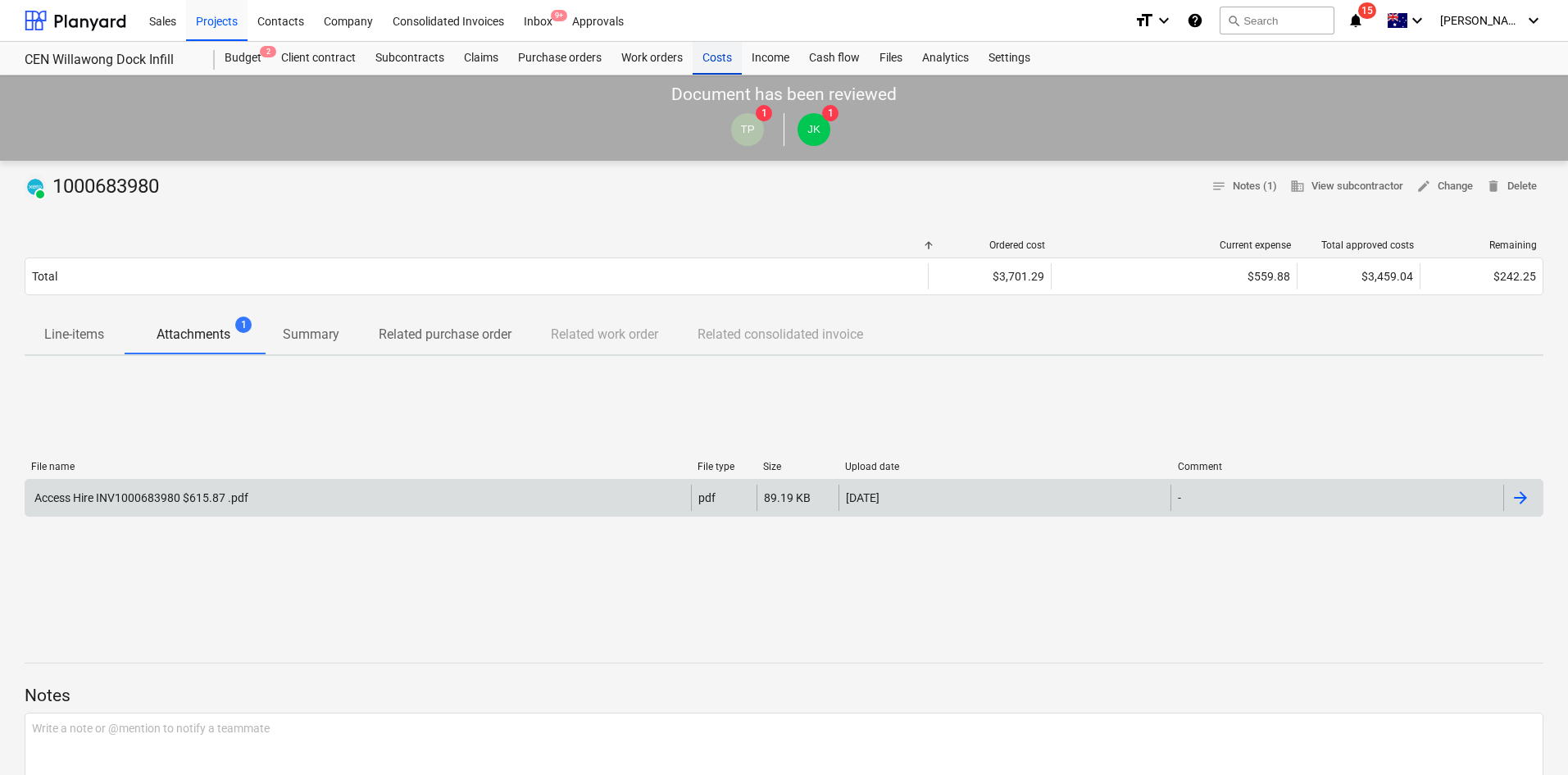
click at [711, 57] on div "Costs" at bounding box center [717, 58] width 49 height 32
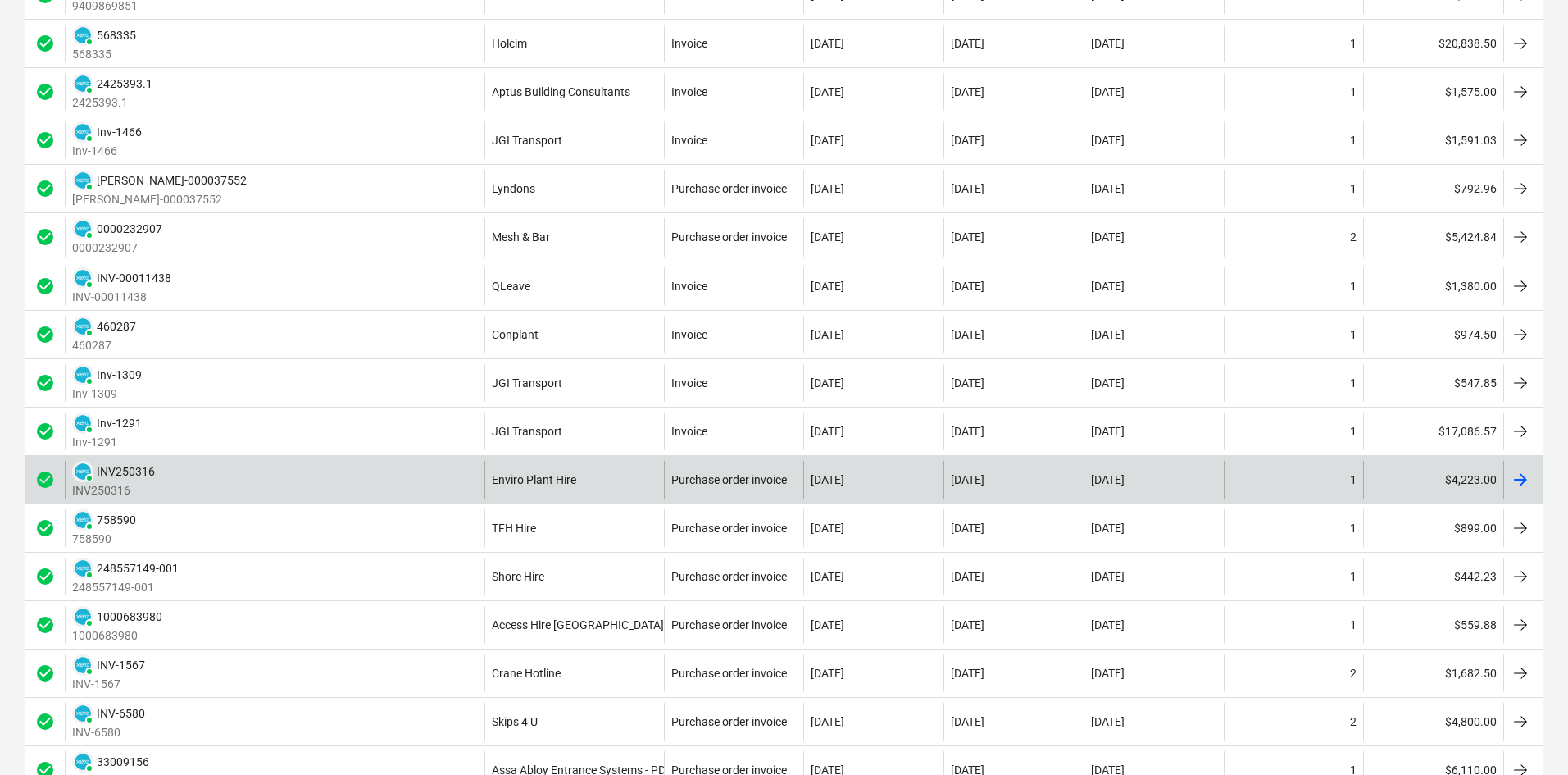
scroll to position [1640, 0]
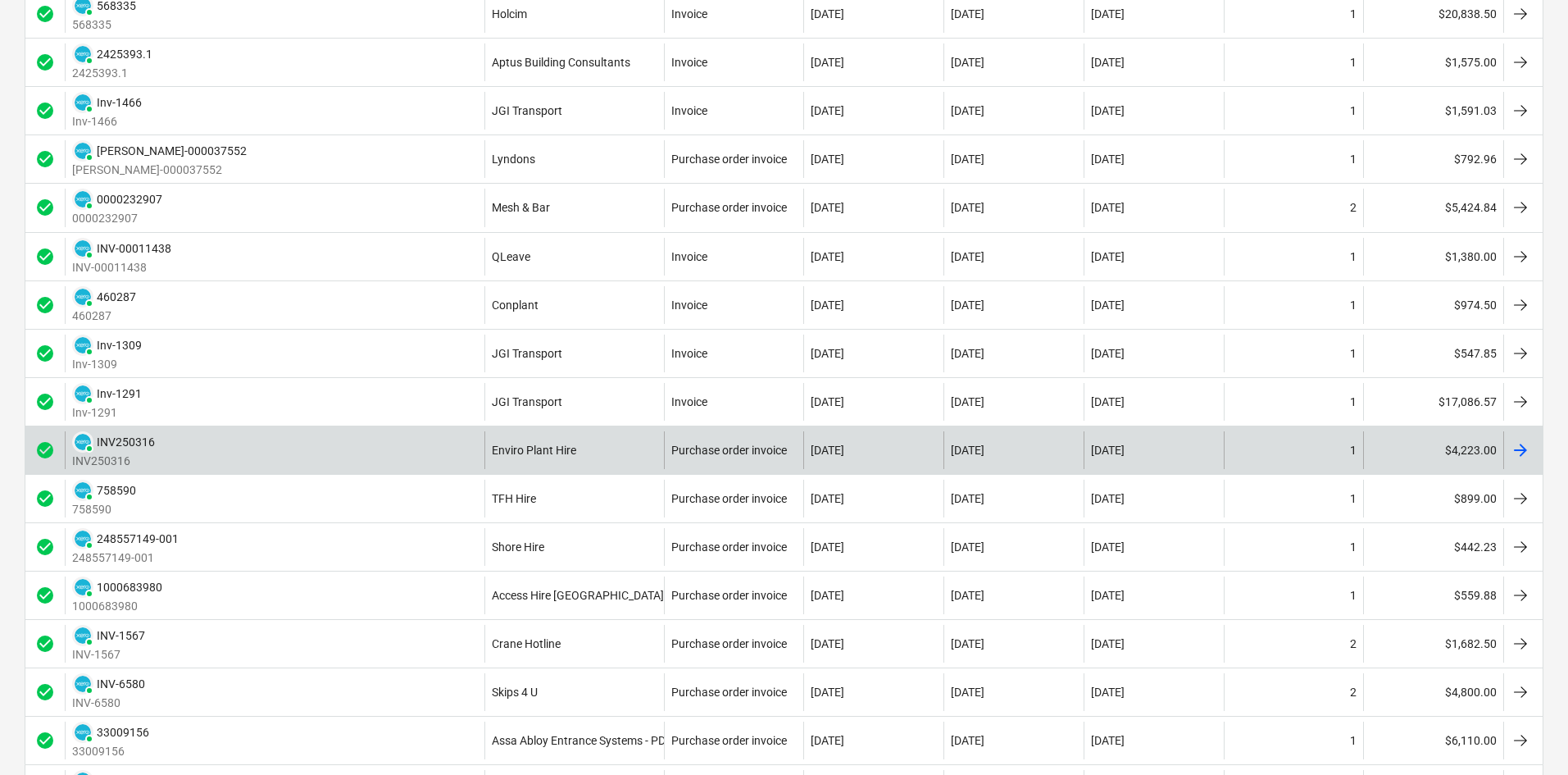
click at [437, 448] on div "PAID INV250316 INV250316" at bounding box center [275, 450] width 420 height 38
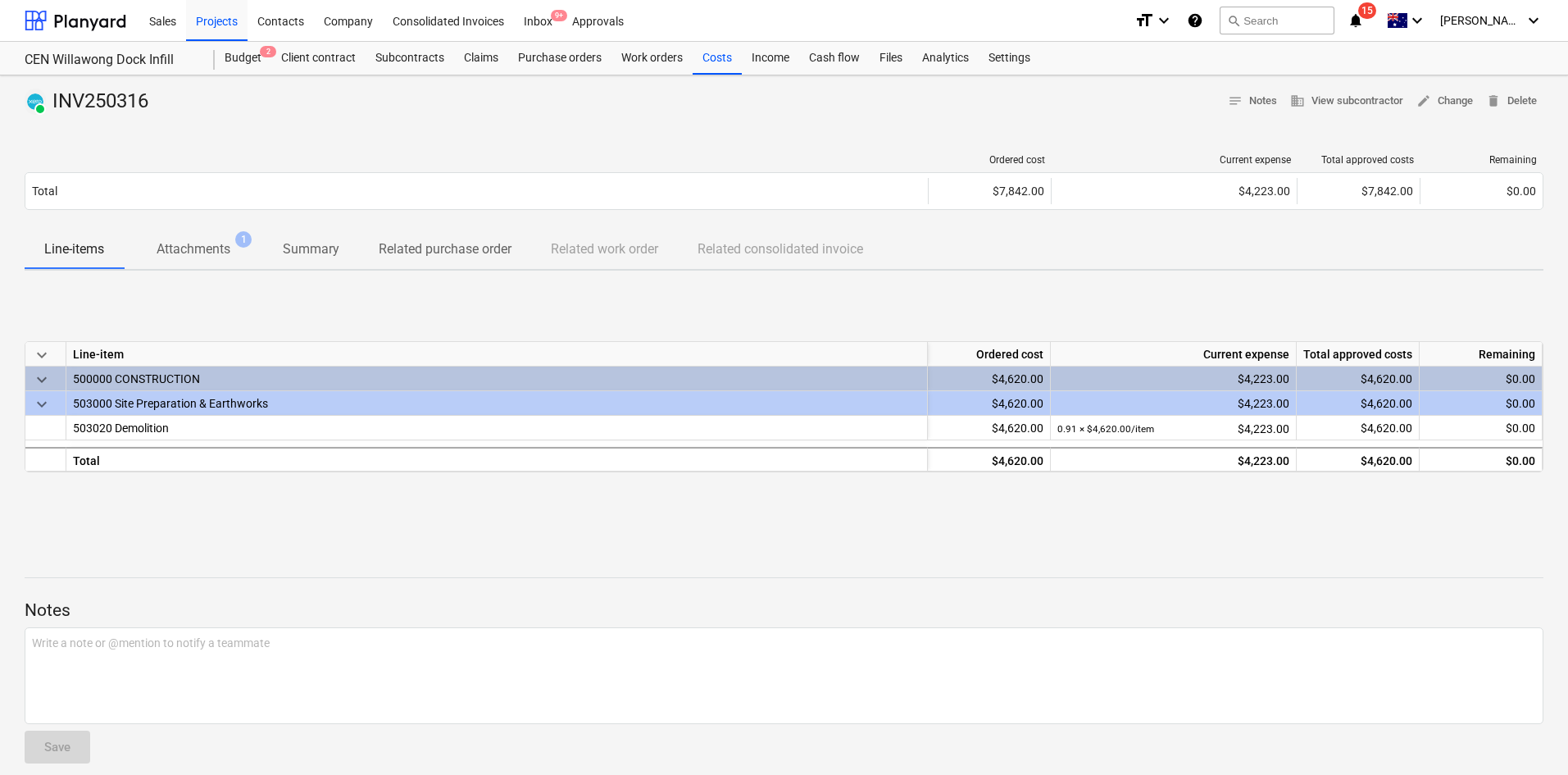
click at [184, 248] on p "Attachments" at bounding box center [193, 249] width 73 height 20
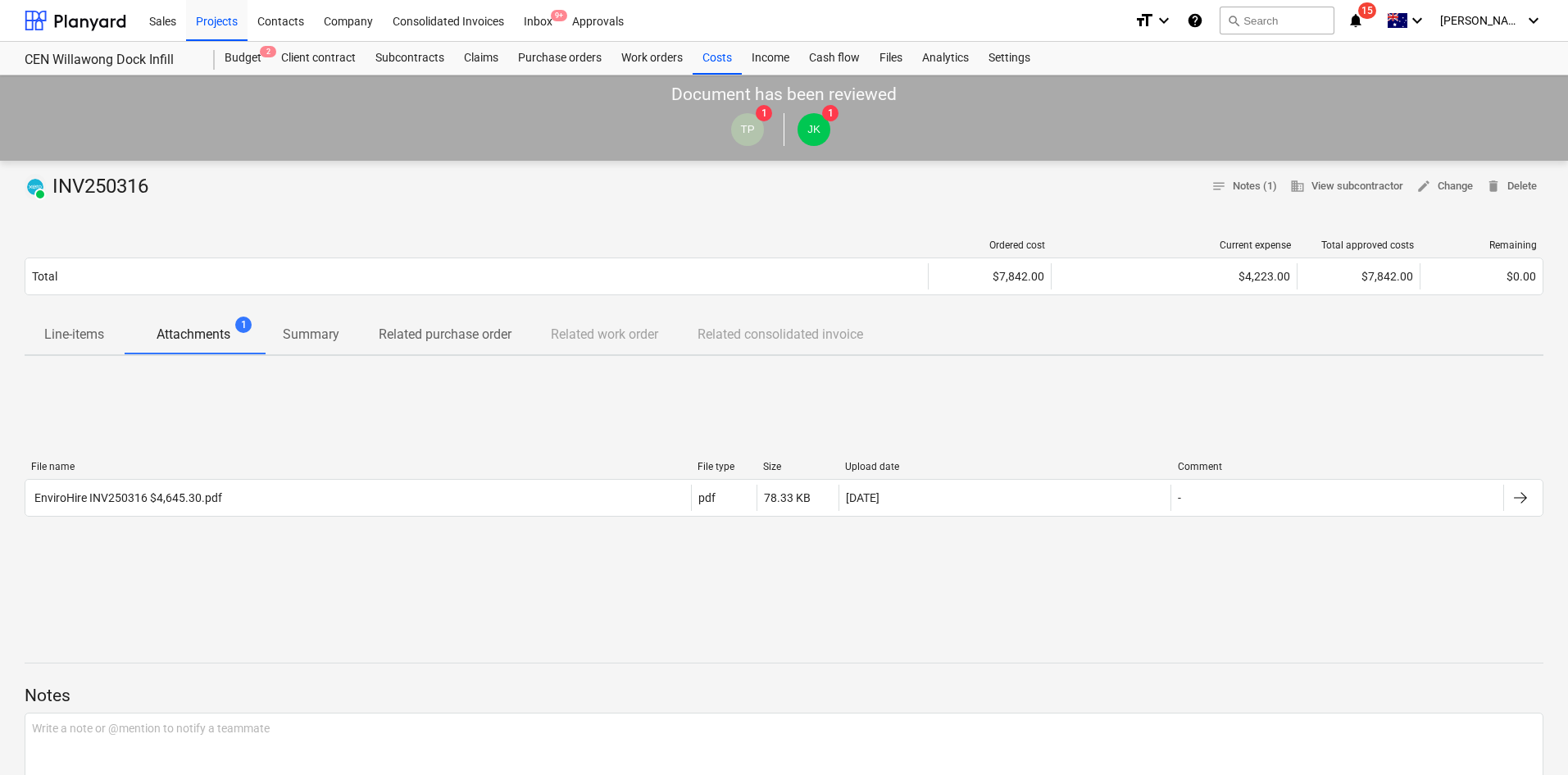
click at [218, 405] on div "File name File type Size Upload date Comment EnviroHire INV250316 $4,645.30.pdf…" at bounding box center [784, 492] width 1519 height 246
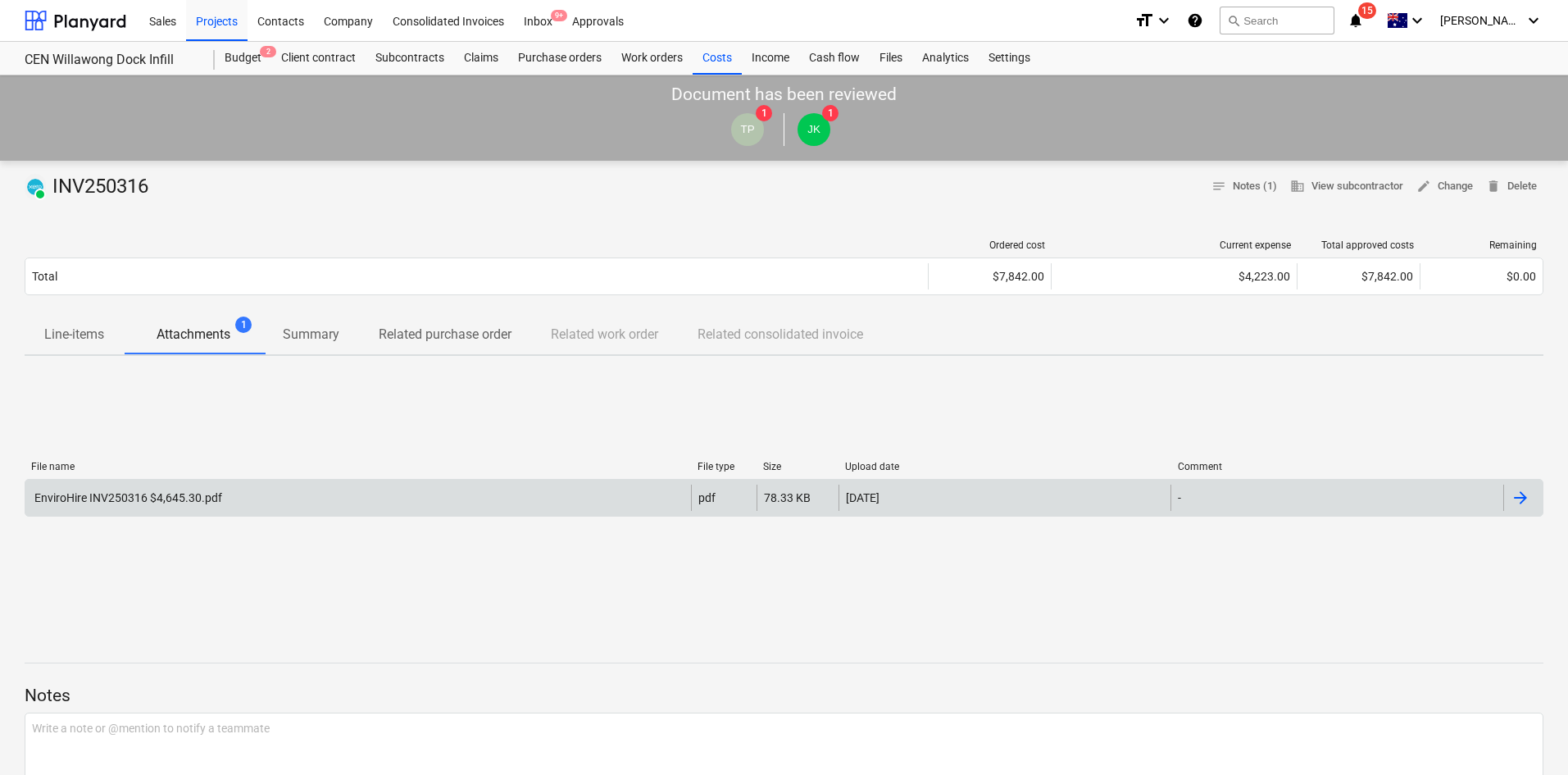
click at [194, 500] on div "EnviroHire INV250316 $4,645.30.pdf" at bounding box center [126, 497] width 190 height 13
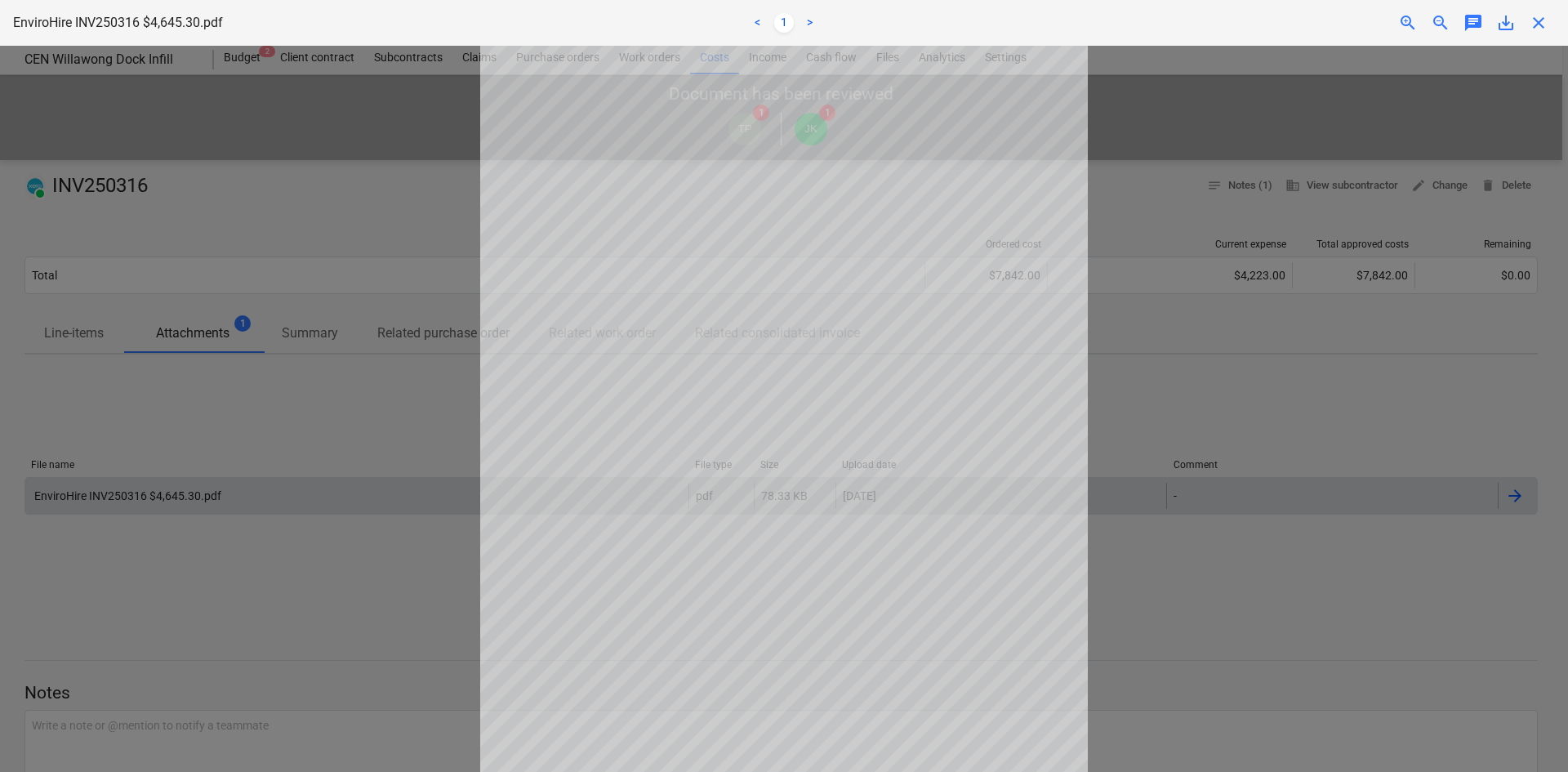
drag, startPoint x: 1339, startPoint y: 111, endPoint x: 1549, endPoint y: 44, distance: 220.4
click at [1339, 111] on div at bounding box center [784, 409] width 1568 height 726
click at [1534, 30] on span "close" at bounding box center [1538, 22] width 20 height 20
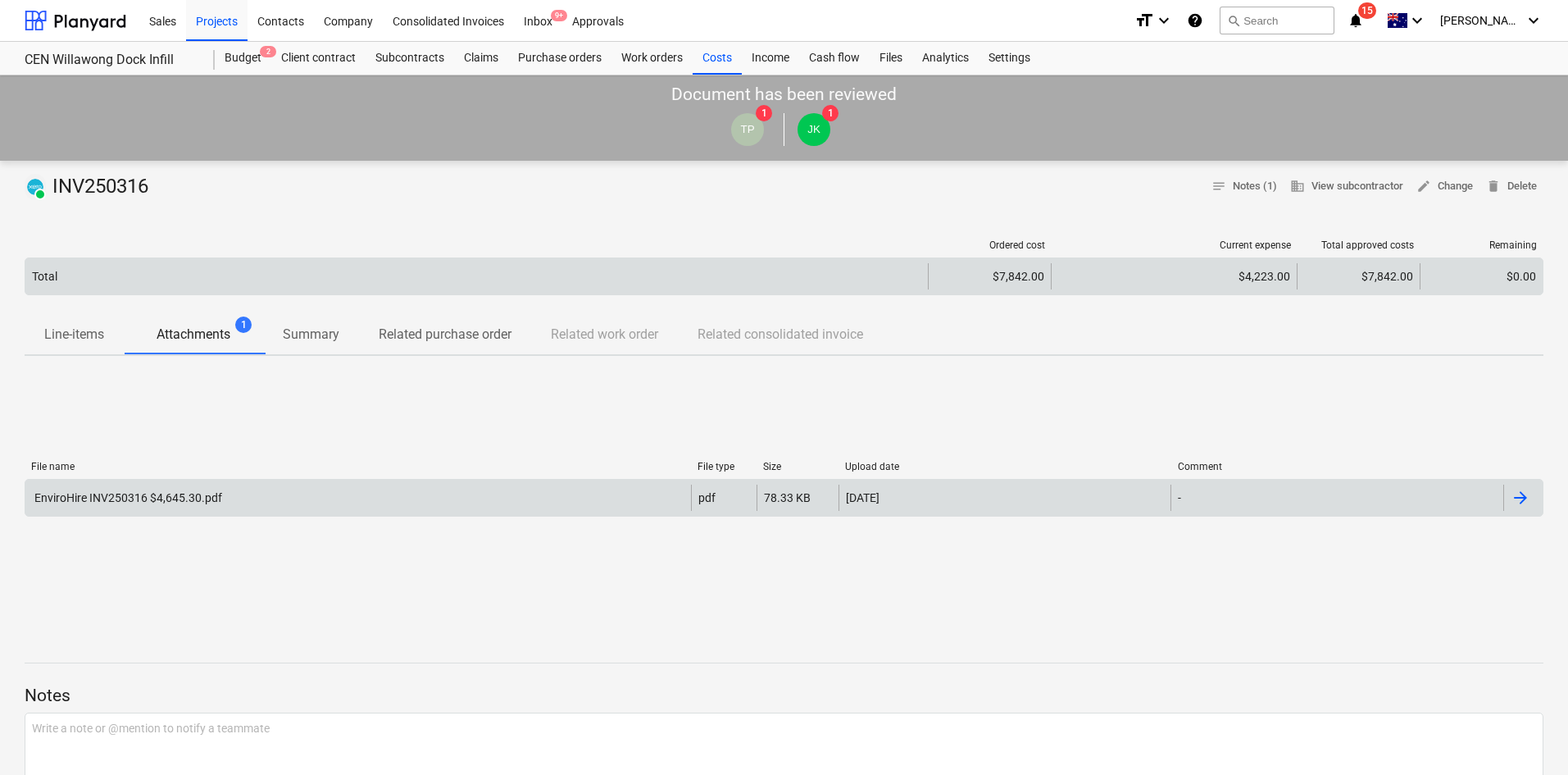
drag, startPoint x: 661, startPoint y: 400, endPoint x: 561, endPoint y: 271, distance: 163.2
click at [659, 399] on div "File name File type Size Upload date Comment EnviroHire INV250316 $4,645.30.pdf…" at bounding box center [784, 492] width 1519 height 246
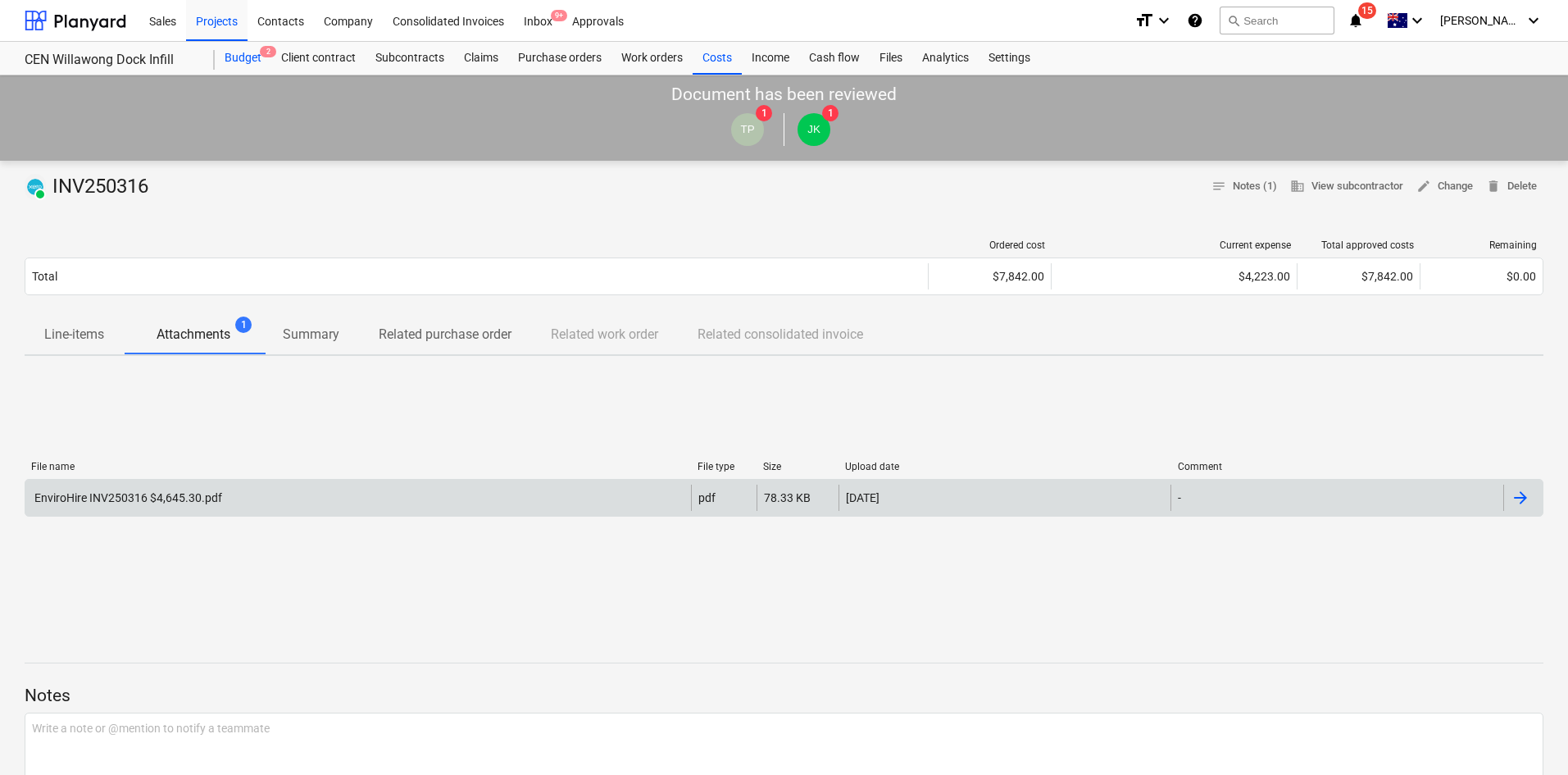
click at [240, 53] on div "Budget 2" at bounding box center [243, 58] width 56 height 32
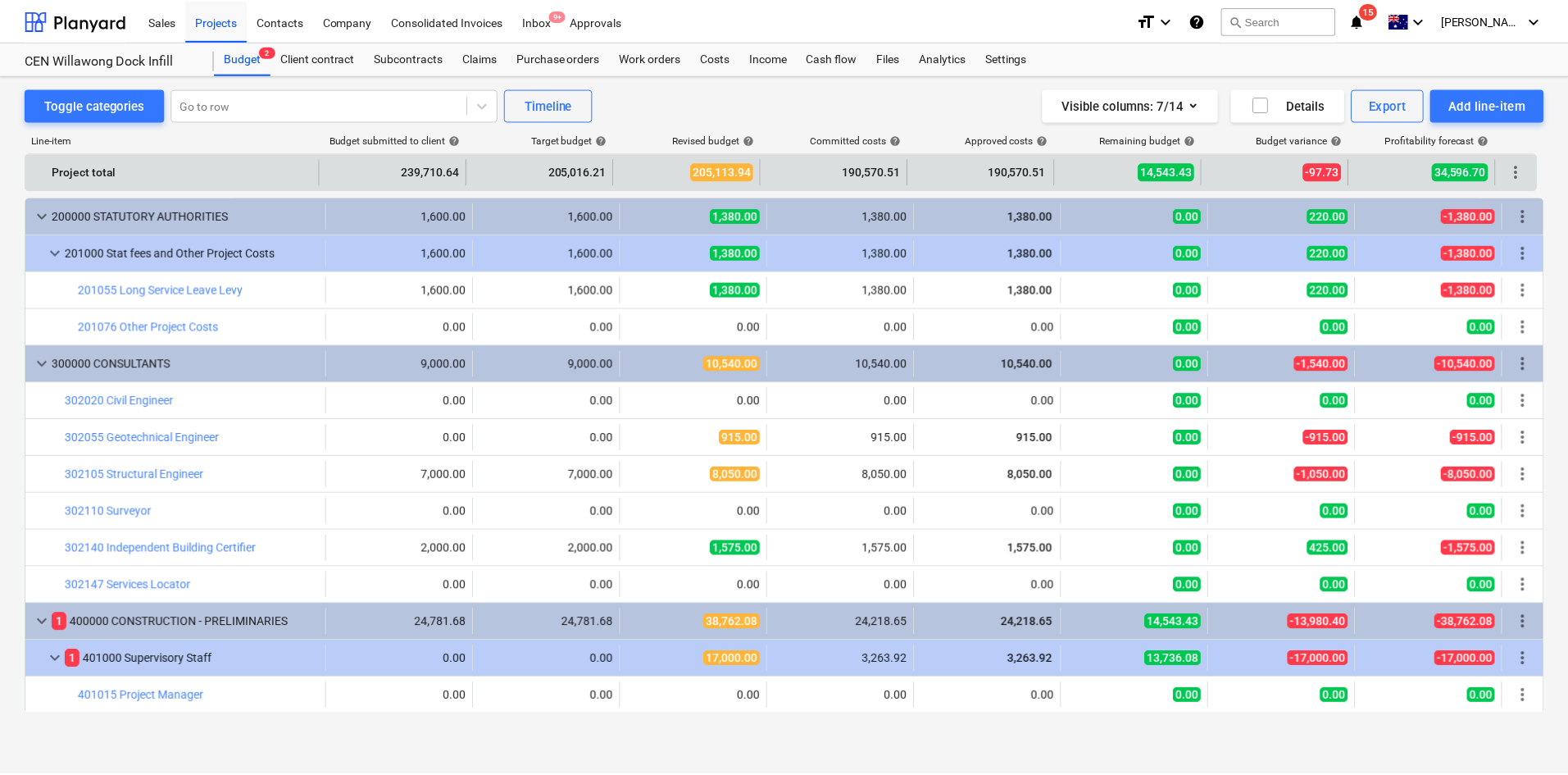
scroll to position [328, 0]
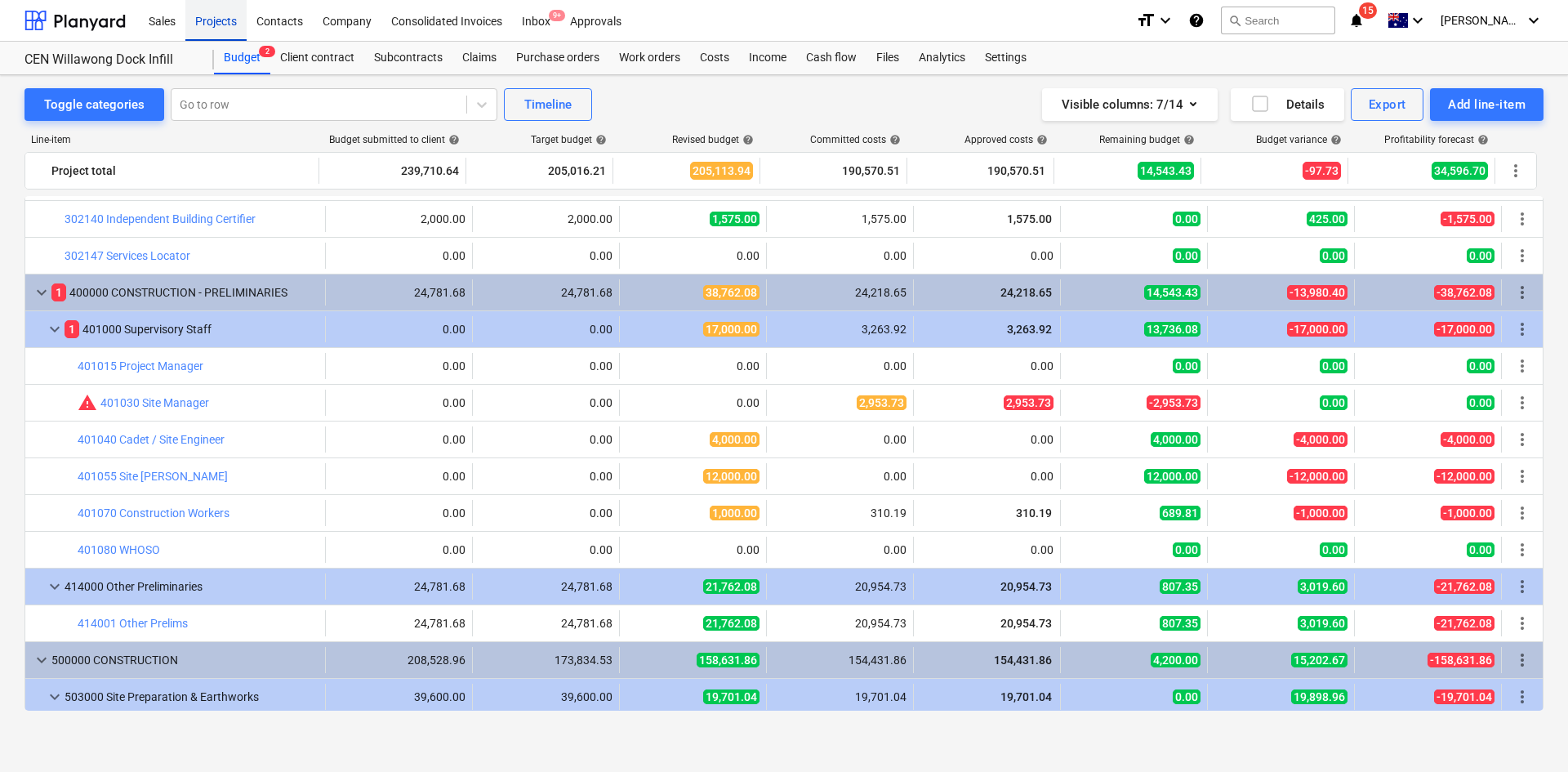
click at [212, 17] on div "Projects" at bounding box center [216, 20] width 61 height 42
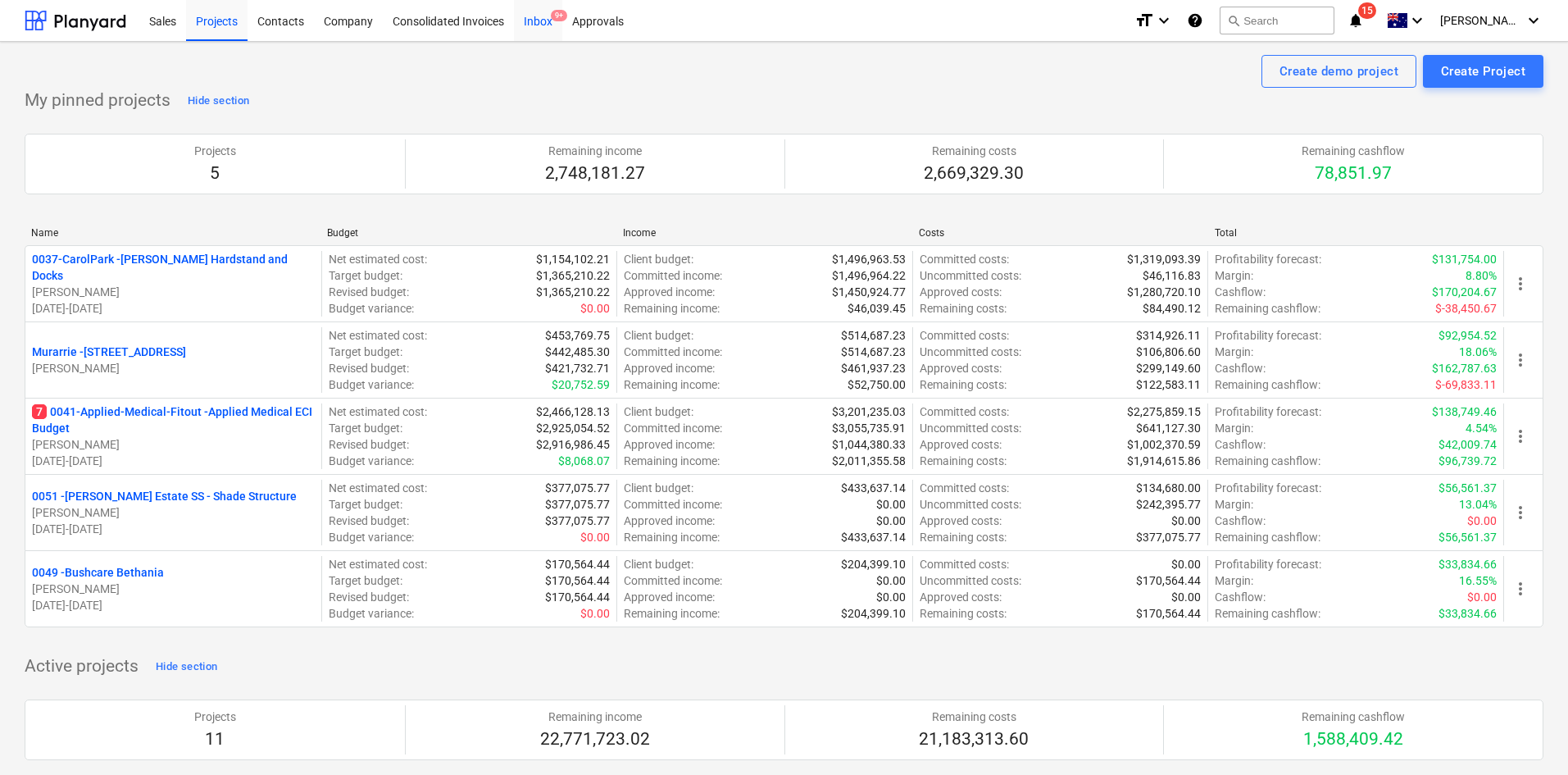
click at [531, 15] on div "Inbox 9+" at bounding box center [537, 20] width 49 height 42
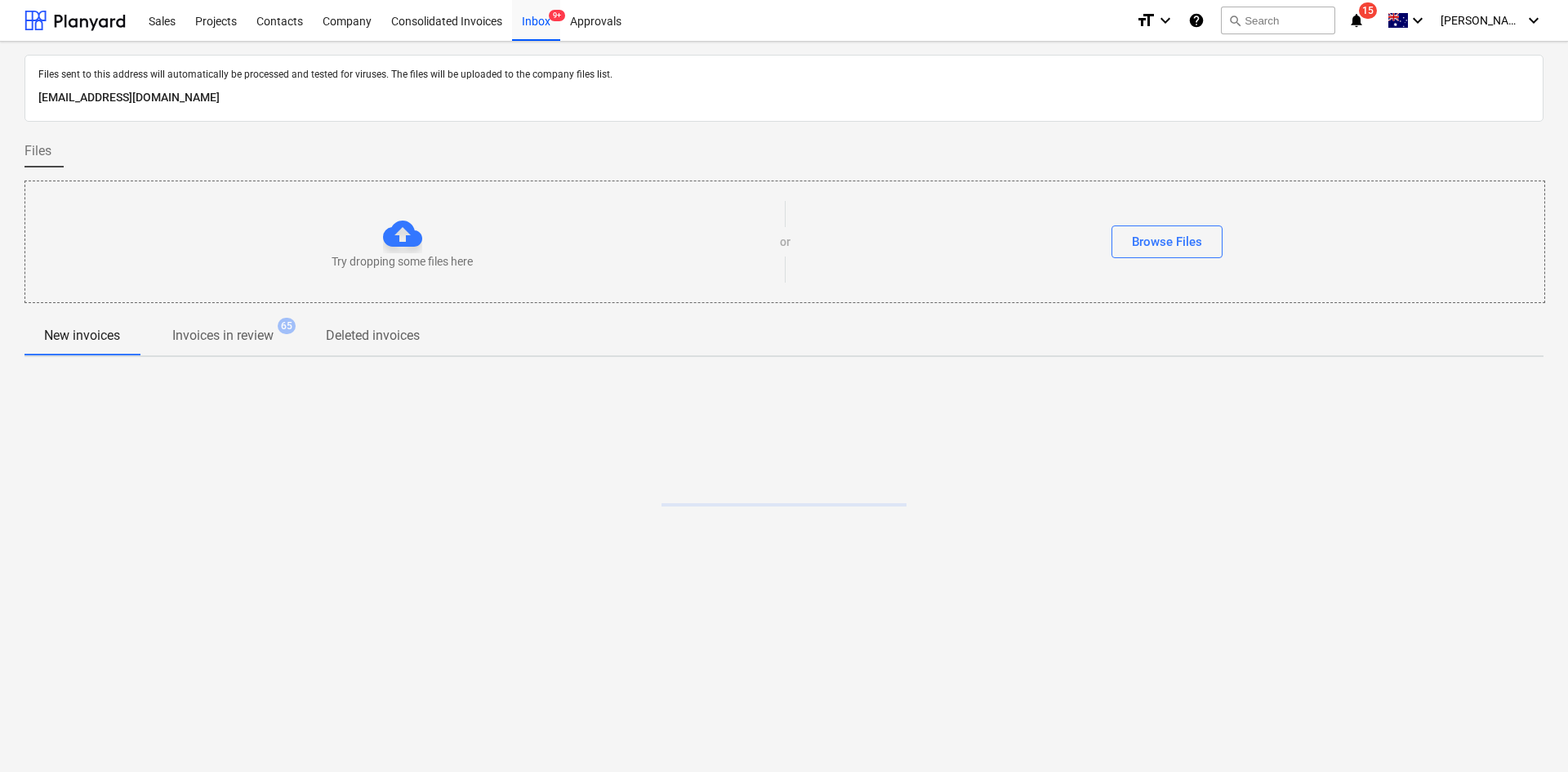
click at [221, 335] on p "Invoices in review" at bounding box center [223, 335] width 101 height 20
click at [86, 334] on p "New invoices" at bounding box center [82, 335] width 76 height 20
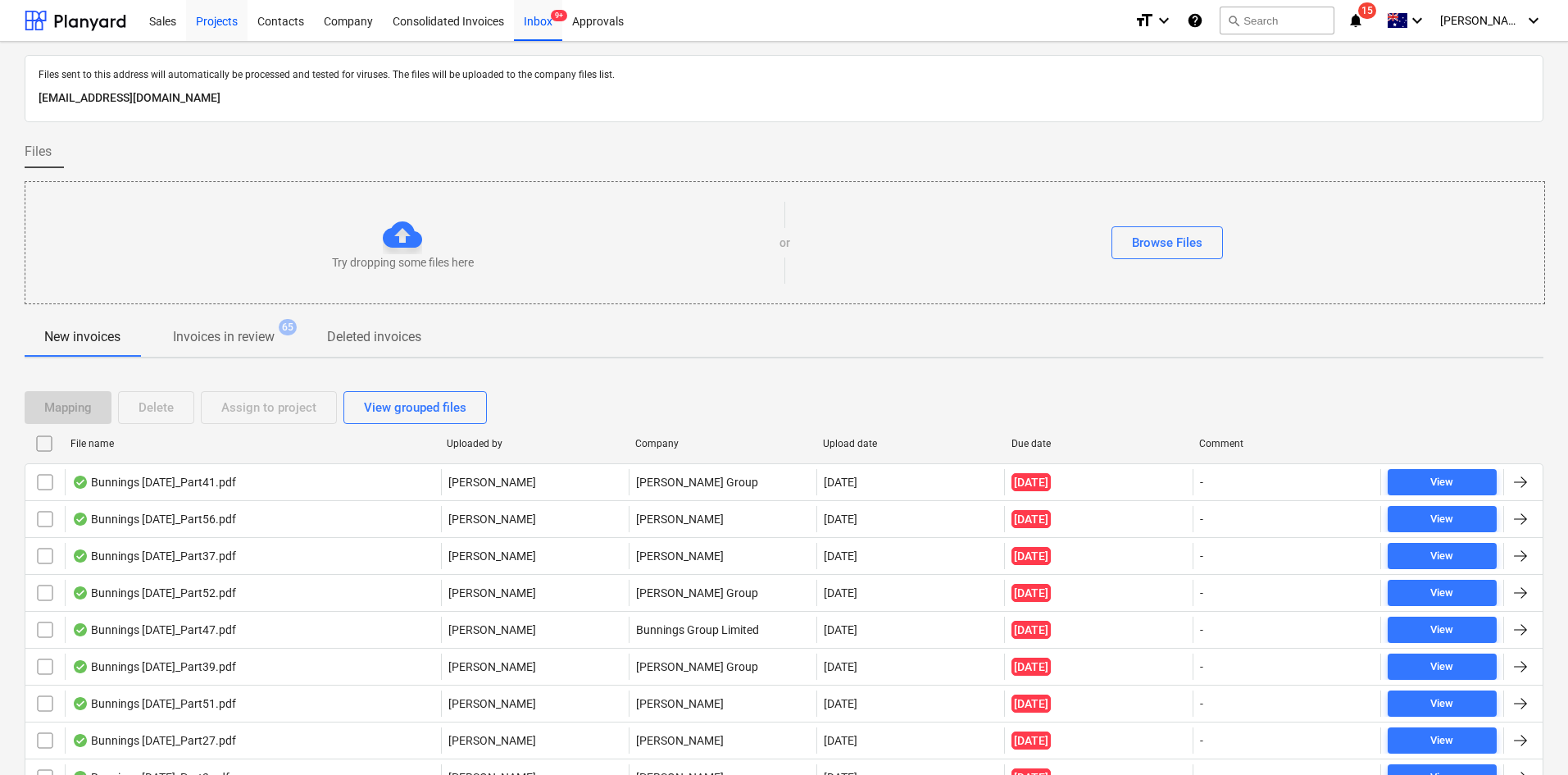
click at [203, 26] on div "Projects" at bounding box center [217, 20] width 61 height 42
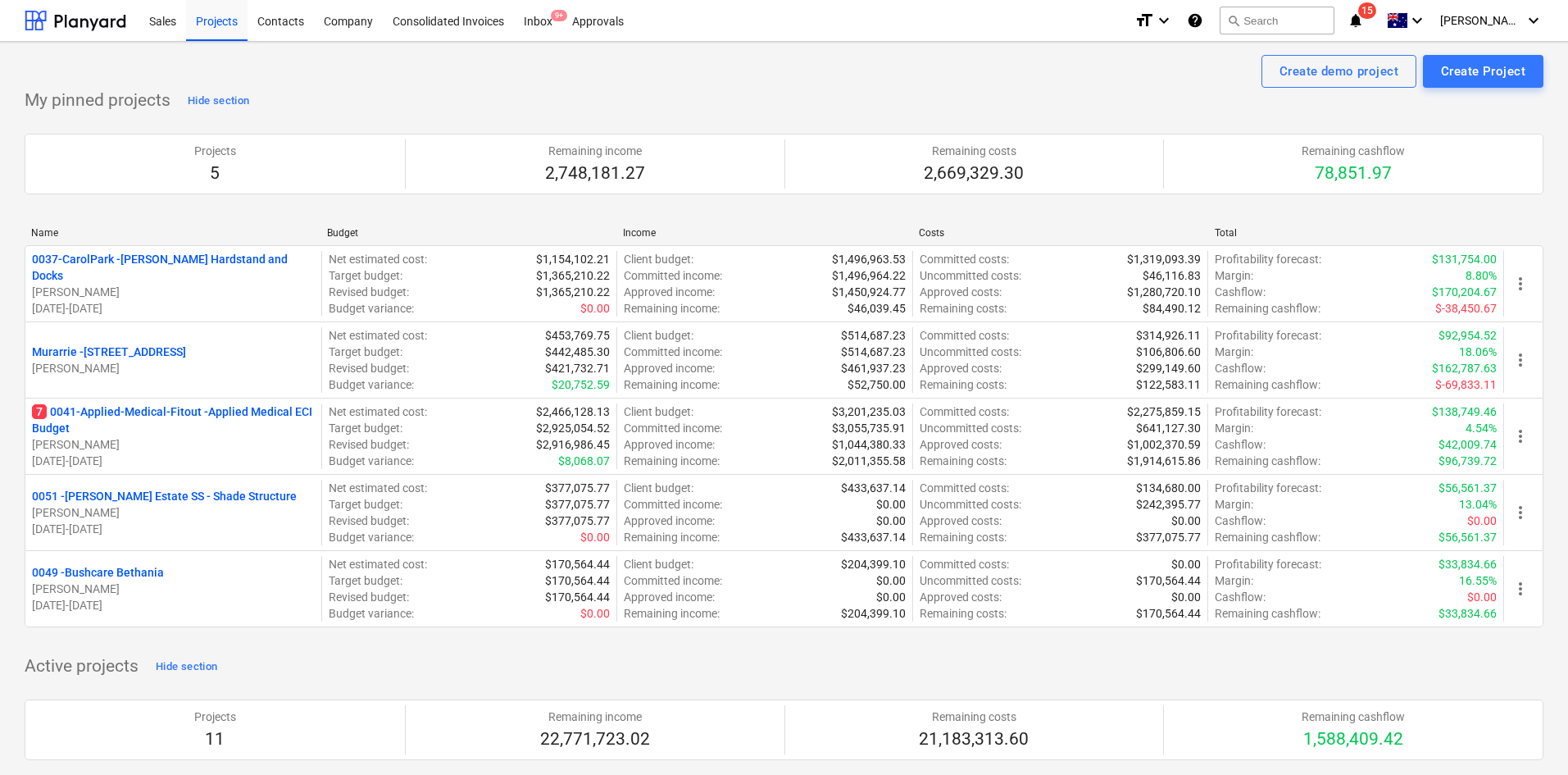
click at [1364, 20] on icon "notifications" at bounding box center [1355, 20] width 16 height 20
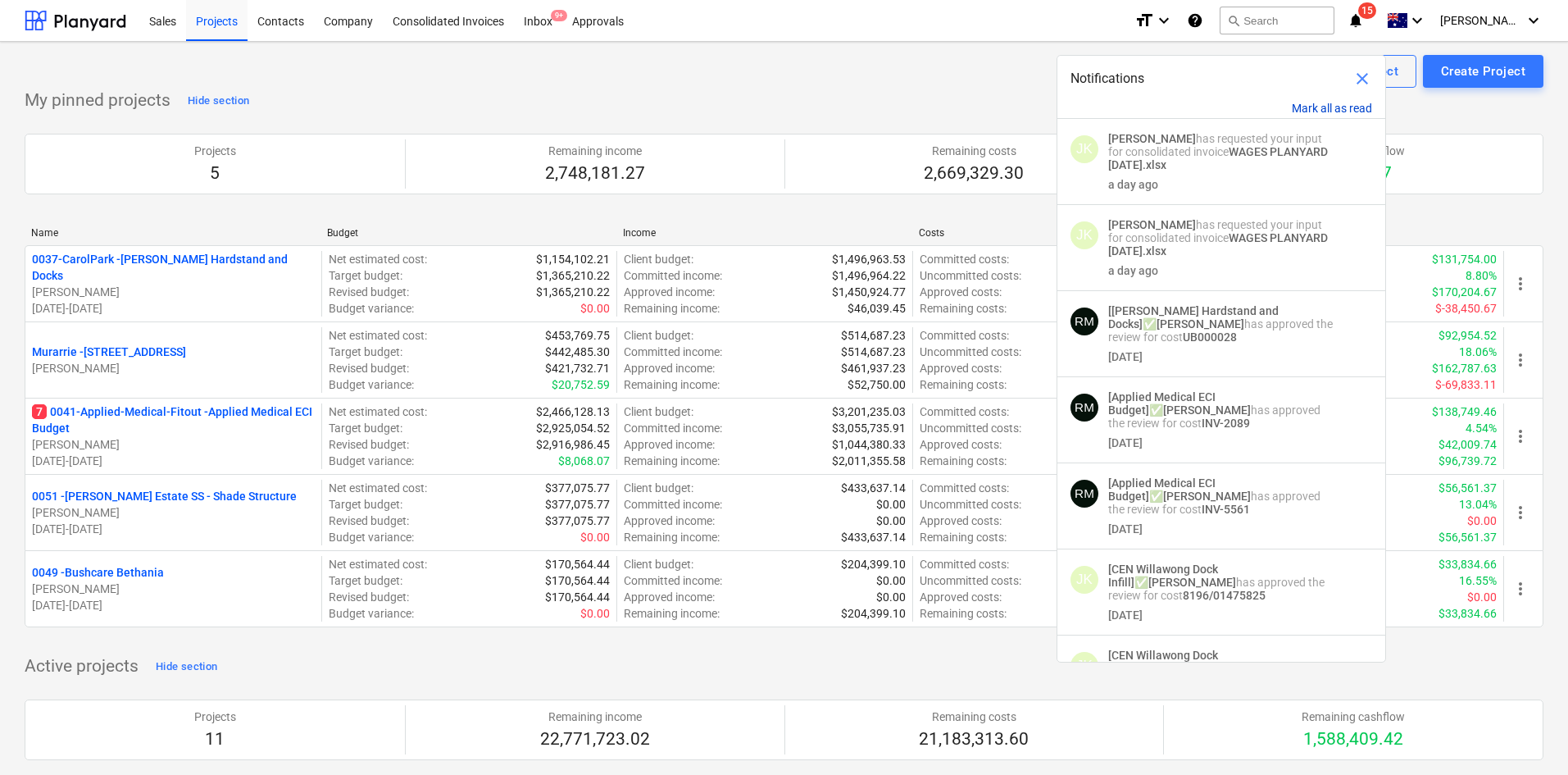
click at [1310, 108] on button "Mark all as read" at bounding box center [1332, 108] width 80 height 13
click at [986, 96] on div "My pinned projects Hide section Projects 5 Remaining income 2,748,181.27 Remain…" at bounding box center [784, 367] width 1519 height 559
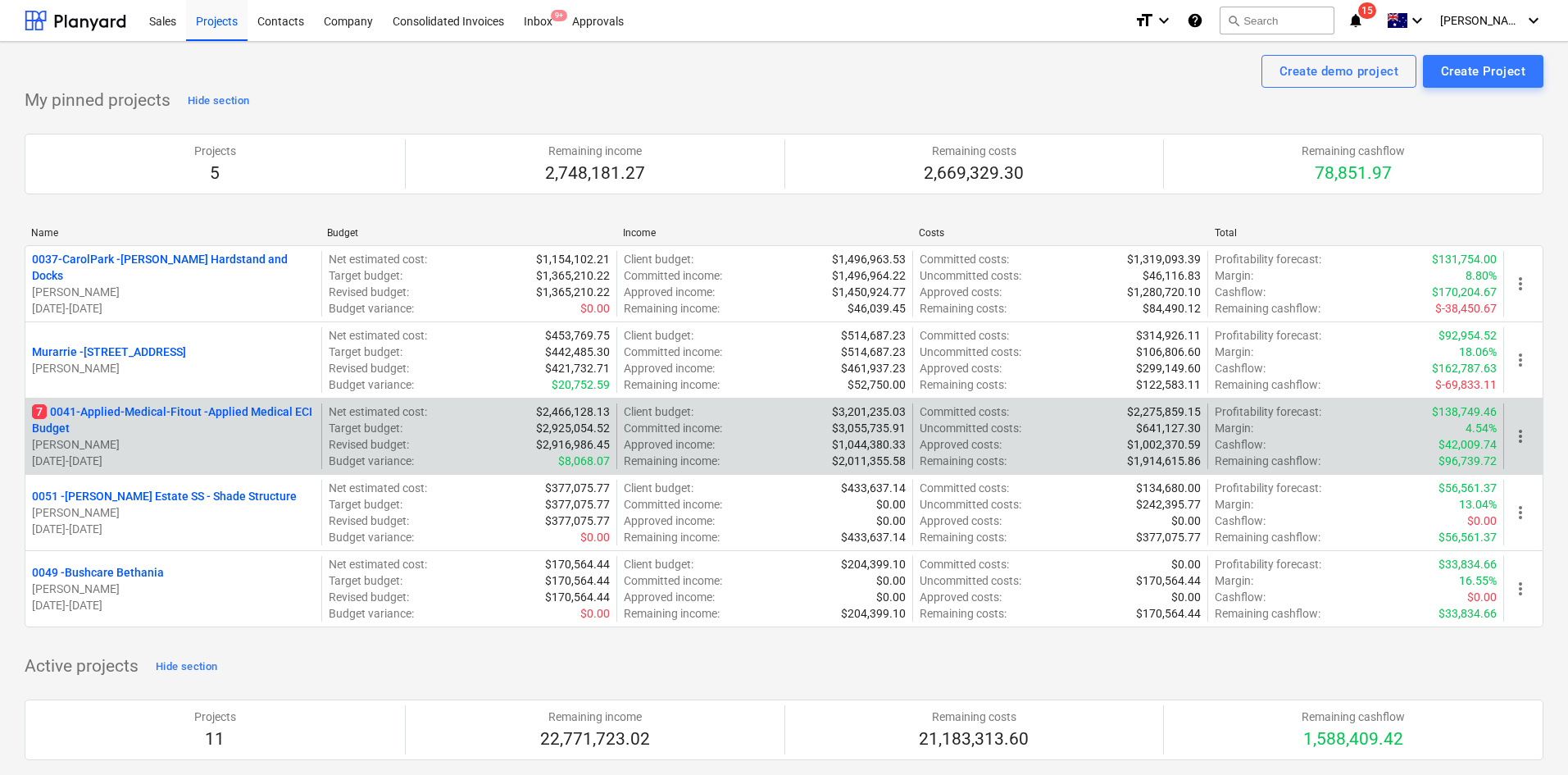
click at [258, 416] on p "7 0041-Applied-Medical-Fitout - Applied Medical ECI Budget" at bounding box center [172, 420] width 282 height 32
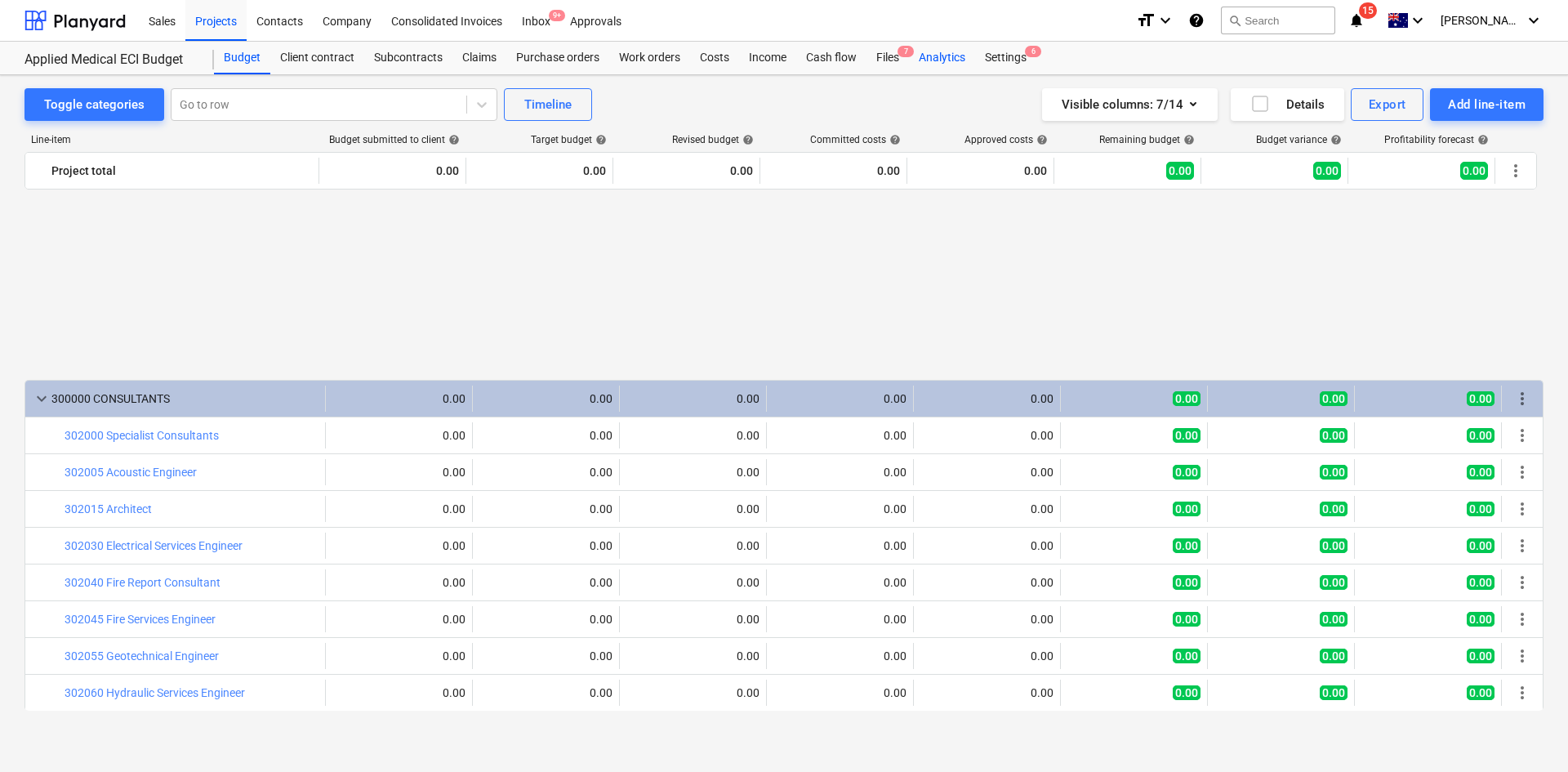
scroll to position [923, 0]
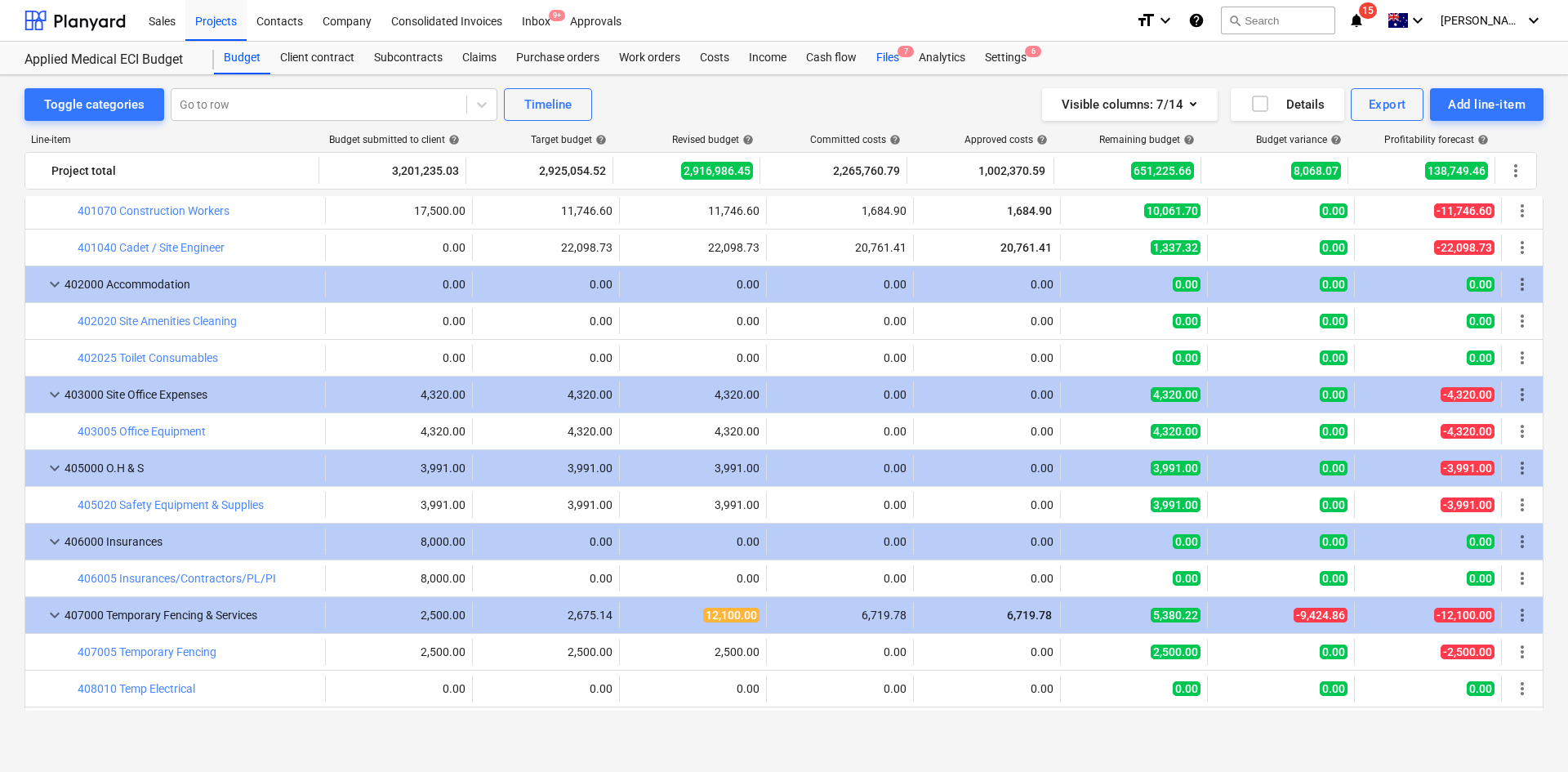
click at [905, 63] on div "Files 7" at bounding box center [888, 58] width 43 height 32
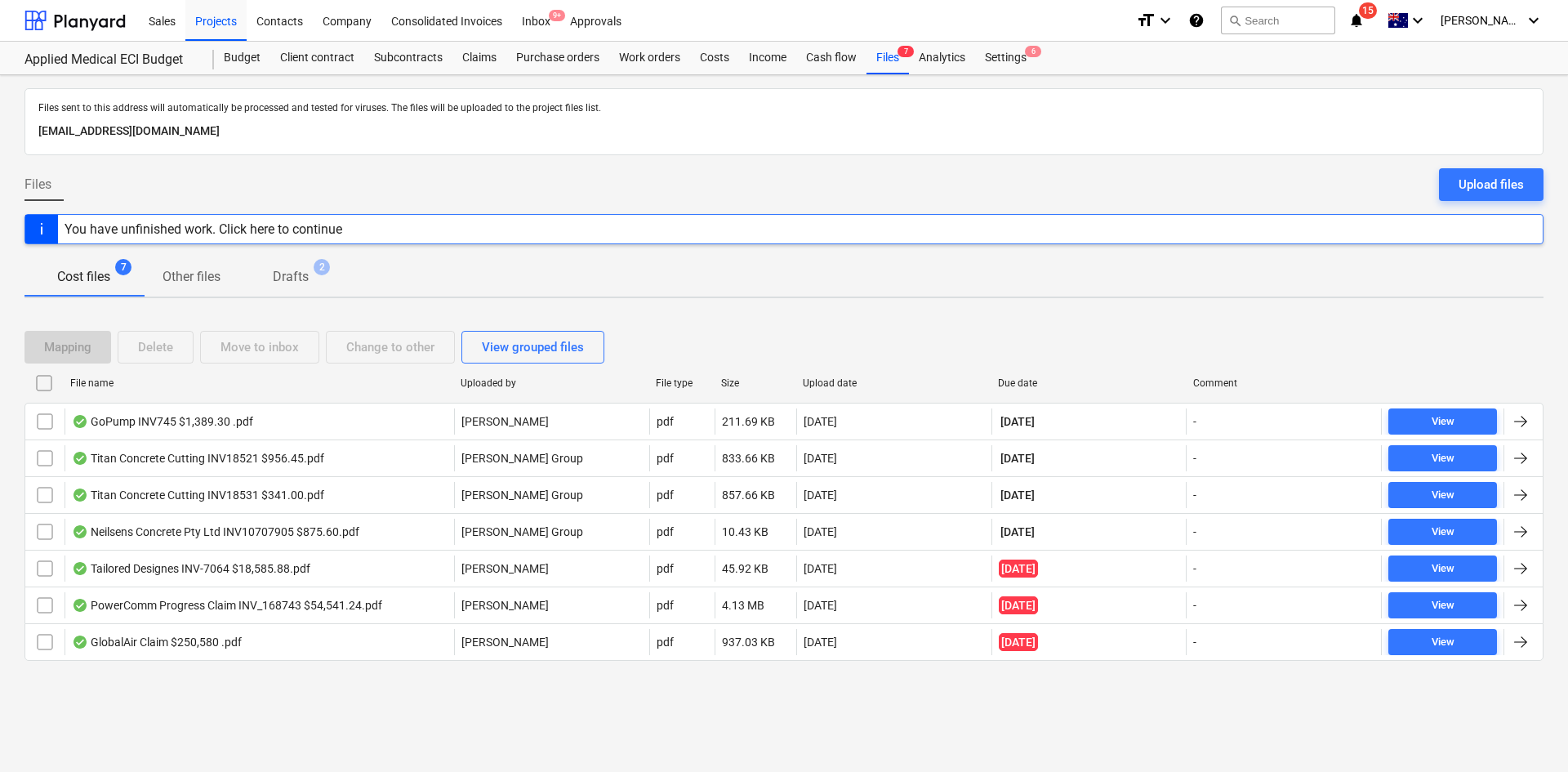
click at [1042, 269] on div "Cost files 7 Other files Drafts 2" at bounding box center [784, 277] width 1520 height 39
click at [37, 236] on div at bounding box center [42, 230] width 32 height 29
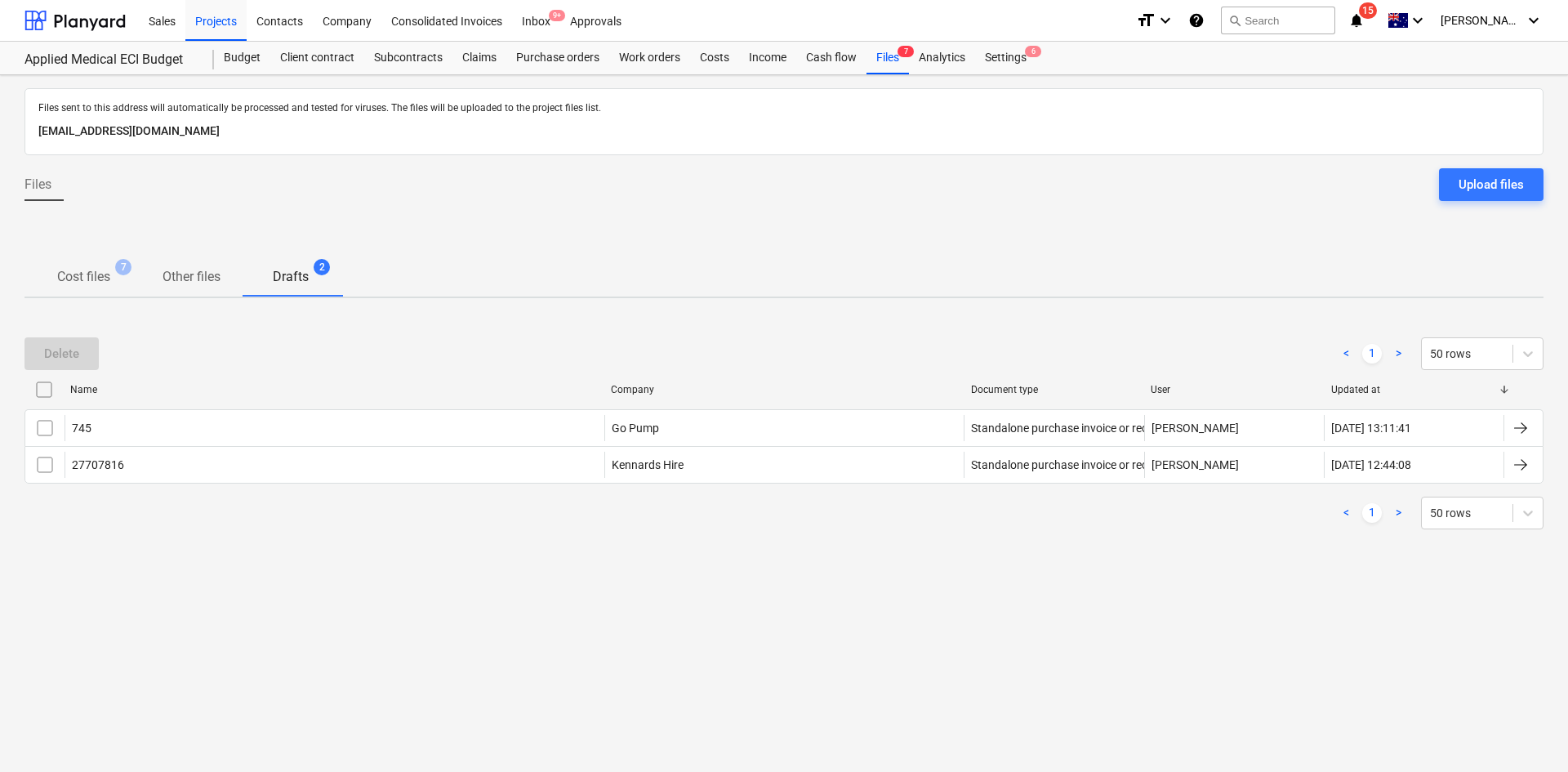
click at [116, 284] on span "Cost files 7" at bounding box center [83, 276] width 79 height 20
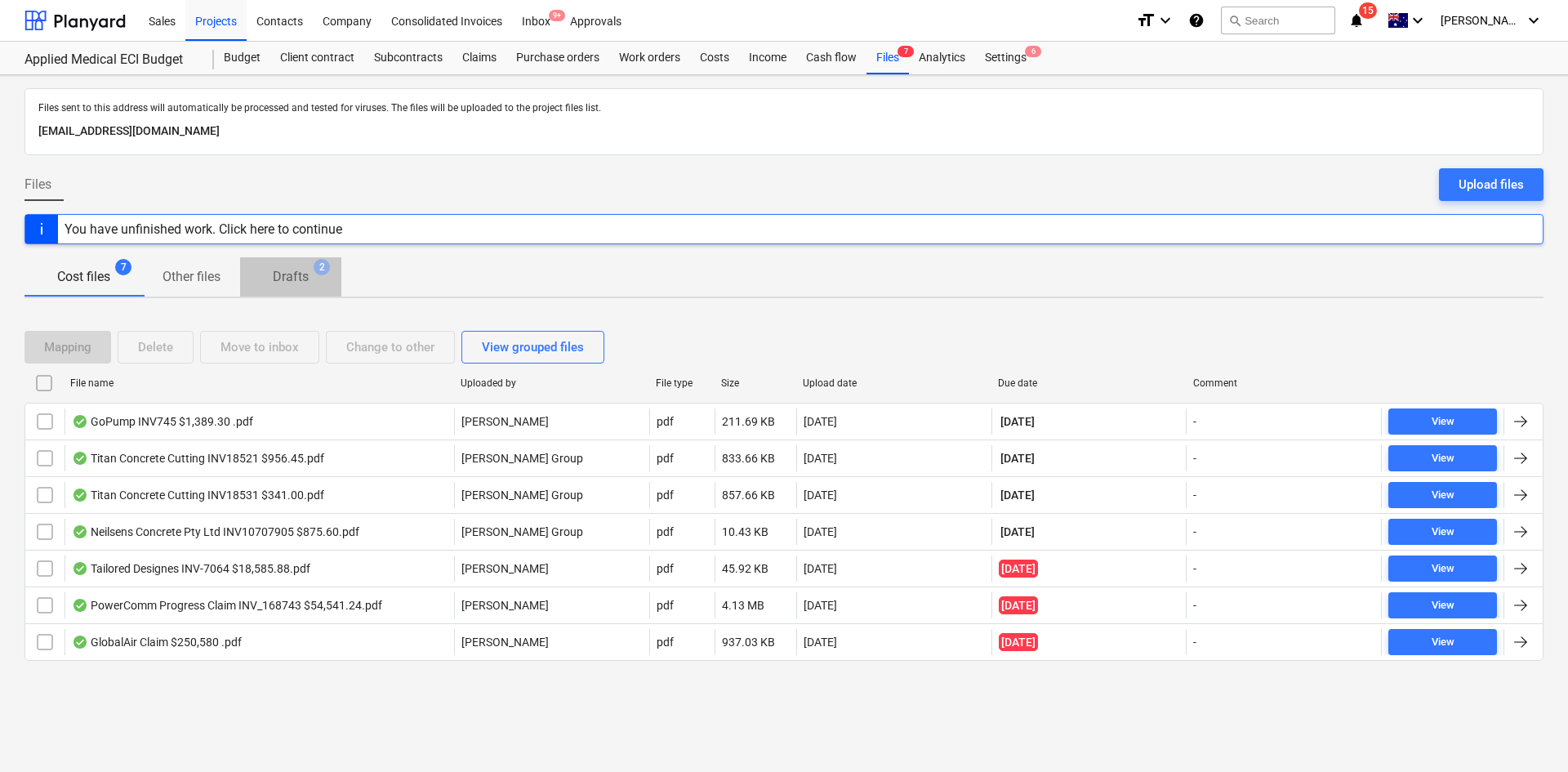
click at [282, 280] on p "Drafts" at bounding box center [291, 276] width 36 height 20
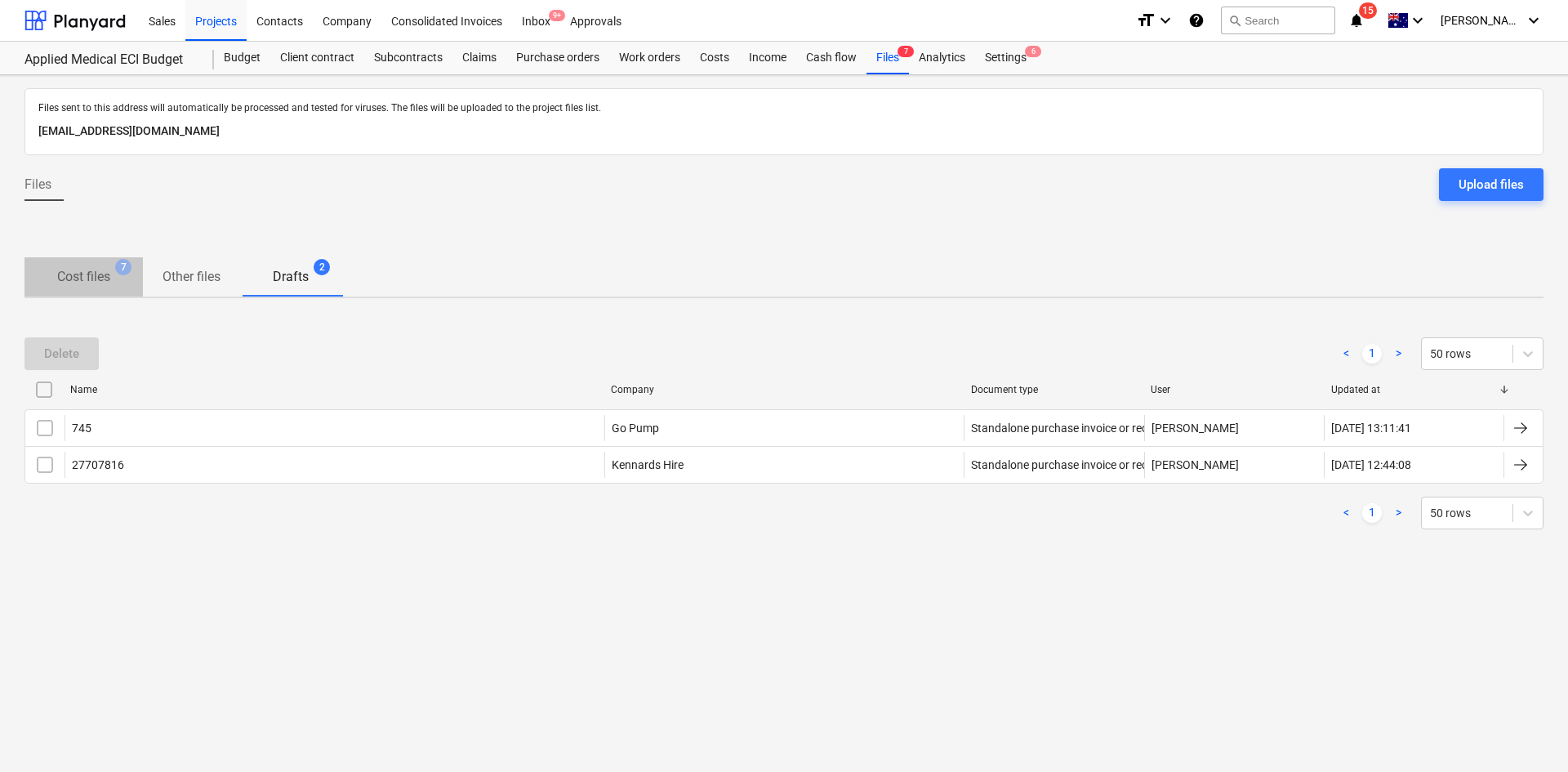
click at [72, 275] on p "Cost files" at bounding box center [83, 276] width 53 height 20
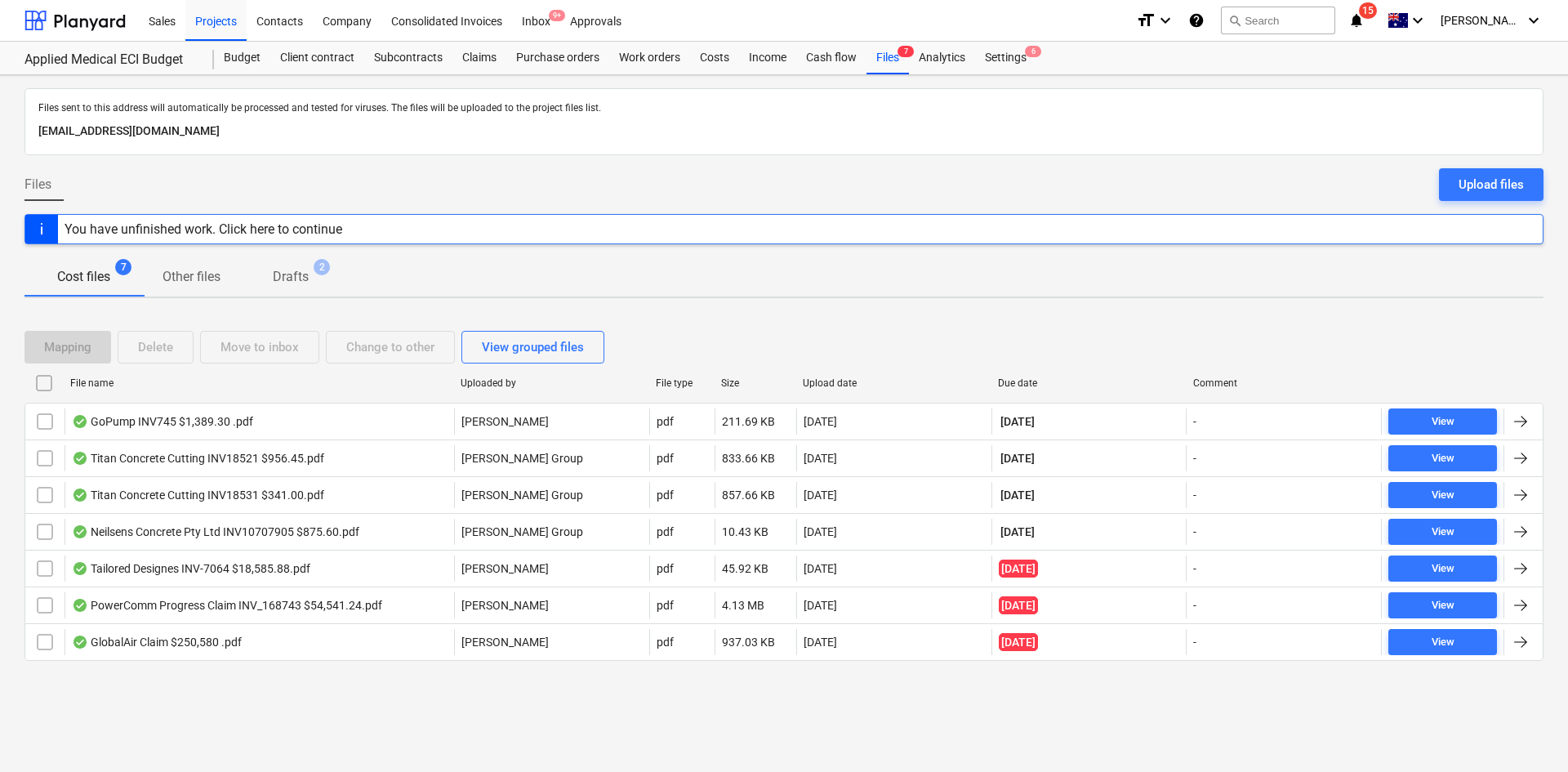
click at [311, 276] on span "Drafts 2" at bounding box center [290, 276] width 62 height 20
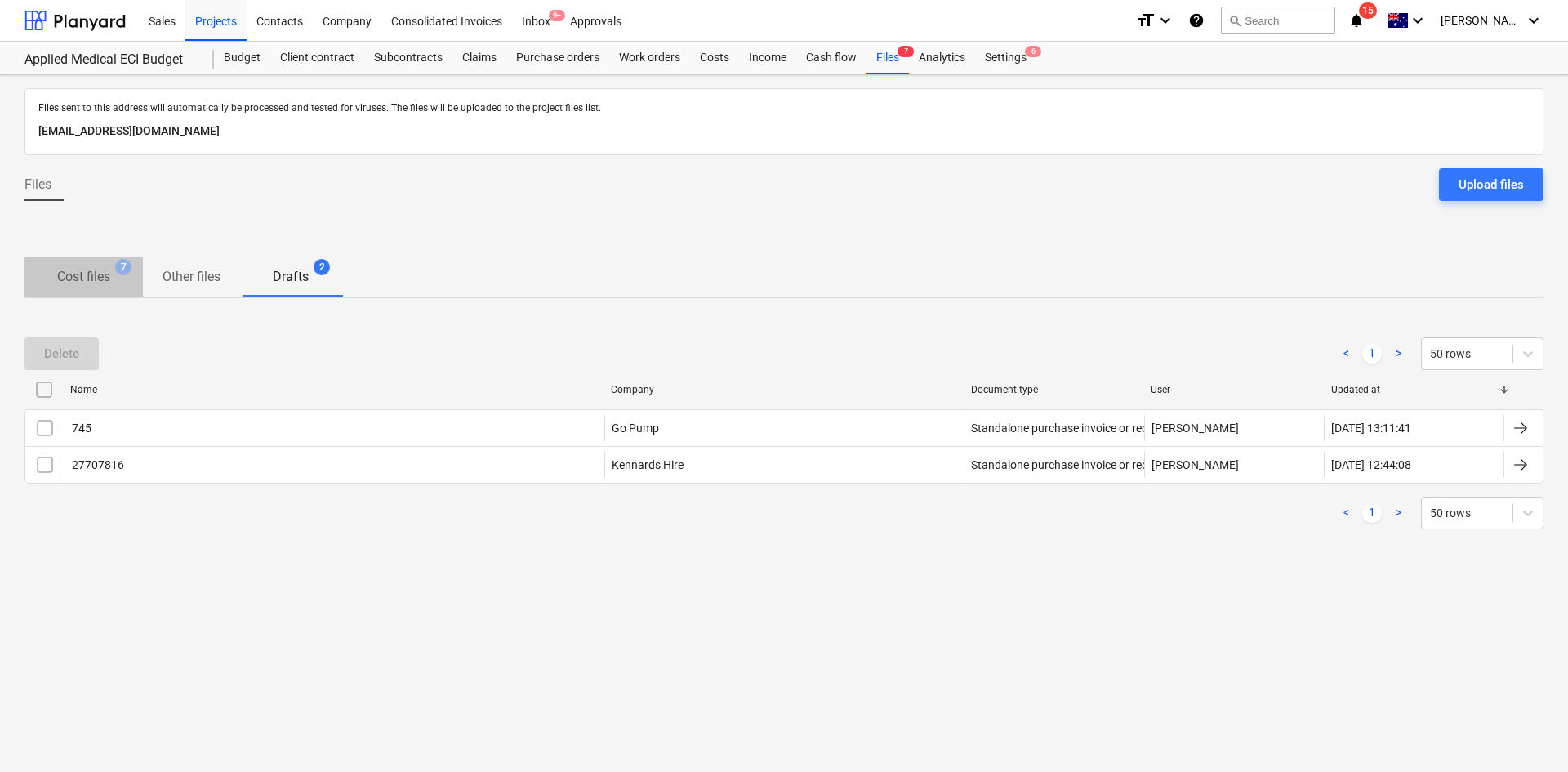
click at [101, 282] on p "Cost files" at bounding box center [83, 276] width 53 height 20
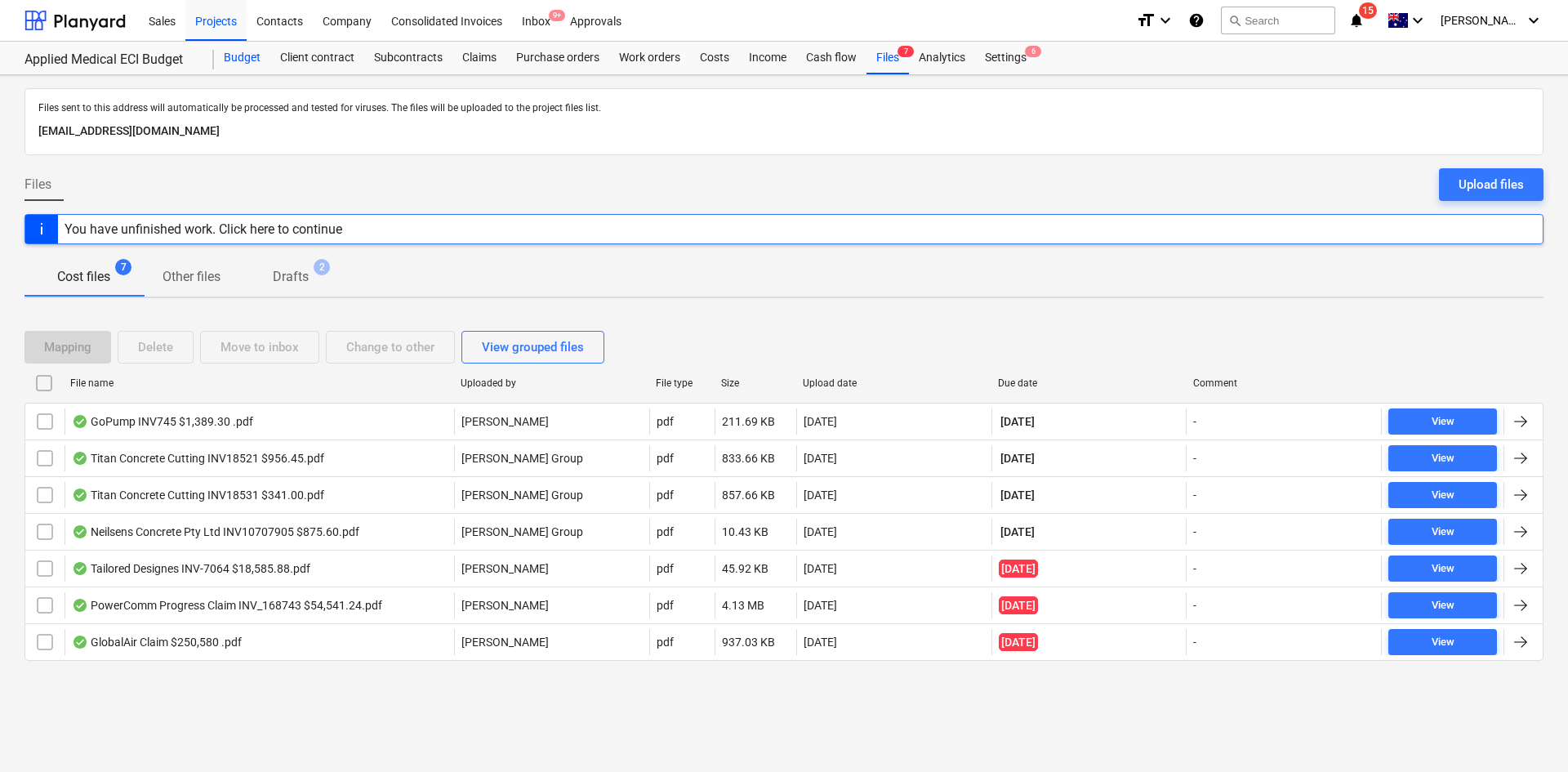
click at [241, 54] on div "Budget" at bounding box center [242, 58] width 56 height 32
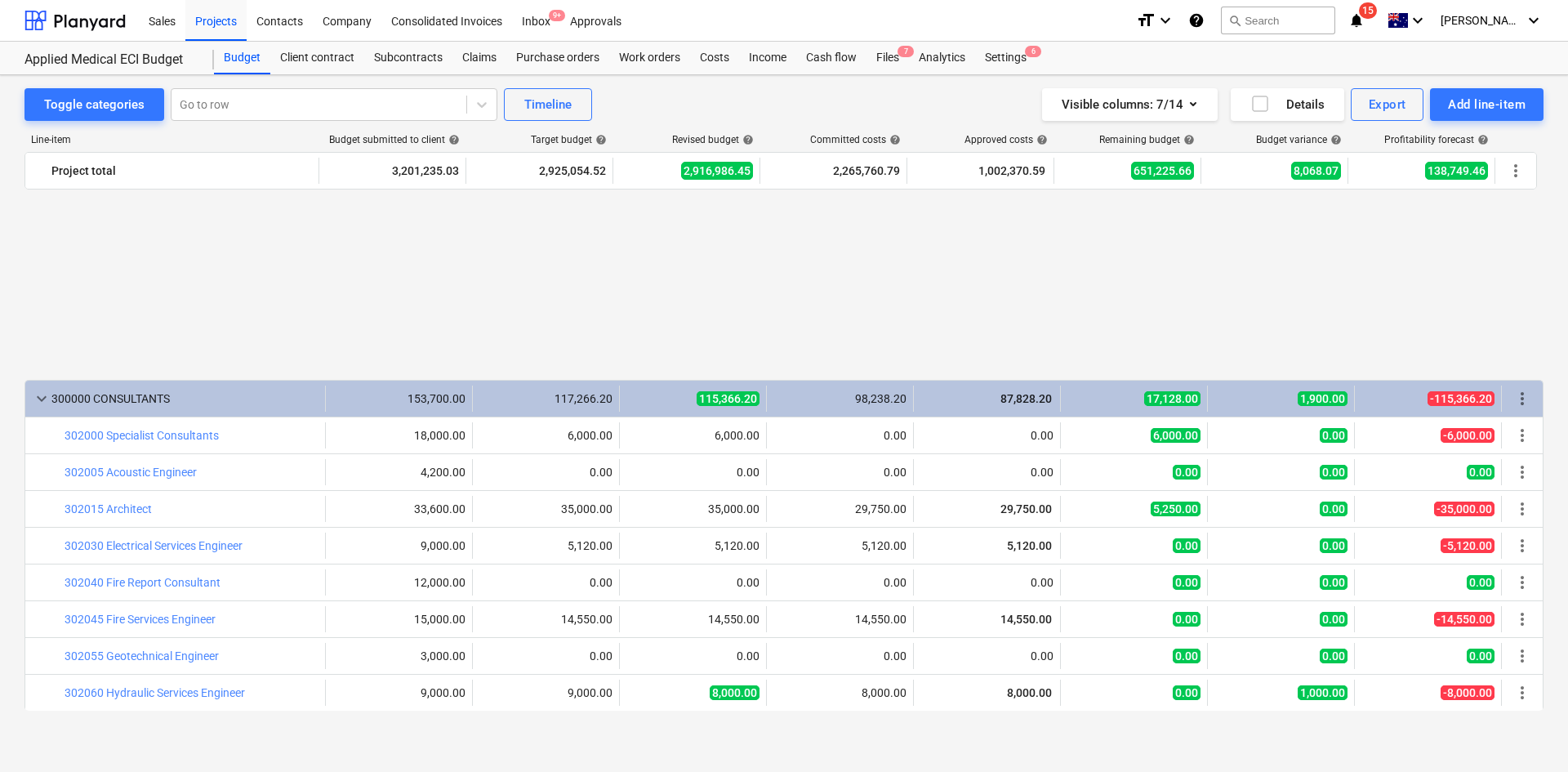
scroll to position [923, 0]
